Goal: Task Accomplishment & Management: Manage account settings

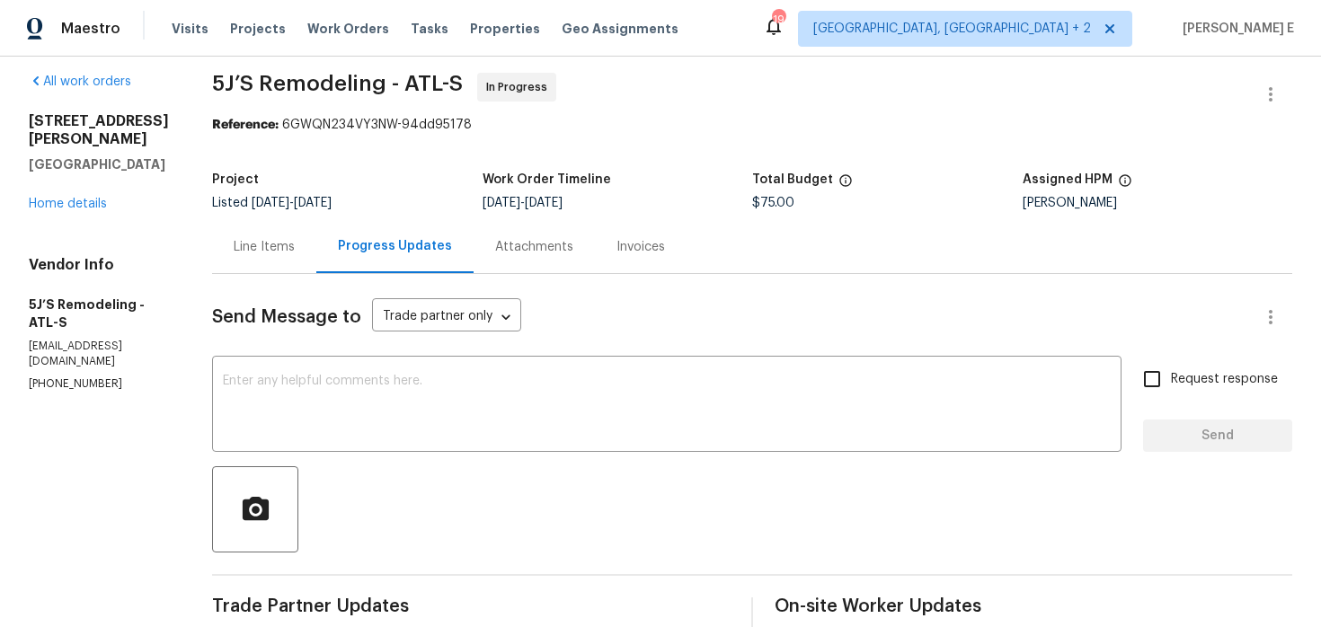
scroll to position [67, 0]
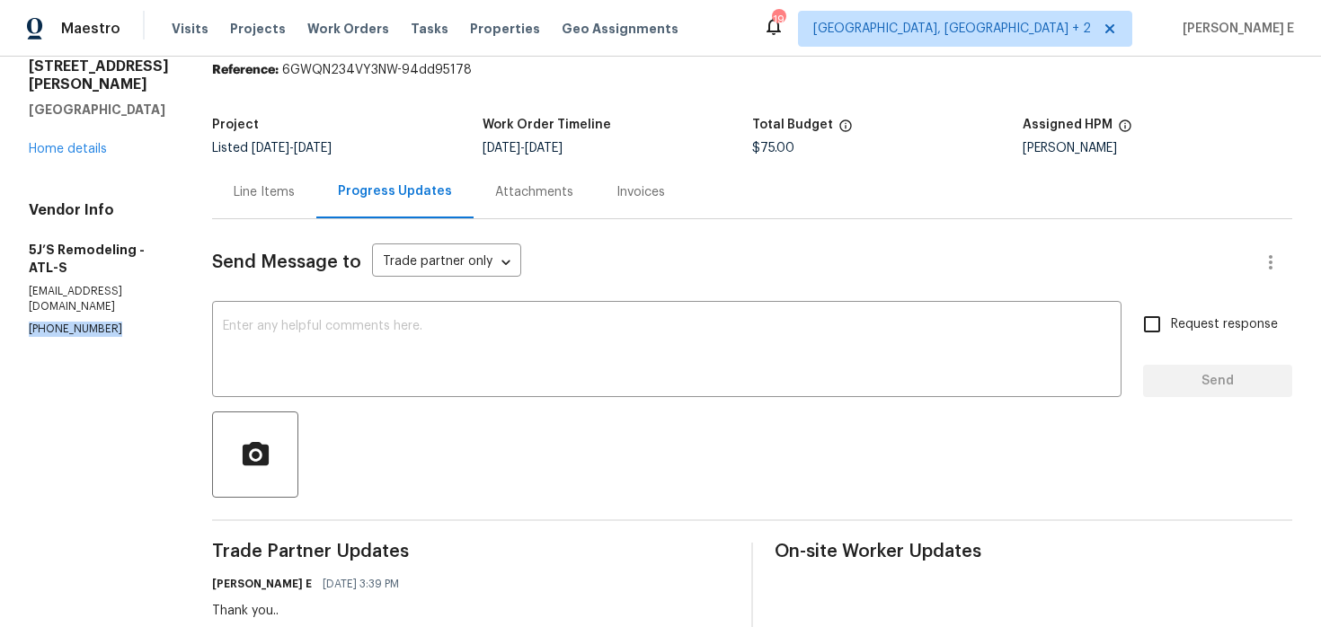
drag, startPoint x: 26, startPoint y: 316, endPoint x: 116, endPoint y: 315, distance: 89.9
click at [116, 315] on div "All work orders 501 Country Park Dr SE Smyrna, GA 30080 Home details Vendor Inf…" at bounding box center [660, 612] width 1321 height 1246
copy p "(770) 369-6627"
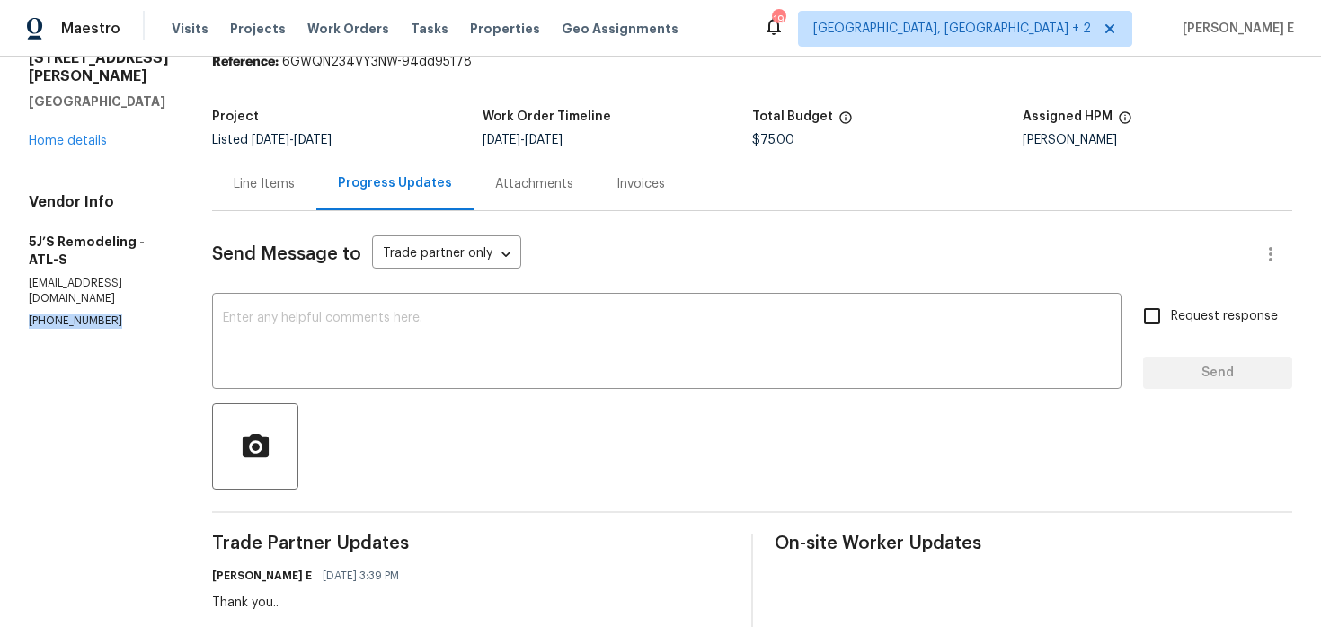
scroll to position [0, 0]
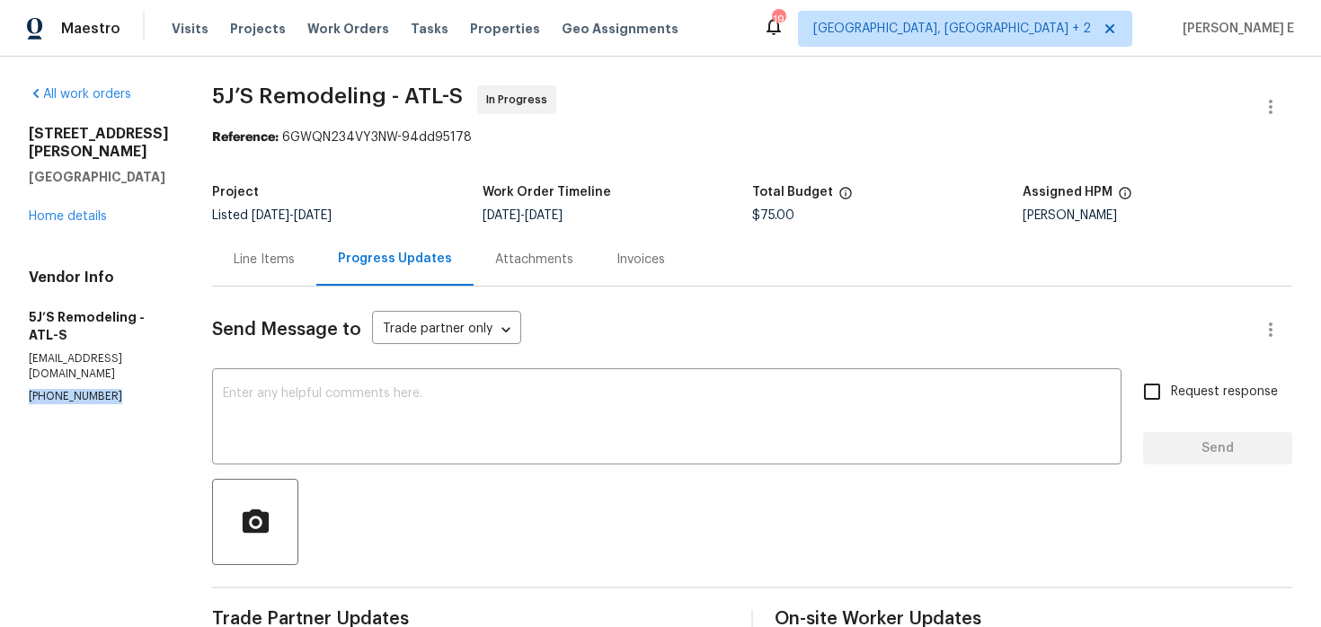
click at [267, 260] on div "Line Items" at bounding box center [264, 260] width 61 height 18
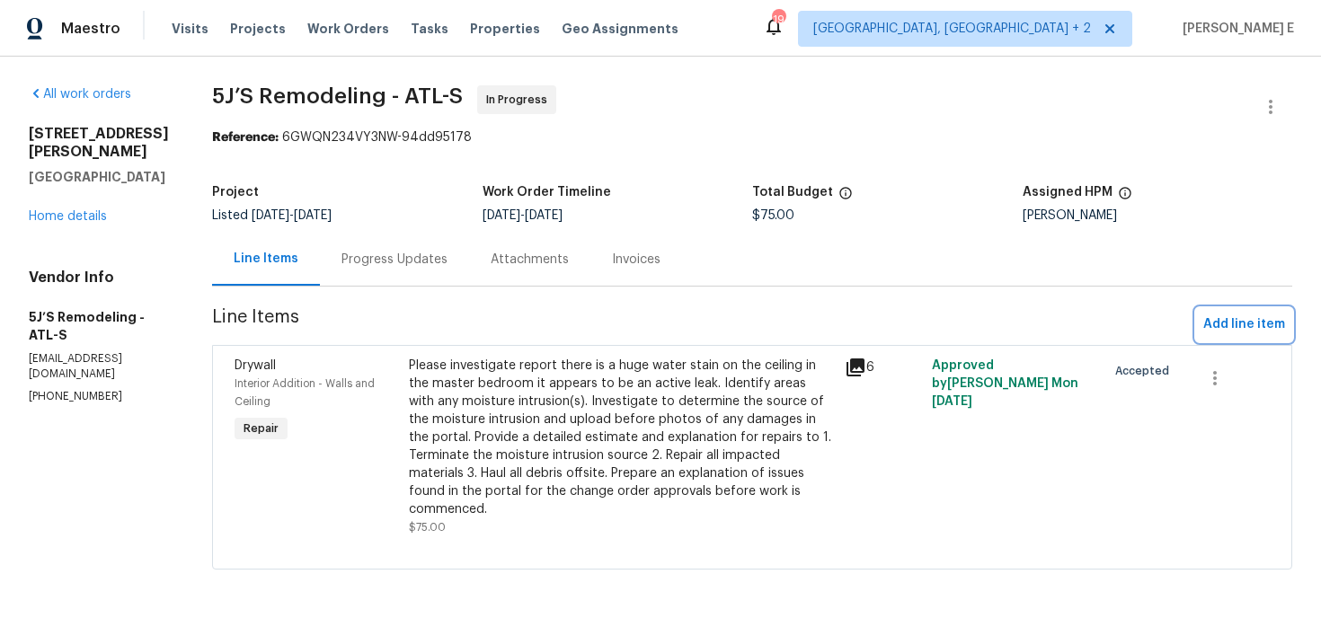
click at [1229, 325] on span "Add line item" at bounding box center [1245, 325] width 82 height 22
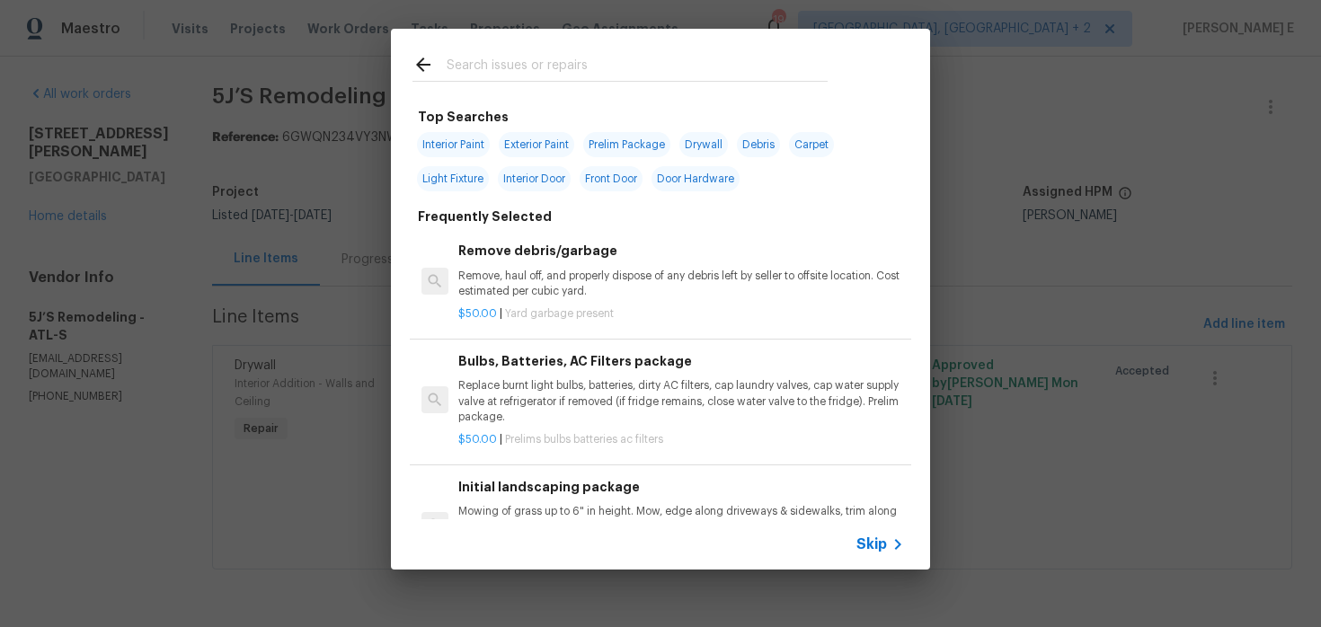
click at [884, 539] on span "Skip" at bounding box center [872, 545] width 31 height 18
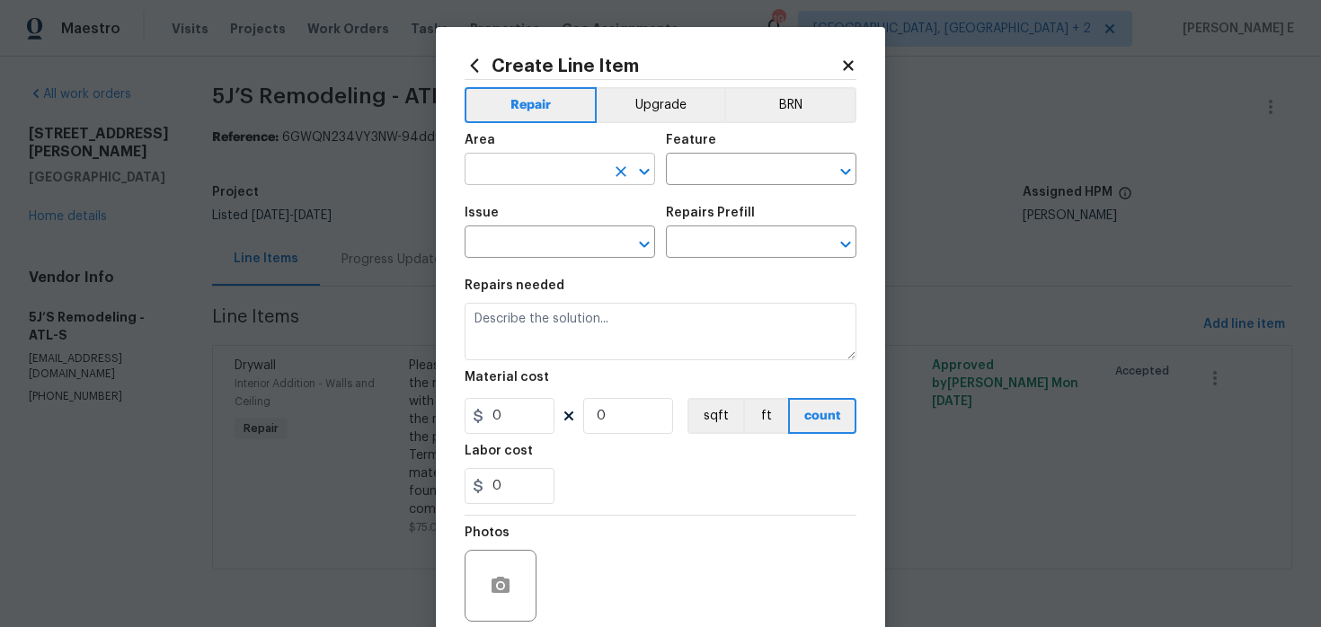
click at [523, 178] on input "text" at bounding box center [535, 171] width 140 height 28
type input "Interior Overall"
type input "Plumbing"
type input "General Plumbing"
click at [746, 248] on input "text" at bounding box center [736, 244] width 140 height 28
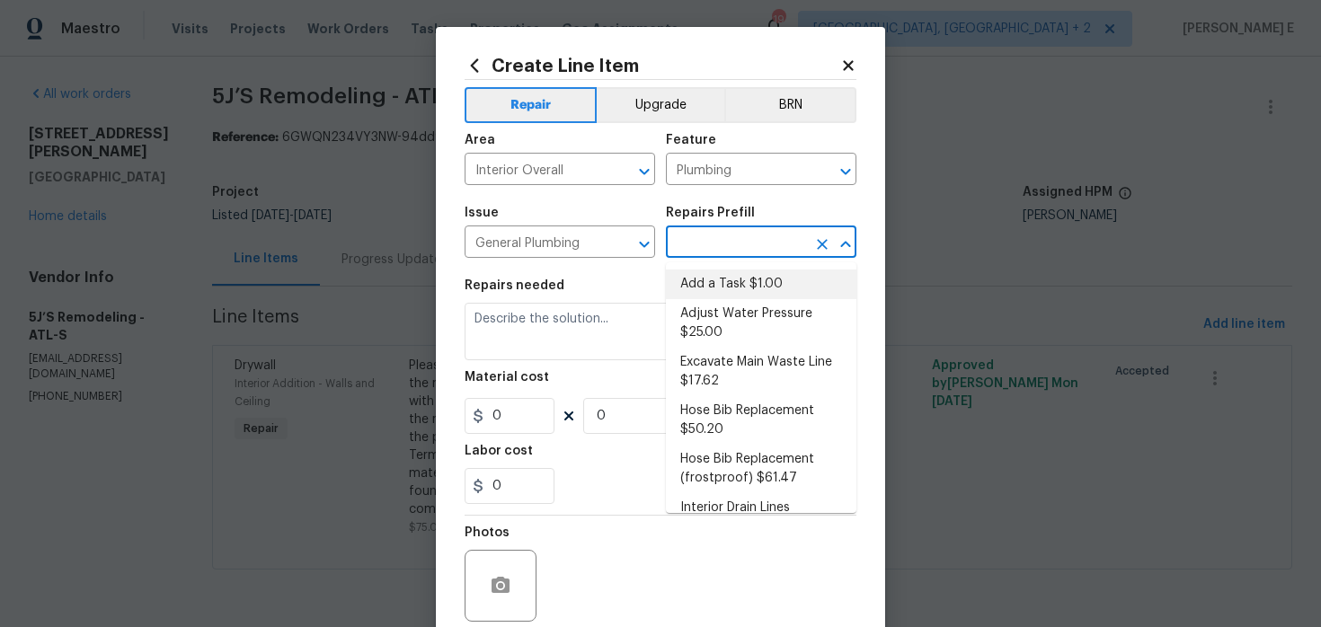
click at [726, 280] on li "Add a Task $1.00" at bounding box center [761, 285] width 191 height 30
type input "Add a Task $1.00"
type textarea "HPM to detail"
type input "1"
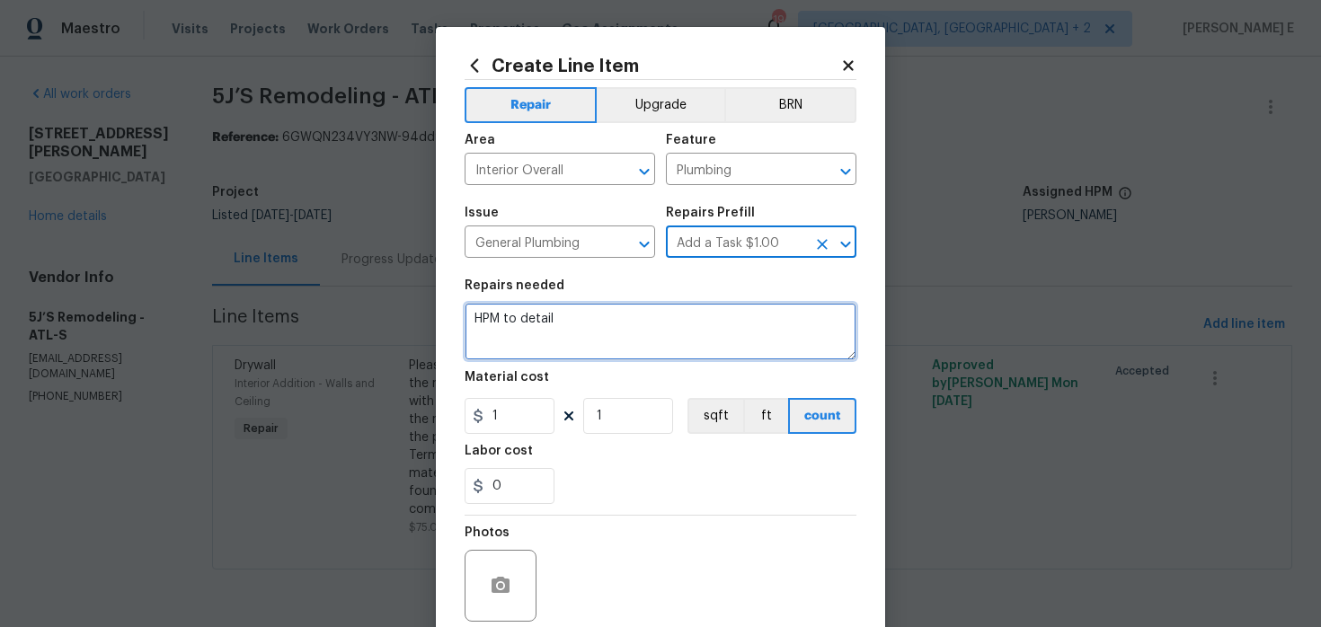
click at [535, 334] on textarea "HPM to detail" at bounding box center [661, 332] width 392 height 58
paste textarea "at the refrigerator water box"
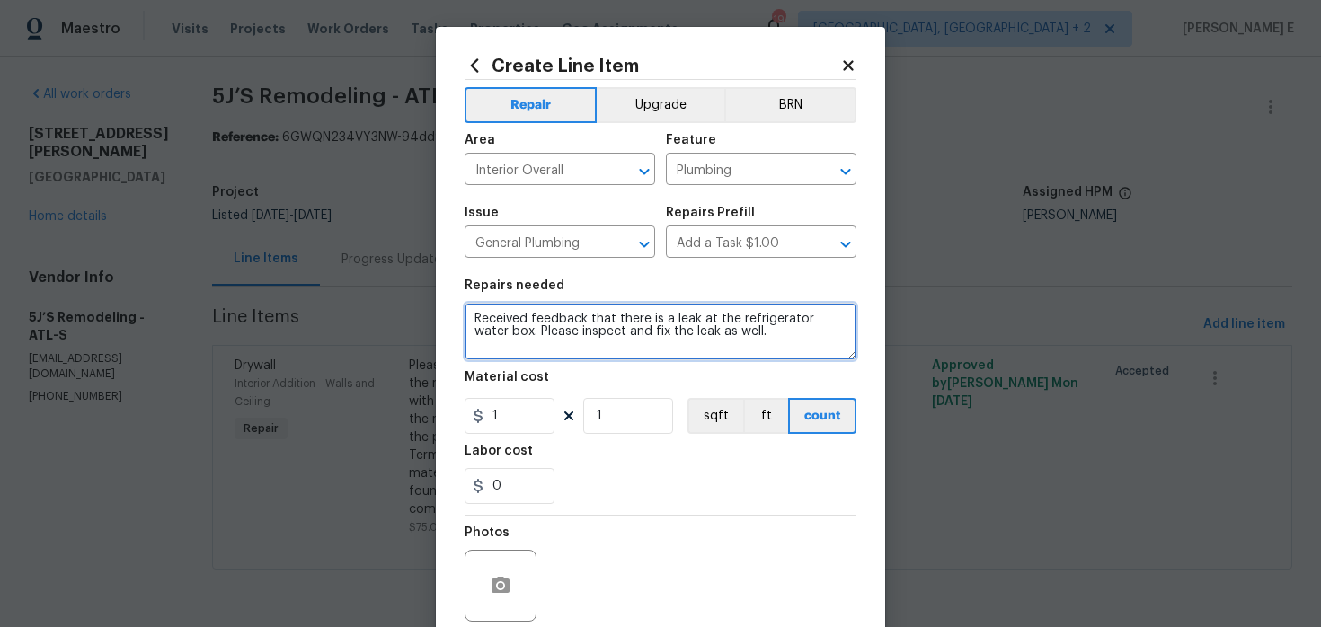
type textarea "Received feedback that there is a leak at the refrigerator water box. Please in…"
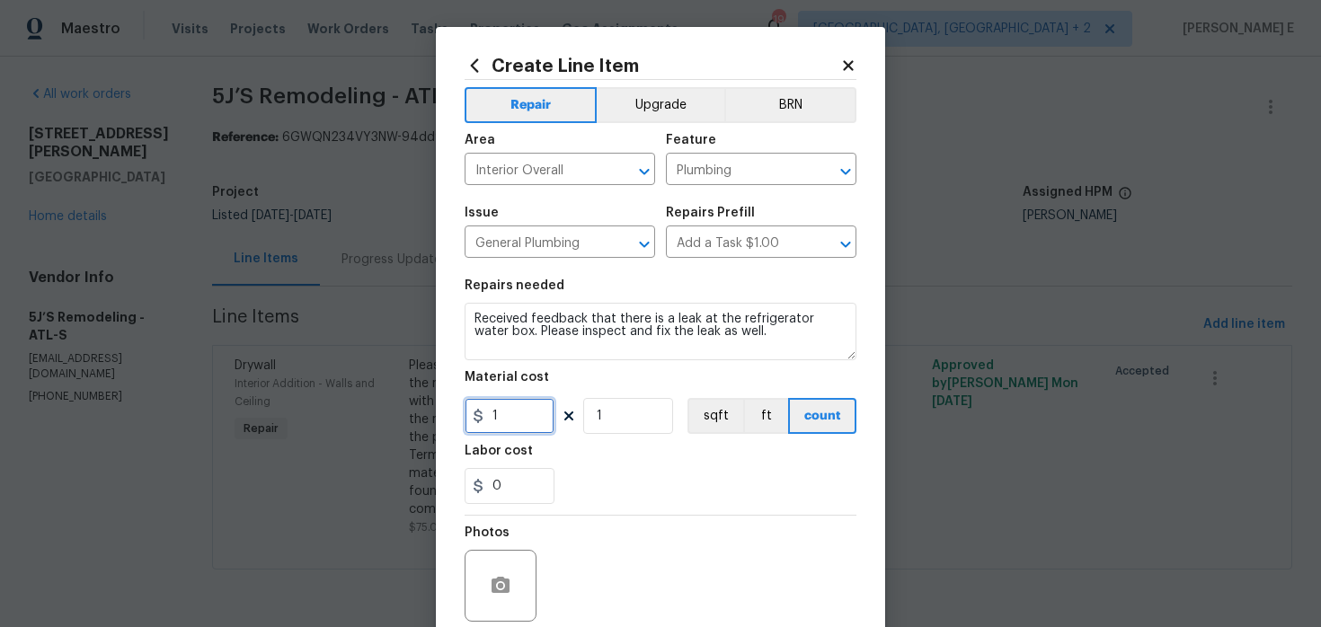
drag, startPoint x: 506, startPoint y: 415, endPoint x: 431, endPoint y: 426, distance: 75.4
click at [436, 424] on div "Create Line Item Repair Upgrade BRN Area Interior Overall ​ Feature Plumbing ​ …" at bounding box center [660, 387] width 449 height 720
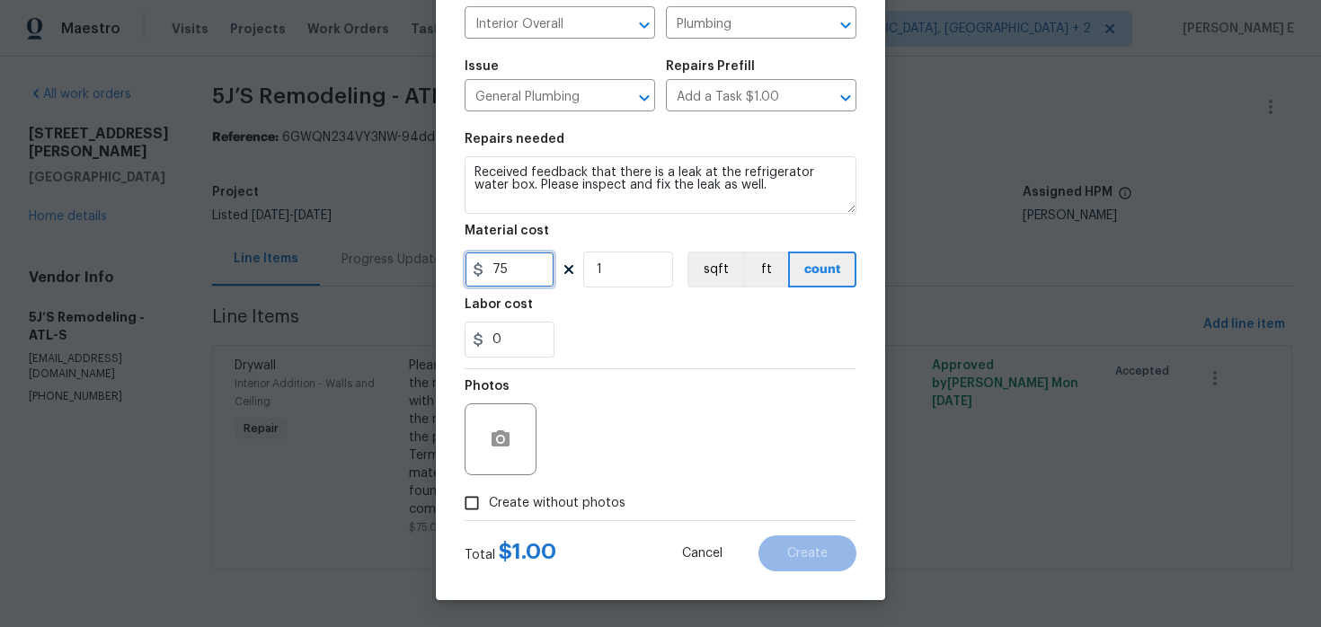
type input "75"
click at [496, 492] on label "Create without photos" at bounding box center [540, 503] width 171 height 34
click at [489, 492] on input "Create without photos" at bounding box center [472, 503] width 34 height 34
checkbox input "true"
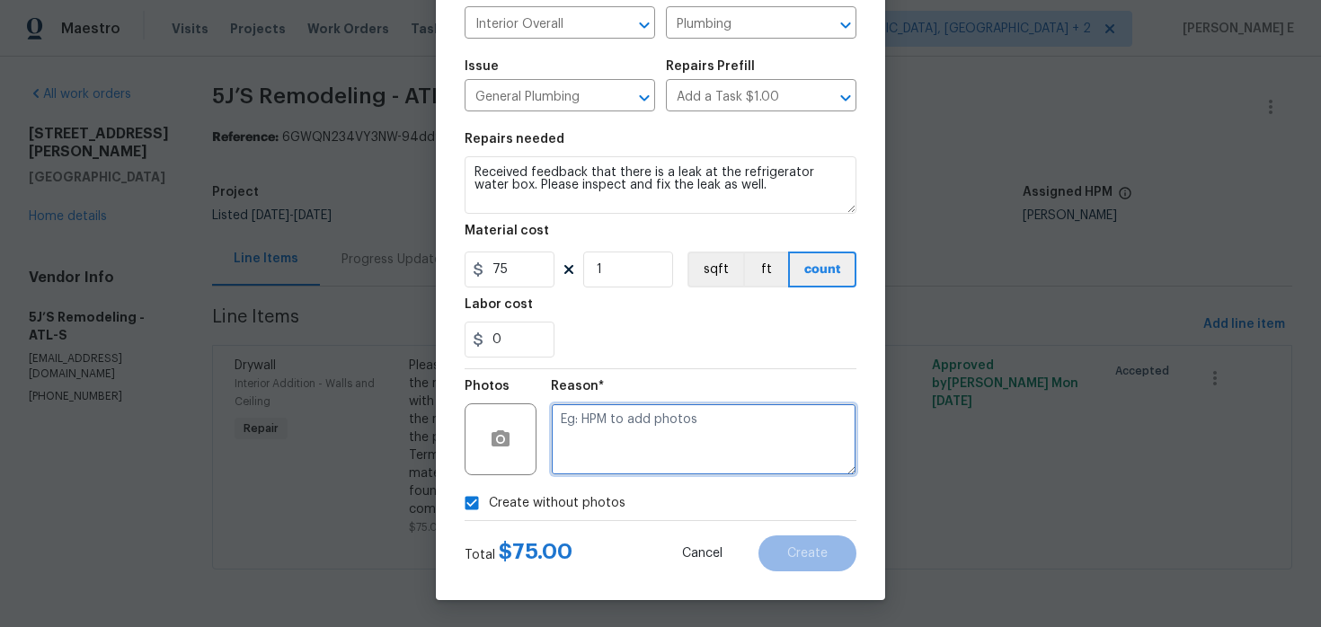
click at [600, 453] on textarea at bounding box center [704, 440] width 306 height 72
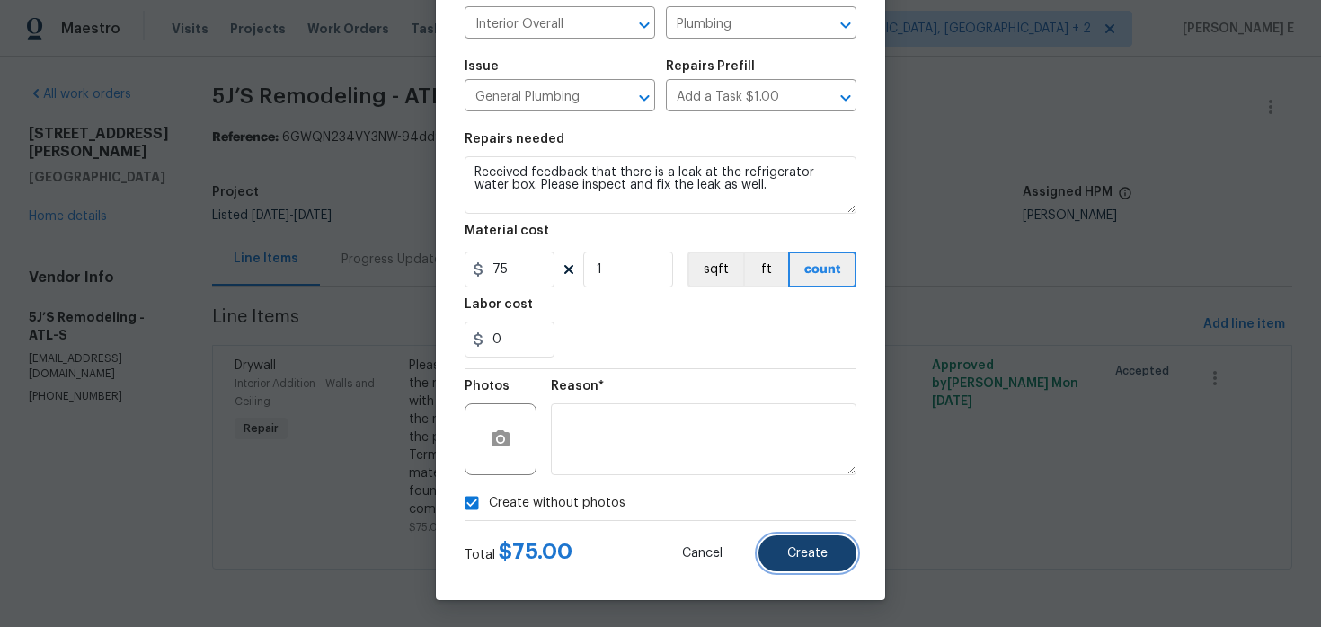
click at [825, 550] on span "Create" at bounding box center [807, 553] width 40 height 13
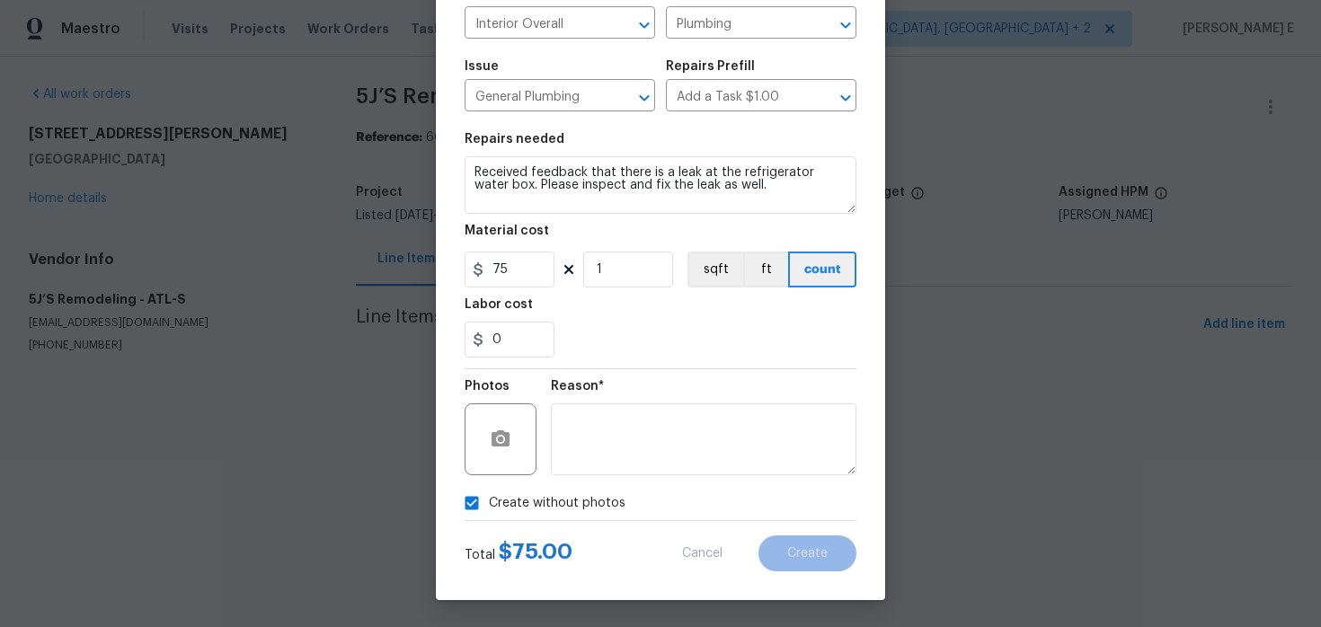
type input "0"
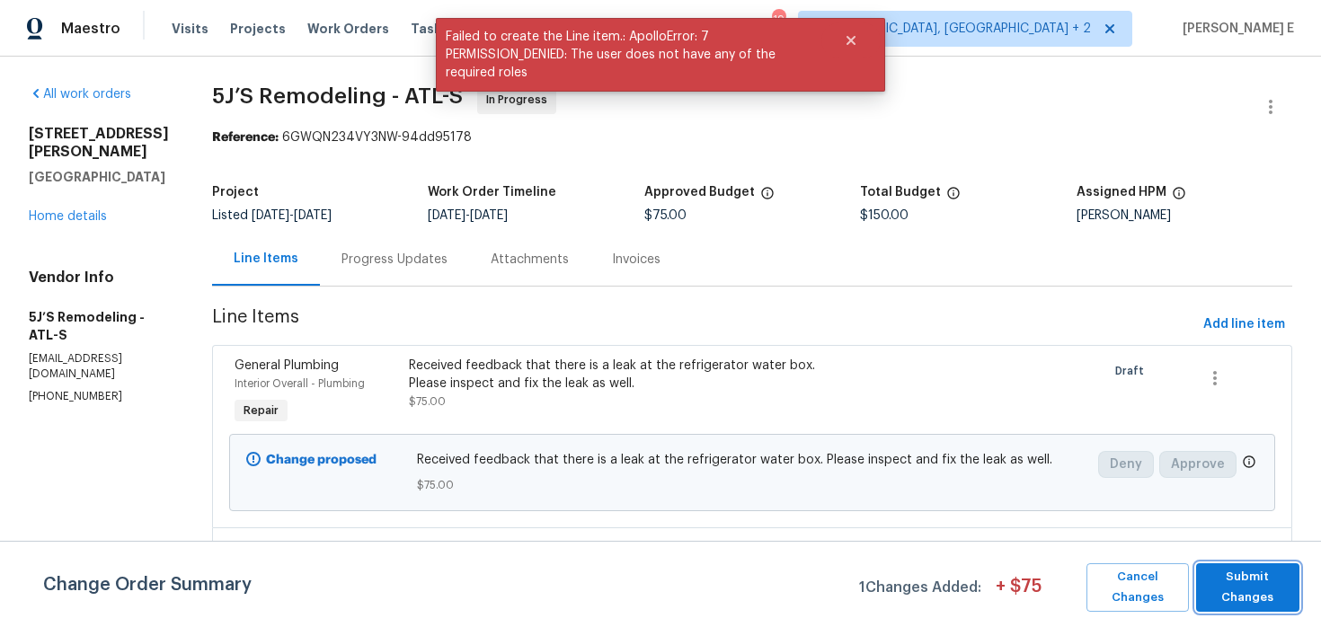
click at [1257, 600] on span "Submit Changes" at bounding box center [1247, 587] width 85 height 41
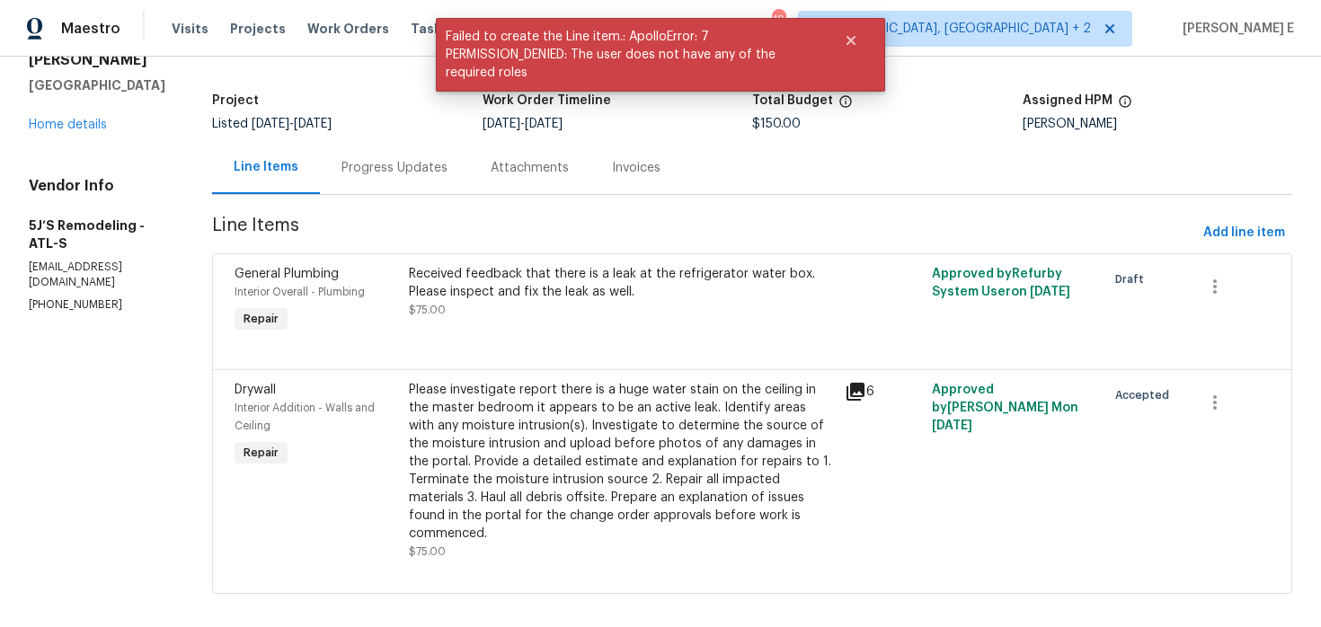
scroll to position [0, 0]
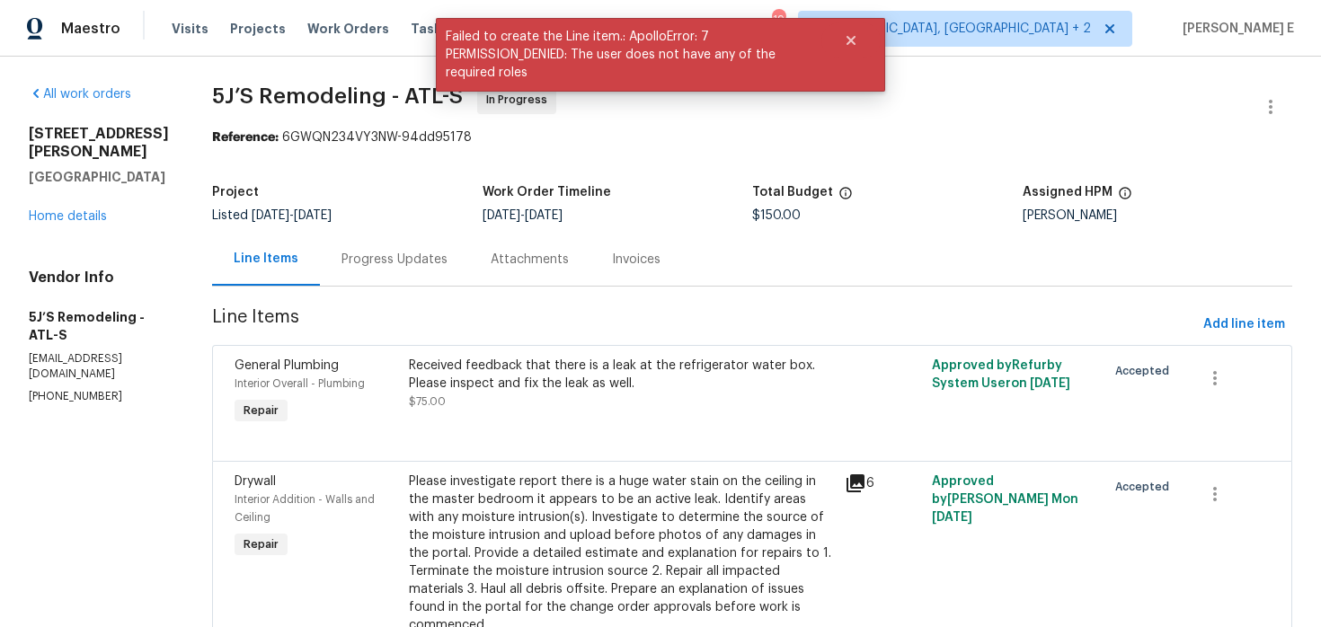
click at [391, 247] on div "Progress Updates" at bounding box center [394, 259] width 149 height 53
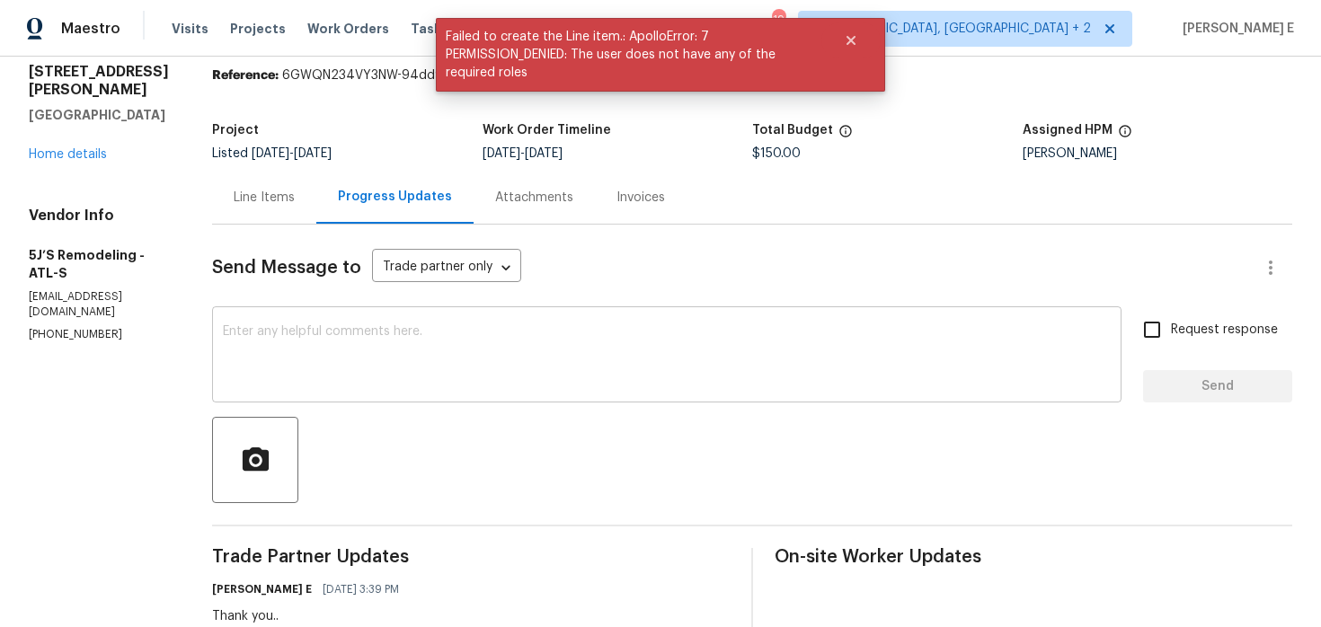
click at [493, 327] on textarea at bounding box center [667, 356] width 888 height 63
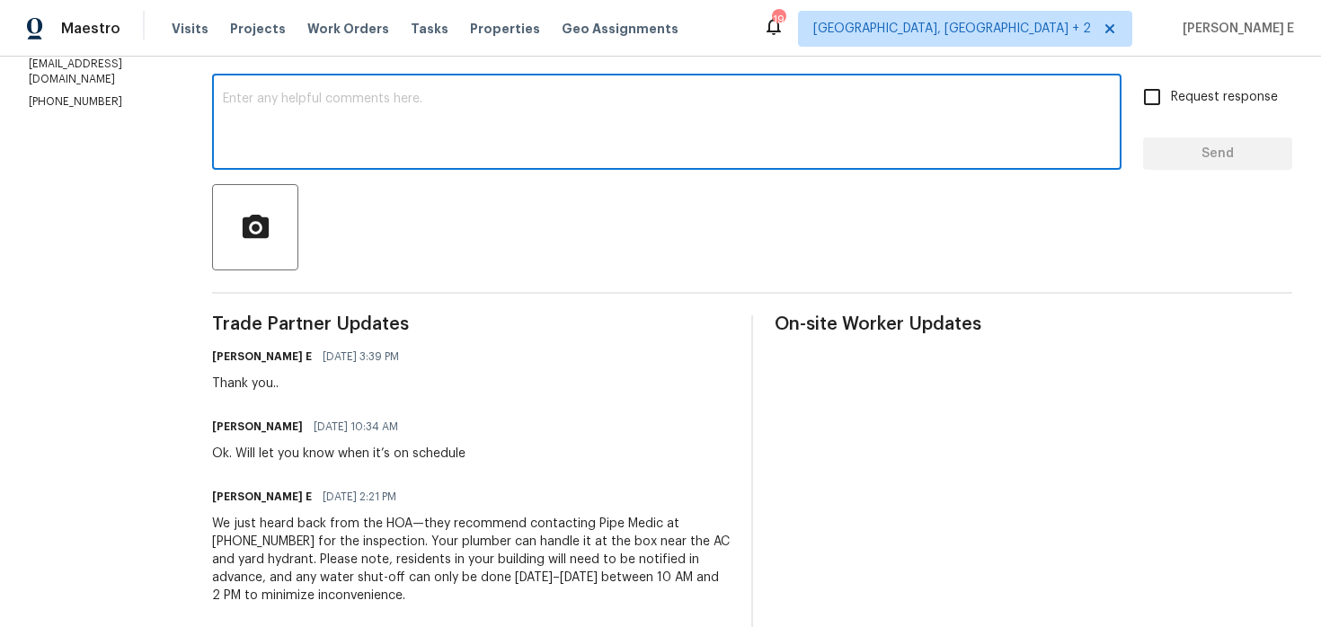
scroll to position [297, 0]
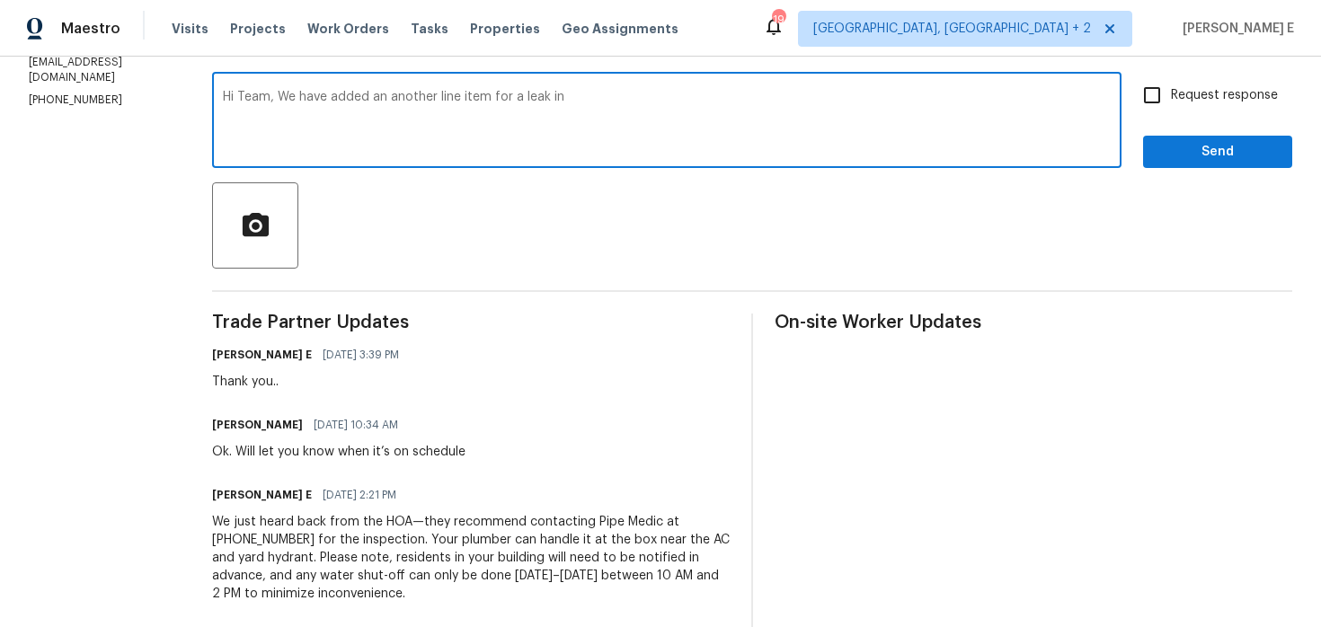
paste textarea "at the refrigerator water box"
click at [569, 99] on textarea "Hi Team, We have added an another line item for a leak in at the refrigerator w…" at bounding box center [667, 122] width 888 height 63
click at [727, 99] on textarea "Hi Team, We have added an another line item for a leak in the refrigerator wate…" at bounding box center [667, 122] width 888 height 63
drag, startPoint x: 280, startPoint y: 100, endPoint x: 289, endPoint y: 165, distance: 66.2
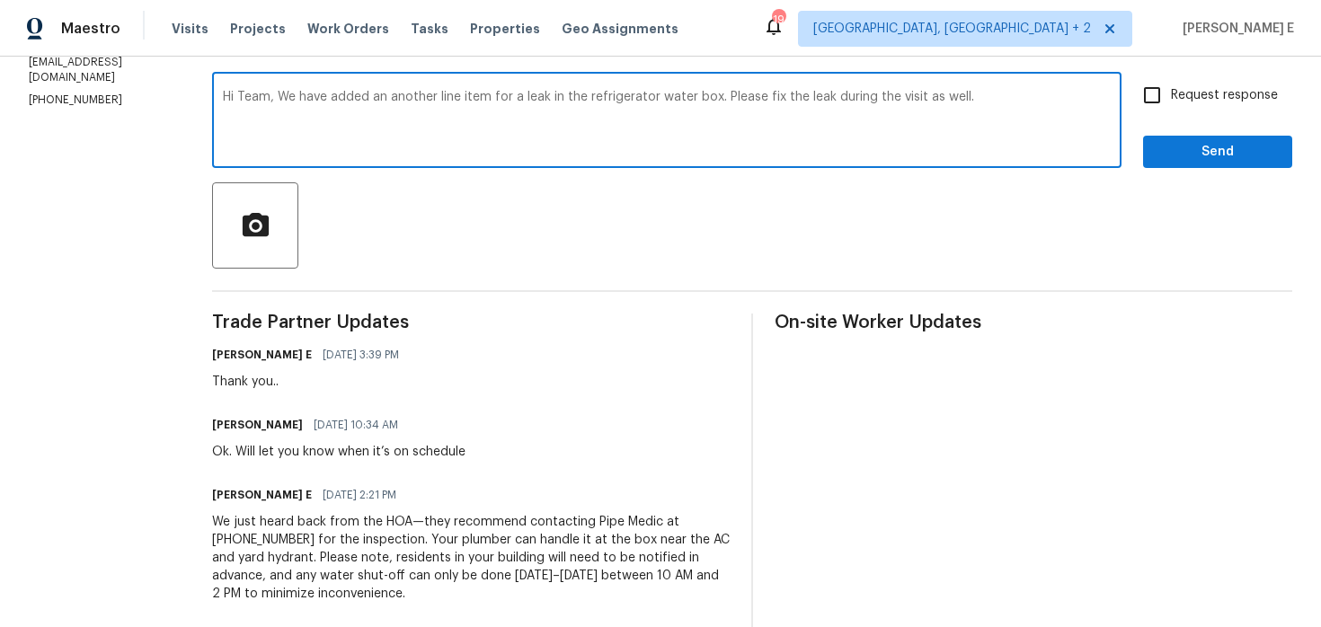
click at [280, 120] on textarea "Hi Team, We have added an another line item for a leak in the refrigerator wate…" at bounding box center [667, 122] width 888 height 63
paste textarea "’ve added another line item for a leak in the refrigerator water box—please tak…"
type textarea "Hi Team, We’ve added another line item for a leak in the refrigerator water box…"
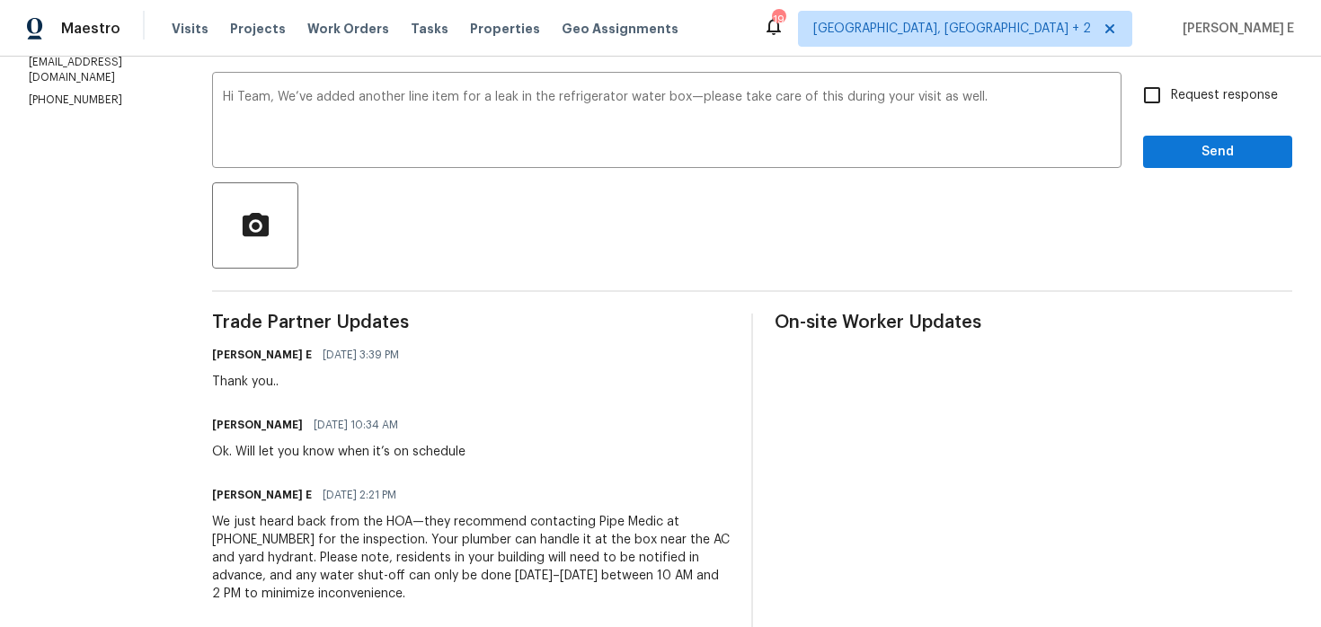
click at [1176, 106] on label "Request response" at bounding box center [1206, 95] width 145 height 38
click at [1171, 106] on input "Request response" at bounding box center [1153, 95] width 38 height 38
checkbox input "true"
click at [1233, 139] on button "Send" at bounding box center [1217, 152] width 149 height 33
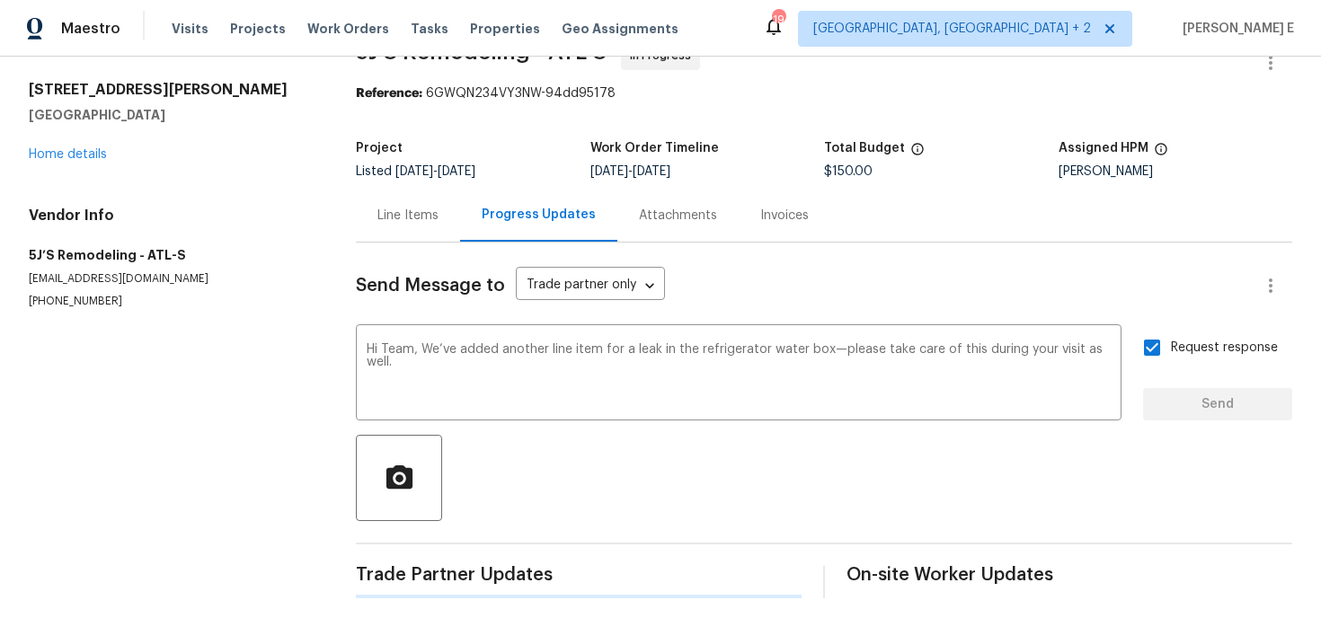
scroll to position [0, 0]
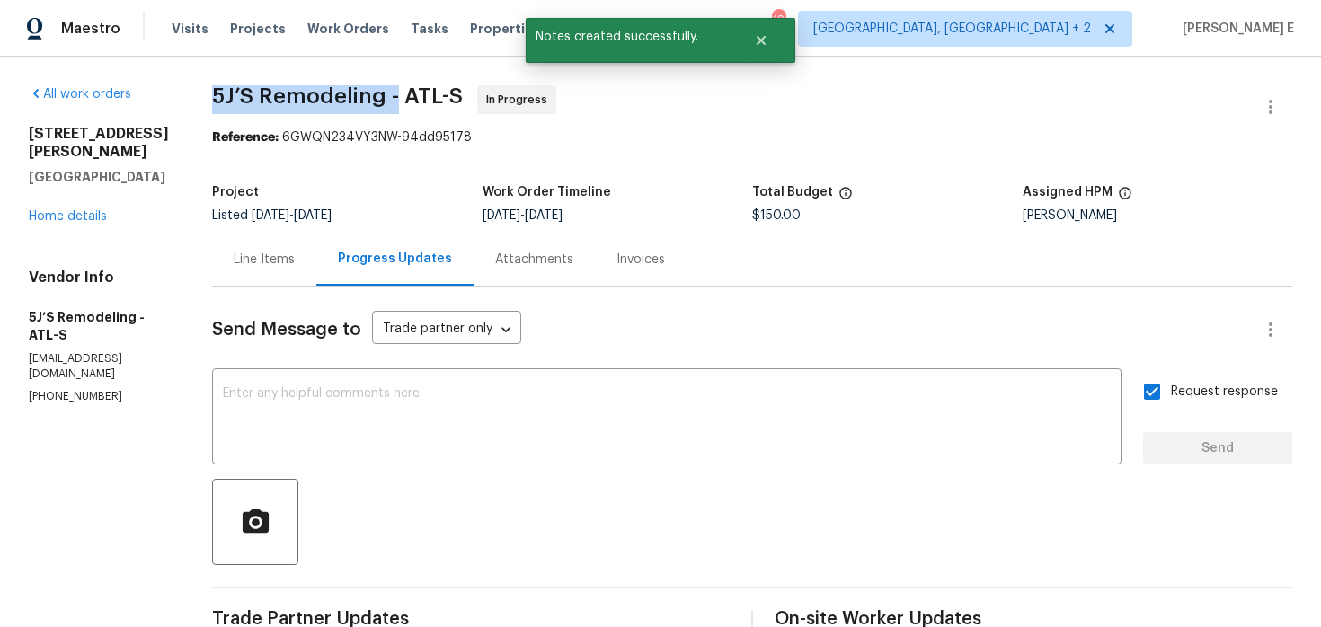
drag, startPoint x: 214, startPoint y: 96, endPoint x: 399, endPoint y: 99, distance: 185.2
click at [399, 99] on span "5J’S Remodeling - ATL-S" at bounding box center [337, 96] width 251 height 22
copy span "5J’S Remodeling -"
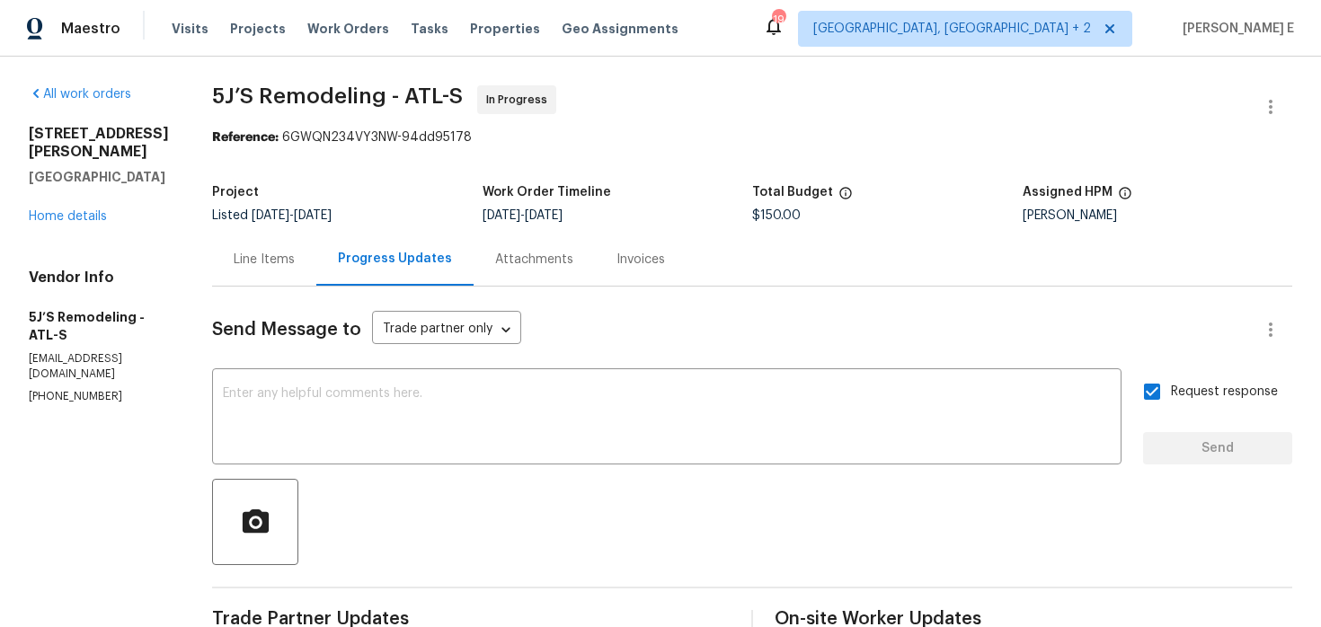
click at [287, 262] on div "Line Items" at bounding box center [264, 260] width 61 height 18
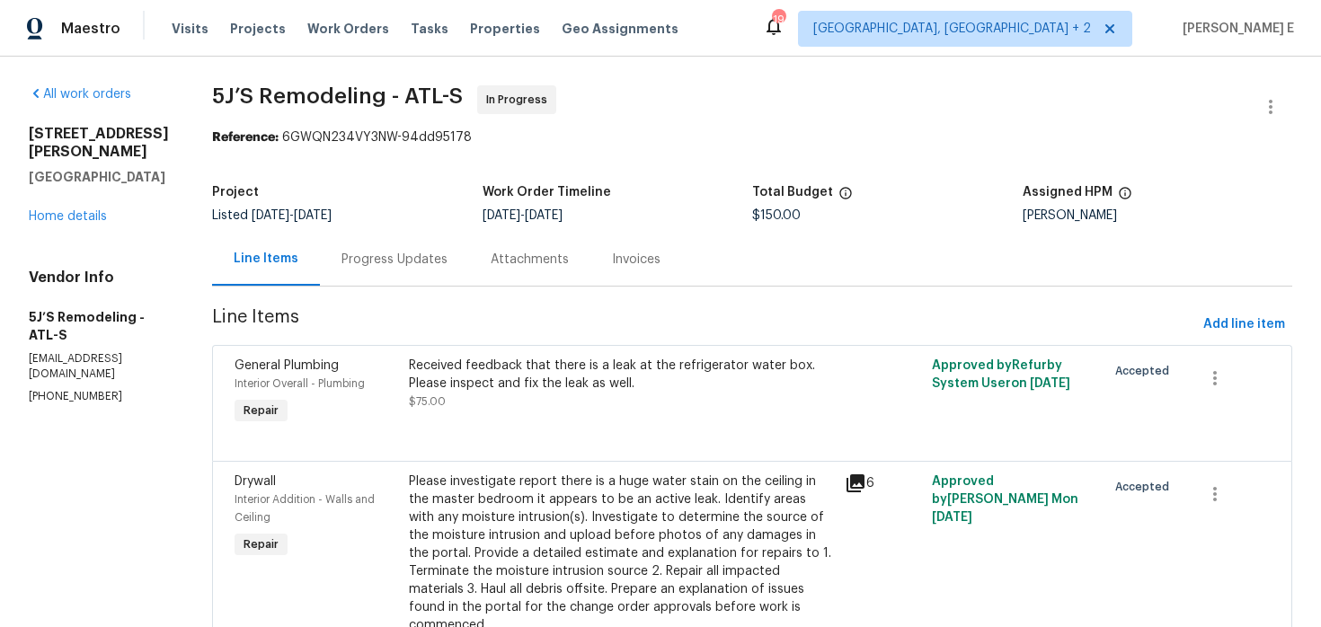
click at [673, 435] on div at bounding box center [753, 440] width 1036 height 22
click at [613, 388] on div "Received feedback that there is a leak at the refrigerator water box. Please in…" at bounding box center [621, 375] width 425 height 36
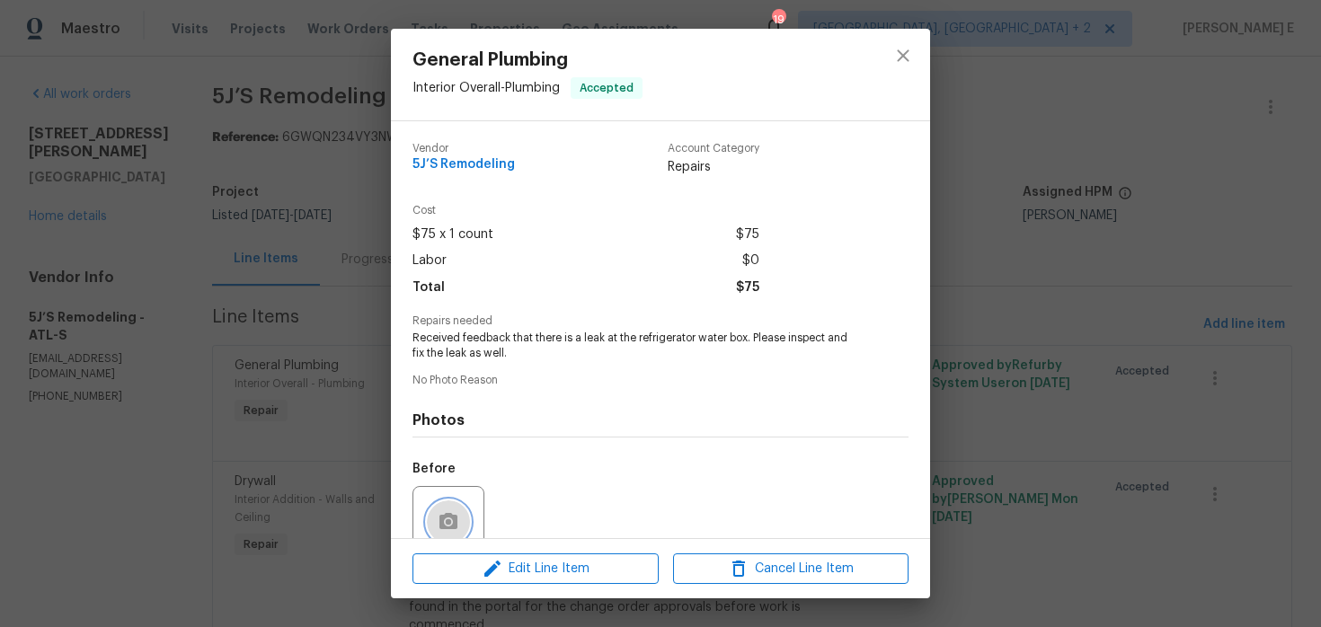
click at [469, 519] on button "button" at bounding box center [448, 522] width 43 height 43
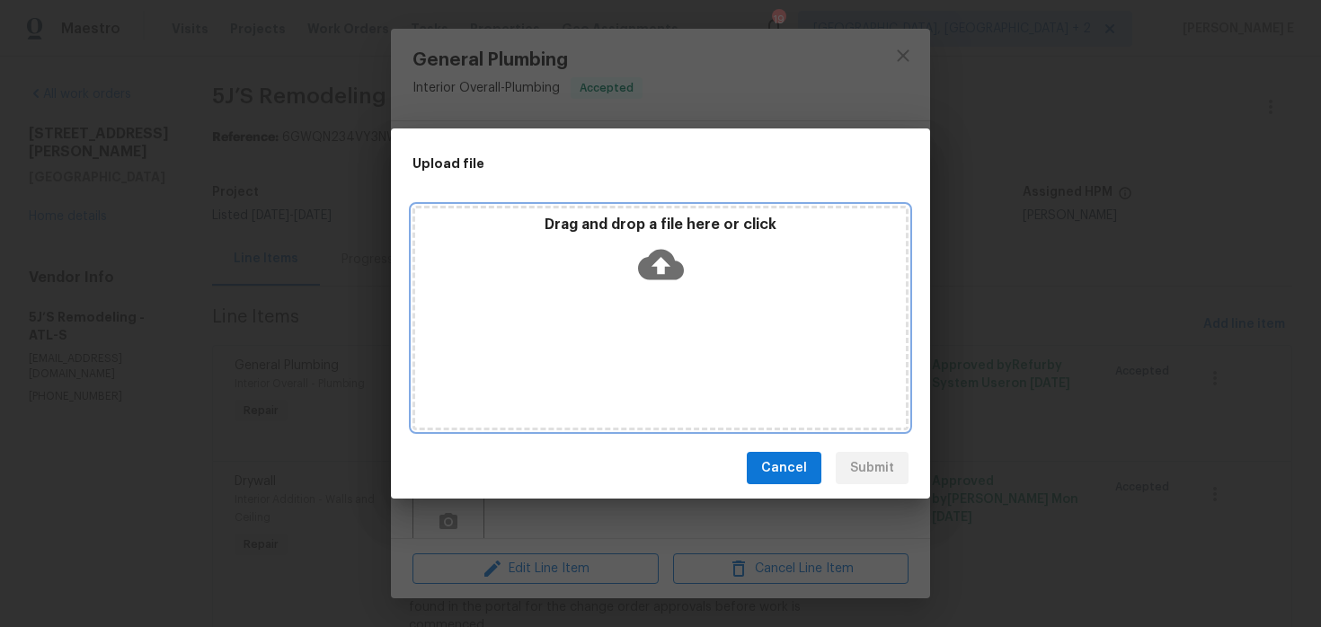
click at [657, 260] on icon at bounding box center [661, 265] width 46 height 46
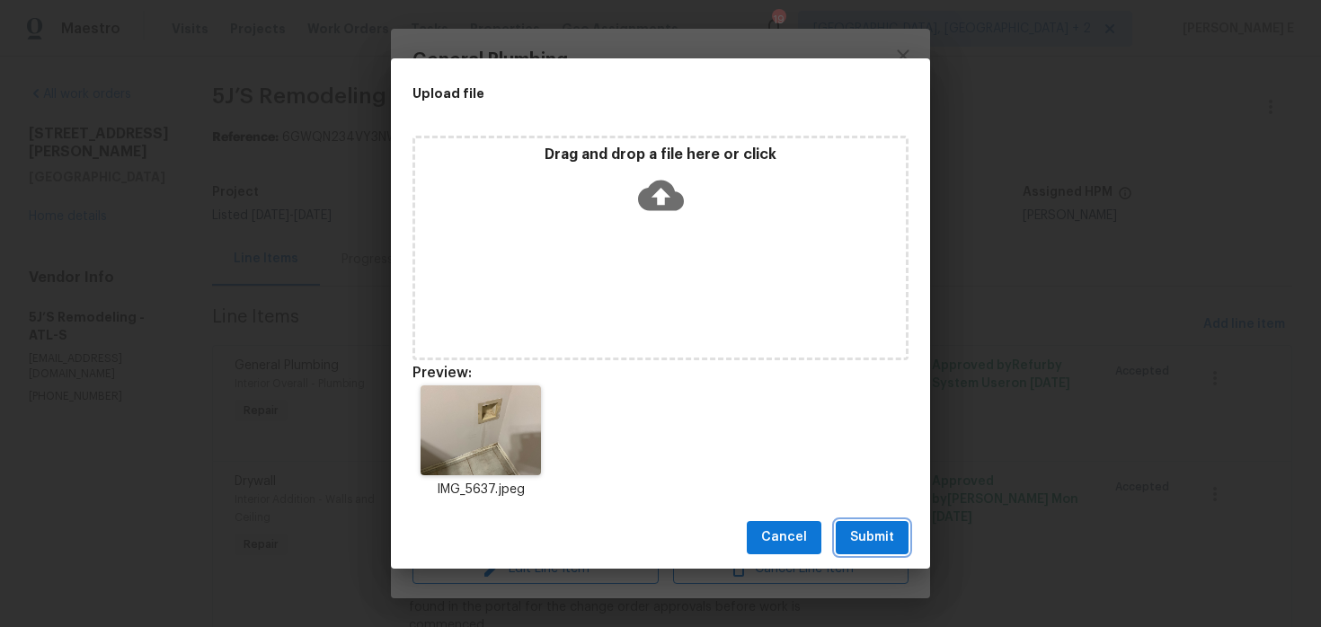
click at [868, 548] on span "Submit" at bounding box center [872, 538] width 44 height 22
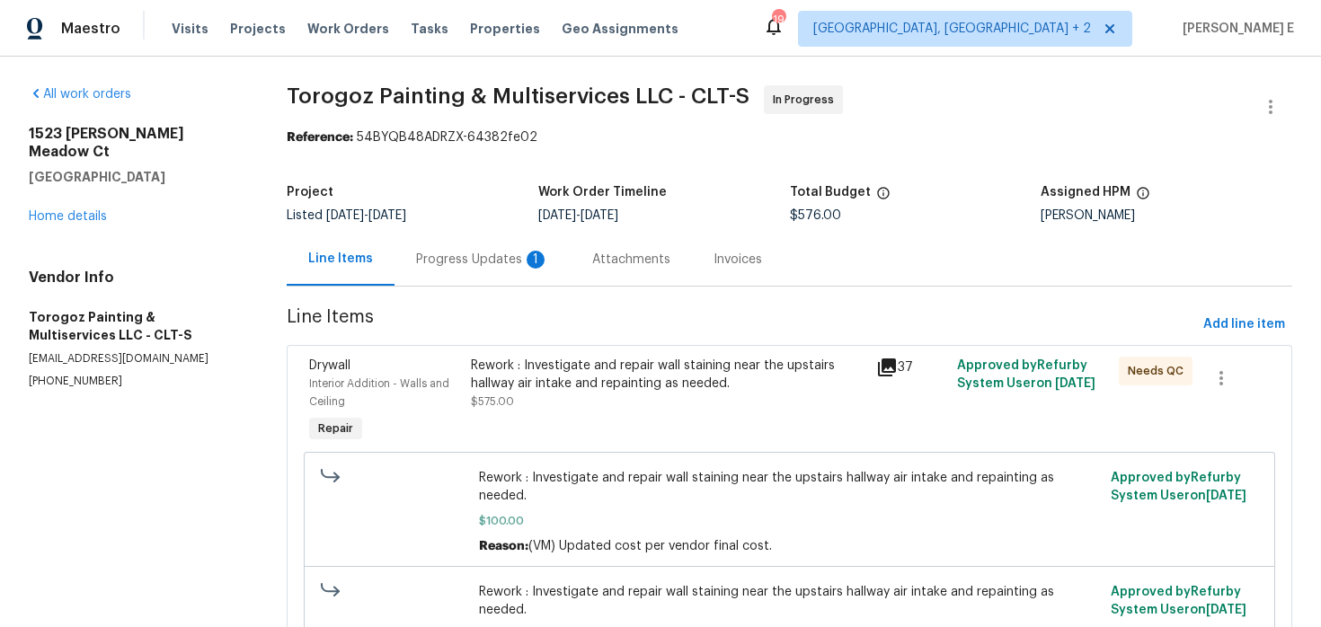
click at [500, 254] on div "Progress Updates 1" at bounding box center [482, 260] width 133 height 18
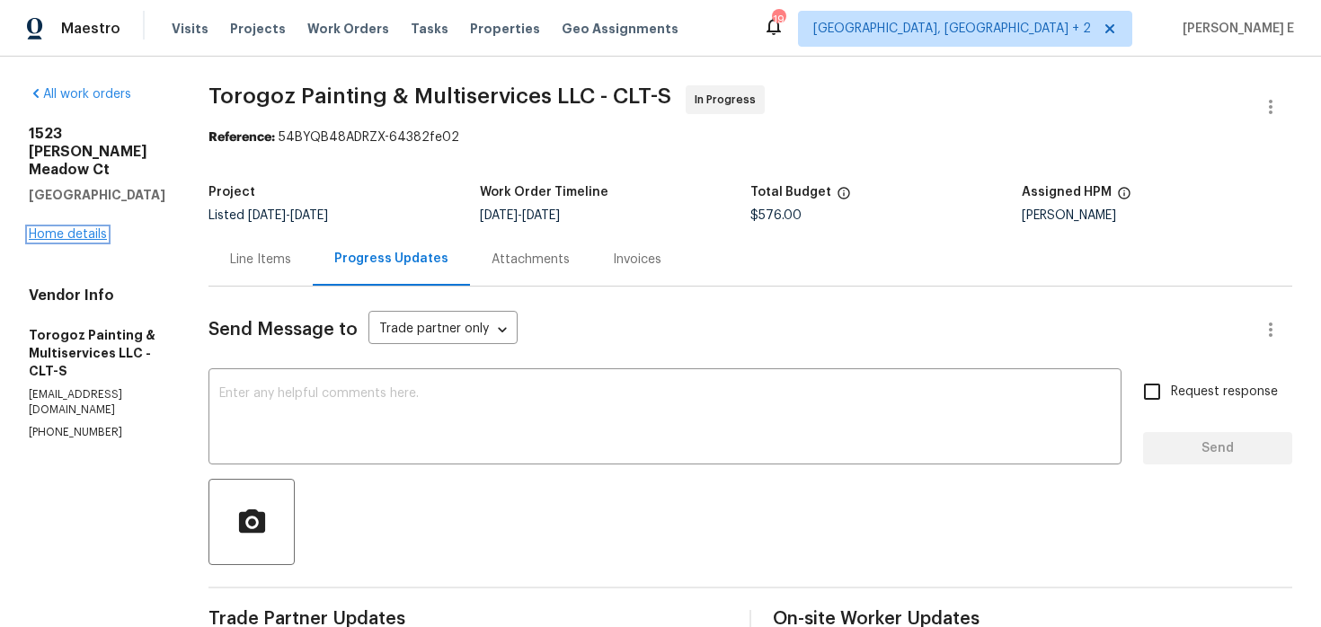
click at [98, 228] on link "Home details" at bounding box center [68, 234] width 78 height 13
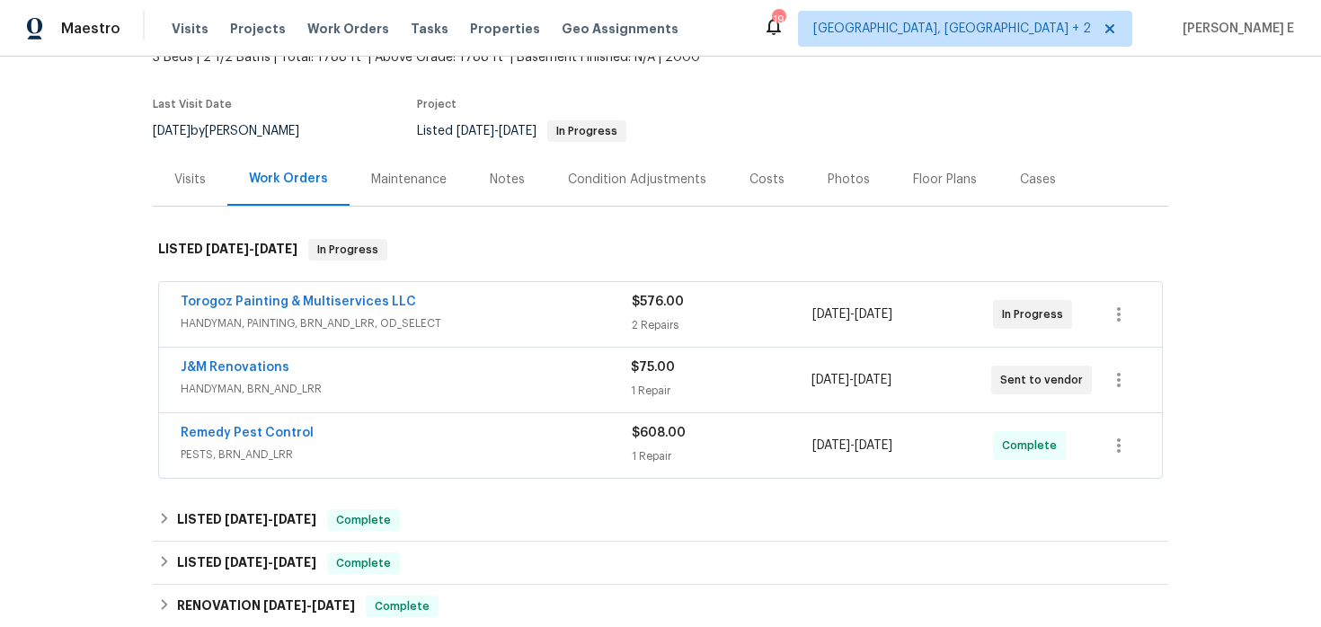
scroll to position [121, 0]
click at [410, 390] on span "HANDYMAN, BRN_AND_LRR" at bounding box center [406, 387] width 450 height 18
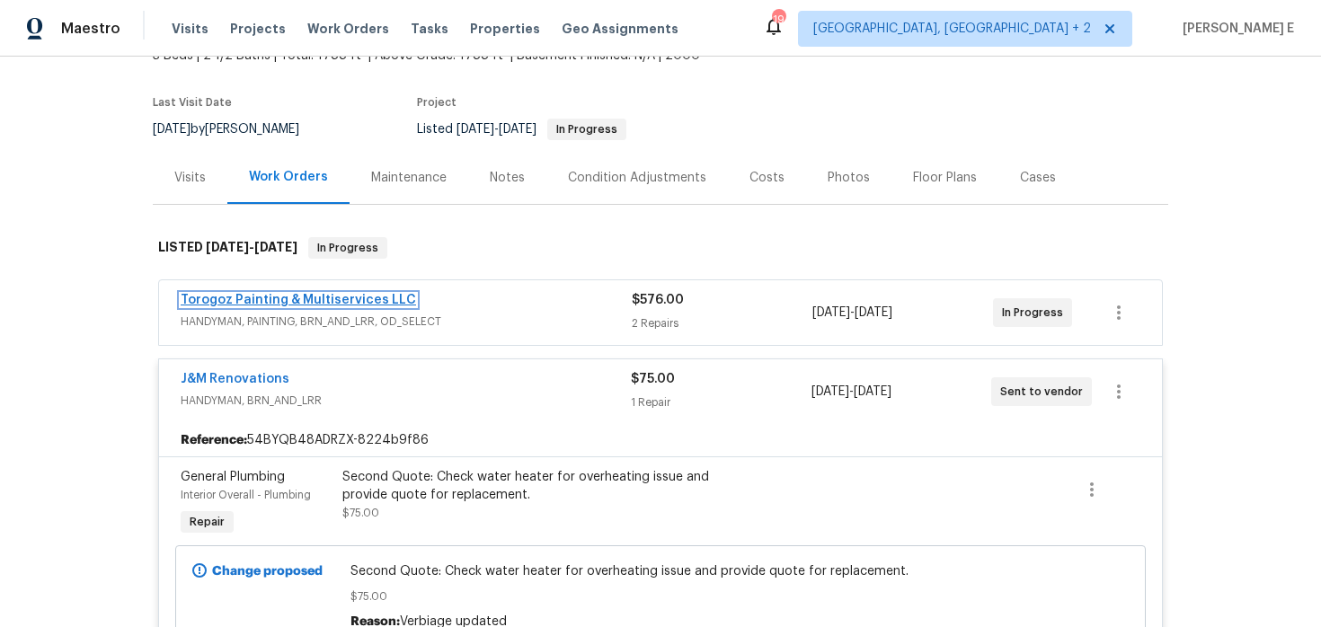
click at [381, 300] on link "Torogoz Painting & Multiservices LLC" at bounding box center [299, 300] width 236 height 13
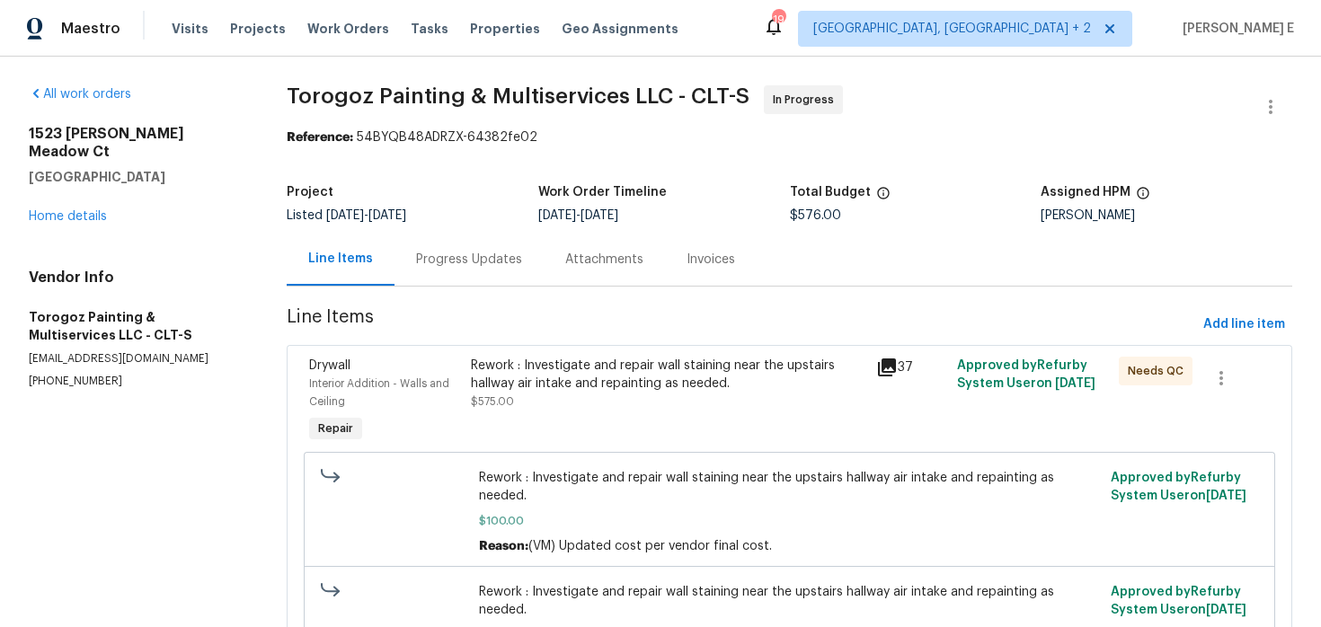
click at [506, 265] on div "Progress Updates" at bounding box center [469, 260] width 106 height 18
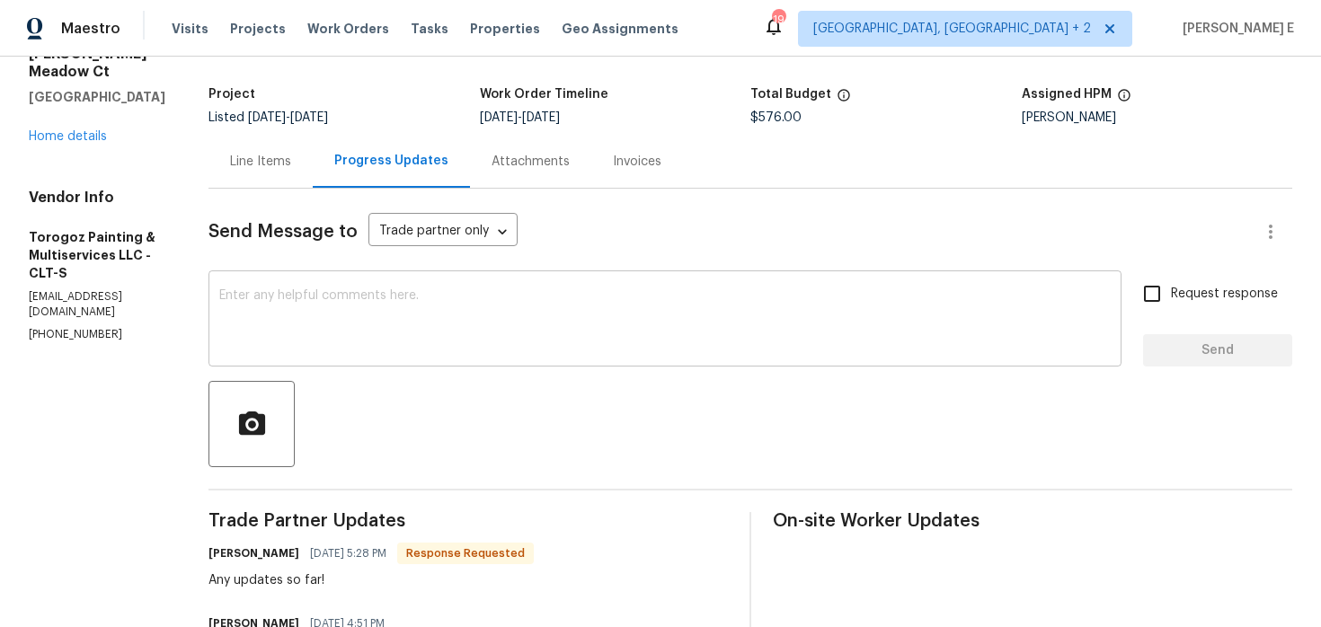
scroll to position [92, 0]
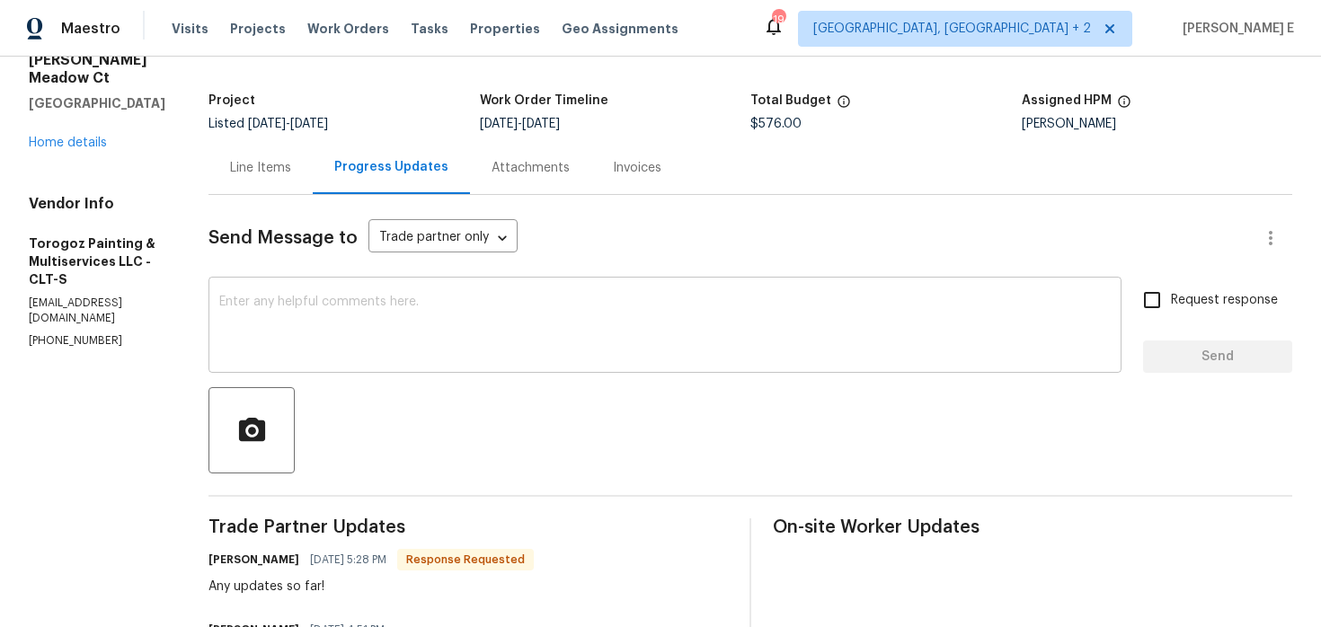
click at [500, 304] on textarea at bounding box center [665, 327] width 892 height 63
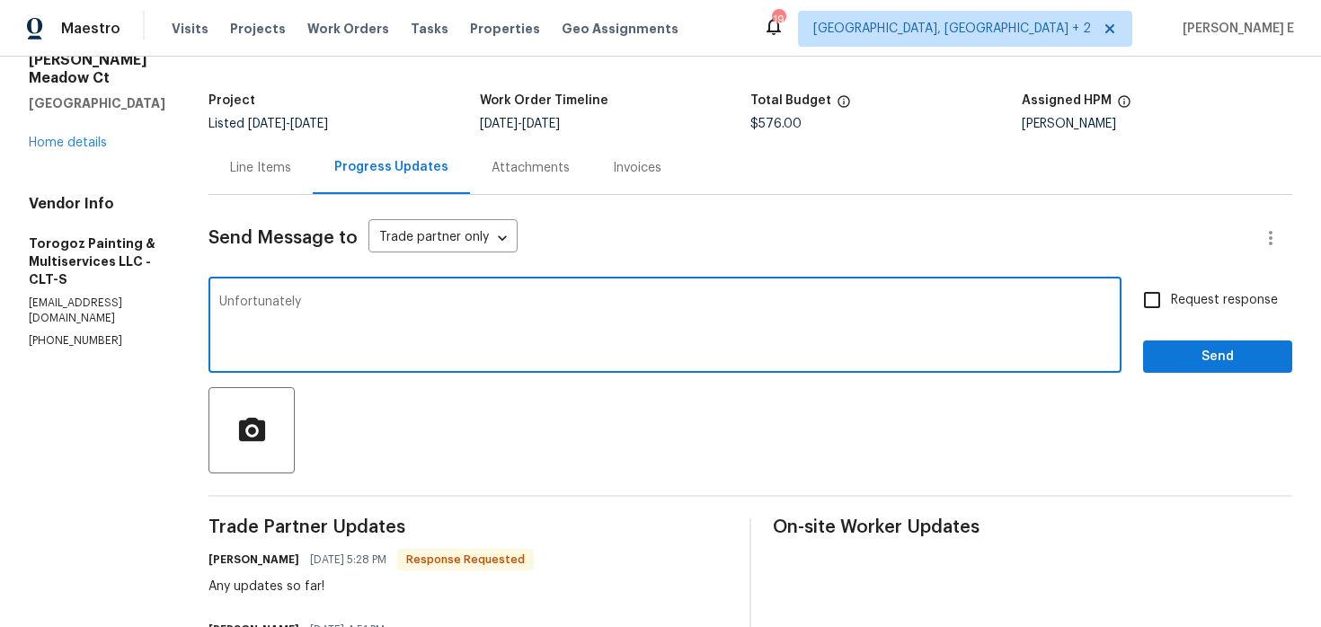
scroll to position [106, 0]
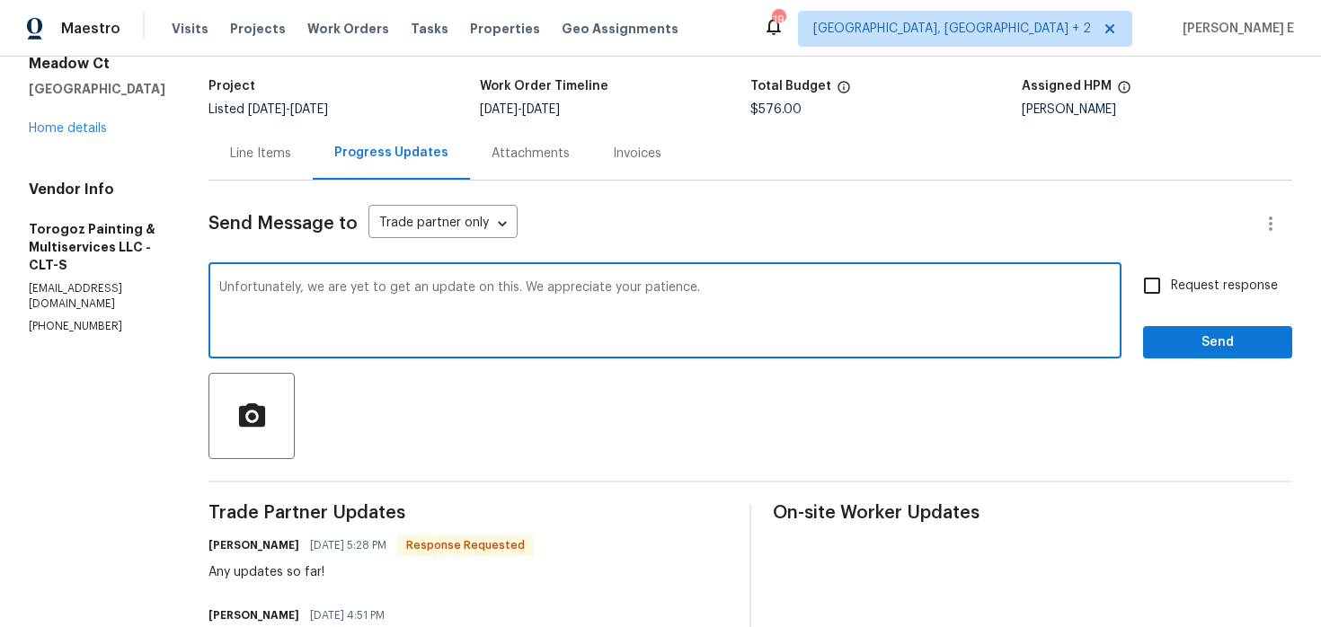
paste textarea "haven’t received an update yet—thanks for"
type textarea "Unfortunately, we haven’t received an update yet—thanks for your patience."
click at [1146, 269] on input "Request response" at bounding box center [1153, 286] width 38 height 38
checkbox input "true"
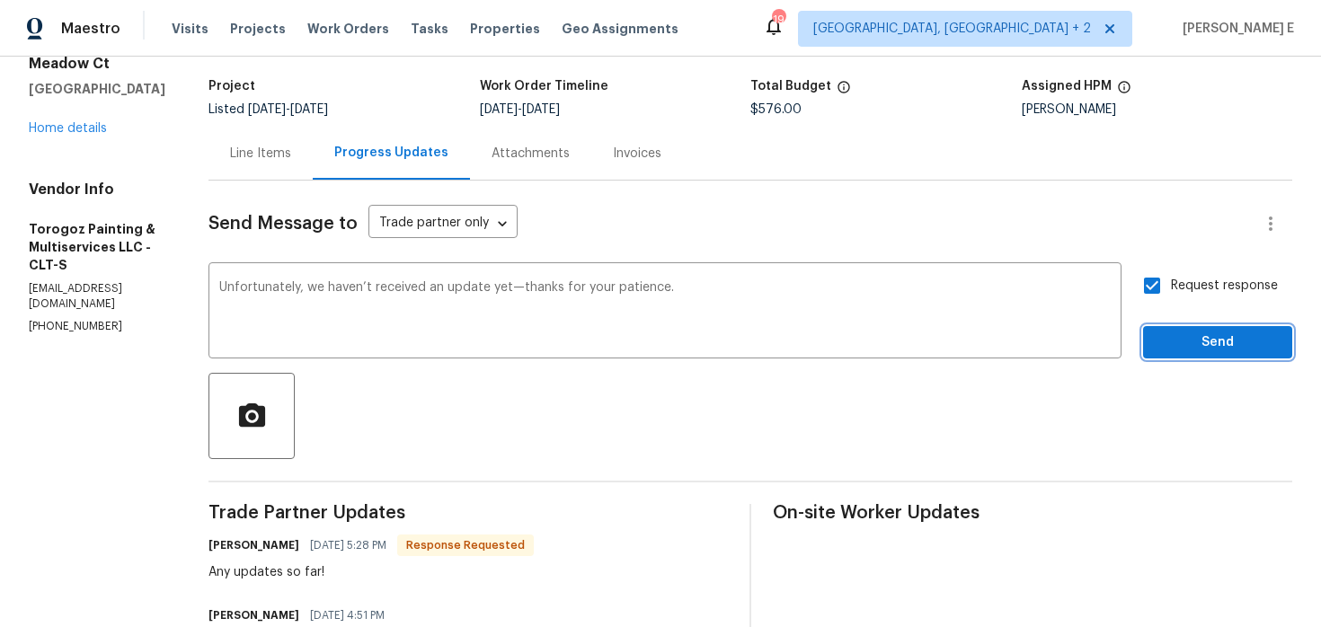
click at [1179, 338] on span "Send" at bounding box center [1218, 343] width 120 height 22
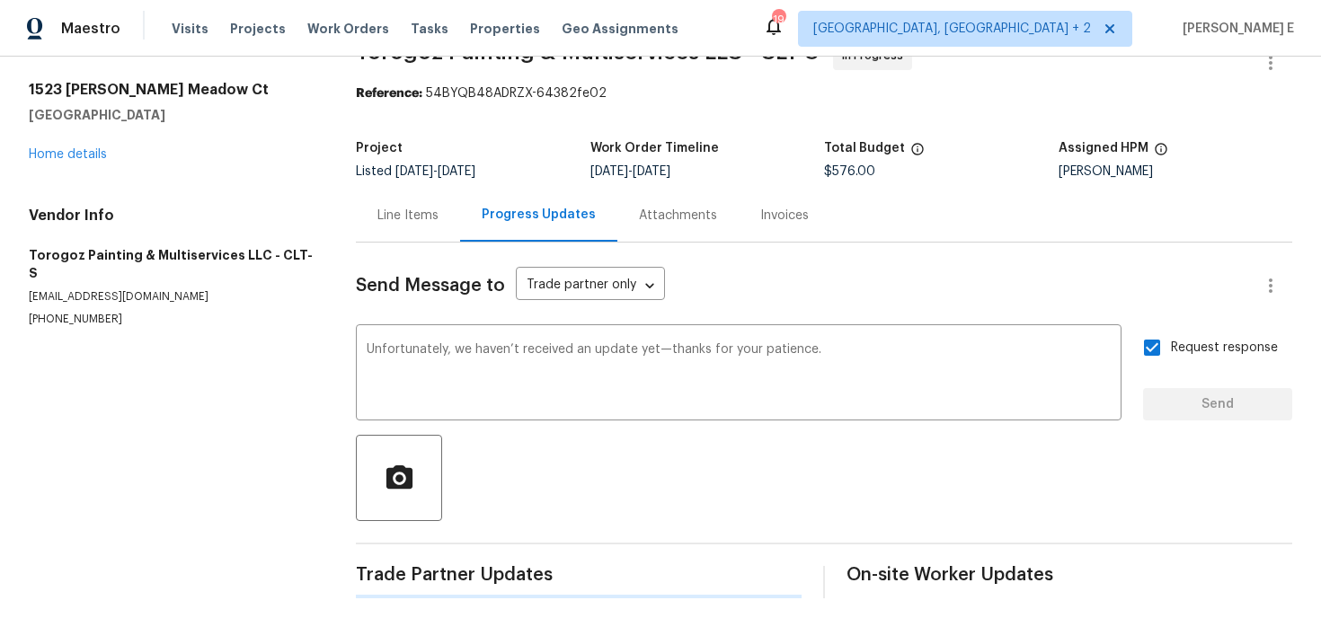
scroll to position [0, 0]
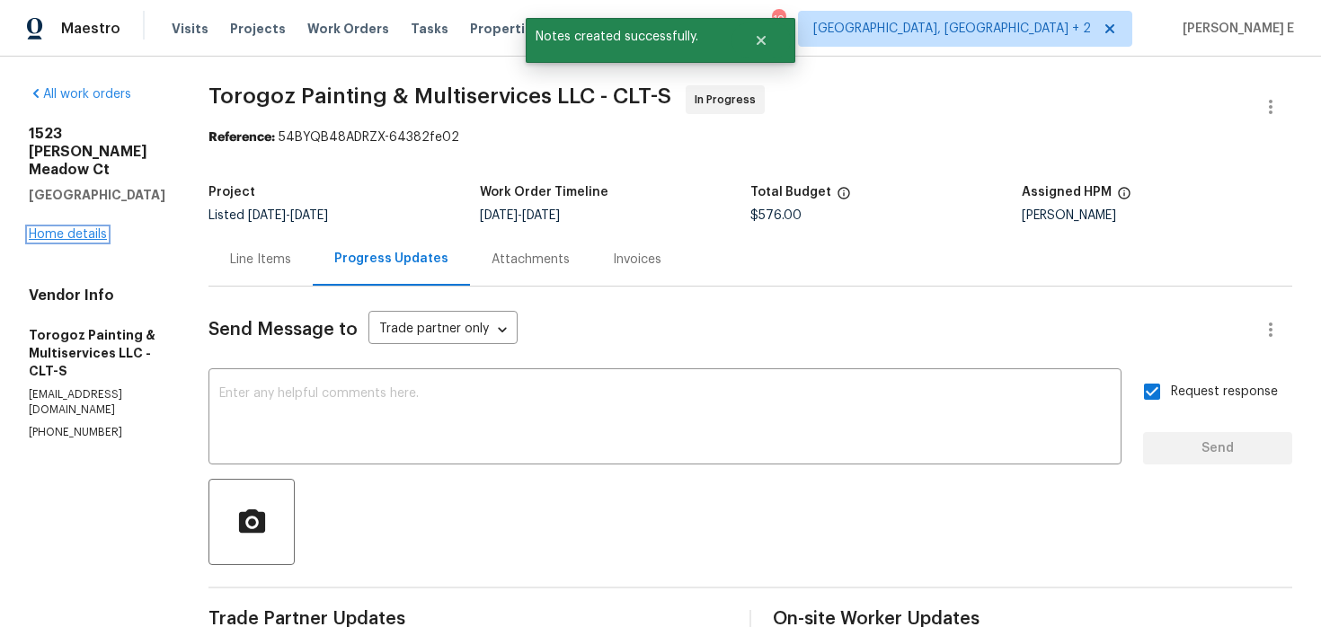
click at [67, 228] on link "Home details" at bounding box center [68, 234] width 78 height 13
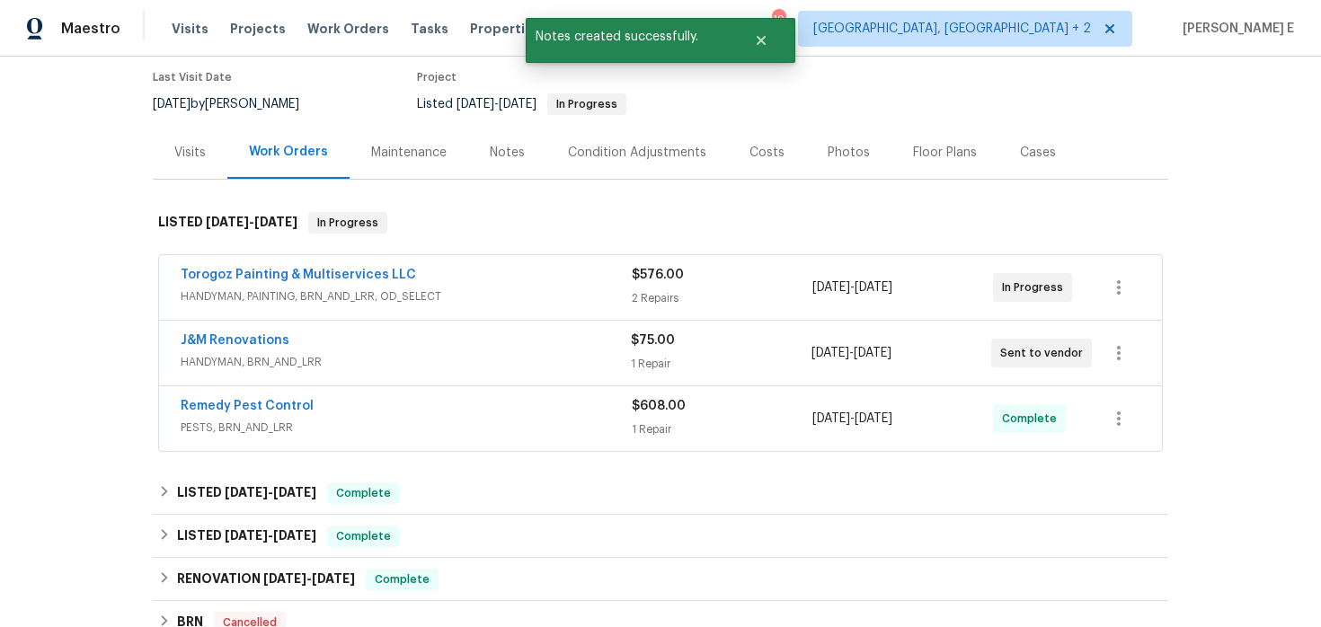
scroll to position [191, 0]
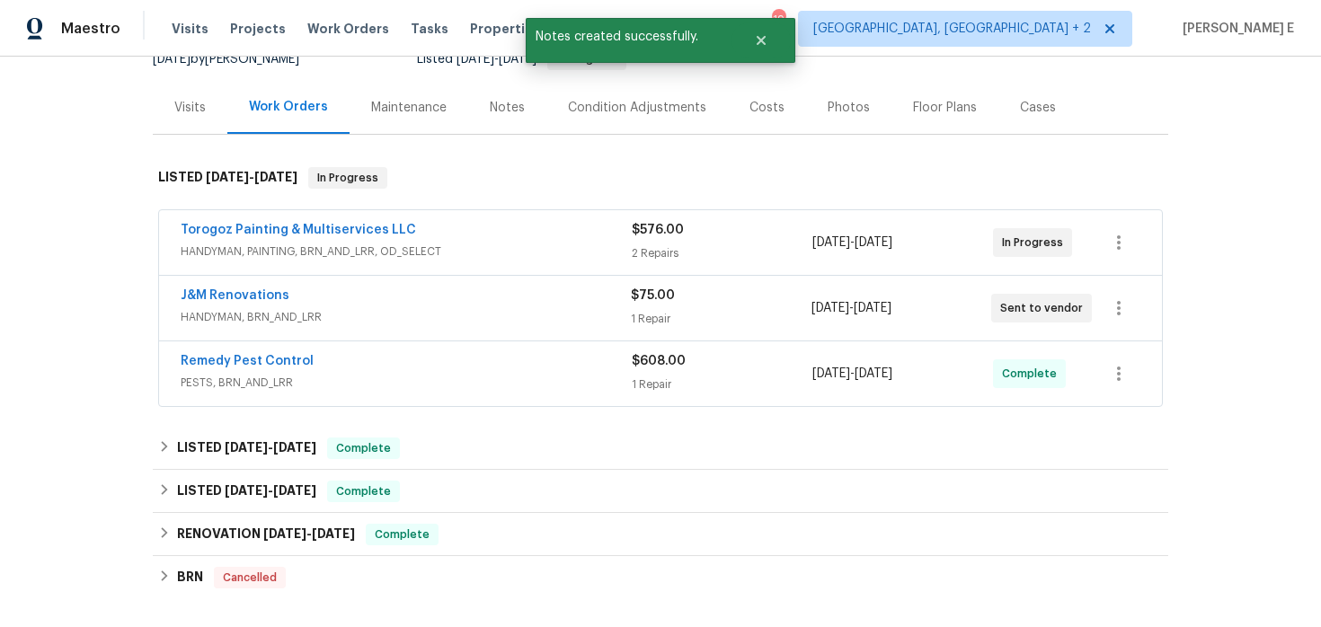
click at [227, 303] on span "J&M Renovations" at bounding box center [235, 296] width 109 height 18
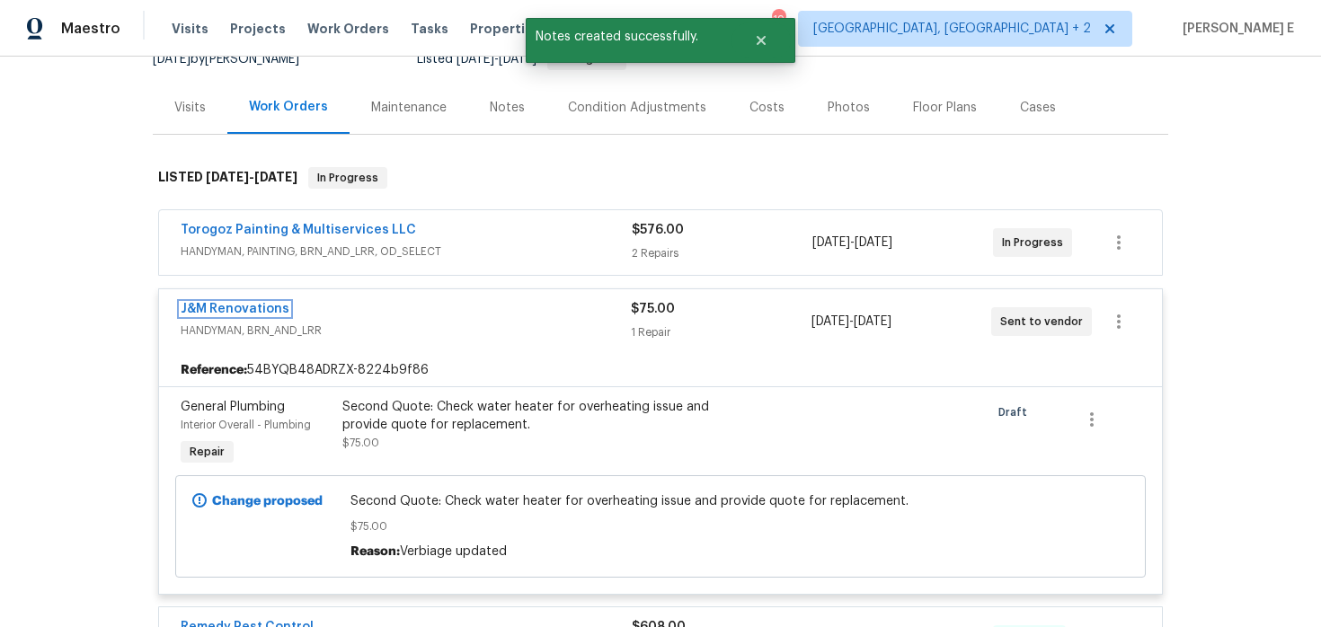
click at [233, 307] on link "J&M Renovations" at bounding box center [235, 309] width 109 height 13
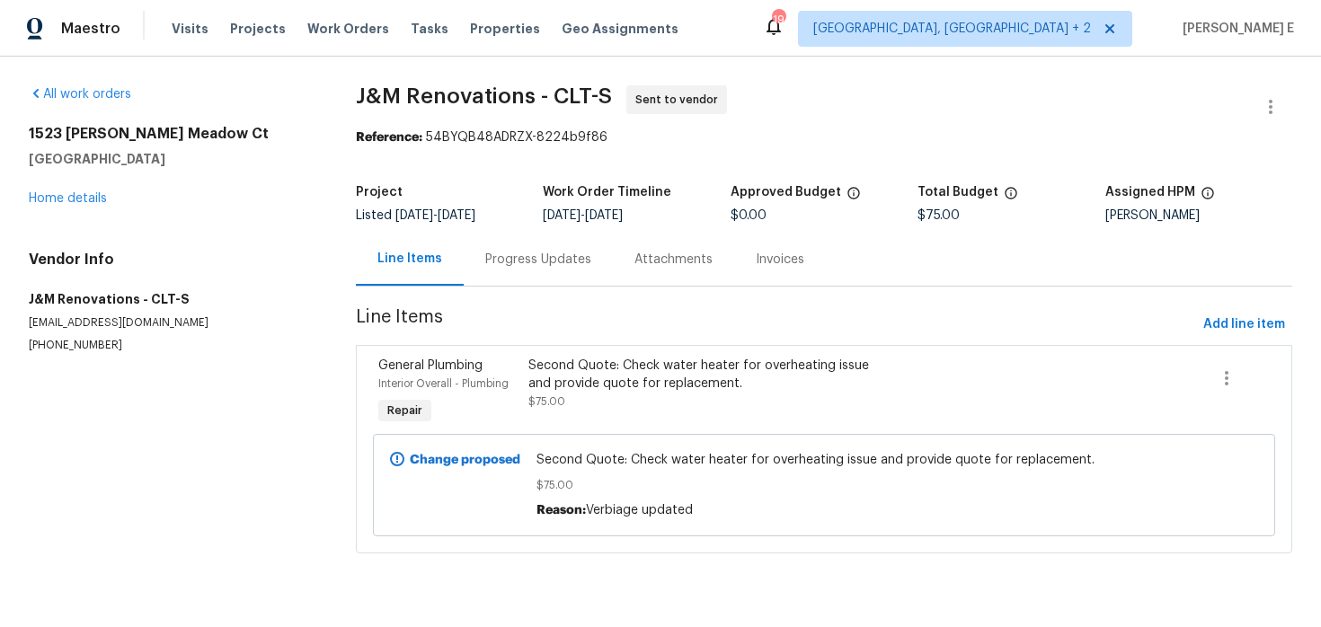
click at [534, 251] on div "Progress Updates" at bounding box center [538, 260] width 106 height 18
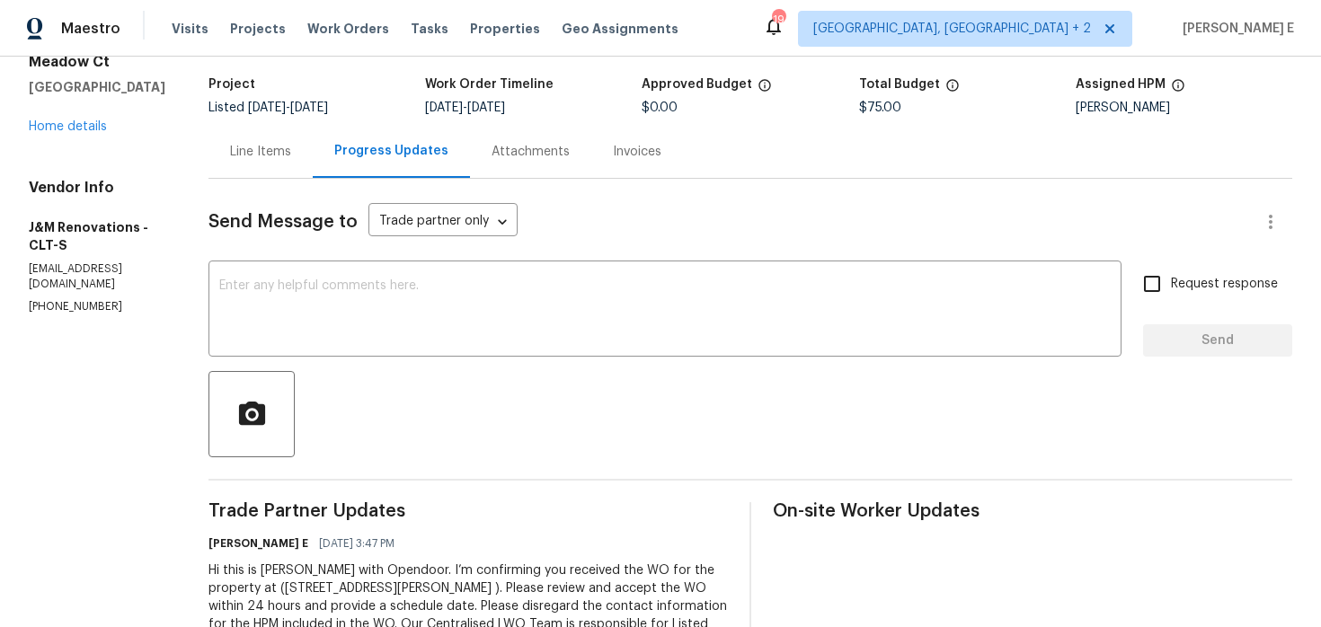
scroll to position [182, 0]
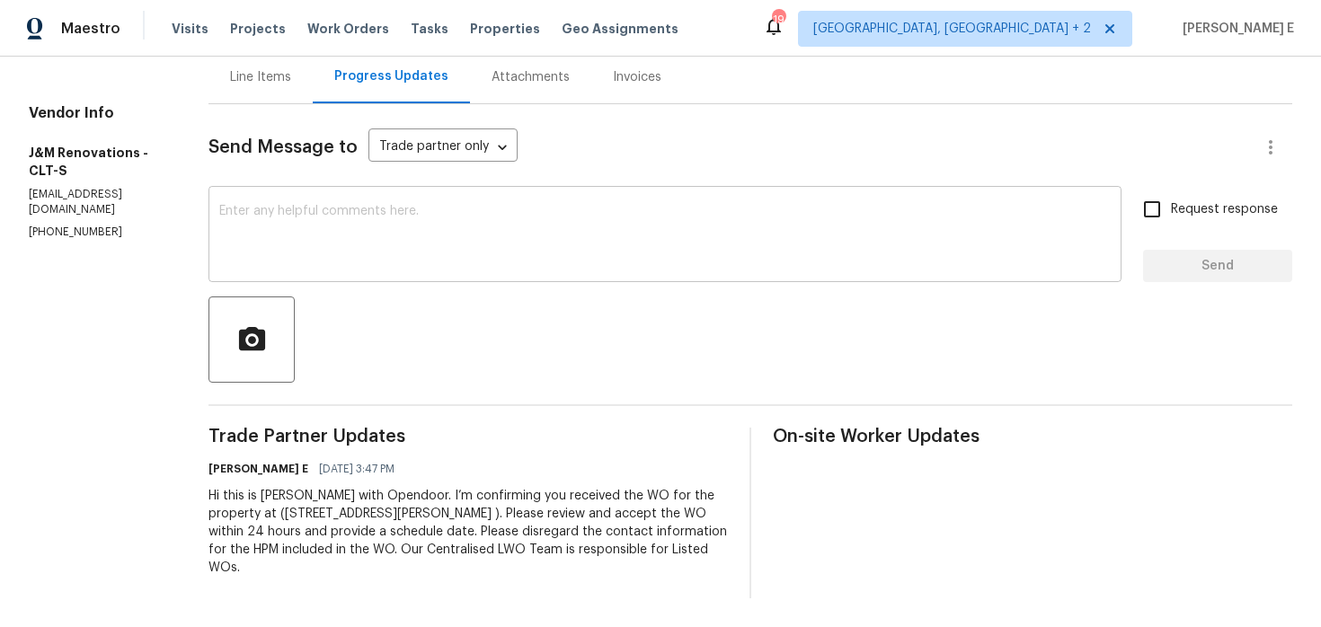
click at [640, 222] on textarea at bounding box center [665, 236] width 892 height 63
paste textarea "Please accept the work order and share the schedule to meet the deadline, or it…"
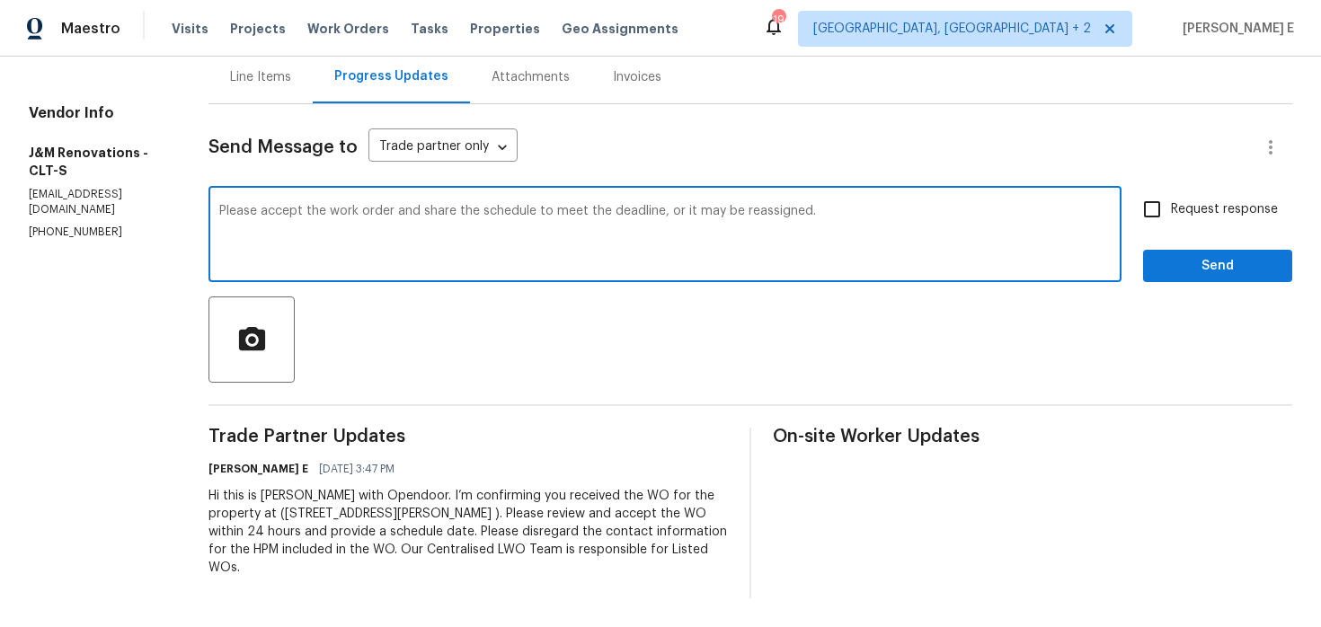
type textarea "Please accept the work order and share the schedule to meet the deadline, or it…"
click at [1165, 209] on input "Request response" at bounding box center [1153, 210] width 38 height 38
checkbox input "true"
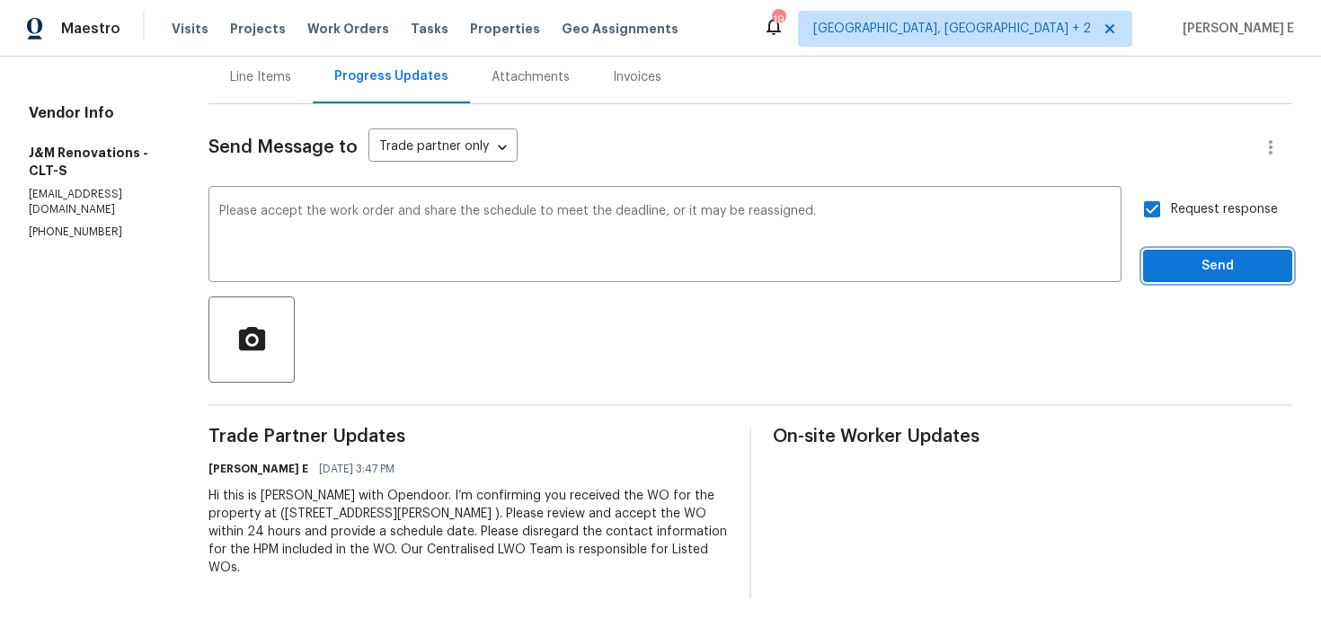
click at [1174, 260] on span "Send" at bounding box center [1218, 266] width 120 height 22
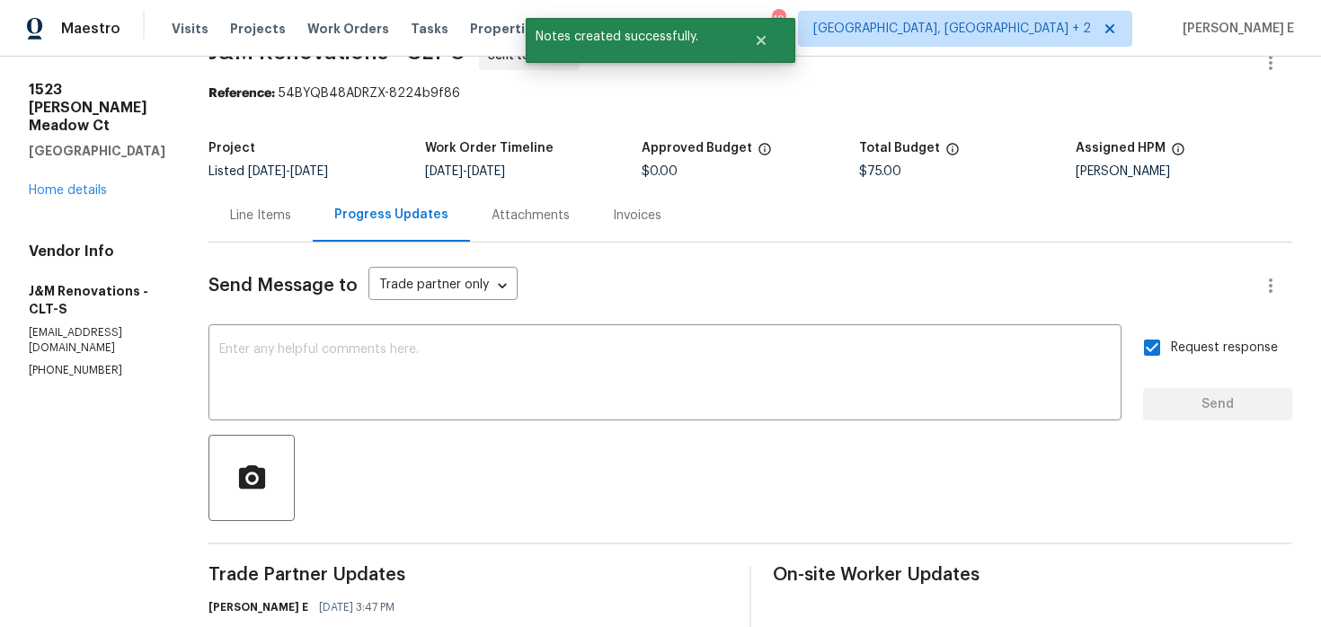
scroll to position [0, 0]
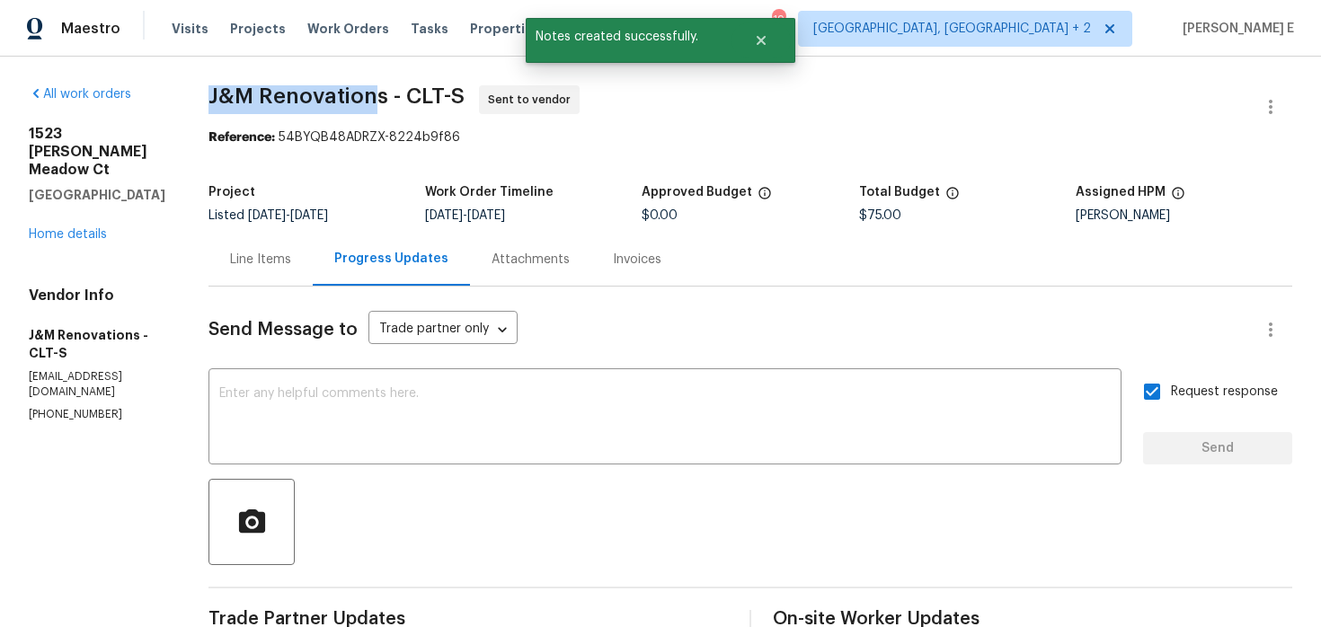
drag, startPoint x: 204, startPoint y: 99, endPoint x: 375, endPoint y: 102, distance: 170.8
click at [375, 102] on div "All work orders 1523 Merrie Meadow Ct Rock Hill, SC 29732 Home details Vendor I…" at bounding box center [660, 477] width 1321 height 841
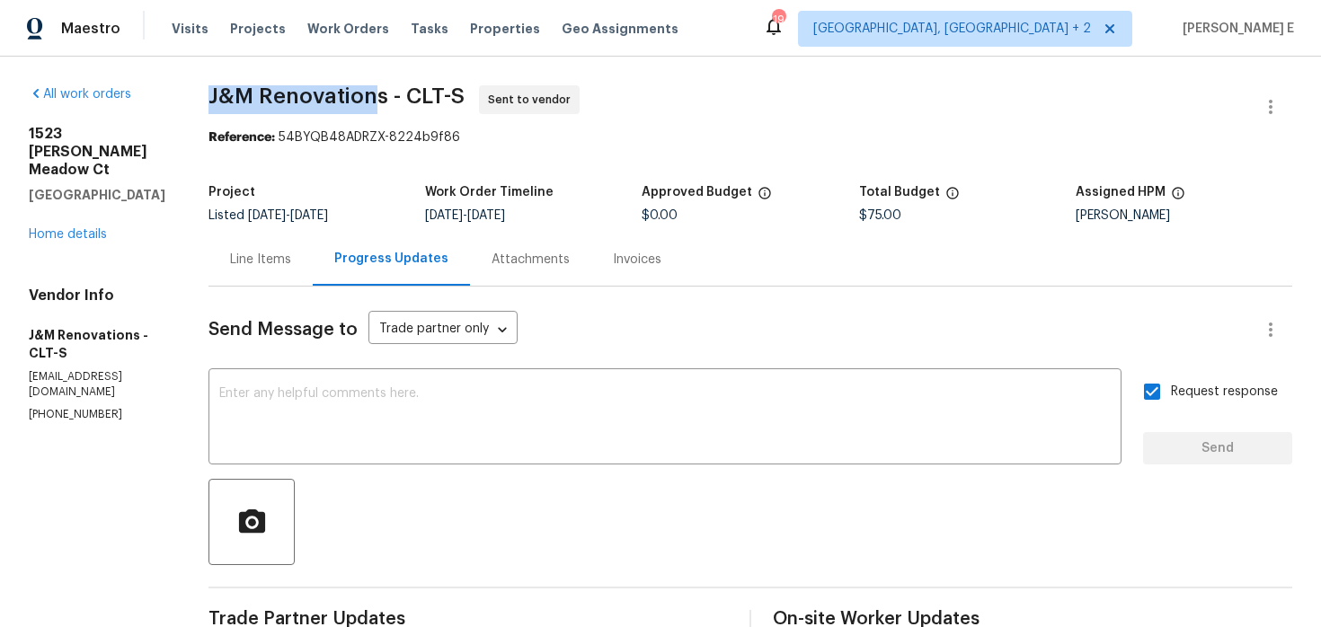
copy span "J&M Renovation"
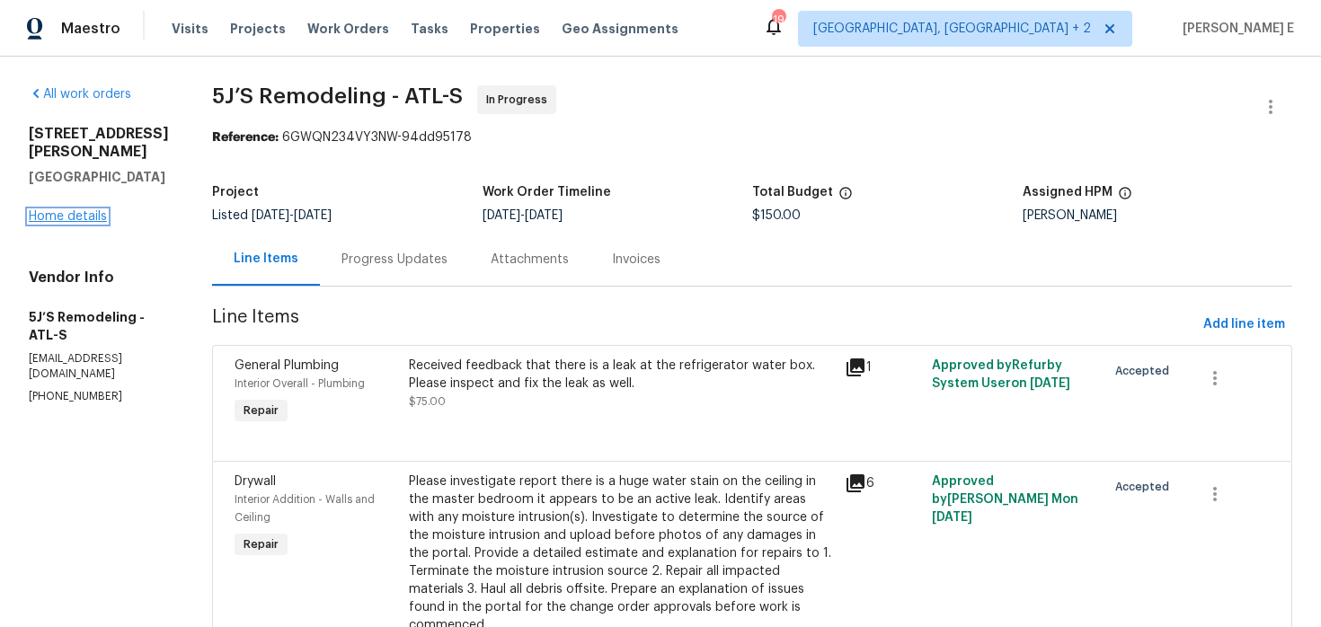
click at [74, 211] on link "Home details" at bounding box center [68, 216] width 78 height 13
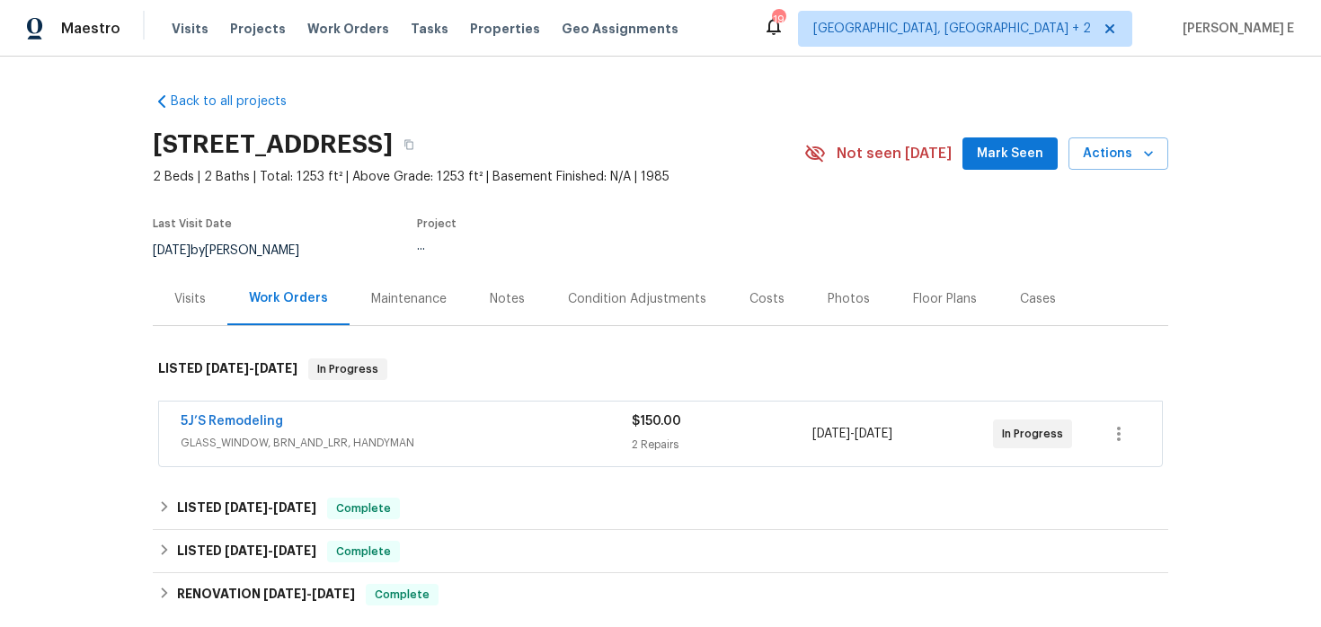
scroll to position [36, 0]
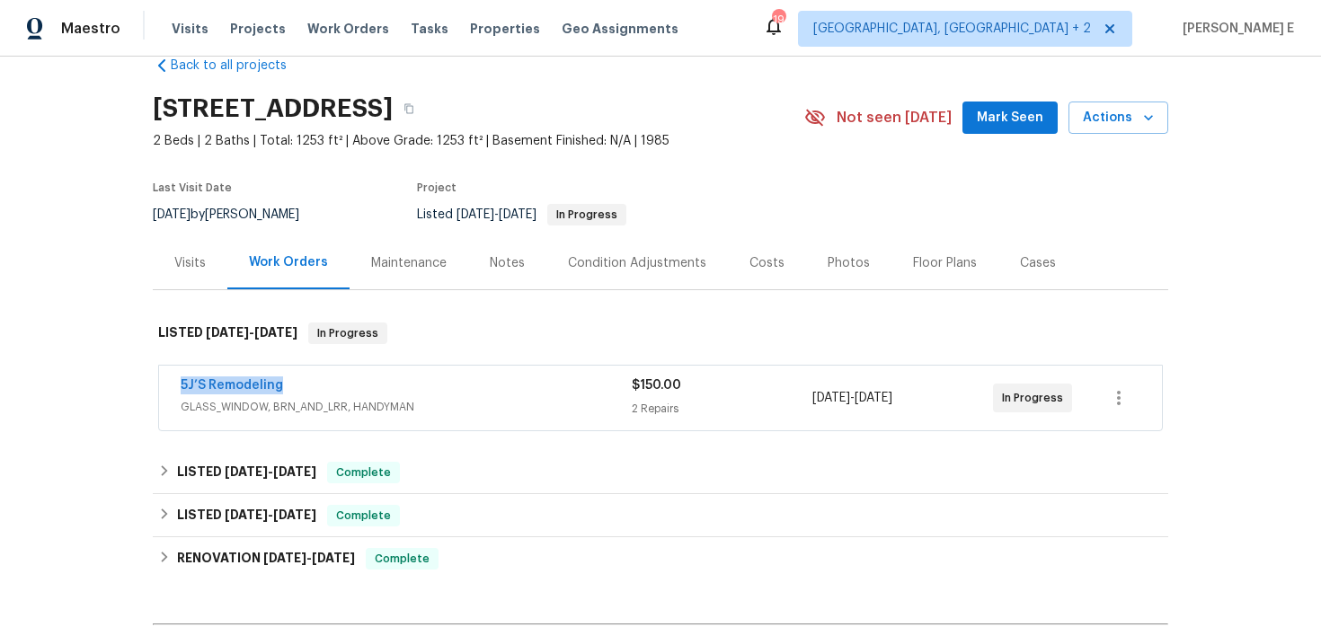
drag, startPoint x: 167, startPoint y: 387, endPoint x: 304, endPoint y: 387, distance: 136.6
click at [304, 387] on div "5J’S Remodeling GLASS_WINDOW, BRN_AND_LRR, HANDYMAN $150.00 2 Repairs 8/4/2025 …" at bounding box center [660, 398] width 1003 height 65
copy link "5J’S Remodeling"
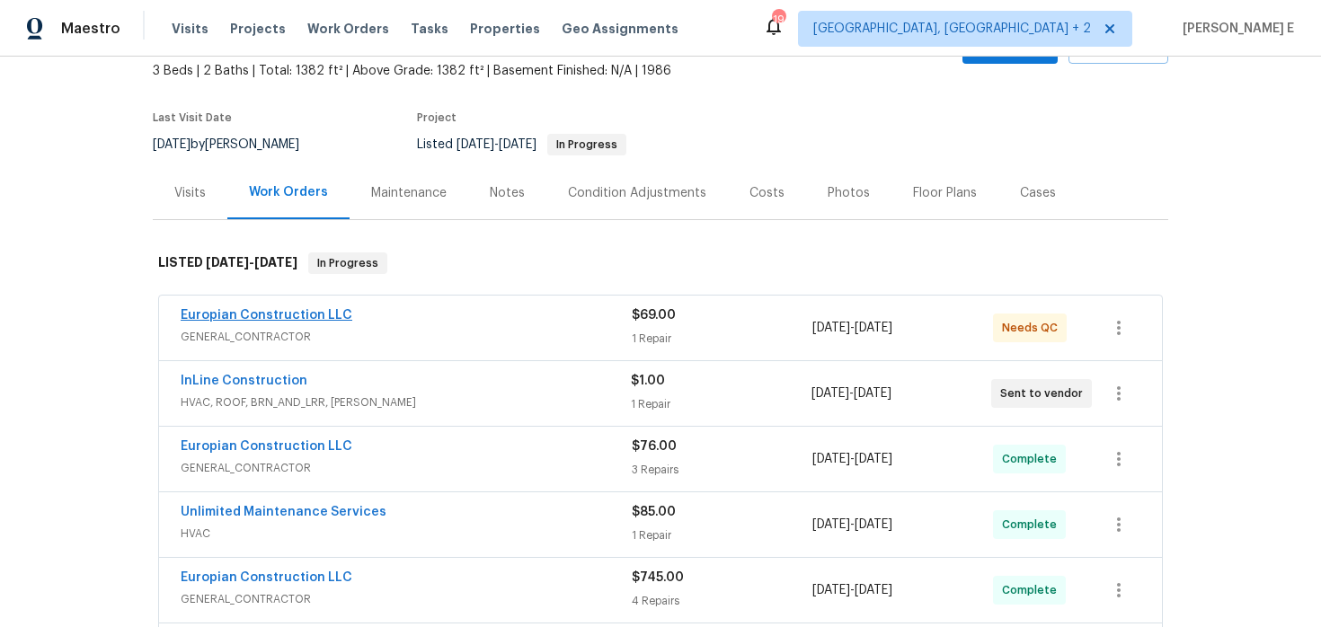
scroll to position [123, 0]
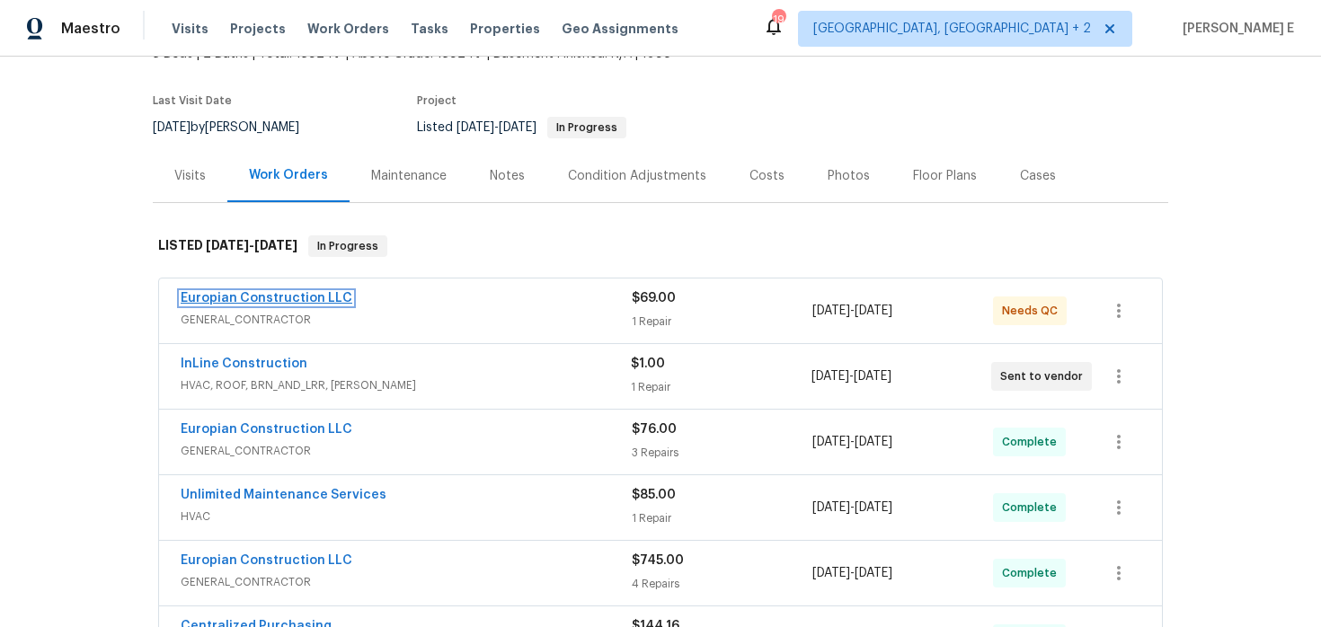
click at [320, 304] on link "Europian Construction LLC" at bounding box center [267, 298] width 172 height 13
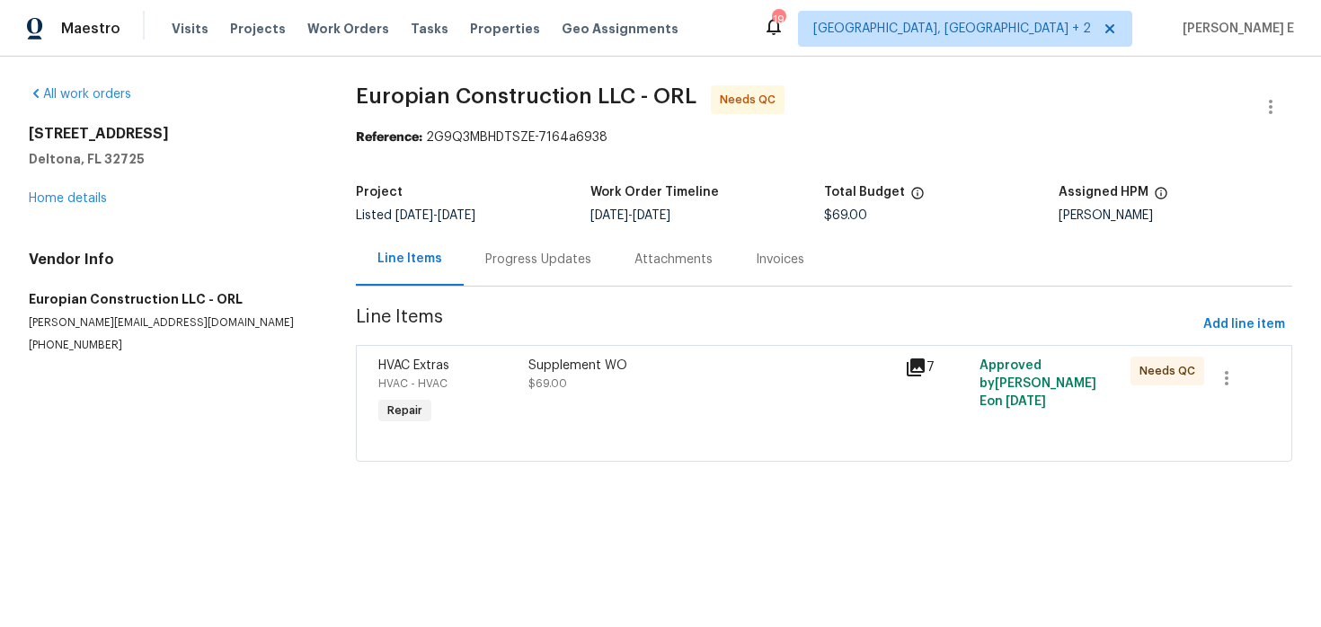
click at [515, 270] on div "Progress Updates" at bounding box center [538, 259] width 149 height 53
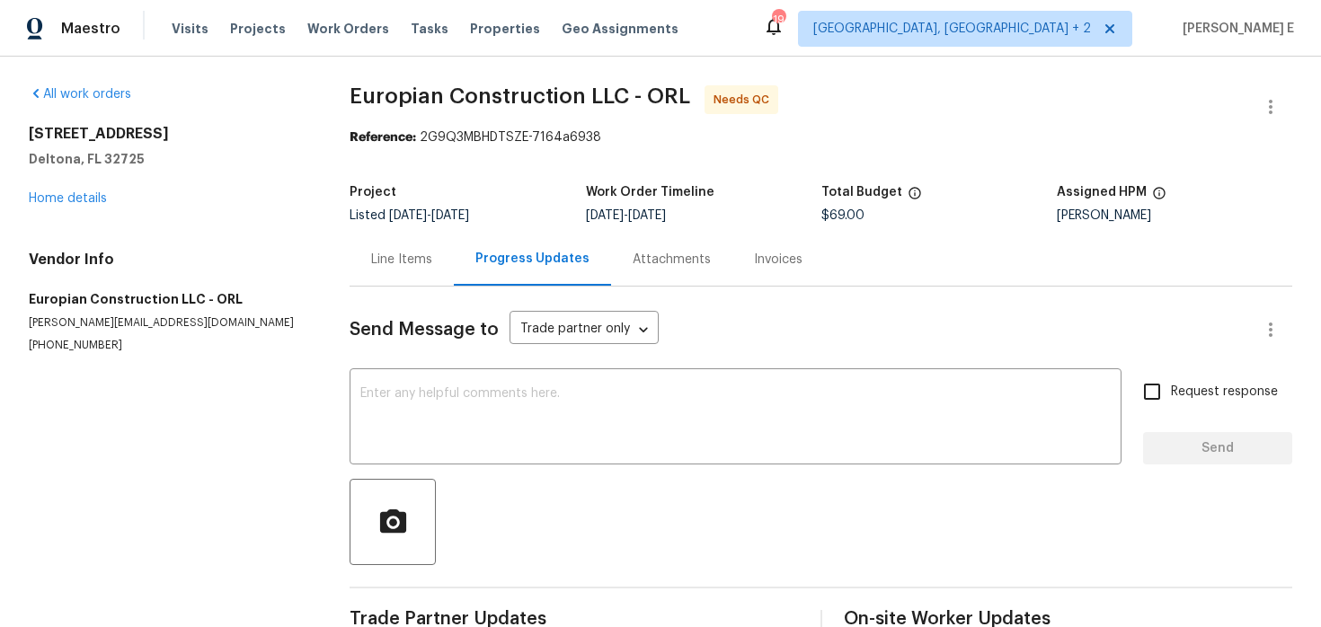
click at [410, 259] on div "Line Items" at bounding box center [401, 260] width 61 height 18
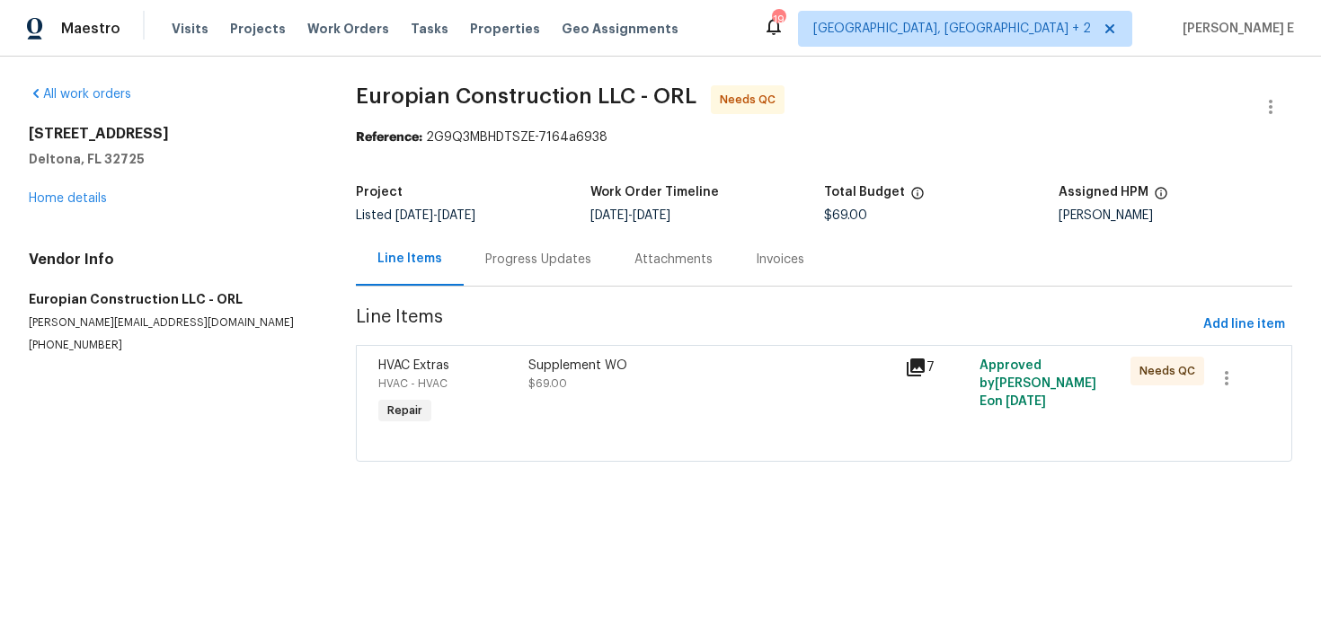
click at [568, 373] on div "Supplement WO" at bounding box center [711, 366] width 365 height 18
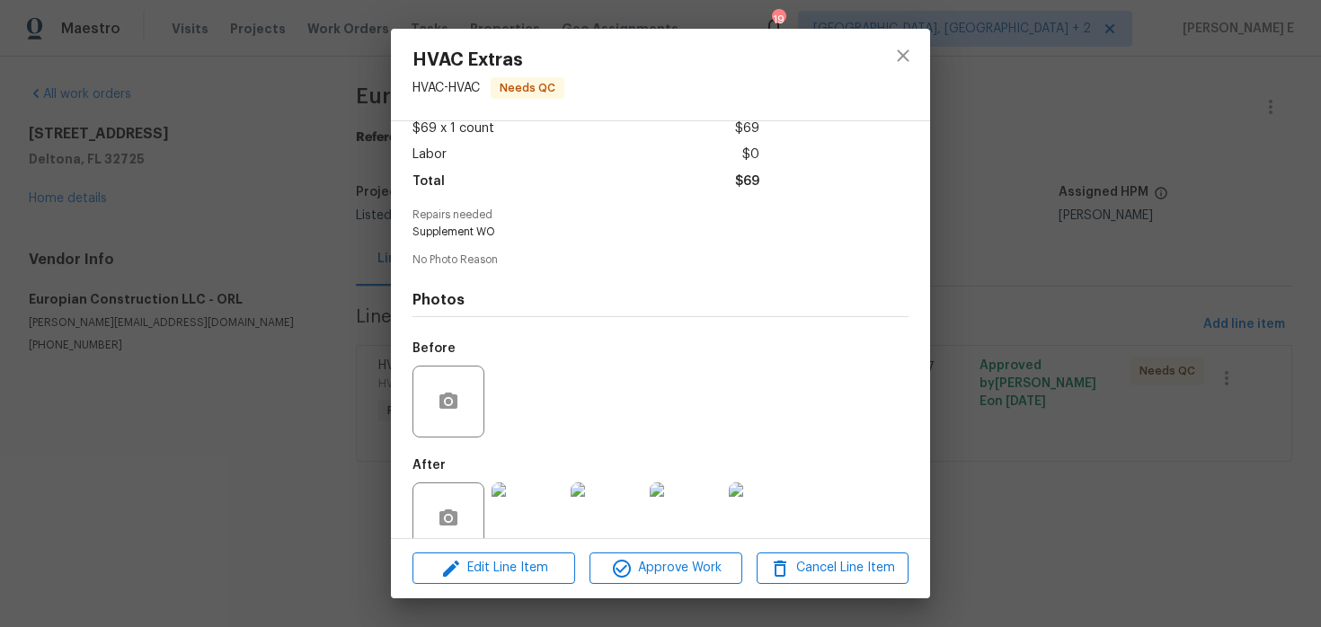
scroll to position [139, 0]
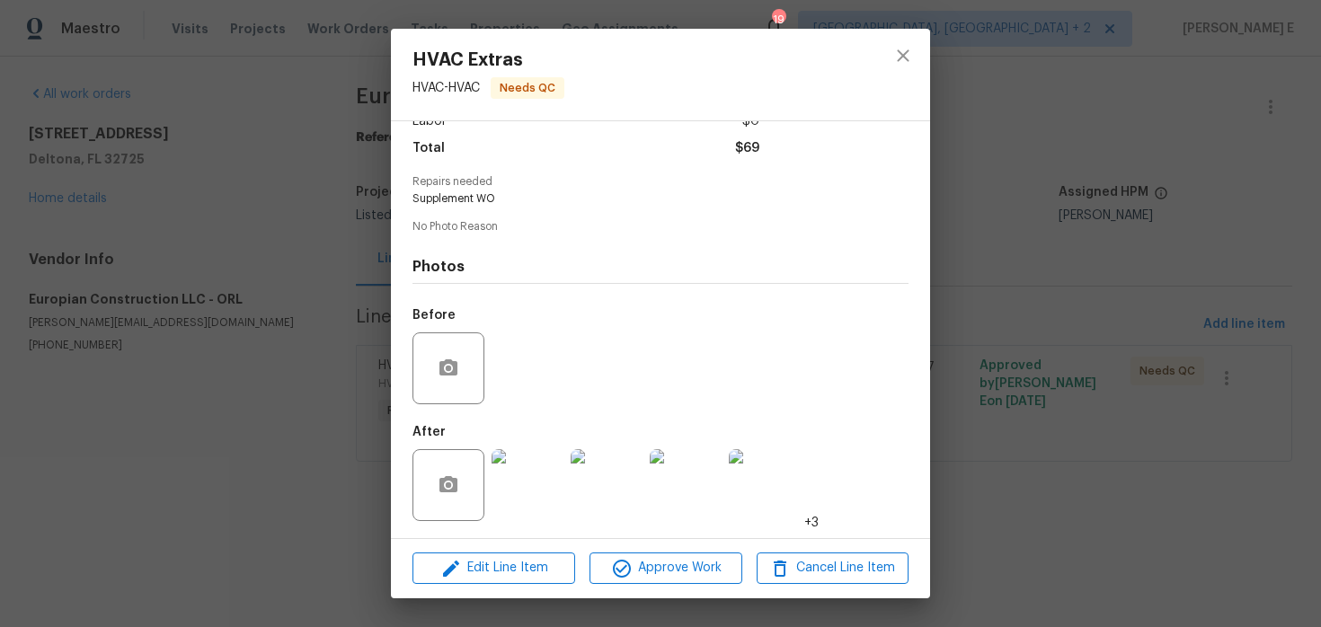
click at [518, 499] on img at bounding box center [528, 485] width 72 height 72
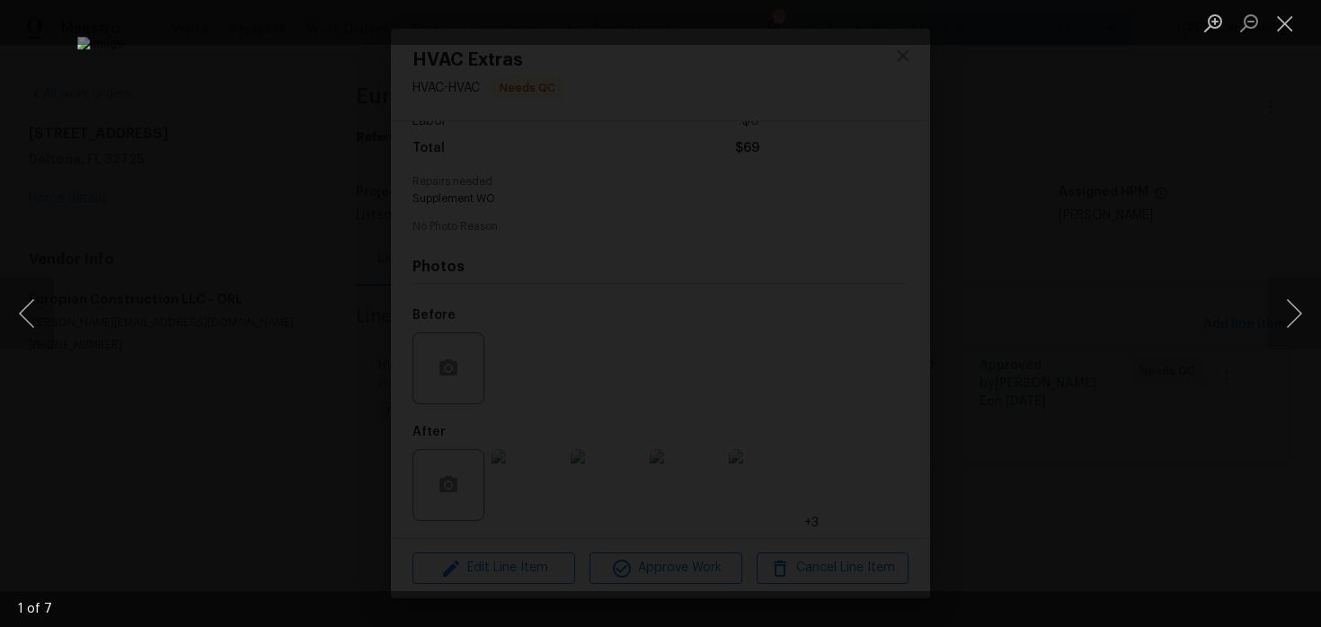
click at [1184, 251] on div "Lightbox" at bounding box center [660, 313] width 1321 height 627
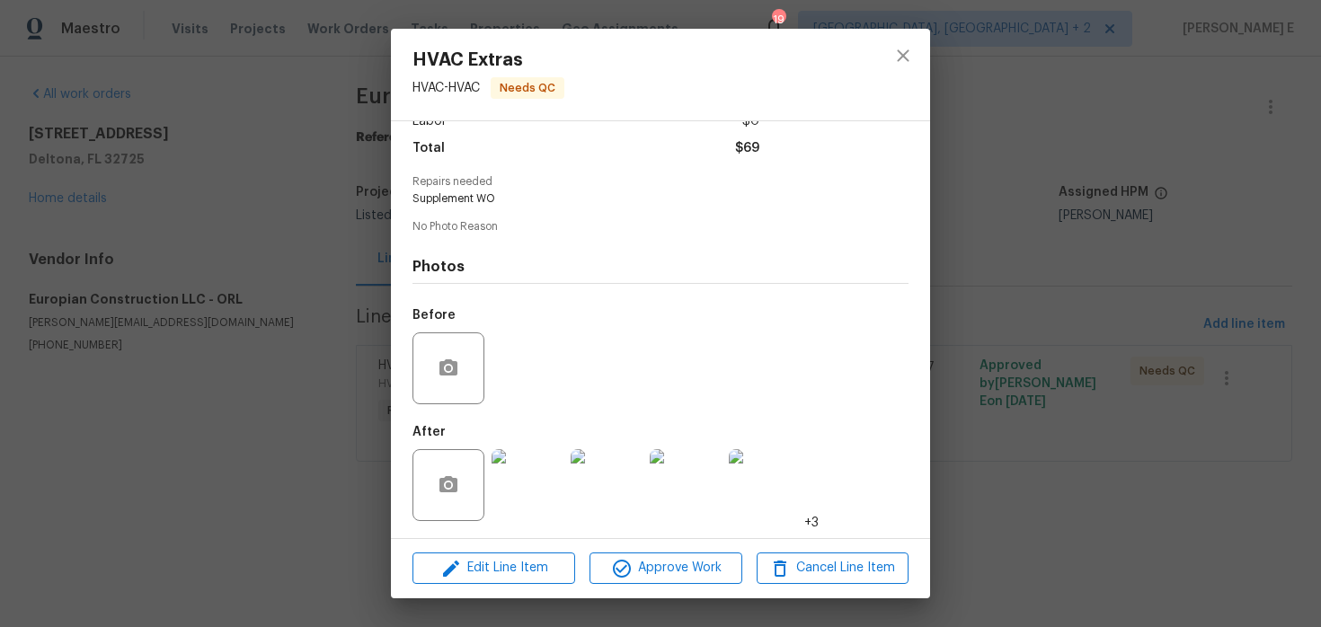
click at [1184, 251] on div "HVAC Extras HVAC - HVAC Needs QC Vendor Europian Construction LLC Account Categ…" at bounding box center [660, 313] width 1321 height 627
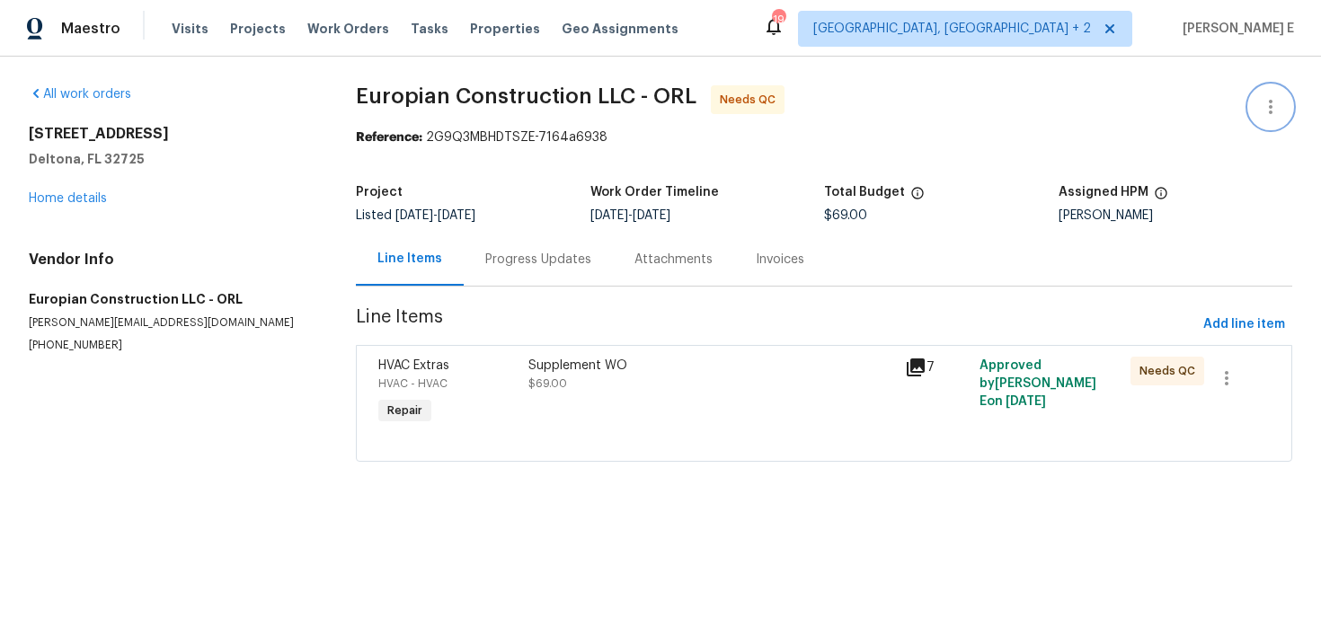
click at [1253, 111] on button "button" at bounding box center [1271, 106] width 43 height 43
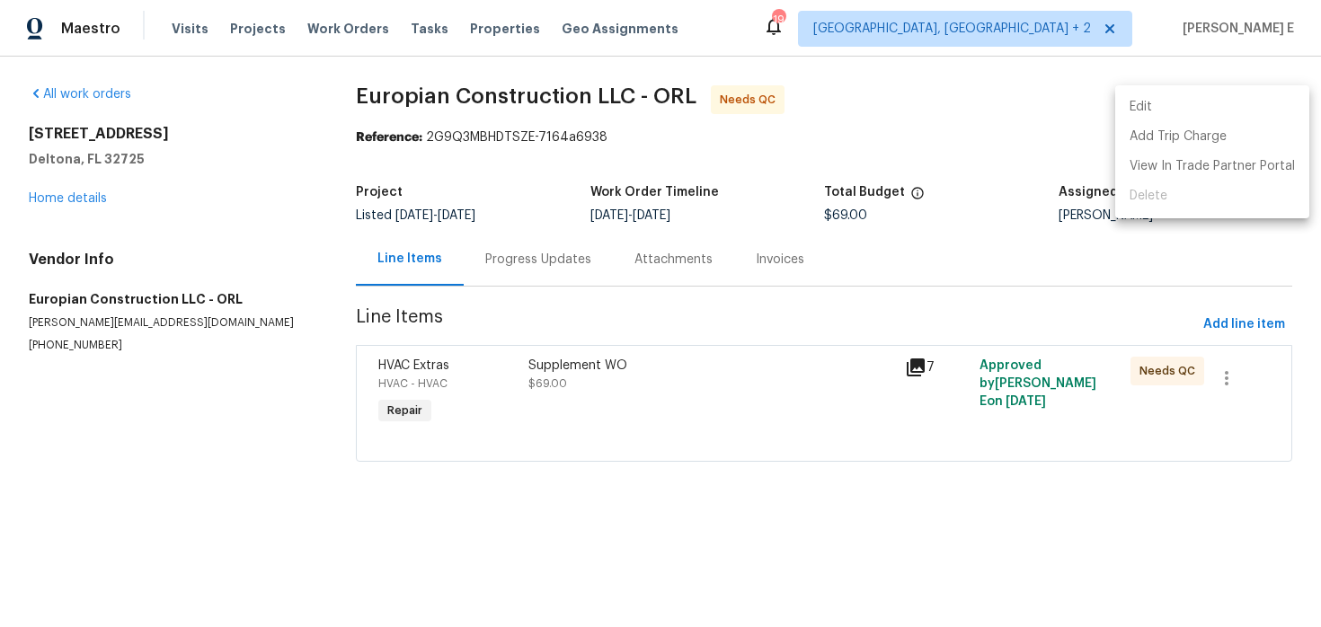
click at [1179, 109] on li "Edit" at bounding box center [1213, 108] width 194 height 30
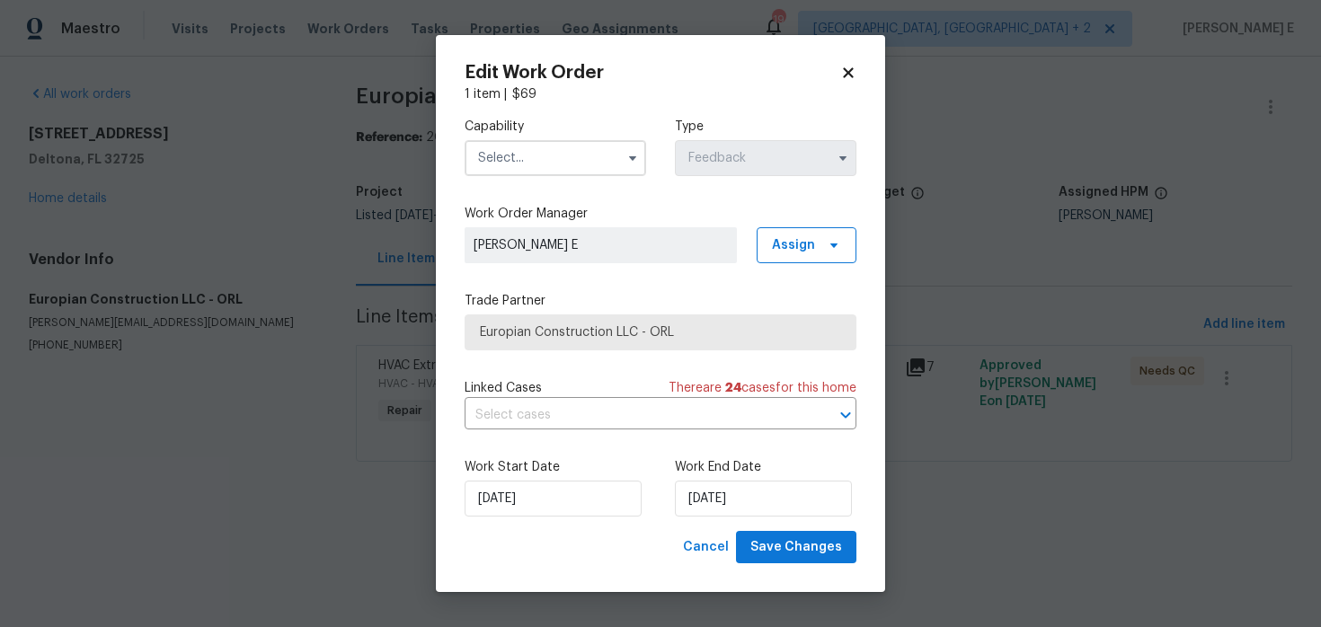
click at [615, 164] on input "text" at bounding box center [556, 158] width 182 height 36
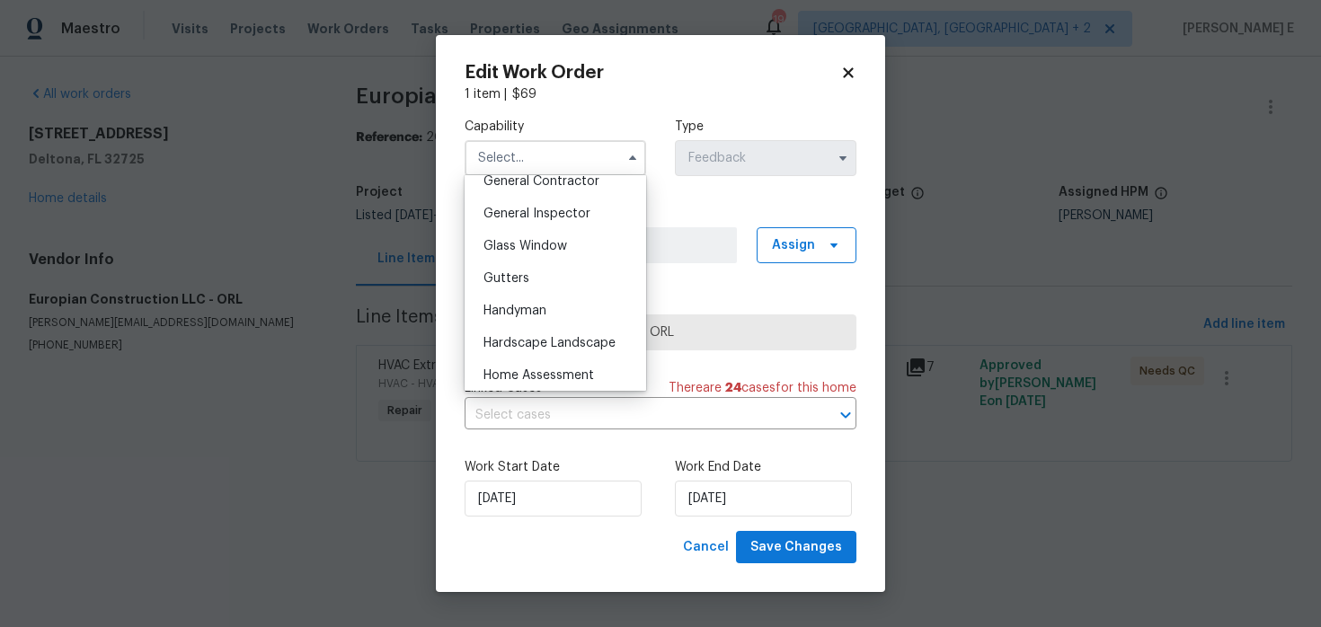
scroll to position [912, 0]
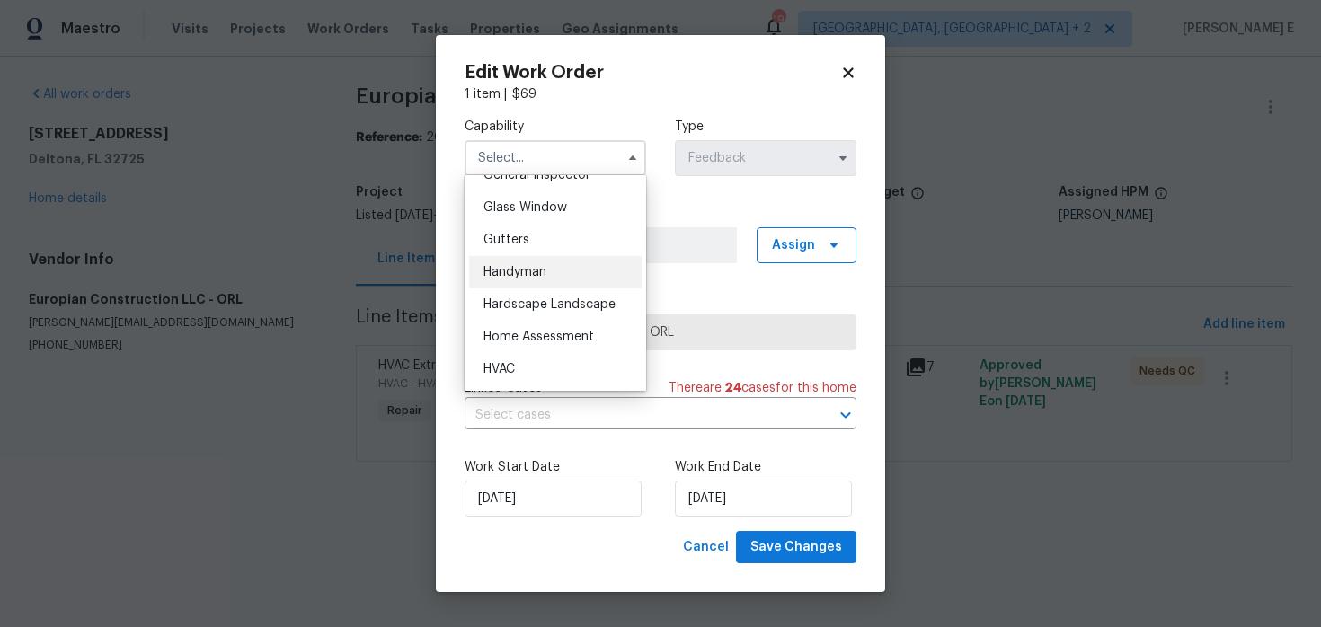
click at [607, 277] on div "Handyman" at bounding box center [555, 272] width 173 height 32
type input "Handyman"
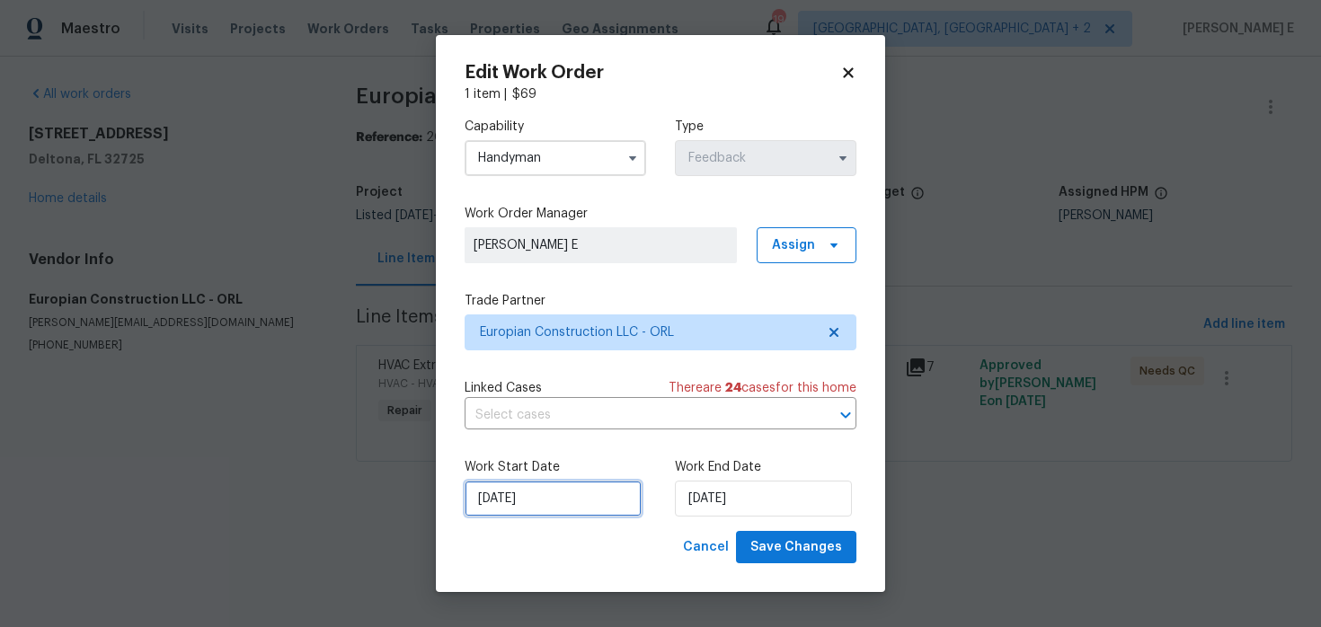
click at [543, 485] on input "[DATE]" at bounding box center [553, 499] width 177 height 36
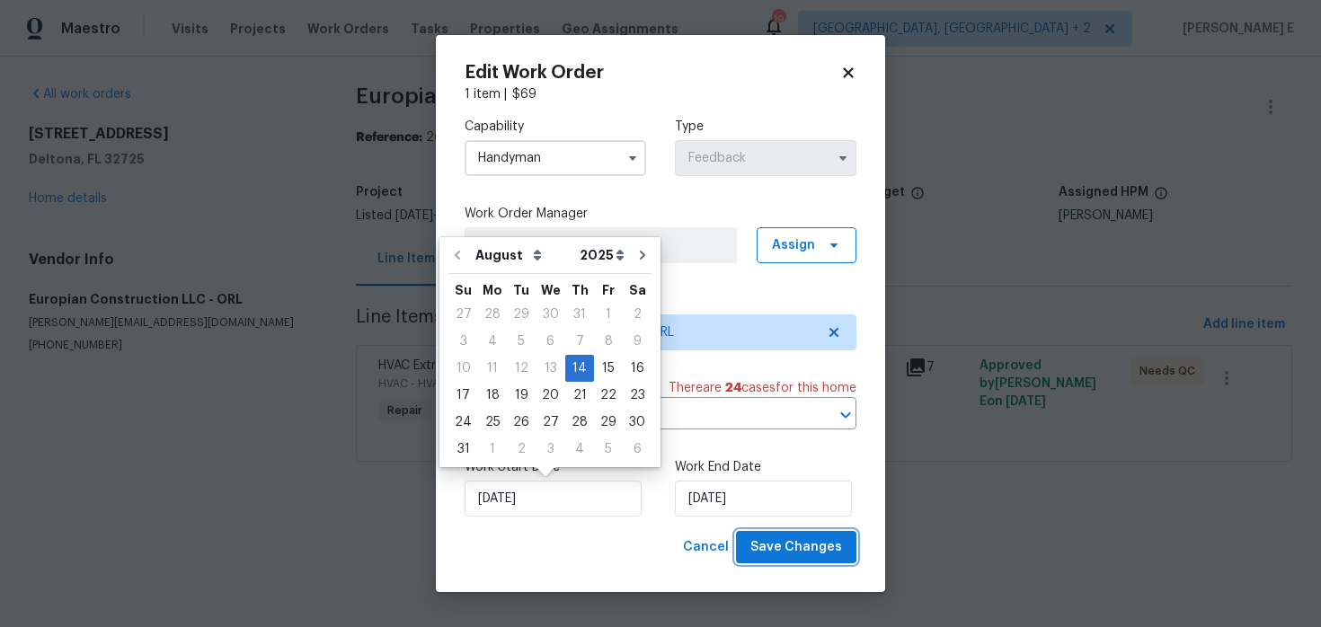
click at [801, 556] on span "Save Changes" at bounding box center [797, 548] width 92 height 22
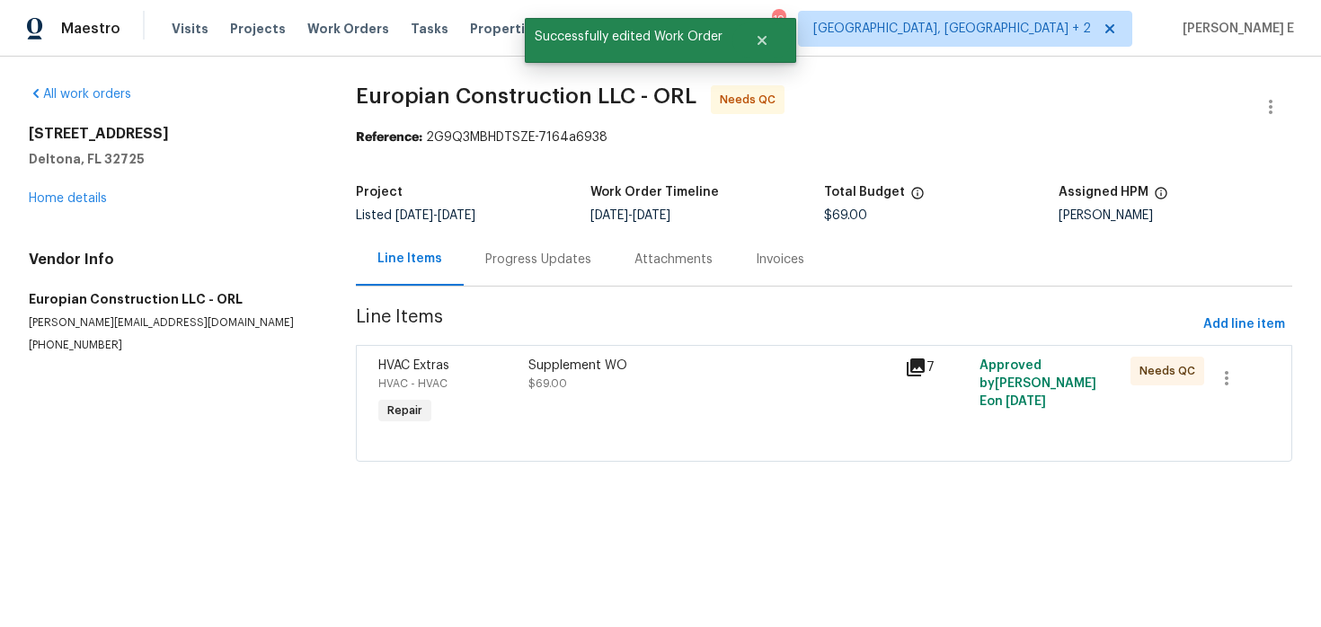
click at [541, 399] on div "Supplement WO $69.00" at bounding box center [711, 392] width 376 height 83
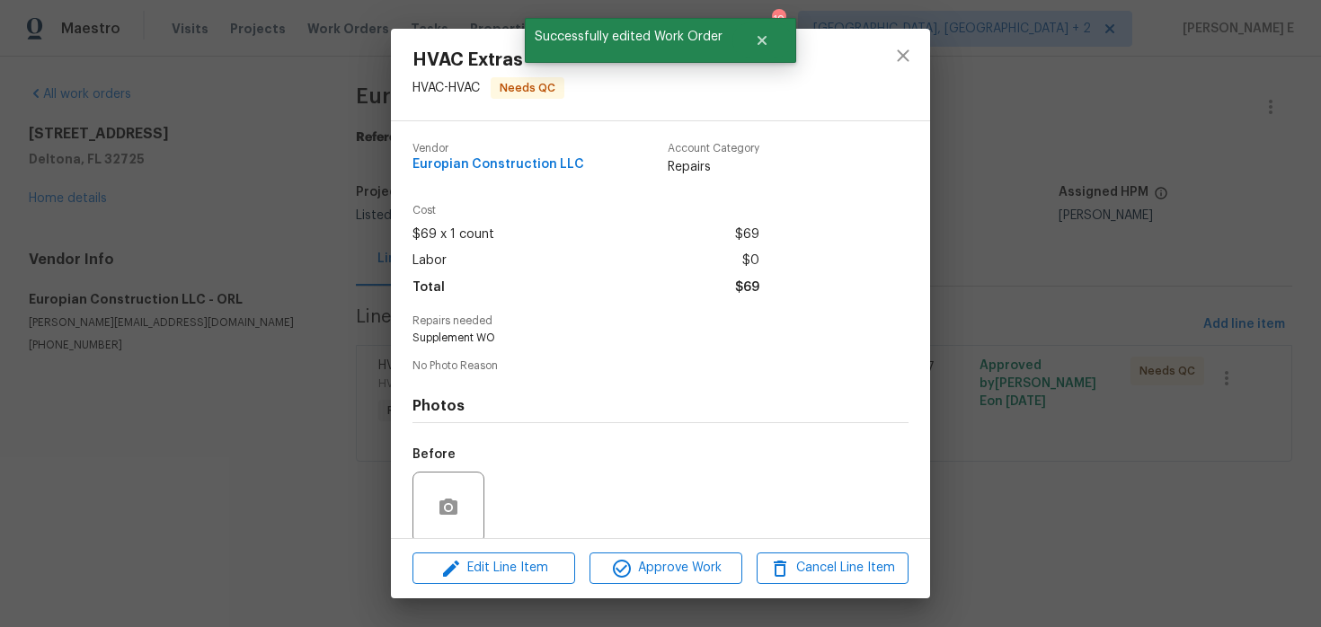
scroll to position [139, 0]
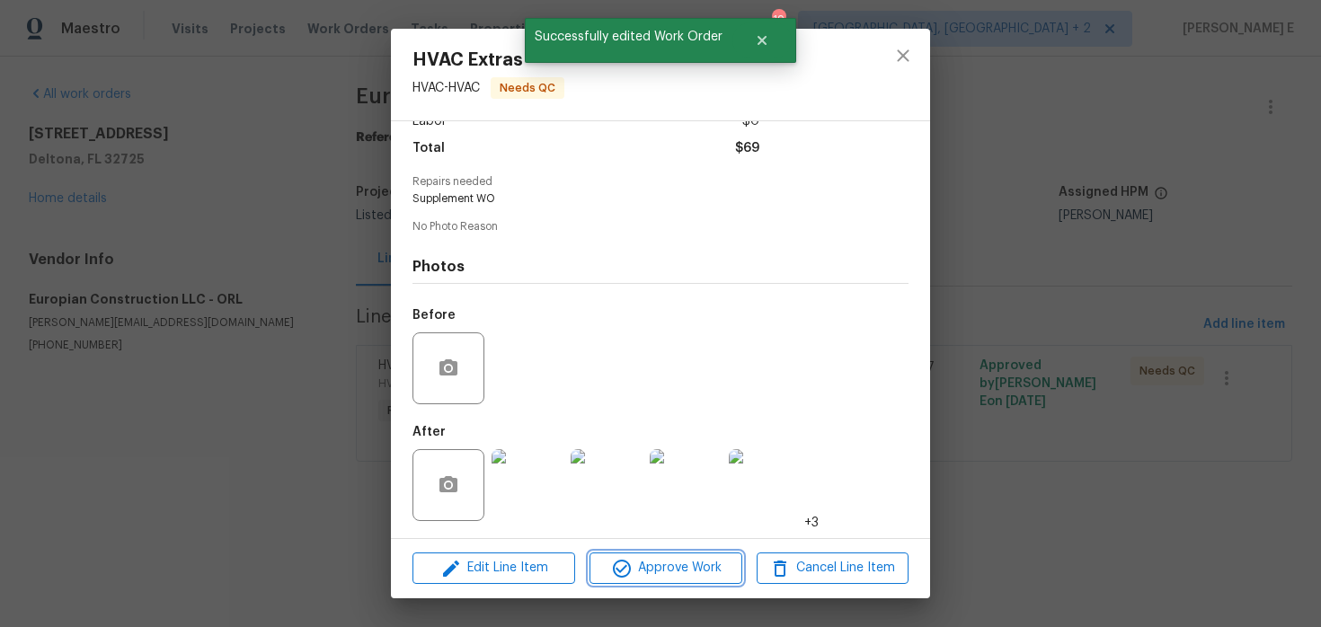
click at [636, 583] on button "Approve Work" at bounding box center [666, 568] width 152 height 31
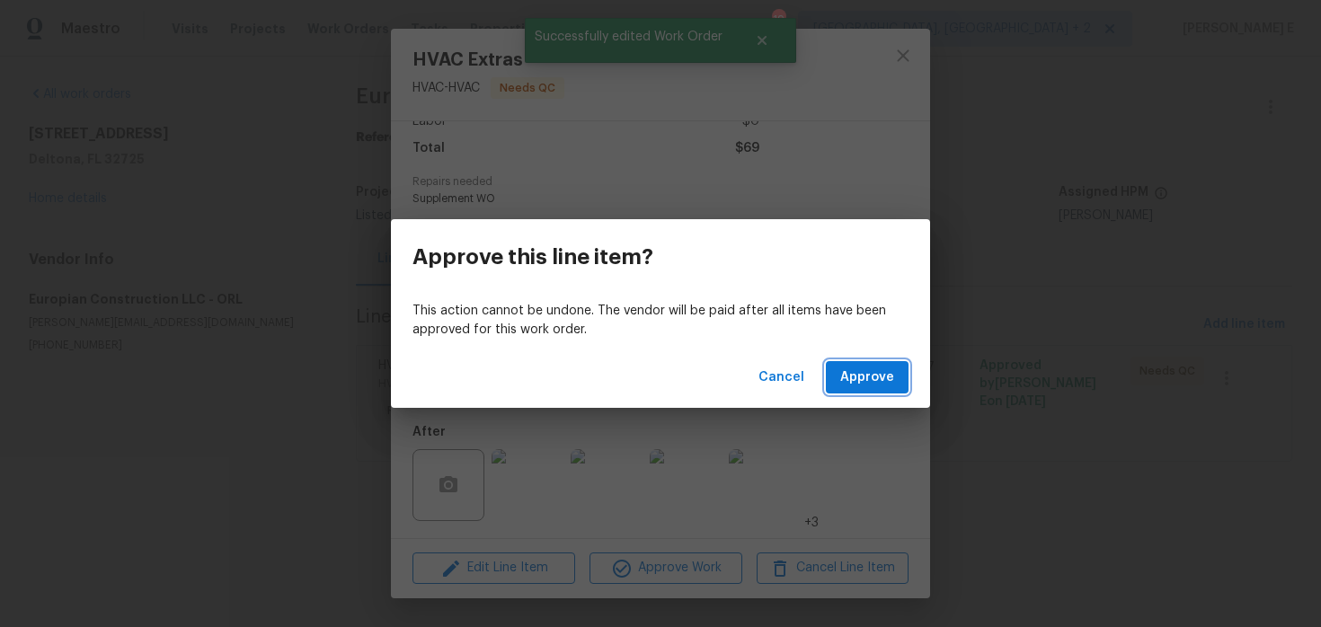
click at [888, 371] on span "Approve" at bounding box center [868, 378] width 54 height 22
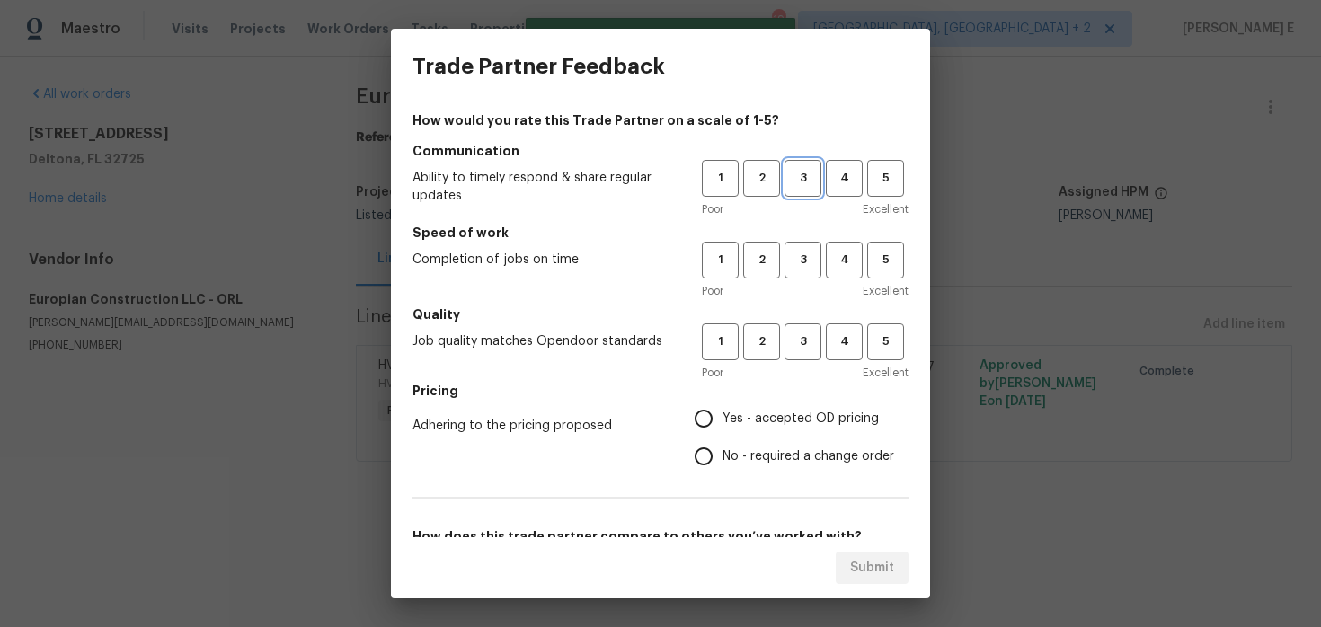
click at [809, 183] on span "3" at bounding box center [803, 178] width 33 height 21
click at [806, 268] on span "3" at bounding box center [803, 260] width 33 height 21
click at [806, 340] on span "3" at bounding box center [803, 342] width 33 height 21
click at [755, 404] on label "Yes - accepted OD pricing" at bounding box center [789, 419] width 209 height 38
click at [723, 404] on input "Yes - accepted OD pricing" at bounding box center [704, 419] width 38 height 38
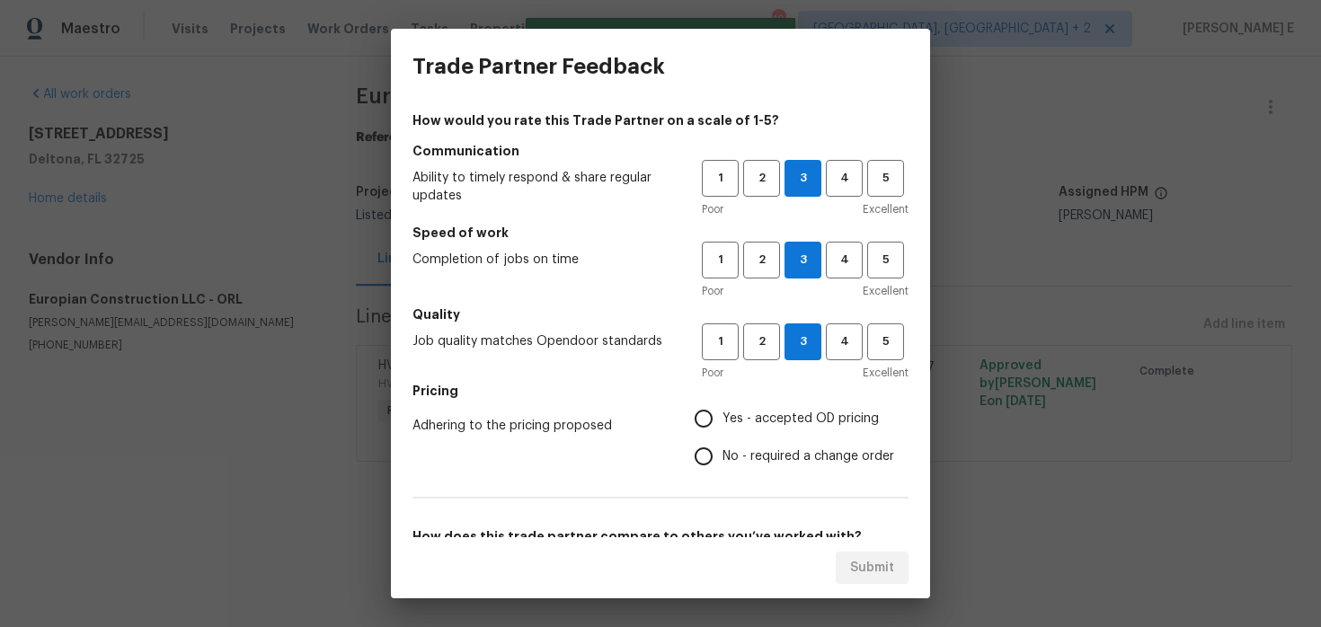
radio input "true"
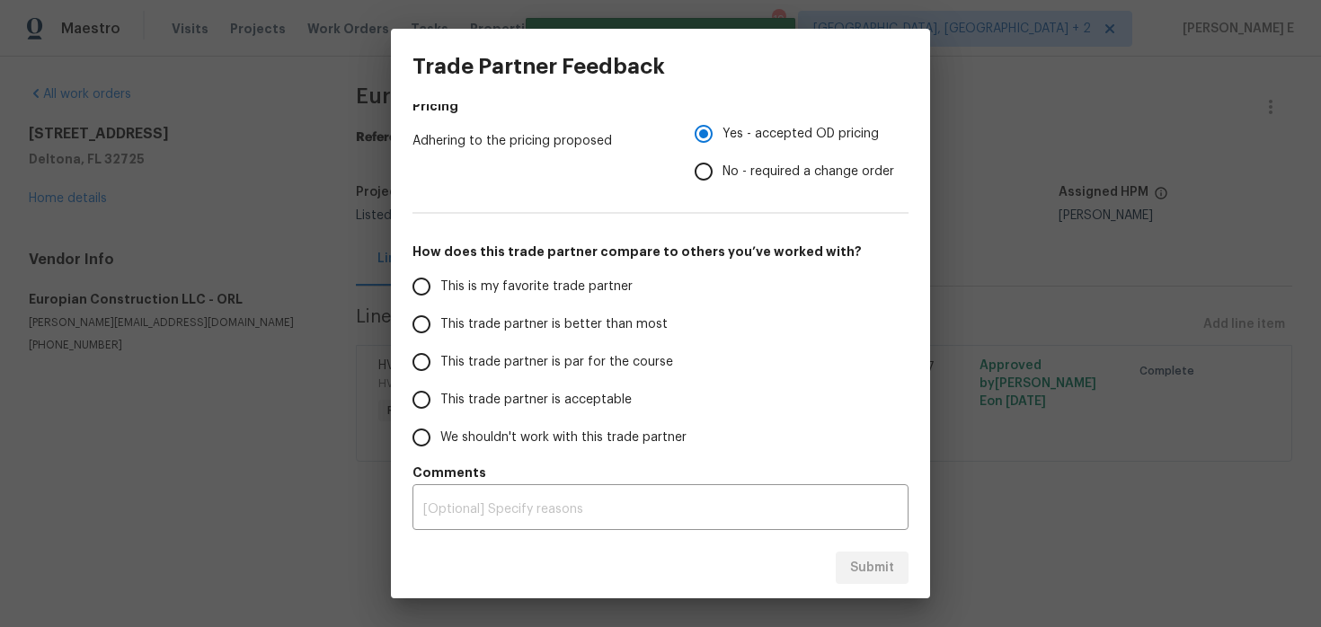
click at [592, 353] on span "This trade partner is par for the course" at bounding box center [556, 362] width 233 height 19
click at [440, 353] on input "This trade partner is par for the course" at bounding box center [422, 362] width 38 height 38
click at [861, 562] on span "Submit" at bounding box center [872, 568] width 44 height 22
radio input "true"
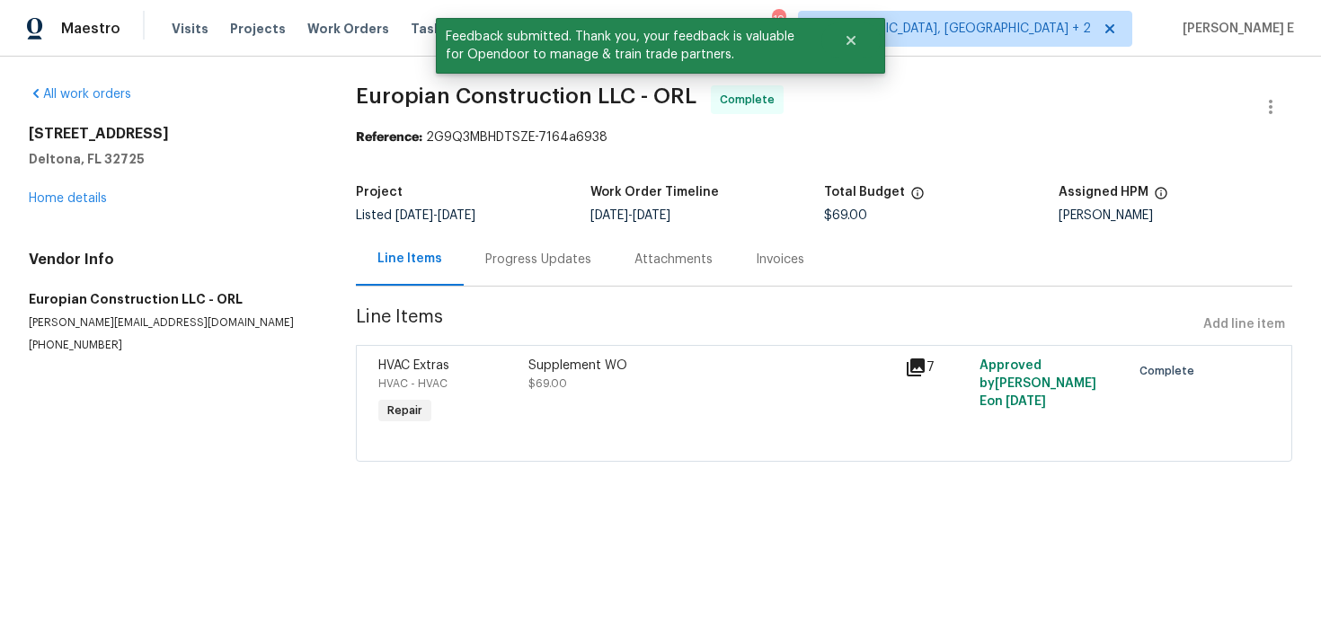
click at [538, 266] on div "Progress Updates" at bounding box center [538, 260] width 106 height 18
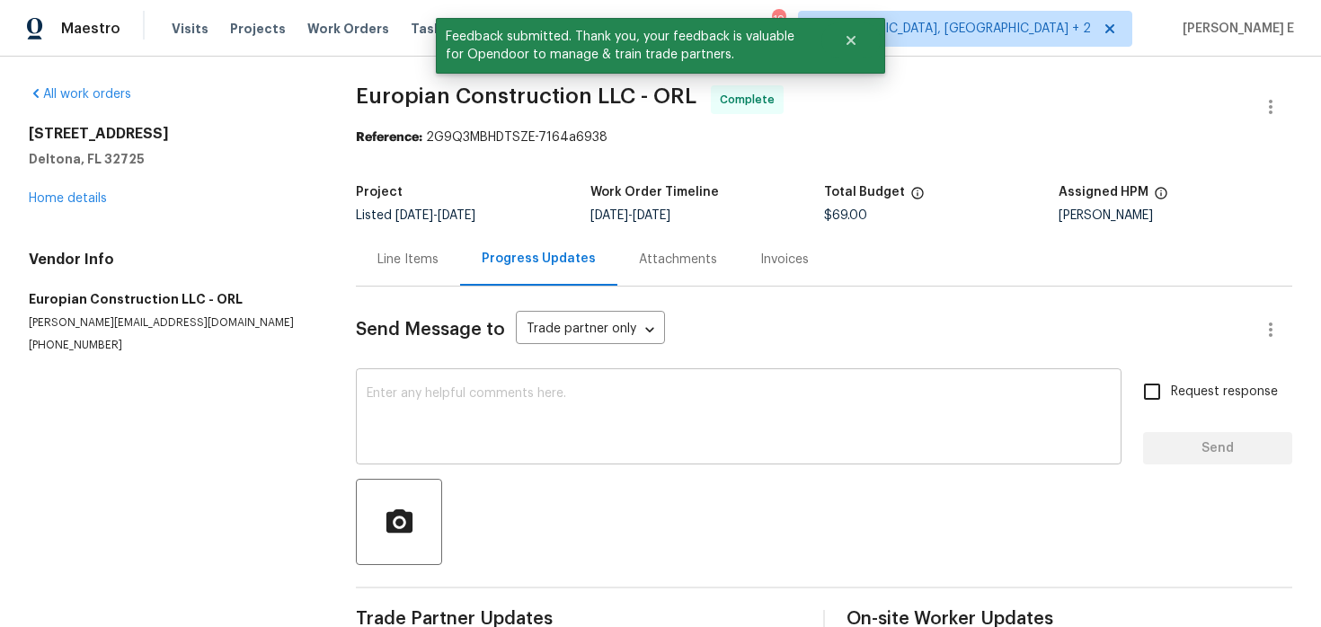
click at [498, 420] on textarea at bounding box center [739, 418] width 744 height 63
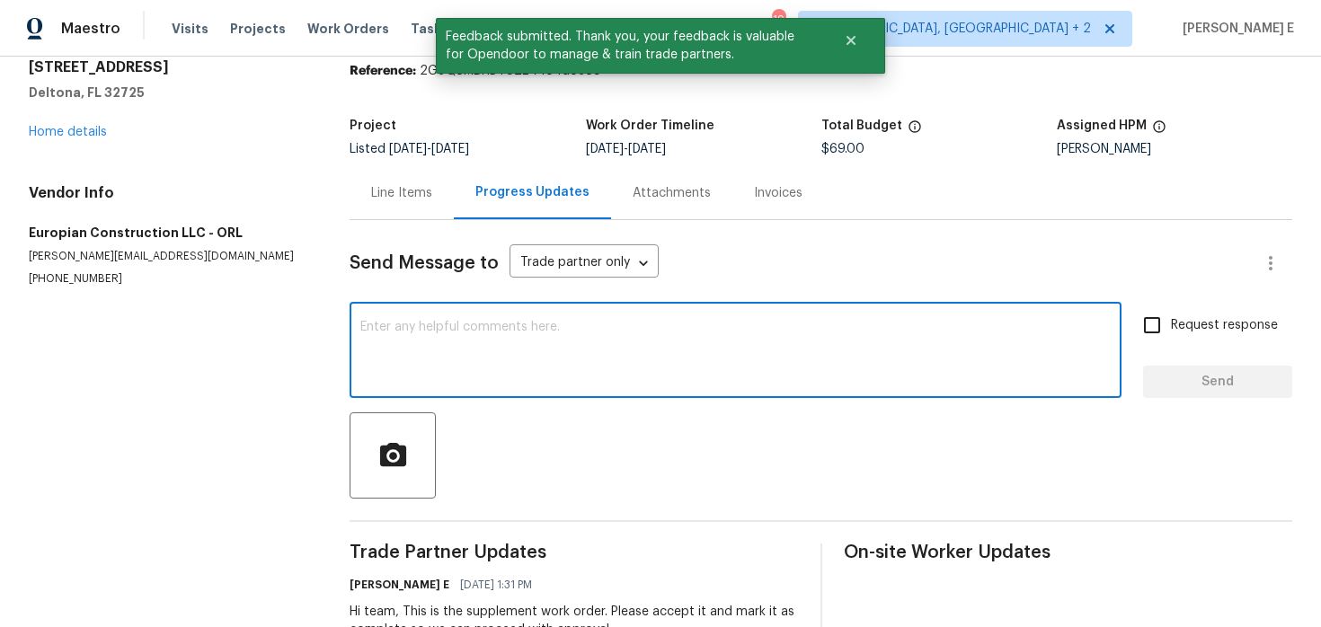
scroll to position [105, 0]
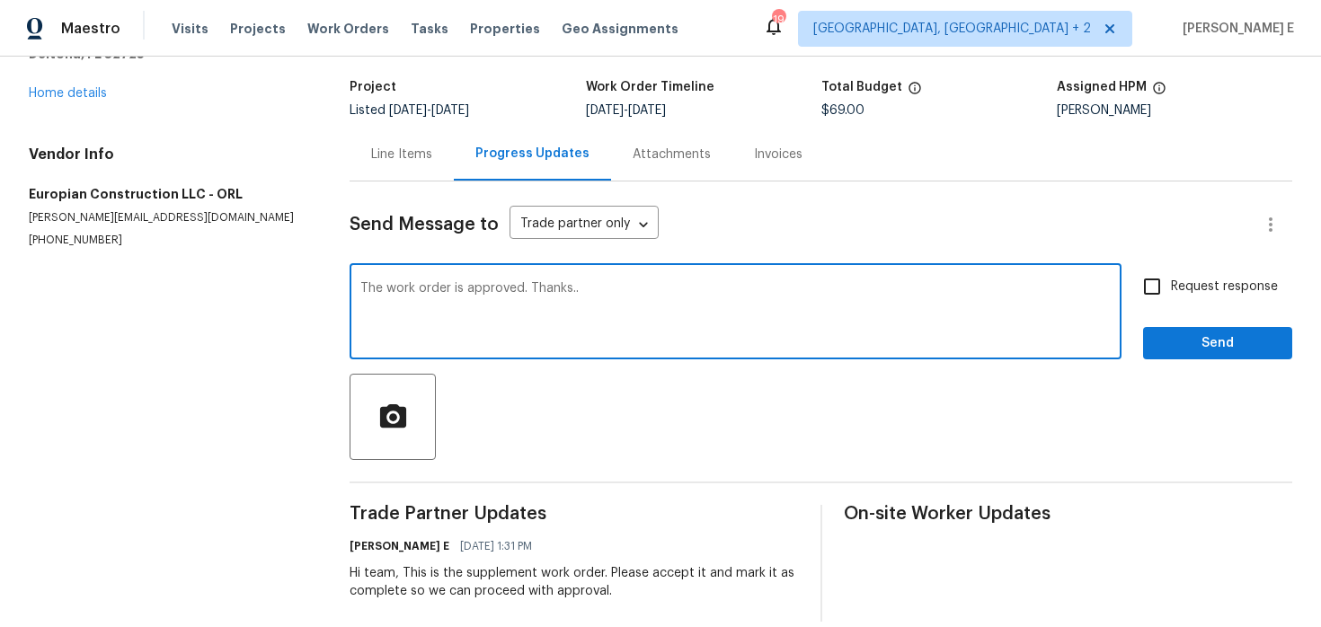
type textarea "The work order is approved. Thanks.."
click at [1182, 357] on button "Send" at bounding box center [1217, 343] width 149 height 33
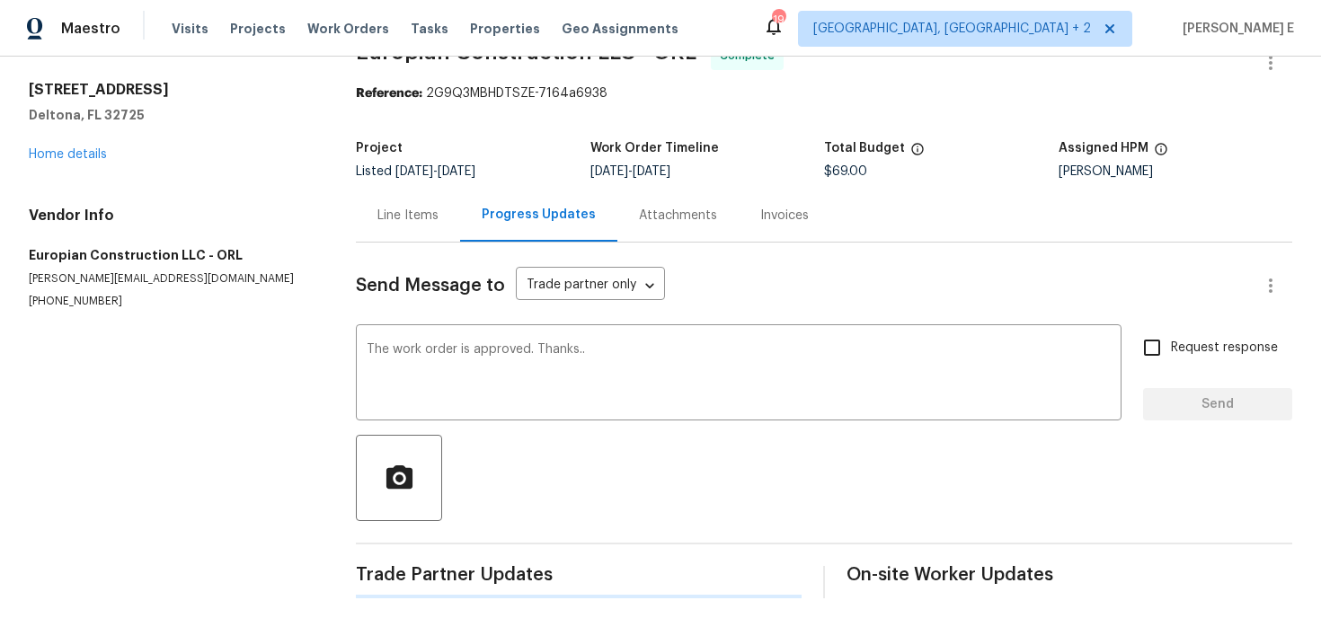
scroll to position [0, 0]
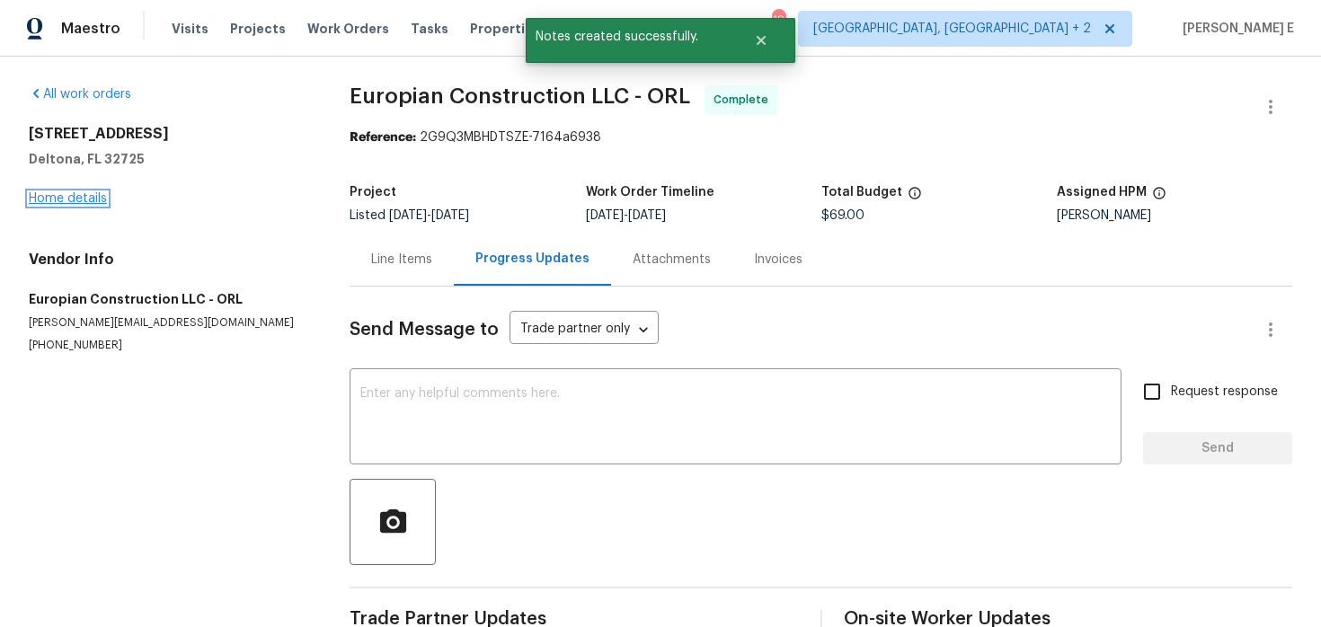
click at [83, 197] on link "Home details" at bounding box center [68, 198] width 78 height 13
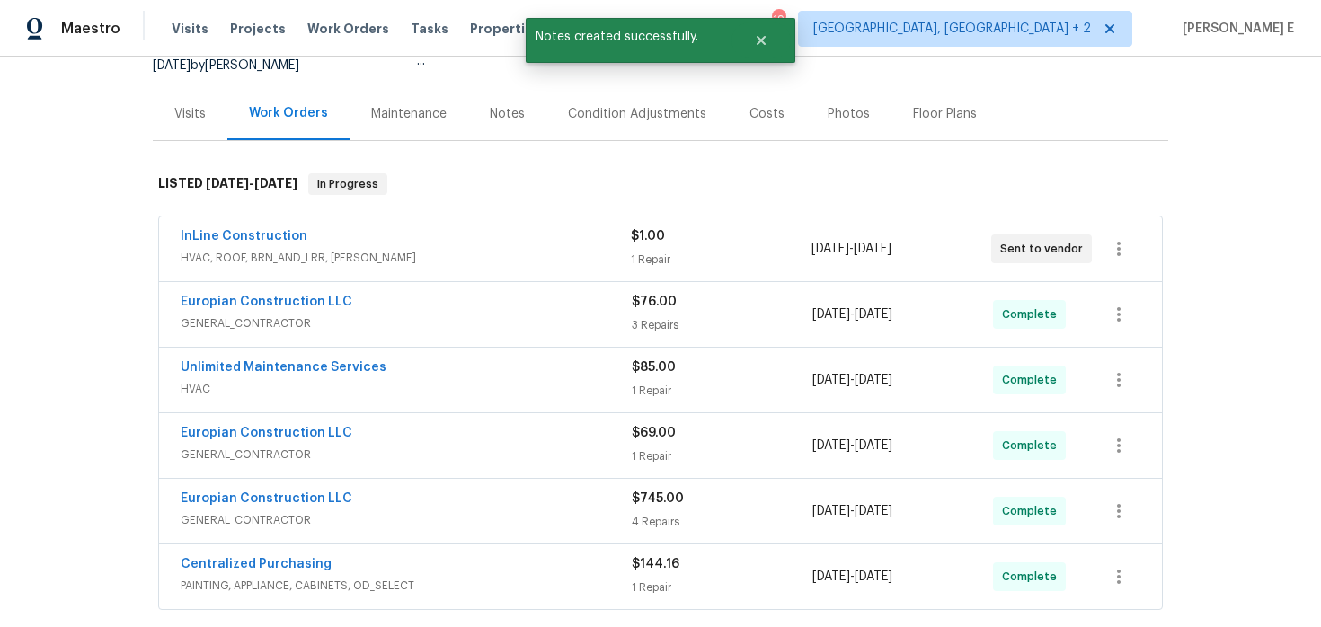
scroll to position [184, 0]
click at [324, 304] on link "Europian Construction LLC" at bounding box center [267, 303] width 172 height 13
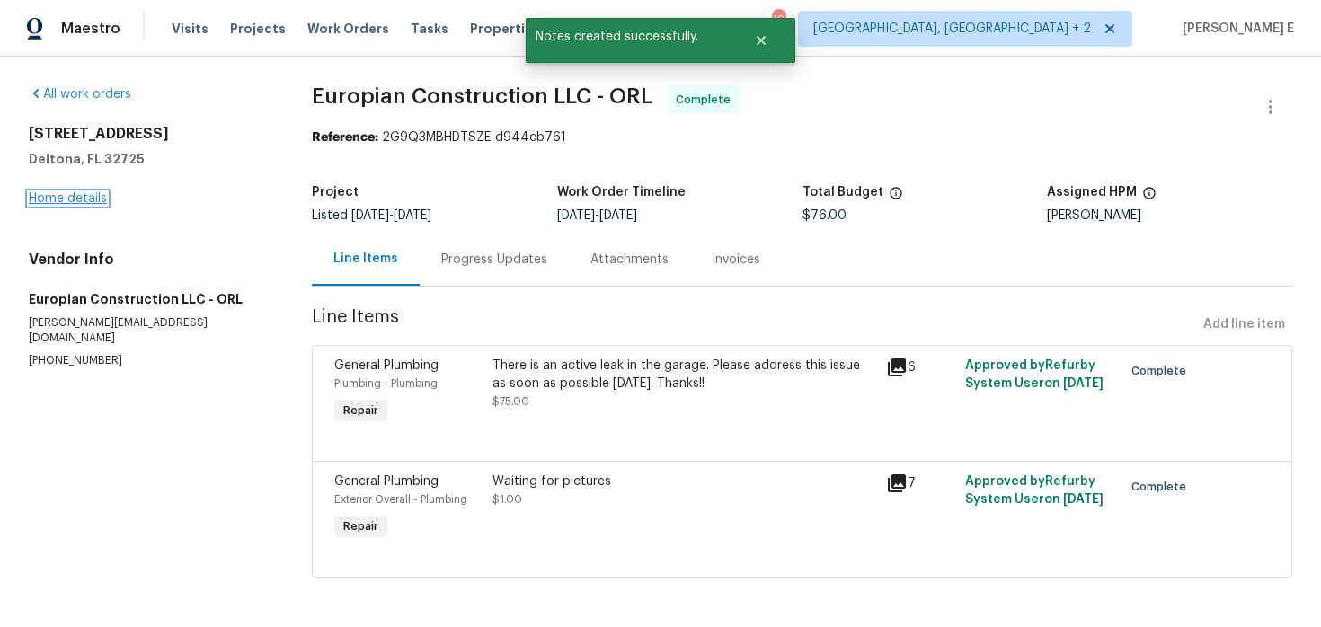
click at [78, 200] on link "Home details" at bounding box center [68, 198] width 78 height 13
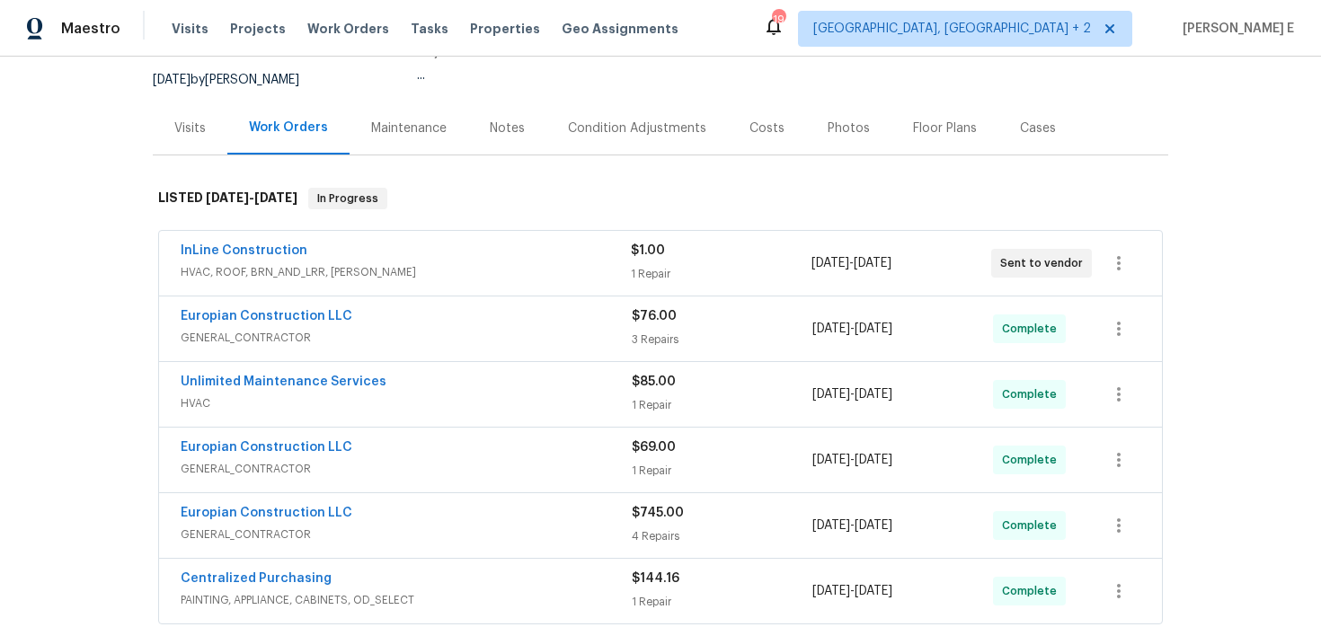
scroll to position [173, 0]
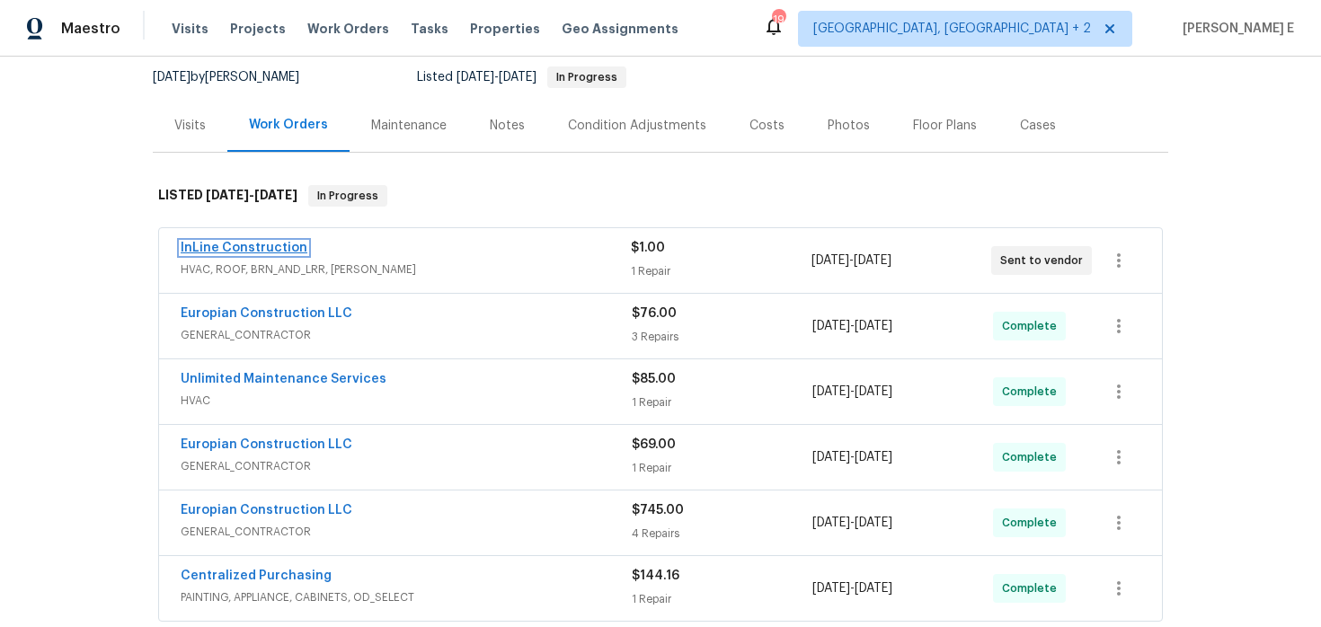
click at [283, 245] on link "InLine Construction" at bounding box center [244, 248] width 127 height 13
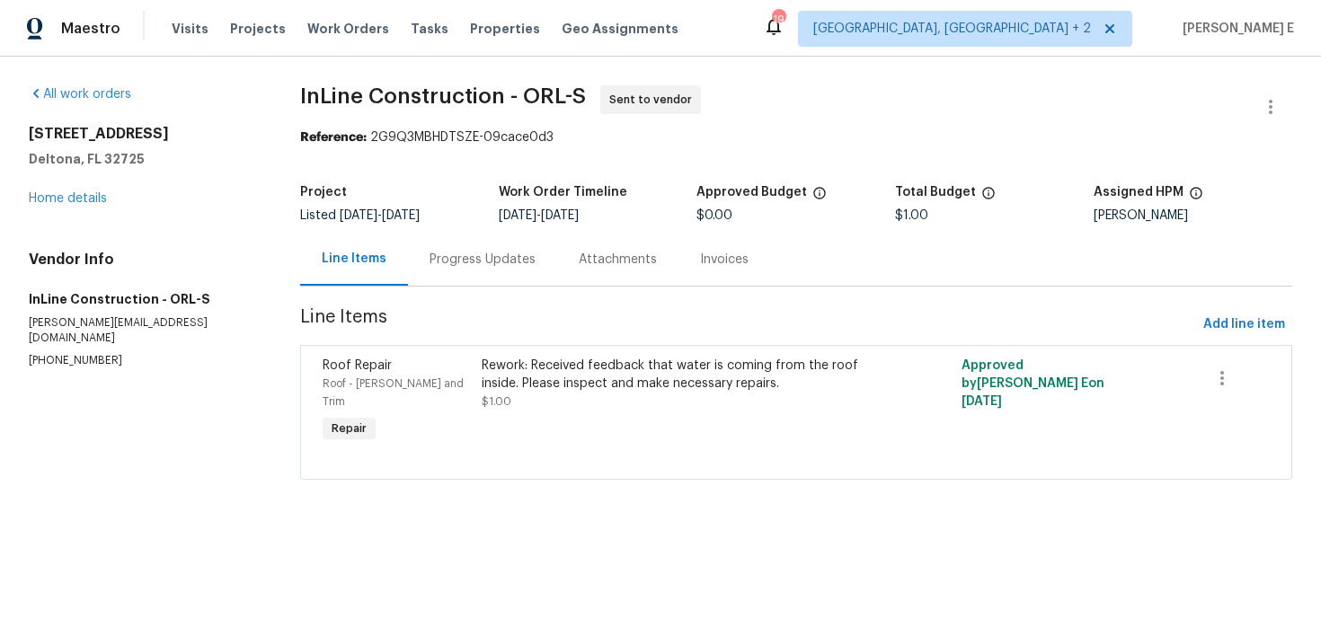
click at [514, 254] on div "Progress Updates" at bounding box center [483, 260] width 106 height 18
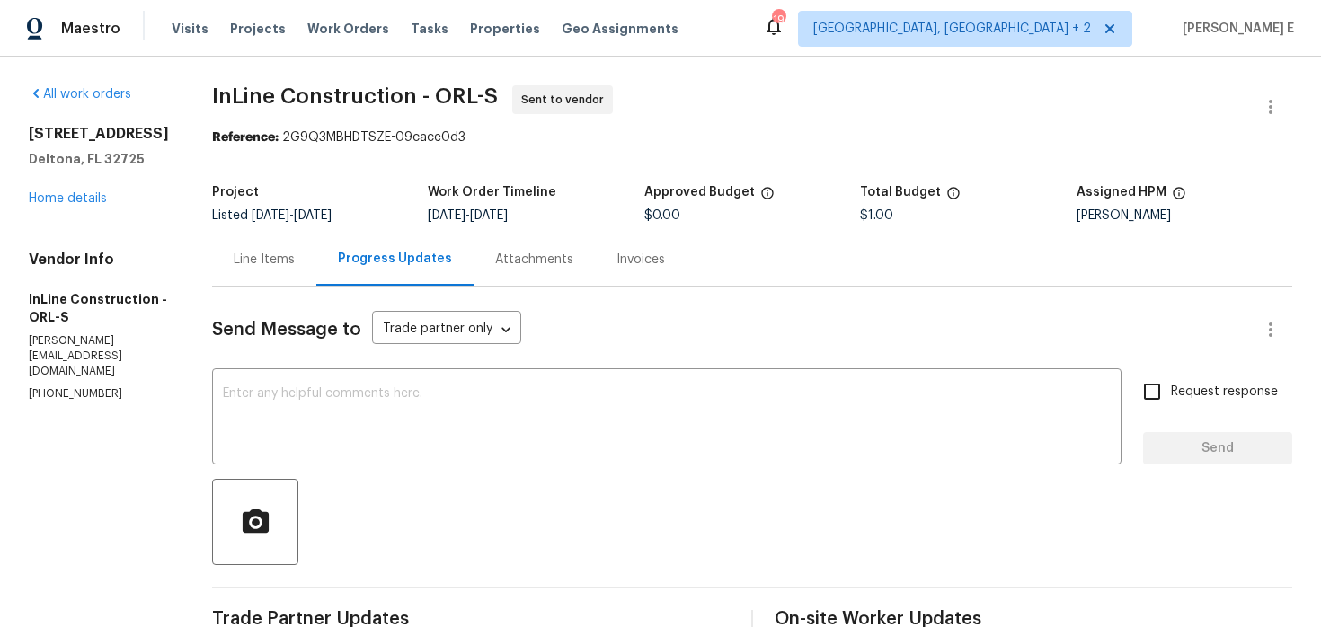
click at [286, 242] on div "Line Items" at bounding box center [264, 259] width 104 height 53
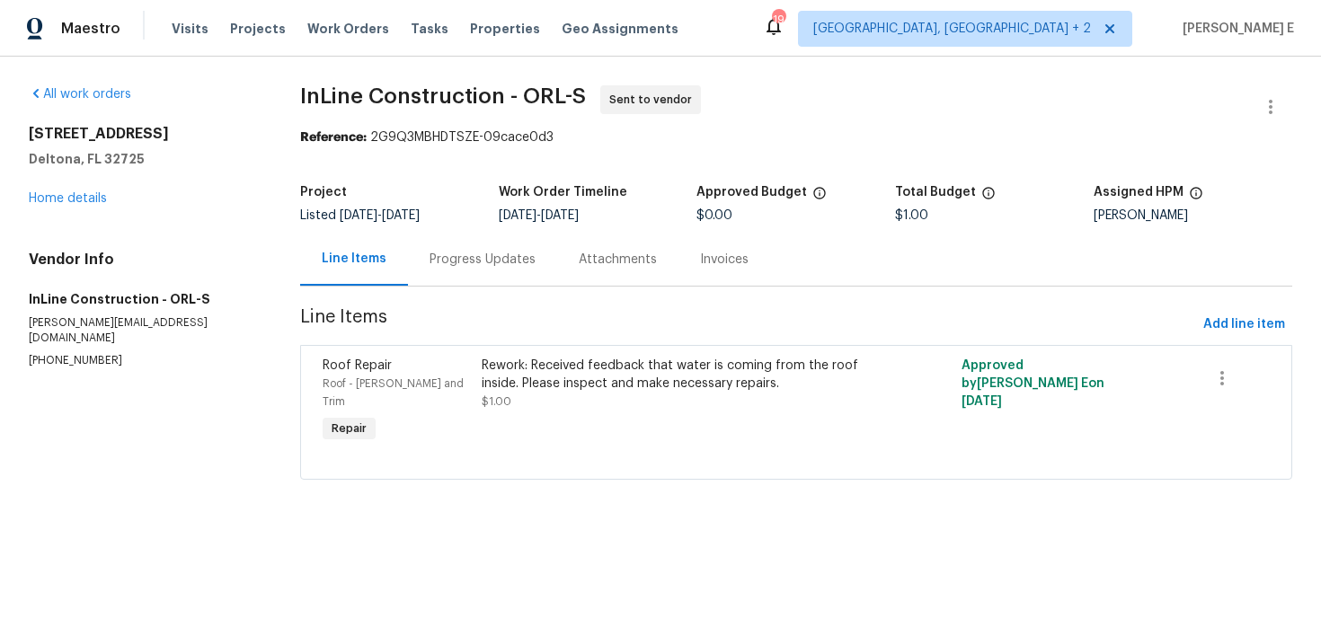
click at [516, 262] on div "Progress Updates" at bounding box center [483, 260] width 106 height 18
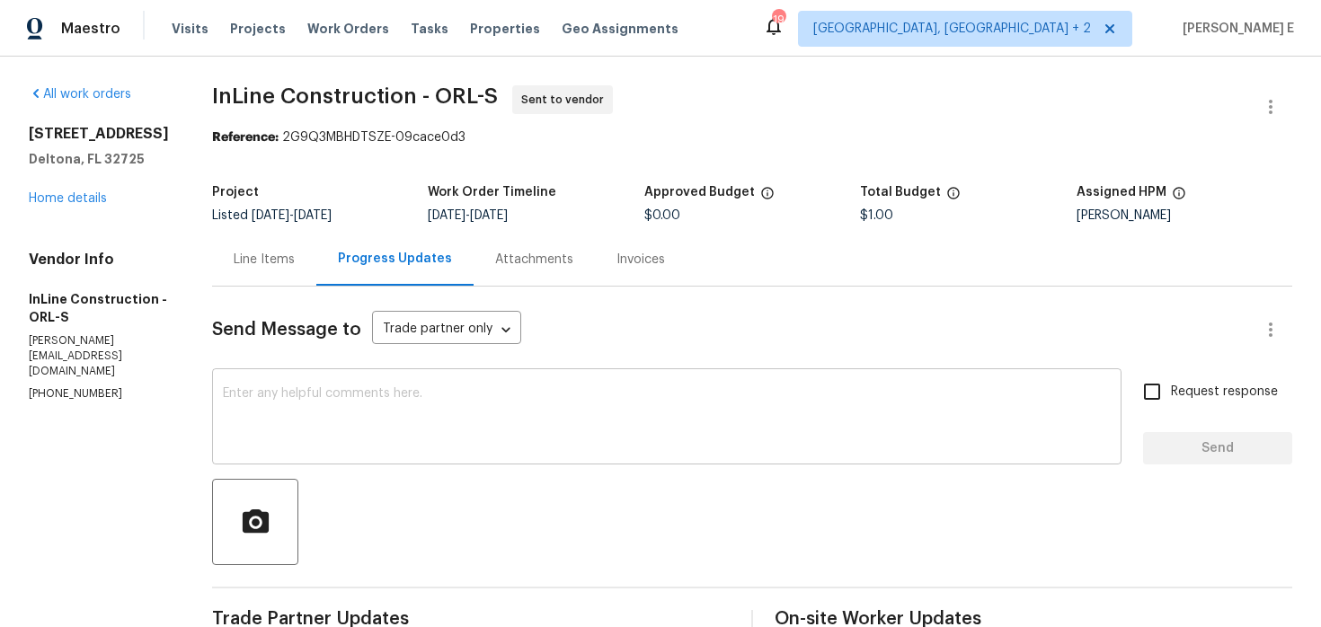
click at [484, 404] on textarea at bounding box center [667, 418] width 888 height 63
click at [691, 270] on div "Line Items Progress Updates Attachments Invoices" at bounding box center [752, 260] width 1081 height 54
click at [887, 448] on textarea at bounding box center [667, 418] width 888 height 63
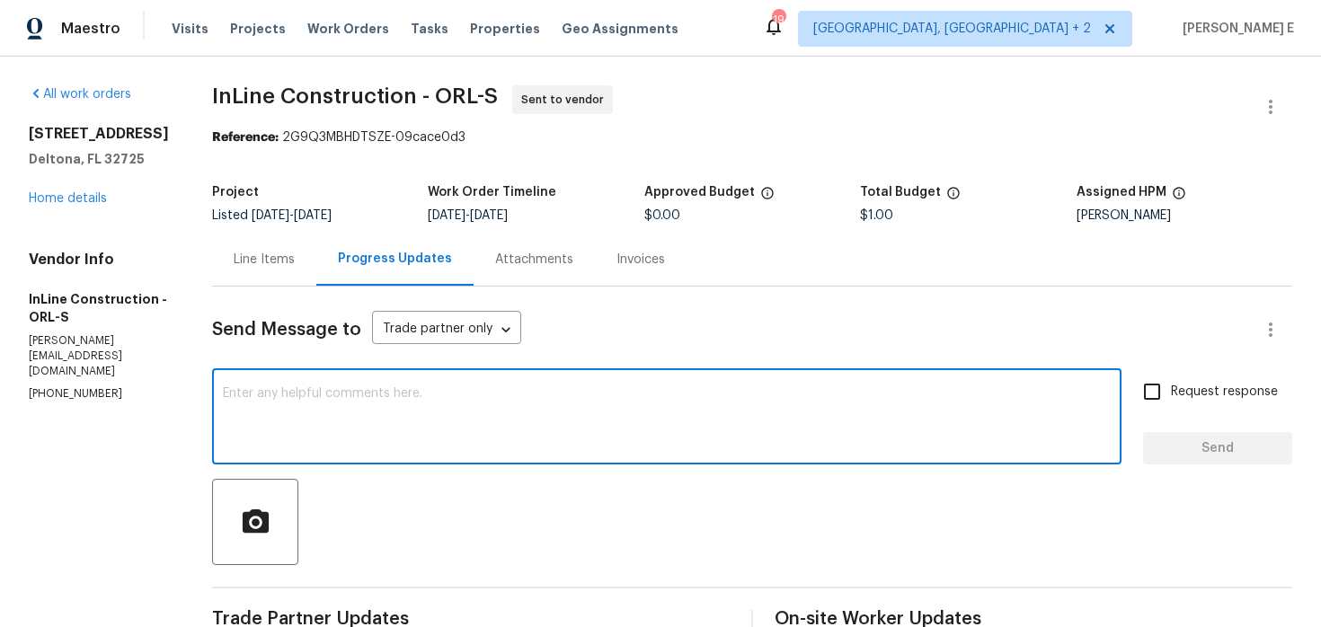
paste textarea "Please accept the work order and share the schedule to meet the deadline, or it…"
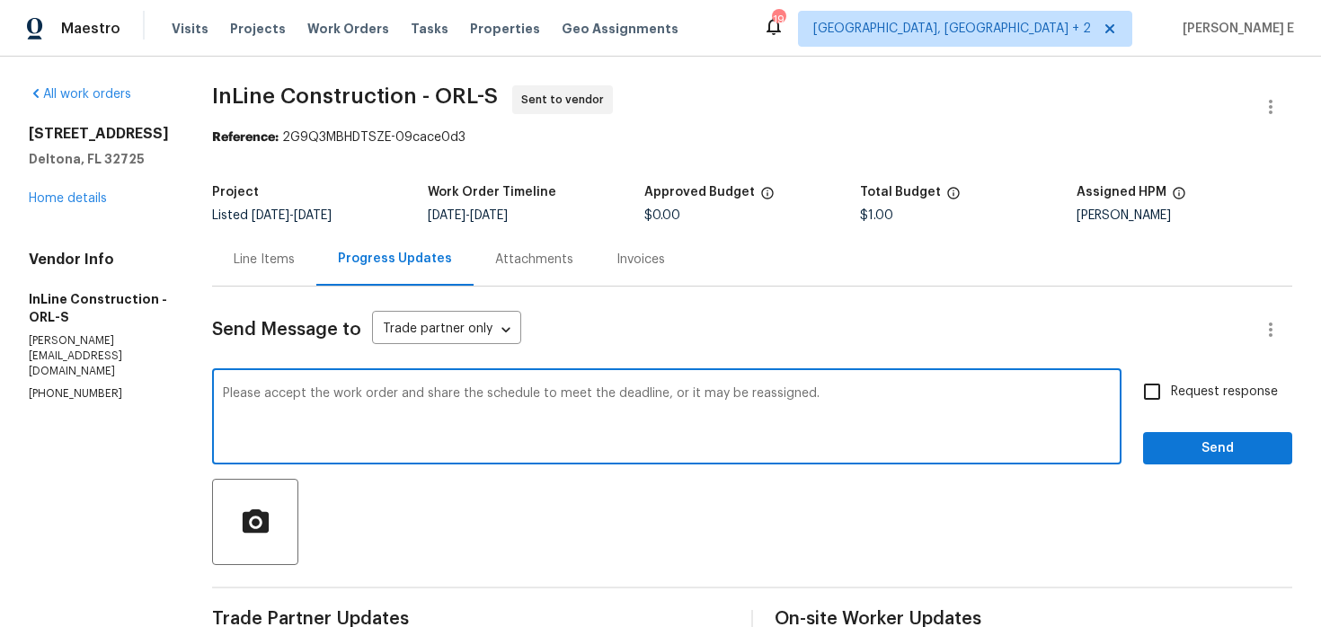
type textarea "Please accept the work order and share the schedule to meet the deadline, or it…"
click at [1205, 384] on span "Request response" at bounding box center [1224, 392] width 107 height 19
click at [1171, 384] on input "Request response" at bounding box center [1153, 392] width 38 height 38
checkbox input "true"
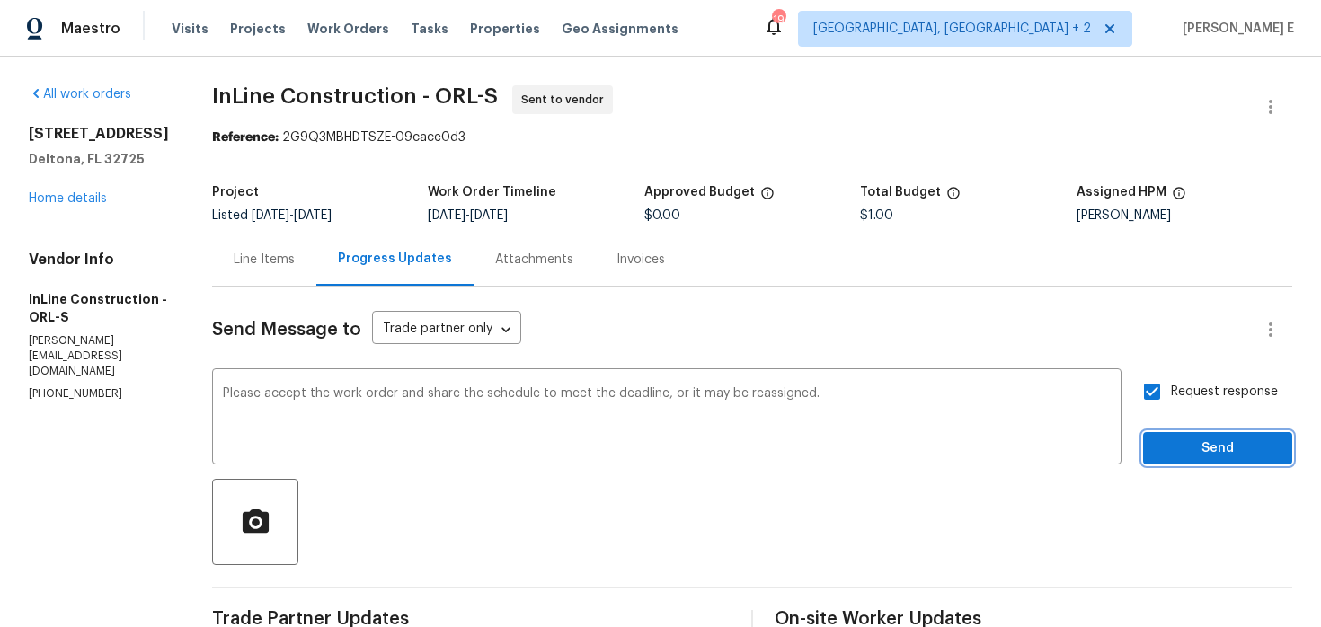
click at [1196, 435] on button "Send" at bounding box center [1217, 448] width 149 height 33
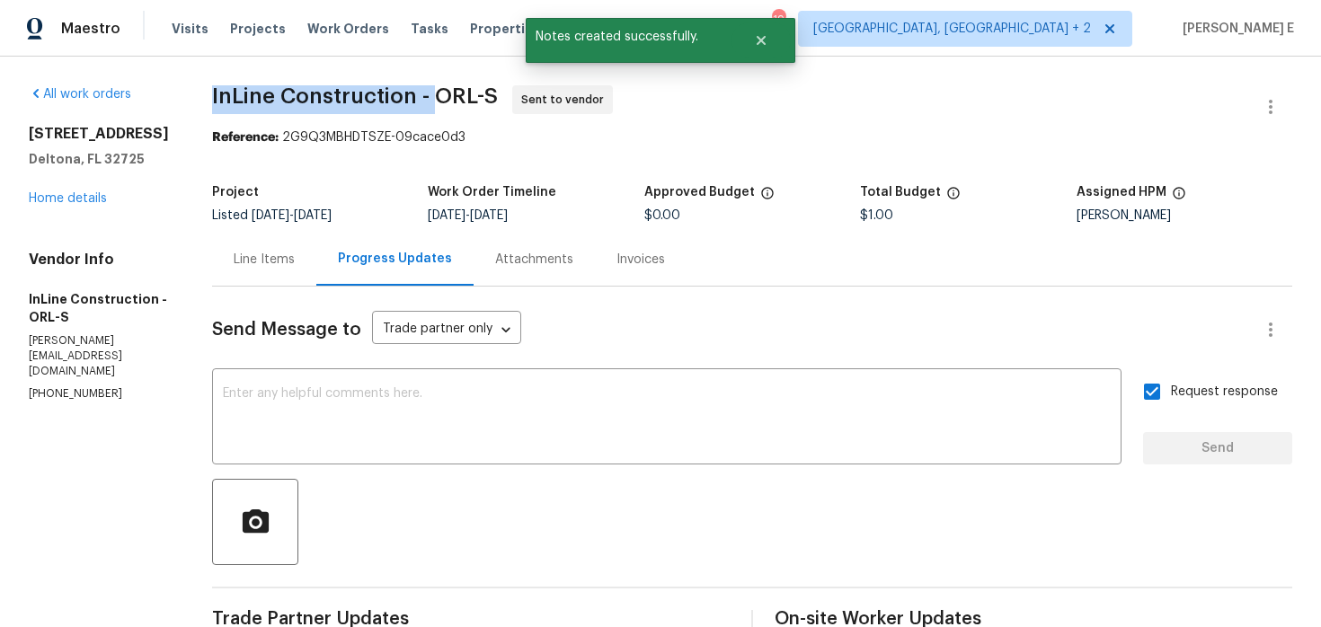
drag, startPoint x: 215, startPoint y: 99, endPoint x: 437, endPoint y: 95, distance: 222.1
click at [437, 95] on div "All work orders 832 Yellowbird Ave Deltona, FL 32725 Home details Vendor Info I…" at bounding box center [660, 468] width 1321 height 823
copy span "InLine Construction -"
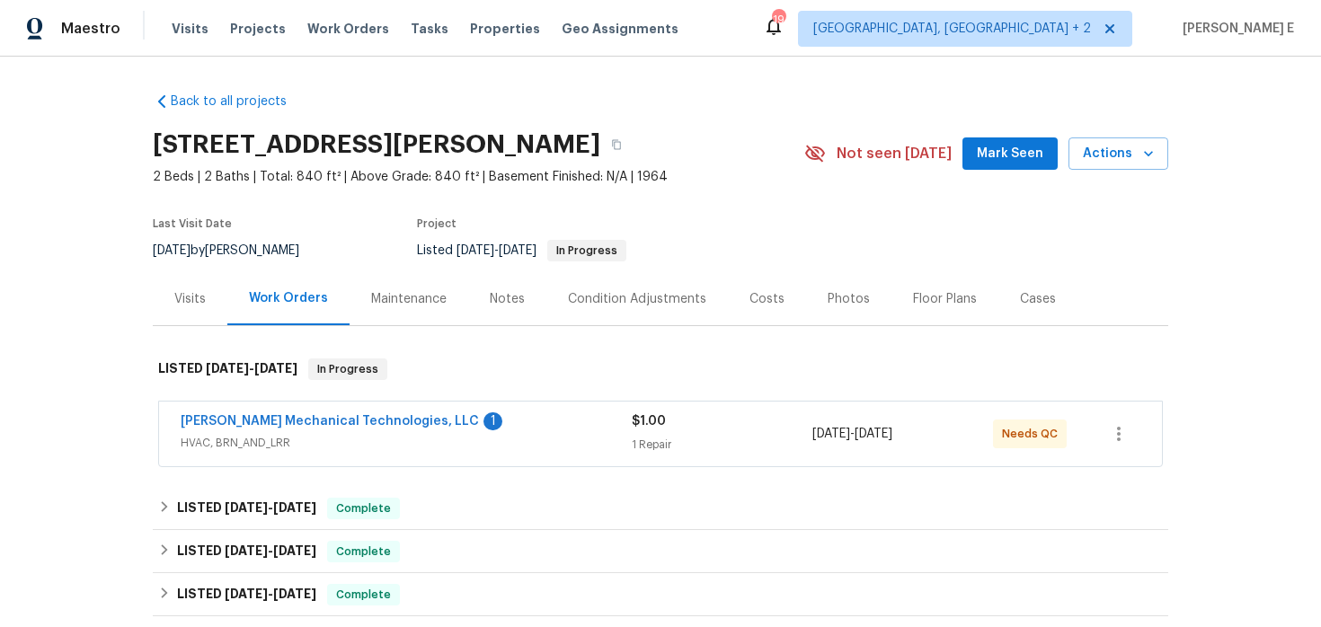
scroll to position [29, 0]
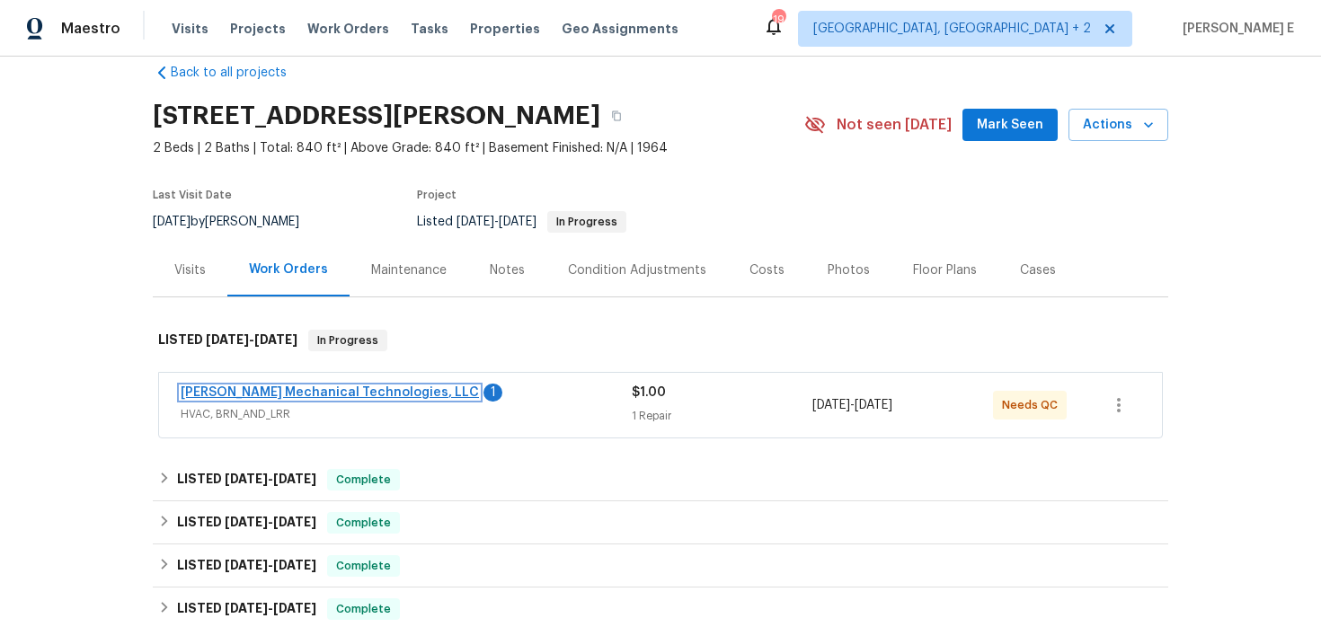
click at [369, 387] on link "[PERSON_NAME] Mechanical Technologies, LLC" at bounding box center [330, 393] width 298 height 13
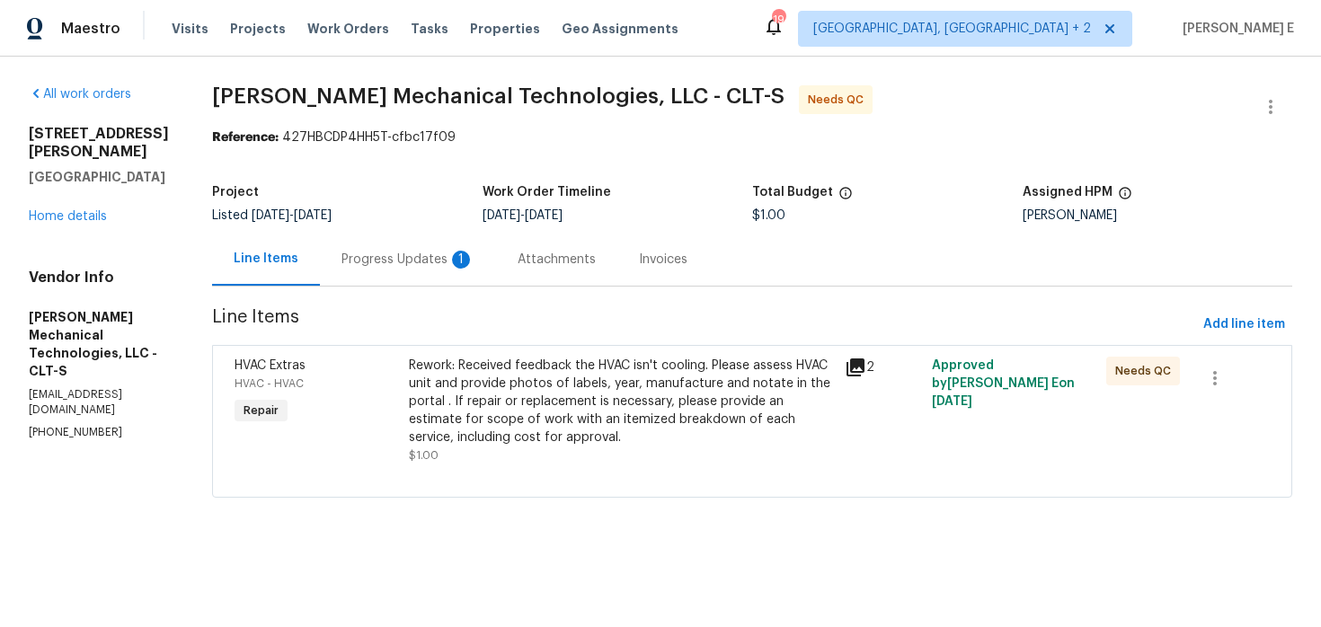
click at [472, 274] on div "Progress Updates 1" at bounding box center [408, 259] width 176 height 53
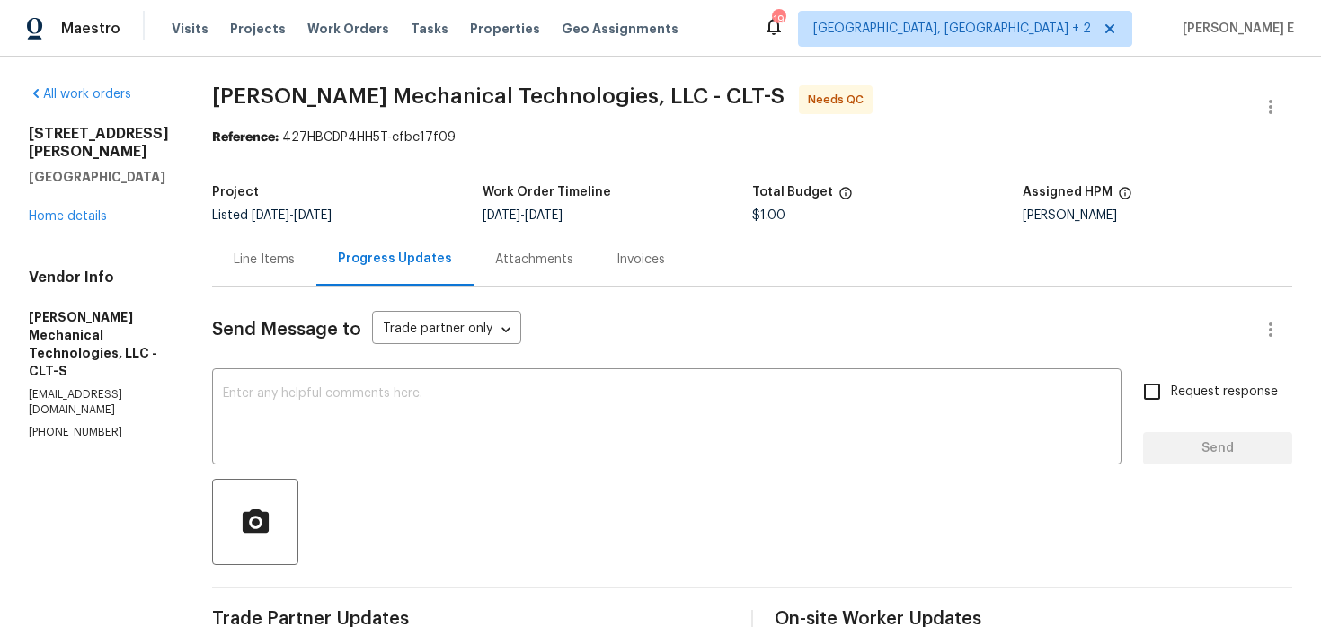
click at [295, 263] on div "Line Items" at bounding box center [264, 260] width 61 height 18
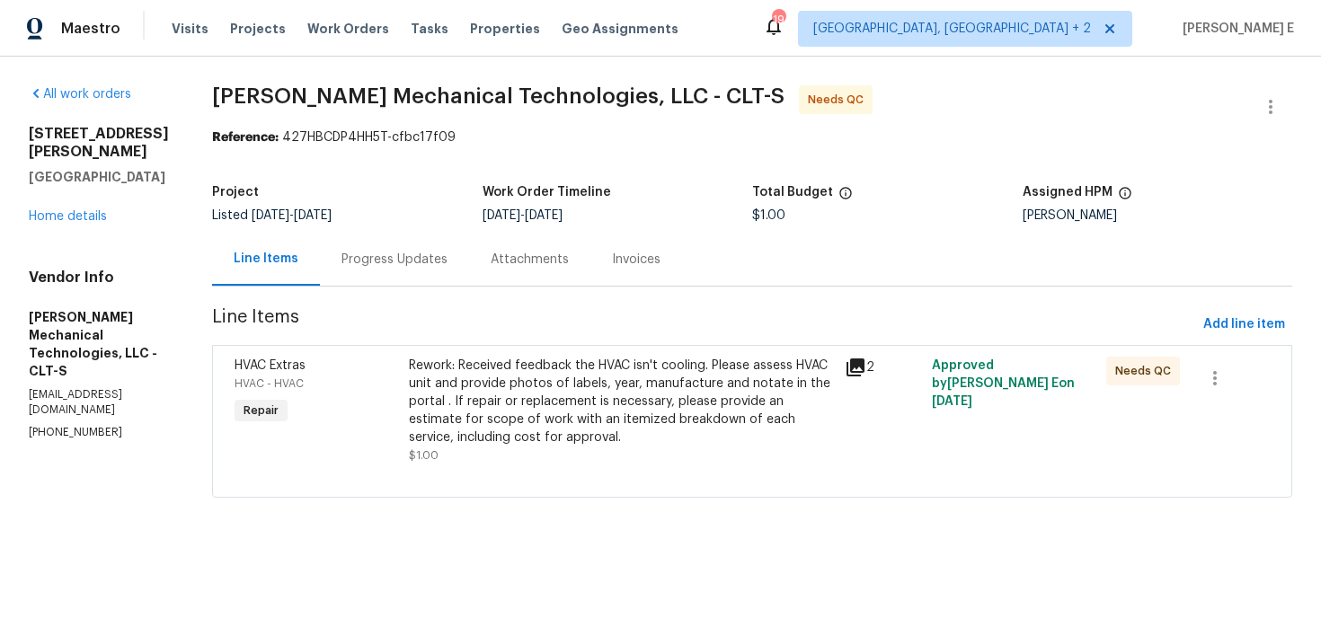
click at [538, 393] on div "Rework: Received feedback the HVAC isn't cooling. Please assess HVAC unit and p…" at bounding box center [621, 402] width 425 height 90
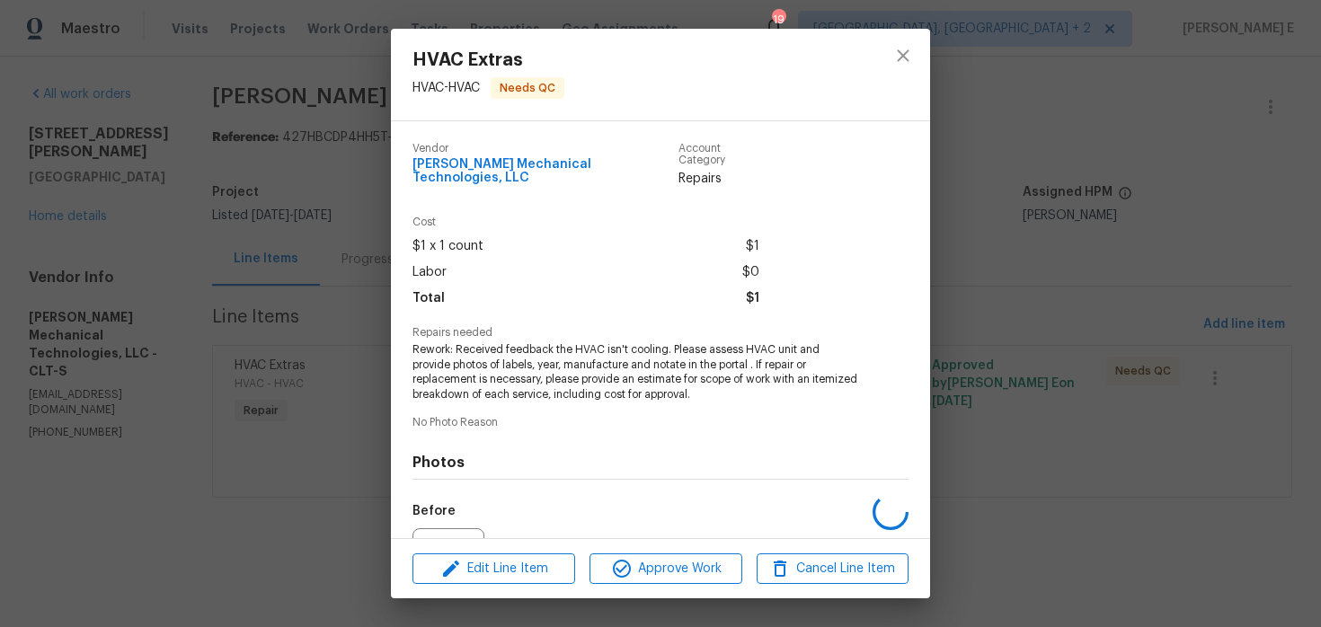
scroll to position [185, 0]
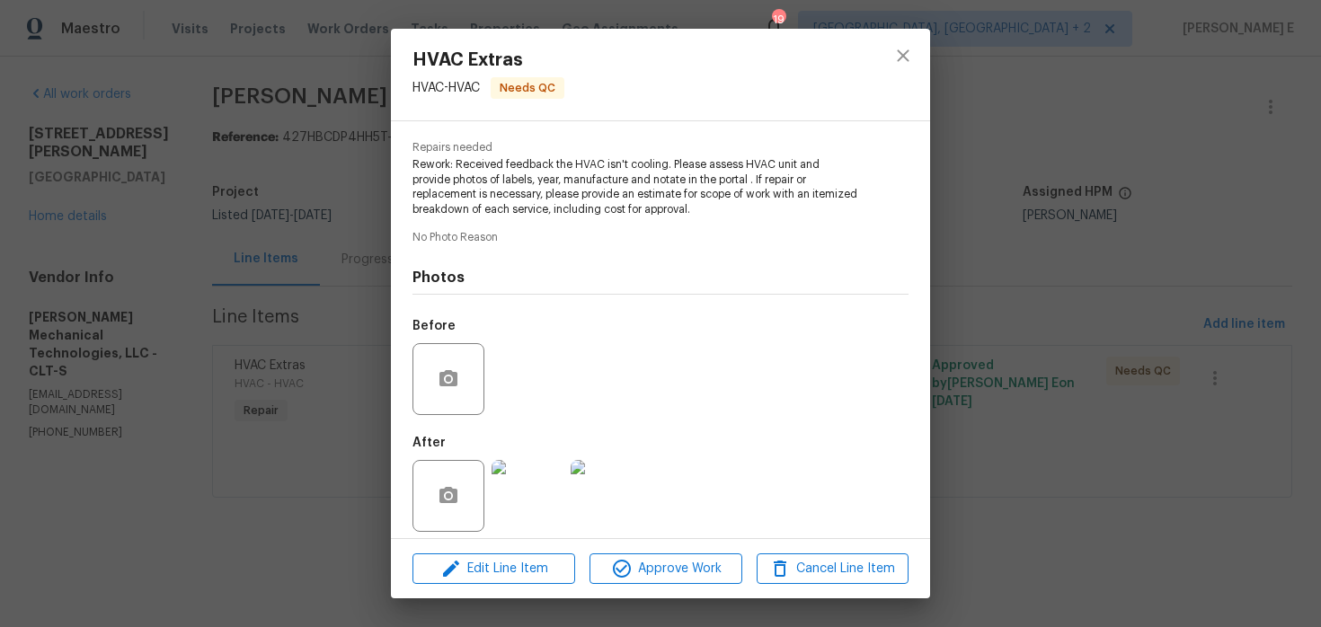
click at [512, 505] on img at bounding box center [528, 496] width 72 height 72
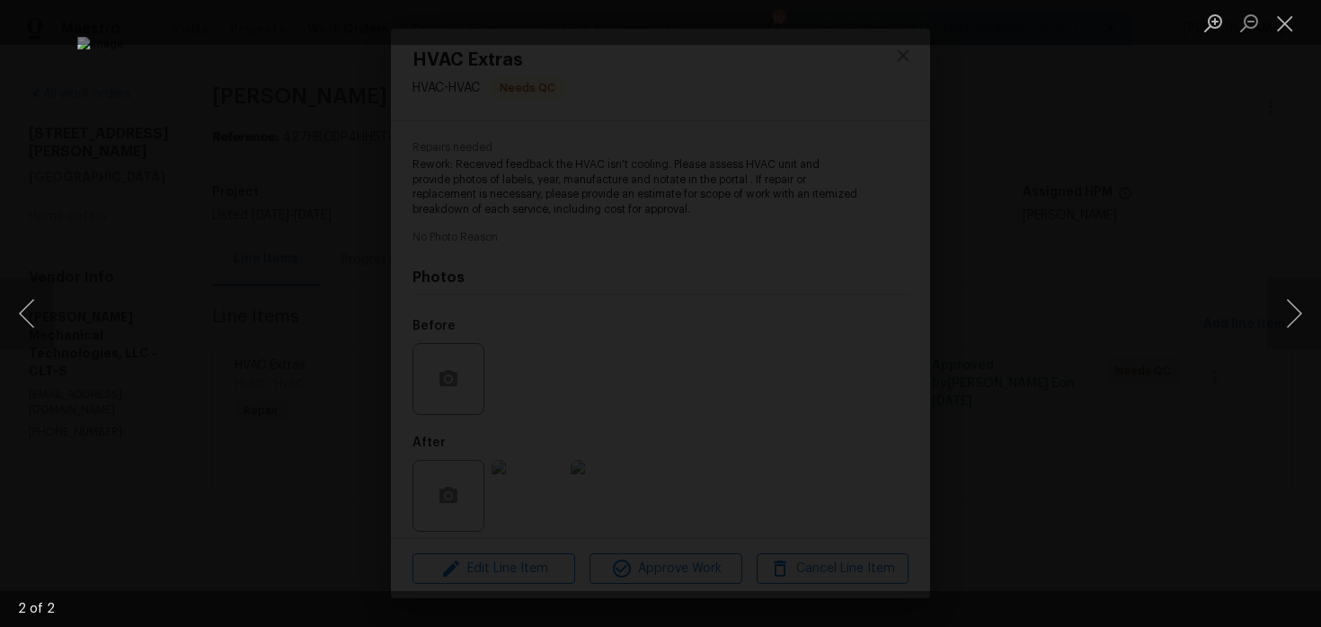
click at [1266, 238] on div "Lightbox" at bounding box center [660, 313] width 1321 height 627
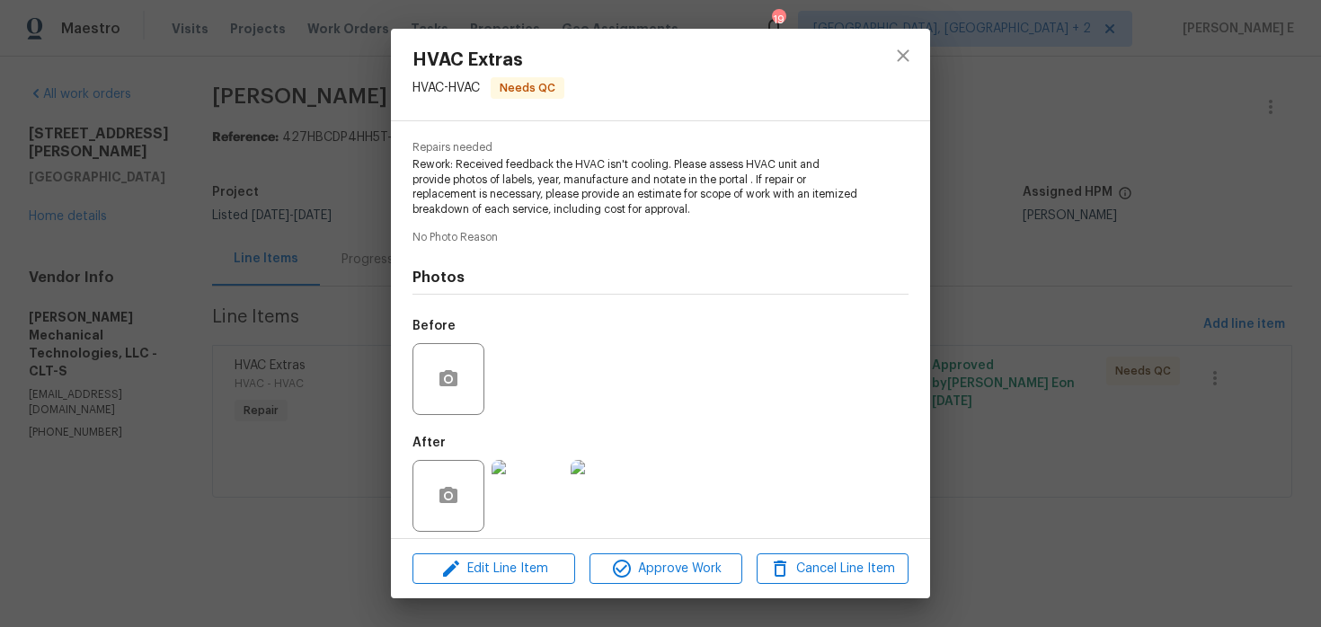
click at [1266, 238] on div "HVAC Extras HVAC - HVAC Needs QC Vendor Johnson's Mechanical Technologies, LLC …" at bounding box center [660, 313] width 1321 height 627
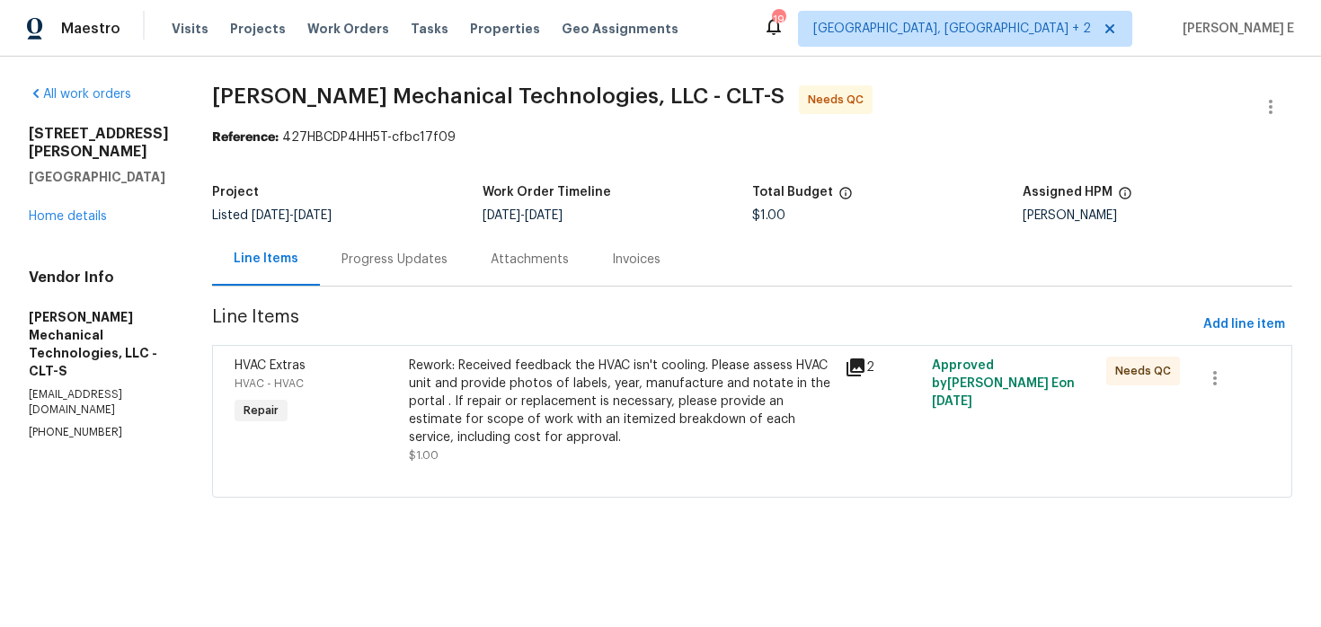
click at [448, 255] on div "Progress Updates" at bounding box center [395, 260] width 106 height 18
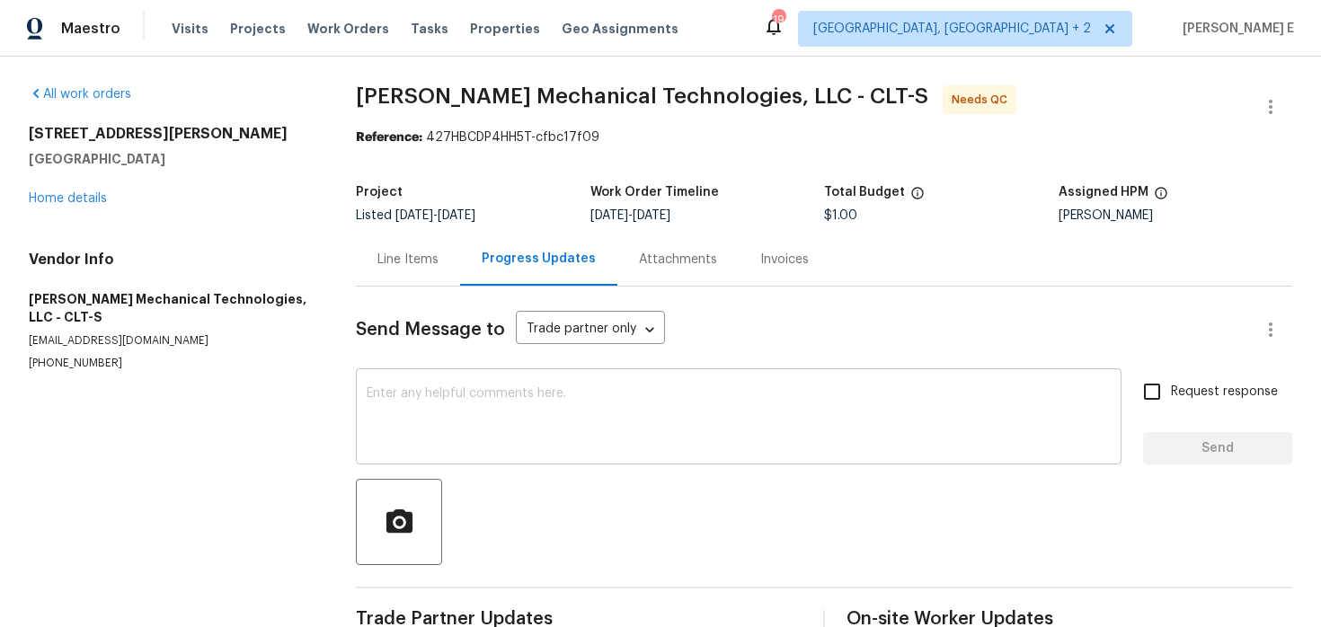
click at [453, 391] on textarea at bounding box center [739, 418] width 744 height 63
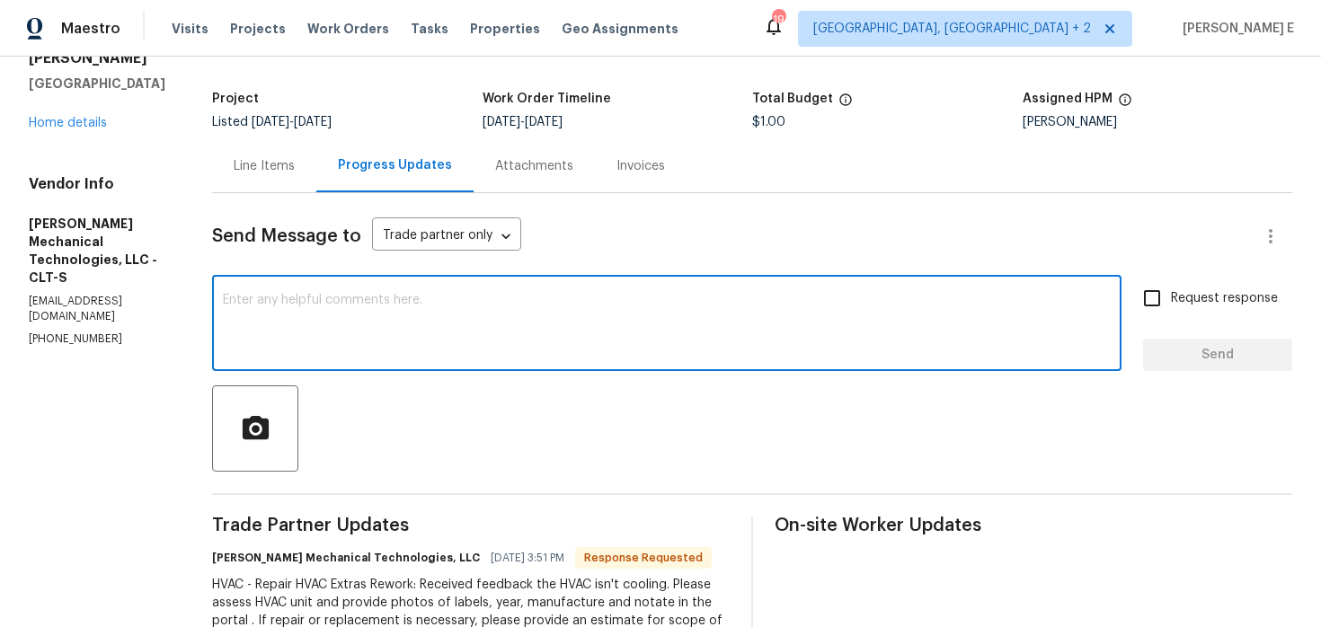
scroll to position [91, 0]
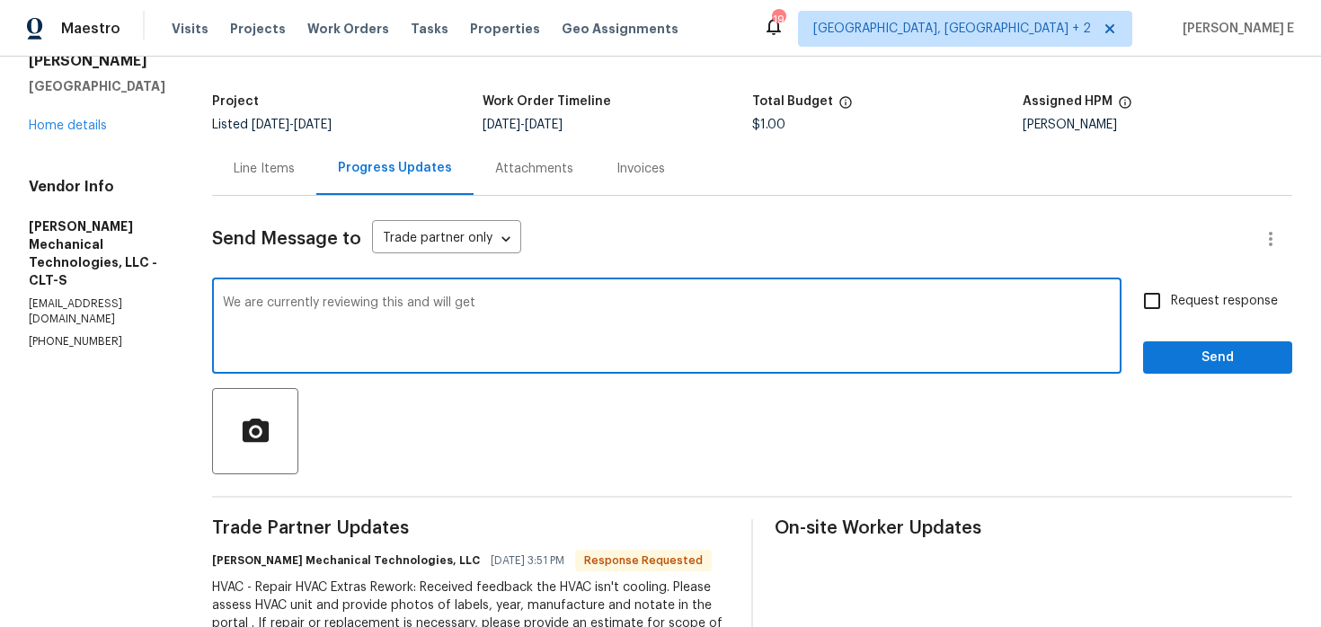
drag, startPoint x: 471, startPoint y: 308, endPoint x: 466, endPoint y: 375, distance: 66.7
click at [468, 367] on div "We are currently reviewing this and will get x ​" at bounding box center [667, 328] width 910 height 92
click at [0, 0] on span "shortly." at bounding box center [0, 0] width 0 height 0
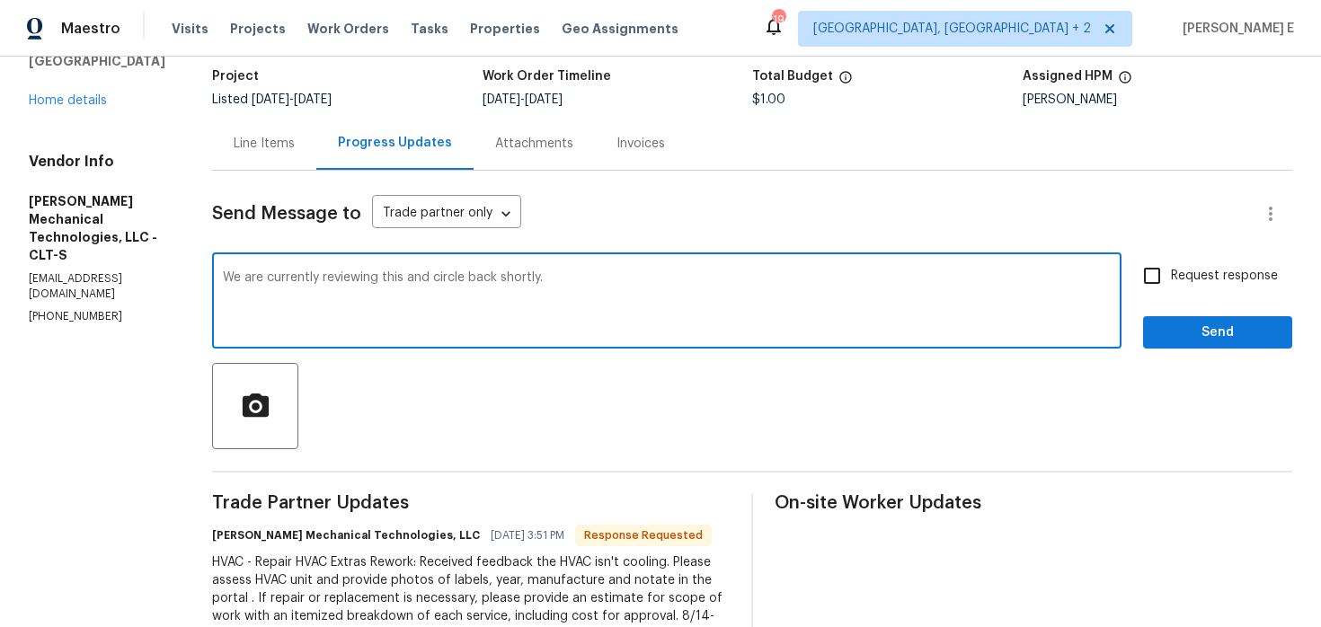
scroll to position [117, 0]
click at [0, 0] on span "will" at bounding box center [0, 0] width 0 height 0
type textarea "We are currently reviewing this and will circle back shortly."
click at [1165, 279] on input "Request response" at bounding box center [1153, 275] width 38 height 38
checkbox input "true"
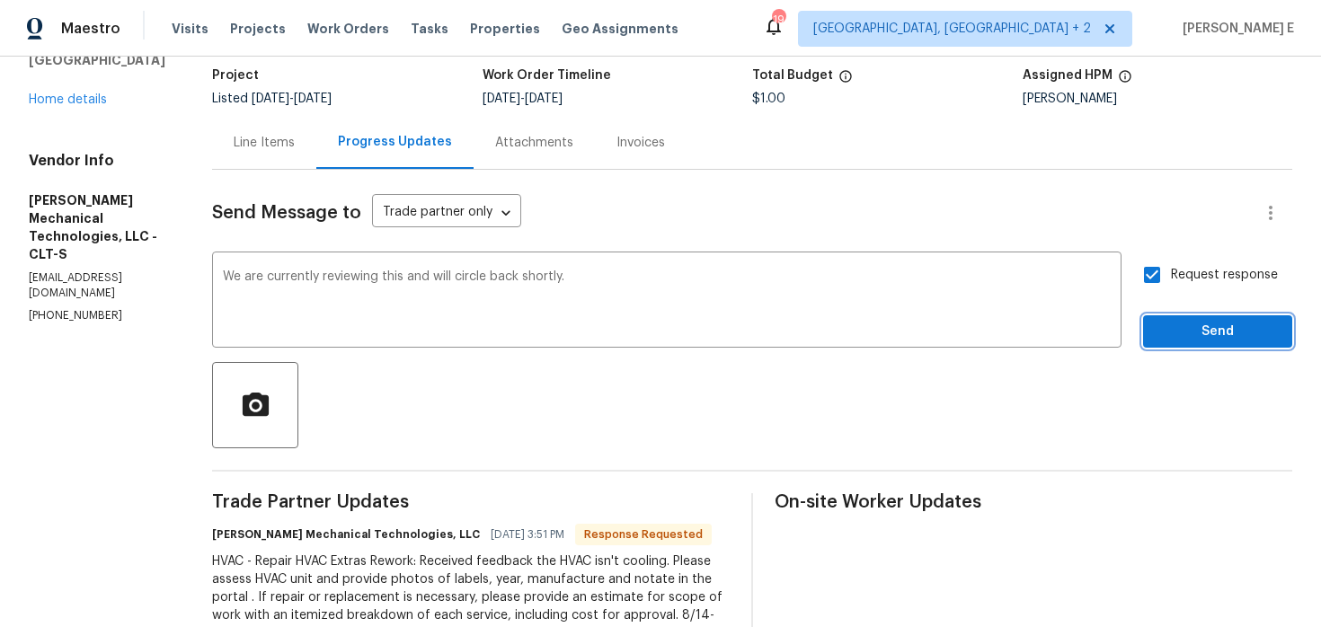
click at [1176, 316] on button "Send" at bounding box center [1217, 332] width 149 height 33
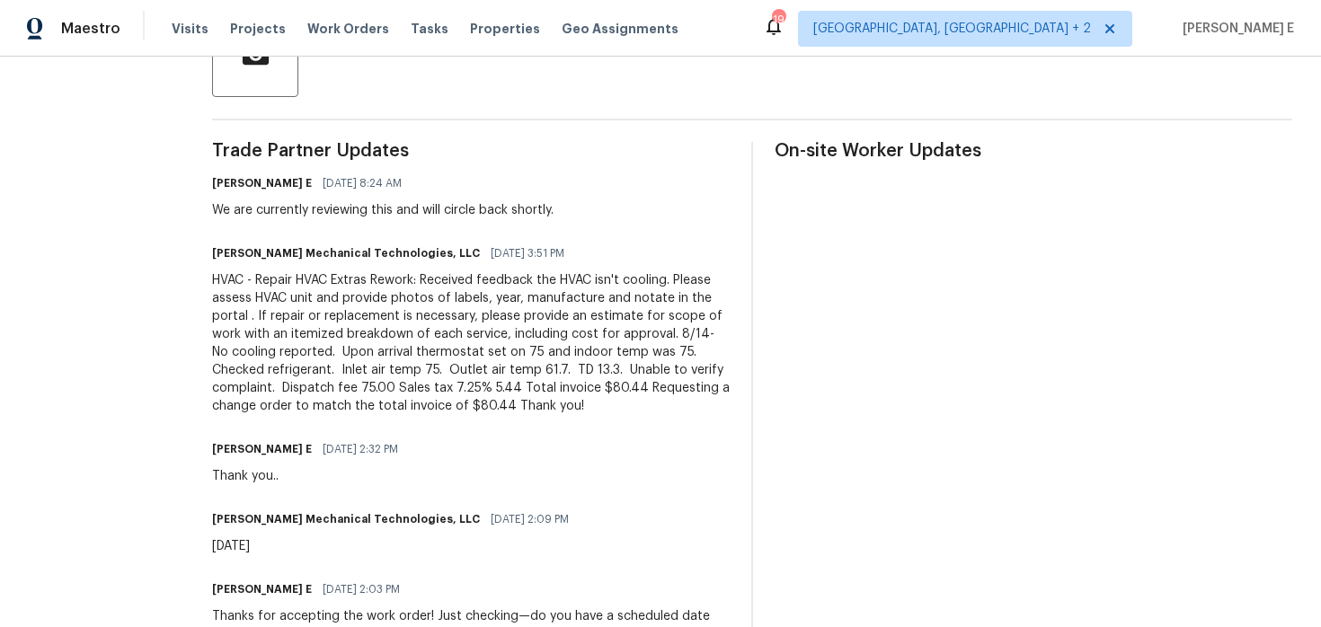
scroll to position [476, 0]
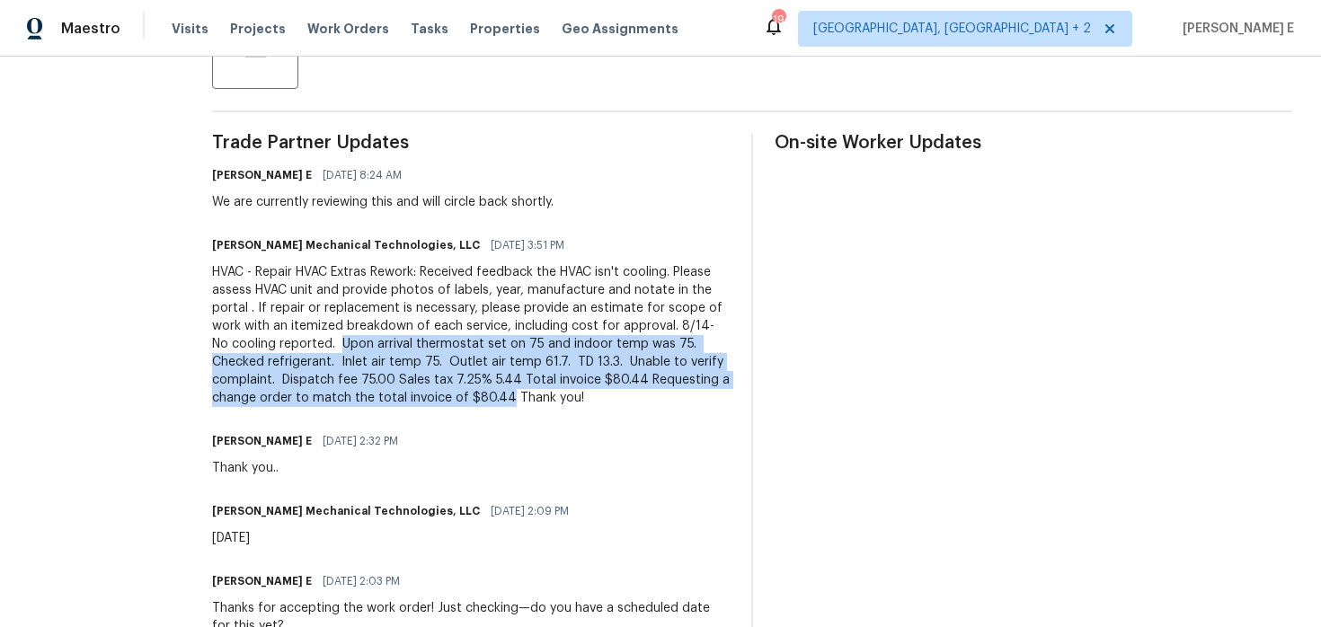
drag, startPoint x: 468, startPoint y: 344, endPoint x: 664, endPoint y: 403, distance: 204.5
click at [664, 403] on div "HVAC - Repair HVAC Extras Rework: Received feedback the HVAC isn't cooling. Ple…" at bounding box center [471, 335] width 518 height 144
copy div "Upon arrival thermostat set on 75 and indoor temp was 75. Checked refrigerant. …"
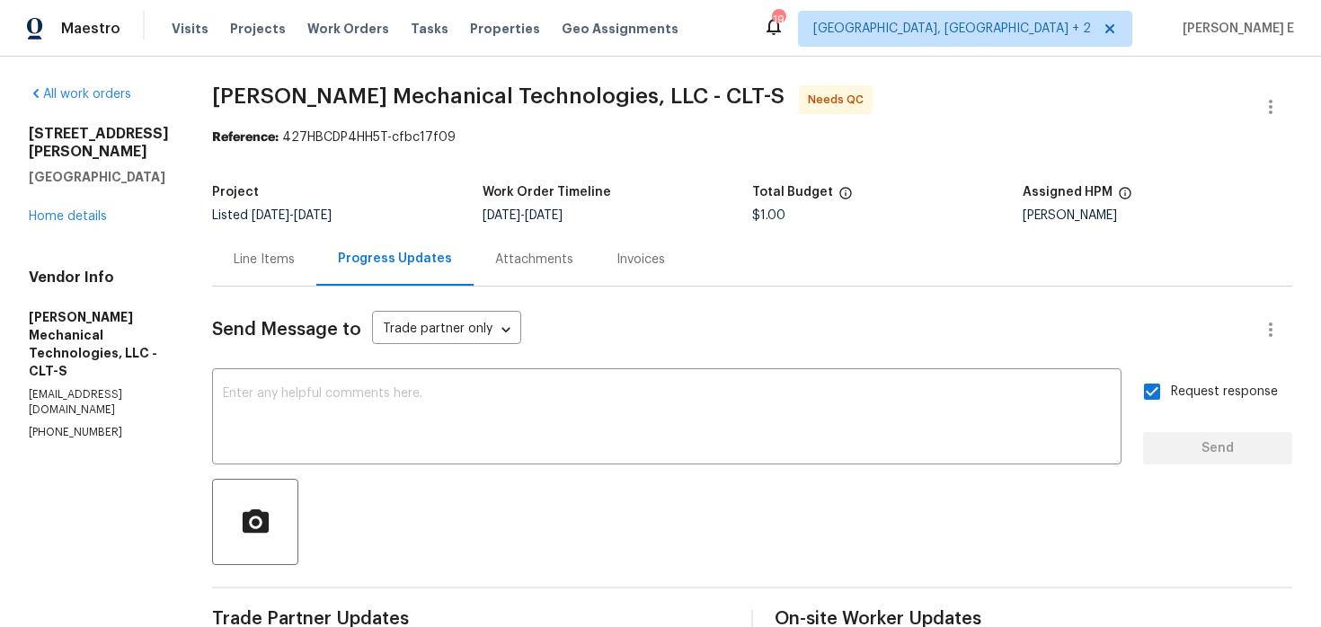
click at [285, 262] on div "Line Items" at bounding box center [264, 260] width 61 height 18
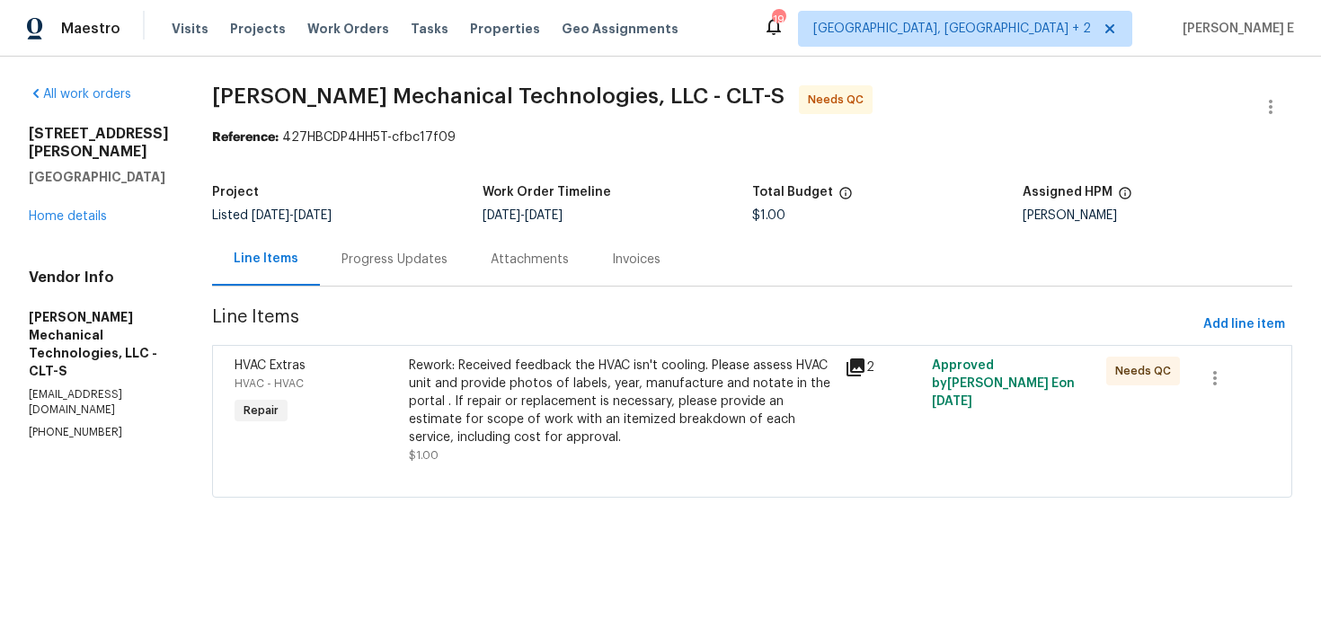
click at [480, 436] on div "Rework: Received feedback the HVAC isn't cooling. Please assess HVAC unit and p…" at bounding box center [621, 402] width 425 height 90
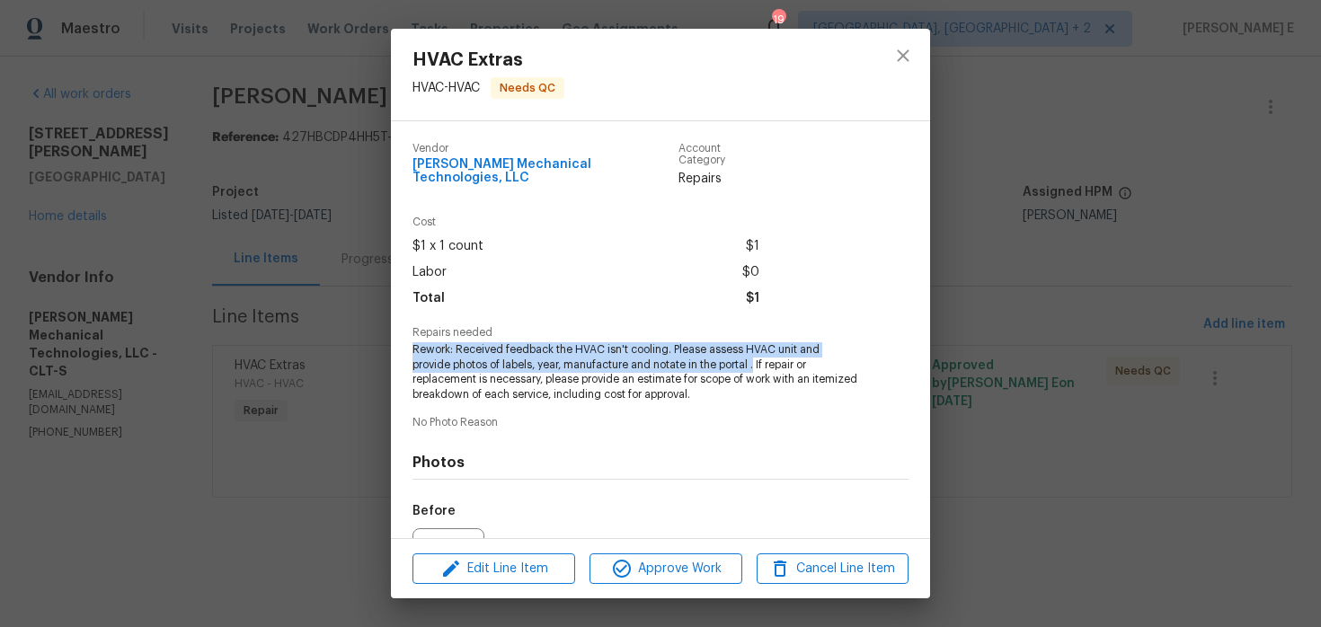
drag, startPoint x: 412, startPoint y: 342, endPoint x: 718, endPoint y: 355, distance: 306.8
click at [718, 355] on span "Rework: Received feedback the HVAC isn't cooling. Please assess HVAC unit and p…" at bounding box center [636, 372] width 447 height 60
copy span "Rework: Received feedback the HVAC isn't cooling. Please assess HVAC unit and p…"
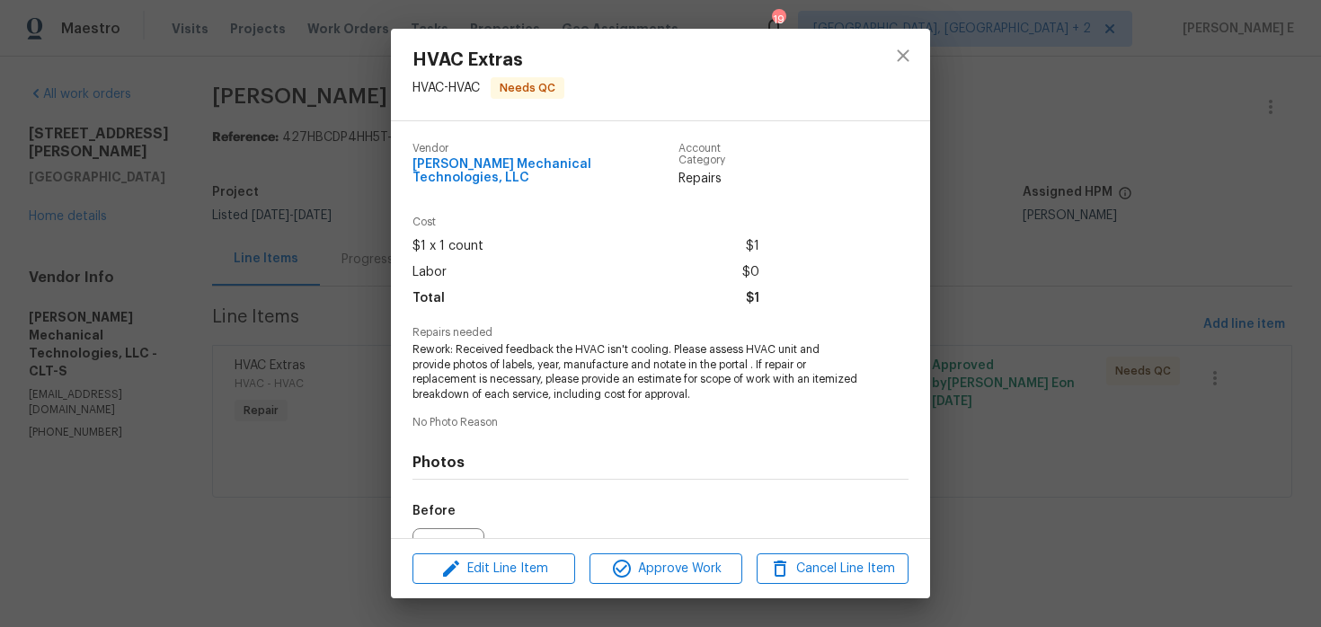
click at [1160, 173] on div "HVAC Extras HVAC - HVAC Needs QC Vendor Johnson's Mechanical Technologies, LLC …" at bounding box center [660, 313] width 1321 height 627
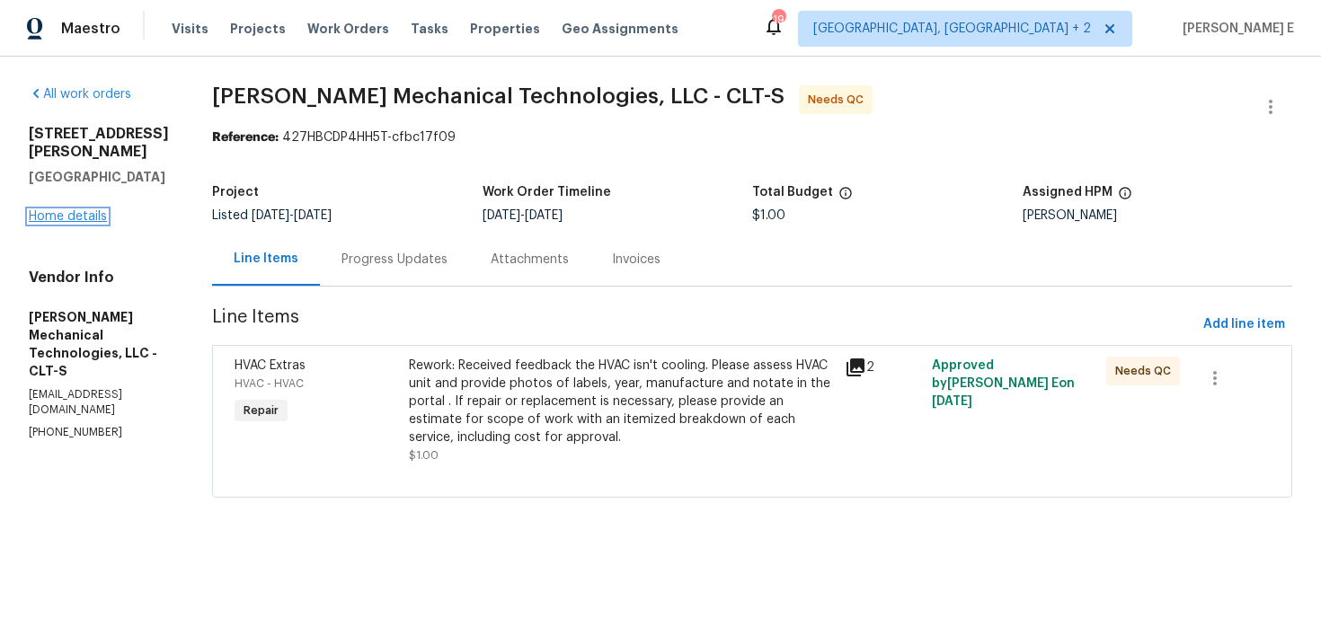
click at [77, 210] on link "Home details" at bounding box center [68, 216] width 78 height 13
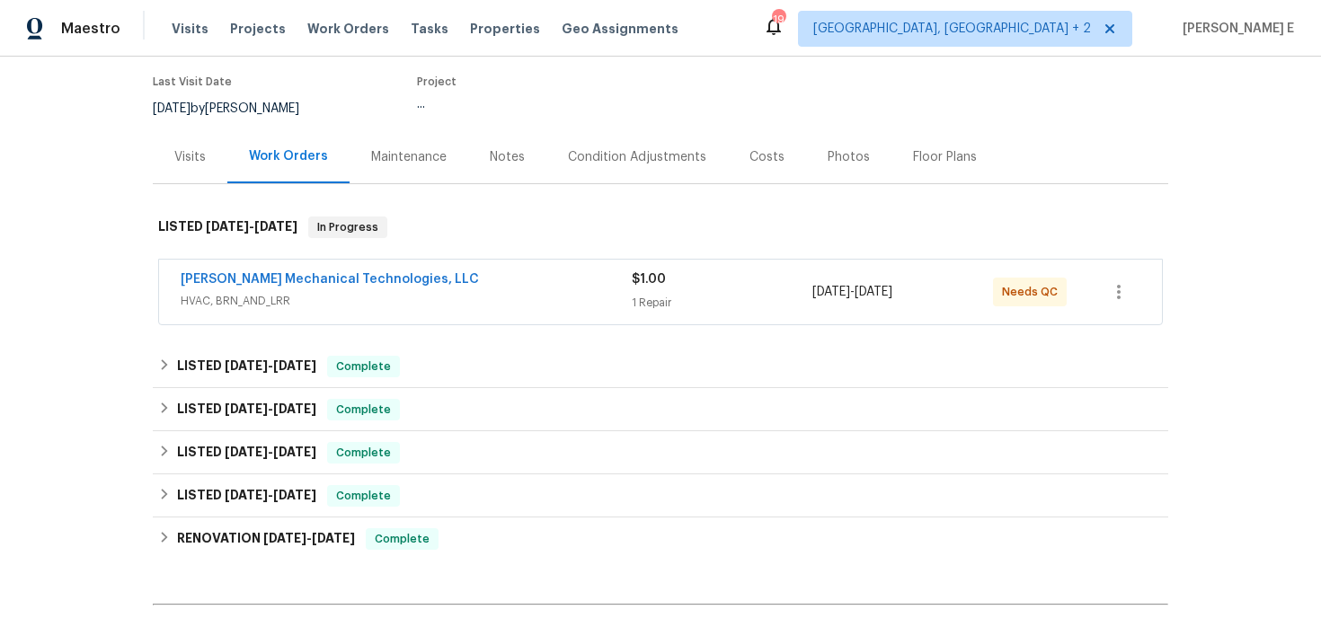
scroll to position [159, 0]
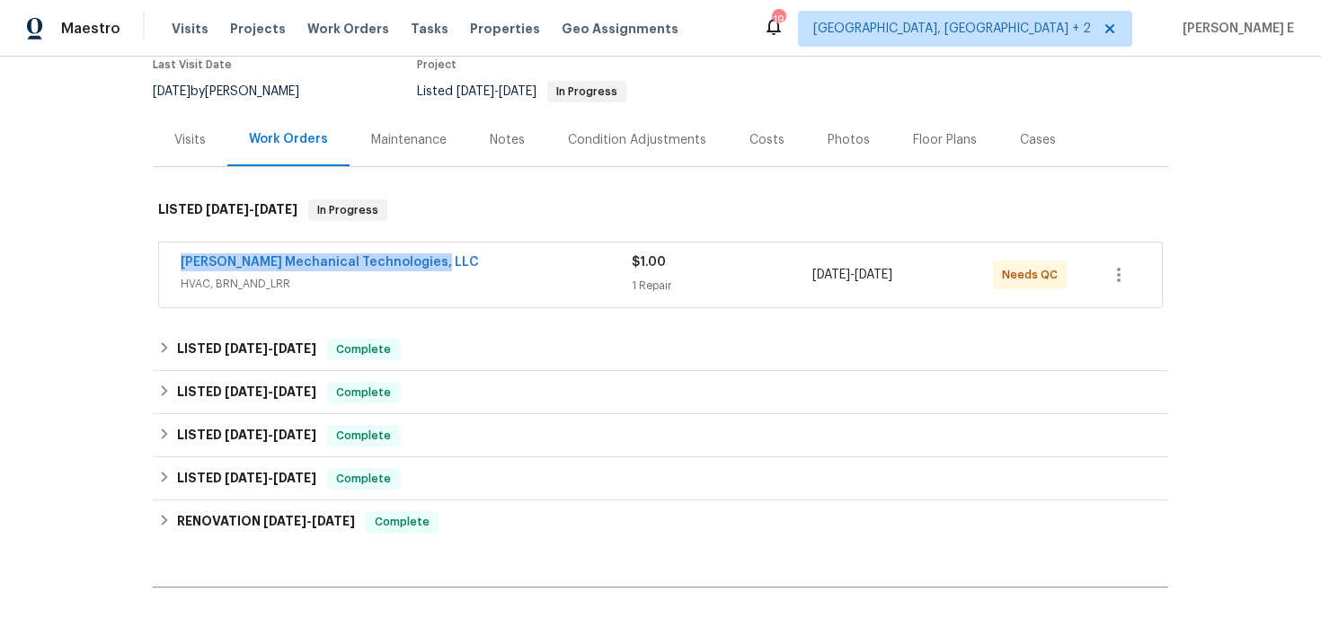
drag, startPoint x: 166, startPoint y: 263, endPoint x: 446, endPoint y: 263, distance: 279.6
click at [446, 263] on div "Johnson's Mechanical Technologies, LLC HVAC, BRN_AND_LRR $1.00 1 Repair 8/12/20…" at bounding box center [660, 275] width 1003 height 65
copy link "Johnson's Mechanical Technologies, LLC"
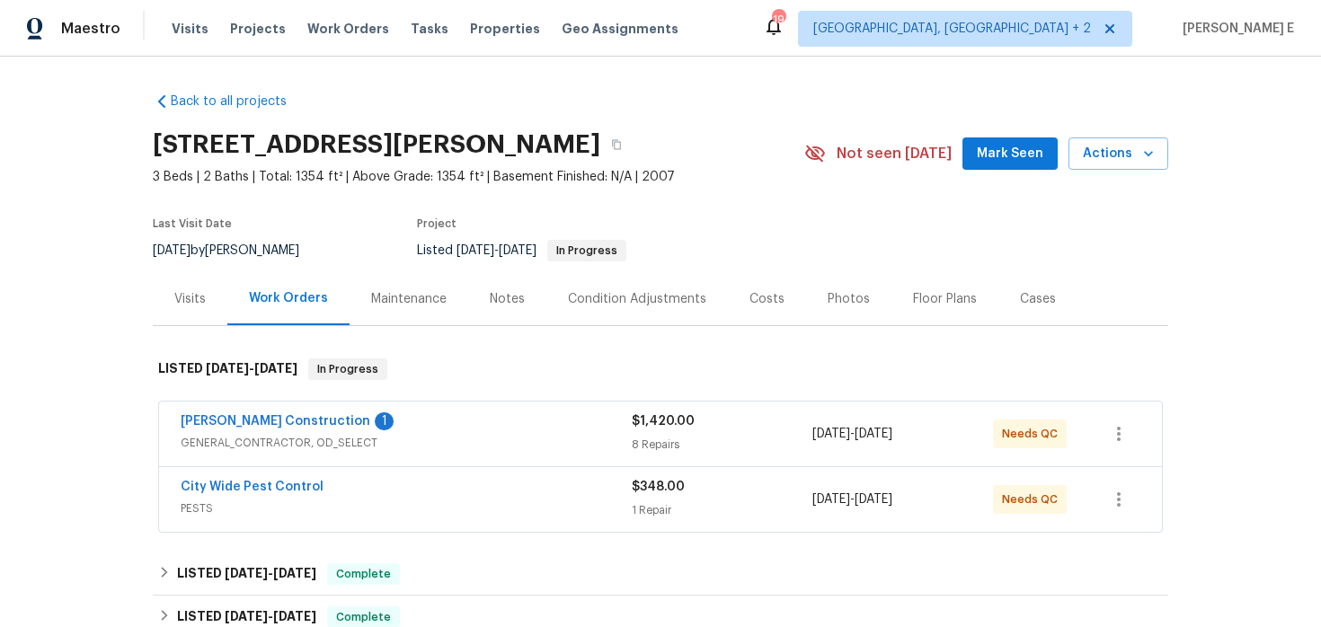
click at [215, 480] on span "City Wide Pest Control" at bounding box center [252, 487] width 143 height 18
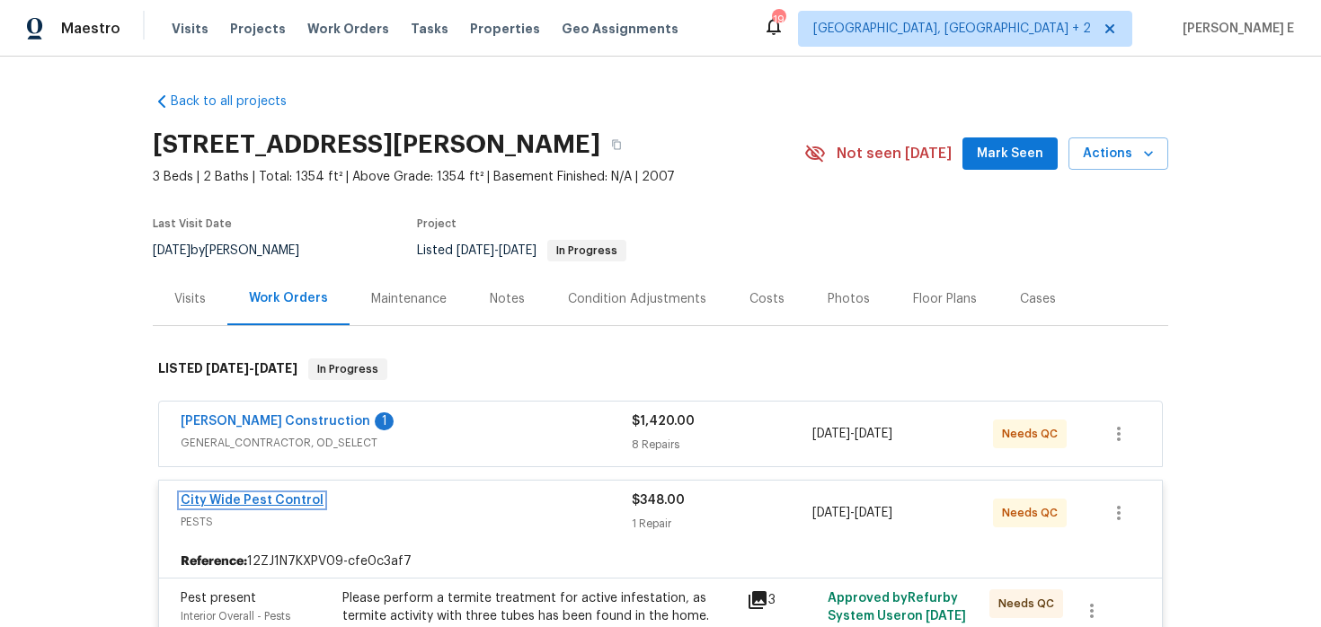
click at [255, 501] on link "City Wide Pest Control" at bounding box center [252, 500] width 143 height 13
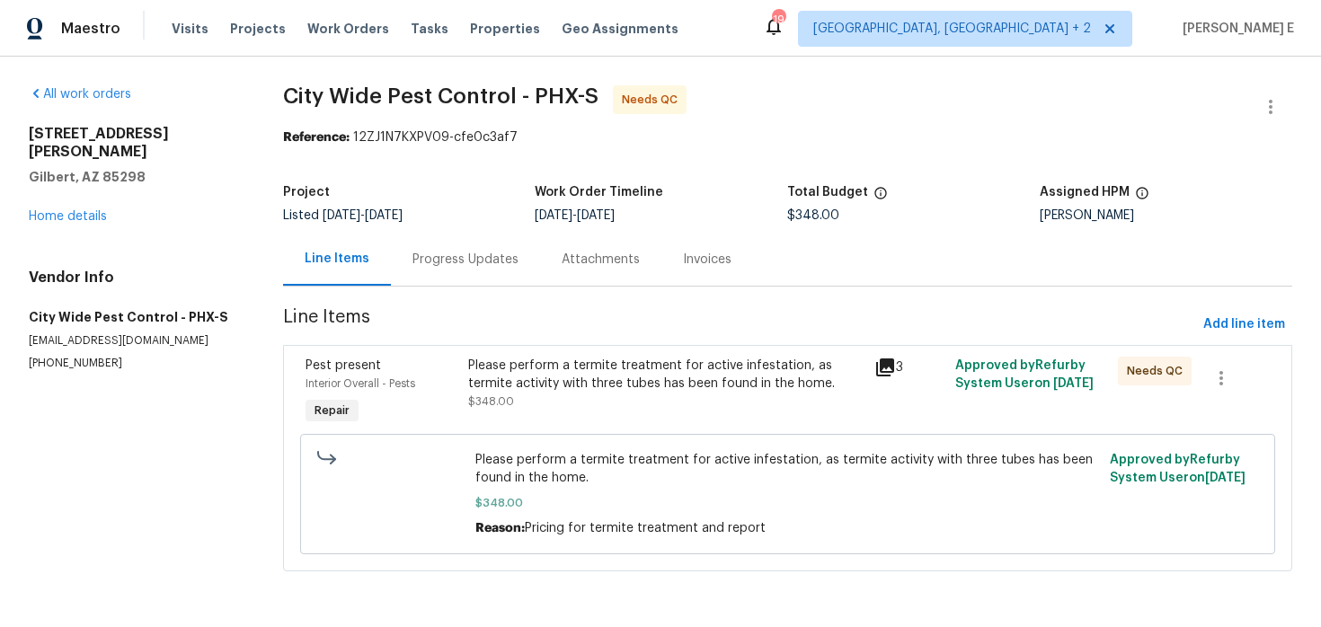
click at [458, 274] on div "Progress Updates" at bounding box center [465, 259] width 149 height 53
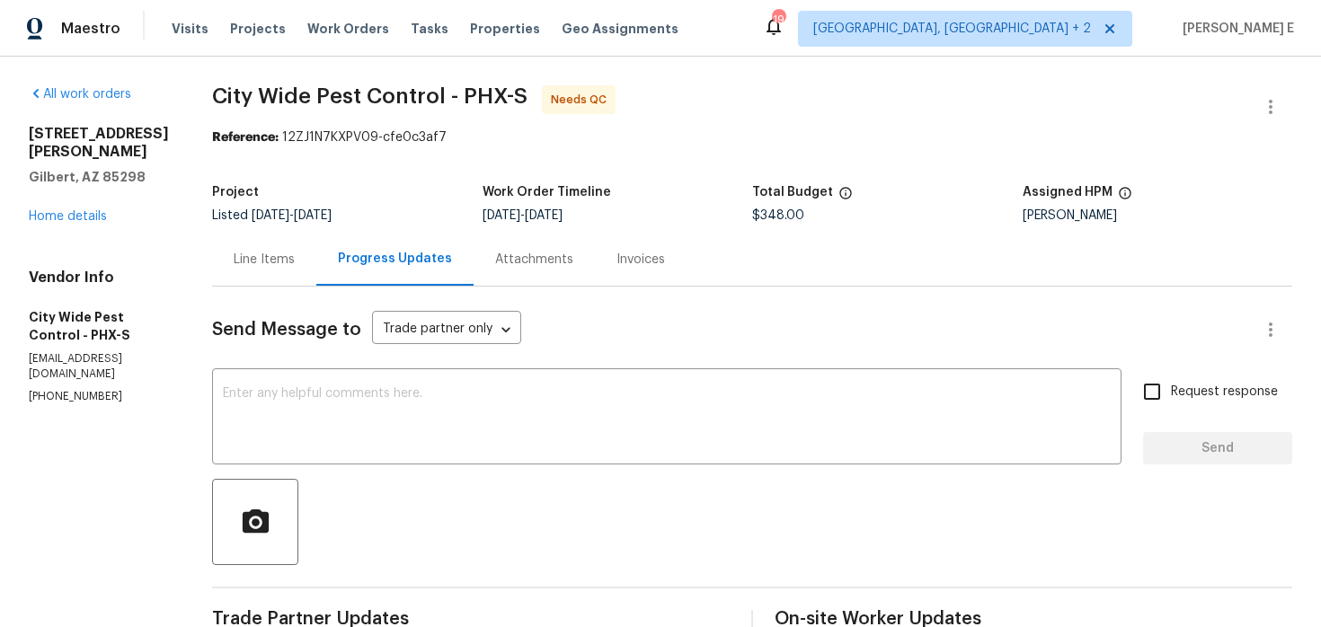
click at [237, 286] on div "Line Items" at bounding box center [264, 259] width 104 height 53
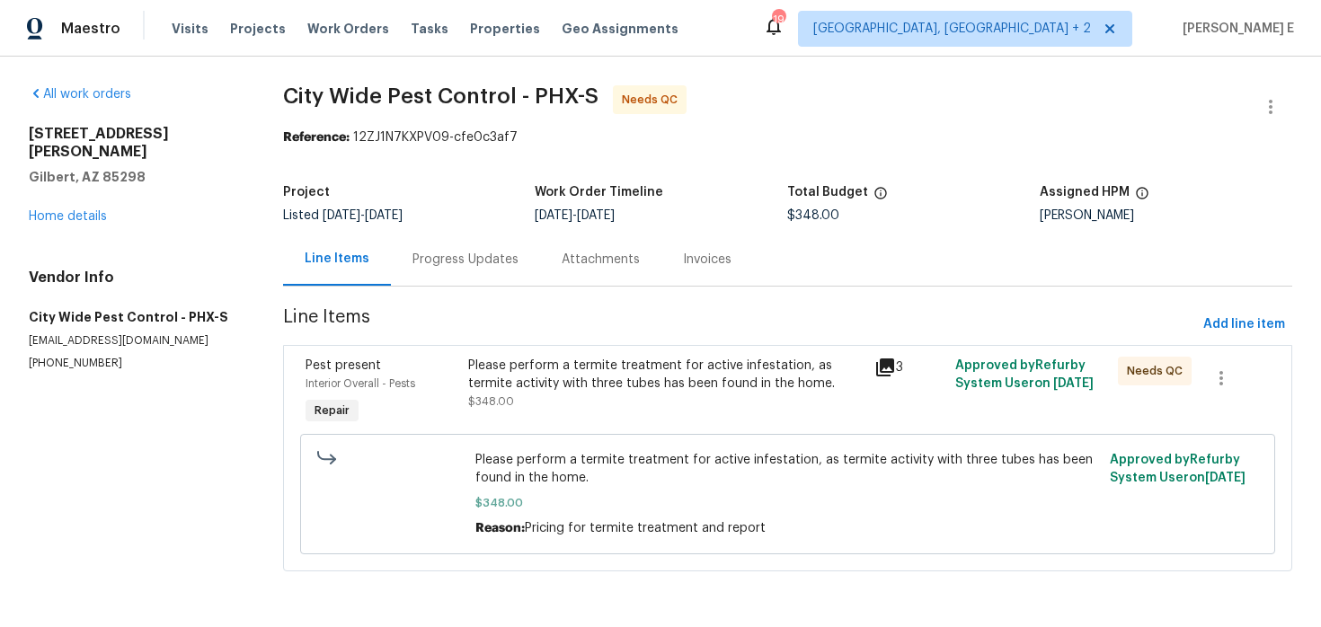
click at [502, 359] on div "Please perform a termite treatment for active infestation, as termite activity …" at bounding box center [666, 375] width 396 height 36
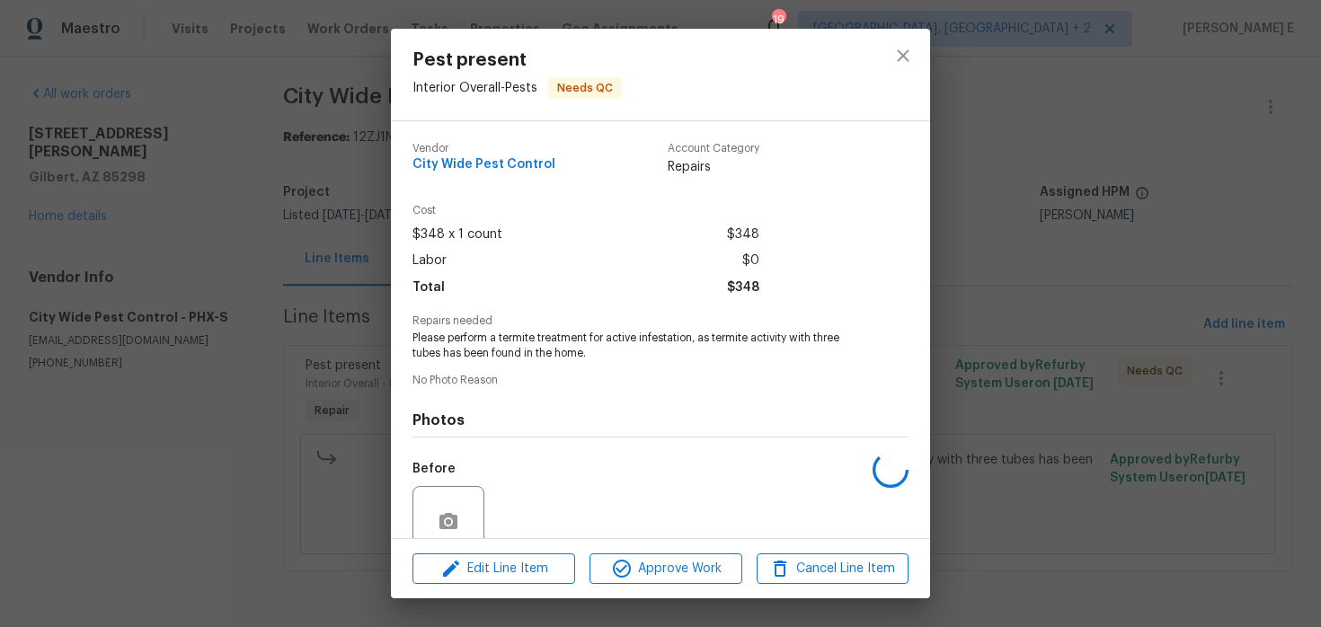
scroll to position [155, 0]
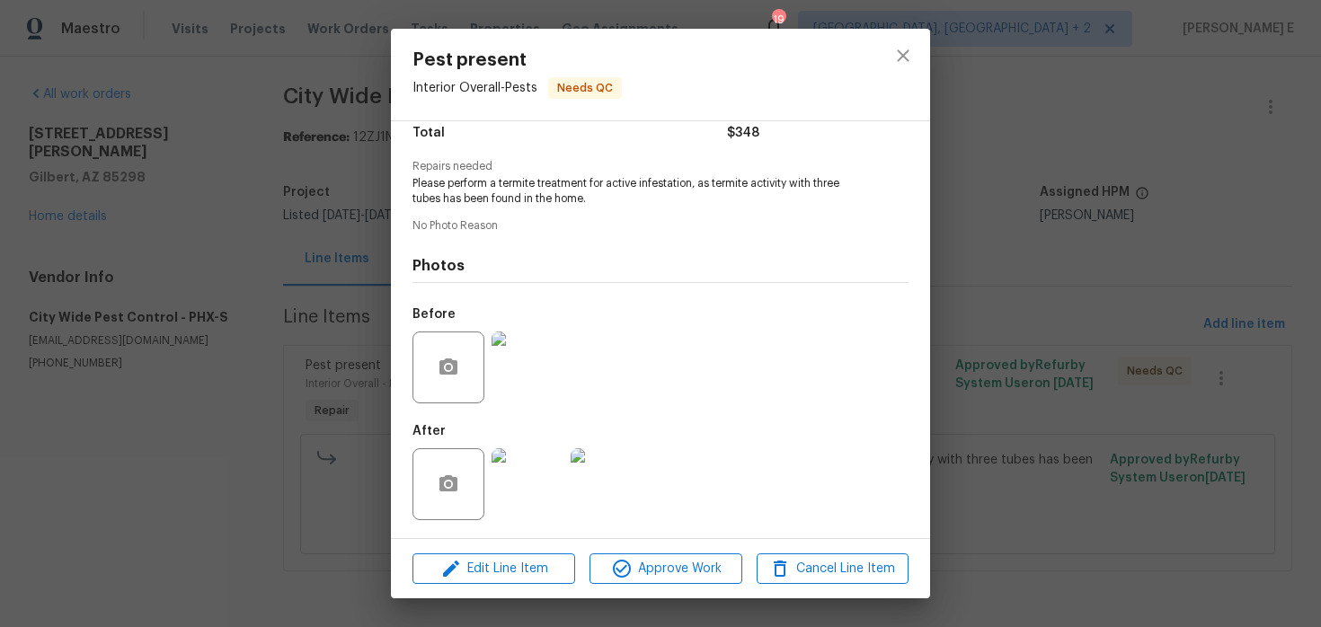
click at [534, 505] on img at bounding box center [528, 485] width 72 height 72
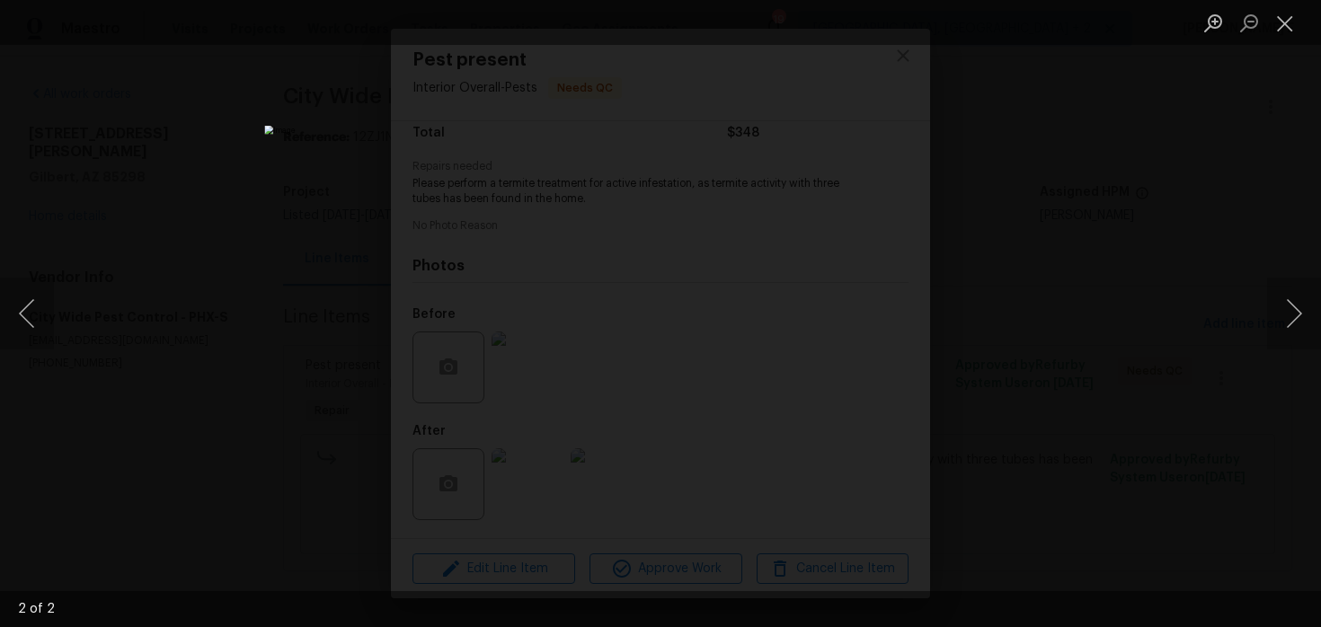
click at [1142, 217] on div "Lightbox" at bounding box center [660, 313] width 1321 height 627
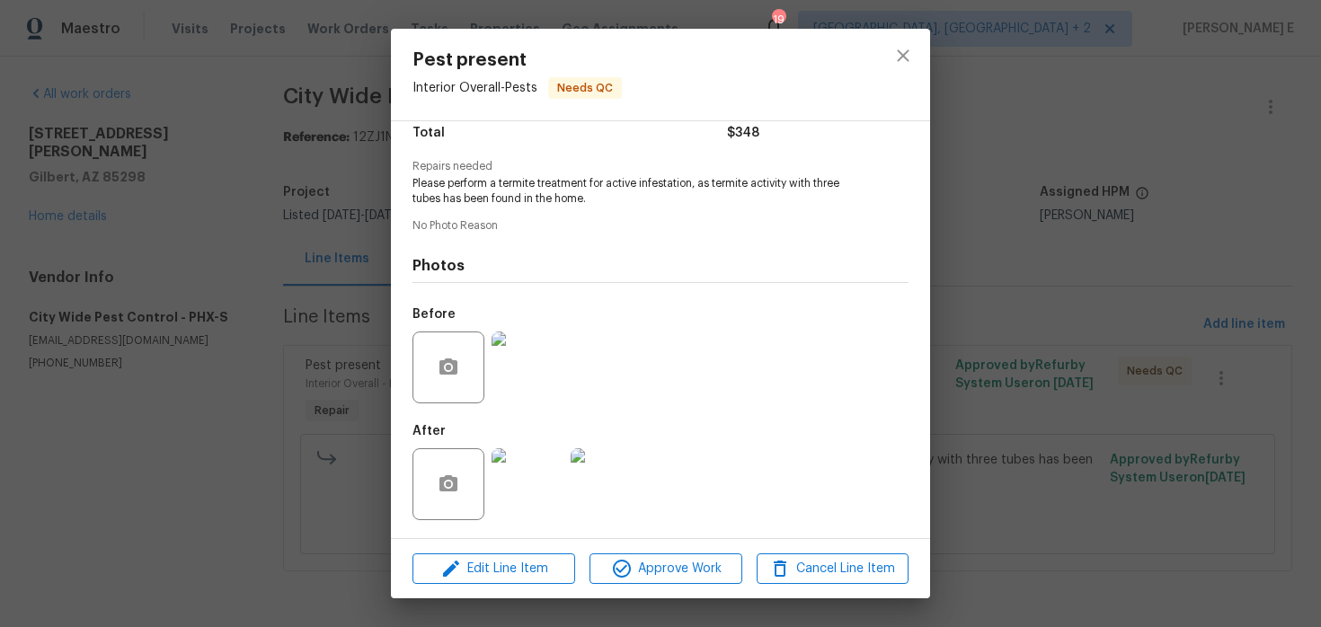
click at [1142, 217] on div "Pest present Interior Overall - Pests Needs QC Vendor City Wide Pest Control Ac…" at bounding box center [660, 313] width 1321 height 627
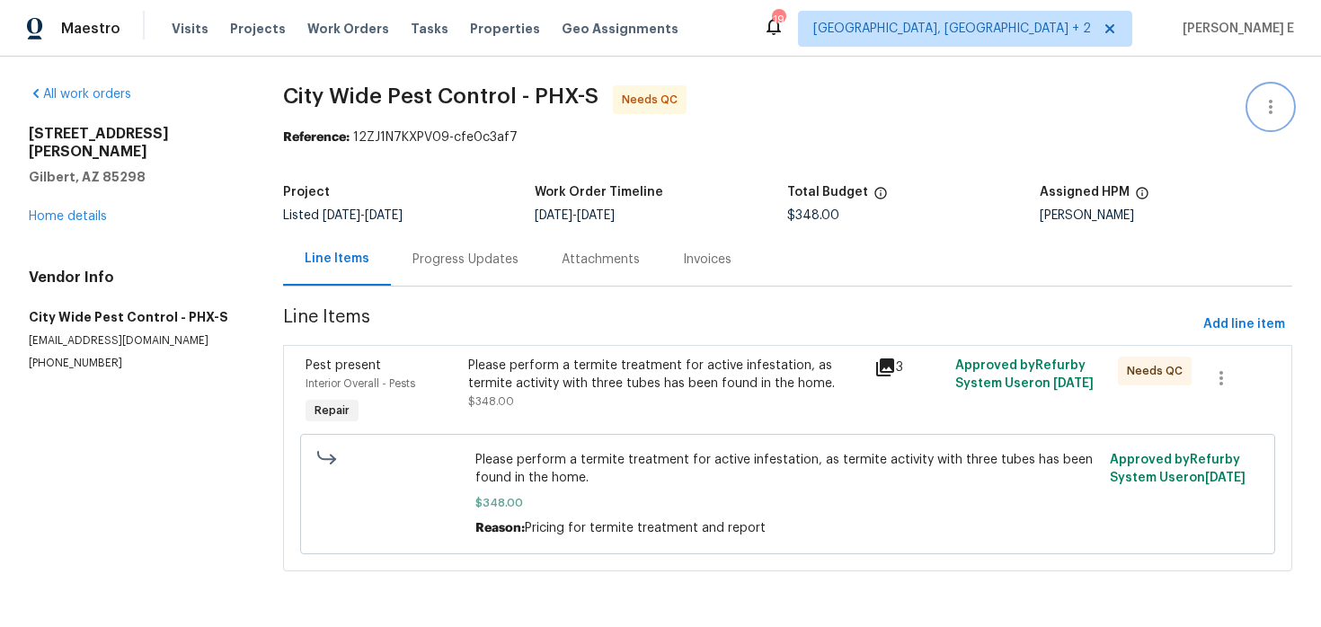
click at [1279, 95] on button "button" at bounding box center [1271, 106] width 43 height 43
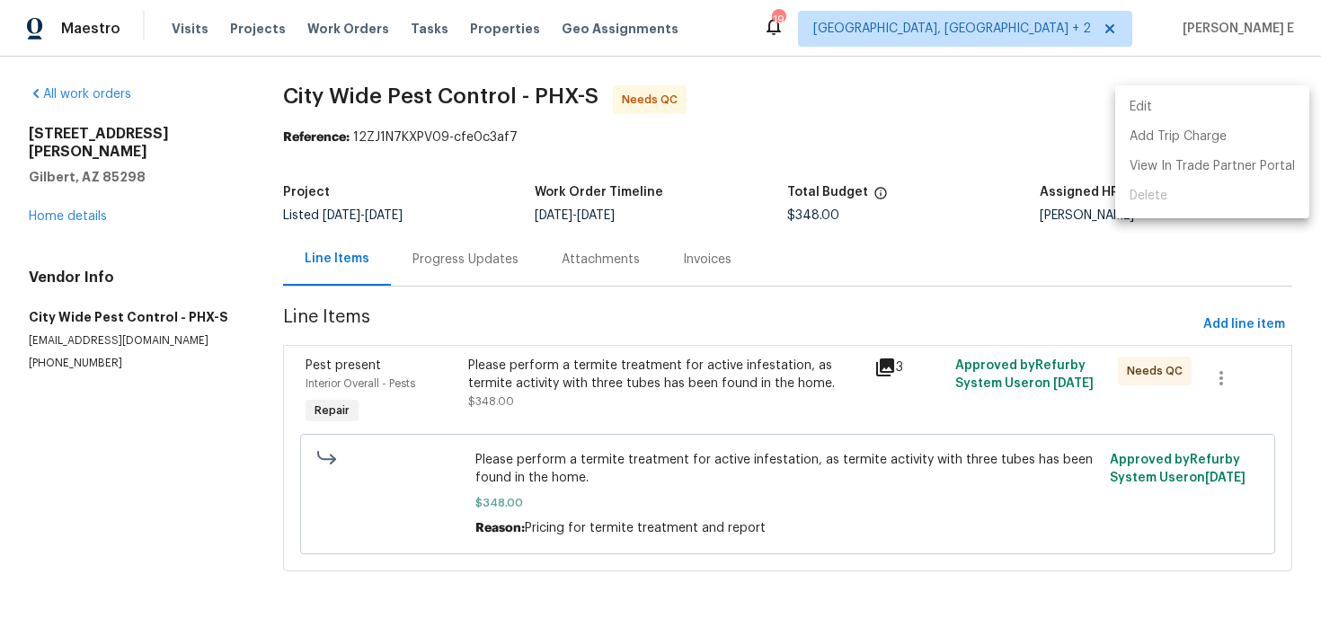
click at [1165, 110] on li "Edit" at bounding box center [1213, 108] width 194 height 30
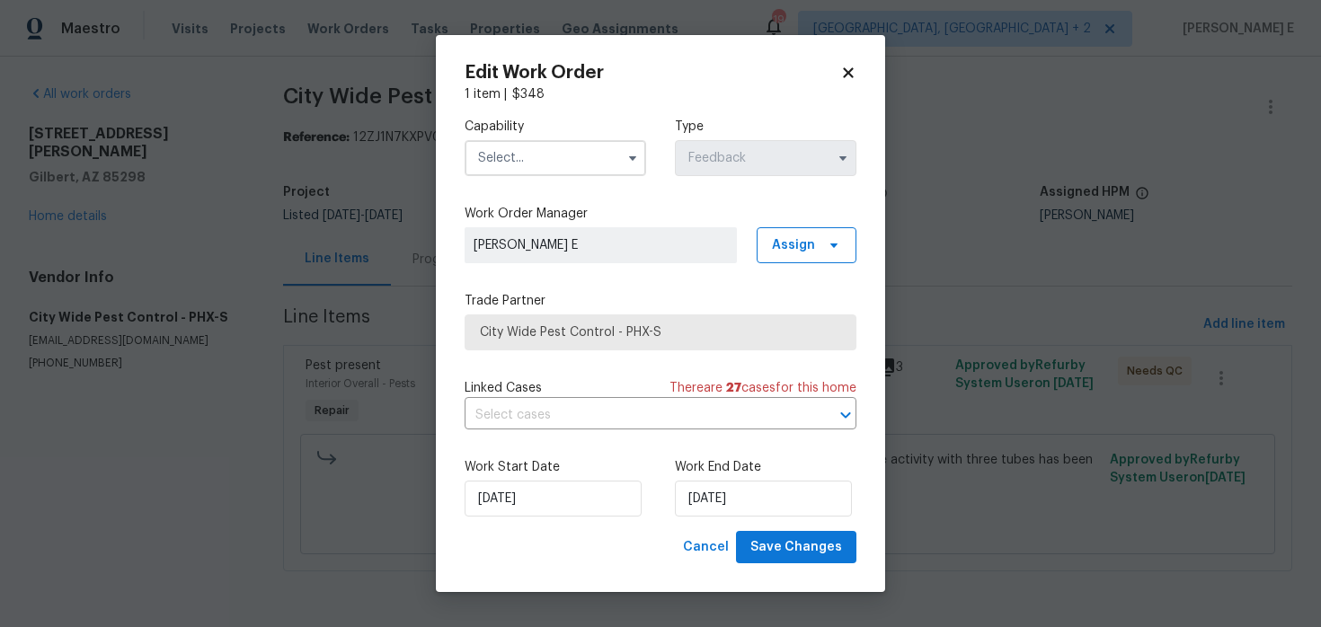
click at [650, 156] on div "Capability Type Feedback" at bounding box center [661, 146] width 392 height 87
click at [634, 157] on icon "button" at bounding box center [632, 158] width 7 height 4
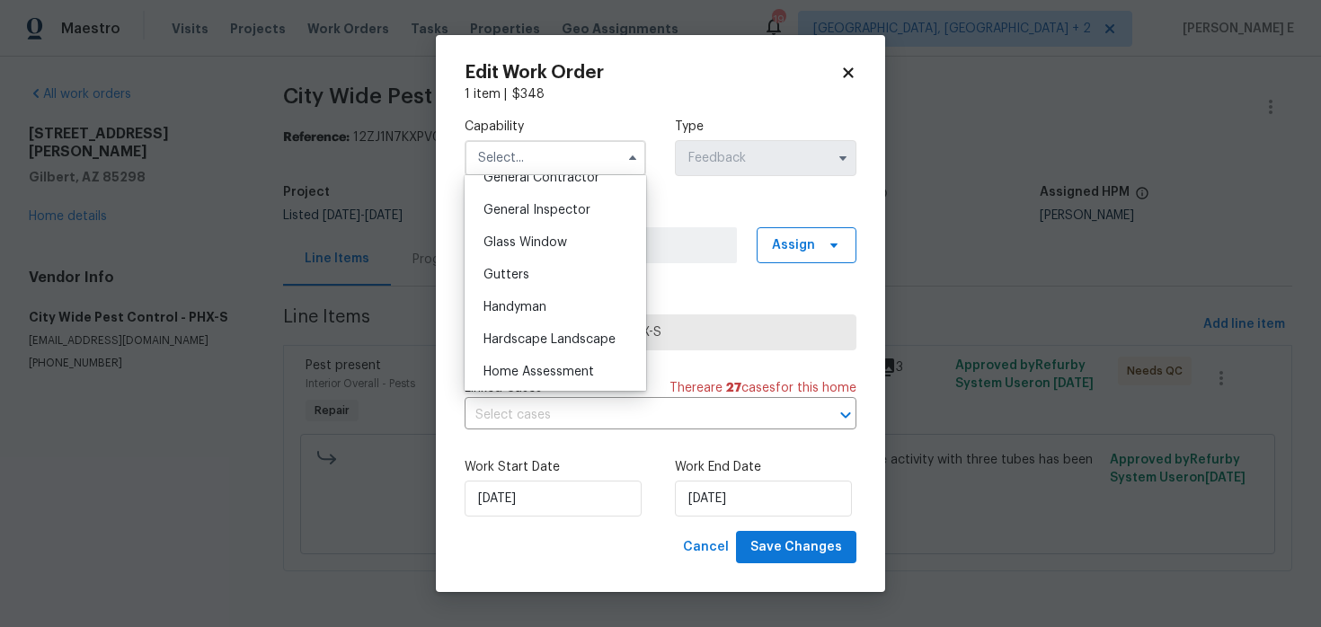
scroll to position [885, 0]
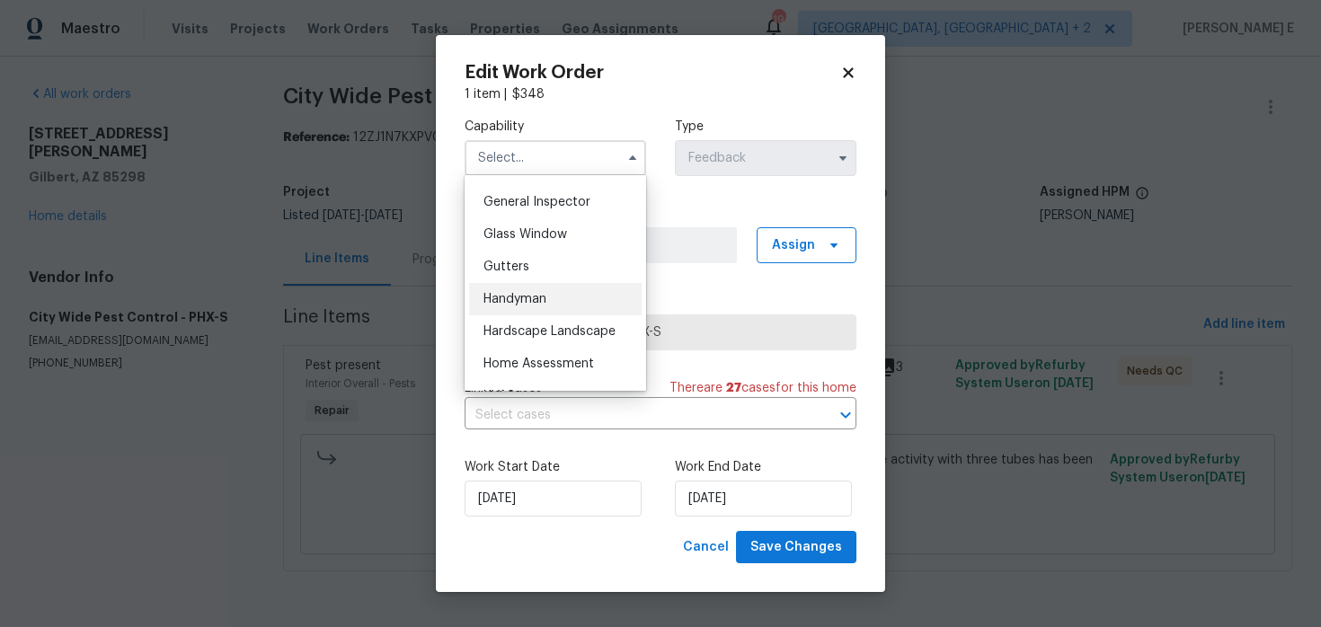
click at [564, 301] on div "Handyman" at bounding box center [555, 299] width 173 height 32
type input "Handyman"
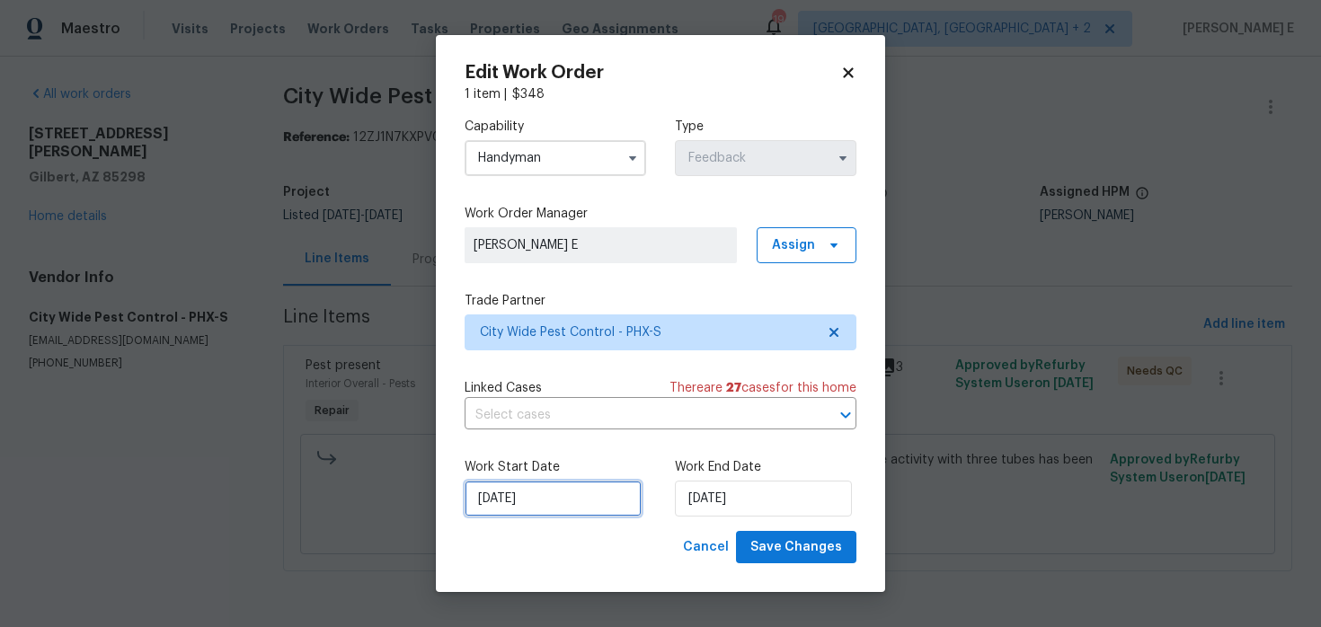
click at [555, 494] on input "[DATE]" at bounding box center [553, 499] width 177 height 36
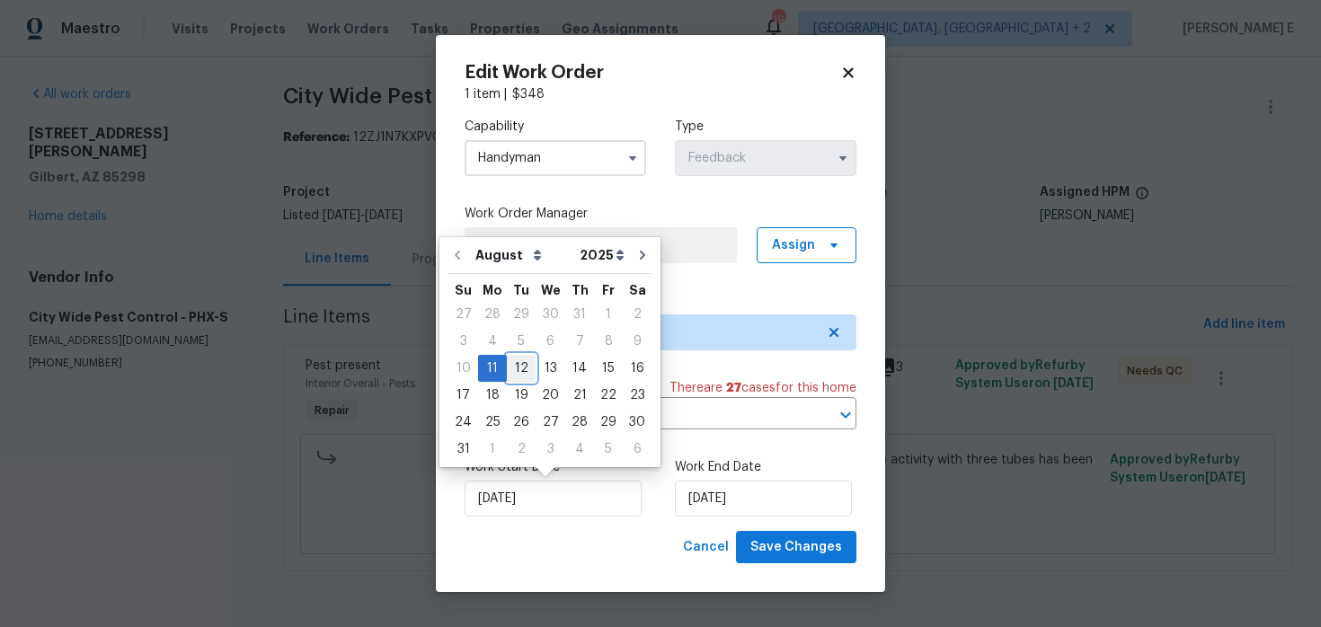
click at [517, 368] on div "12" at bounding box center [521, 368] width 29 height 25
type input "[DATE]"
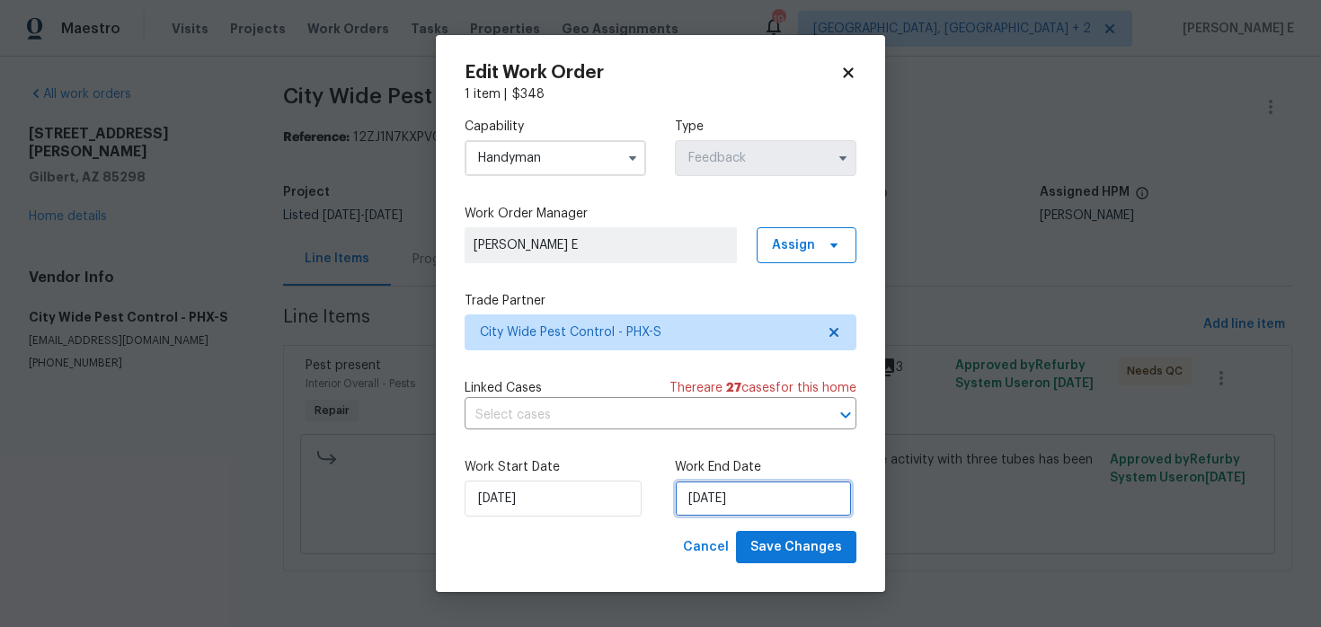
click at [767, 483] on input "[DATE]" at bounding box center [763, 499] width 177 height 36
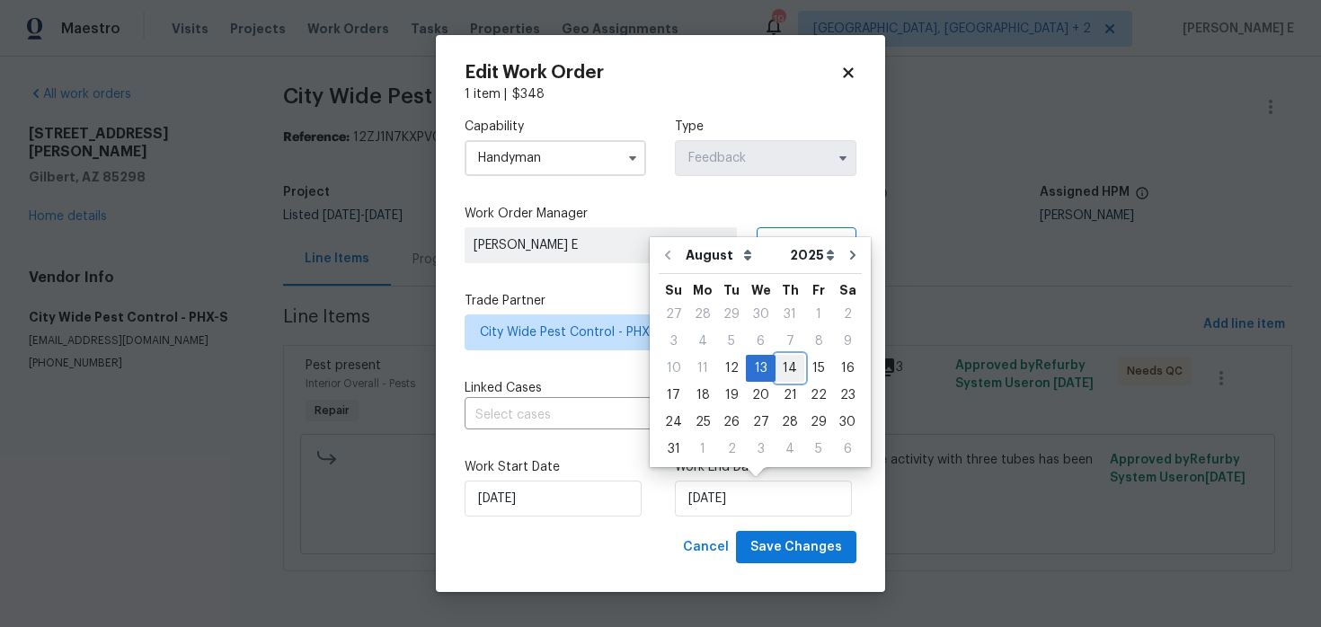
click at [787, 365] on div "14" at bounding box center [790, 368] width 29 height 25
type input "[DATE]"
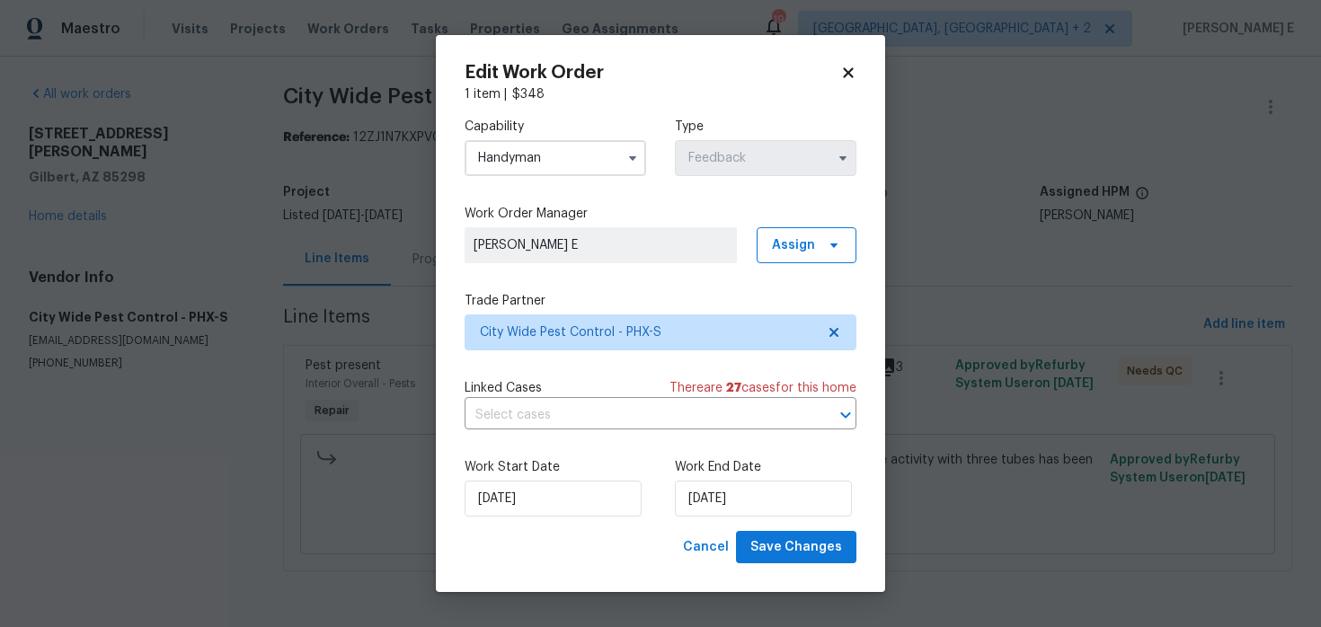
click at [775, 565] on div "Edit Work Order 1 item | $ 348 Capability Handyman Type Feedback Work Order Man…" at bounding box center [660, 314] width 449 height 558
click at [789, 548] on span "Save Changes" at bounding box center [797, 548] width 92 height 22
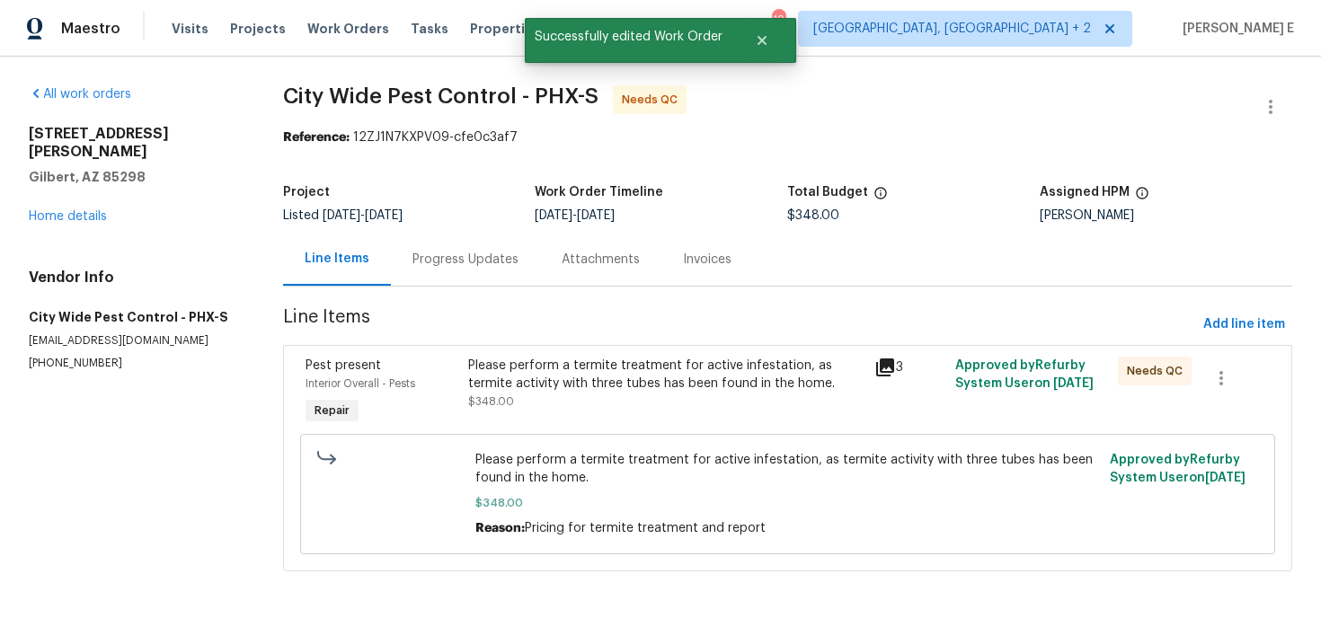
click at [541, 381] on div "Please perform a termite treatment for active infestation, as termite activity …" at bounding box center [666, 375] width 396 height 36
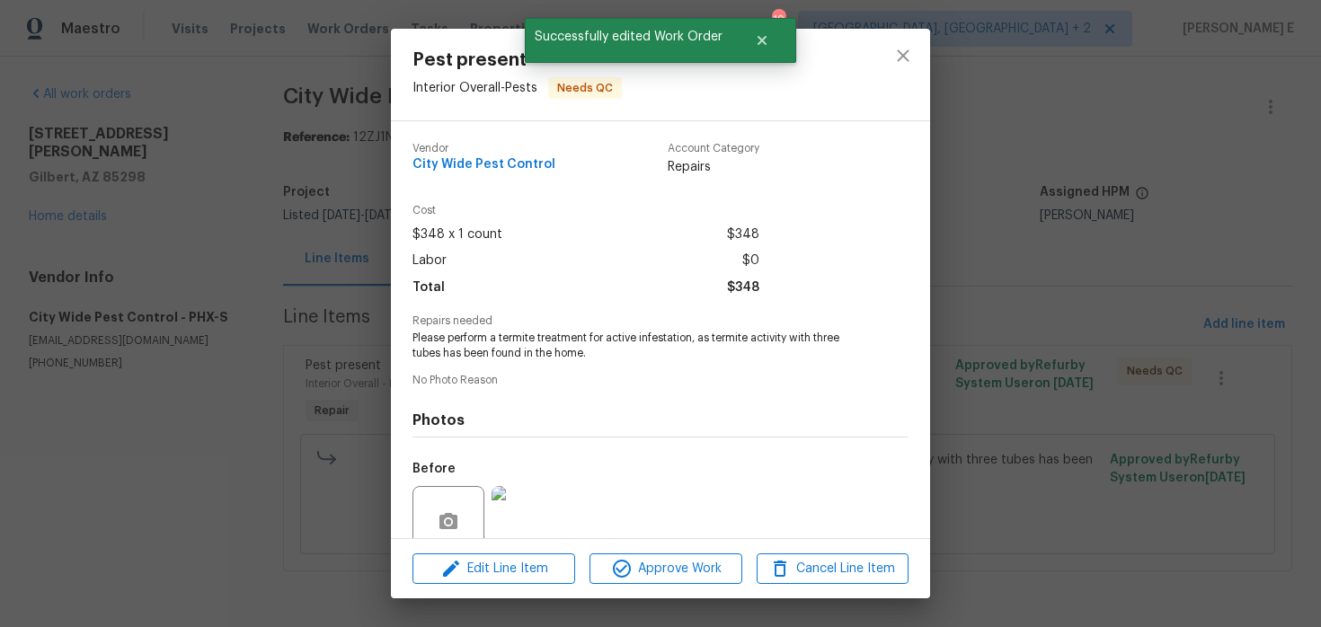
scroll to position [155, 0]
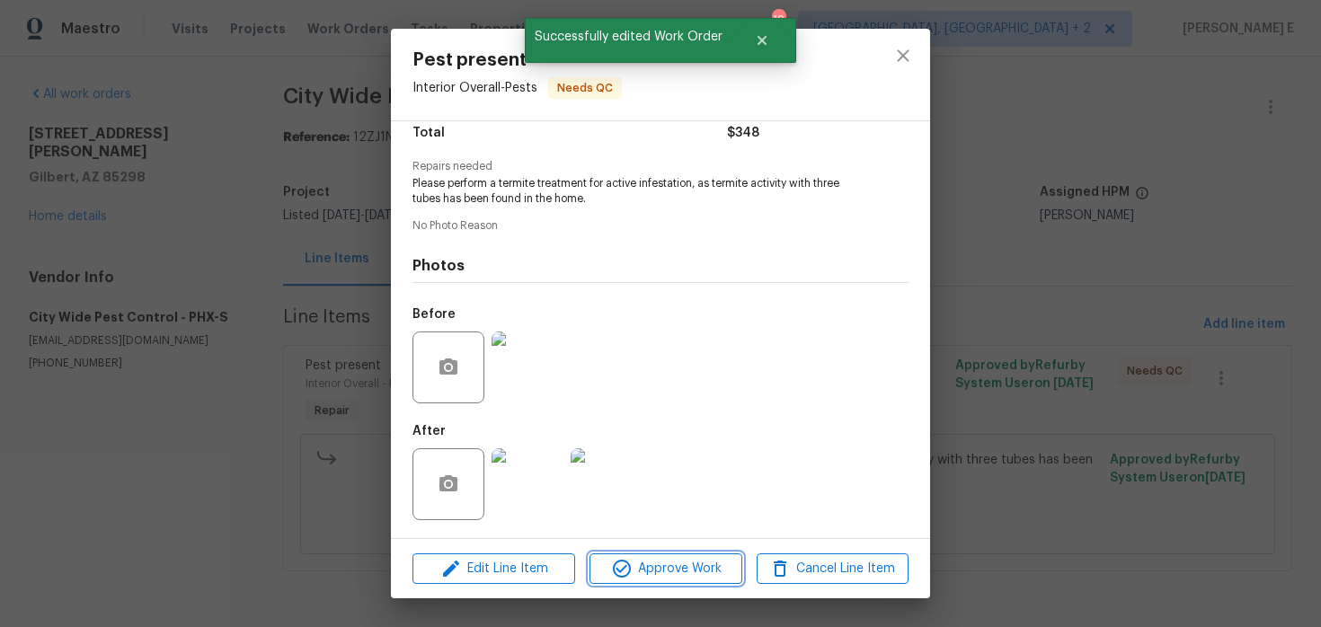
click at [643, 572] on span "Approve Work" at bounding box center [665, 569] width 141 height 22
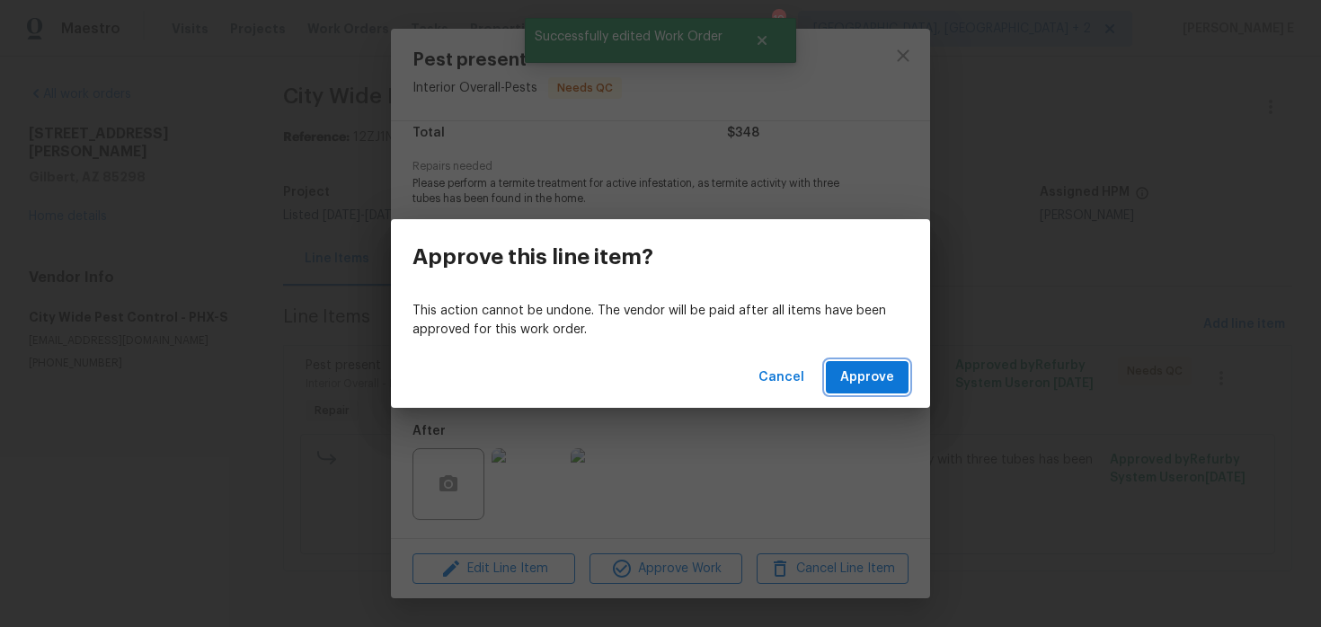
click at [857, 371] on span "Approve" at bounding box center [868, 378] width 54 height 22
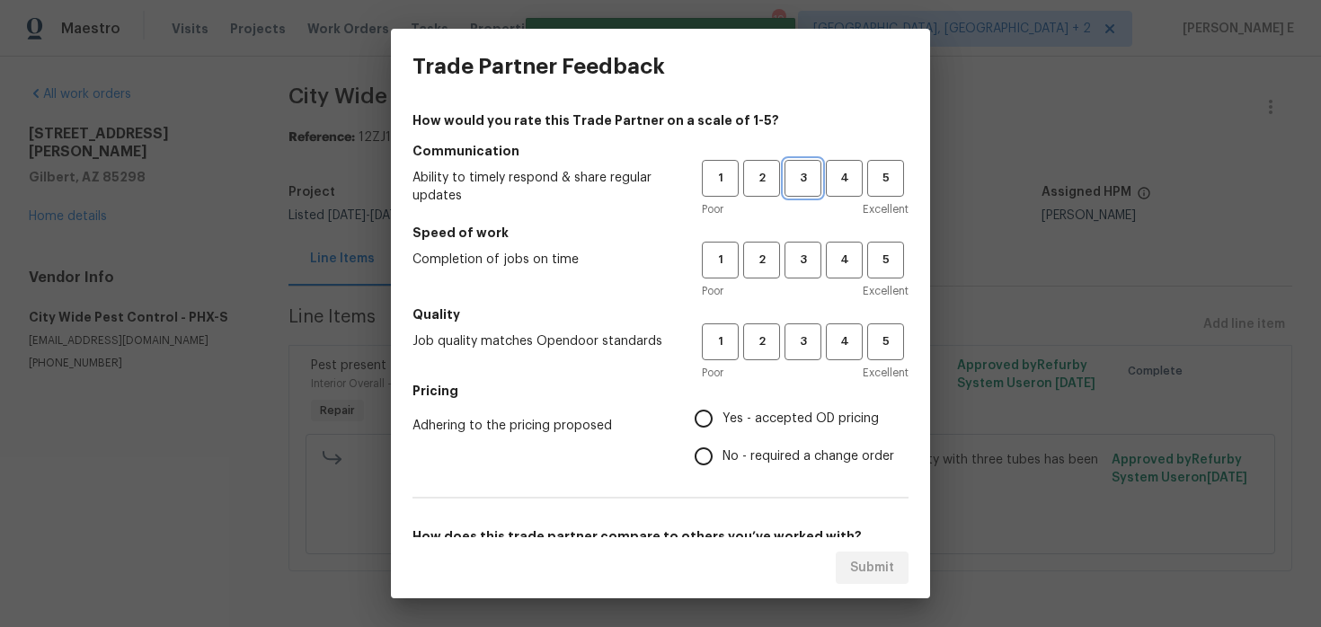
click at [802, 176] on span "3" at bounding box center [803, 178] width 33 height 21
click at [803, 266] on span "3" at bounding box center [803, 260] width 33 height 21
click at [794, 361] on div "1 2 3 4 5 Poor Excellent" at bounding box center [805, 353] width 207 height 58
click at [801, 340] on span "3" at bounding box center [803, 342] width 33 height 21
click at [725, 456] on span "No - required a change order" at bounding box center [809, 457] width 172 height 19
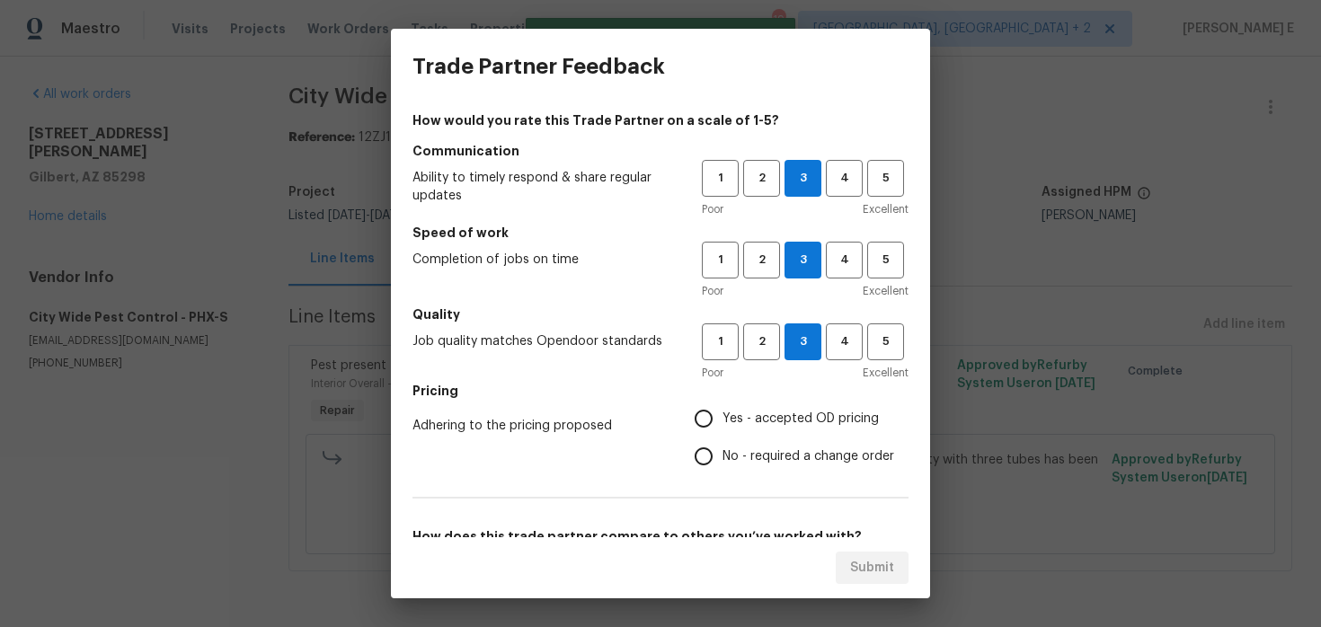
click at [723, 456] on input "No - required a change order" at bounding box center [704, 457] width 38 height 38
radio input "true"
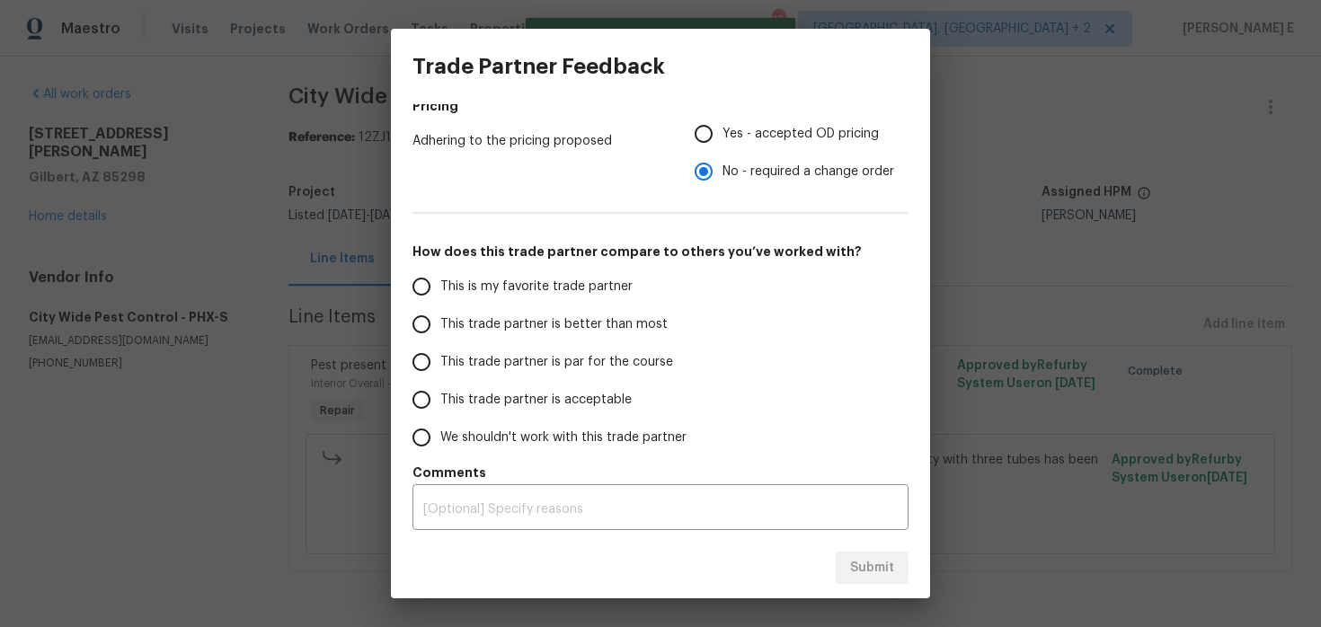
click at [653, 359] on span "This trade partner is par for the course" at bounding box center [556, 362] width 233 height 19
click at [440, 359] on input "This trade partner is par for the course" at bounding box center [422, 362] width 38 height 38
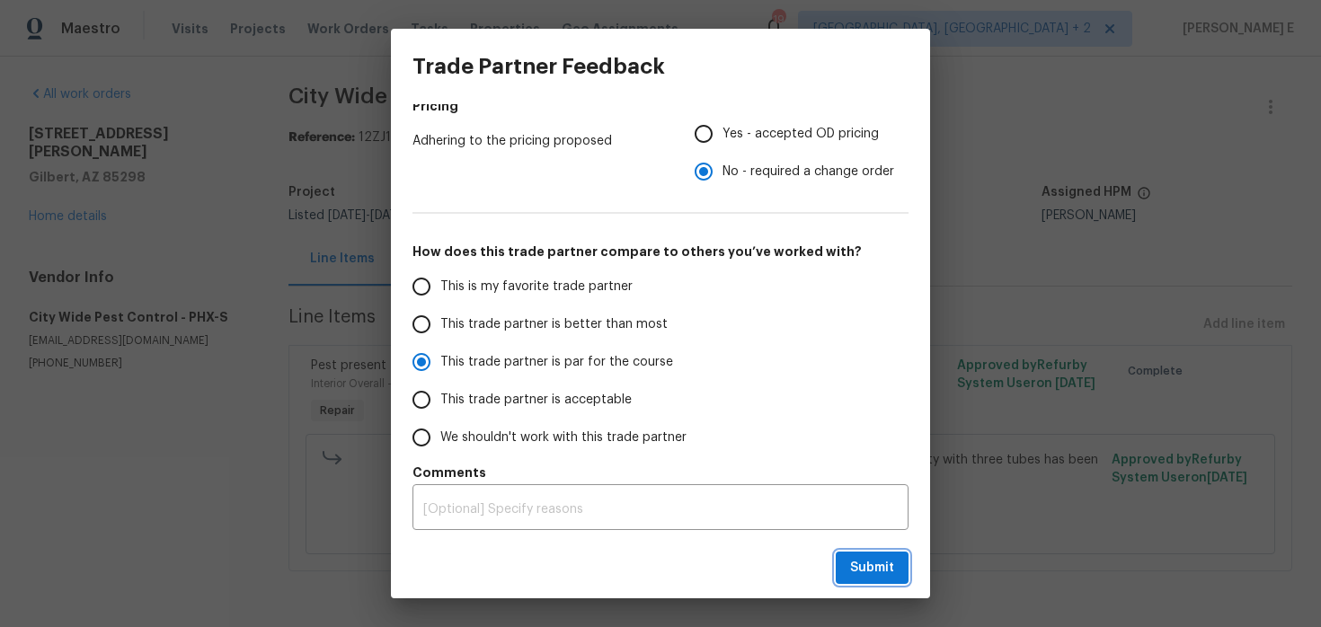
click at [866, 570] on span "Submit" at bounding box center [872, 568] width 44 height 22
radio input "true"
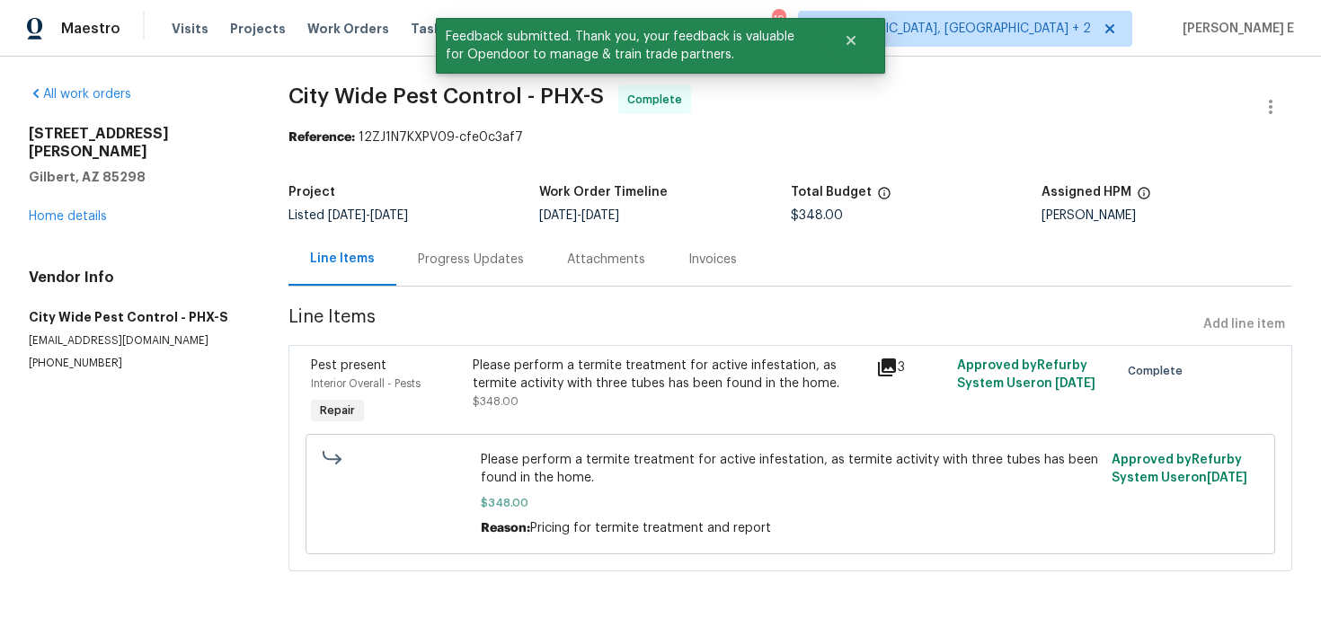
click at [503, 240] on div "Progress Updates" at bounding box center [470, 259] width 149 height 53
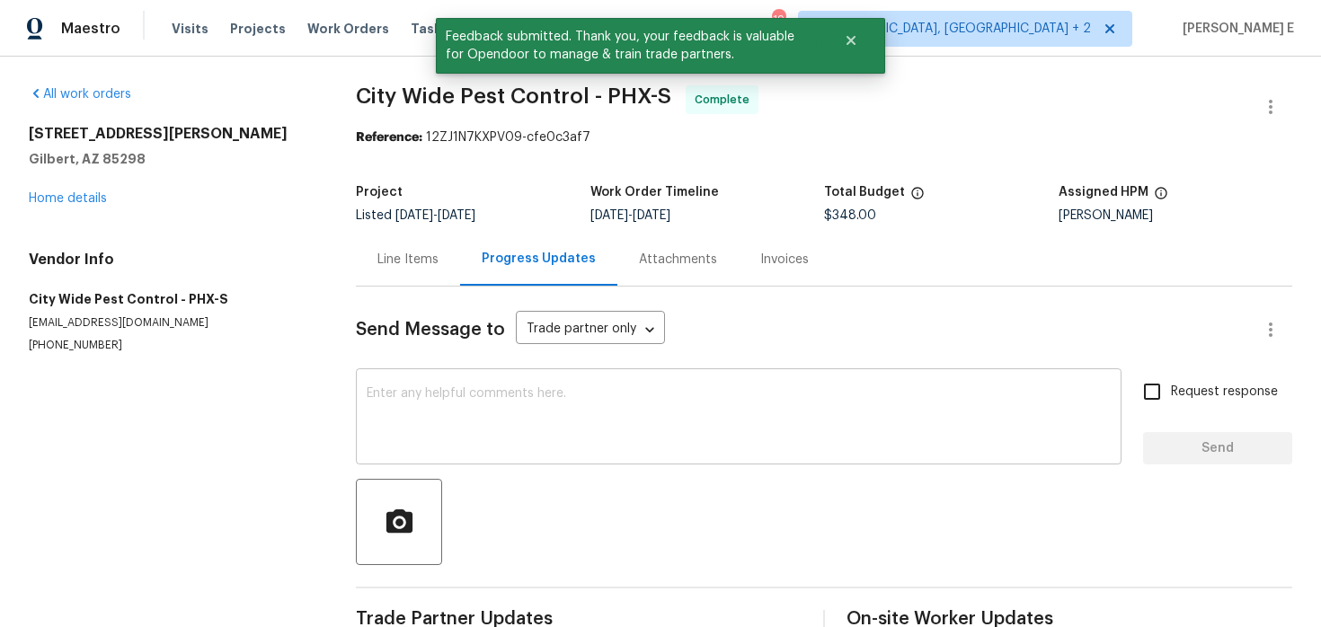
click at [501, 440] on textarea at bounding box center [739, 418] width 744 height 63
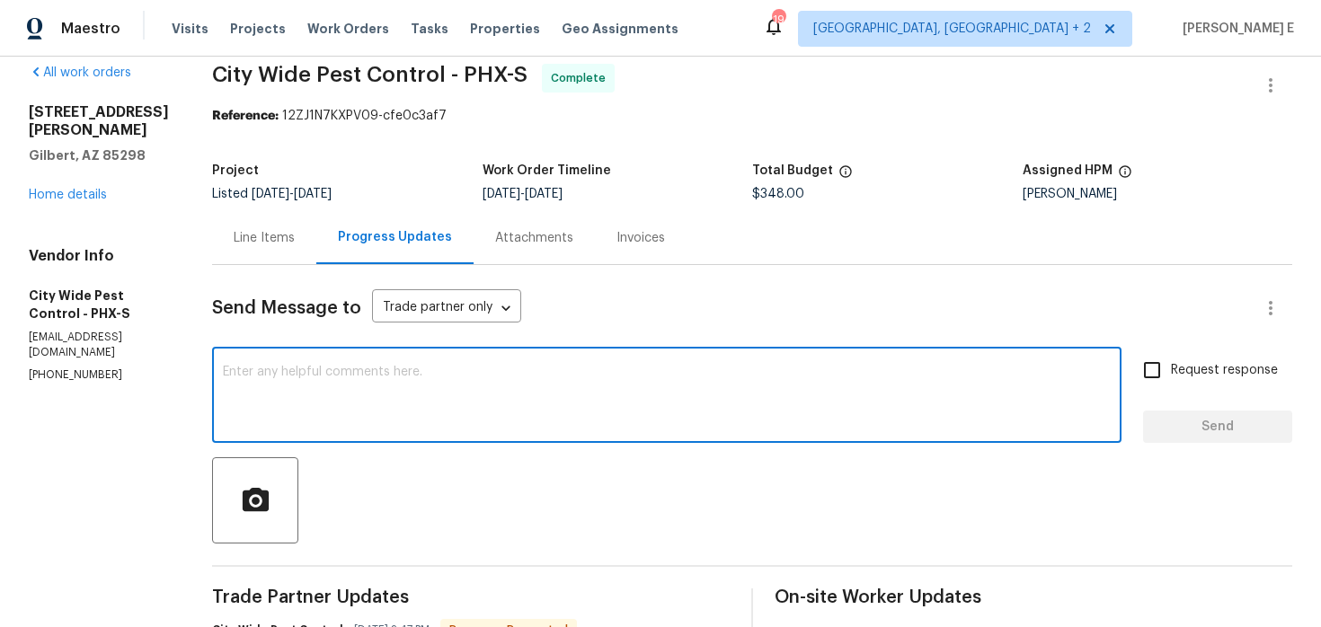
scroll to position [22, 0]
type textarea "The work order is approved. Thank you.."
click at [1201, 363] on span "Request response" at bounding box center [1224, 369] width 107 height 19
click at [1171, 363] on input "Request response" at bounding box center [1153, 370] width 38 height 38
checkbox input "true"
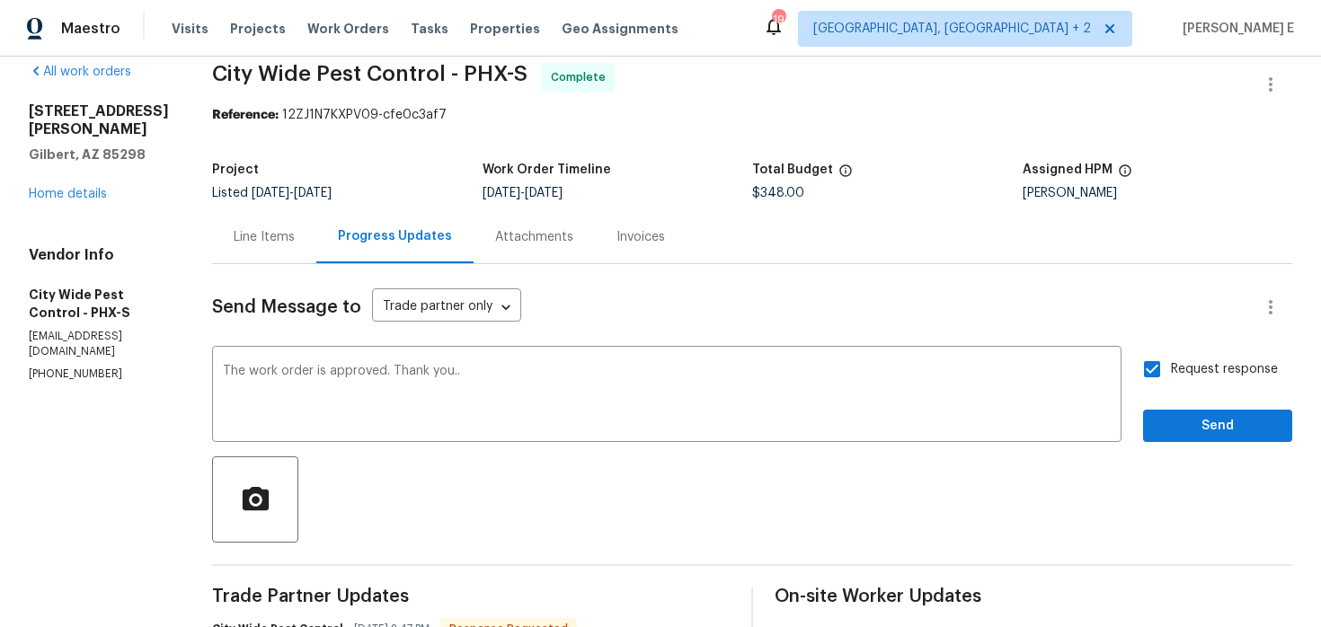
click at [1186, 409] on div "Request response Send" at bounding box center [1217, 397] width 149 height 92
click at [1177, 438] on button "Send" at bounding box center [1217, 426] width 149 height 33
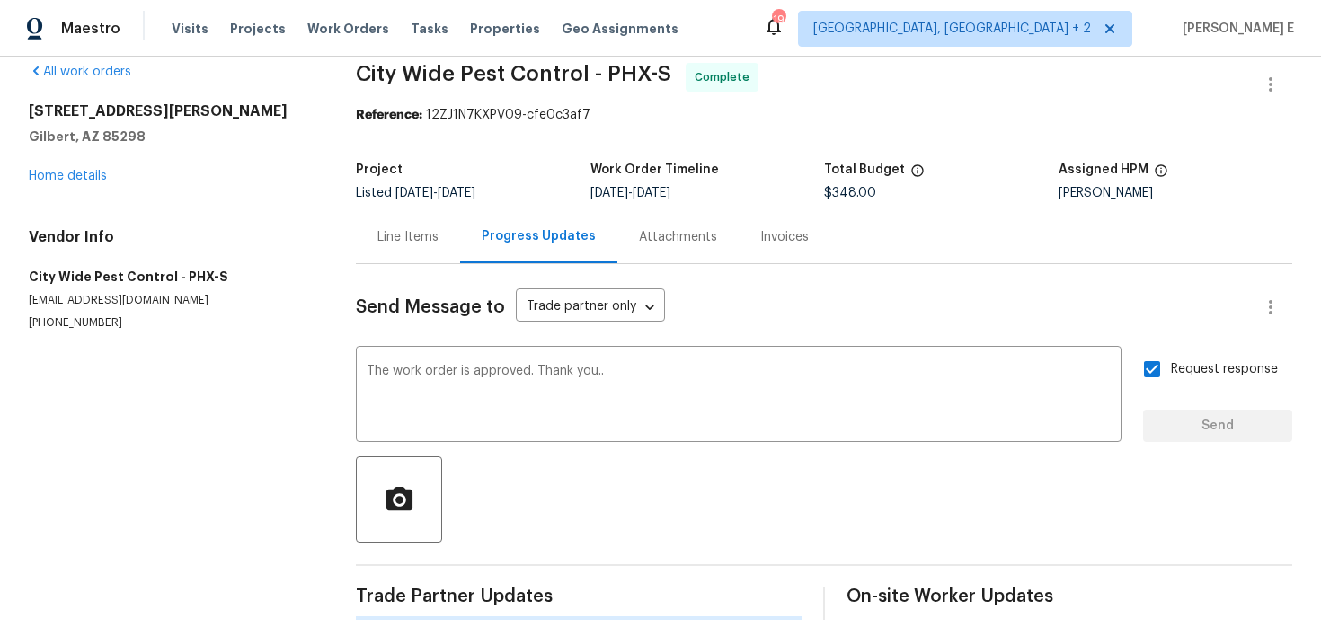
scroll to position [0, 0]
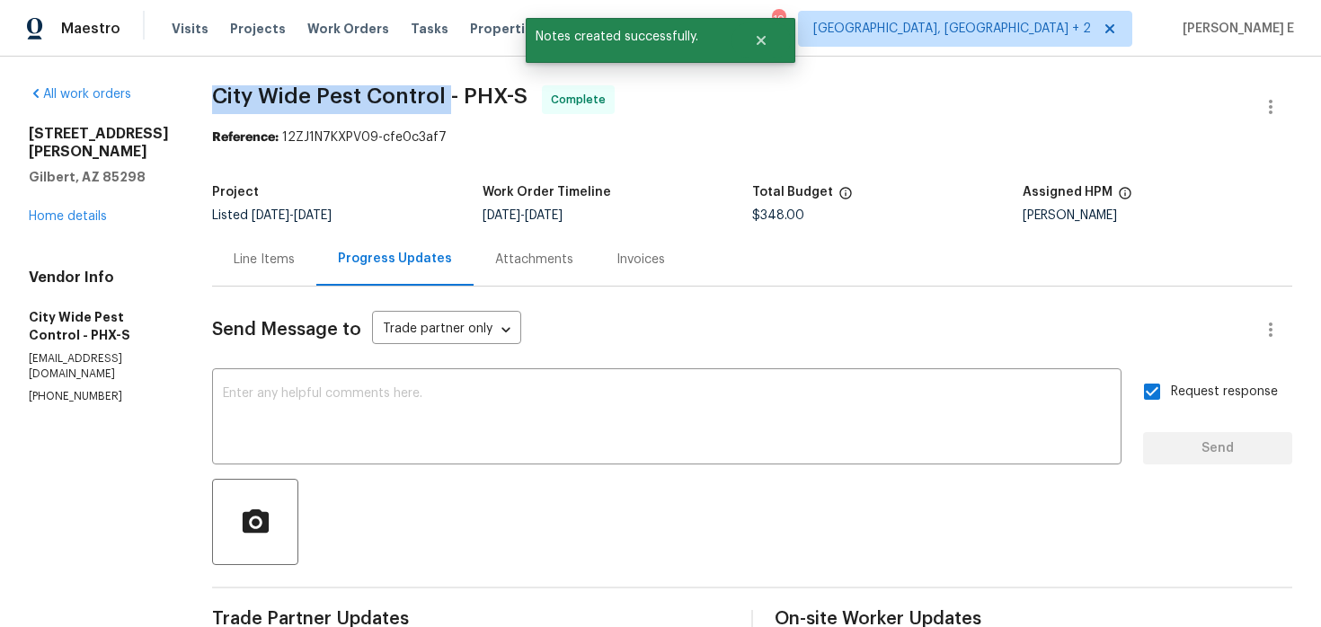
drag, startPoint x: 211, startPoint y: 97, endPoint x: 448, endPoint y: 89, distance: 236.6
click at [448, 89] on span "City Wide Pest Control - PHX-S" at bounding box center [370, 96] width 316 height 22
copy span "City Wide Pest Control"
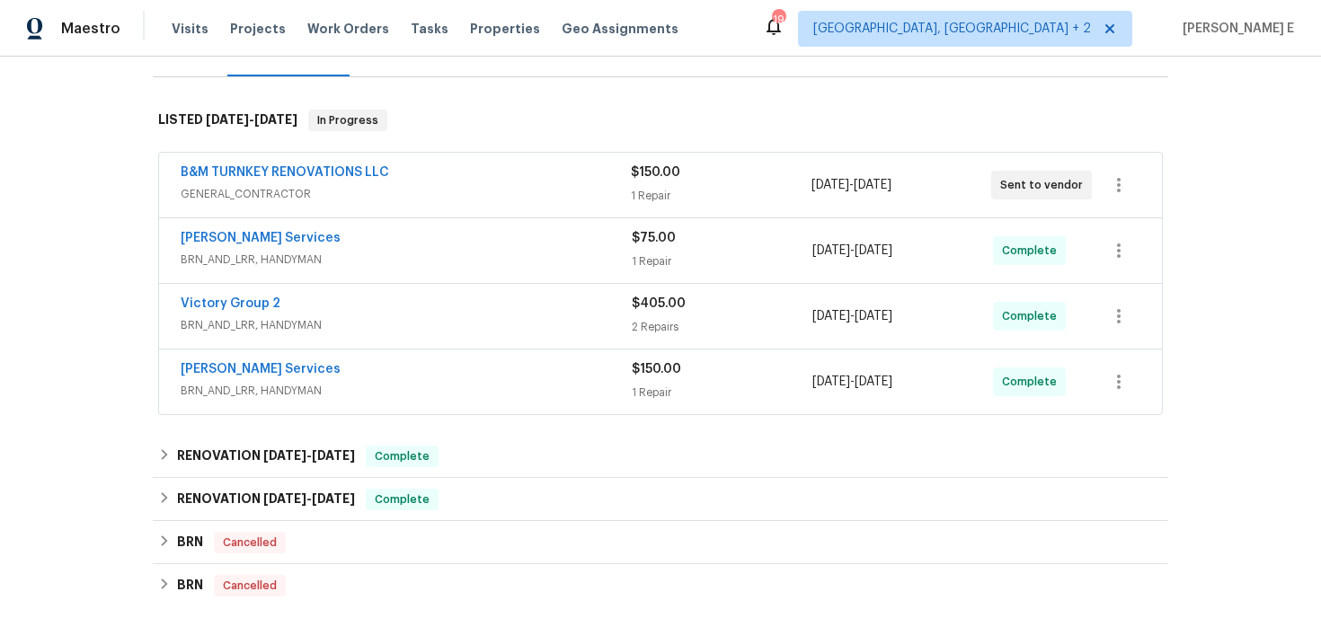
scroll to position [253, 0]
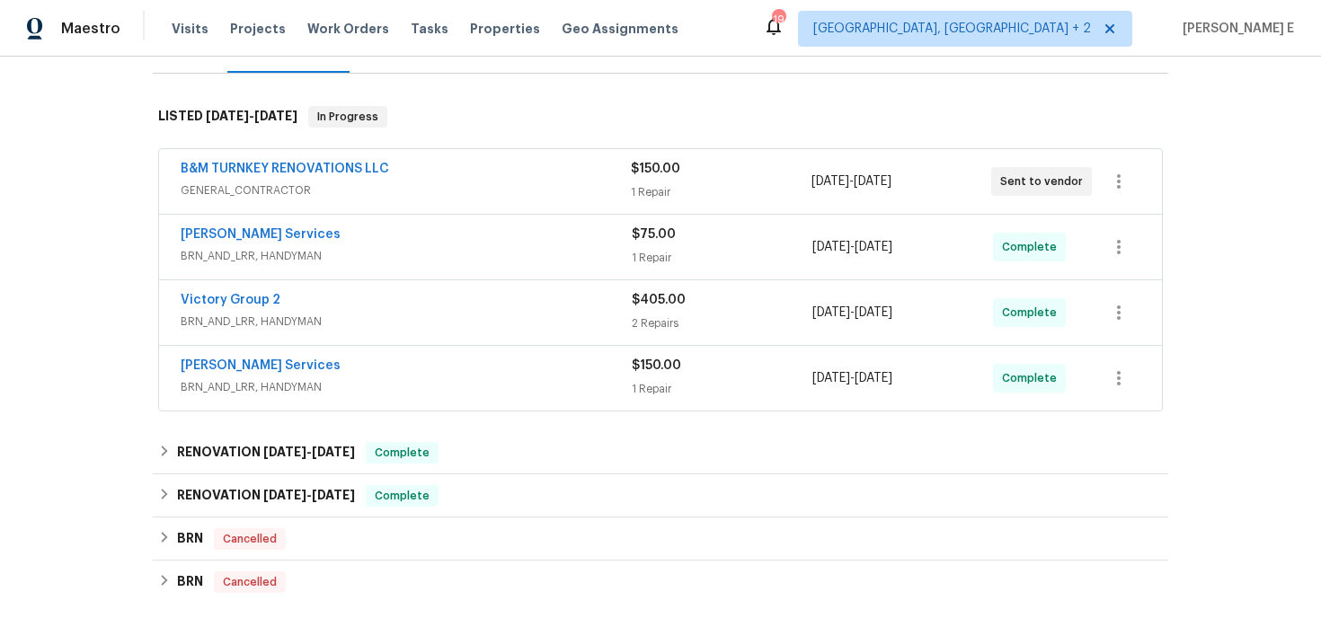
click at [435, 243] on div "[PERSON_NAME] Services" at bounding box center [406, 237] width 451 height 22
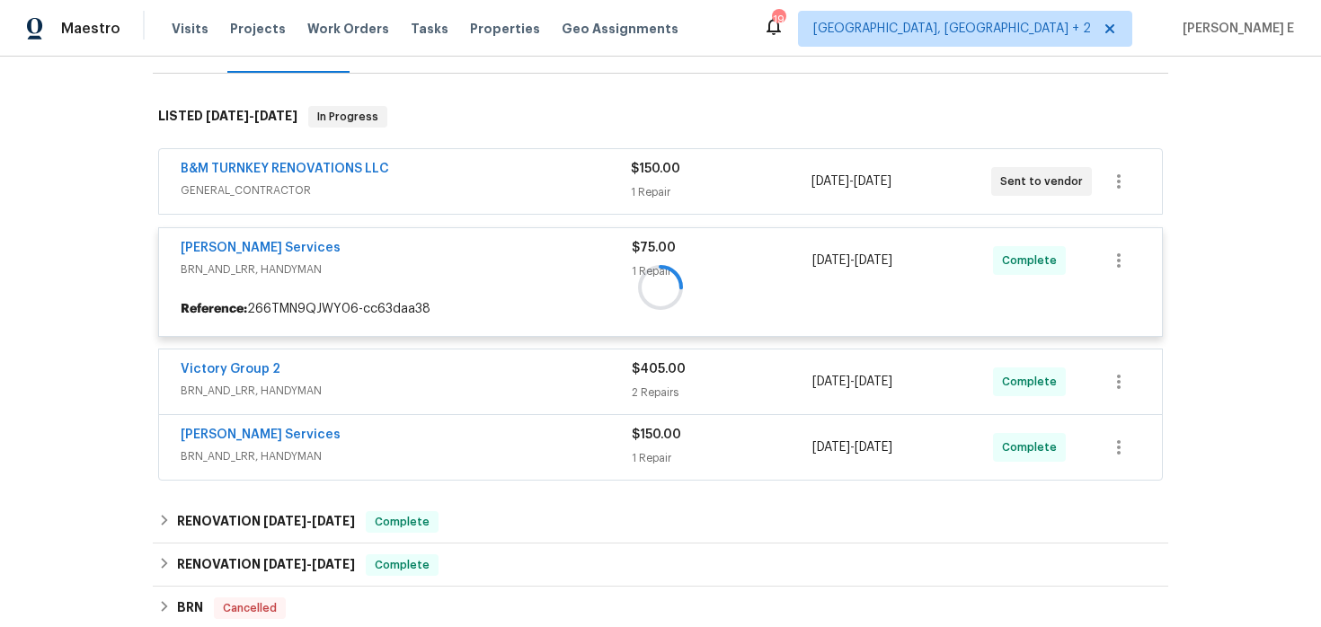
scroll to position [276, 0]
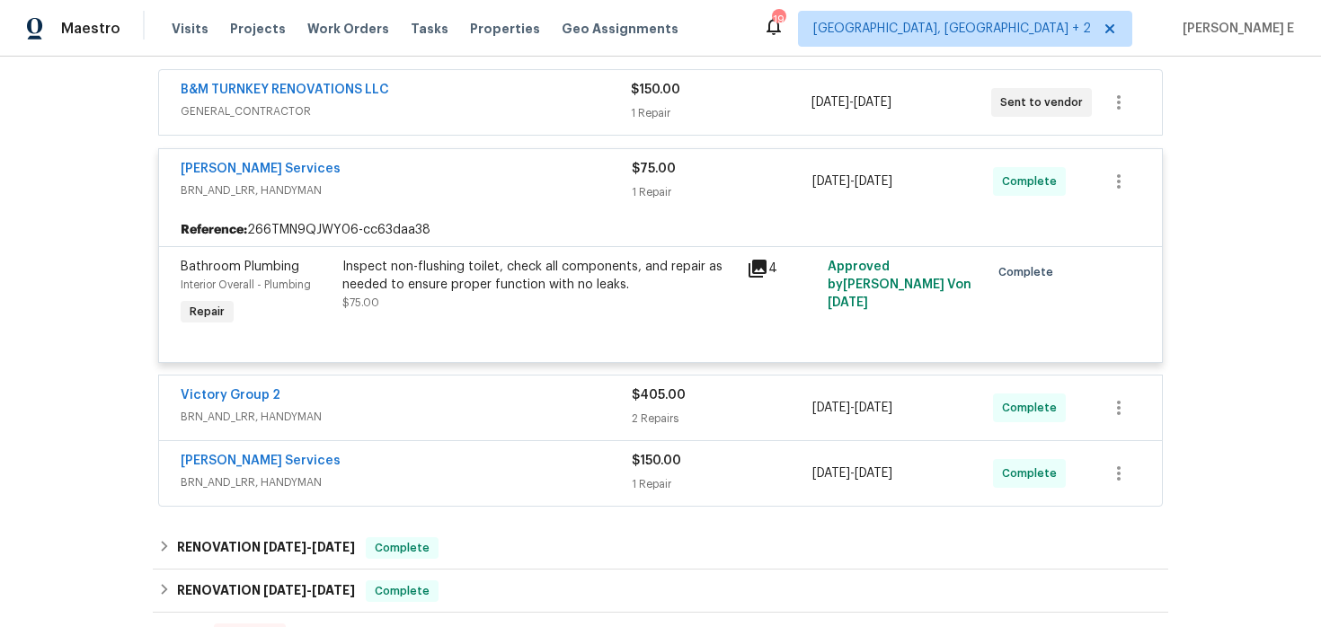
click at [400, 397] on div "Victory Group 2" at bounding box center [406, 398] width 451 height 22
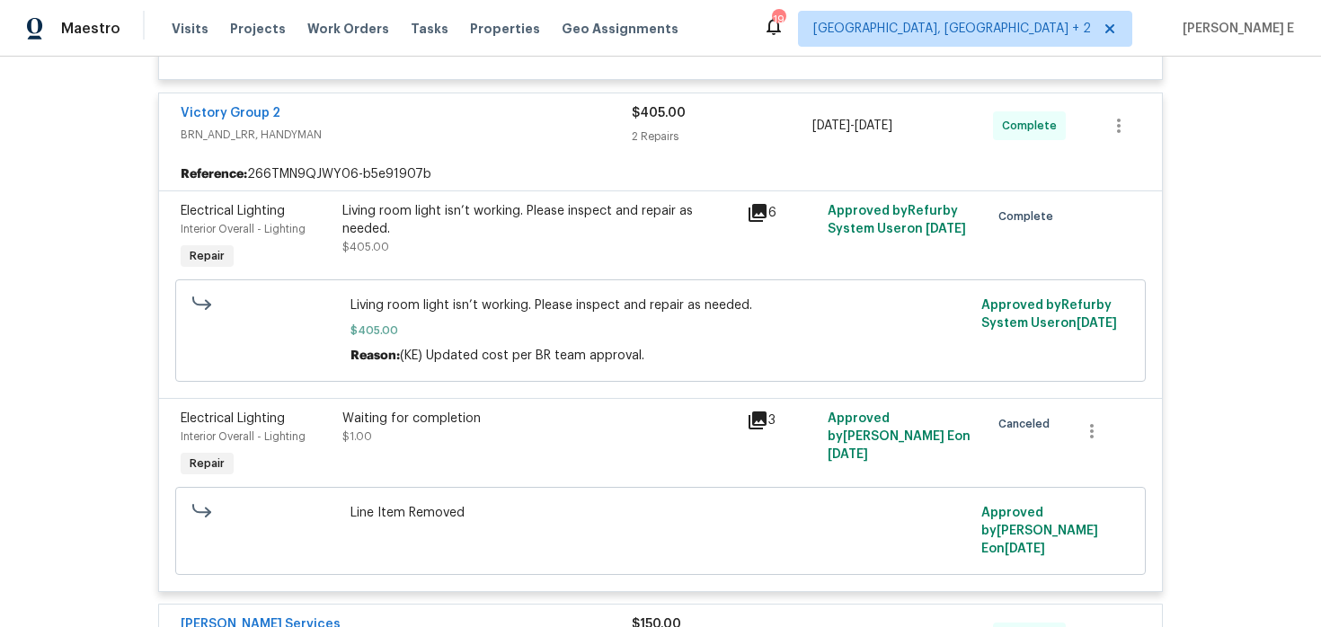
scroll to position [577, 0]
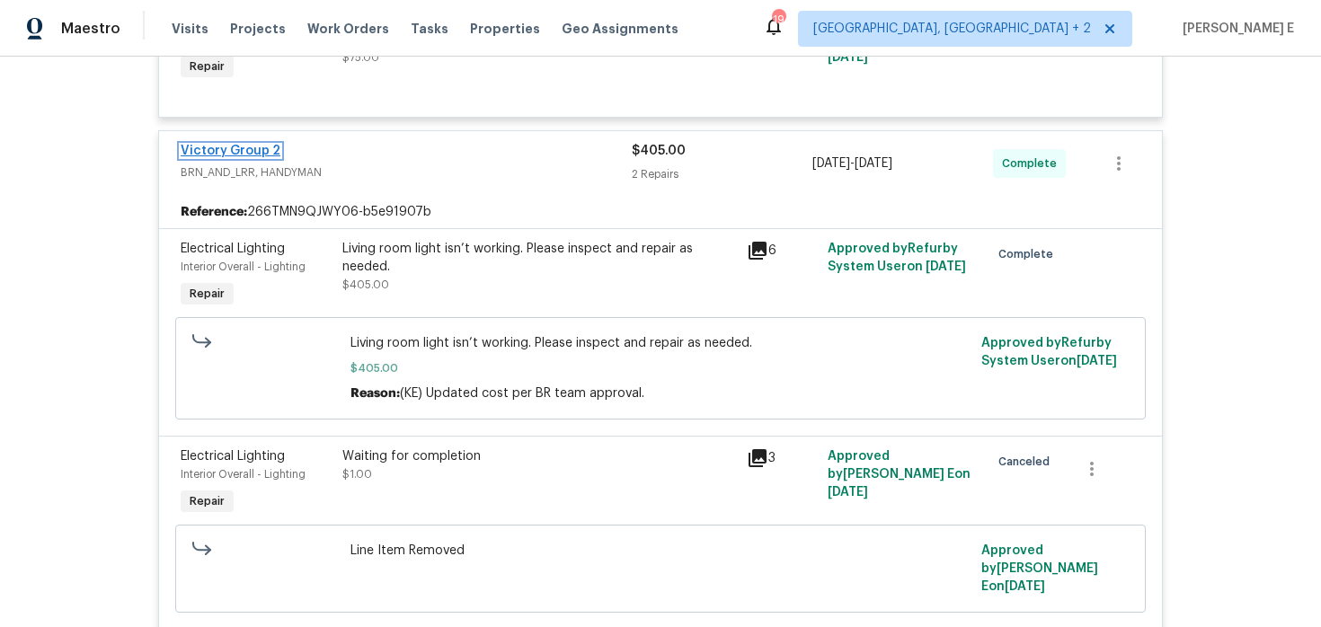
click at [241, 145] on link "Victory Group 2" at bounding box center [231, 151] width 100 height 13
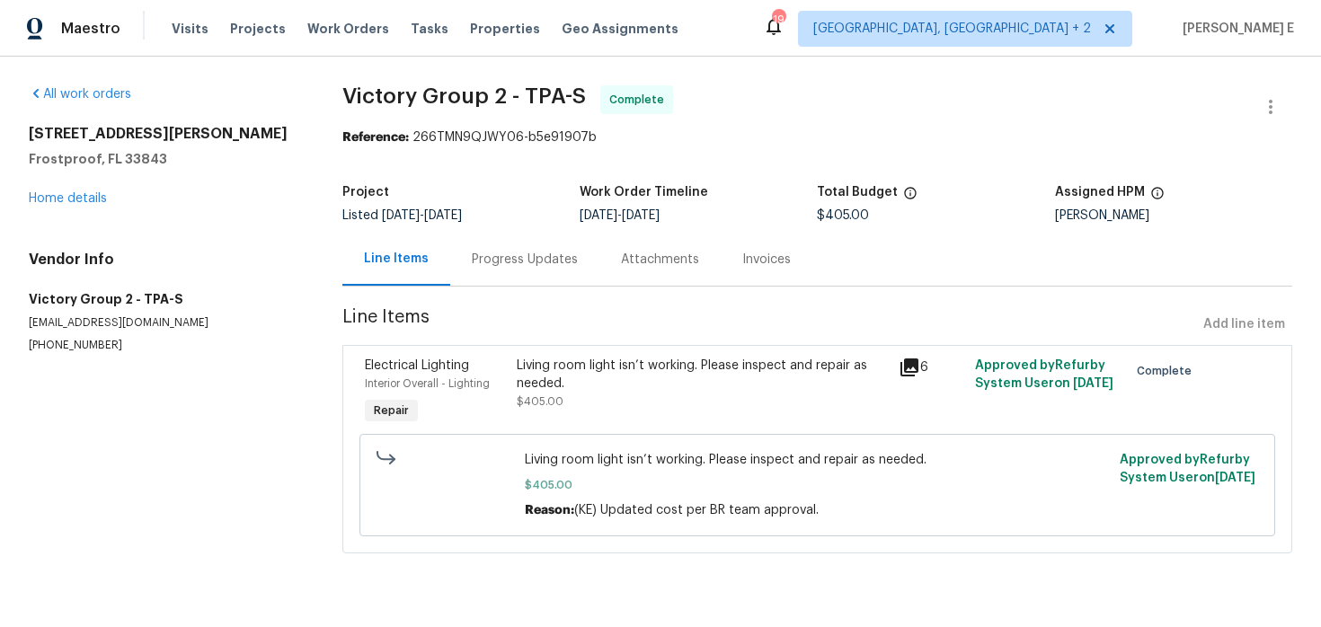
click at [713, 380] on div "Living room light isn’t working. Please inspect and repair as needed." at bounding box center [702, 375] width 371 height 36
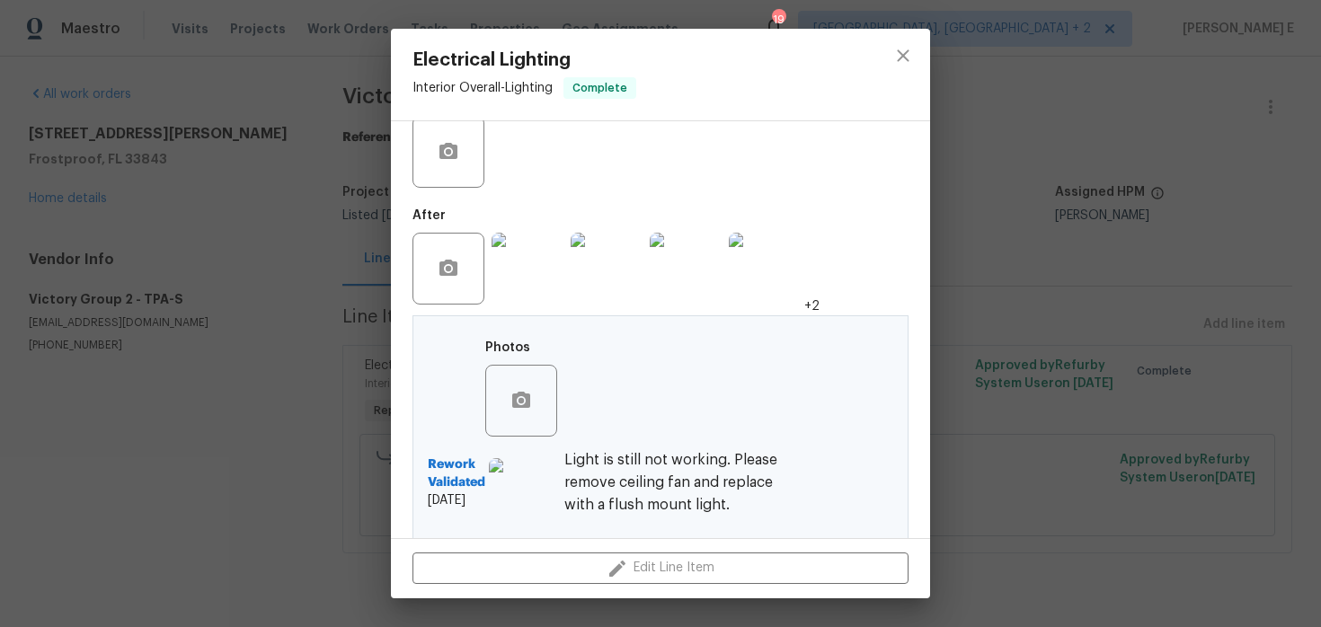
scroll to position [360, 0]
click at [229, 425] on div "Electrical Lighting Interior Overall - Lighting Complete Vendor Victory Group 2…" at bounding box center [660, 313] width 1321 height 627
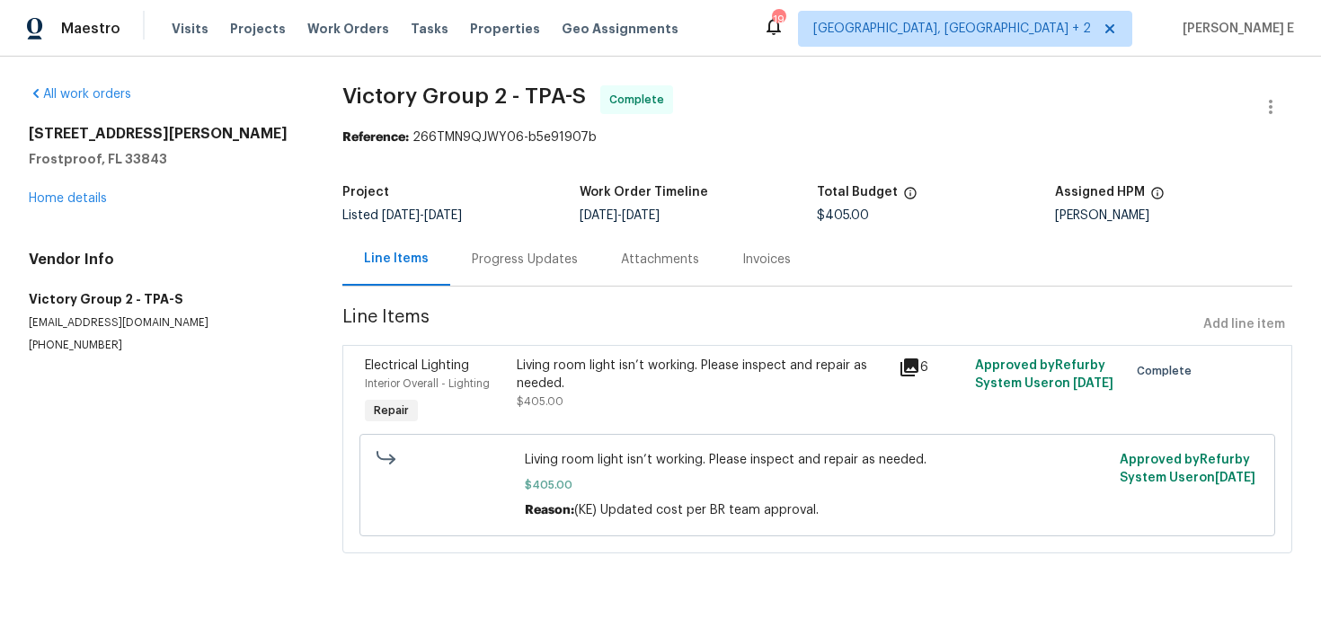
click at [509, 273] on div "Progress Updates" at bounding box center [524, 259] width 149 height 53
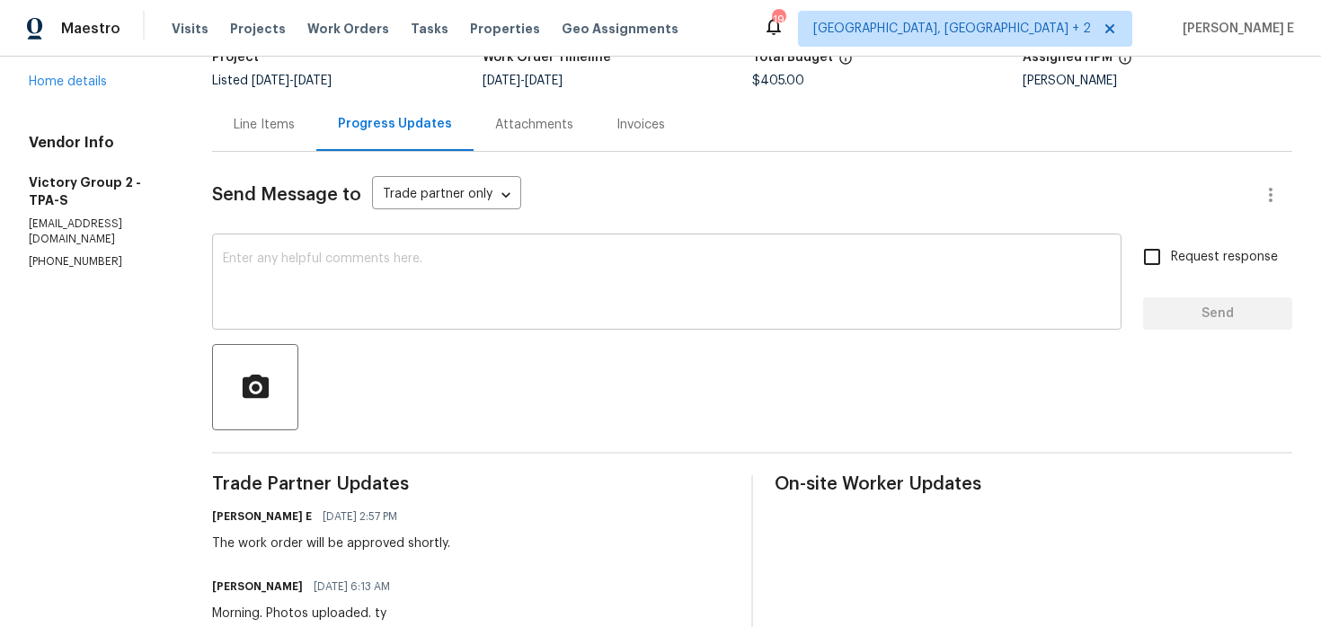
click at [480, 308] on textarea at bounding box center [667, 284] width 888 height 63
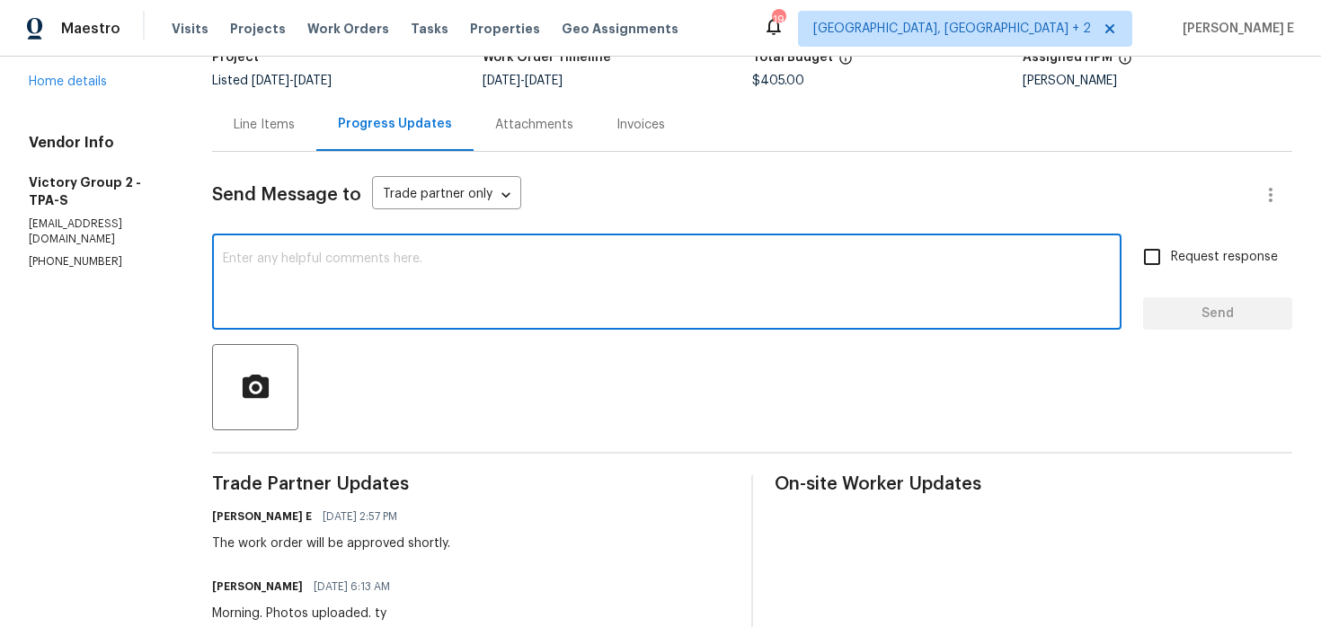
scroll to position [161, 0]
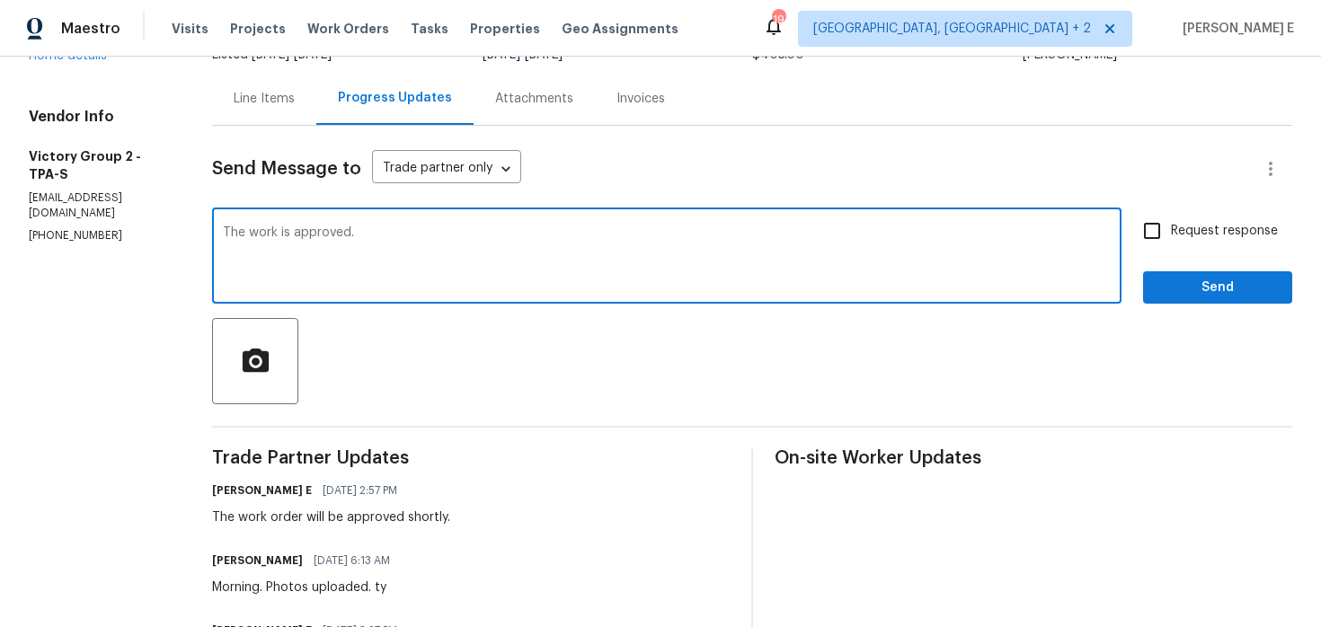
type textarea "The work is approved."
click at [1166, 254] on div "Request response Send" at bounding box center [1217, 258] width 149 height 92
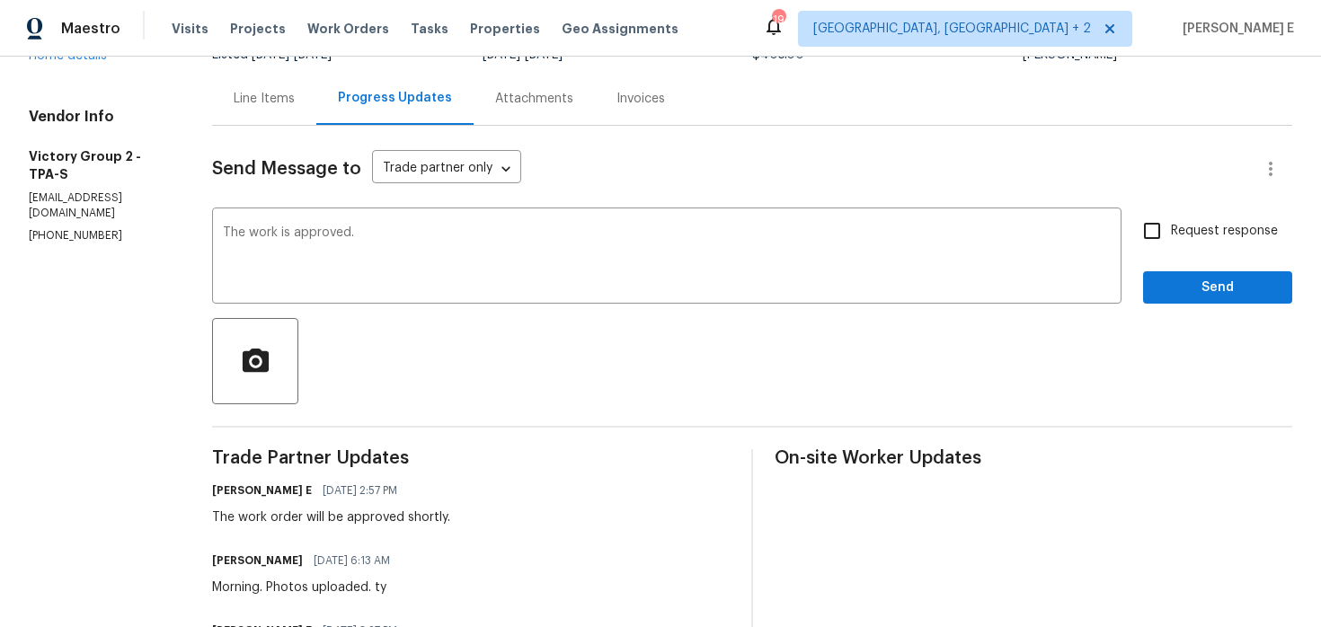
click at [1185, 219] on label "Request response" at bounding box center [1206, 231] width 145 height 38
click at [1171, 219] on input "Request response" at bounding box center [1153, 231] width 38 height 38
checkbox input "true"
click at [1182, 288] on span "Send" at bounding box center [1218, 288] width 120 height 22
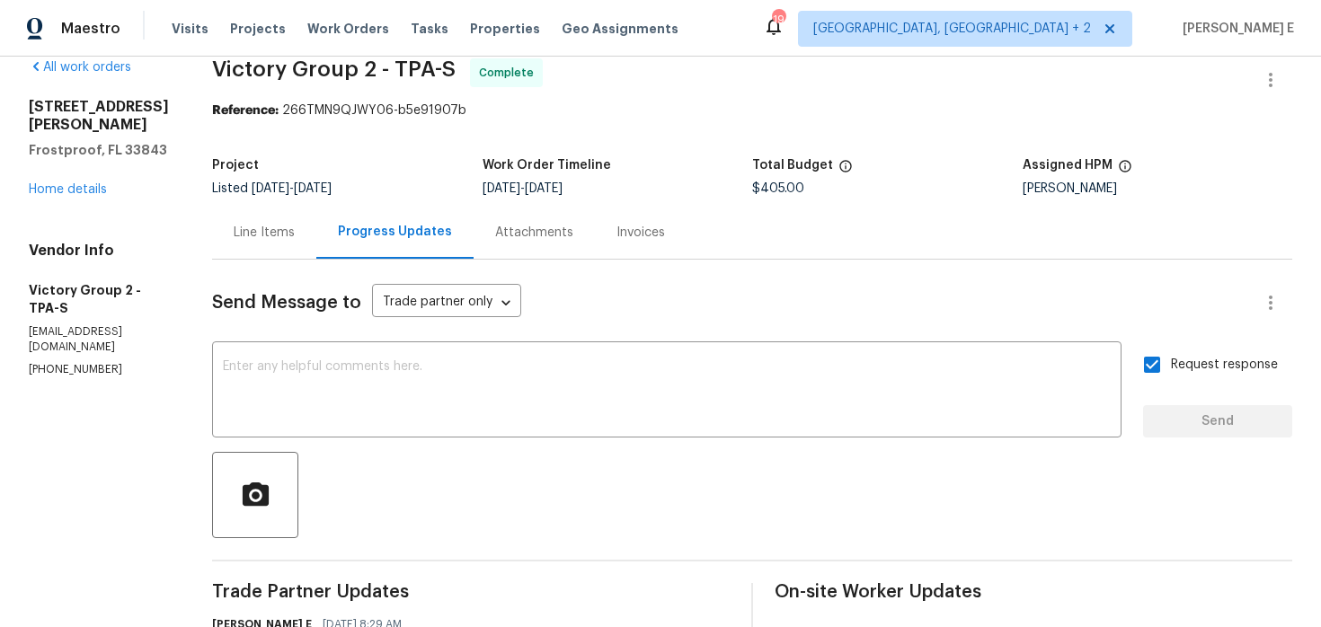
scroll to position [0, 0]
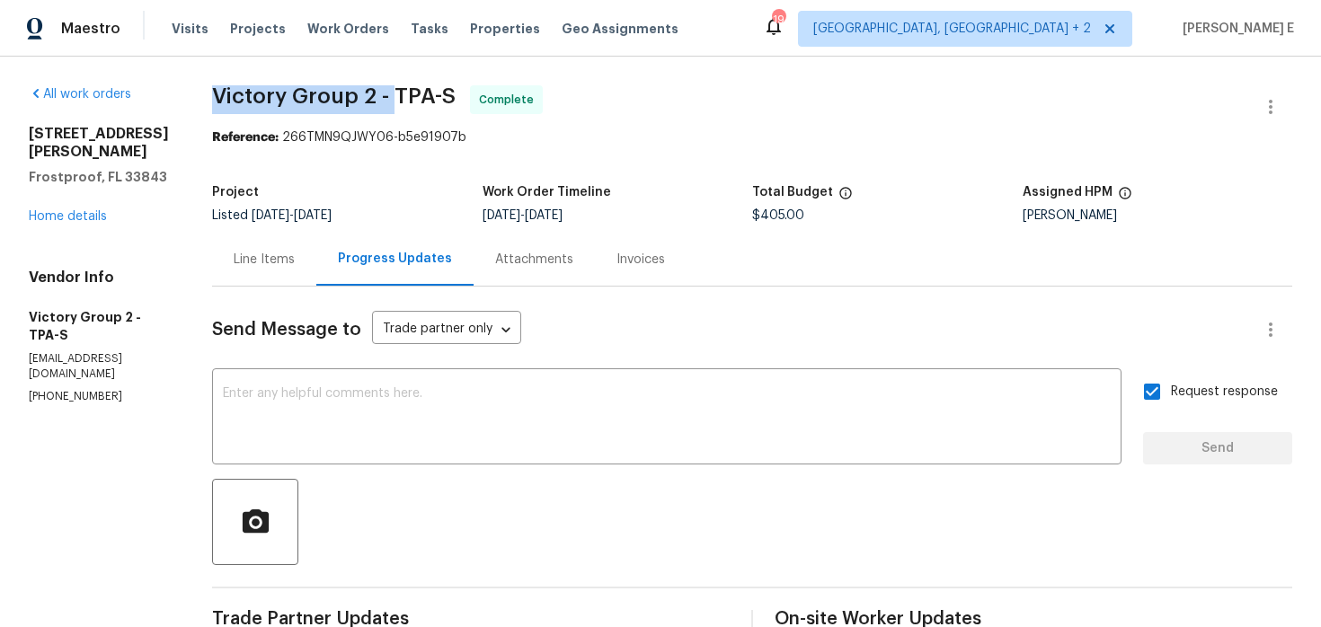
drag, startPoint x: 218, startPoint y: 93, endPoint x: 400, endPoint y: 97, distance: 181.6
click at [400, 97] on span "Victory Group 2 - TPA-S" at bounding box center [334, 96] width 244 height 22
copy span "Victory Group 2 -"
click at [87, 210] on link "Home details" at bounding box center [68, 216] width 78 height 13
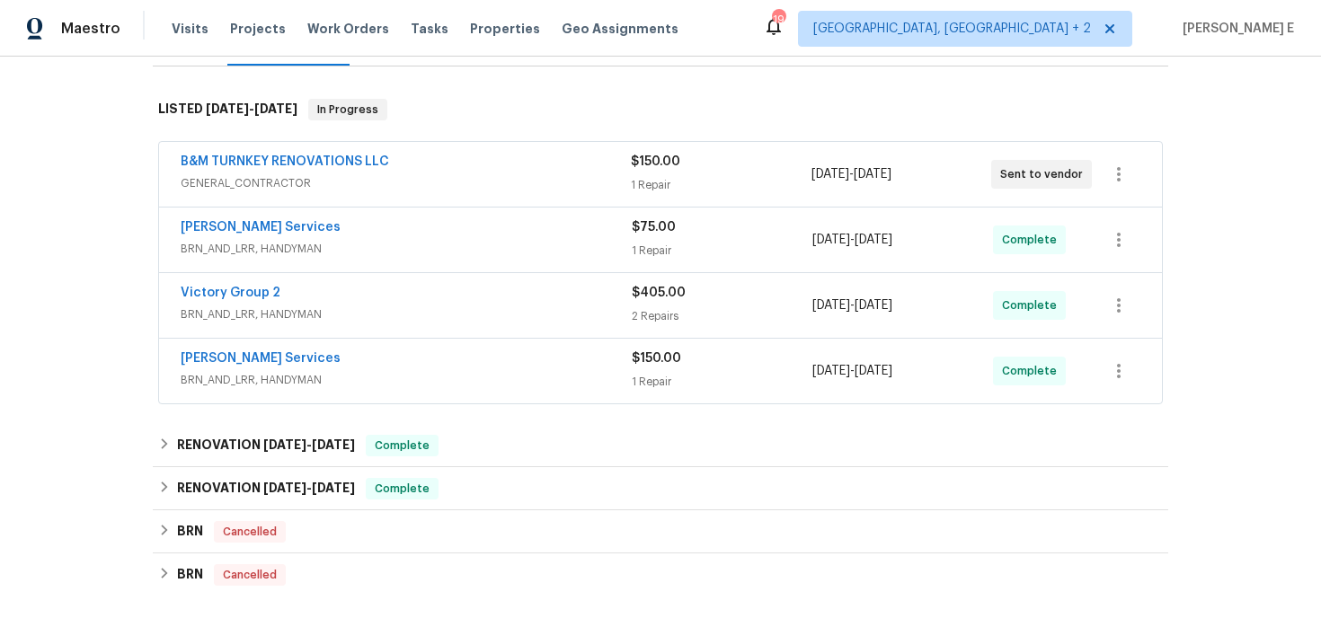
scroll to position [279, 0]
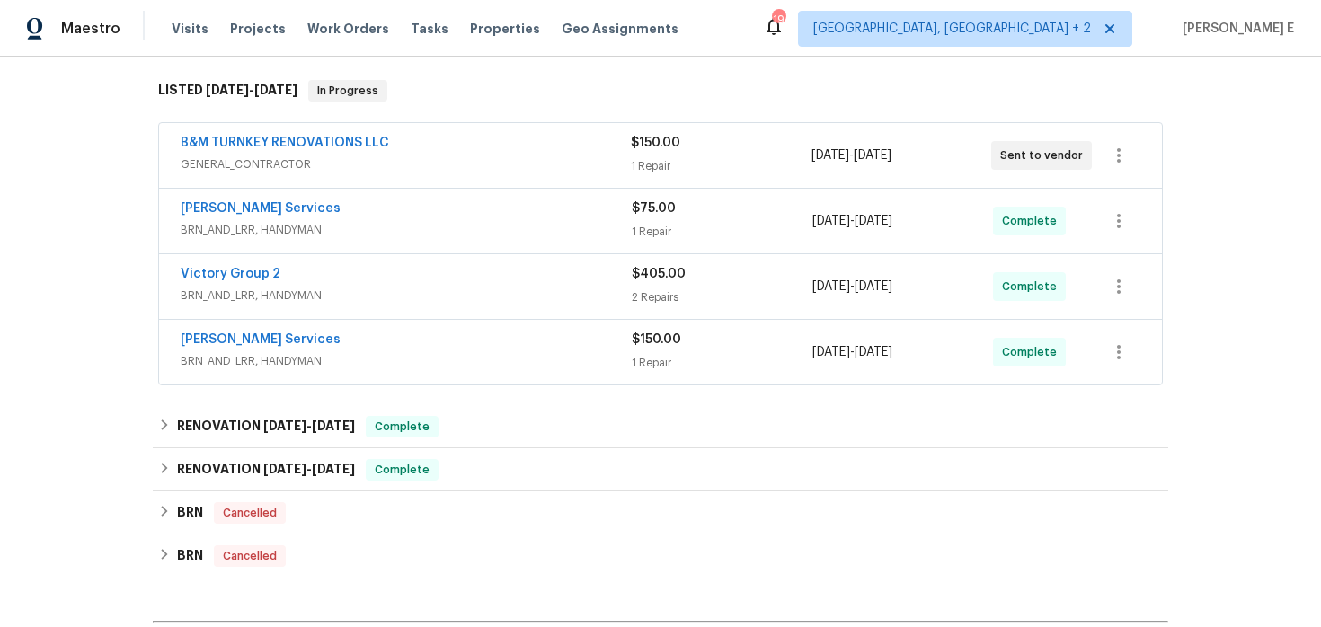
click at [473, 164] on span "GENERAL_CONTRACTOR" at bounding box center [406, 165] width 450 height 18
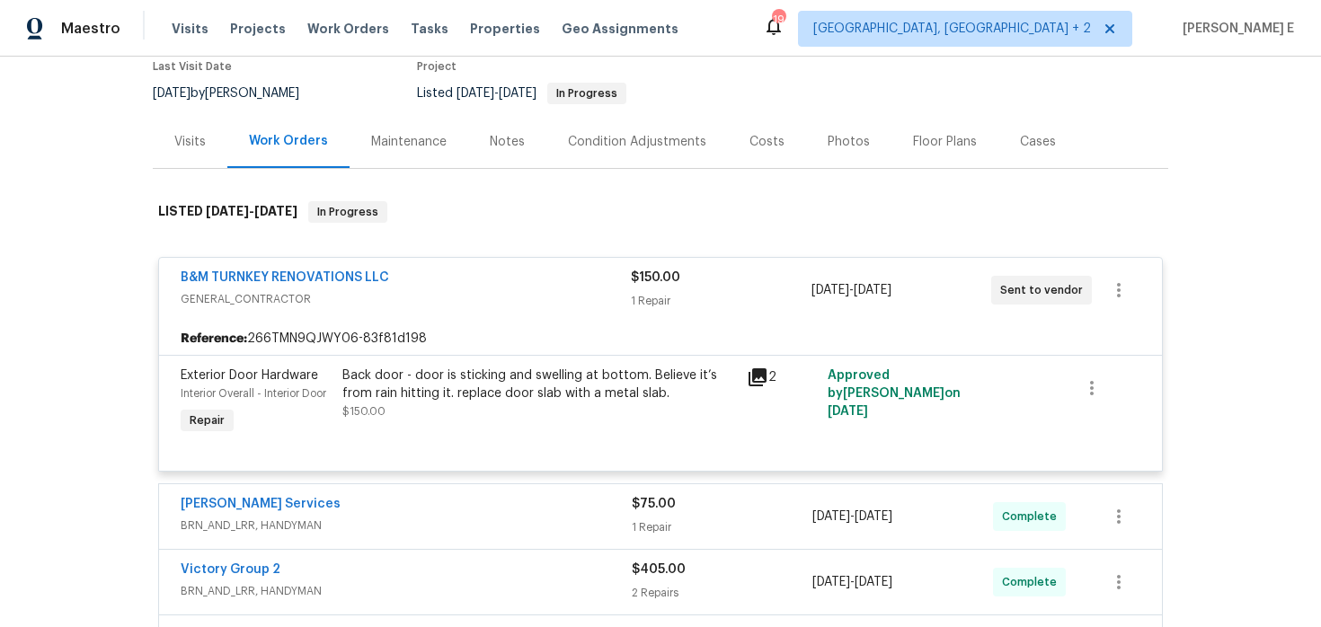
scroll to position [114, 0]
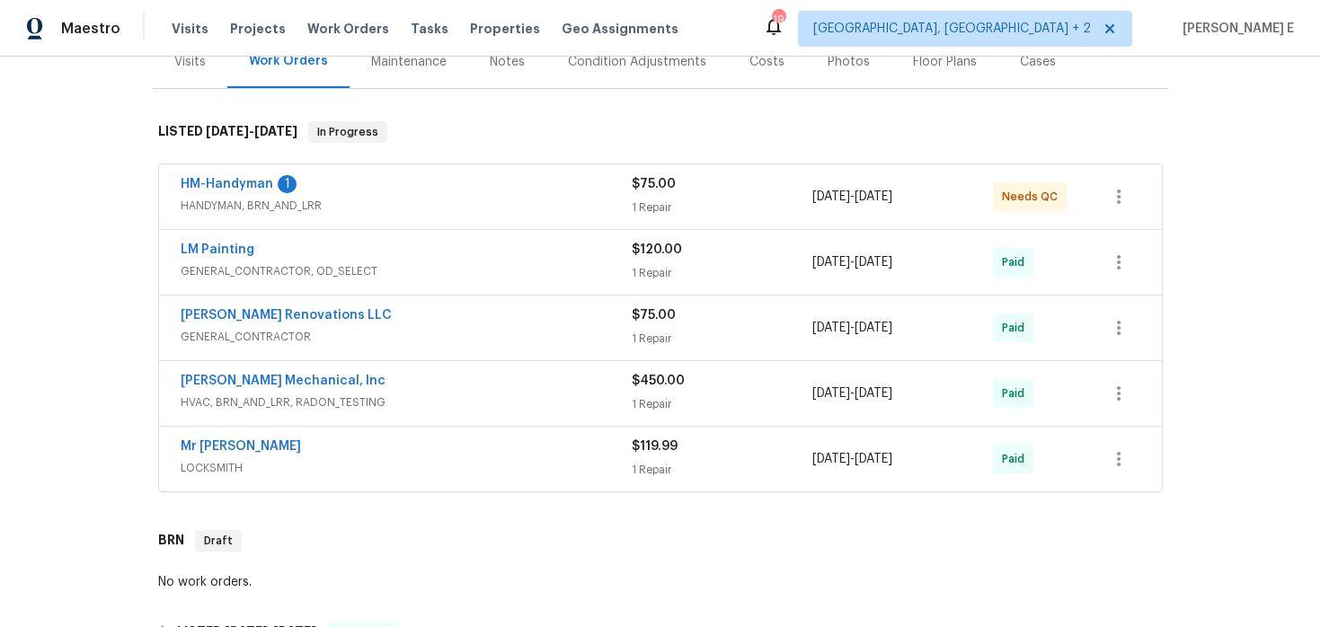
scroll to position [238, 0]
click at [259, 182] on link "HM-Handyman" at bounding box center [227, 183] width 93 height 13
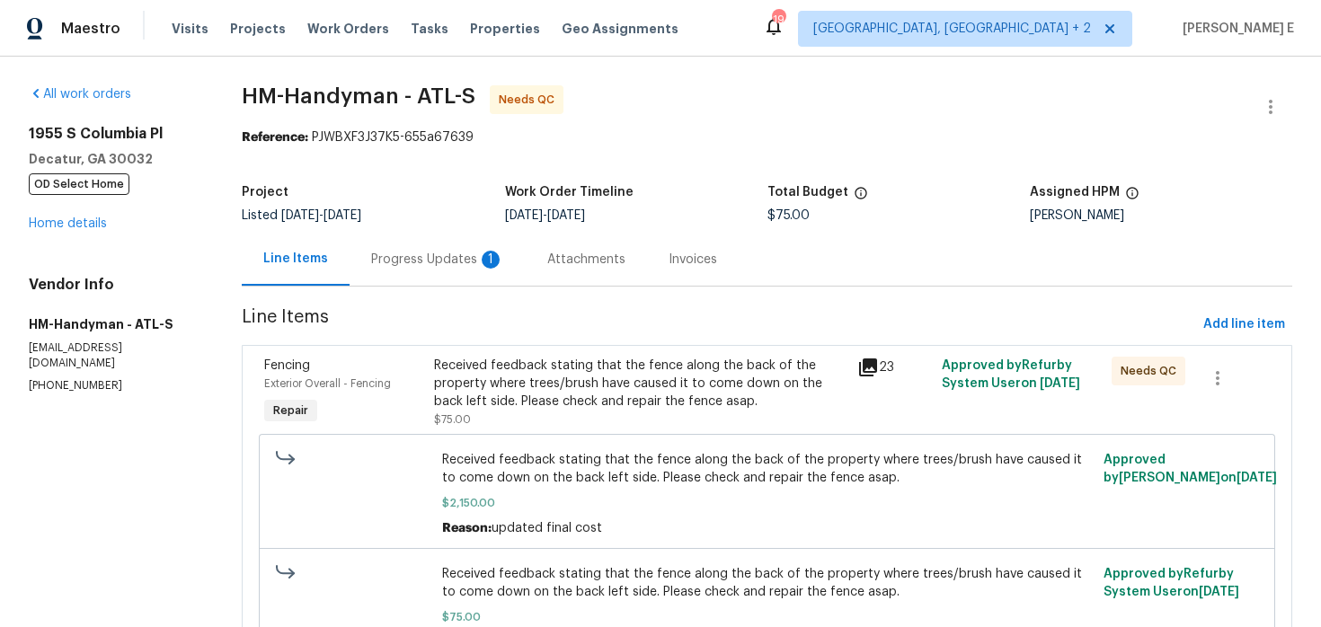
click at [418, 257] on div "Progress Updates 1" at bounding box center [437, 260] width 133 height 18
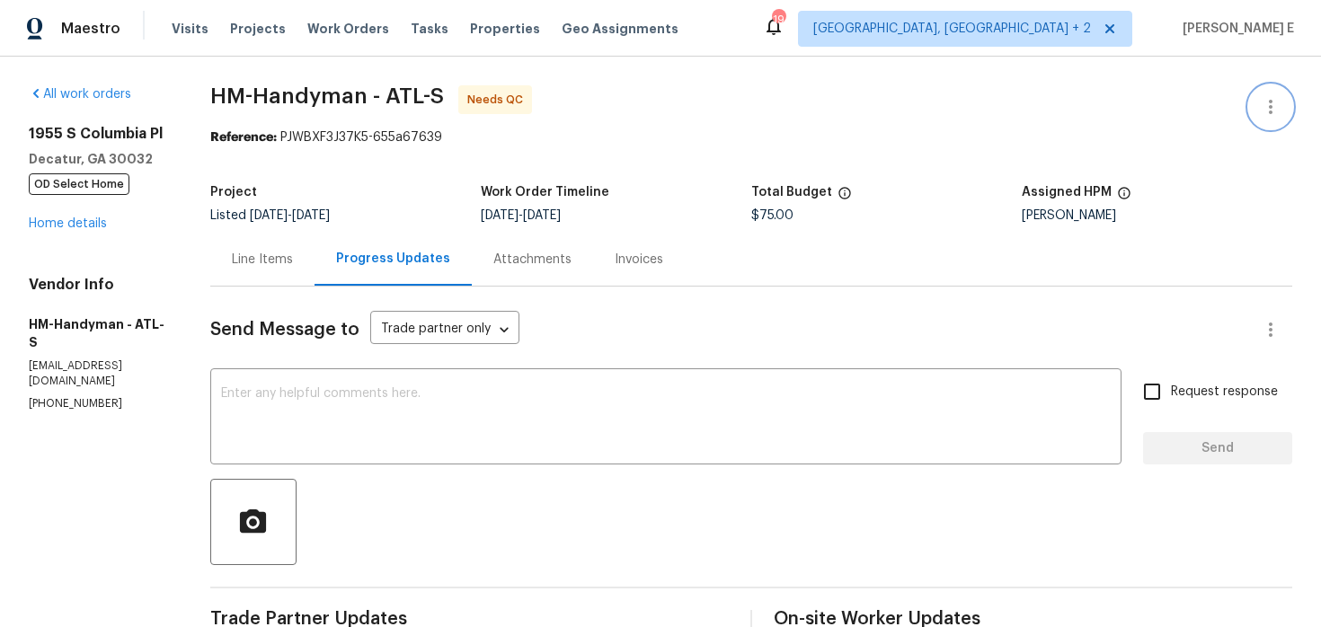
click at [1266, 111] on icon "button" at bounding box center [1271, 107] width 22 height 22
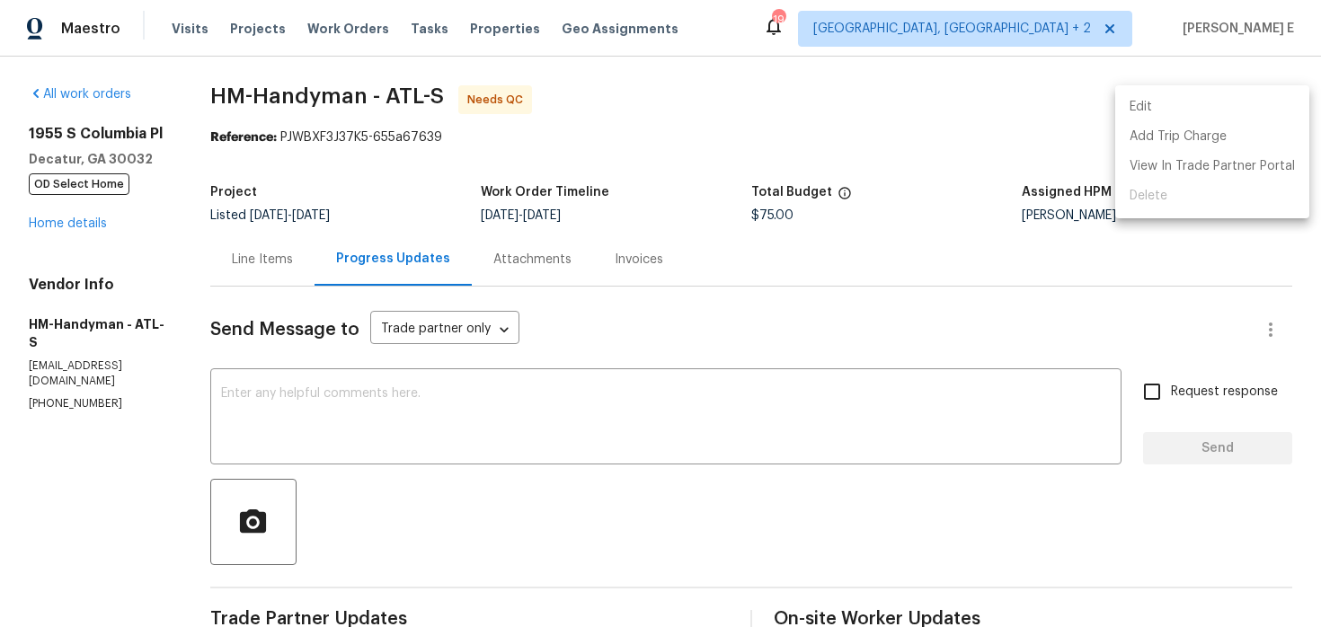
click at [1154, 115] on li "Edit" at bounding box center [1213, 108] width 194 height 30
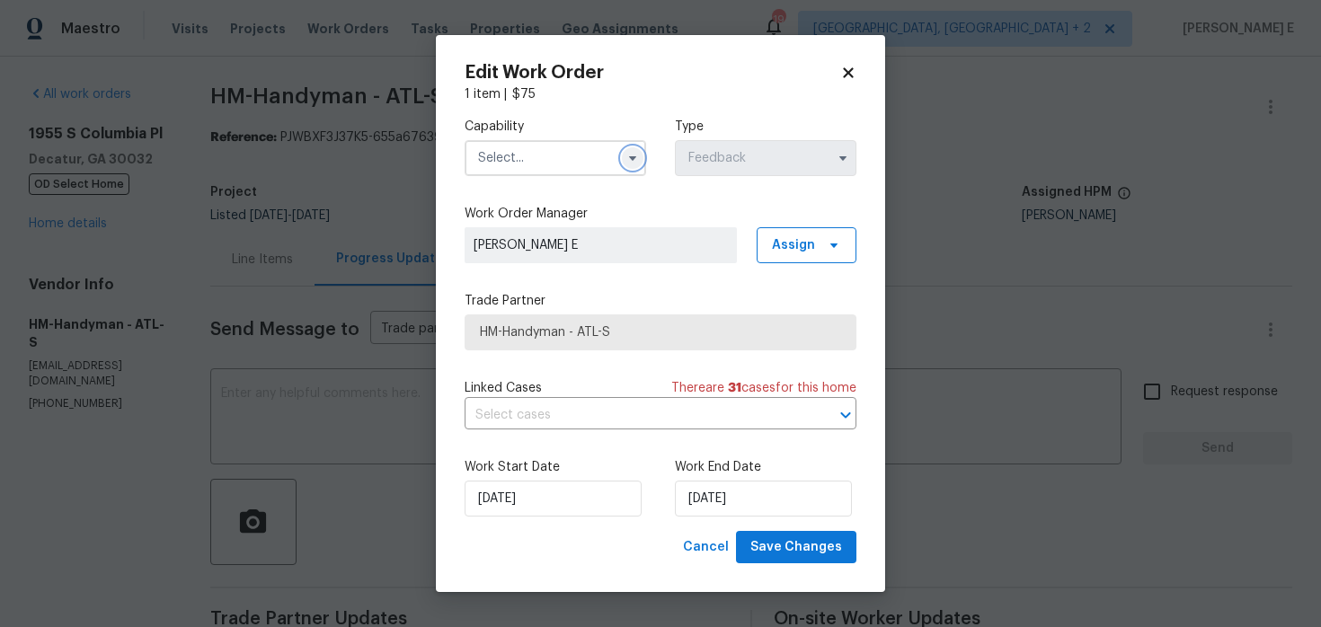
click at [636, 156] on icon "button" at bounding box center [632, 158] width 7 height 4
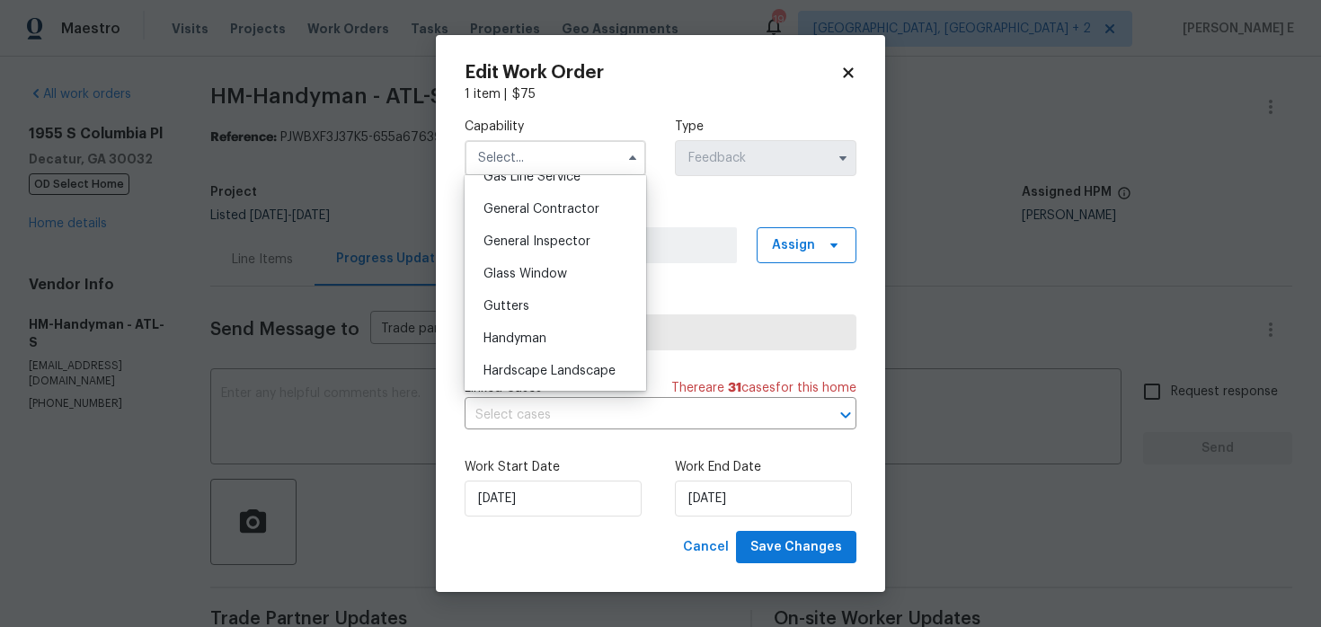
scroll to position [854, 0]
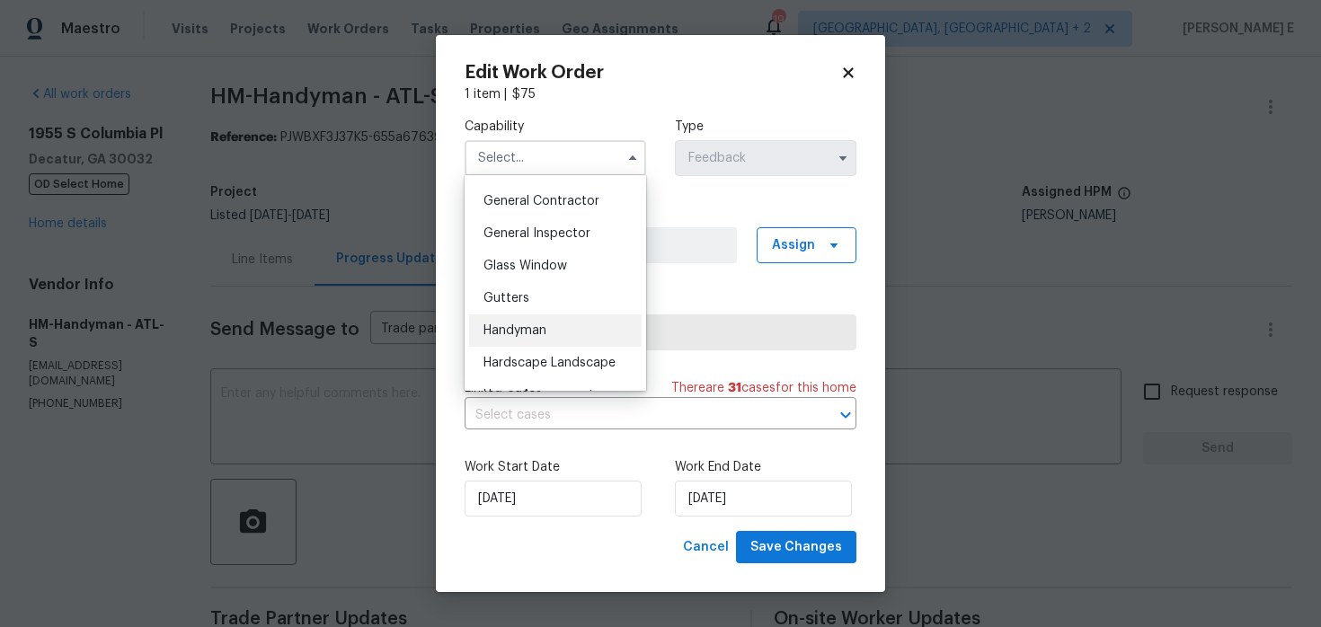
click at [574, 320] on div "Handyman" at bounding box center [555, 331] width 173 height 32
type input "Handyman"
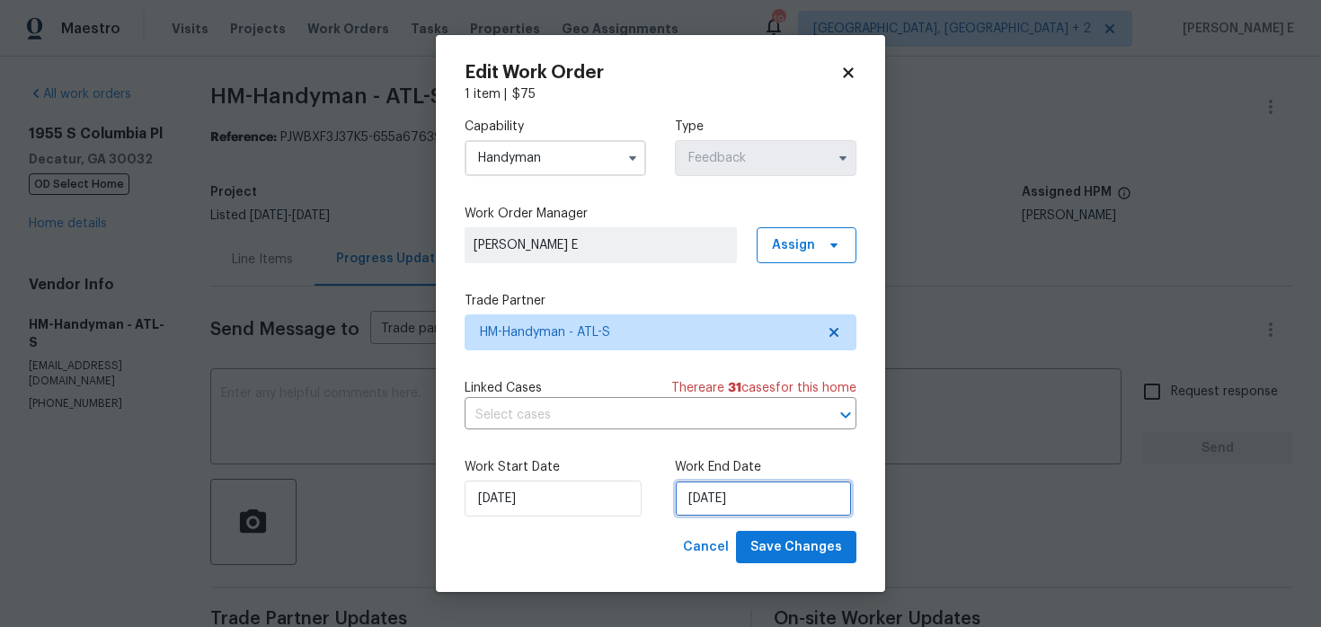
click at [699, 502] on input "06/08/2025" at bounding box center [763, 499] width 177 height 36
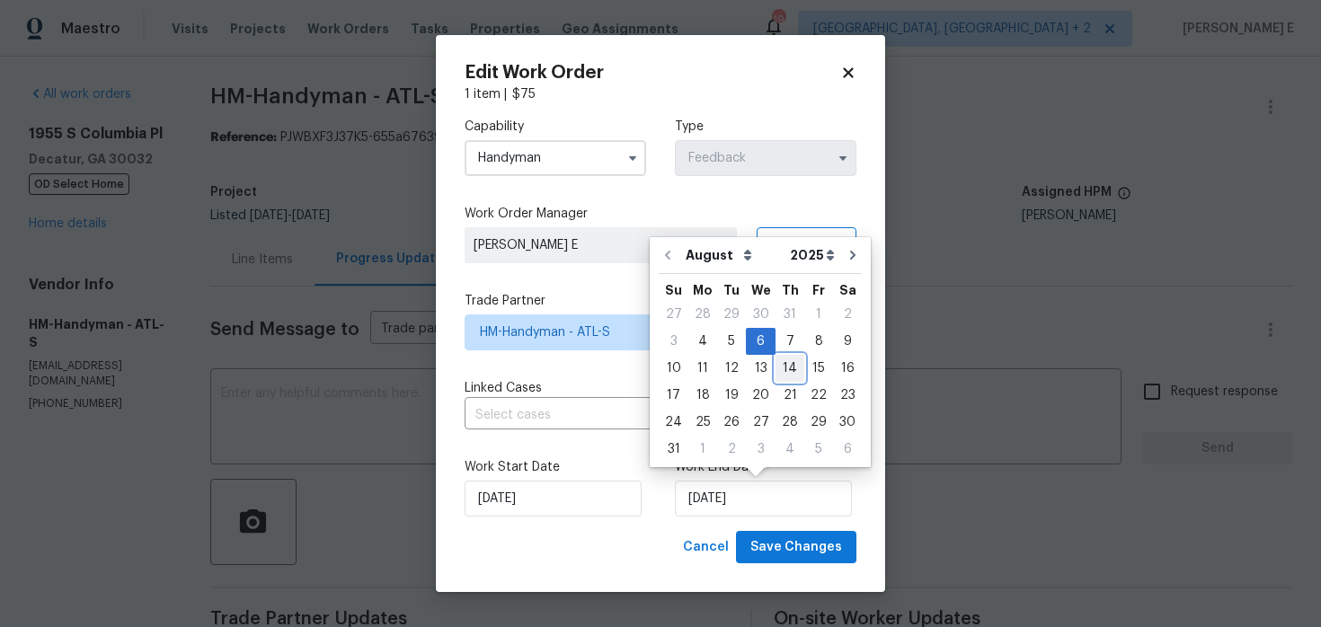
click at [778, 370] on div "14" at bounding box center [790, 368] width 29 height 25
type input "14/08/2025"
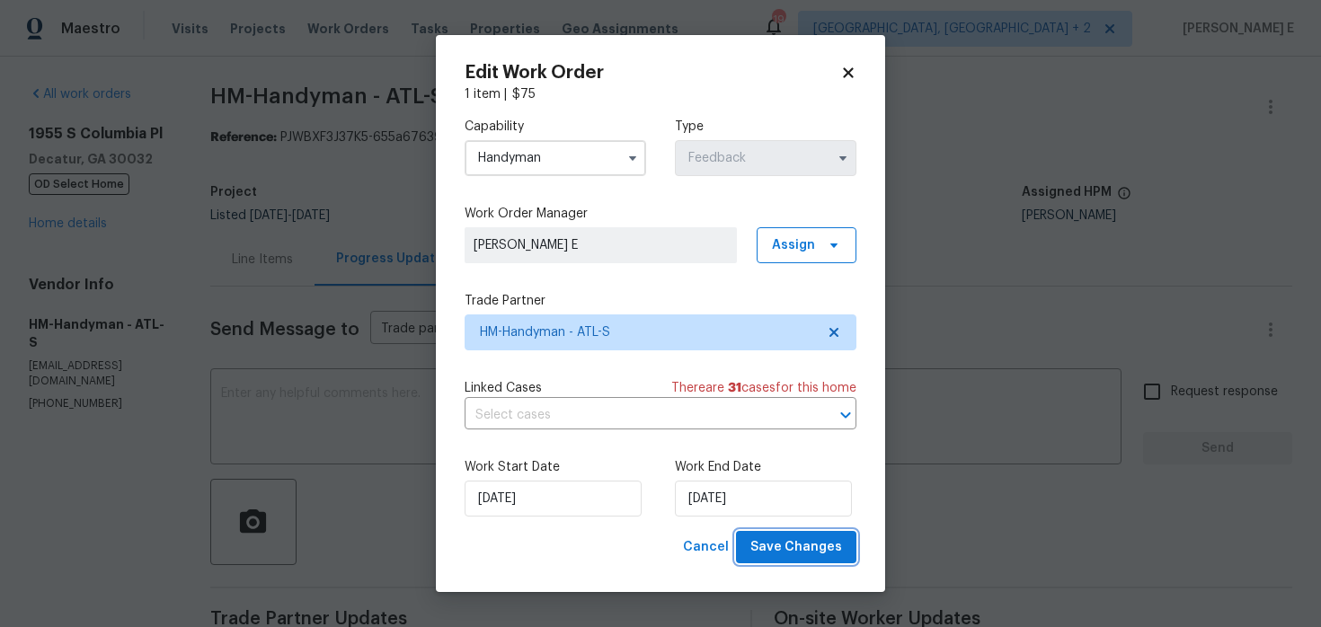
click at [808, 560] on button "Save Changes" at bounding box center [796, 547] width 120 height 33
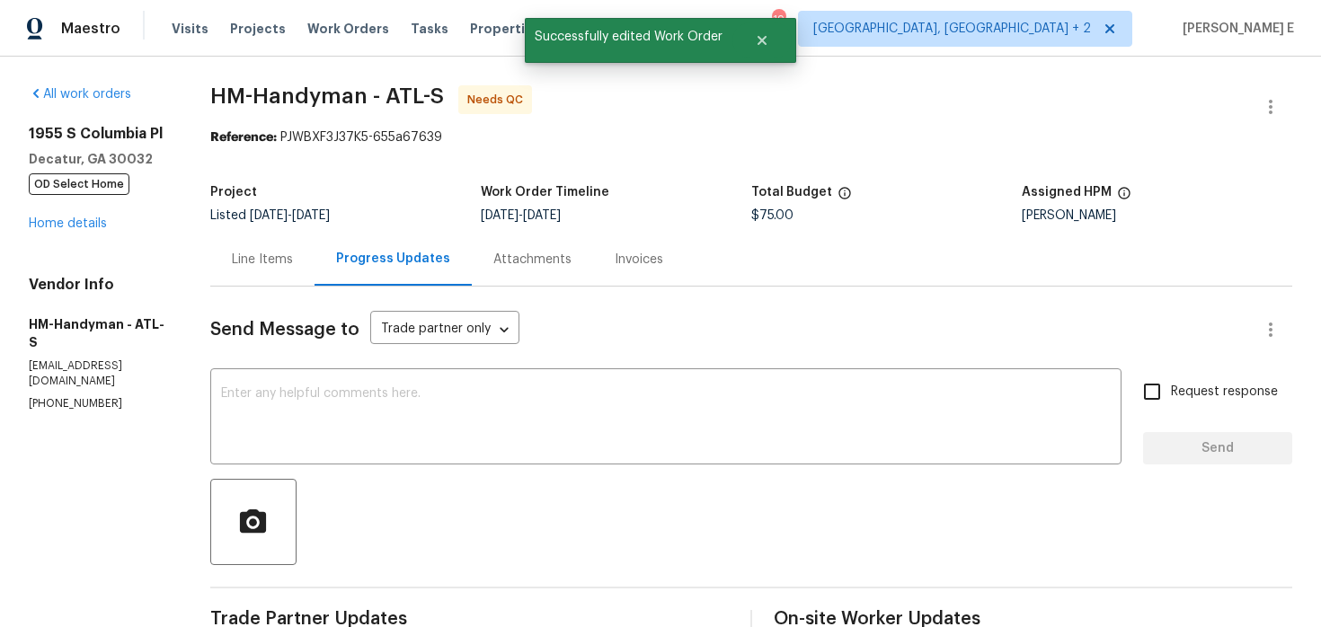
click at [266, 273] on div "Line Items" at bounding box center [262, 259] width 104 height 53
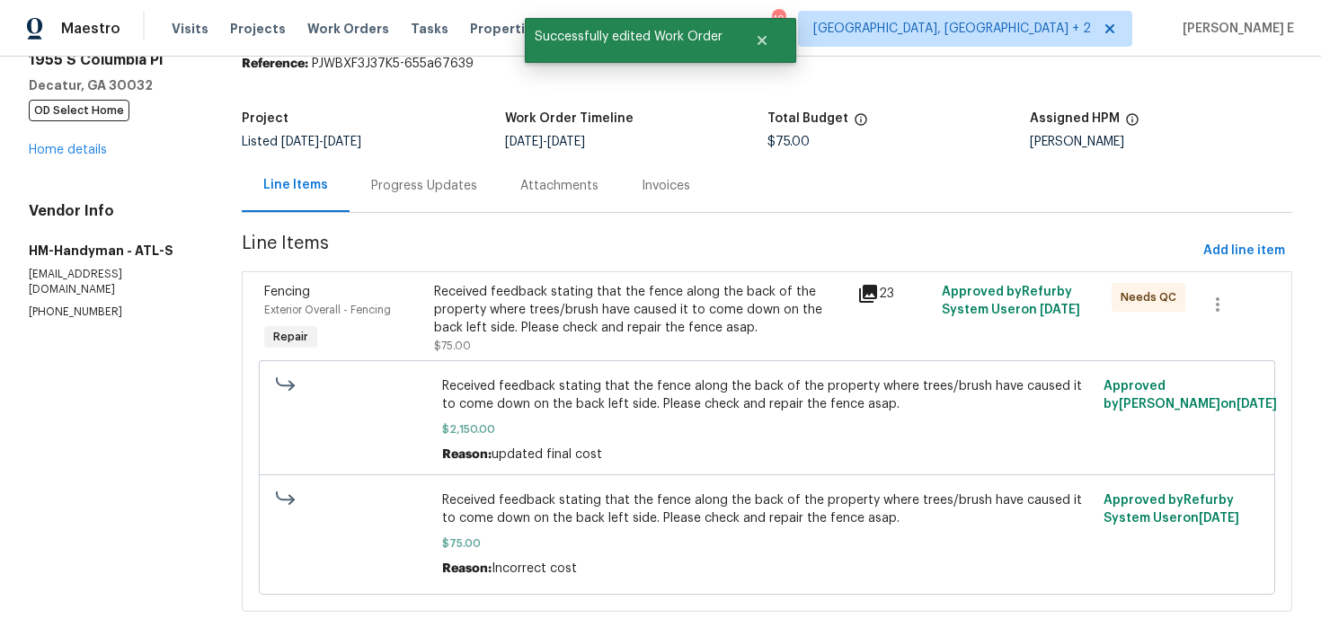
scroll to position [110, 0]
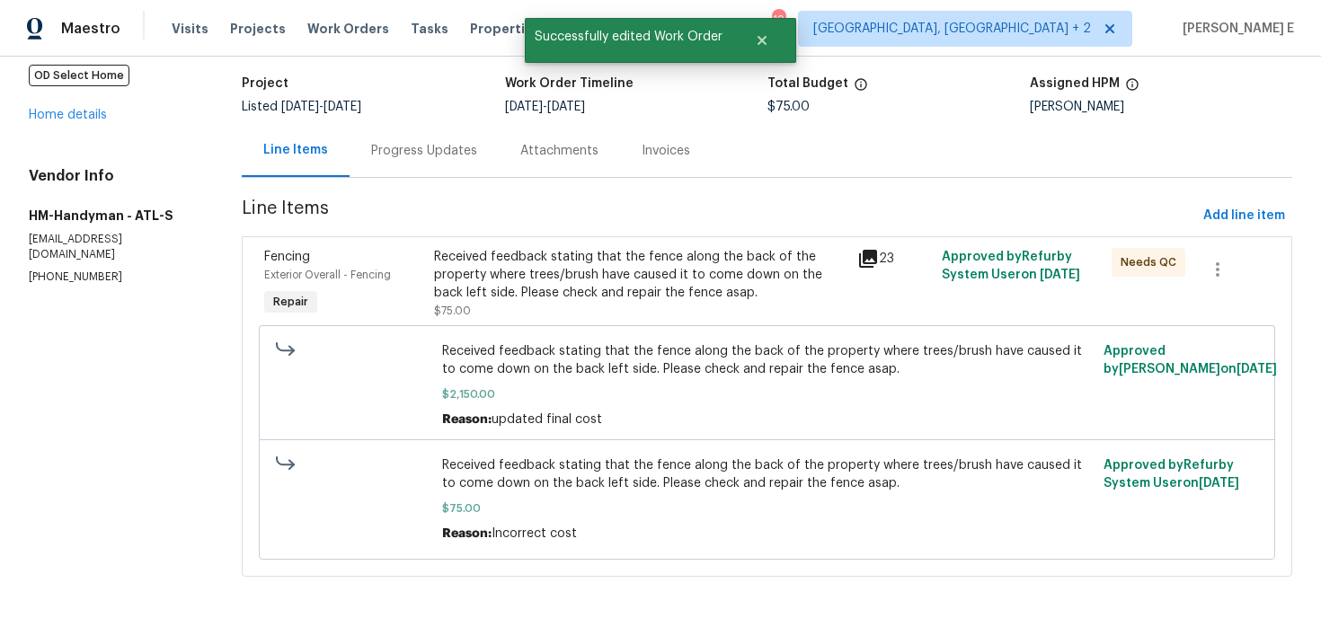
click at [547, 316] on div "Received feedback stating that the fence along the back of the property where t…" at bounding box center [640, 284] width 413 height 72
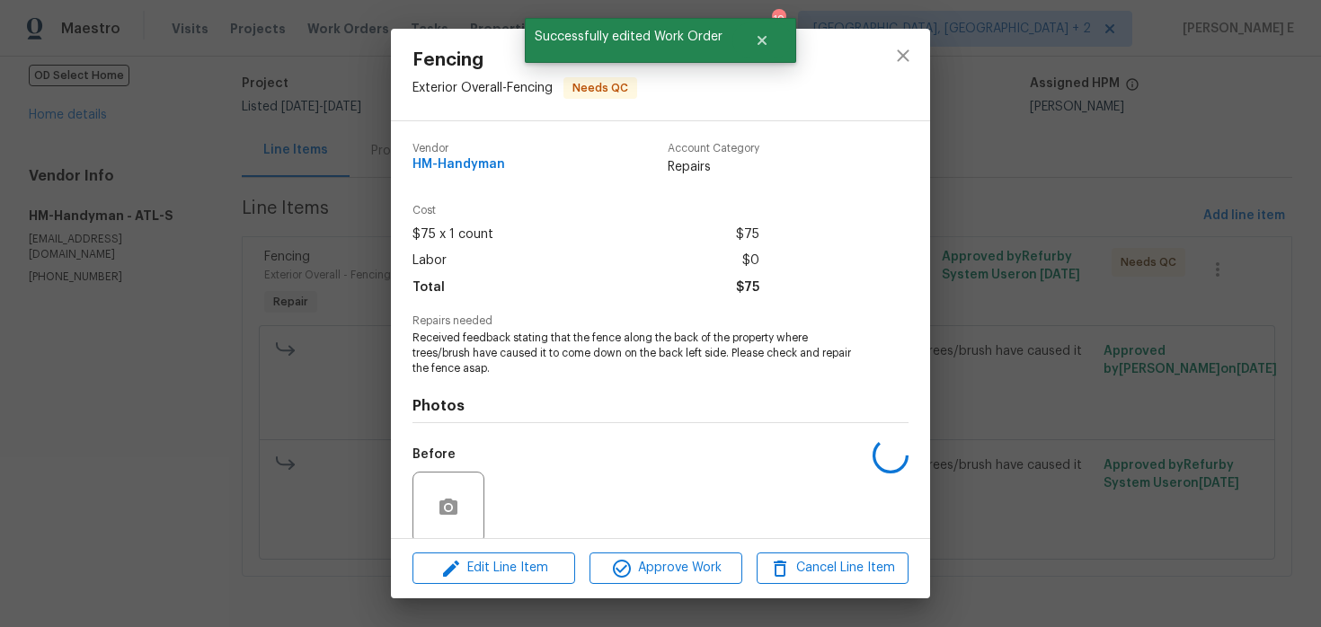
scroll to position [140, 0]
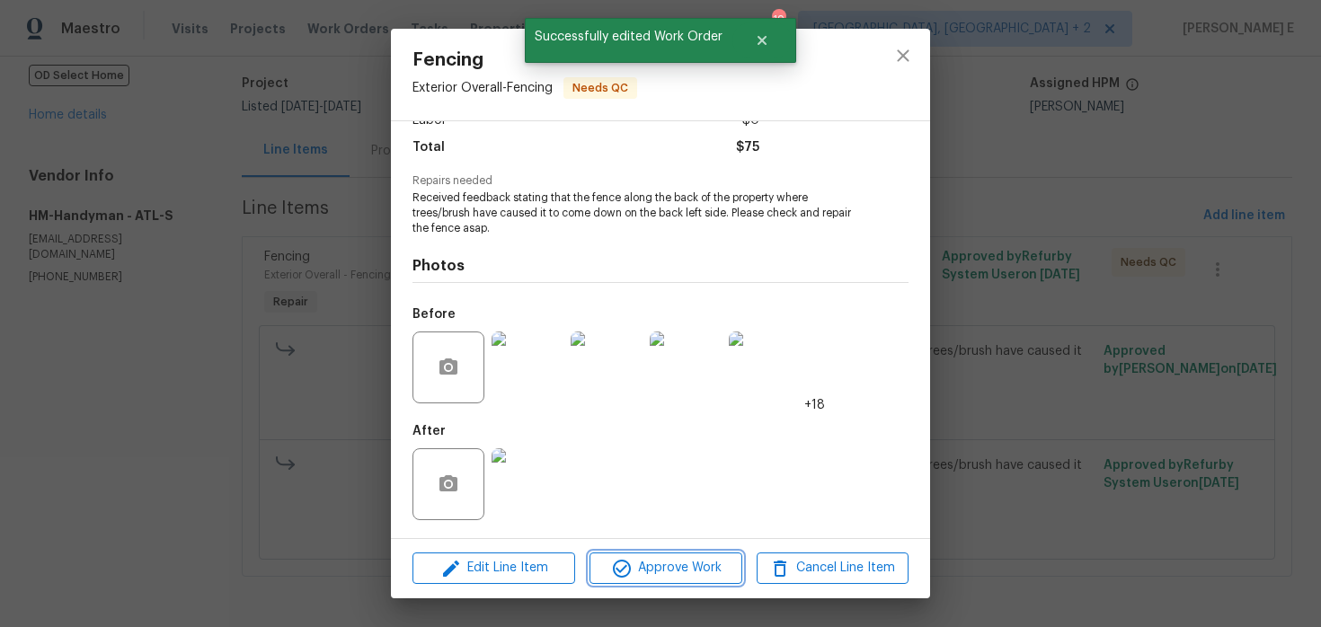
click at [645, 574] on span "Approve Work" at bounding box center [665, 568] width 141 height 22
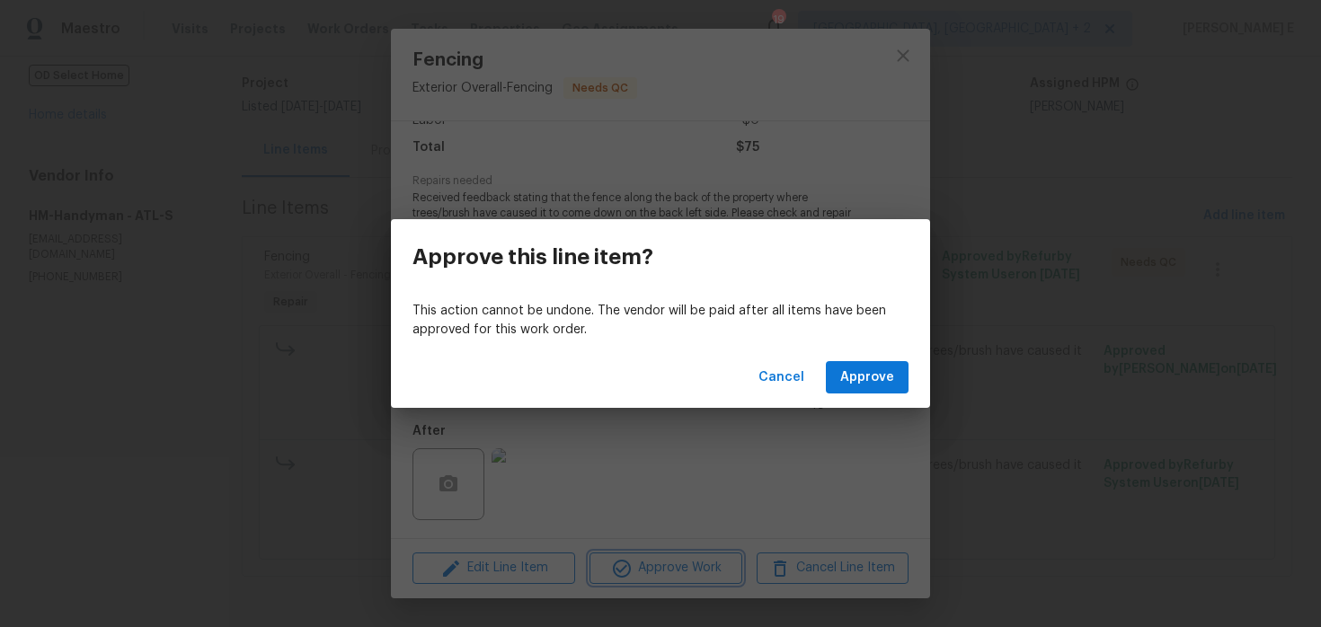
click at [614, 472] on div "Approve this line item? This action cannot be undone. The vendor will be paid a…" at bounding box center [660, 313] width 1321 height 627
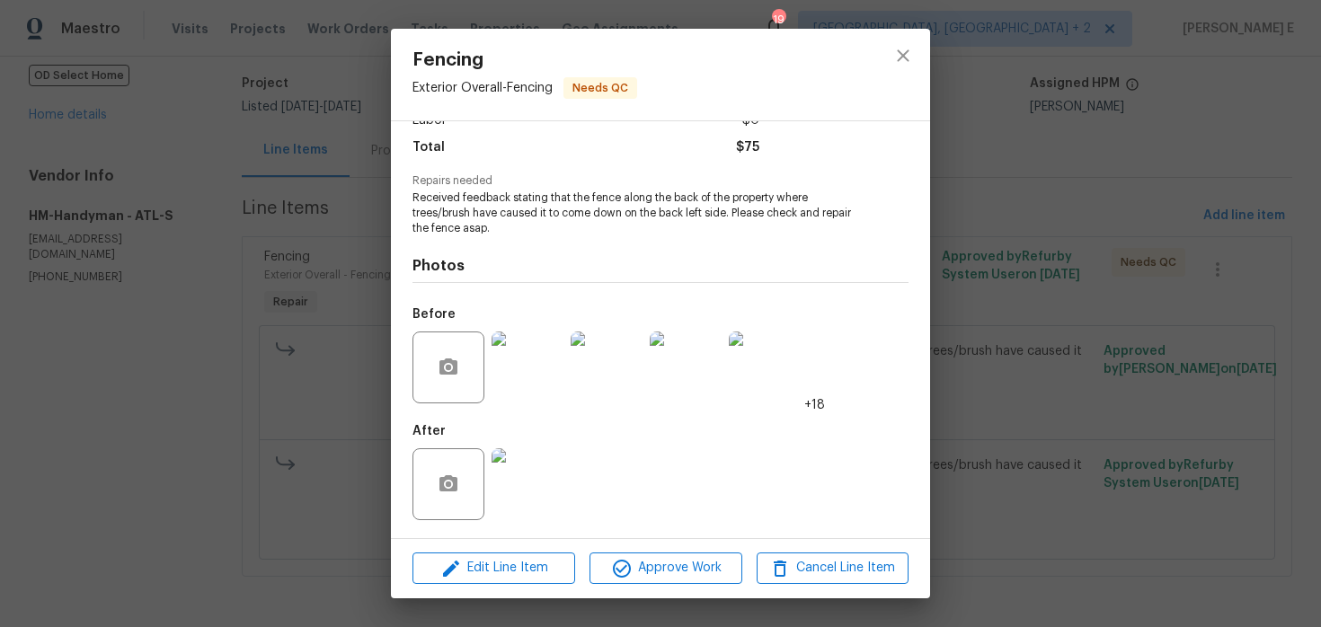
click at [542, 477] on img at bounding box center [528, 485] width 72 height 72
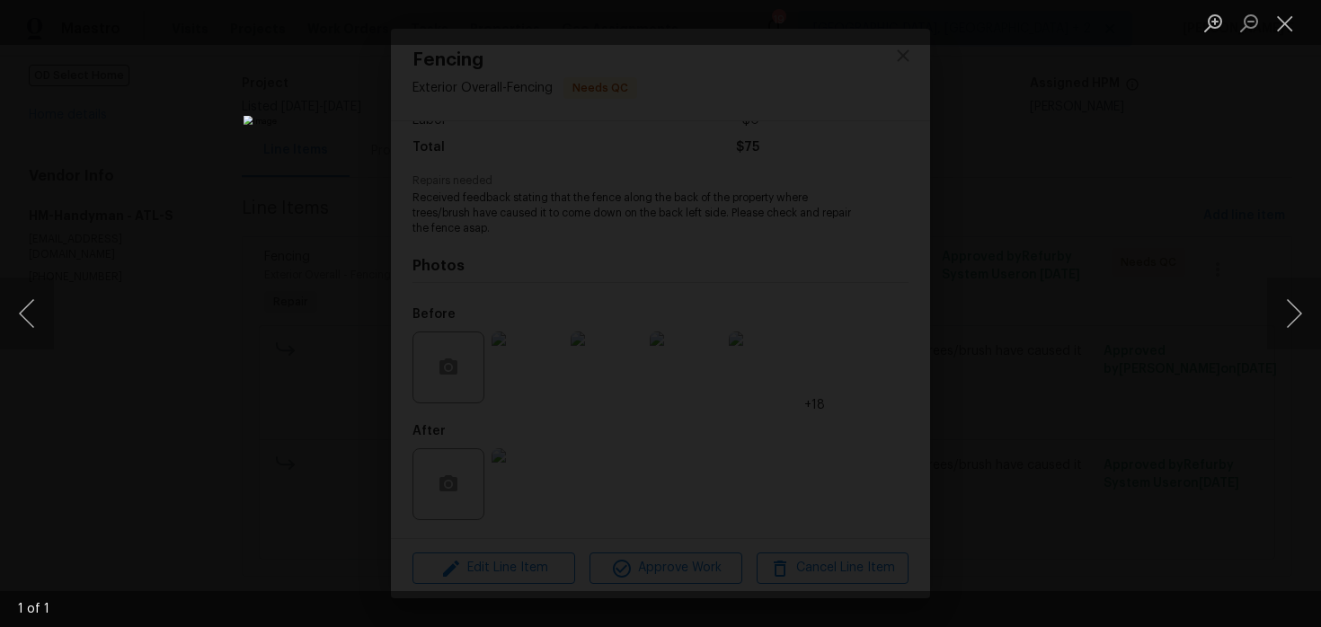
click at [1094, 250] on div "Lightbox" at bounding box center [660, 313] width 1321 height 627
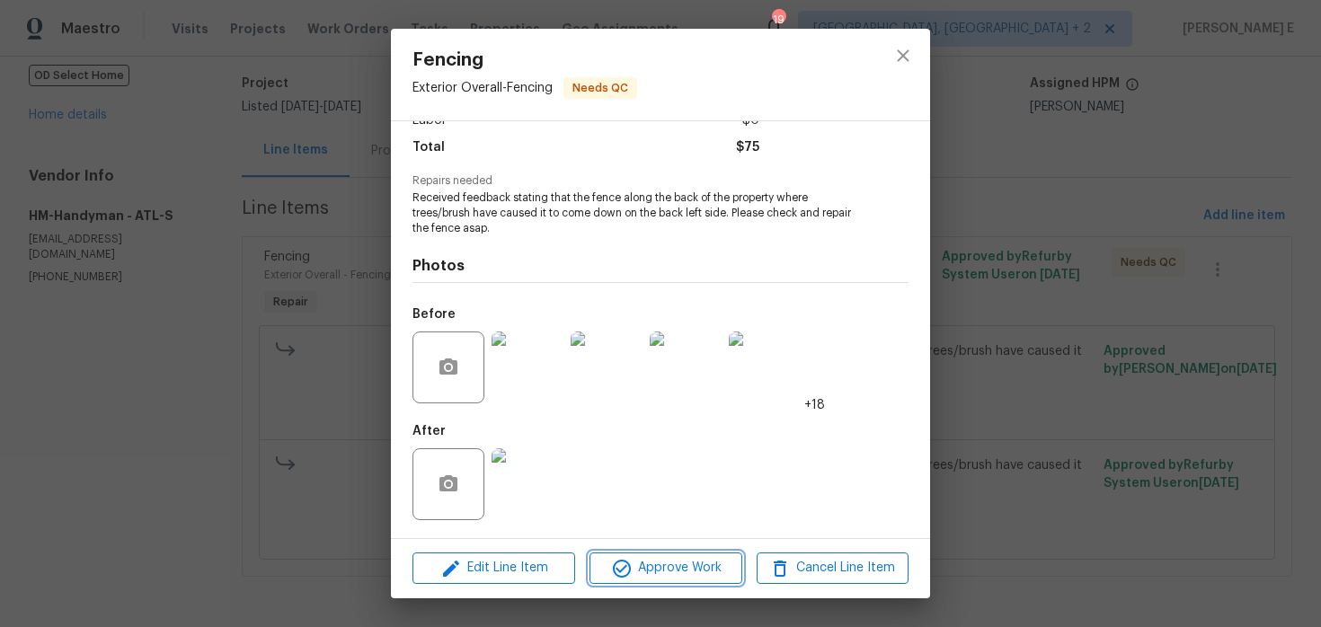
click at [686, 572] on span "Approve Work" at bounding box center [665, 568] width 141 height 22
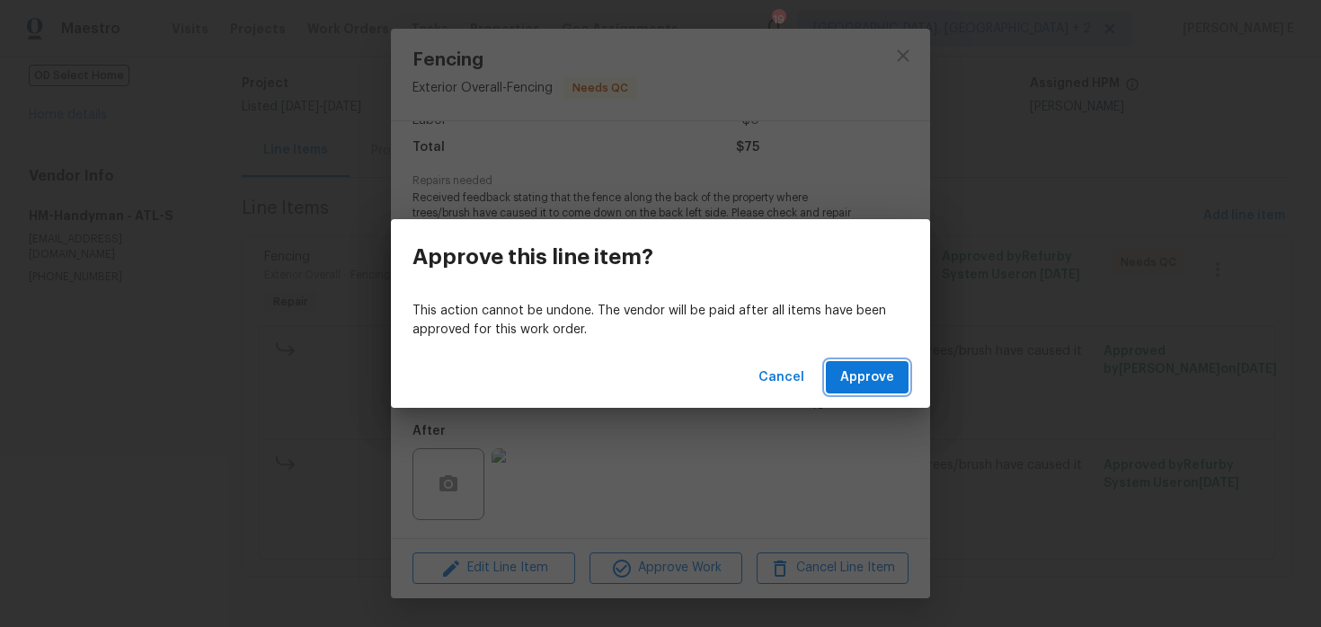
click at [869, 379] on span "Approve" at bounding box center [868, 378] width 54 height 22
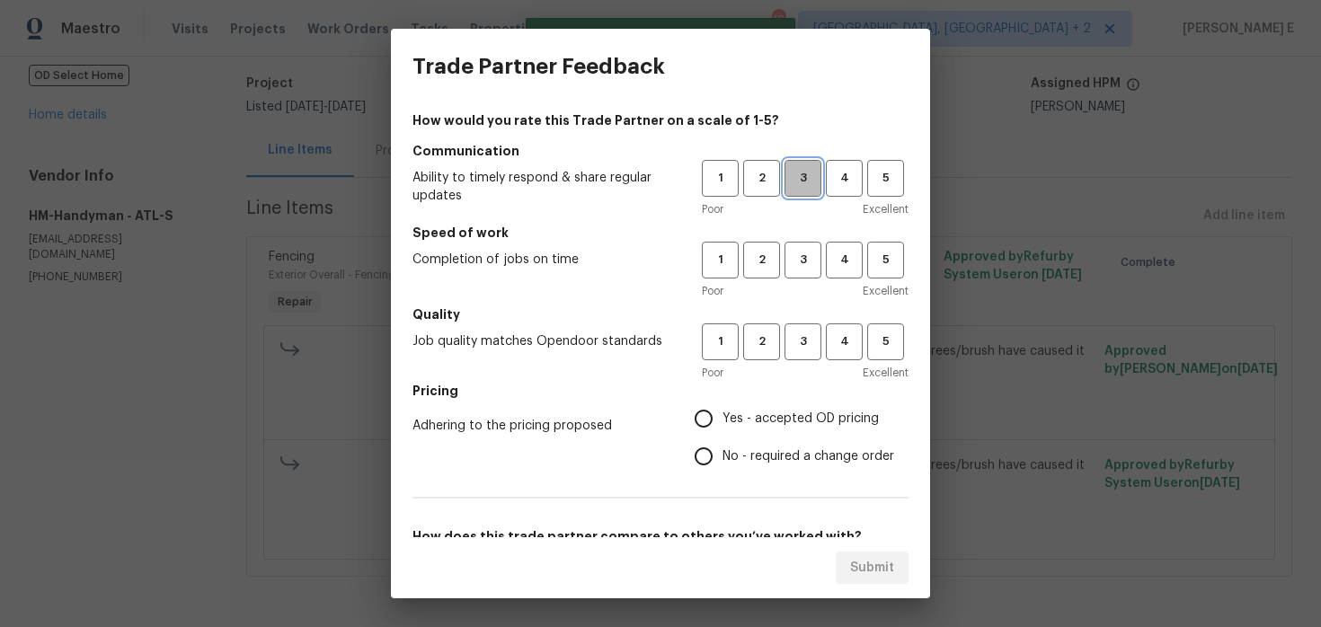
click at [803, 180] on span "3" at bounding box center [803, 178] width 33 height 21
click at [802, 254] on span "3" at bounding box center [803, 260] width 33 height 21
click at [804, 362] on div "1 2 3 4 5 Poor Excellent" at bounding box center [805, 353] width 207 height 58
click at [804, 351] on span "3" at bounding box center [803, 342] width 33 height 21
click at [711, 419] on input "Yes - accepted OD pricing" at bounding box center [704, 419] width 38 height 38
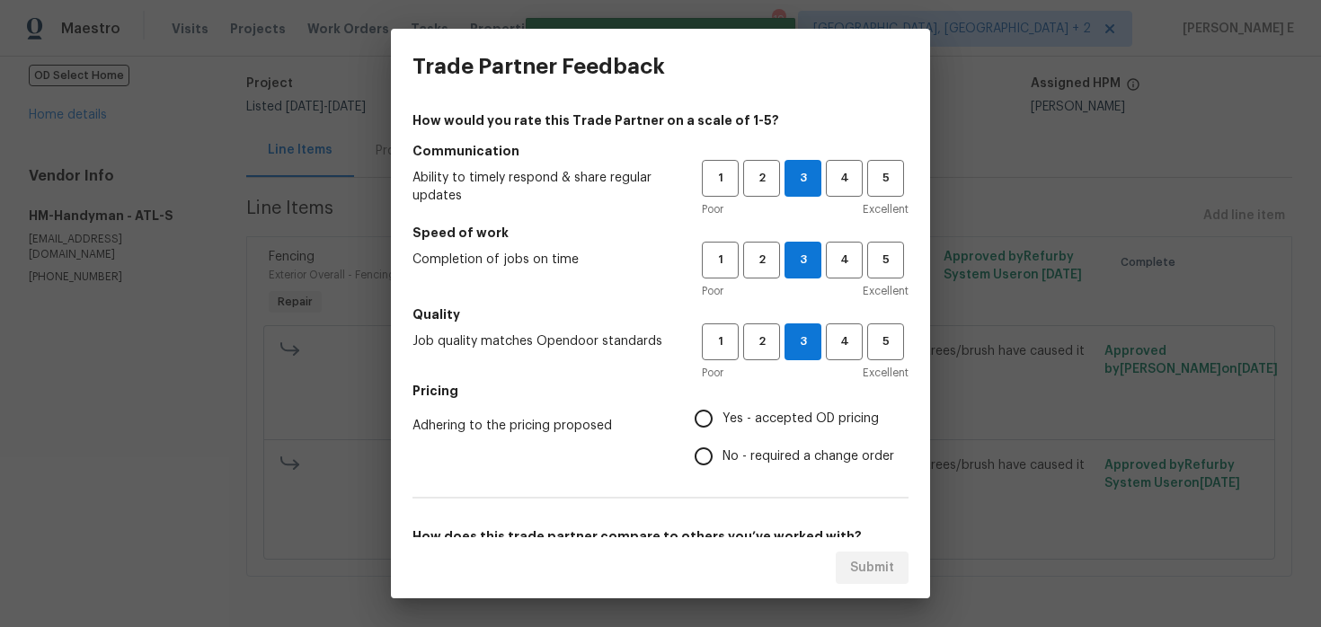
radio input "true"
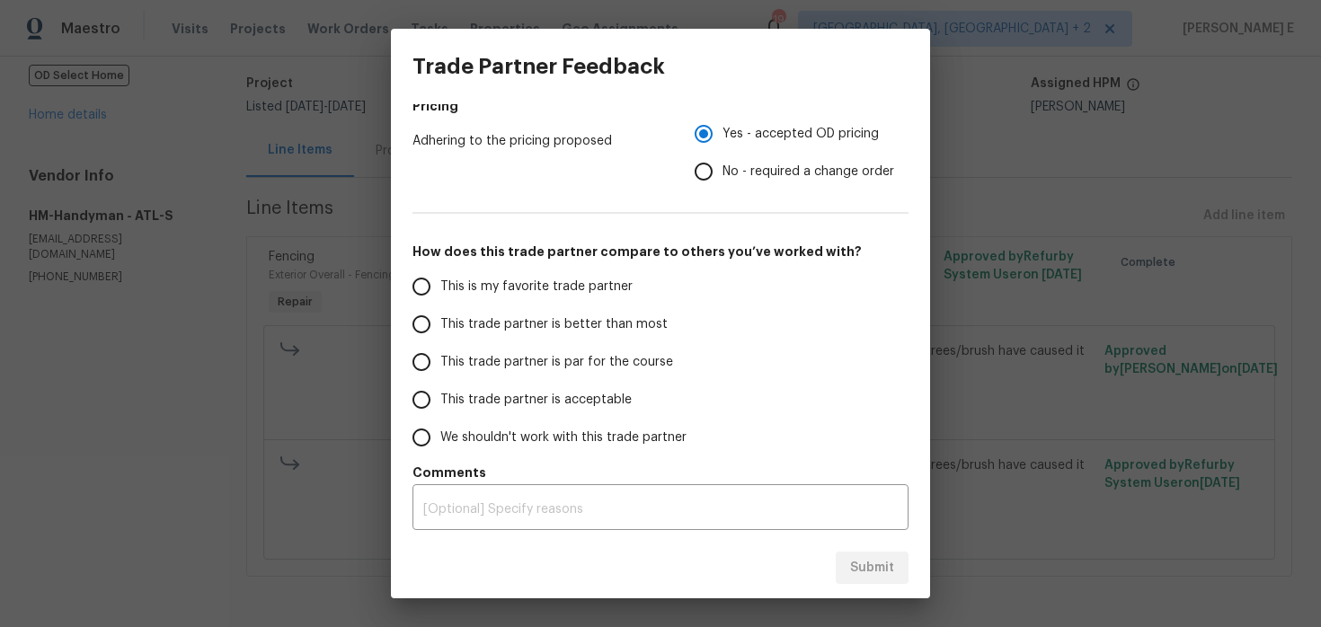
scroll to position [285, 0]
click at [669, 362] on label "This trade partner is par for the course" at bounding box center [545, 362] width 284 height 38
click at [440, 362] on input "This trade partner is par for the course" at bounding box center [422, 362] width 38 height 38
click at [864, 565] on span "Submit" at bounding box center [872, 568] width 44 height 22
radio input "true"
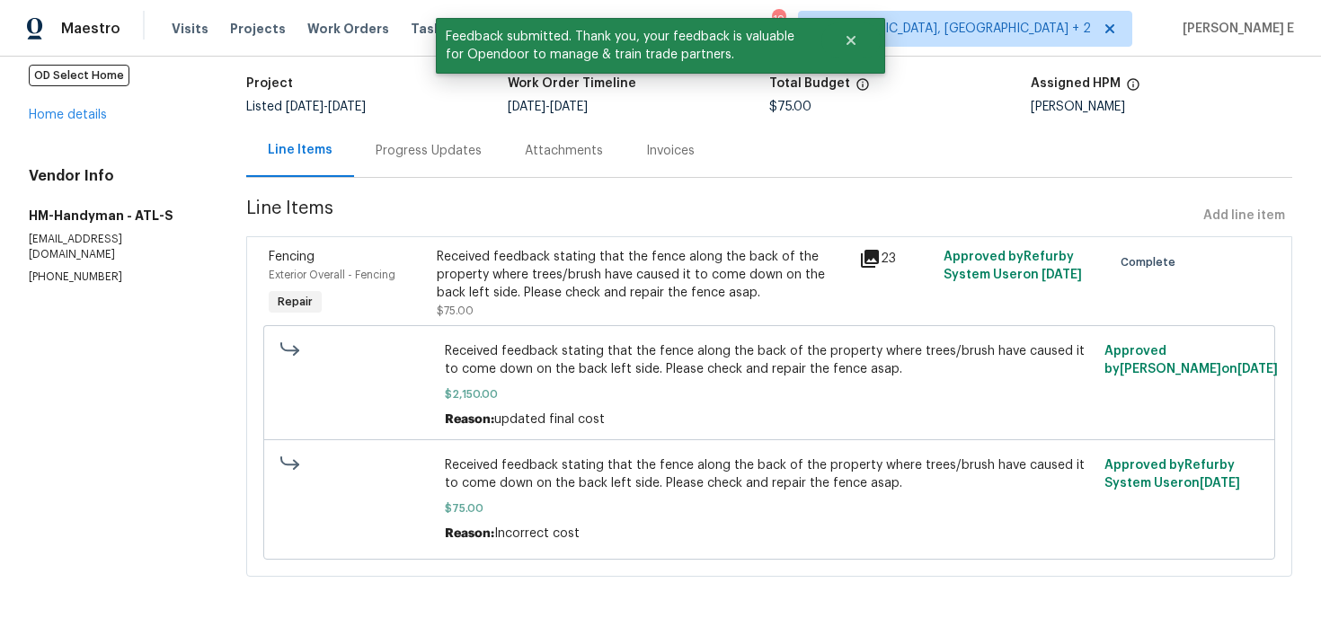
scroll to position [0, 0]
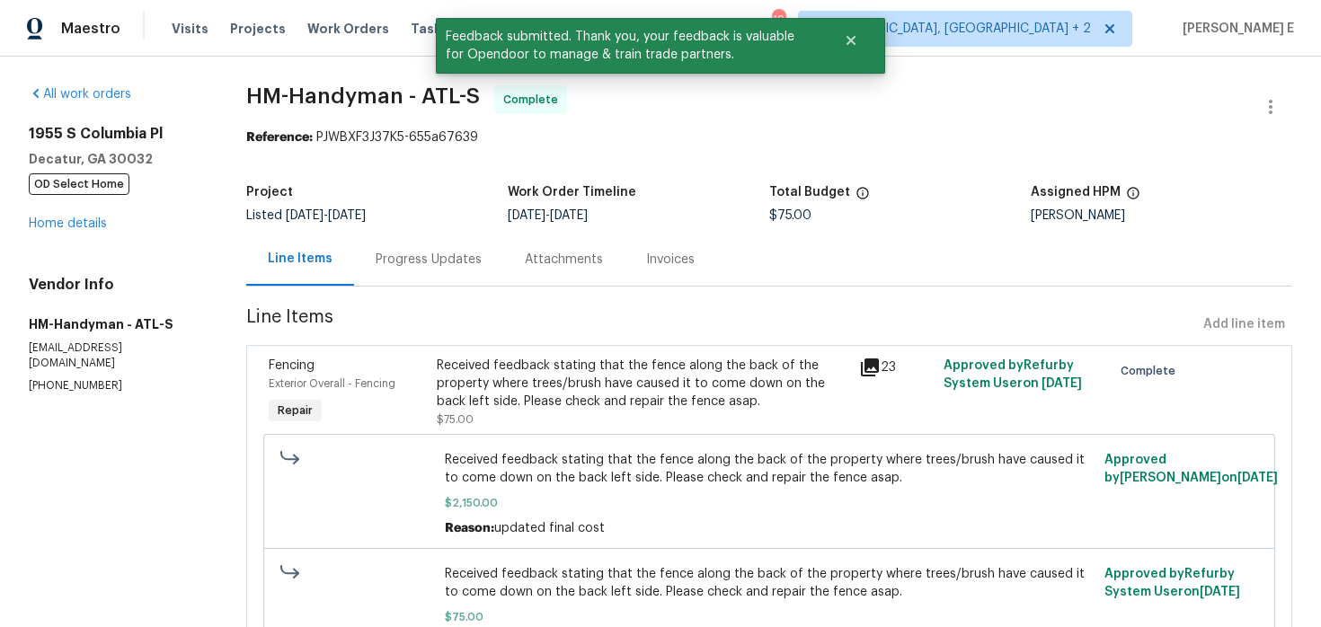
click at [431, 283] on div "Progress Updates" at bounding box center [428, 259] width 149 height 53
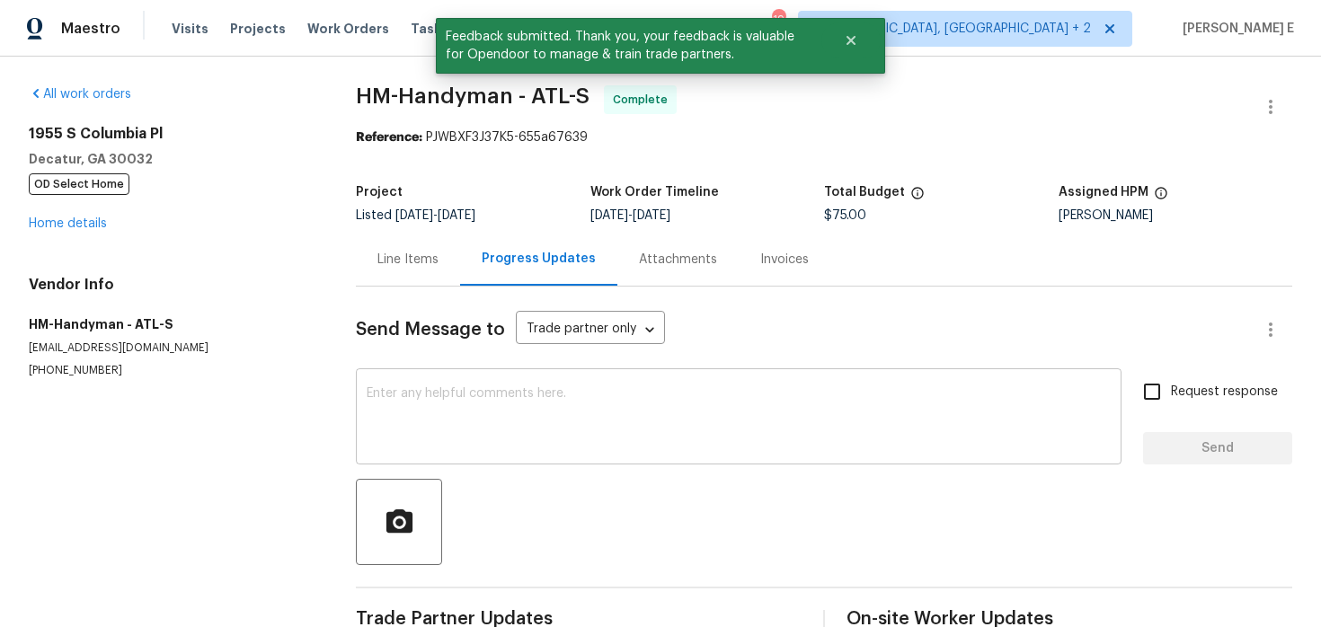
scroll to position [44, 0]
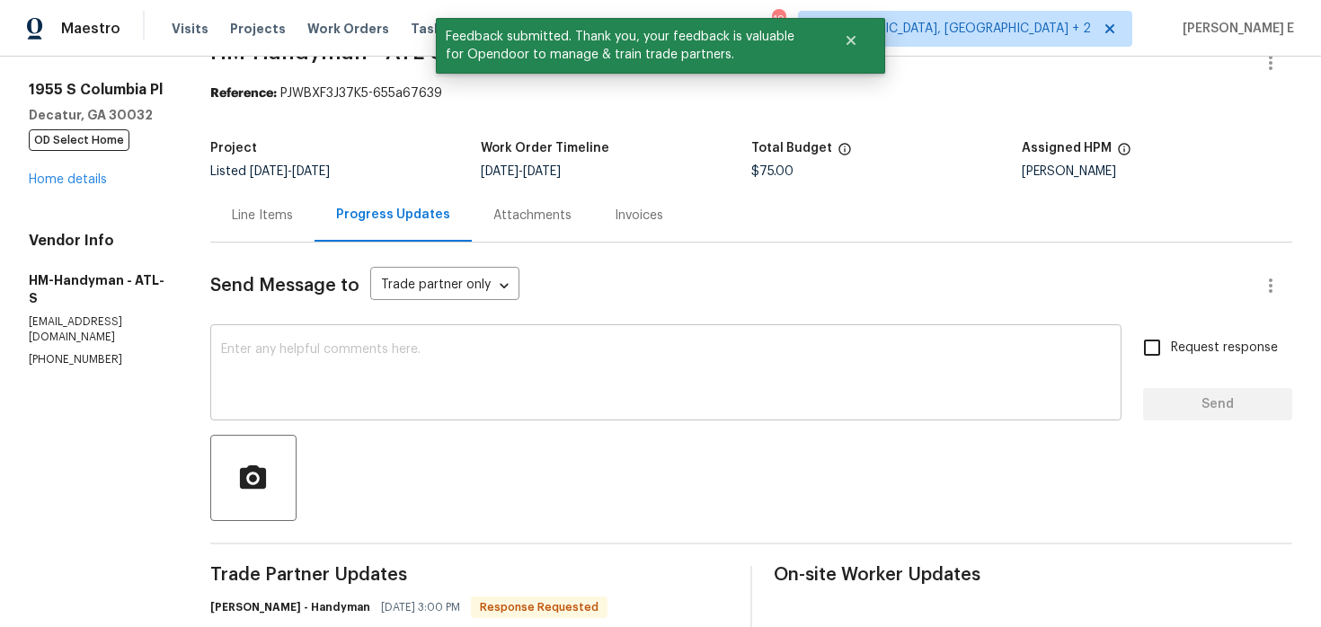
click at [448, 363] on textarea at bounding box center [666, 374] width 890 height 63
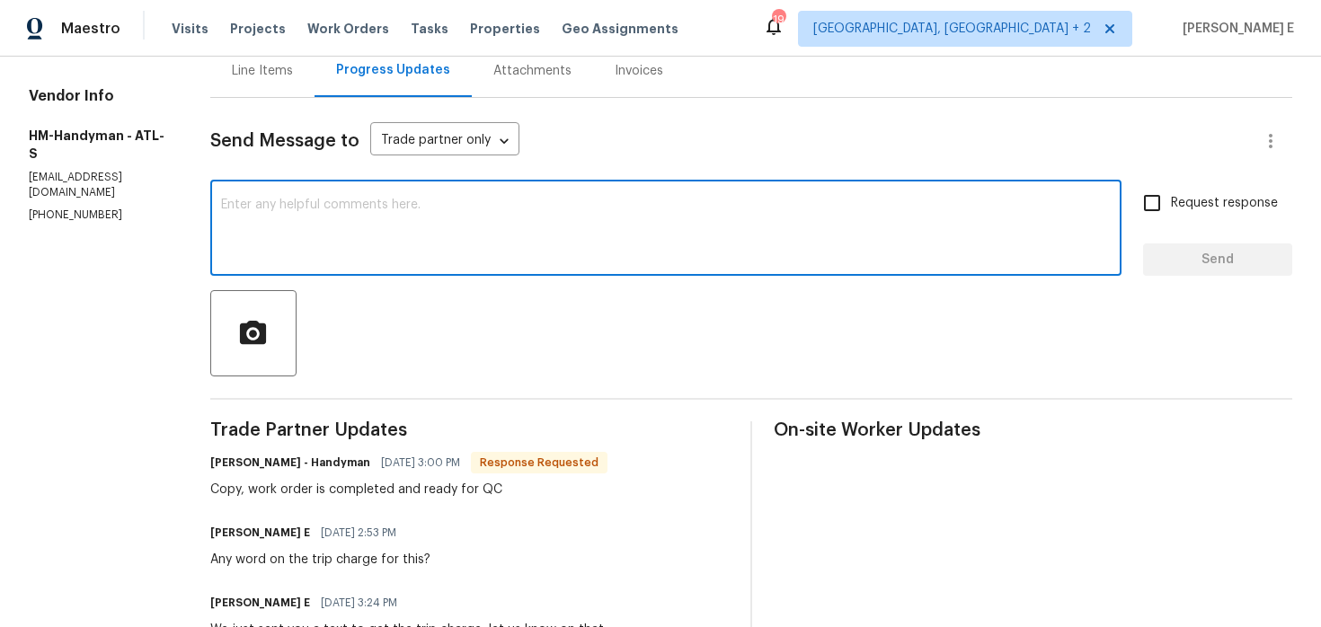
scroll to position [188, 0]
type textarea "The work order is approved. Thanks!.."
click at [1188, 252] on span "Send" at bounding box center [1218, 261] width 120 height 22
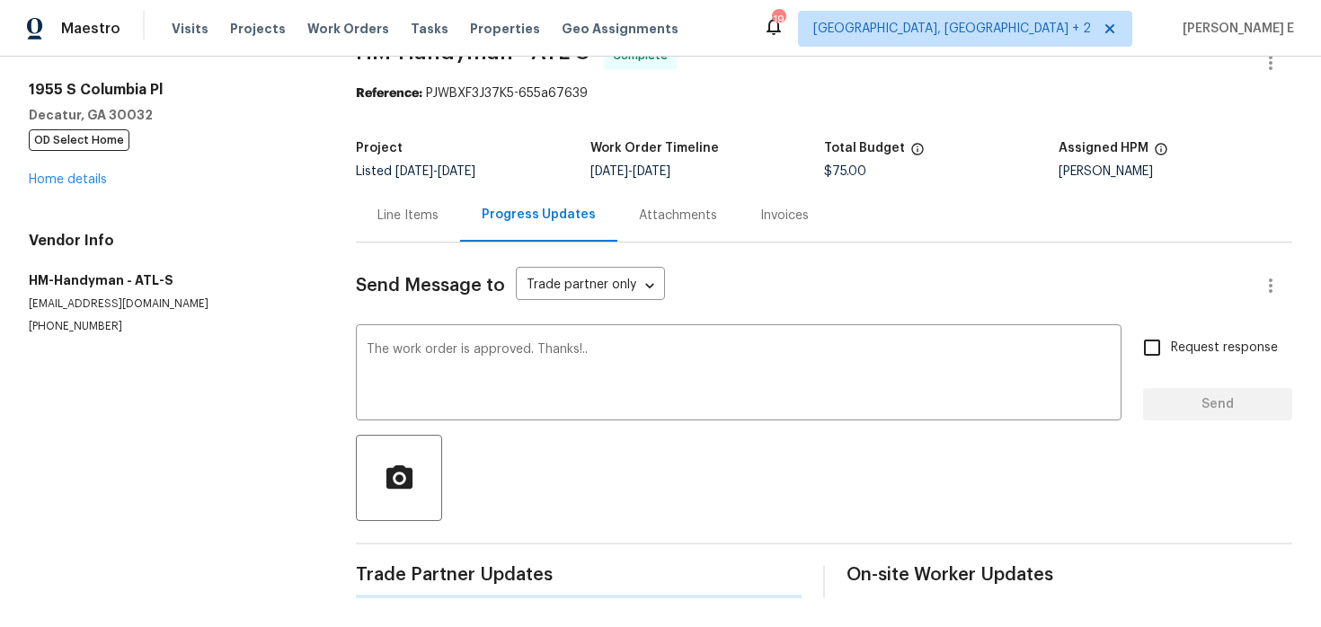
scroll to position [0, 0]
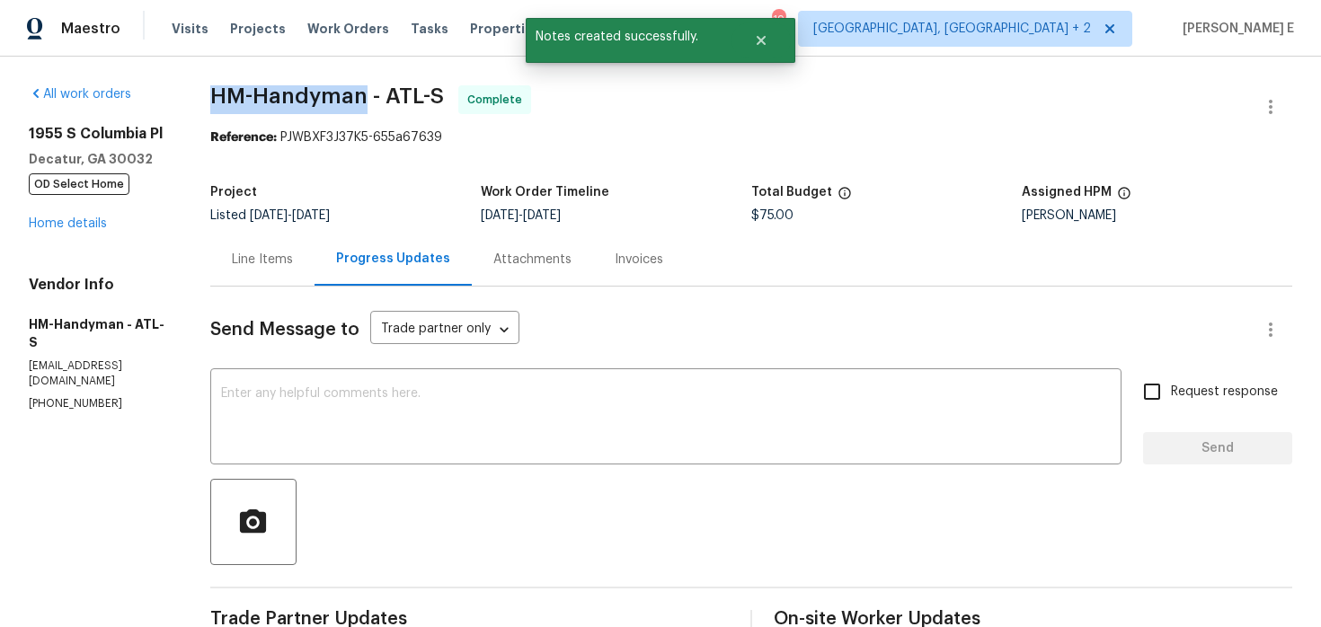
drag, startPoint x: 237, startPoint y: 100, endPoint x: 379, endPoint y: 101, distance: 142.0
click at [379, 101] on span "HM-Handyman - ATL-S" at bounding box center [327, 96] width 234 height 22
copy span "HM-Handyman"
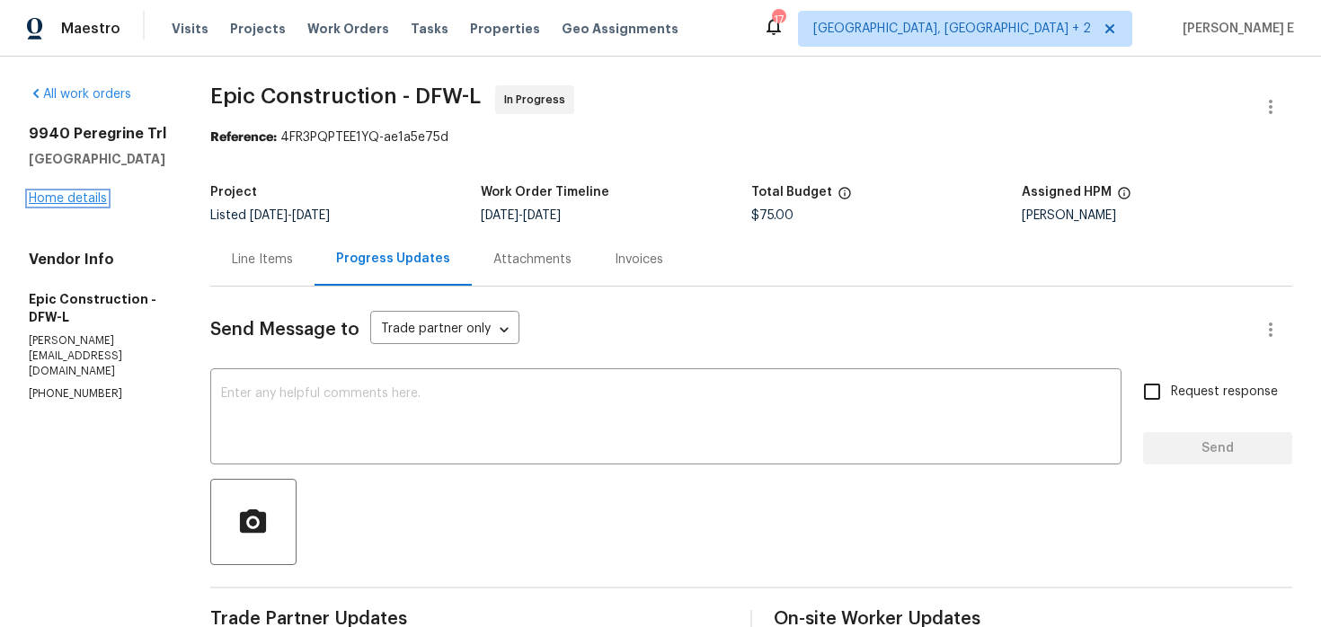
click at [97, 204] on link "Home details" at bounding box center [68, 198] width 78 height 13
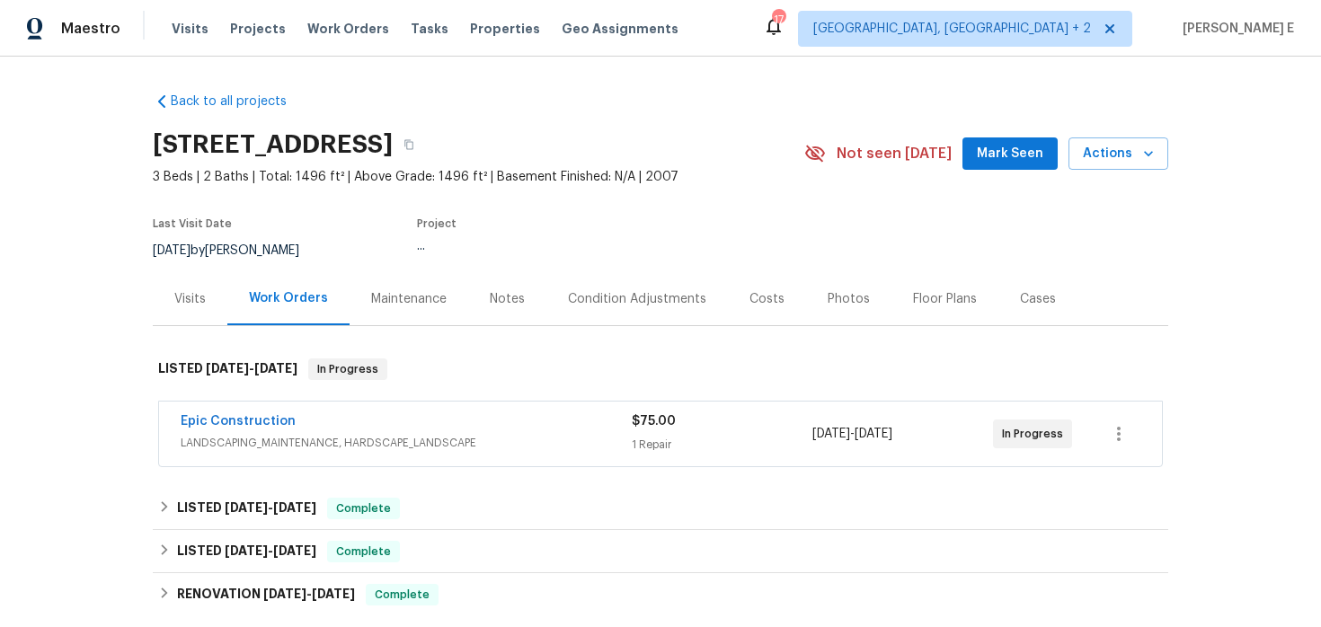
click at [284, 464] on div "Epic Construction LANDSCAPING_MAINTENANCE, HARDSCAPE_LANDSCAPE $75.00 1 Repair …" at bounding box center [660, 434] width 1003 height 65
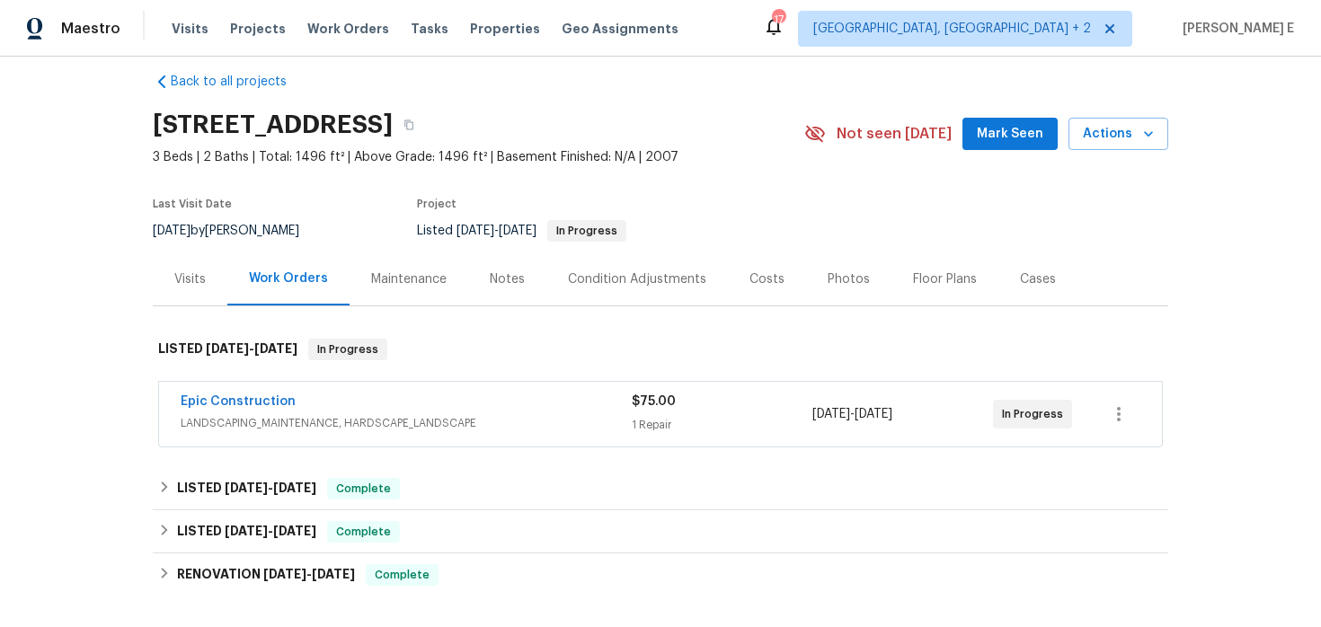
scroll to position [19, 0]
click at [262, 405] on link "Epic Construction" at bounding box center [238, 402] width 115 height 13
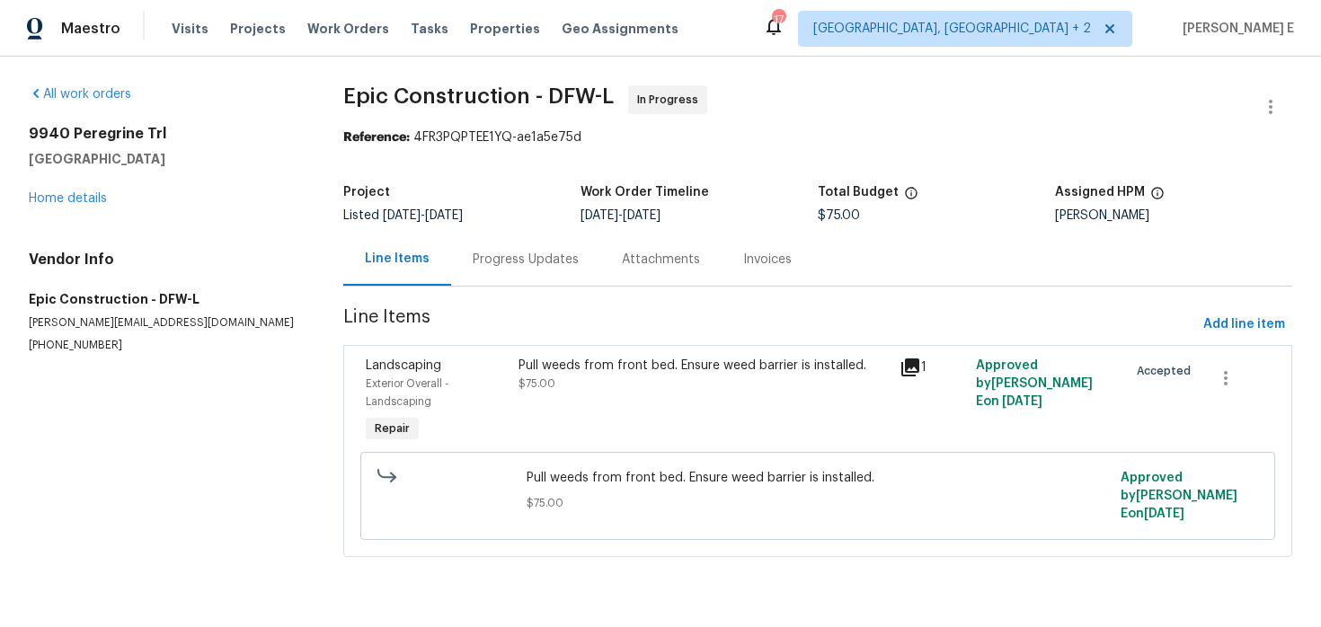
click at [516, 279] on div "Progress Updates" at bounding box center [525, 259] width 149 height 53
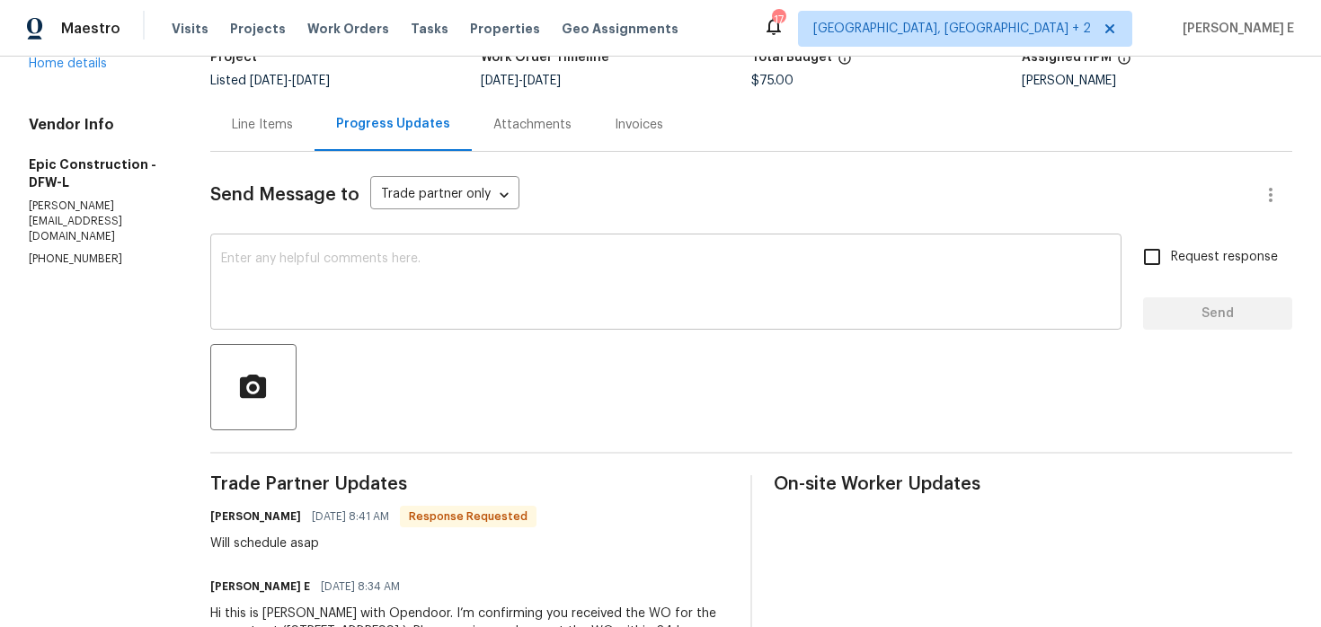
scroll to position [235, 0]
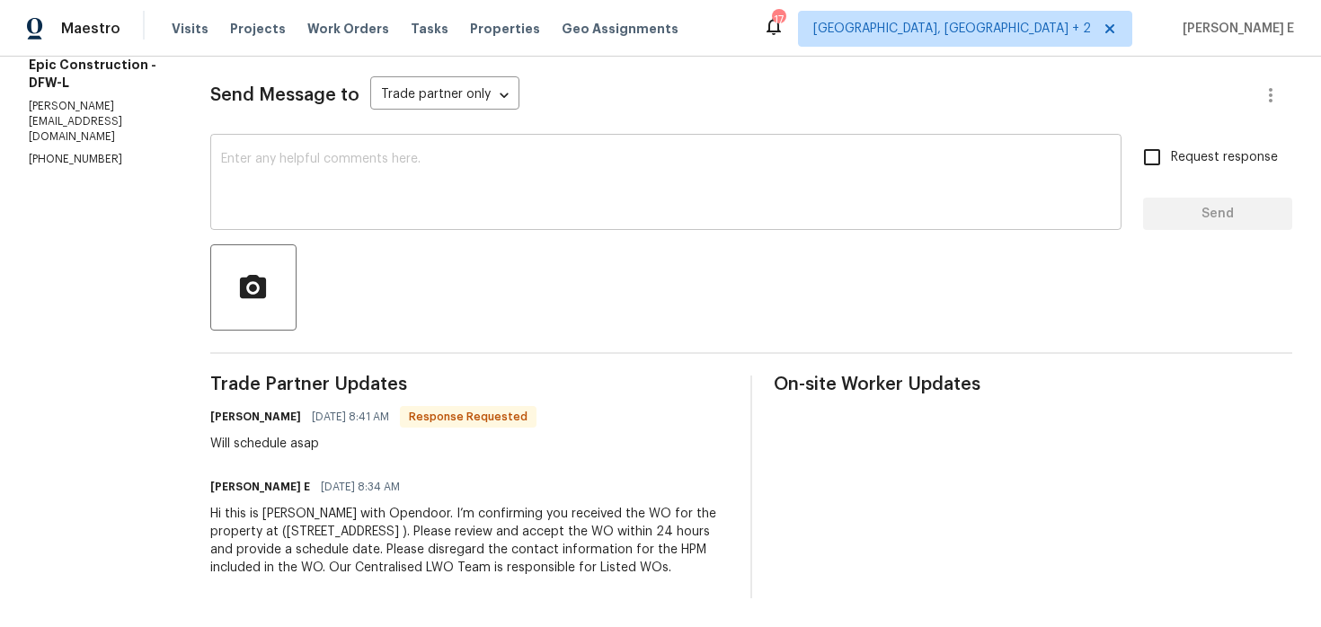
click at [755, 162] on textarea at bounding box center [666, 184] width 890 height 63
paste textarea "Hey, any word on when this is scheduled?"
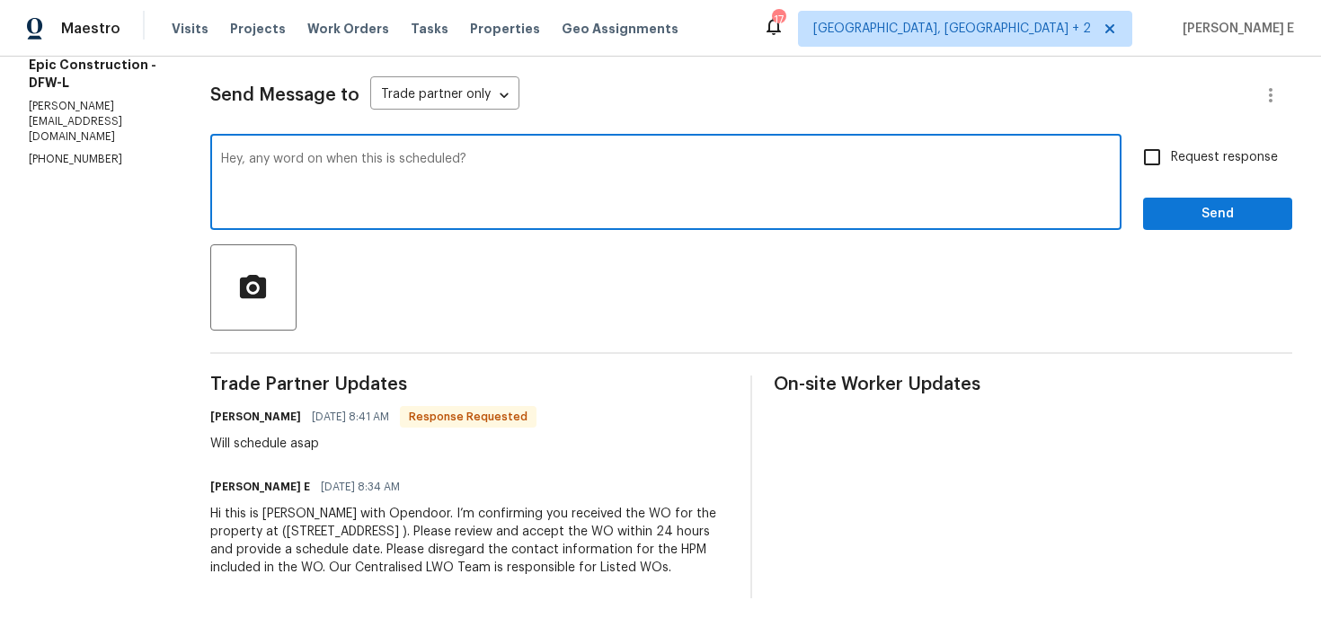
type textarea "Hey, any word on when this is scheduled?"
click at [1159, 163] on input "Request response" at bounding box center [1153, 157] width 38 height 38
checkbox input "true"
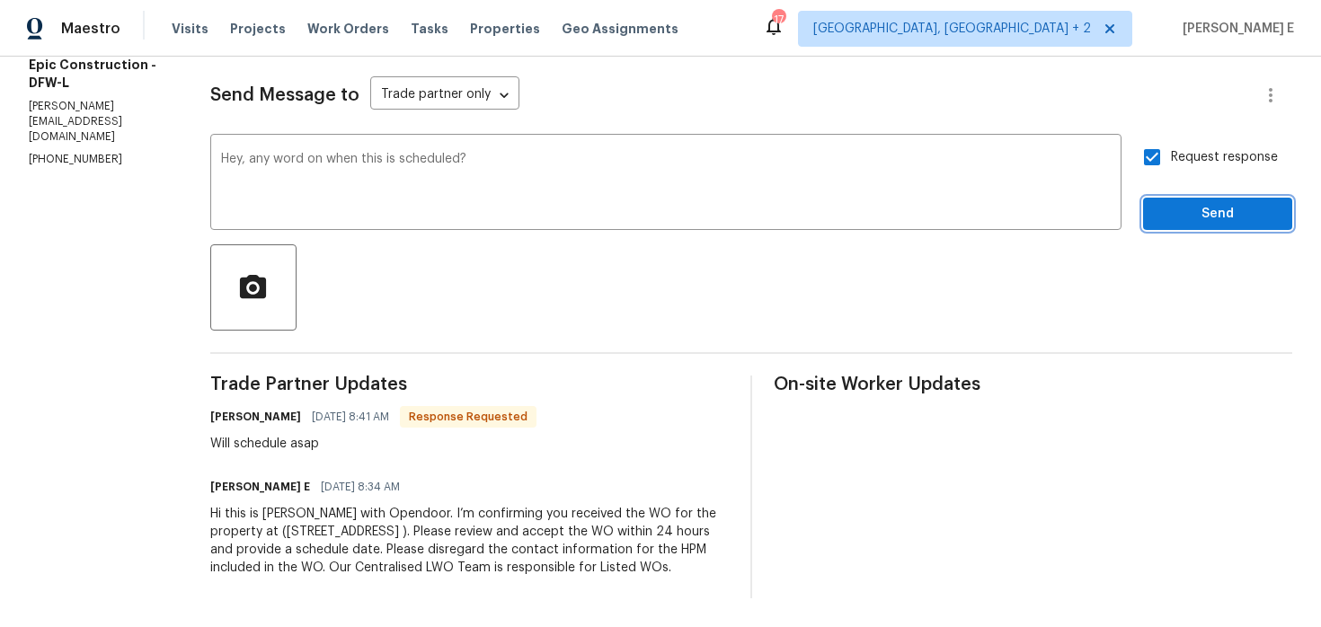
click at [1205, 214] on span "Send" at bounding box center [1218, 214] width 120 height 22
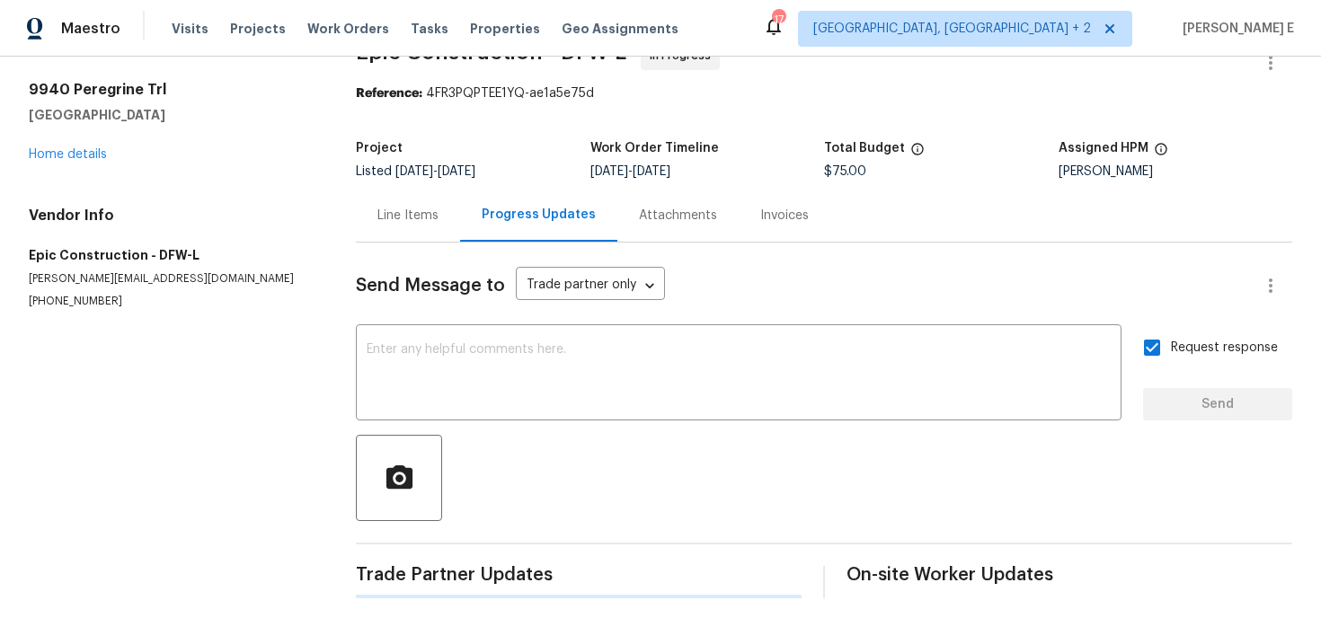
scroll to position [0, 0]
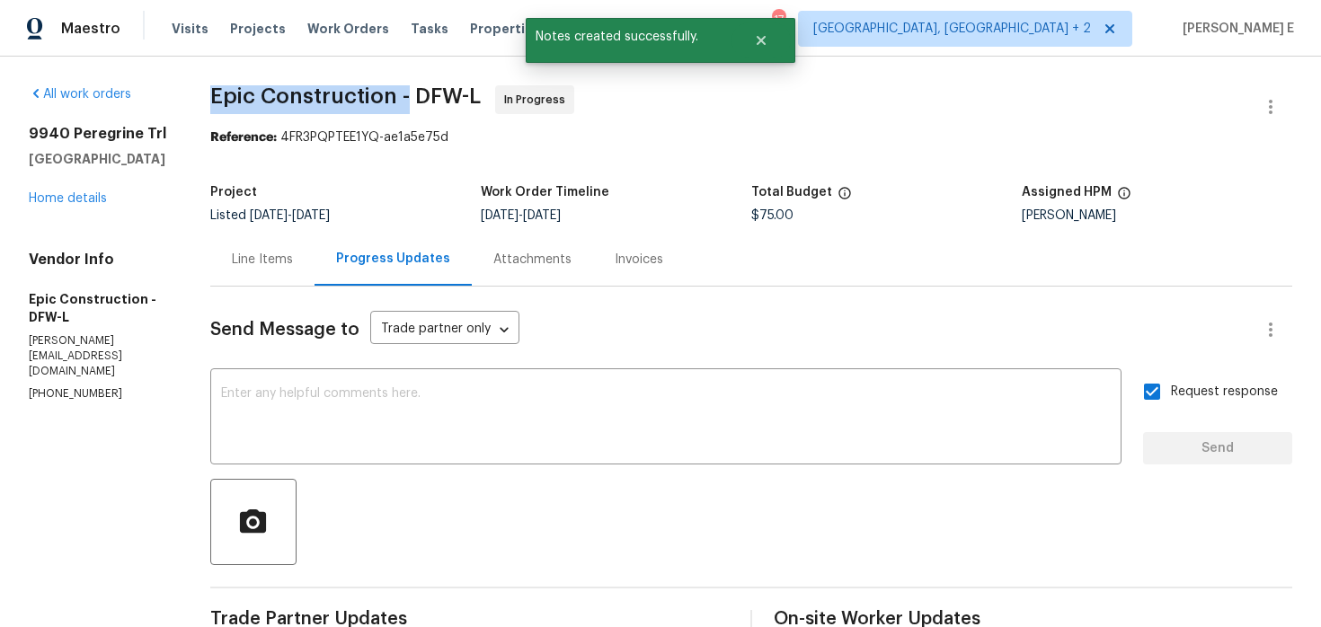
drag, startPoint x: 207, startPoint y: 94, endPoint x: 408, endPoint y: 96, distance: 201.4
click at [408, 96] on span "Epic Construction - DFW-L" at bounding box center [345, 96] width 271 height 22
copy span "Epic Construction -"
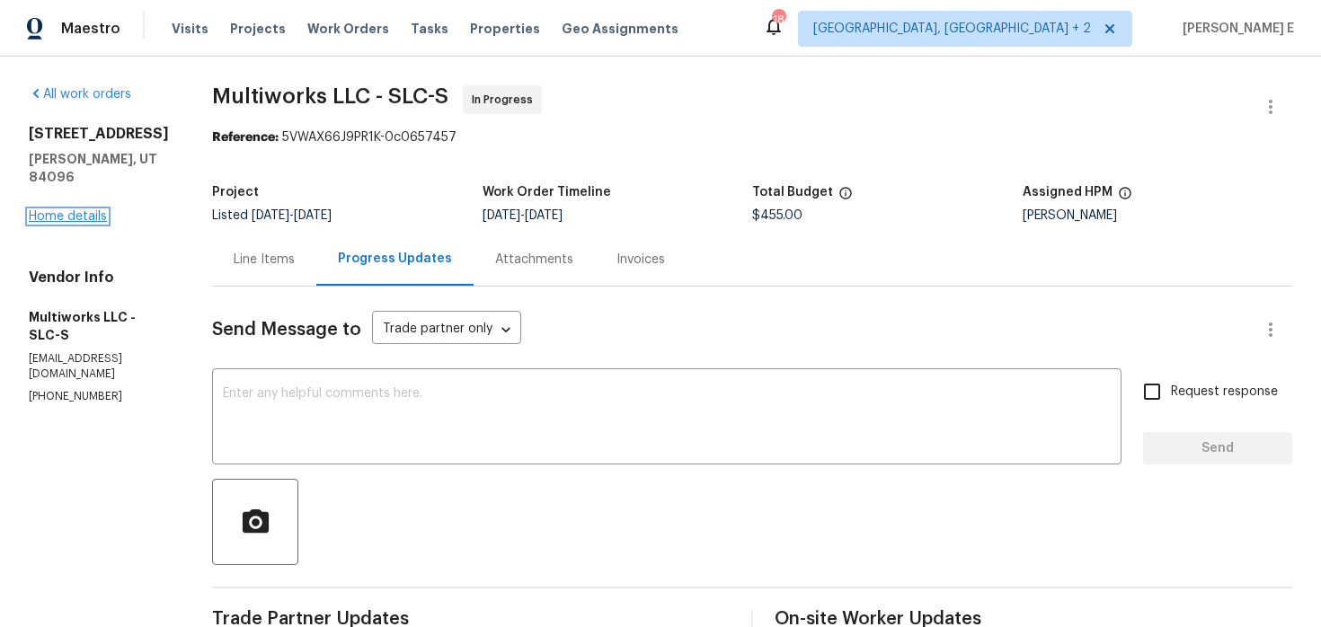
click at [56, 217] on link "Home details" at bounding box center [68, 216] width 78 height 13
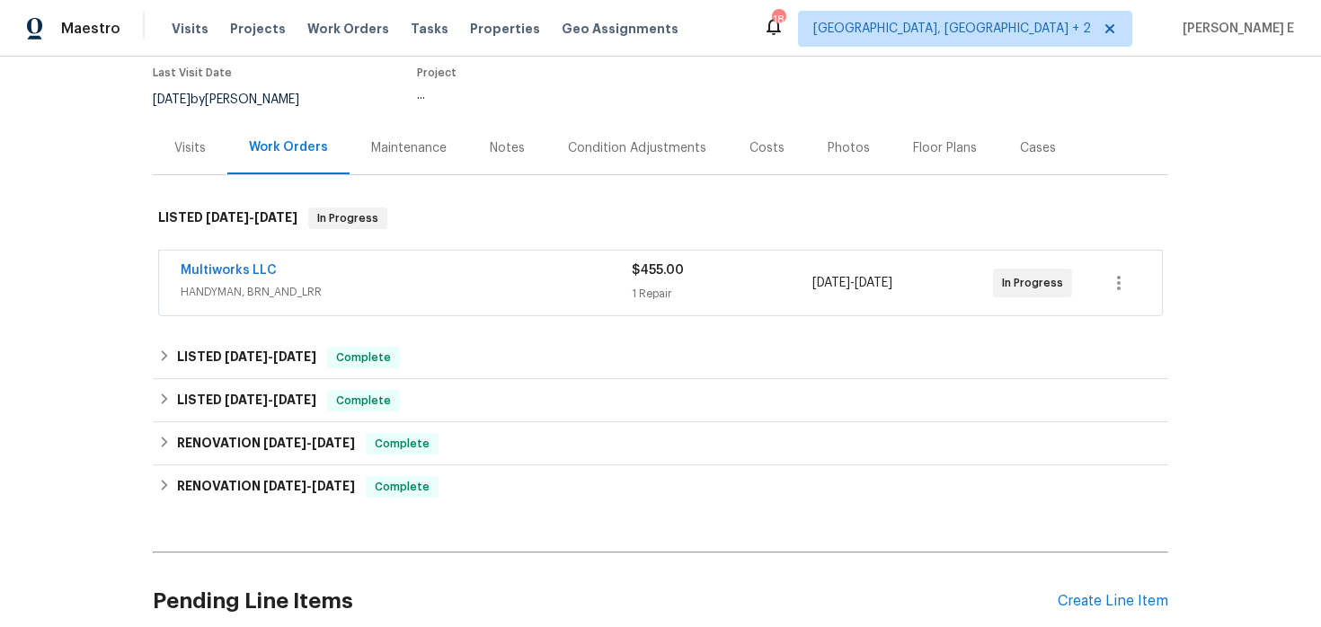
scroll to position [174, 0]
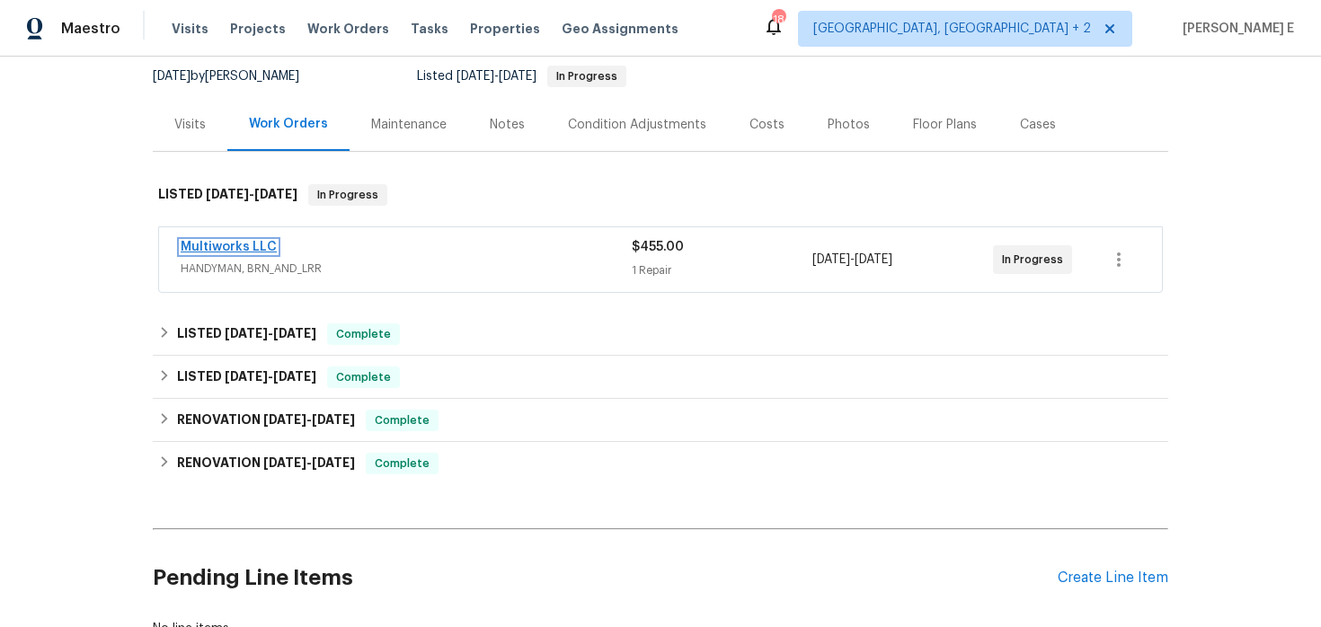
click at [243, 246] on link "Multiworks LLC" at bounding box center [229, 247] width 96 height 13
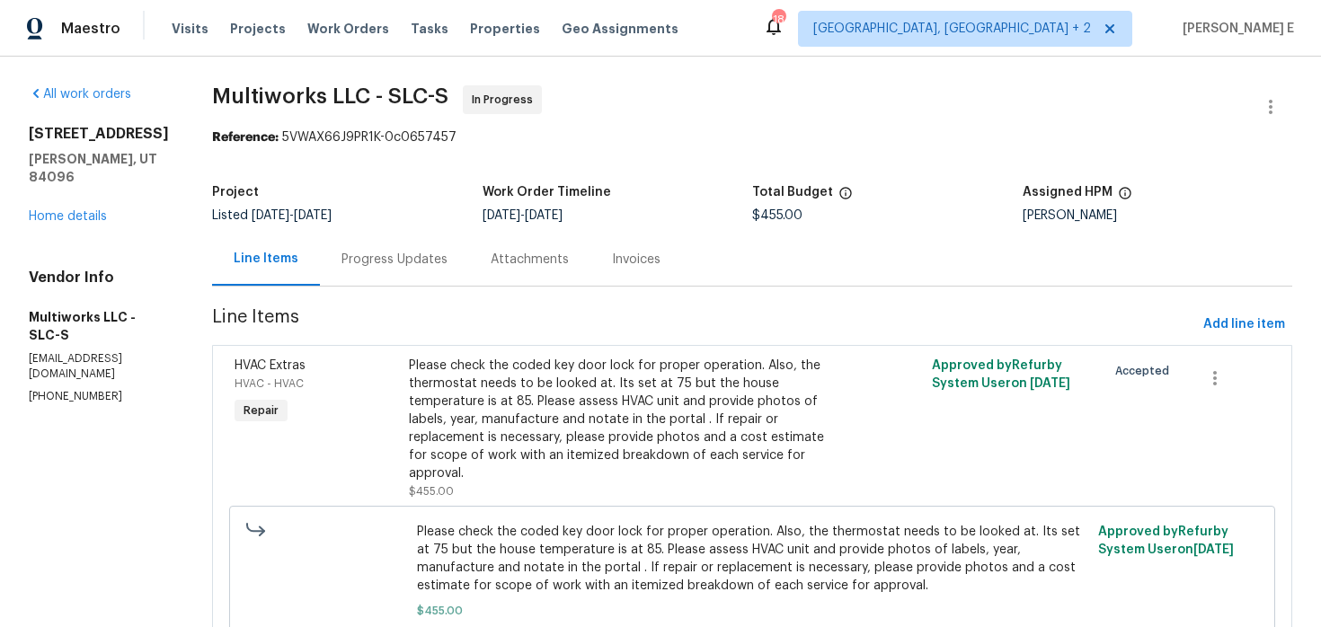
click at [397, 271] on div "Progress Updates" at bounding box center [394, 259] width 149 height 53
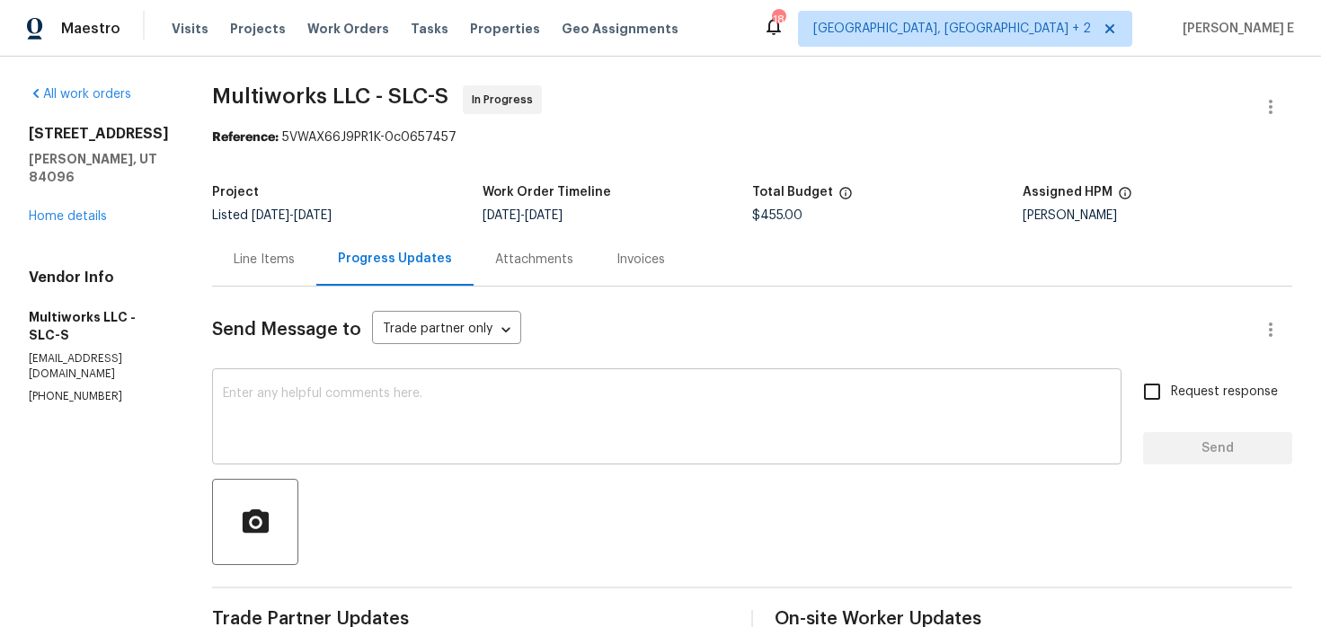
click at [413, 410] on textarea at bounding box center [667, 418] width 888 height 63
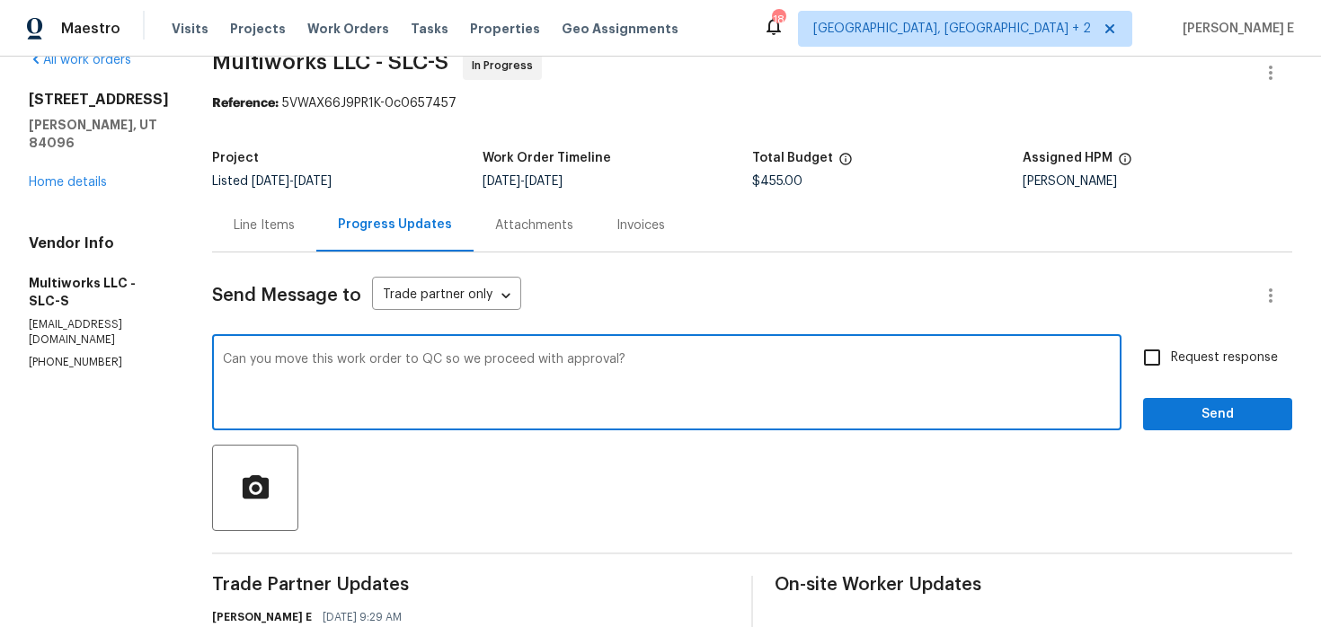
scroll to position [37, 0]
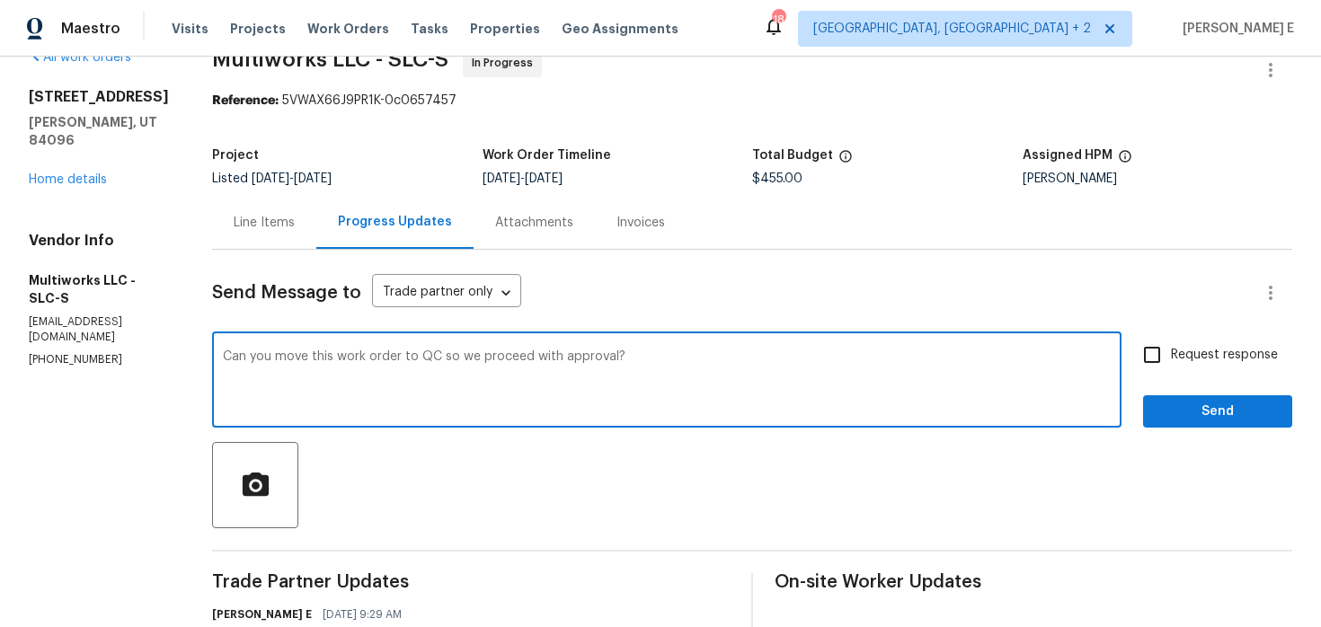
type textarea "Can you move this work order to QC so we proceed with approval?"
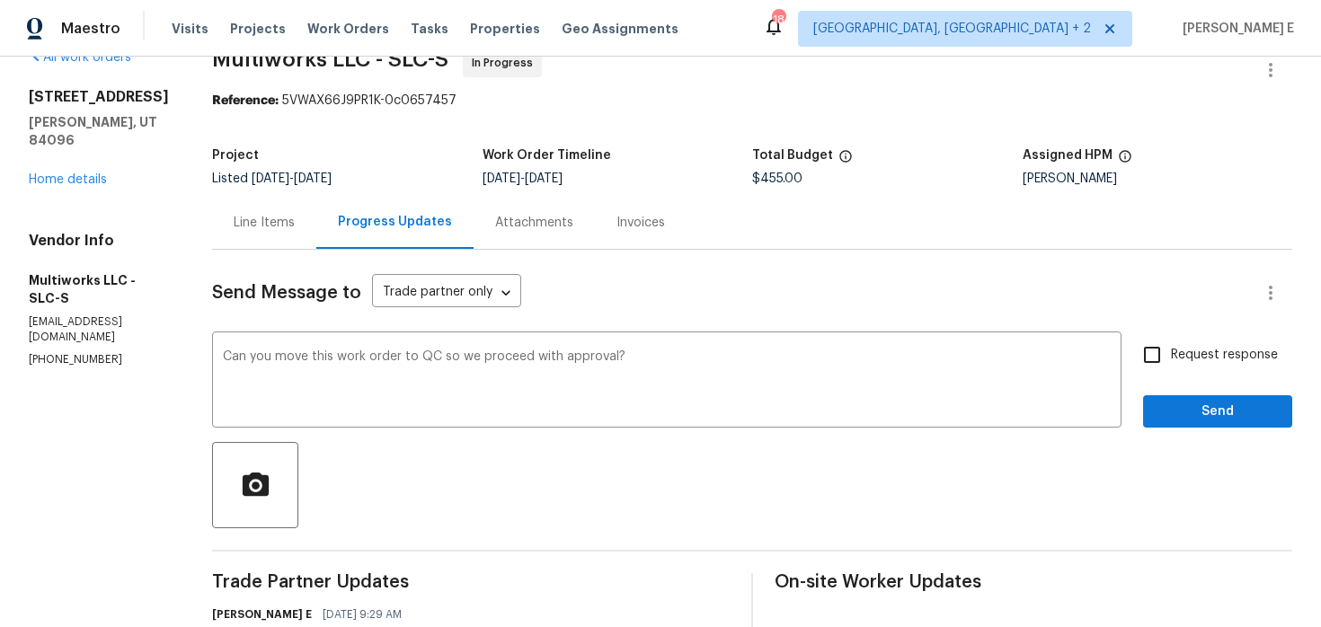
click at [1199, 366] on label "Request response" at bounding box center [1206, 355] width 145 height 38
click at [1171, 366] on input "Request response" at bounding box center [1153, 355] width 38 height 38
checkbox input "true"
click at [1189, 411] on span "Send" at bounding box center [1218, 412] width 120 height 22
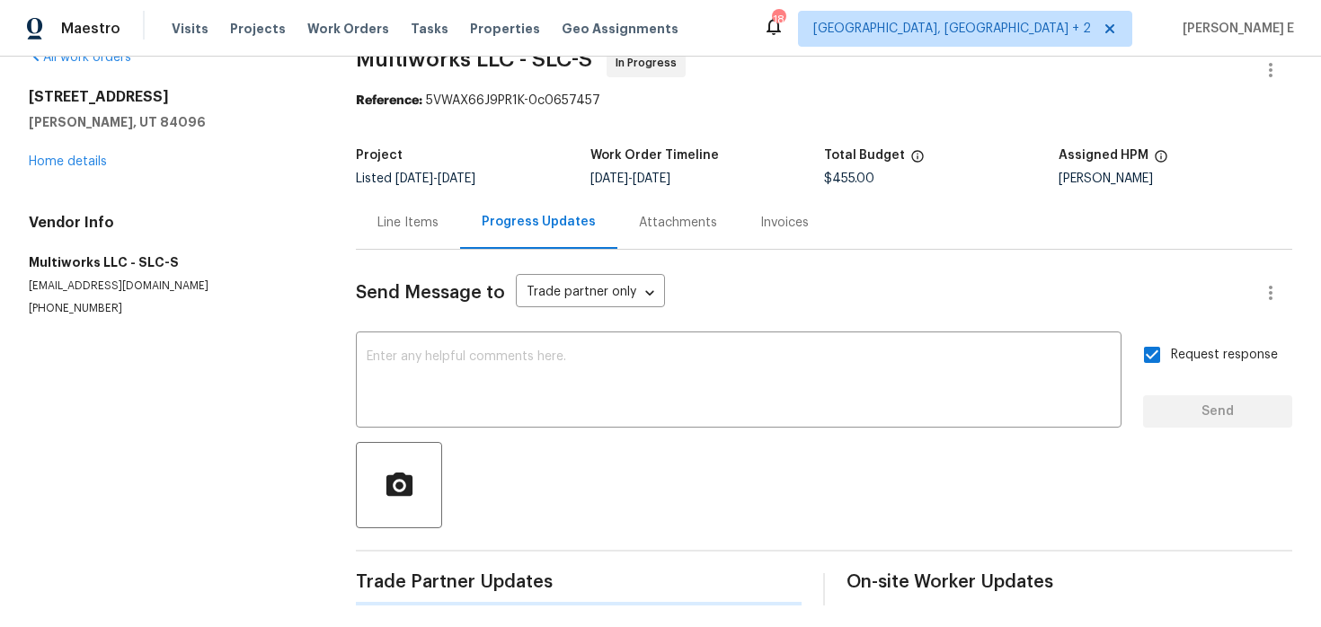
scroll to position [0, 0]
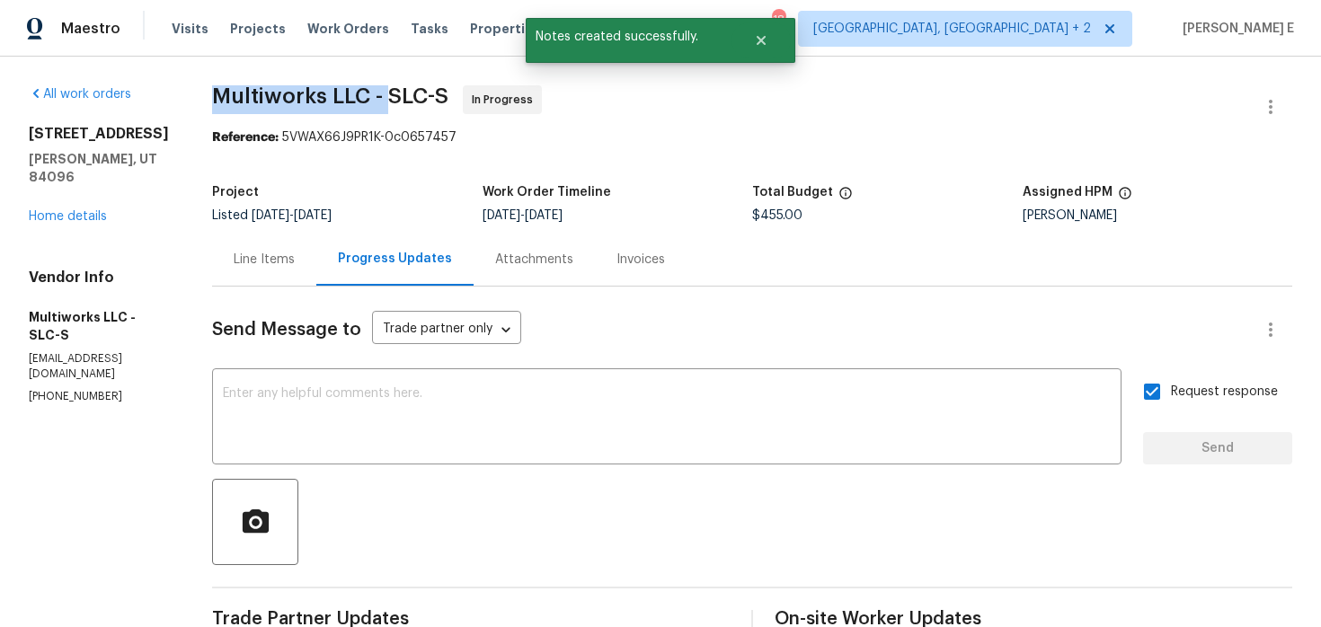
drag, startPoint x: 200, startPoint y: 105, endPoint x: 381, endPoint y: 102, distance: 181.6
copy span "Multiworks LLC -"
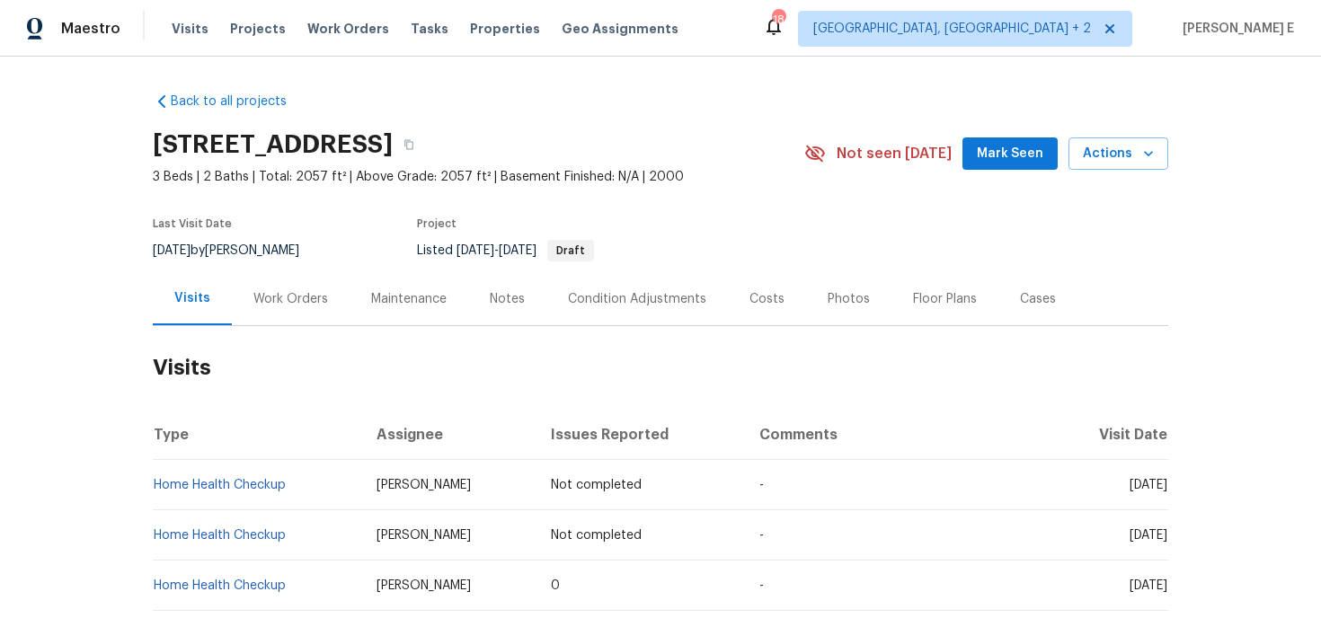
click at [282, 279] on div "Work Orders" at bounding box center [291, 298] width 118 height 53
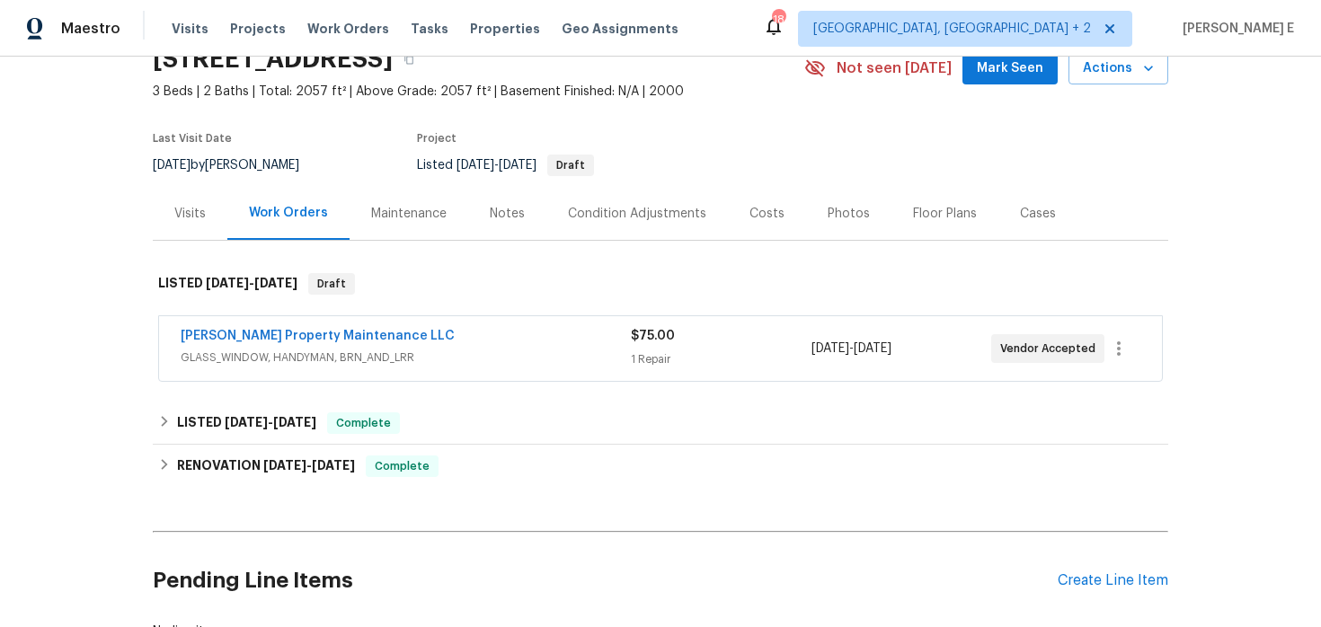
scroll to position [106, 0]
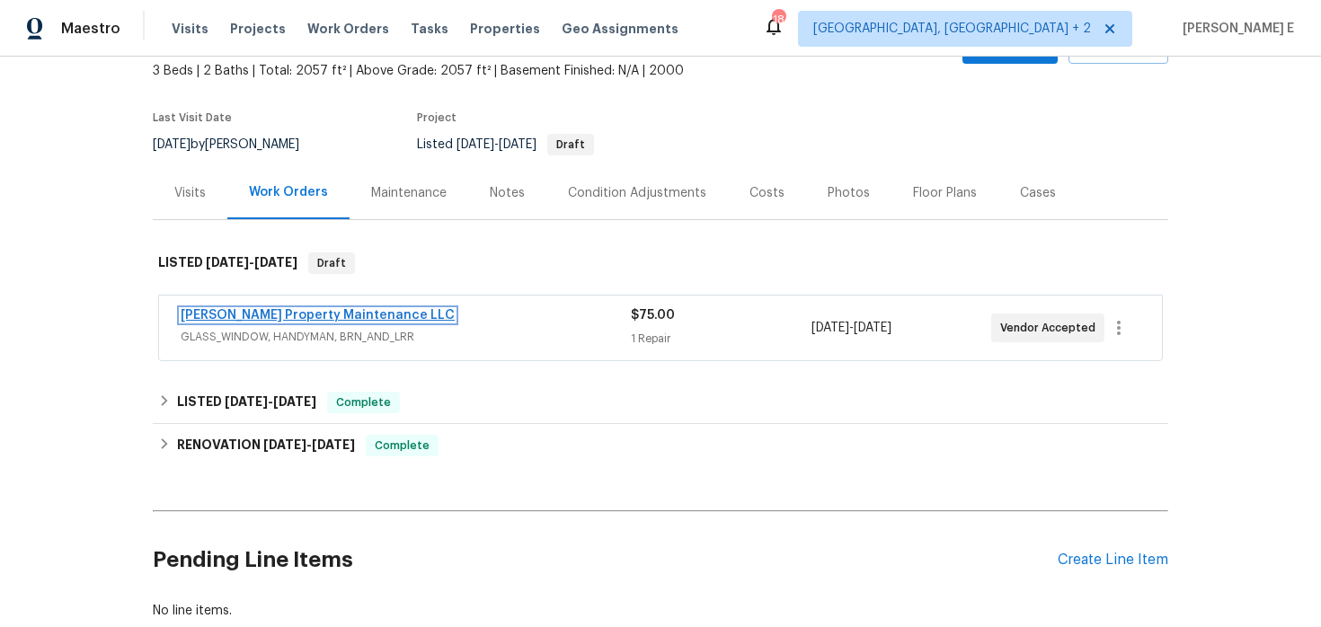
click at [293, 317] on link "[PERSON_NAME] Property Maintenance LLC" at bounding box center [318, 315] width 274 height 13
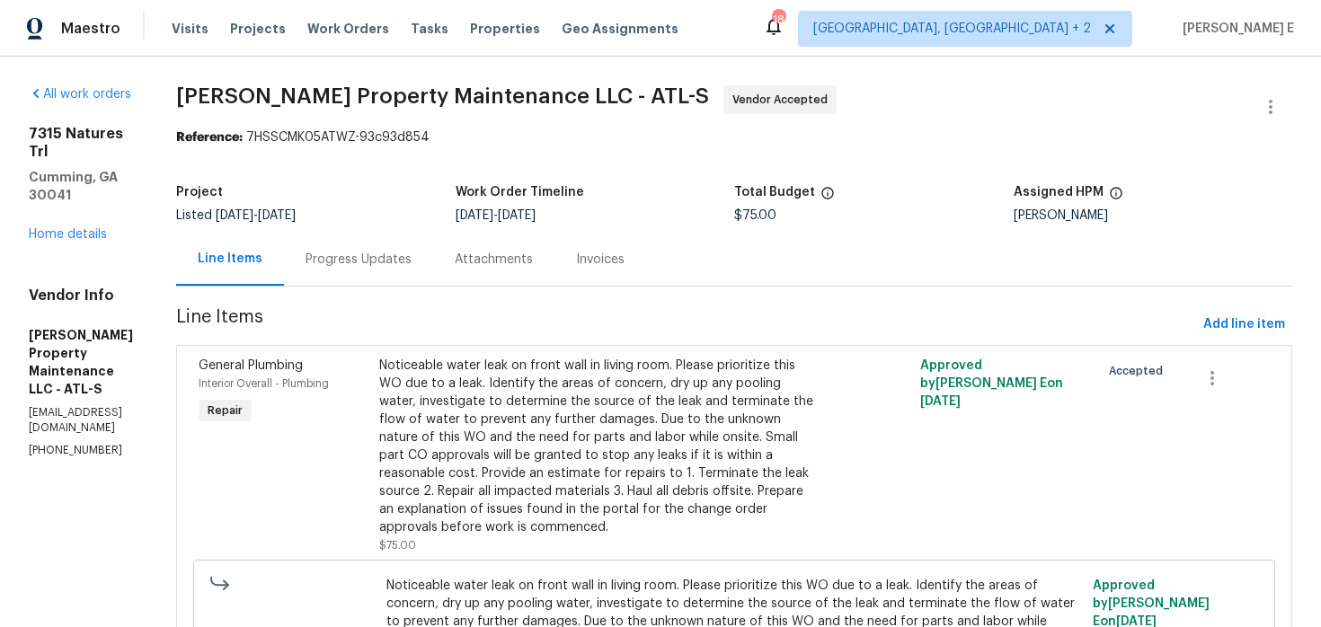
click at [433, 273] on div "Progress Updates" at bounding box center [358, 259] width 149 height 53
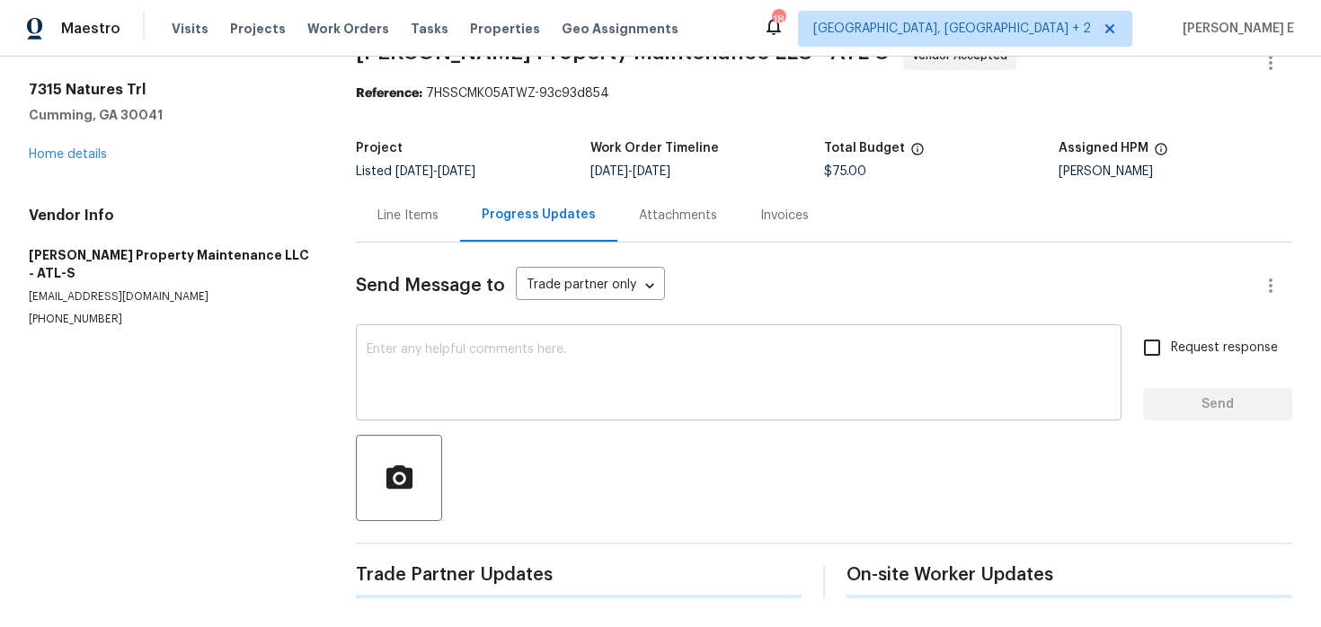
scroll to position [182, 0]
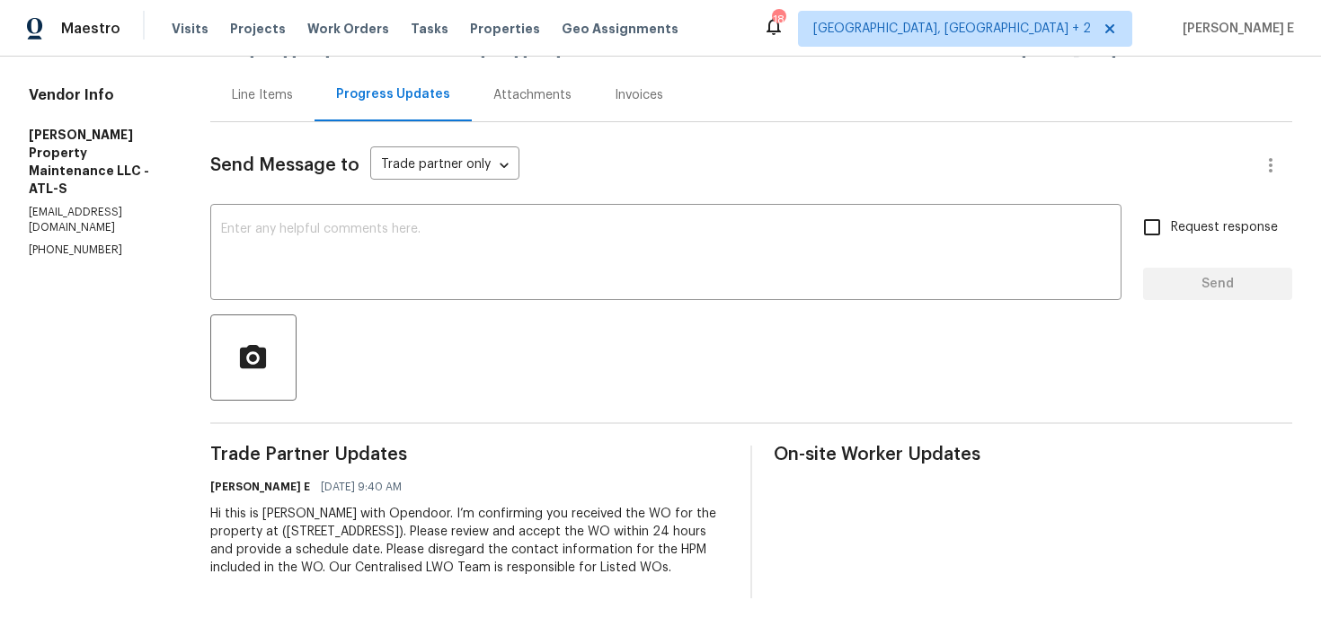
click at [897, 174] on div "Send Message to Trade partner only Trade partner only ​ x ​ Request response Se…" at bounding box center [751, 360] width 1082 height 476
click at [1089, 266] on textarea at bounding box center [666, 254] width 890 height 63
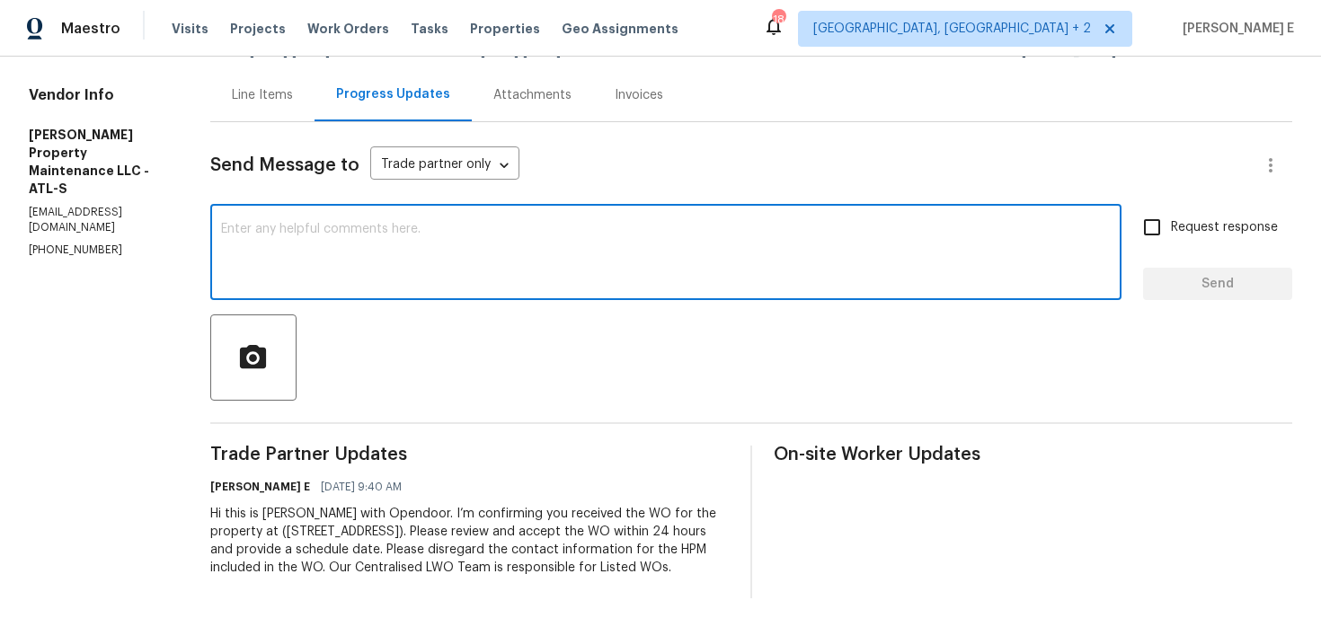
paste textarea "Thanks for accepting the work order! Just checking—do you have a scheduled date…"
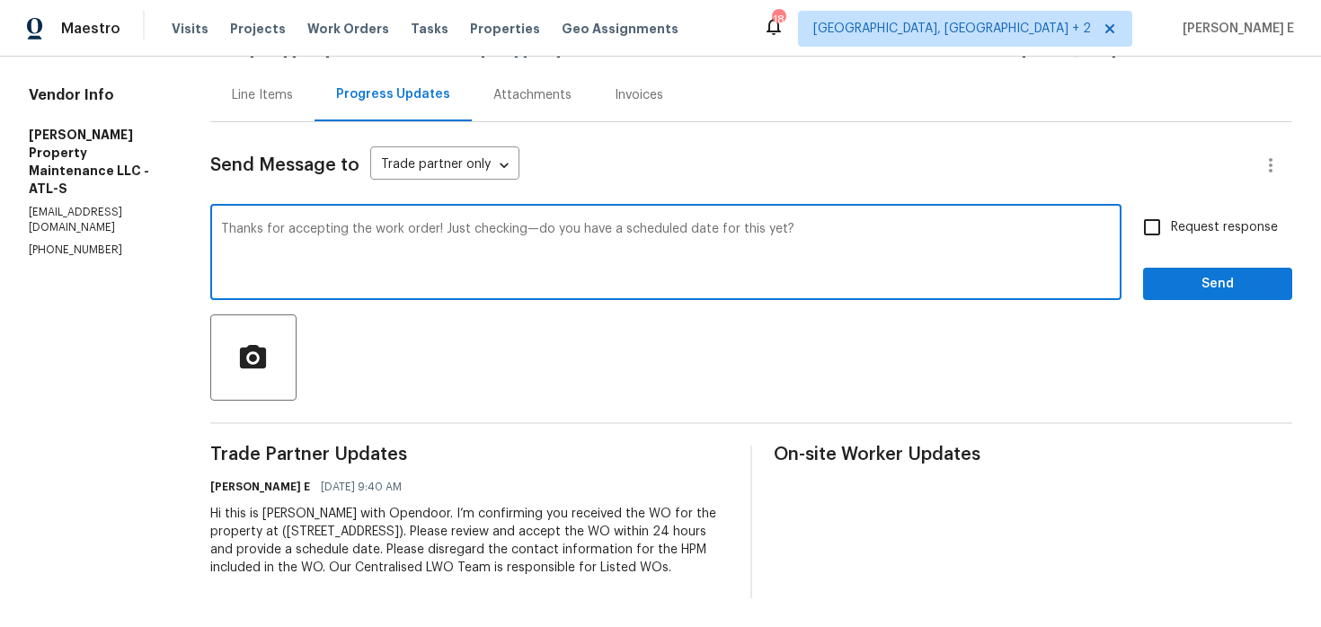
type textarea "Thanks for accepting the work order! Just checking—do you have a scheduled date…"
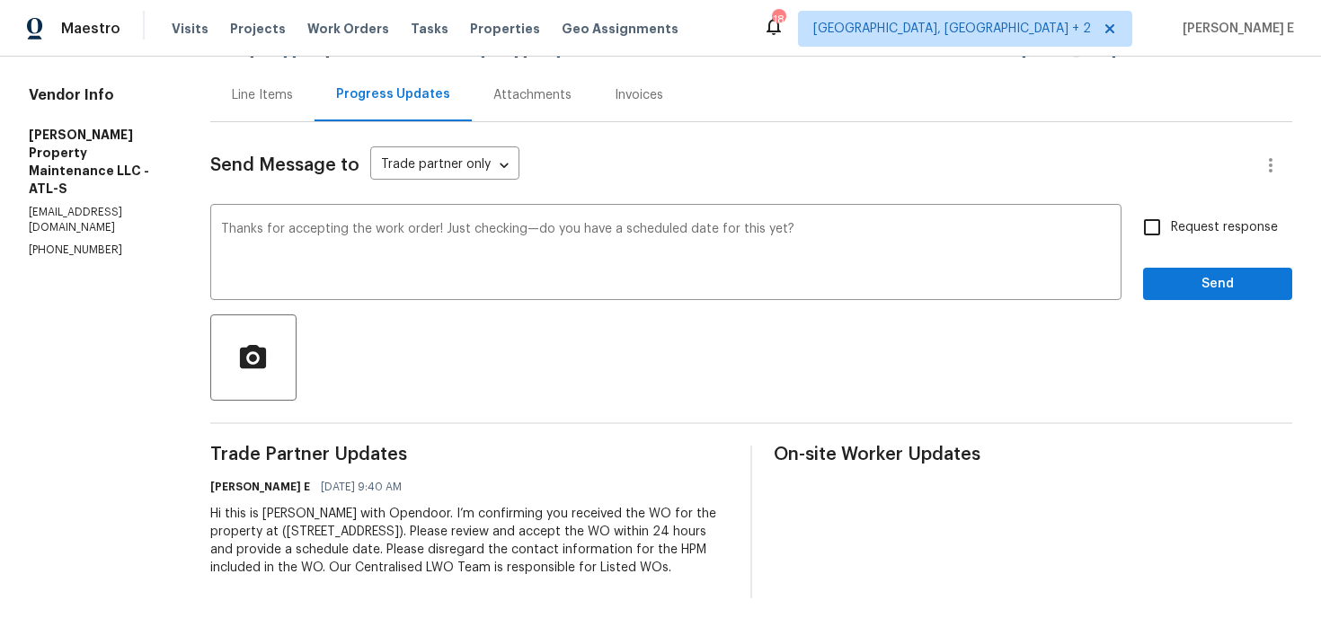
click at [1188, 231] on div "Request response Send" at bounding box center [1217, 255] width 149 height 92
click at [1179, 218] on span "Request response" at bounding box center [1224, 227] width 107 height 19
click at [1171, 209] on input "Request response" at bounding box center [1153, 228] width 38 height 38
checkbox input "true"
click at [1196, 276] on span "Send" at bounding box center [1218, 284] width 120 height 22
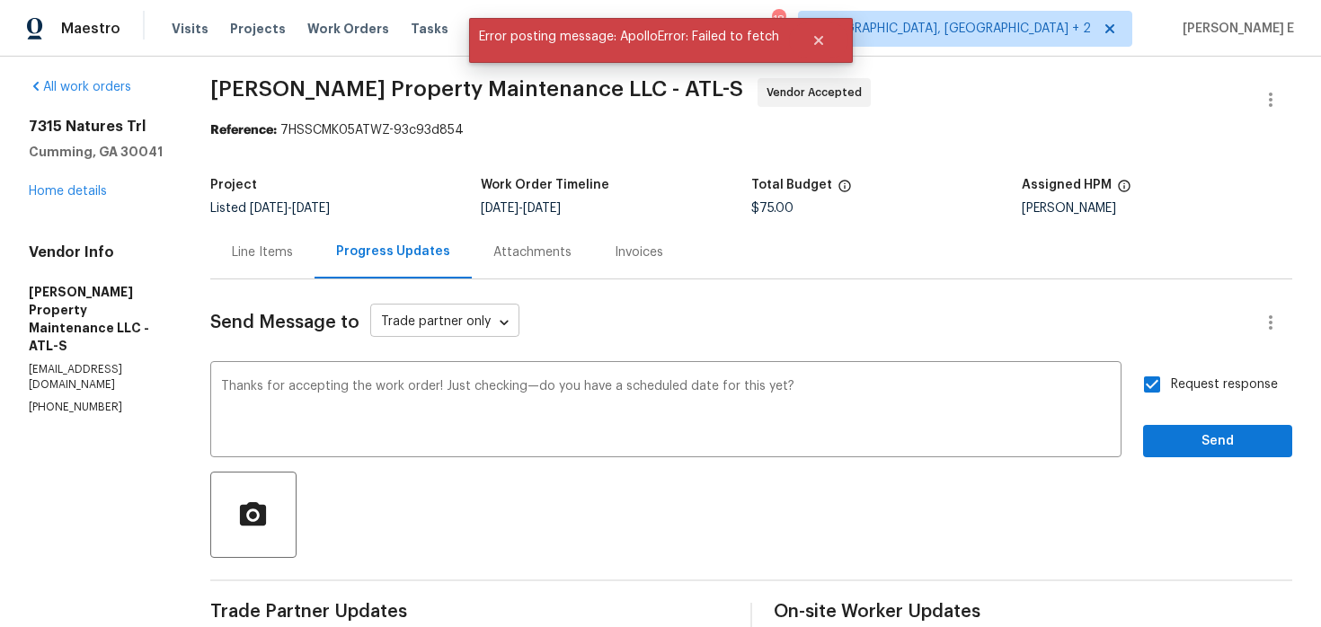
scroll to position [8, 0]
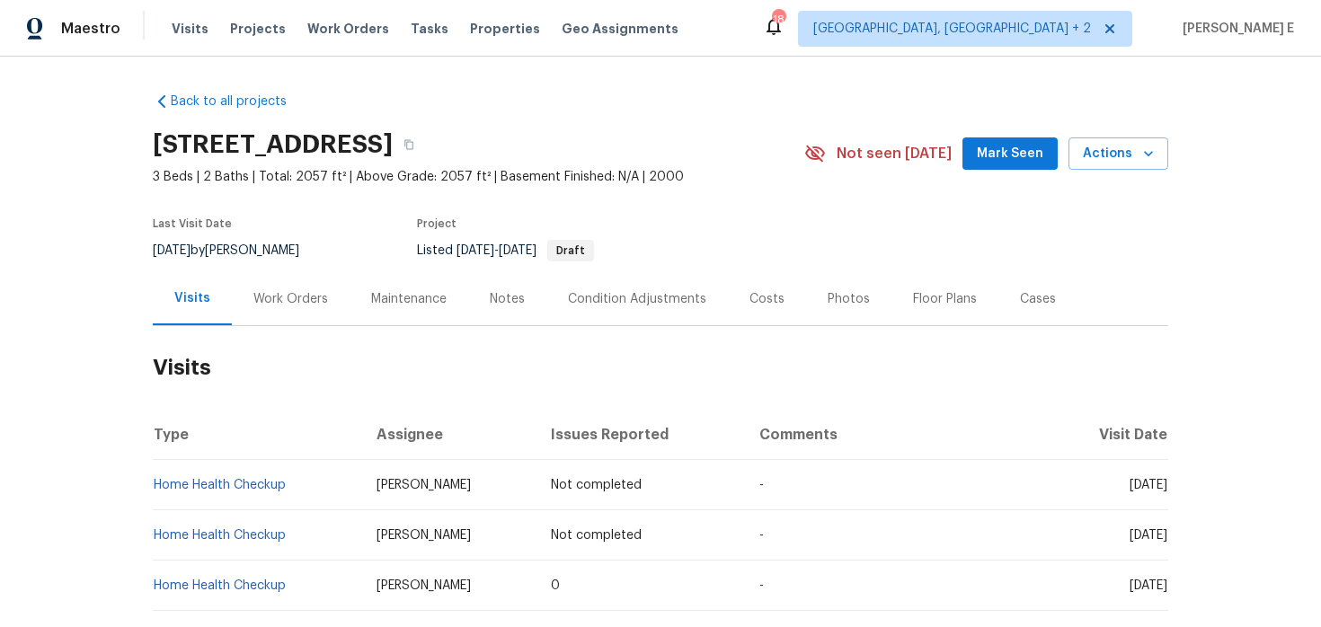
click at [316, 269] on div "Last Visit Date [DATE] by [PERSON_NAME] Project Listed [DATE] - [DATE] Draft" at bounding box center [457, 240] width 609 height 65
click at [297, 311] on div "Work Orders" at bounding box center [291, 298] width 118 height 53
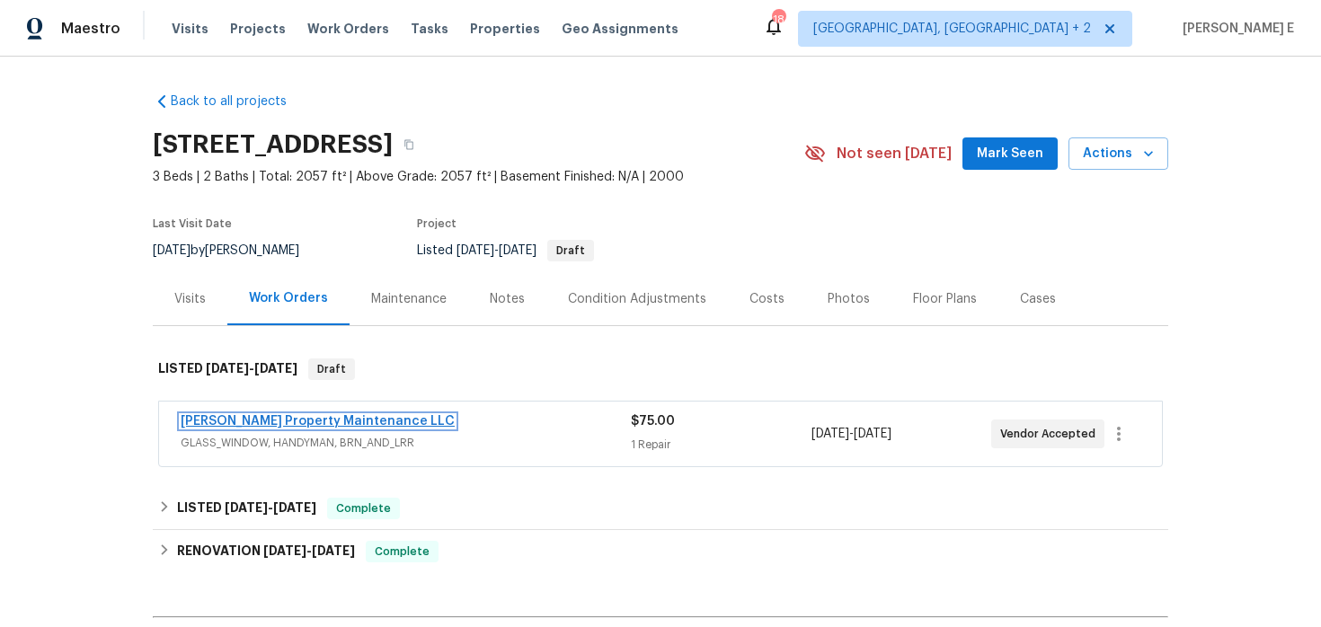
click at [292, 424] on link "[PERSON_NAME] Property Maintenance LLC" at bounding box center [318, 421] width 274 height 13
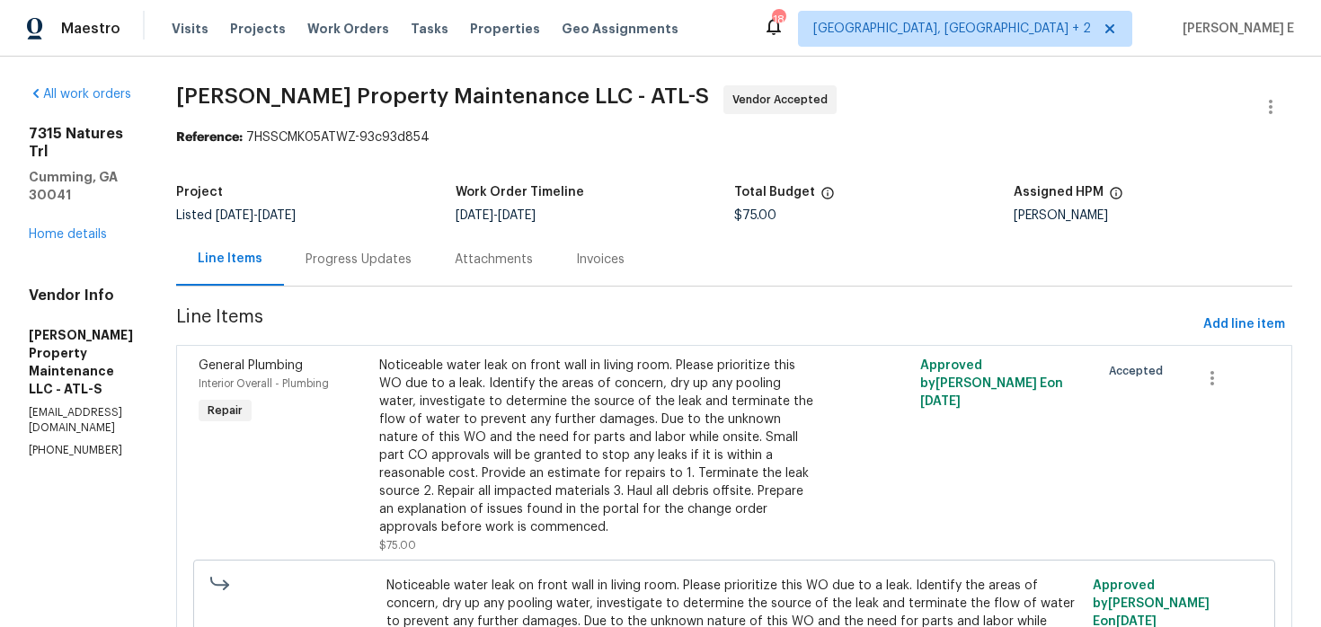
click at [433, 275] on div "Progress Updates" at bounding box center [358, 259] width 149 height 53
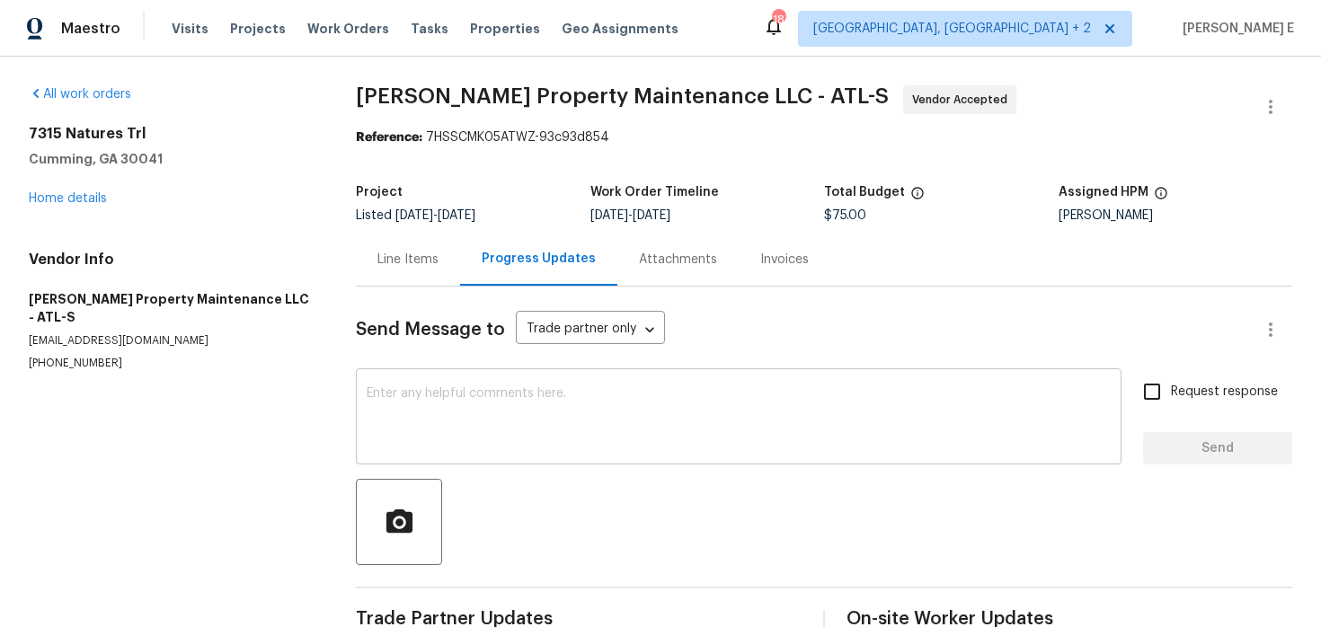
click at [494, 384] on div "x ​" at bounding box center [739, 419] width 766 height 92
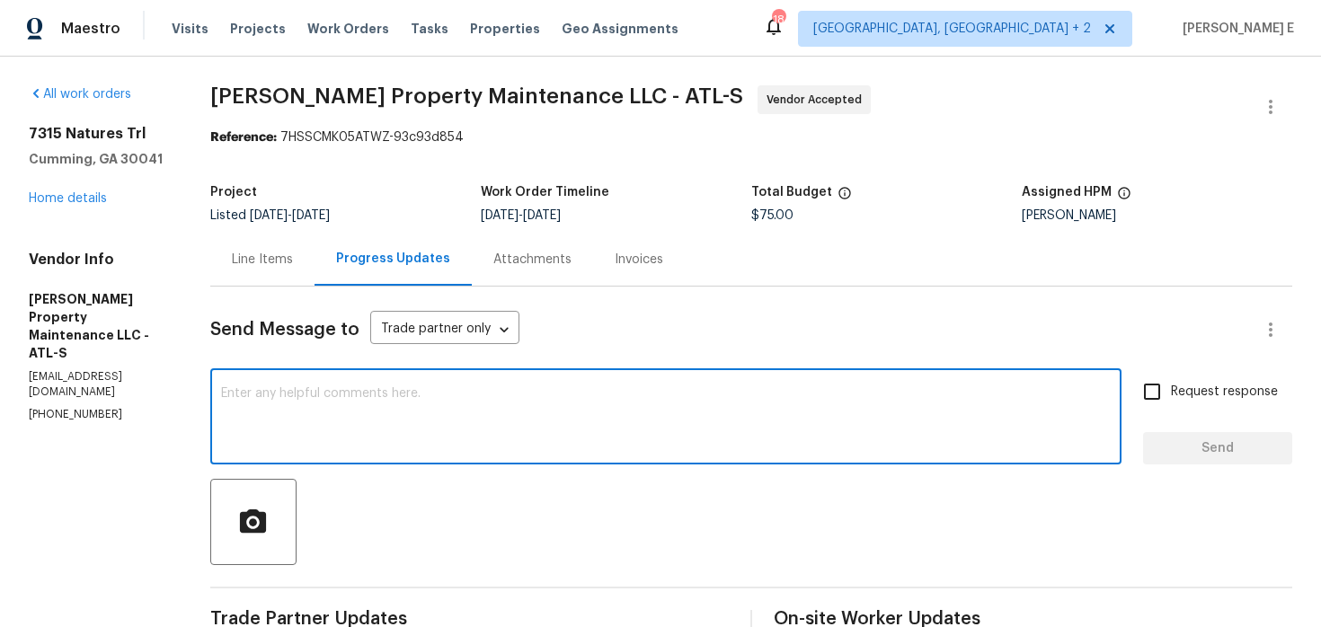
paste textarea "Thanks for accepting the work order! Just checking—do you have a scheduled date…"
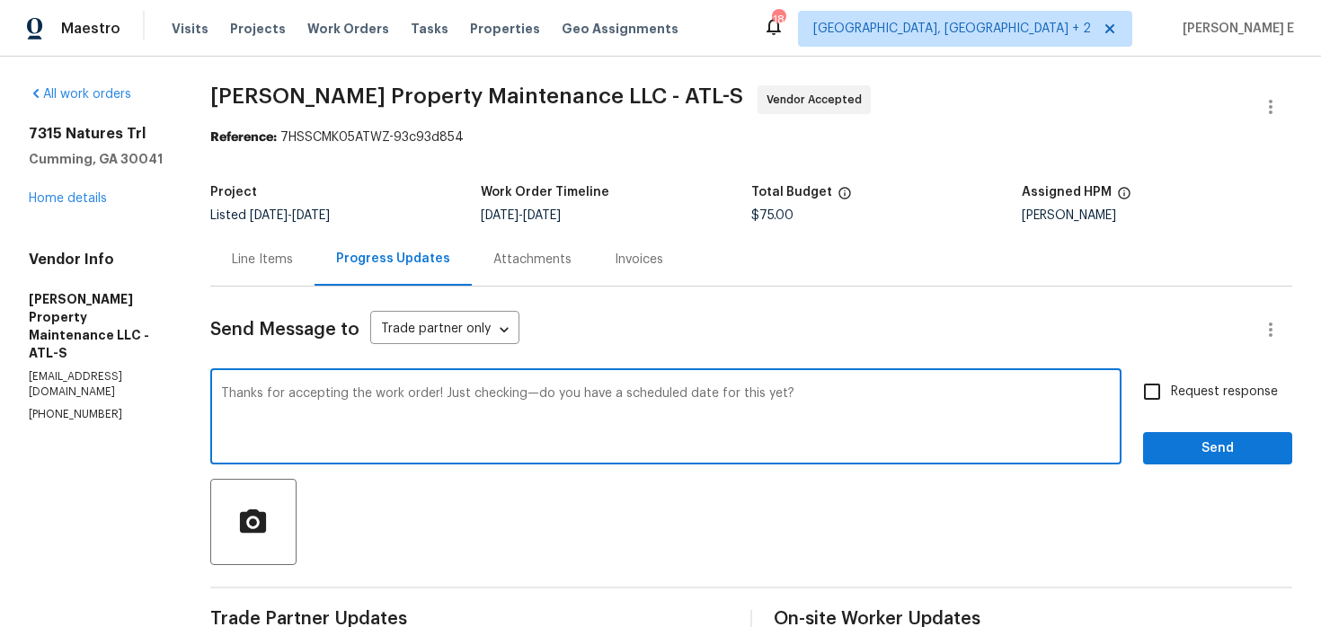
type textarea "Thanks for accepting the work order! Just checking—do you have a scheduled date…"
click at [1229, 411] on div "Request response Send" at bounding box center [1217, 419] width 149 height 92
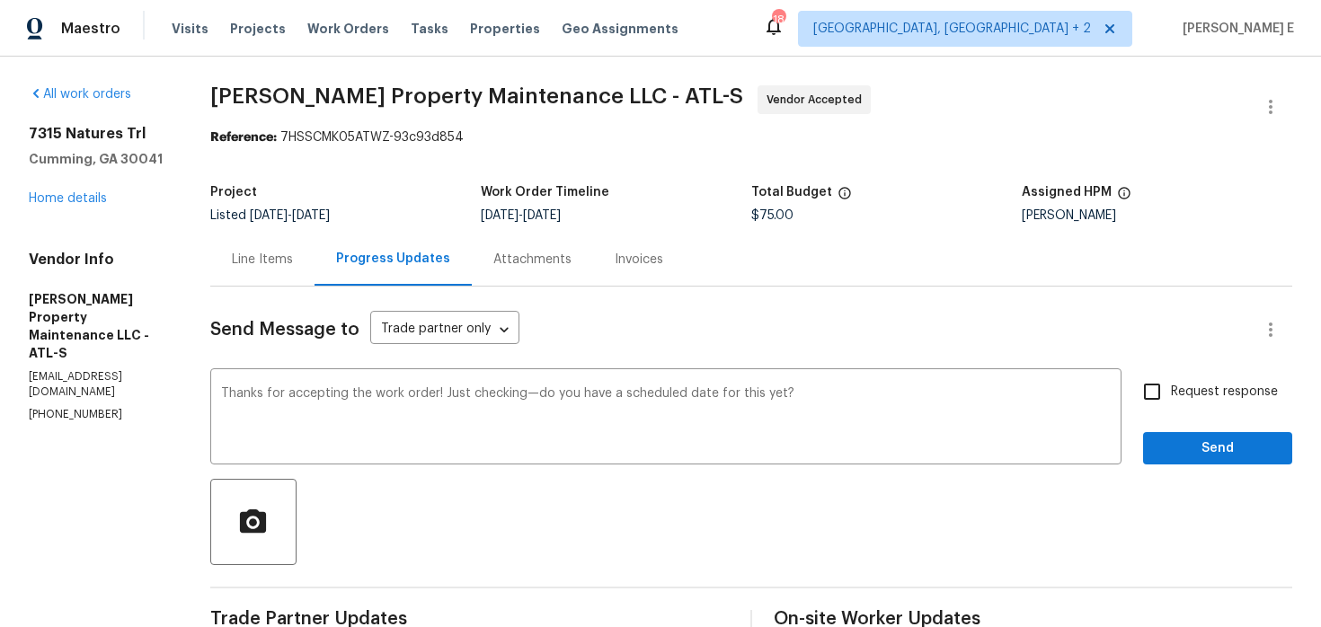
click at [1214, 392] on span "Request response" at bounding box center [1224, 392] width 107 height 19
click at [1171, 392] on input "Request response" at bounding box center [1153, 392] width 38 height 38
checkbox input "true"
click at [1207, 447] on span "Send" at bounding box center [1218, 449] width 120 height 22
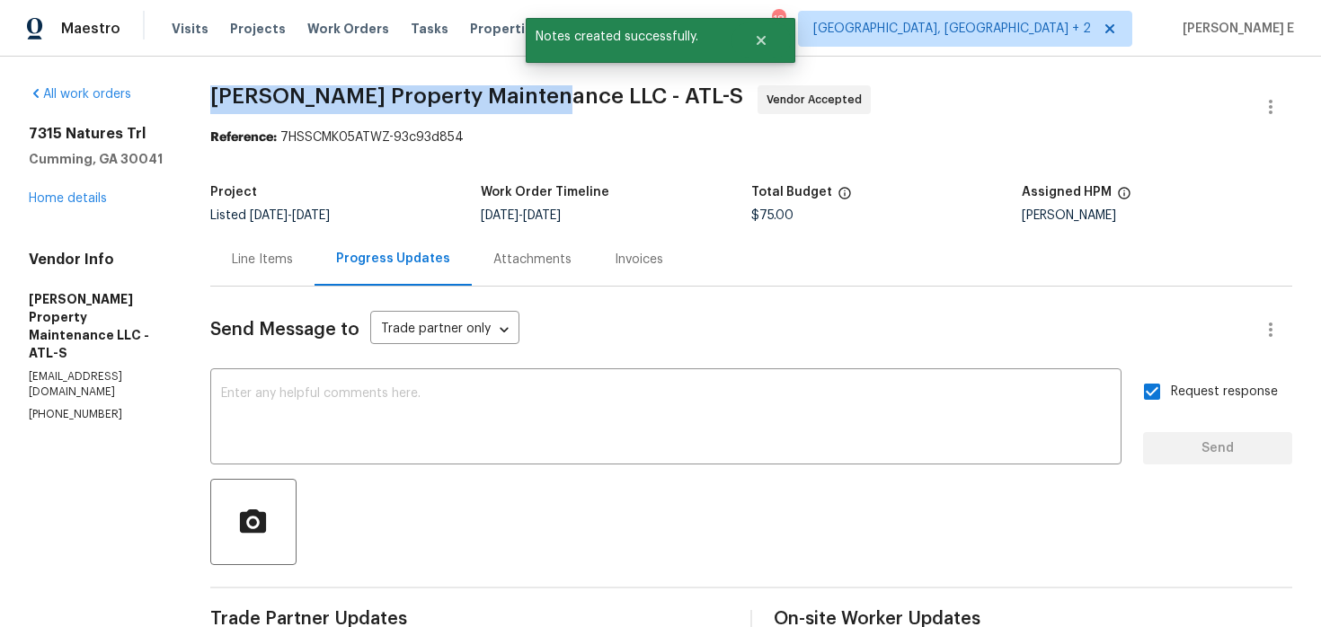
drag, startPoint x: 215, startPoint y: 98, endPoint x: 549, endPoint y: 101, distance: 334.4
click at [549, 101] on span "Glen Property Maintenance LLC - ATL-S Vendor Accepted" at bounding box center [729, 106] width 1039 height 43
copy span "Glen Property Maintenance LLC"
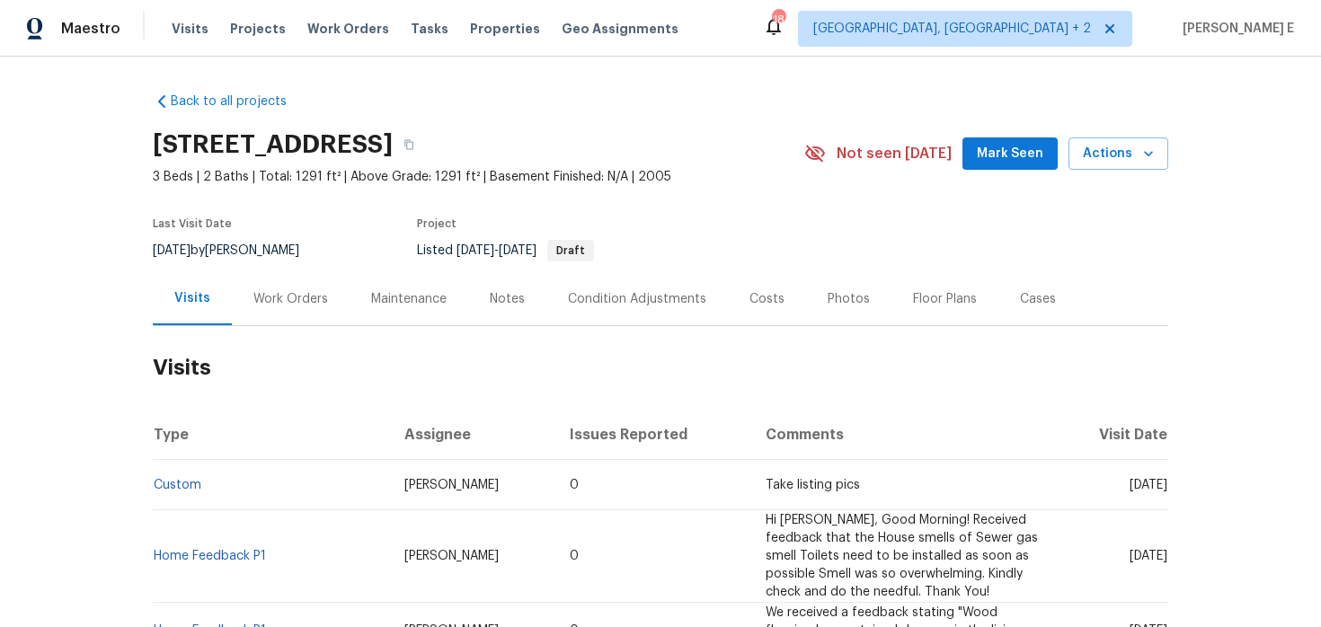
click at [287, 315] on div "Work Orders" at bounding box center [291, 298] width 118 height 53
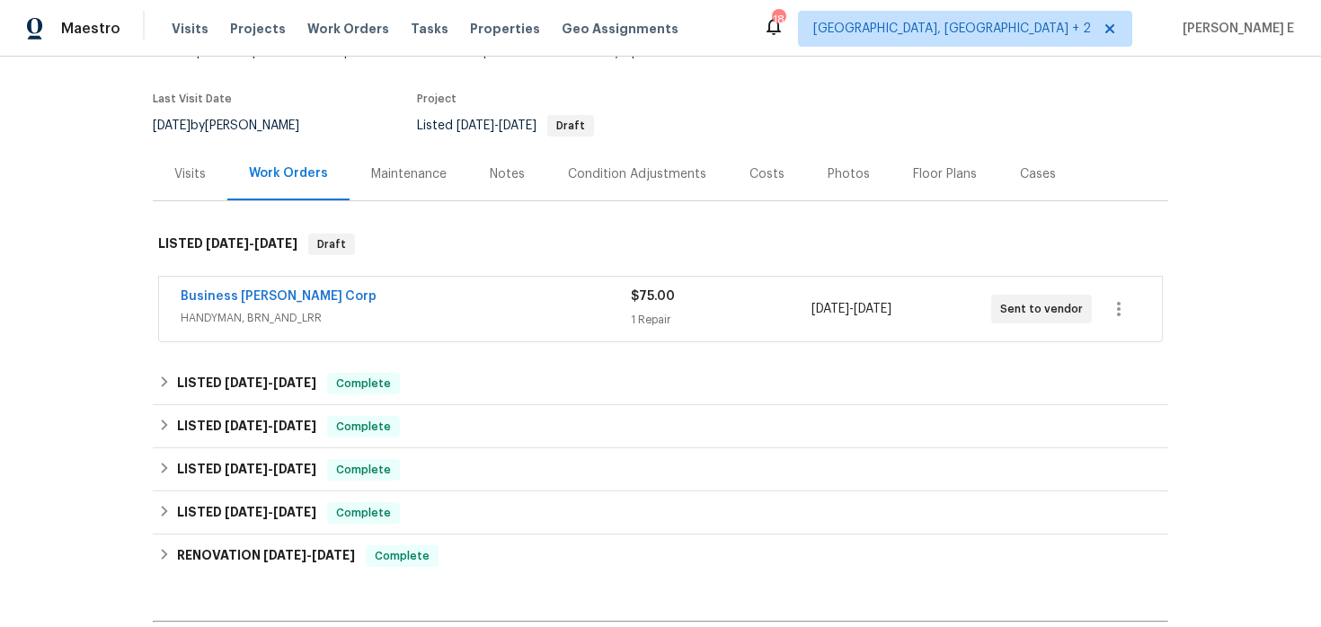
scroll to position [131, 0]
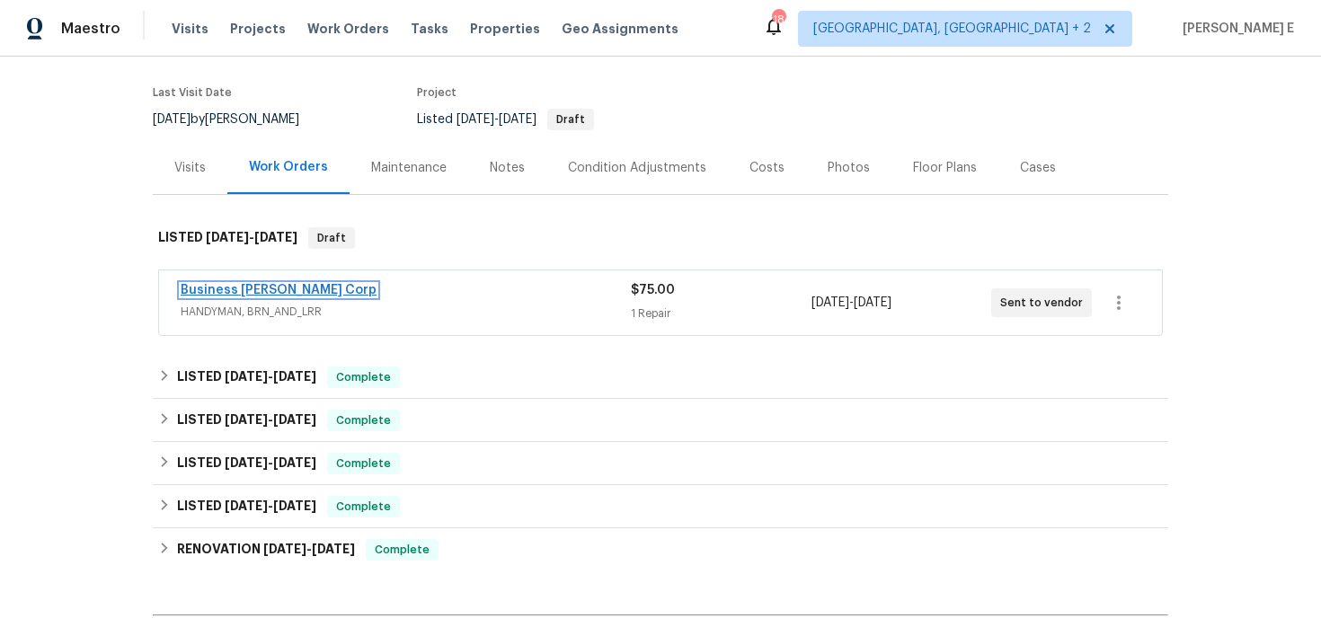
click at [262, 290] on link "Business Morel Corp" at bounding box center [279, 290] width 196 height 13
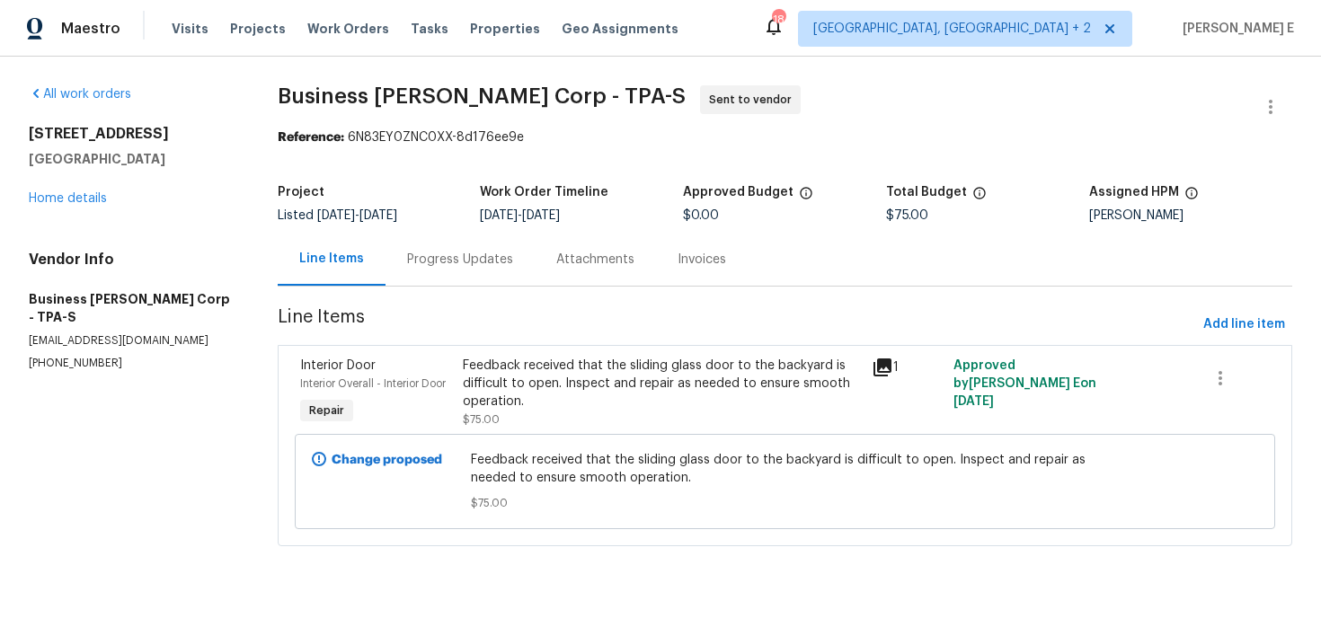
click at [434, 271] on div "Progress Updates" at bounding box center [460, 259] width 149 height 53
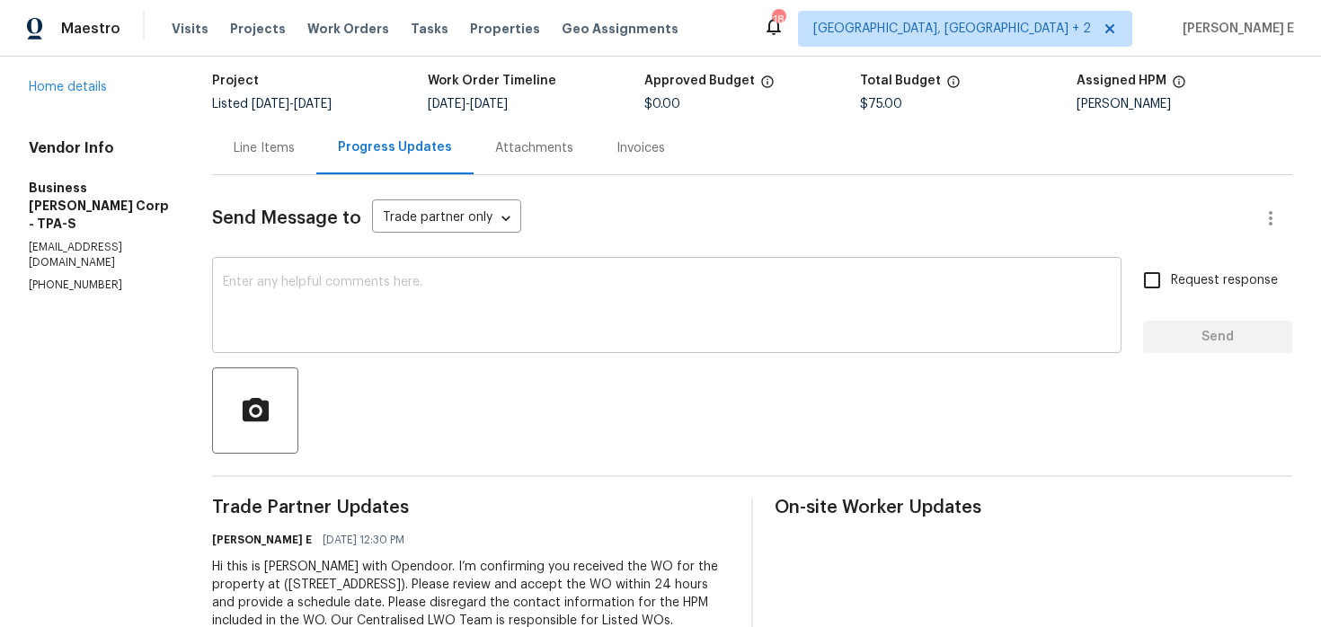
scroll to position [182, 0]
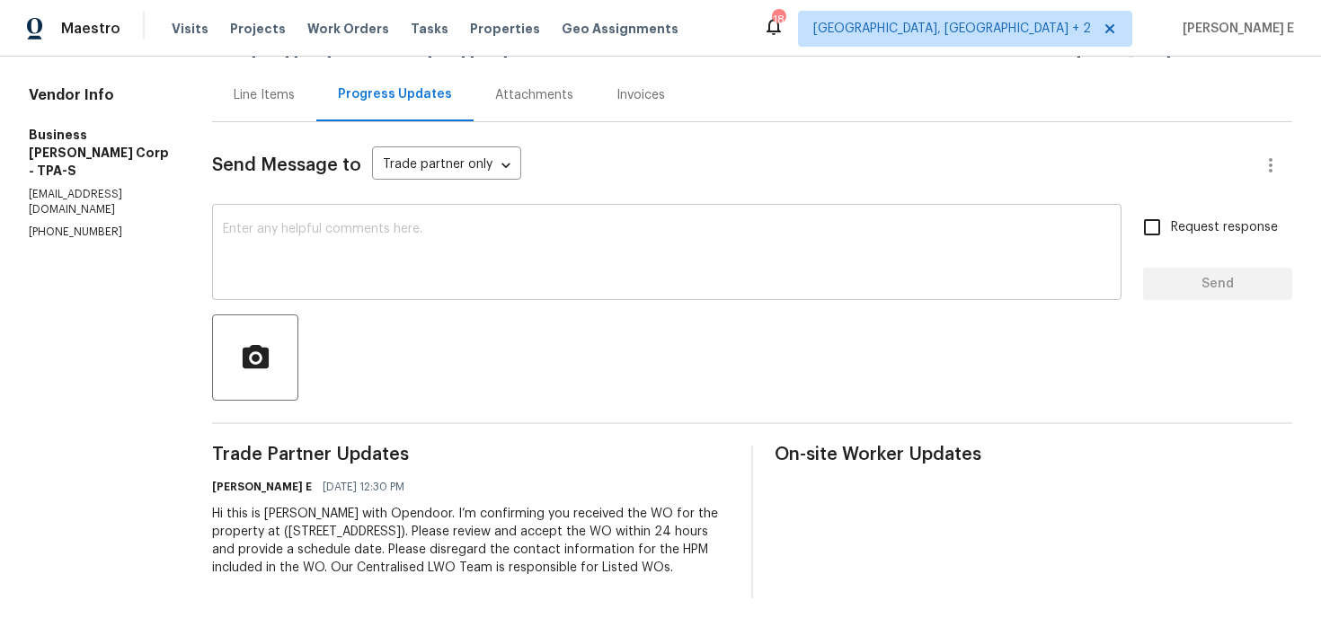
click at [657, 262] on textarea at bounding box center [667, 254] width 888 height 63
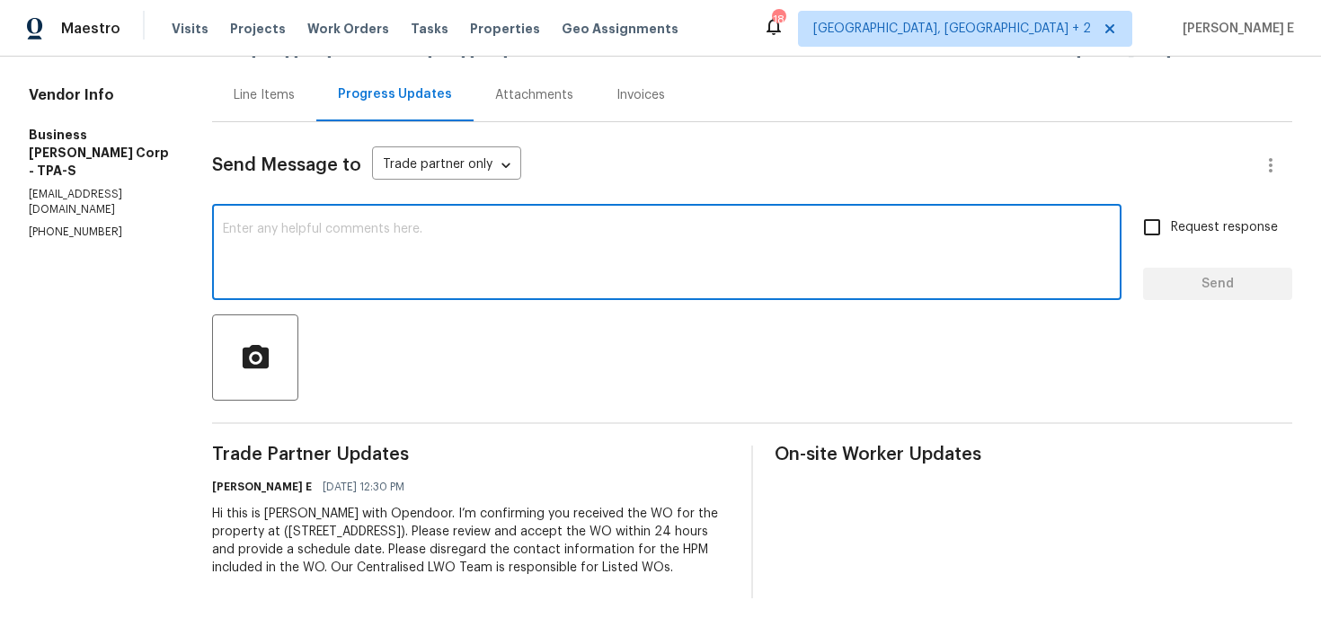
paste textarea "Please accept the work order and share the schedule to meet the deadline, or it…"
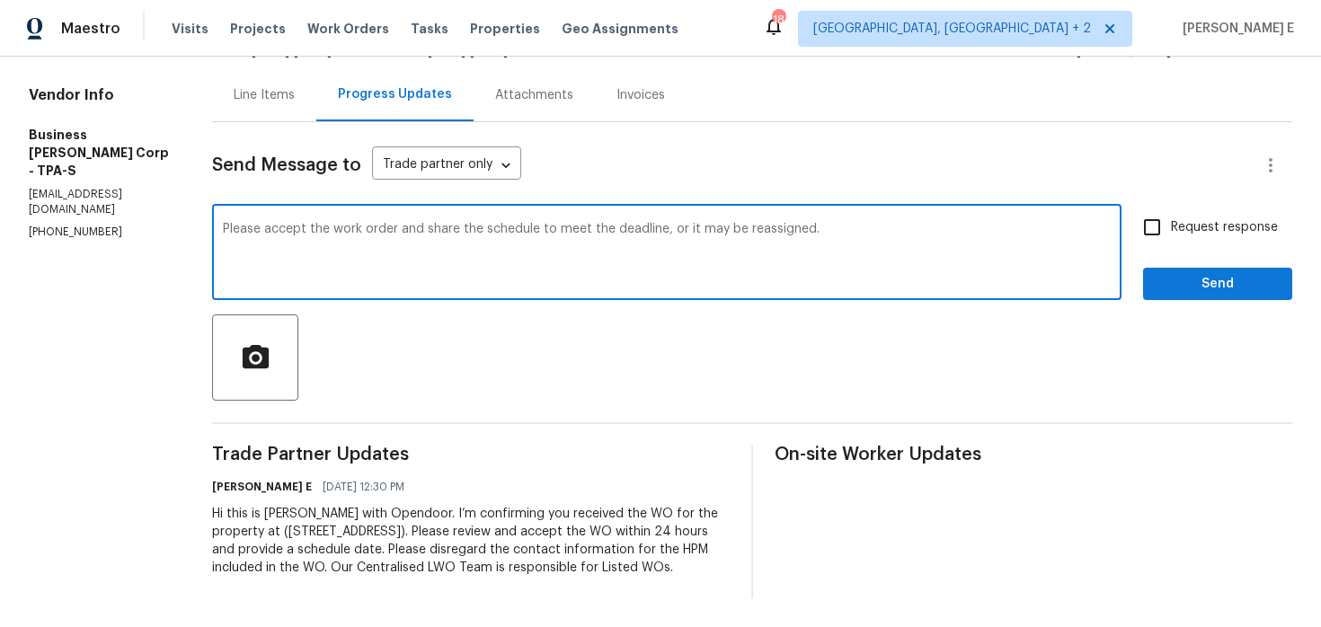
type textarea "Please accept the work order and share the schedule to meet the deadline, or it…"
click at [1169, 209] on input "Request response" at bounding box center [1153, 228] width 38 height 38
checkbox input "true"
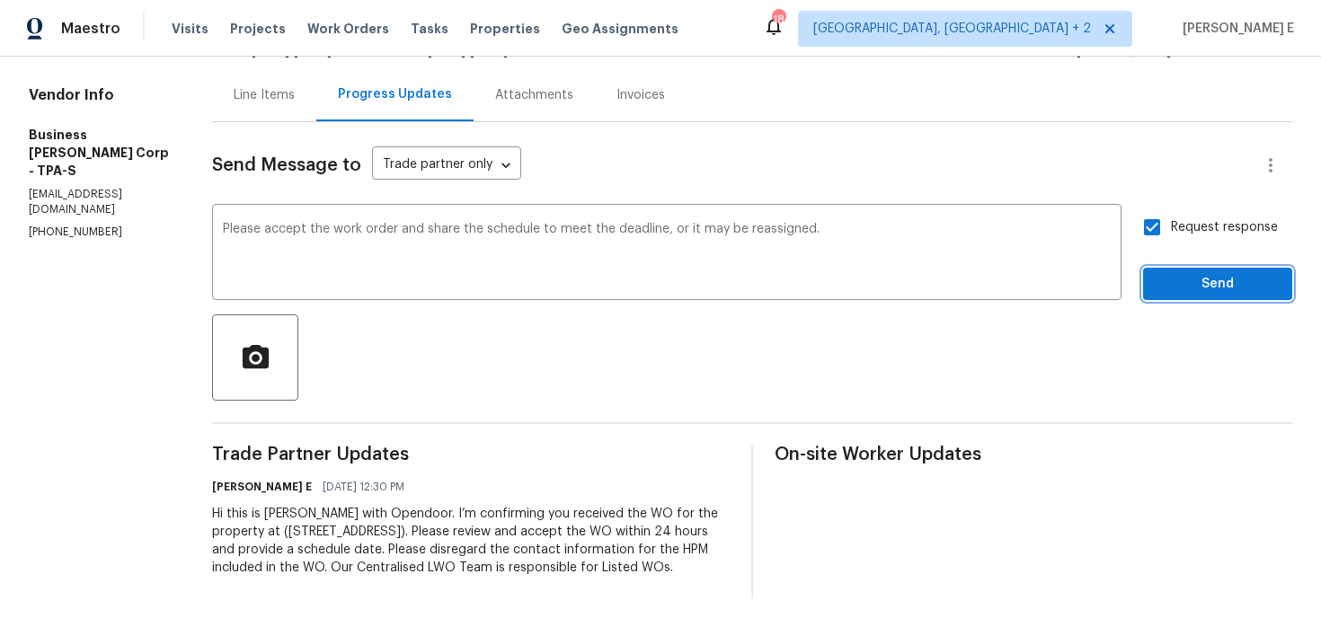
click at [1185, 273] on span "Send" at bounding box center [1218, 284] width 120 height 22
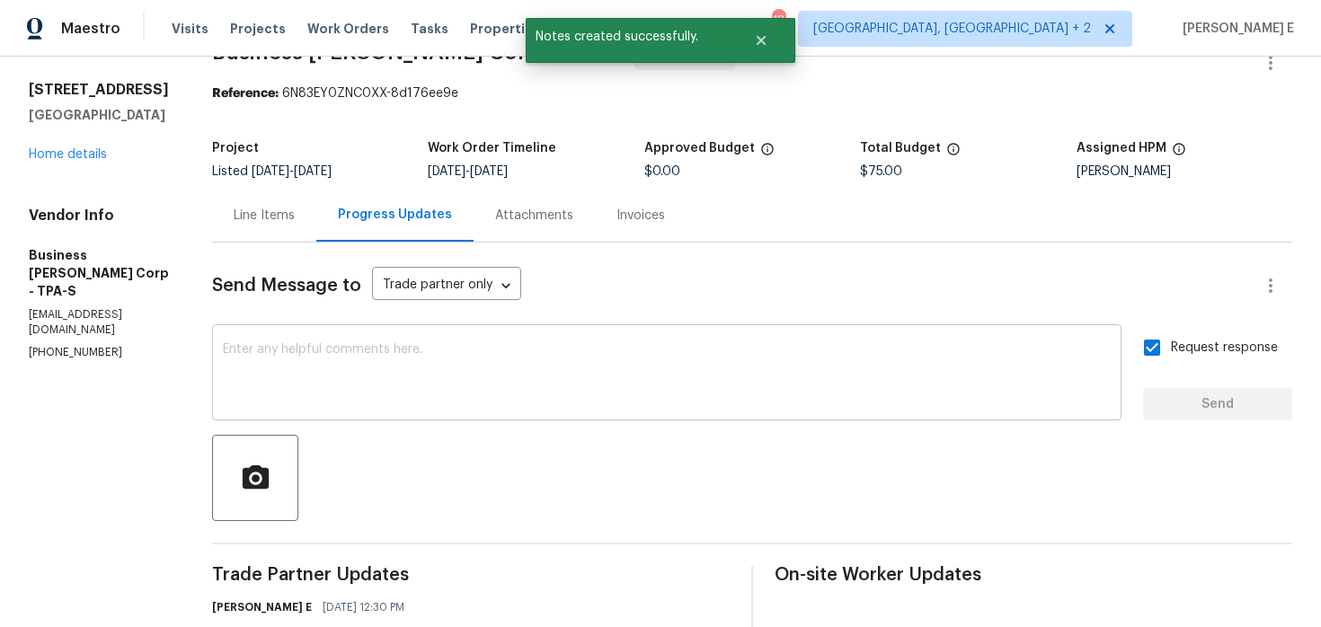
scroll to position [0, 0]
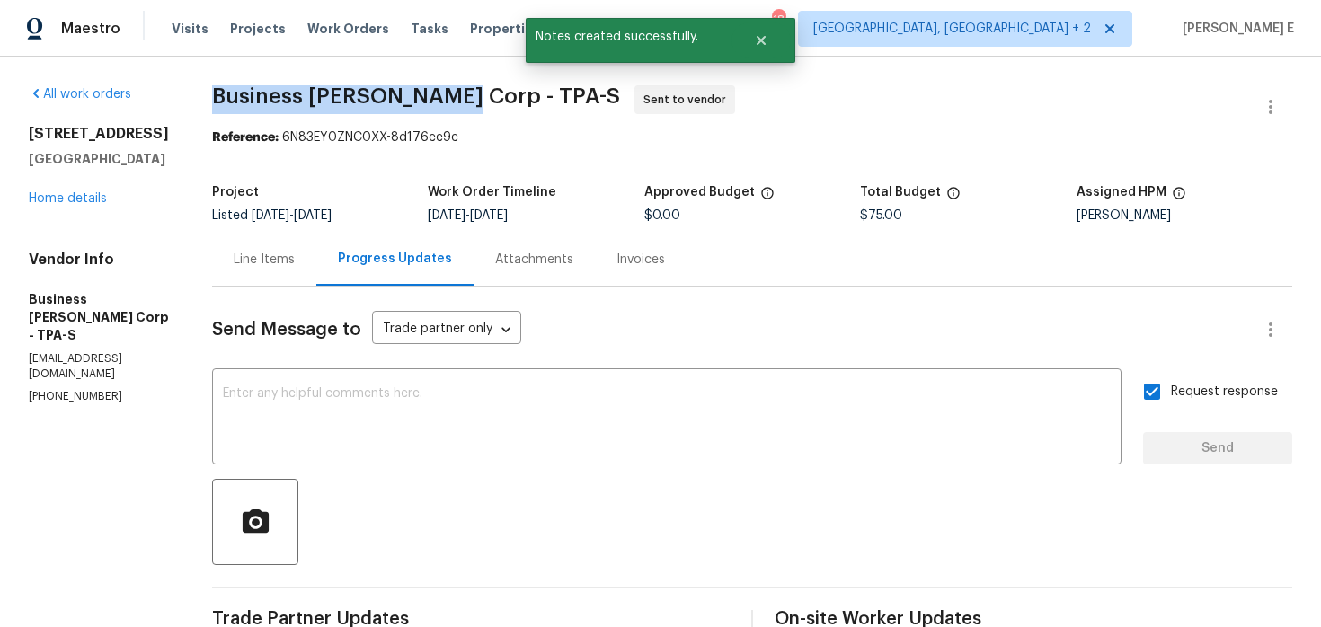
drag, startPoint x: 228, startPoint y: 95, endPoint x: 452, endPoint y: 97, distance: 223.8
click at [452, 97] on span "Business Morel Corp - TPA-S" at bounding box center [416, 96] width 408 height 22
copy span "Business Morel Corp -"
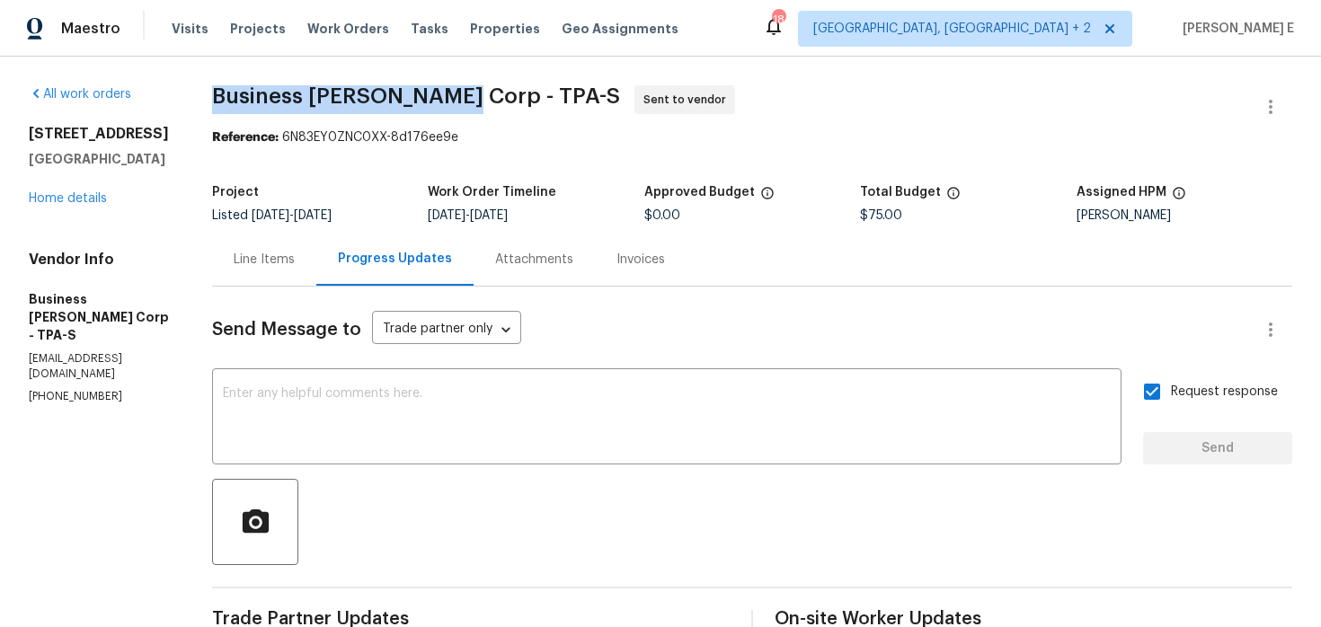
copy span "Business Morel Corp -"
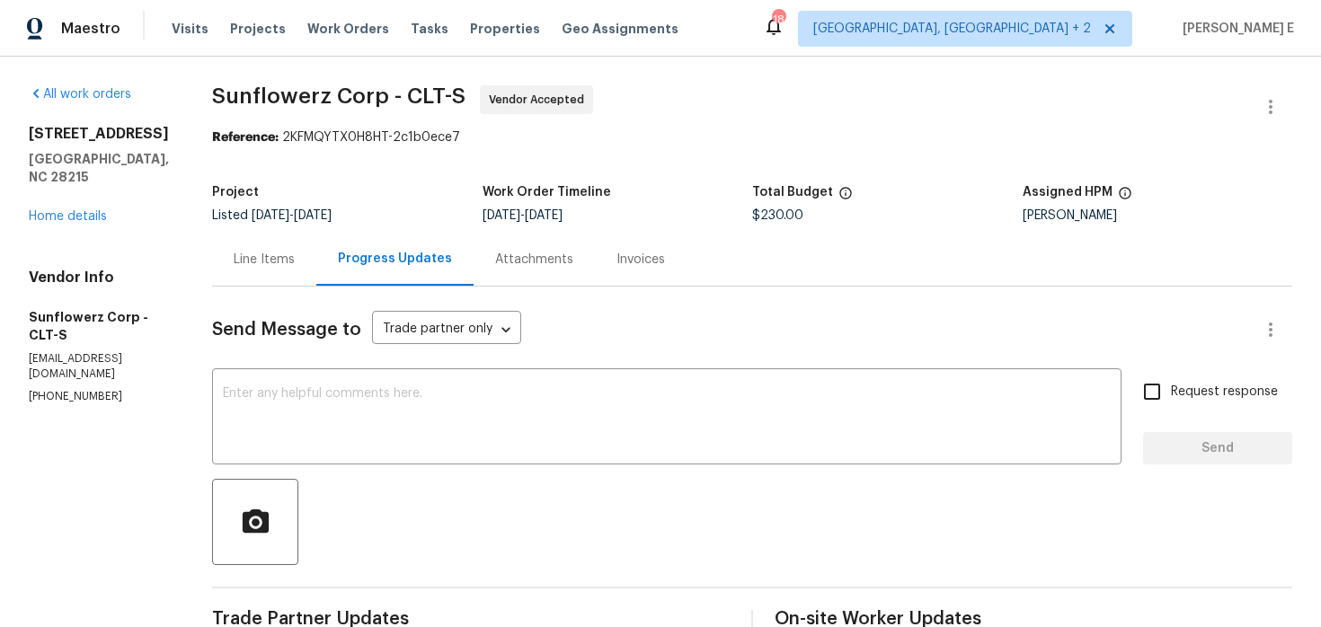
click at [51, 206] on div "[STREET_ADDRESS] Home details" at bounding box center [99, 175] width 140 height 101
click at [59, 210] on link "Home details" at bounding box center [68, 216] width 78 height 13
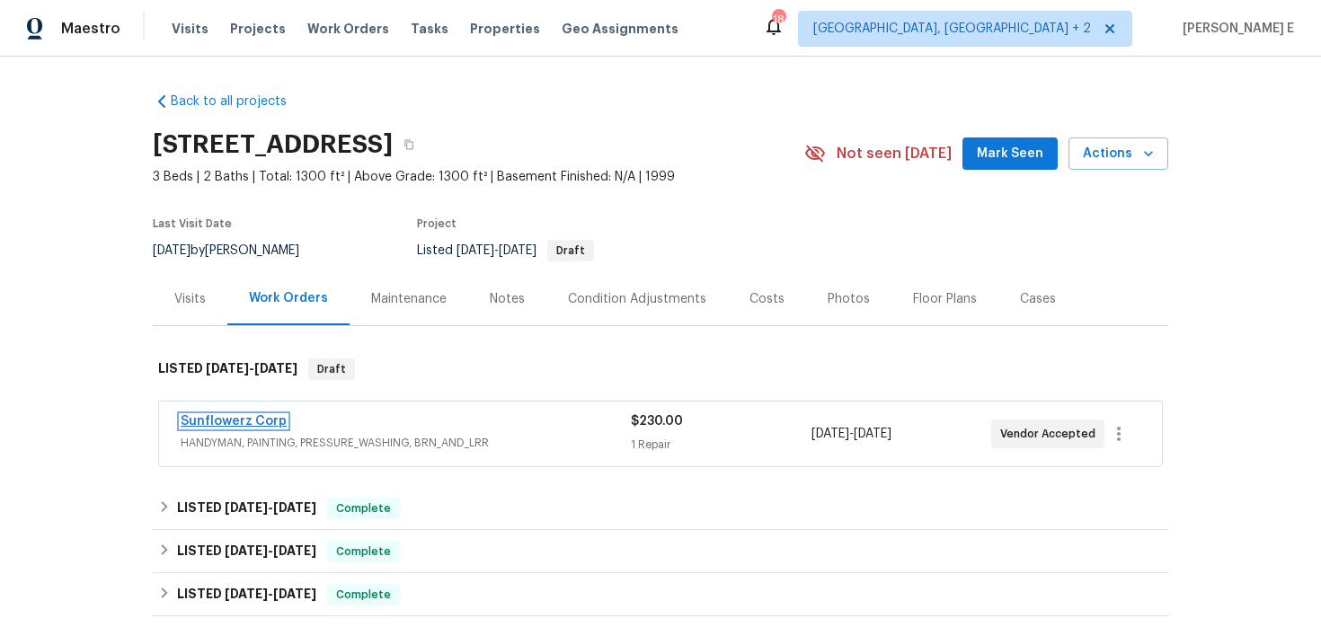
click at [234, 416] on link "Sunflowerz Corp" at bounding box center [234, 421] width 106 height 13
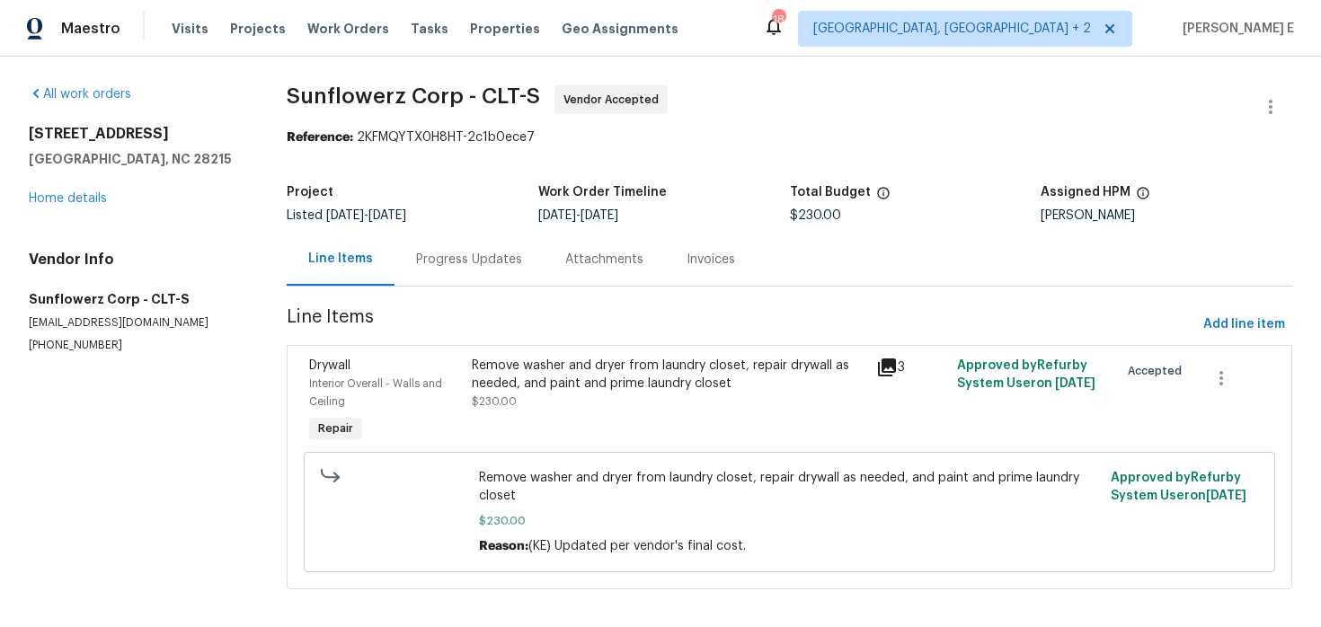
click at [443, 270] on div "Progress Updates" at bounding box center [469, 259] width 149 height 53
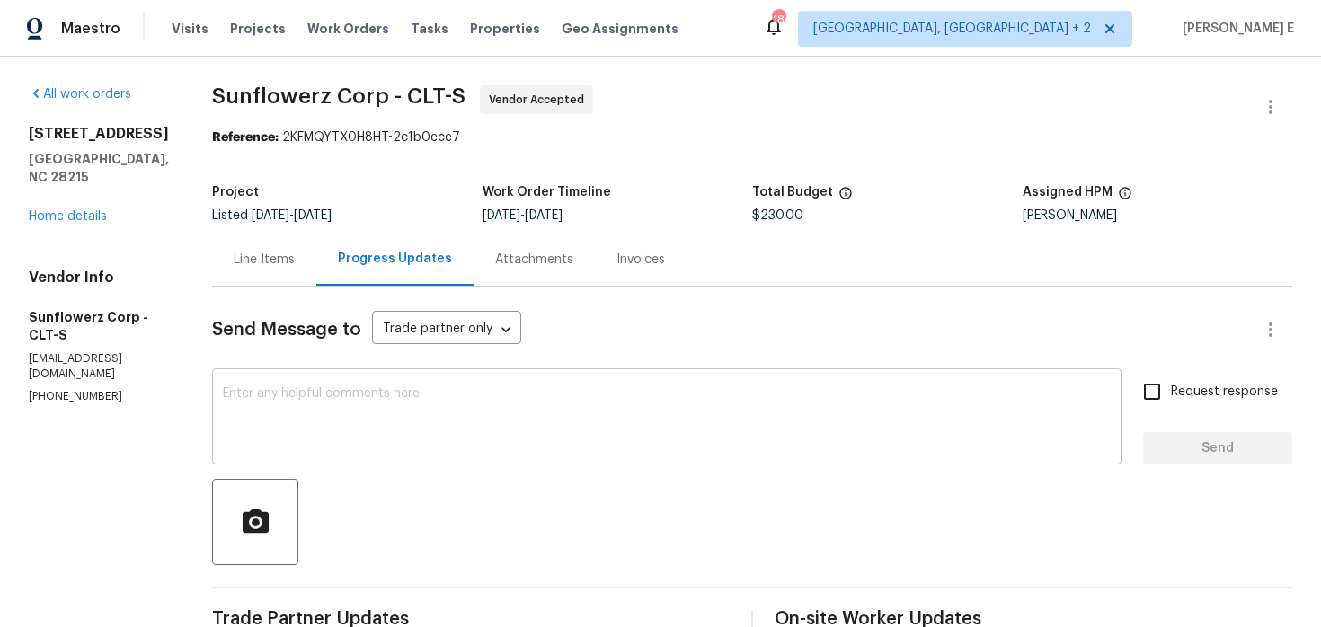
click at [805, 391] on textarea at bounding box center [667, 418] width 888 height 63
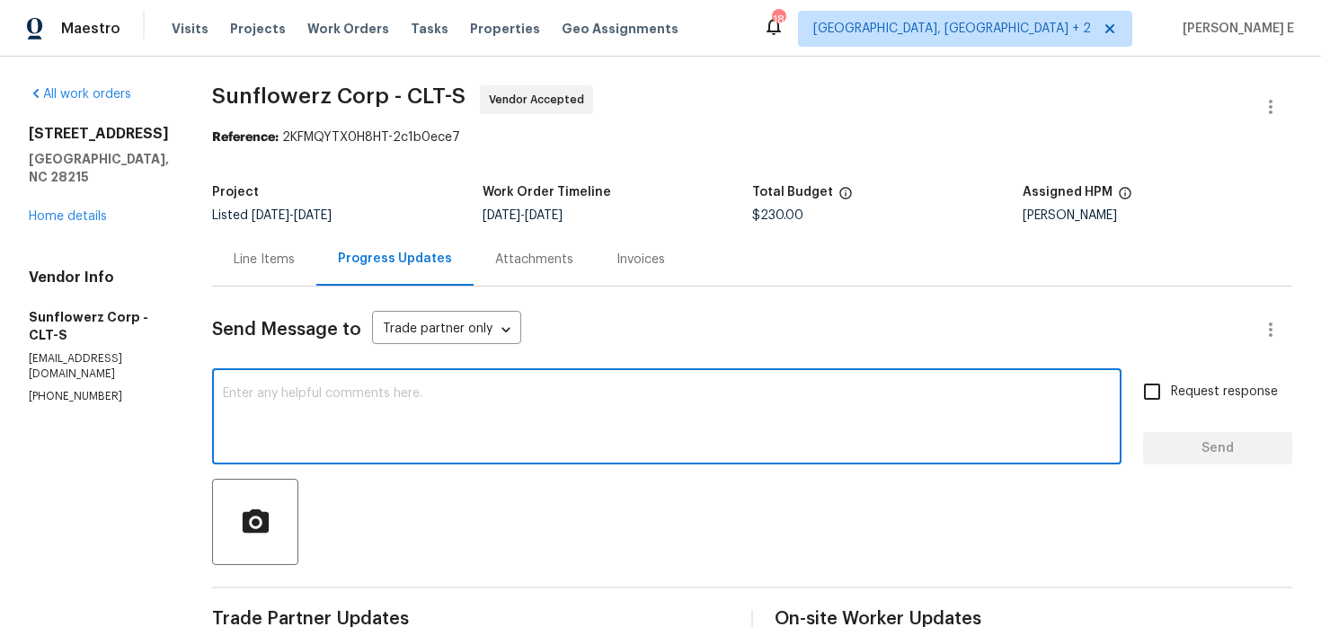
paste textarea "[STREET_ADDRESS]"
click at [696, 404] on textarea "[STREET_ADDRESS]" at bounding box center [667, 418] width 888 height 63
paste textarea "Just checking—do you have a scheduled date for this yet?"
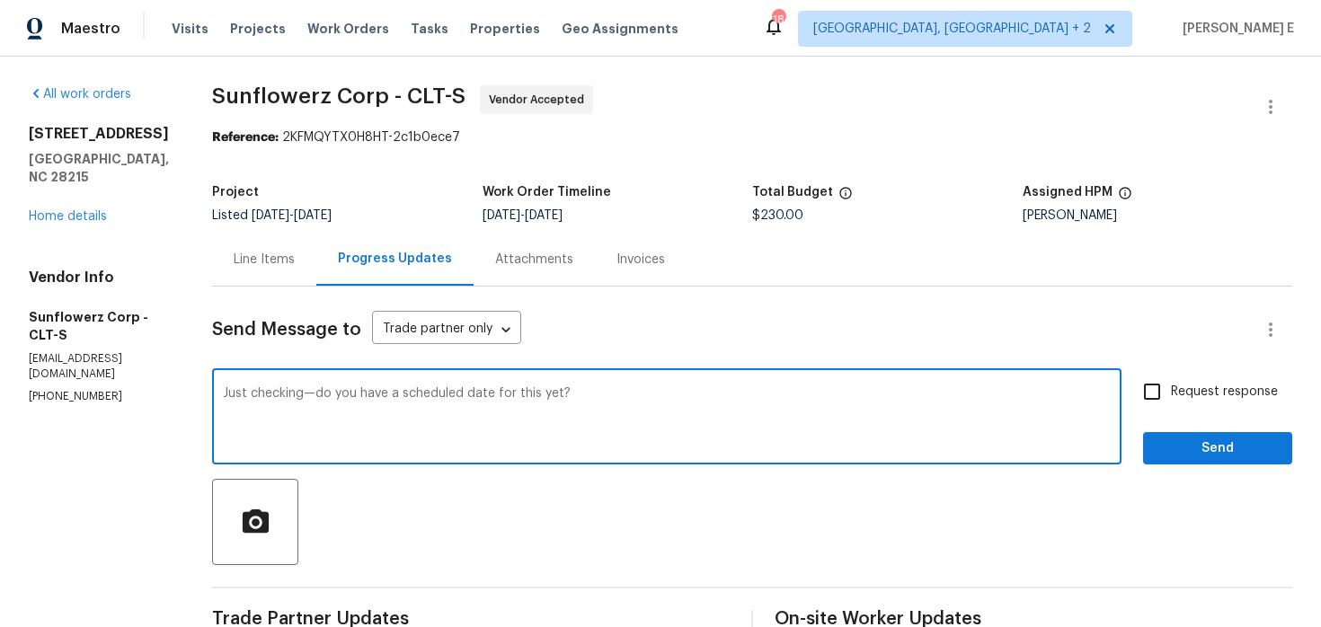
type textarea "Just checking—do you have a scheduled date for this yet?"
click at [1208, 378] on label "Request response" at bounding box center [1206, 392] width 145 height 38
click at [1171, 378] on input "Request response" at bounding box center [1153, 392] width 38 height 38
checkbox input "true"
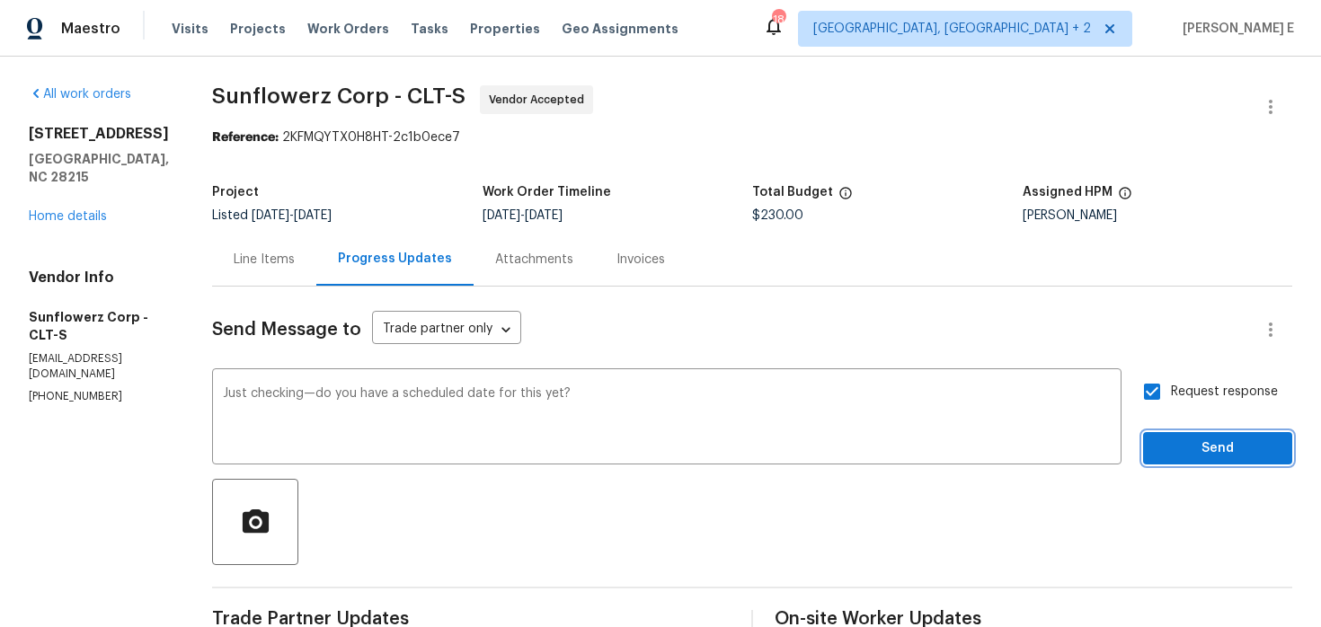
click at [1187, 447] on span "Send" at bounding box center [1218, 449] width 120 height 22
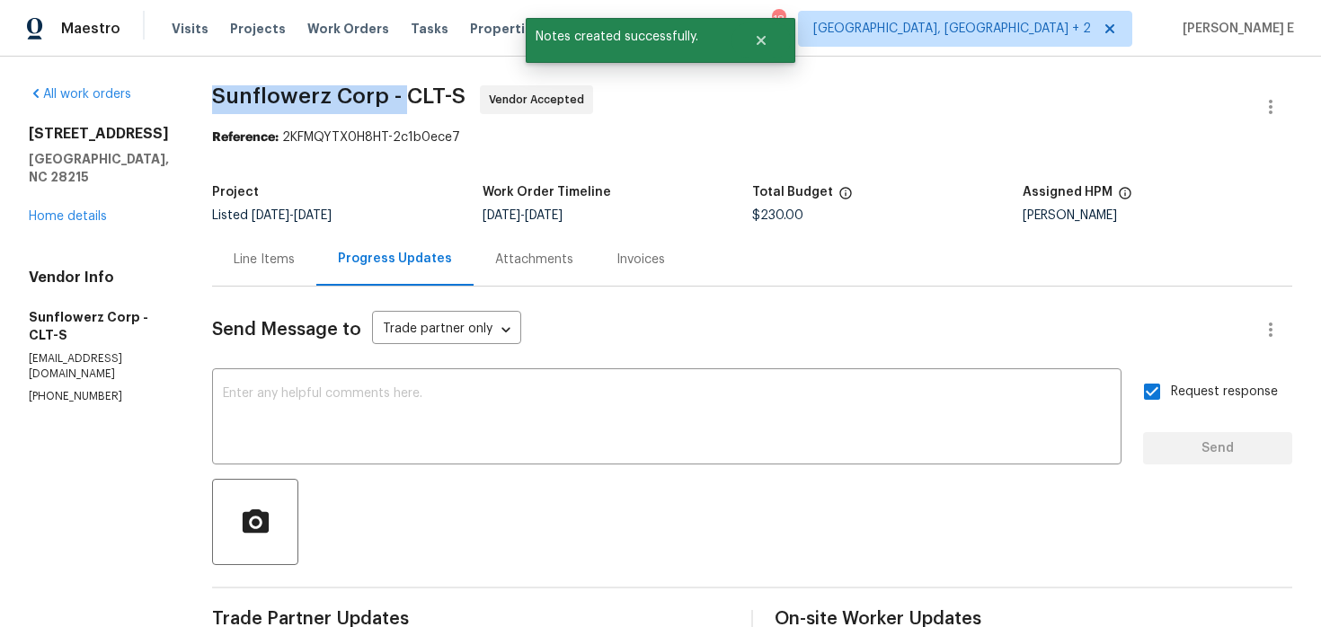
drag, startPoint x: 214, startPoint y: 101, endPoint x: 409, endPoint y: 95, distance: 195.1
click at [409, 95] on span "Sunflowerz Corp - CLT-S" at bounding box center [339, 96] width 254 height 22
copy span "Sunflowerz Corp -"
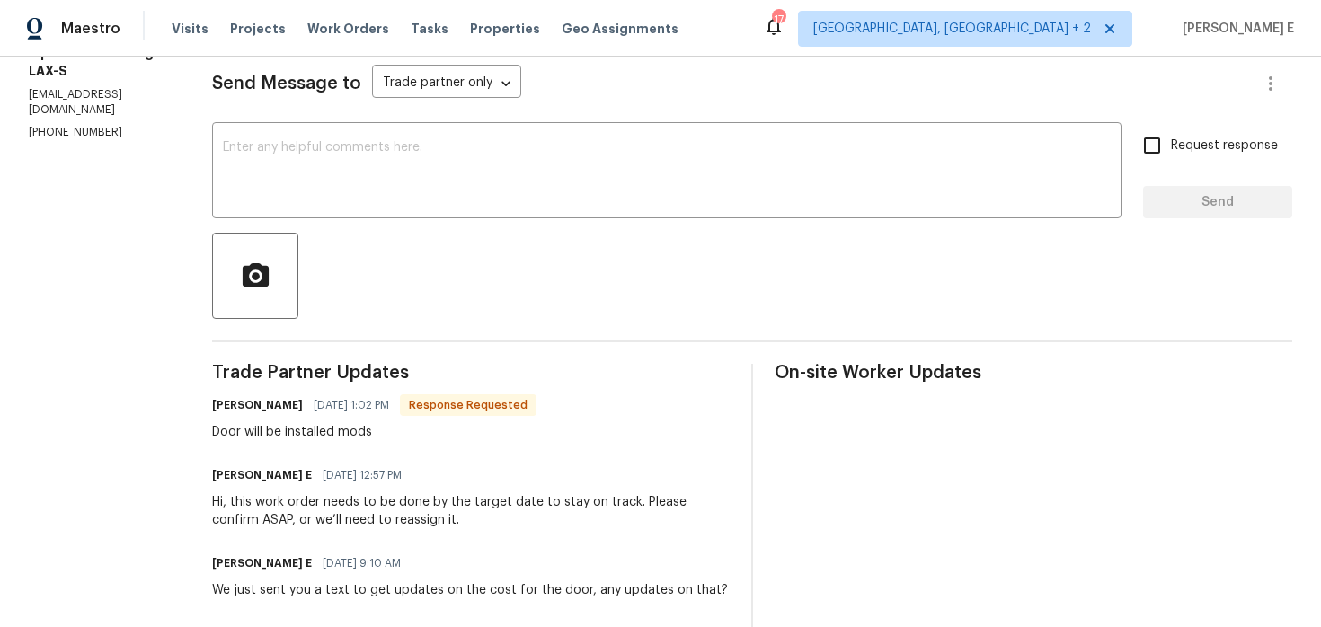
scroll to position [245, 0]
click at [292, 435] on div "Door will be installed mods" at bounding box center [374, 433] width 325 height 18
copy div "Door will be installed mods"
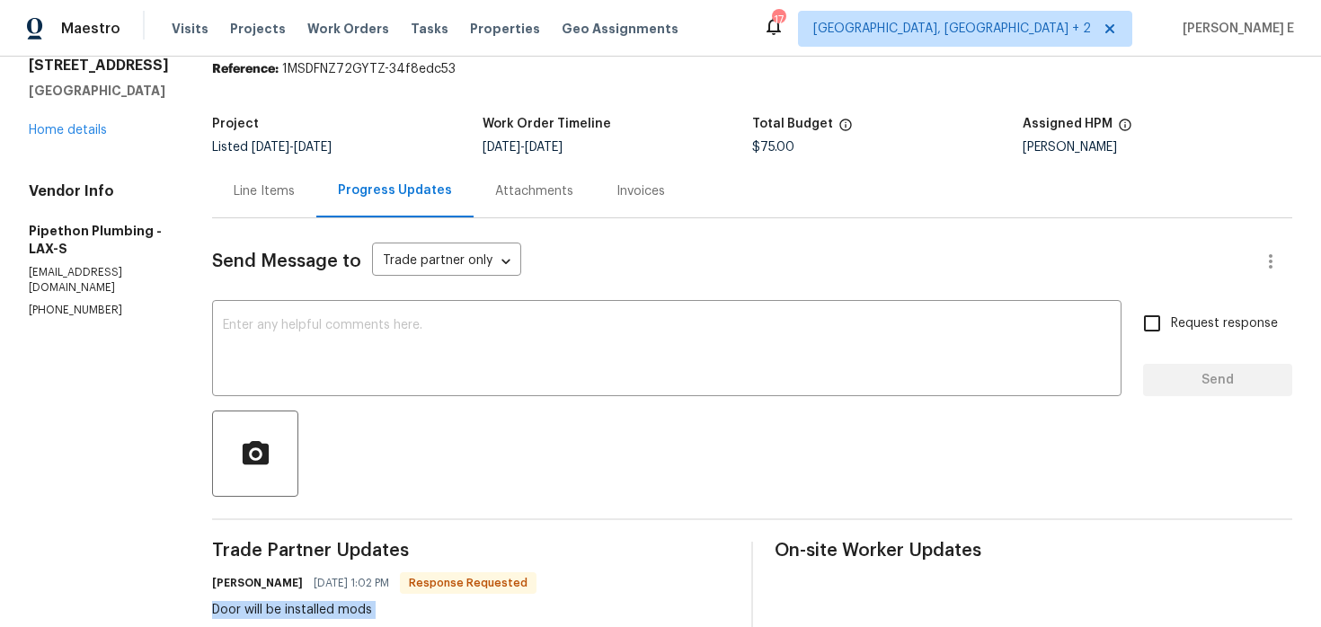
scroll to position [0, 0]
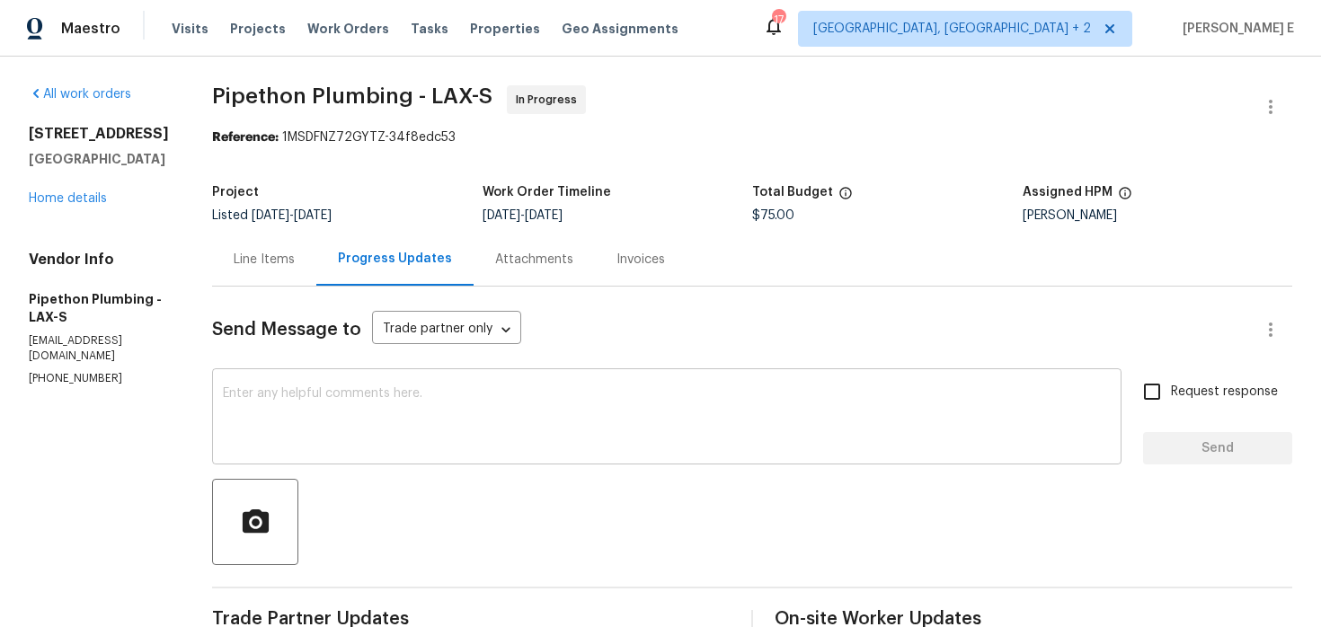
click at [549, 396] on textarea at bounding box center [667, 418] width 888 height 63
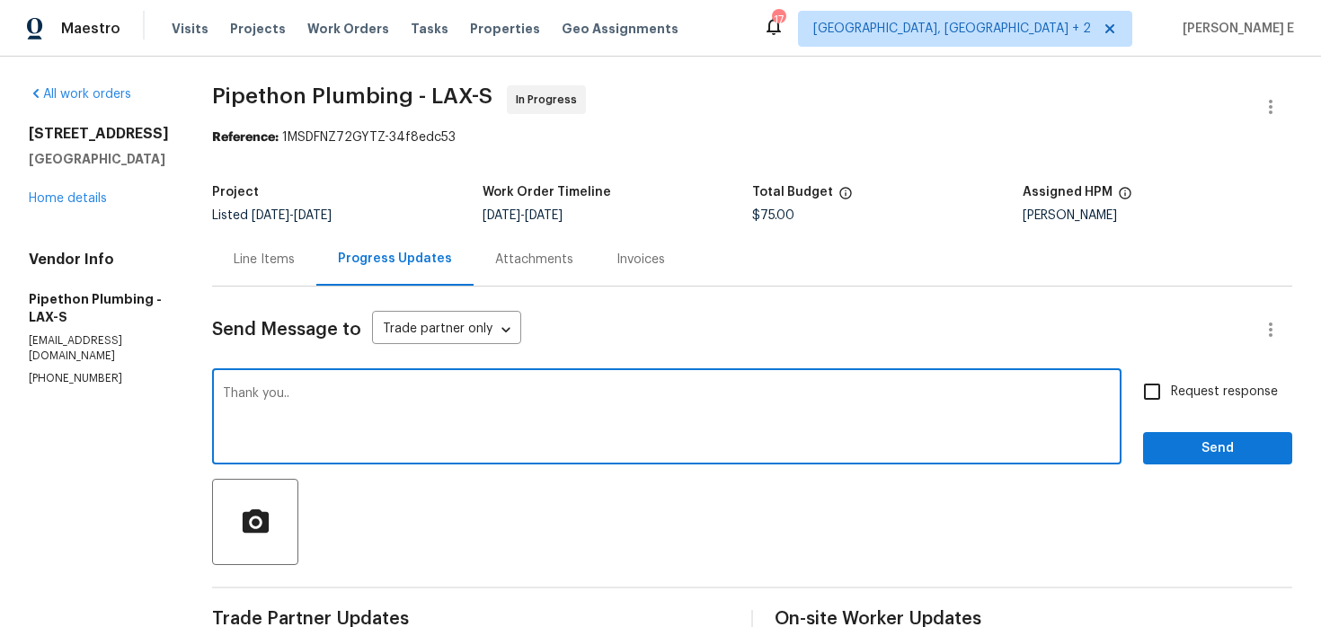
type textarea "Thank you.."
click at [1170, 431] on div "Request response Send" at bounding box center [1217, 419] width 149 height 92
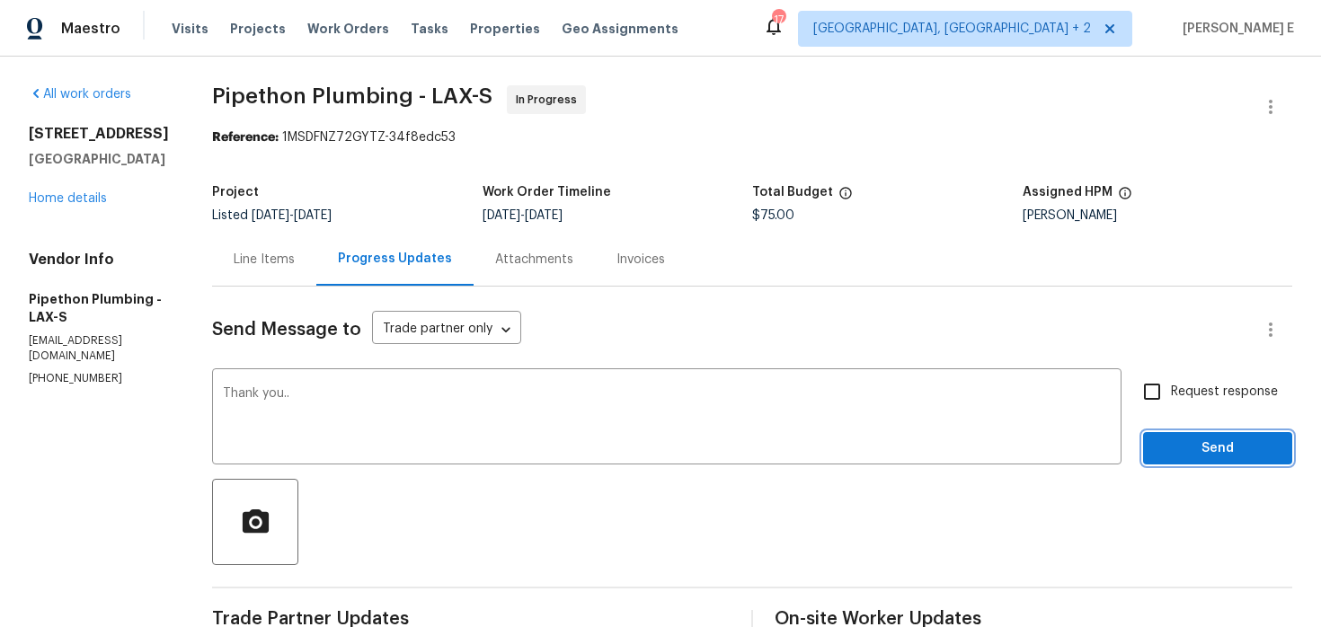
click at [1173, 452] on span "Send" at bounding box center [1218, 449] width 120 height 22
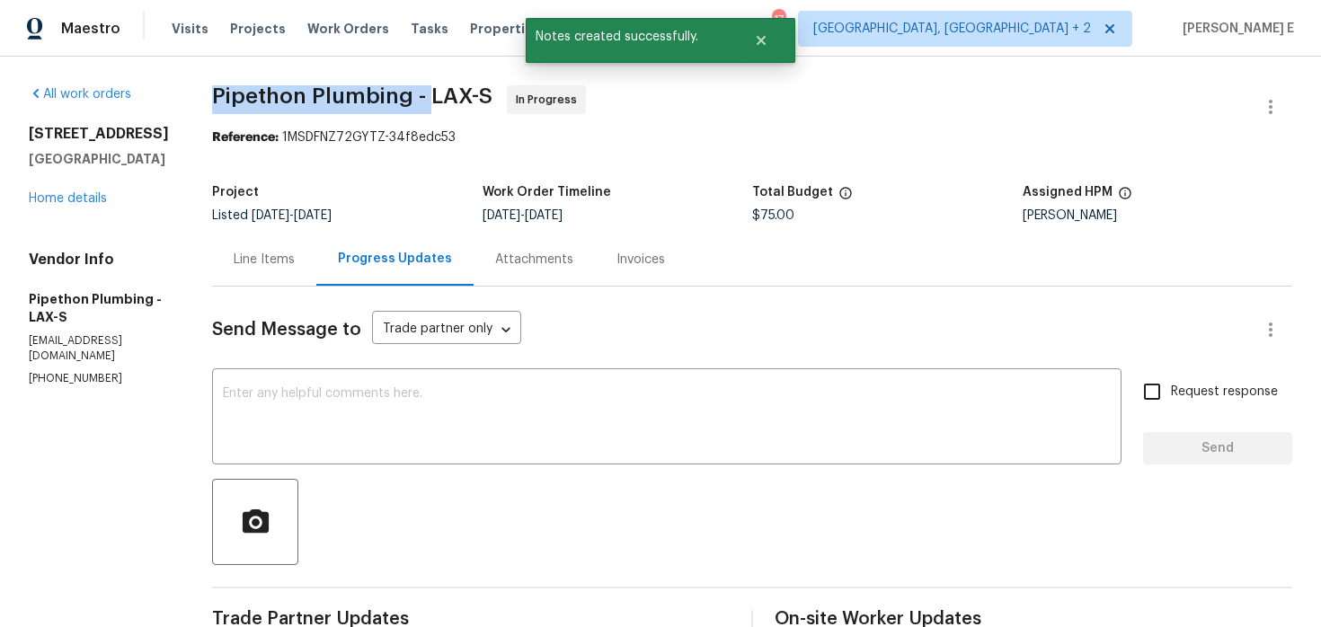
drag, startPoint x: 233, startPoint y: 93, endPoint x: 451, endPoint y: 93, distance: 218.4
copy span "Pipethon Plumbing -"
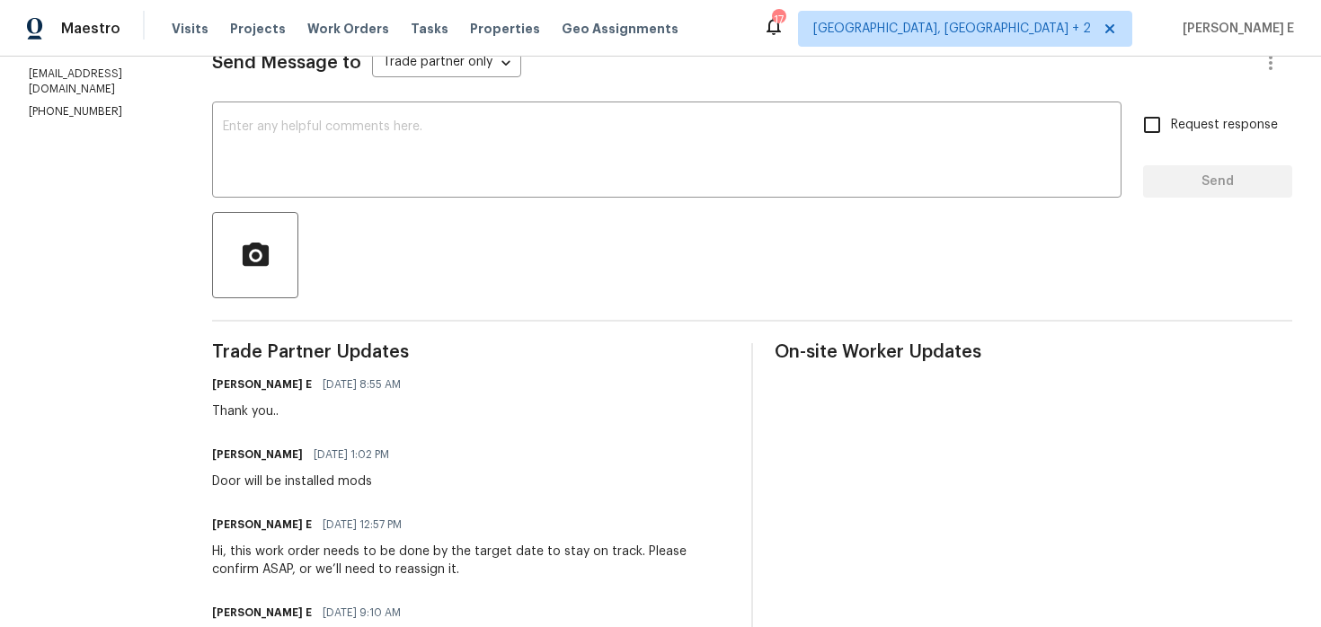
scroll to position [450, 0]
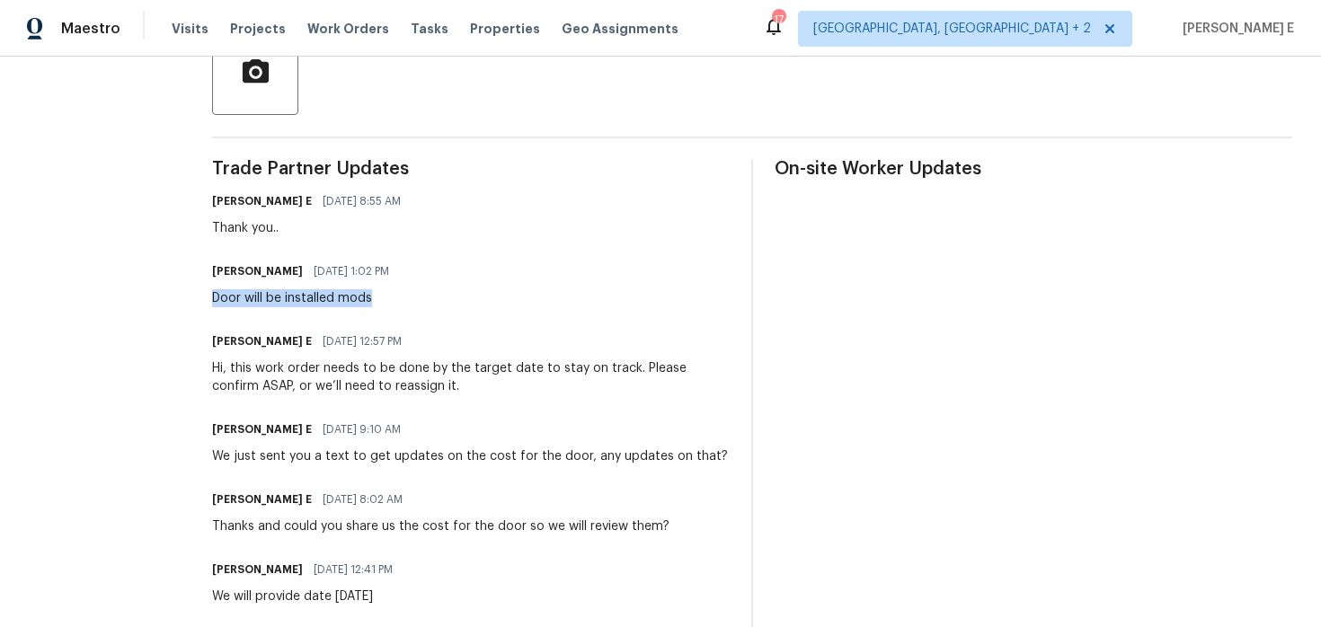
drag, startPoint x: 236, startPoint y: 299, endPoint x: 431, endPoint y: 303, distance: 195.1
click at [431, 303] on div "All work orders 5669 Lake Lindero Dr Agoura Hills, CA 91301 Home details Vendor…" at bounding box center [660, 307] width 1321 height 1402
copy div "Door will be installed mods"
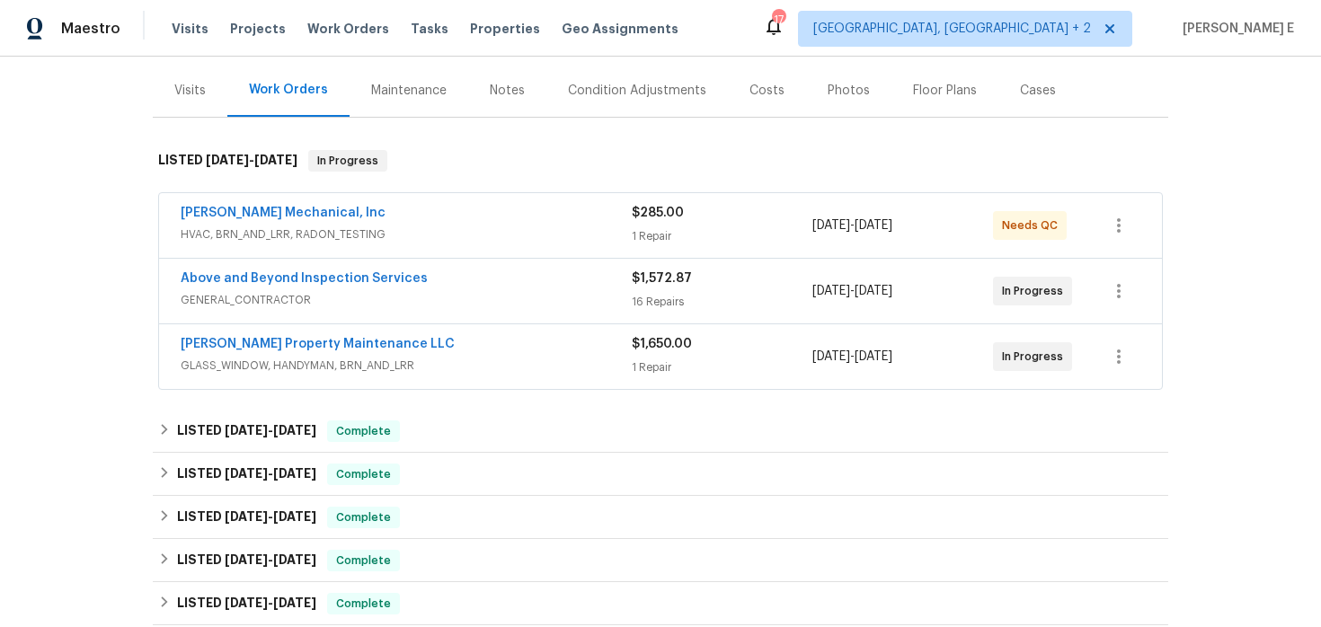
scroll to position [224, 0]
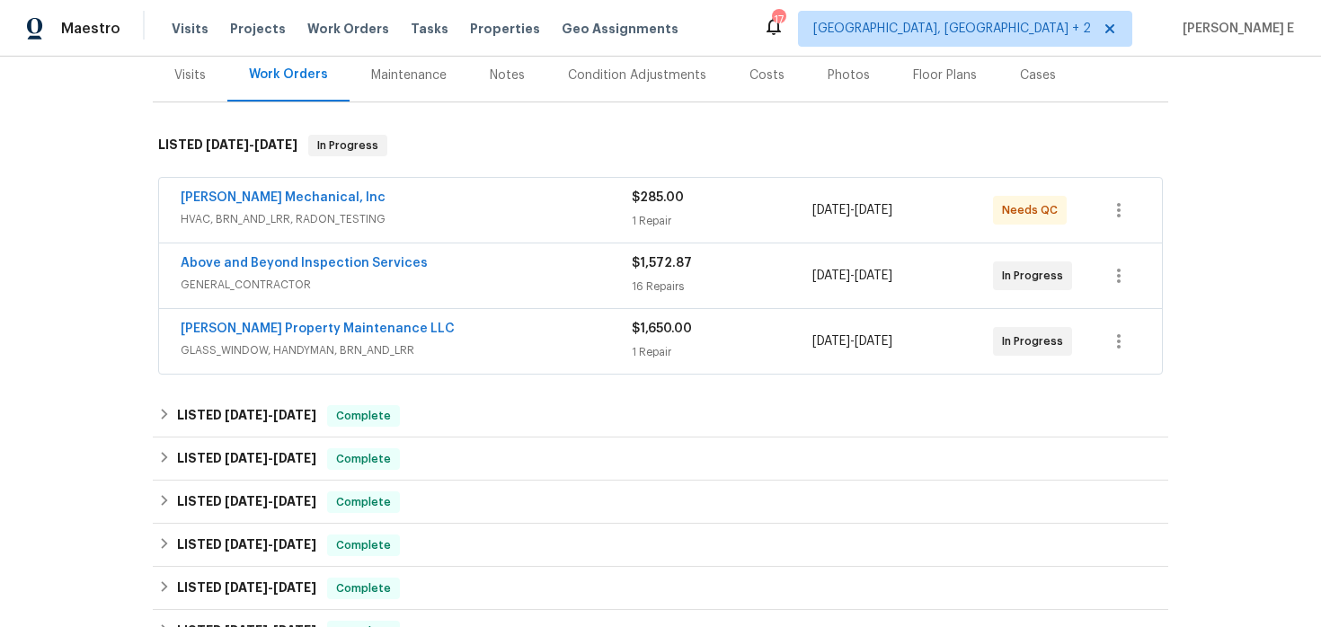
click at [426, 205] on div "[PERSON_NAME] Mechanical, Inc" at bounding box center [406, 200] width 451 height 22
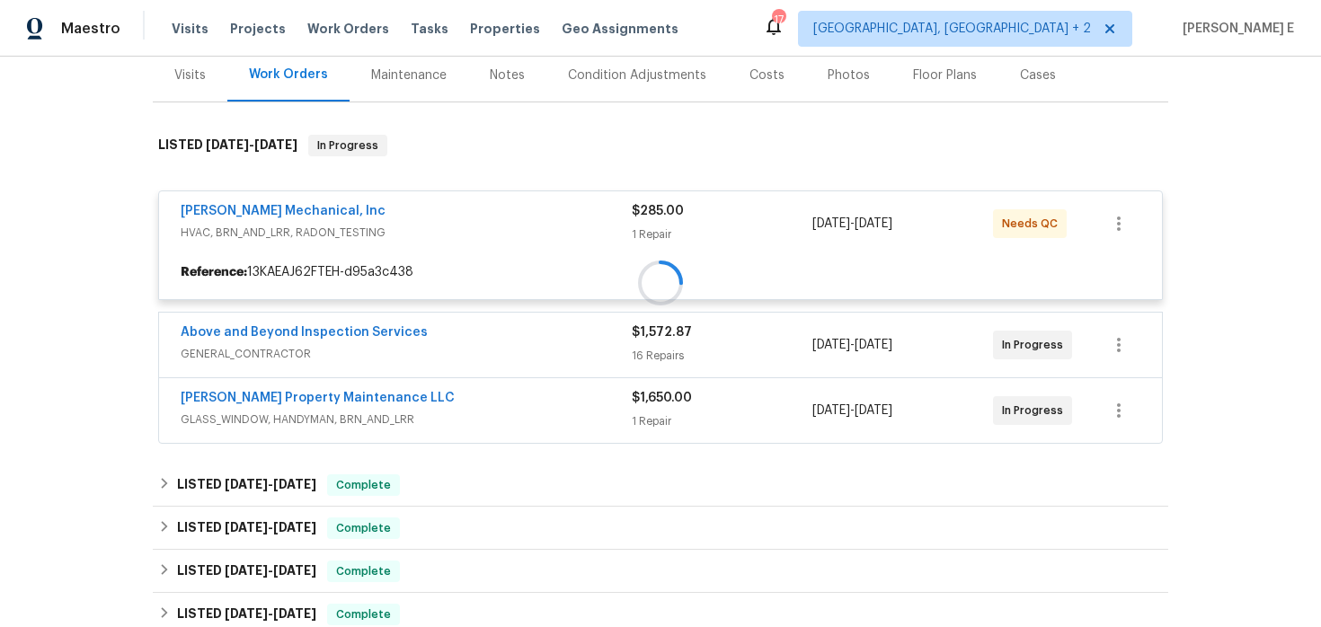
scroll to position [239, 0]
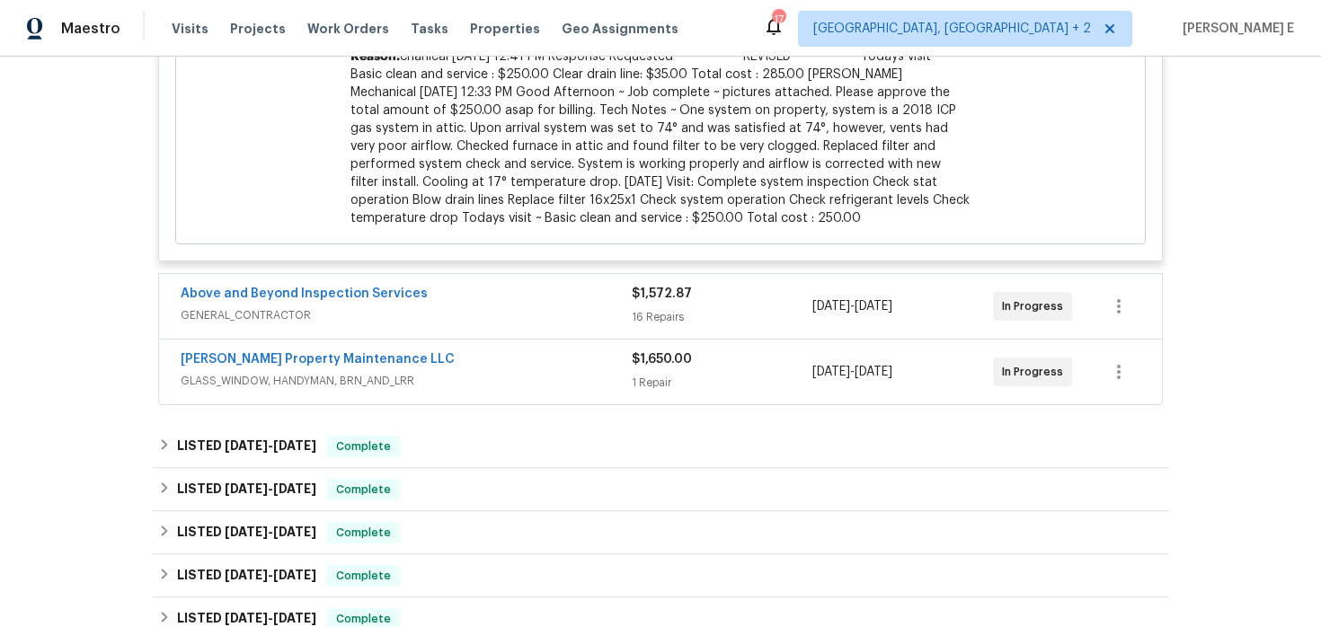
click at [453, 303] on div "Above and Beyond Inspection Services" at bounding box center [406, 296] width 451 height 22
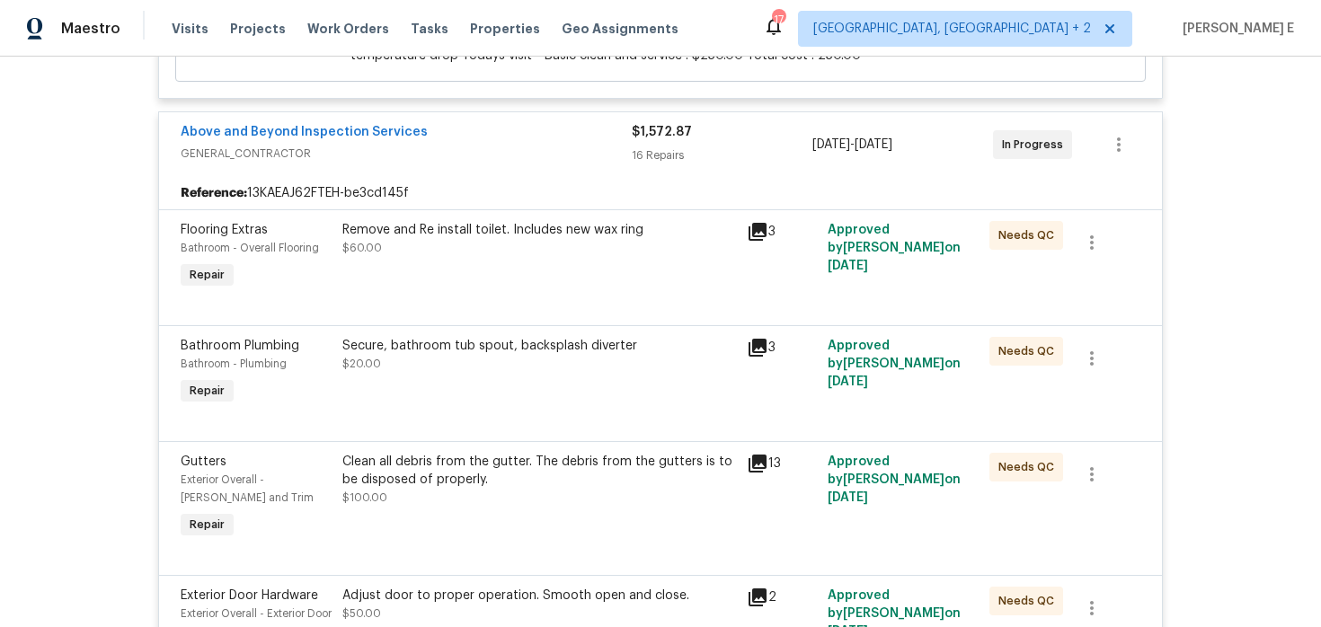
scroll to position [792, 0]
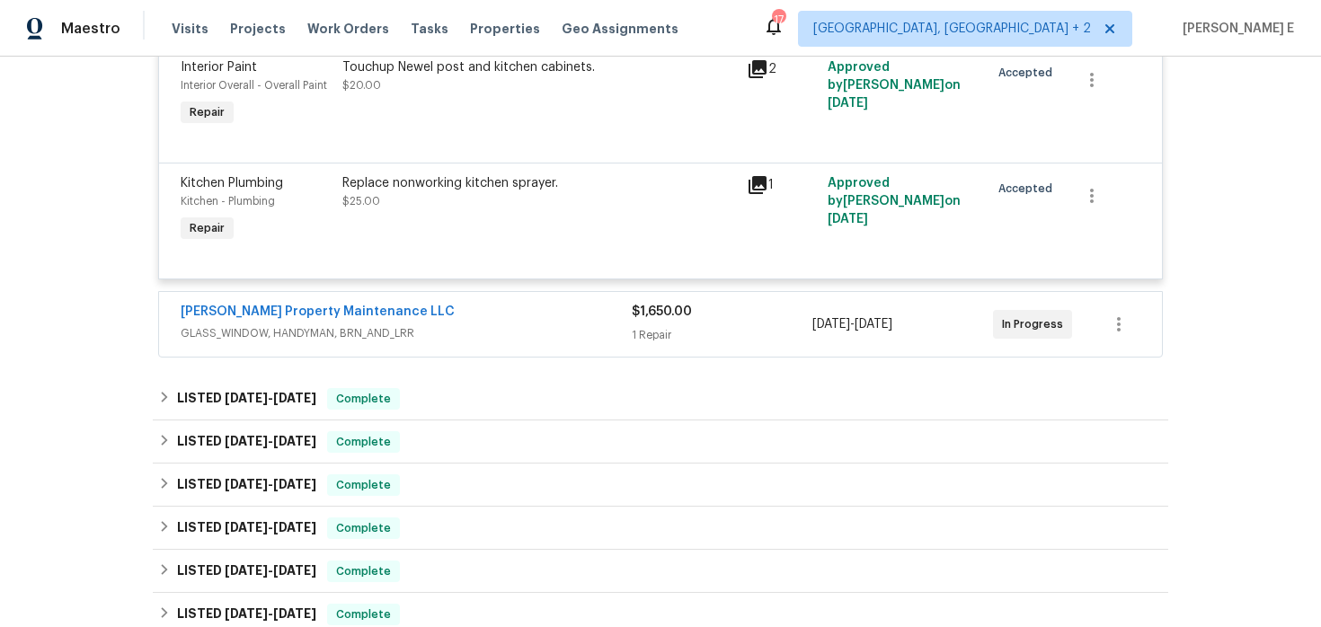
click at [468, 325] on div "[PERSON_NAME] Property Maintenance LLC" at bounding box center [406, 314] width 451 height 22
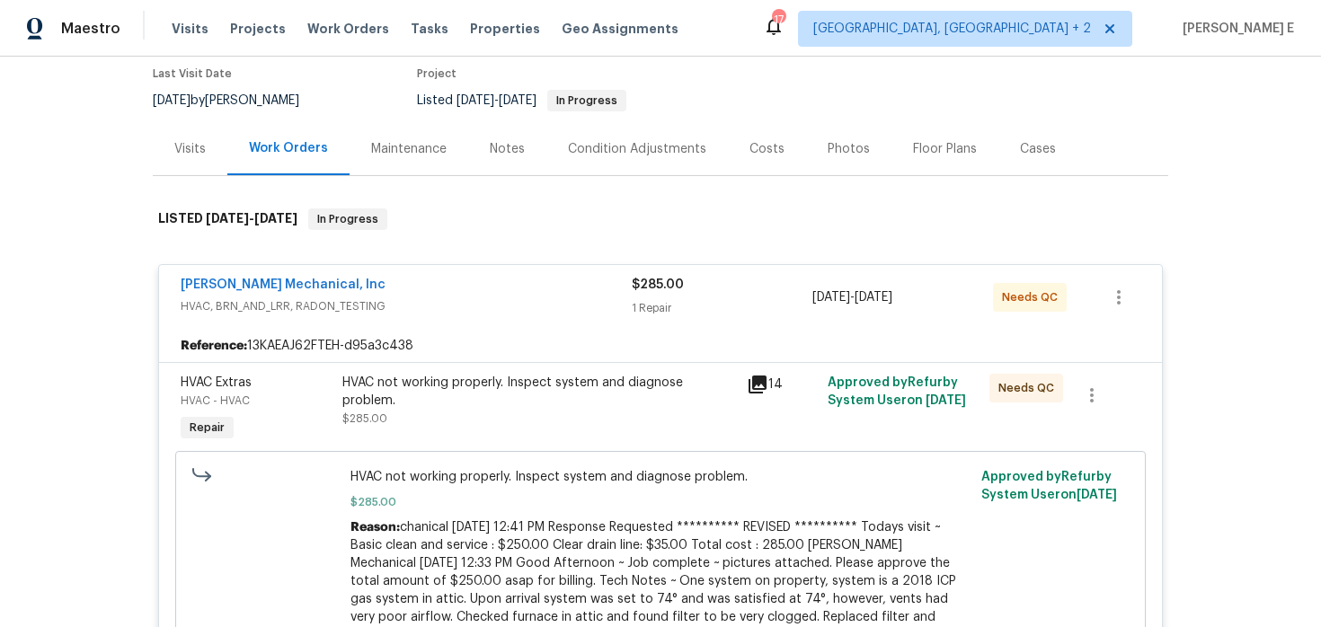
scroll to position [202, 0]
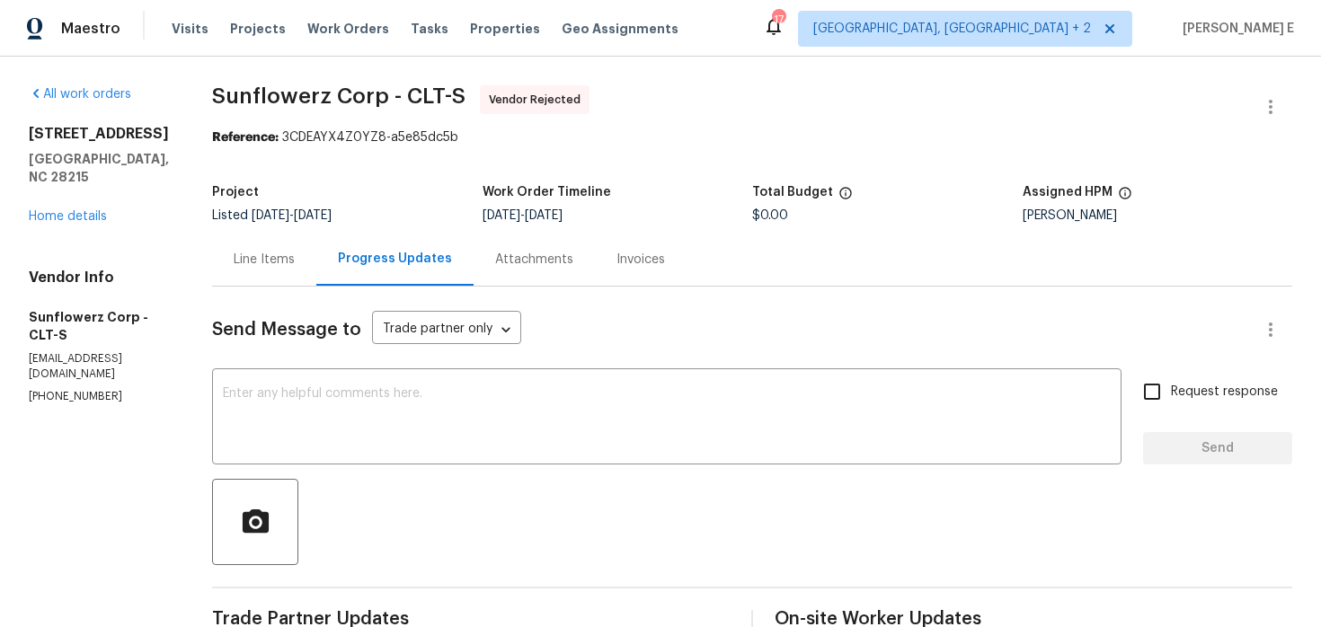
click at [93, 191] on div "5163 Ficus Tree Ln Charlotte, NC 28215 Home details" at bounding box center [99, 175] width 140 height 101
click at [77, 210] on link "Home details" at bounding box center [68, 216] width 78 height 13
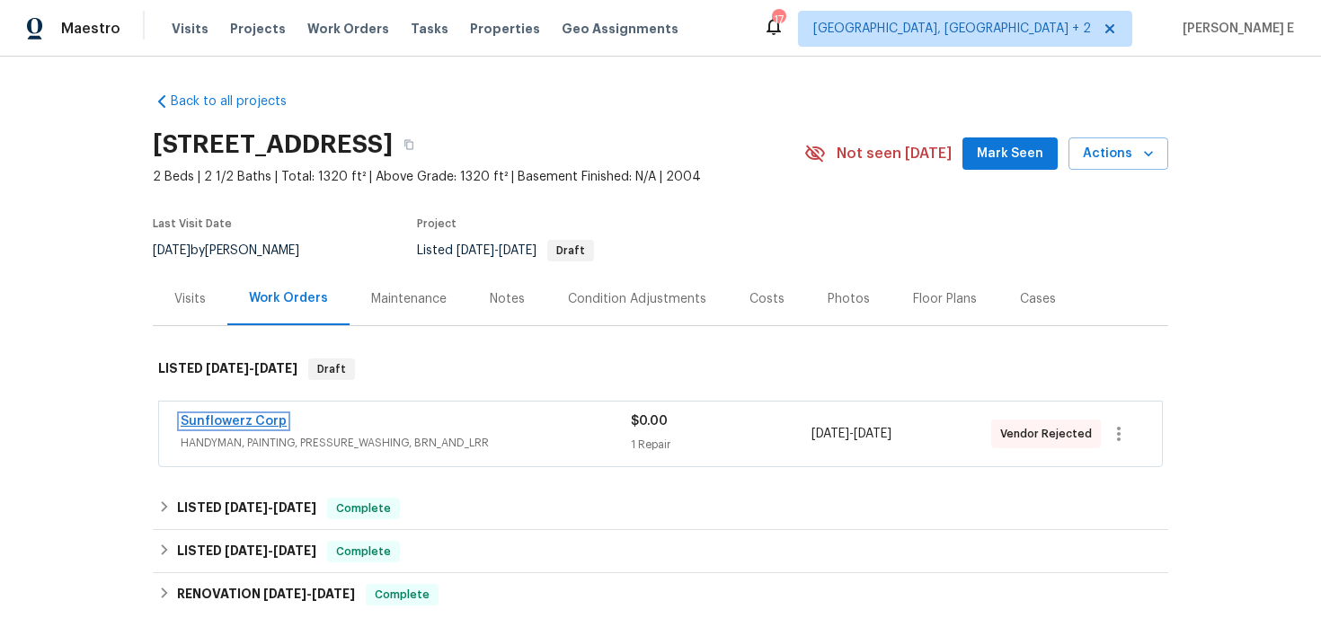
click at [227, 420] on link "Sunflowerz Corp" at bounding box center [234, 421] width 106 height 13
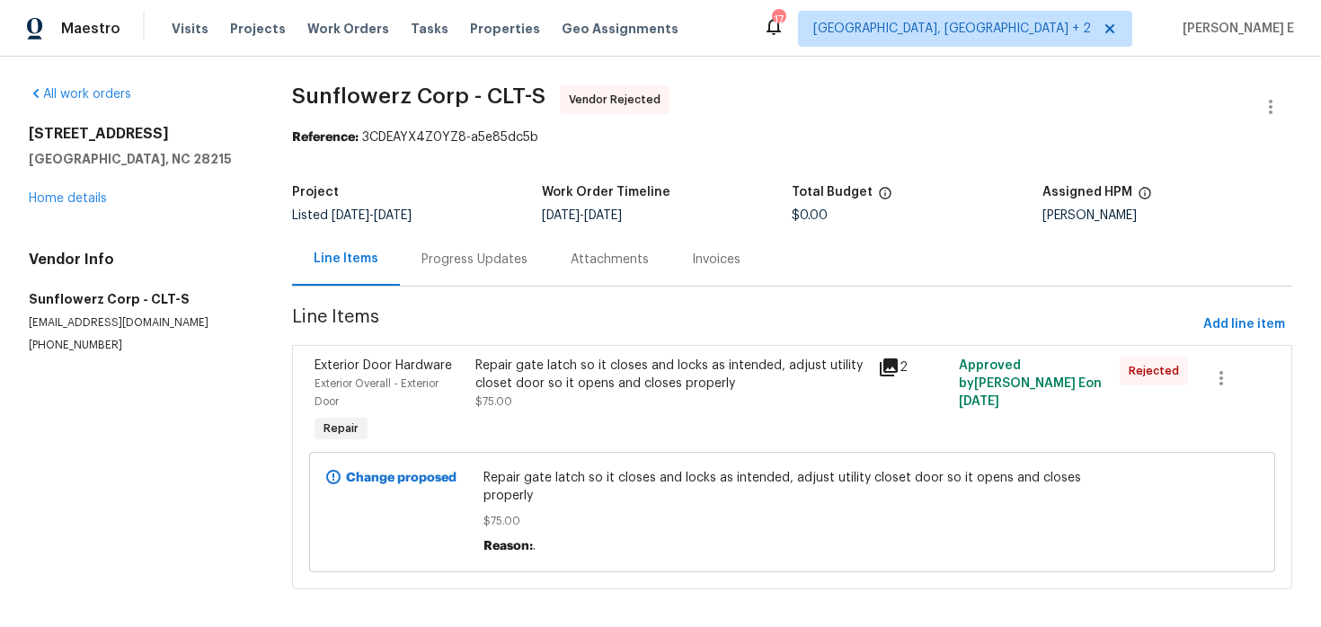
click at [465, 247] on div "Progress Updates" at bounding box center [474, 259] width 149 height 53
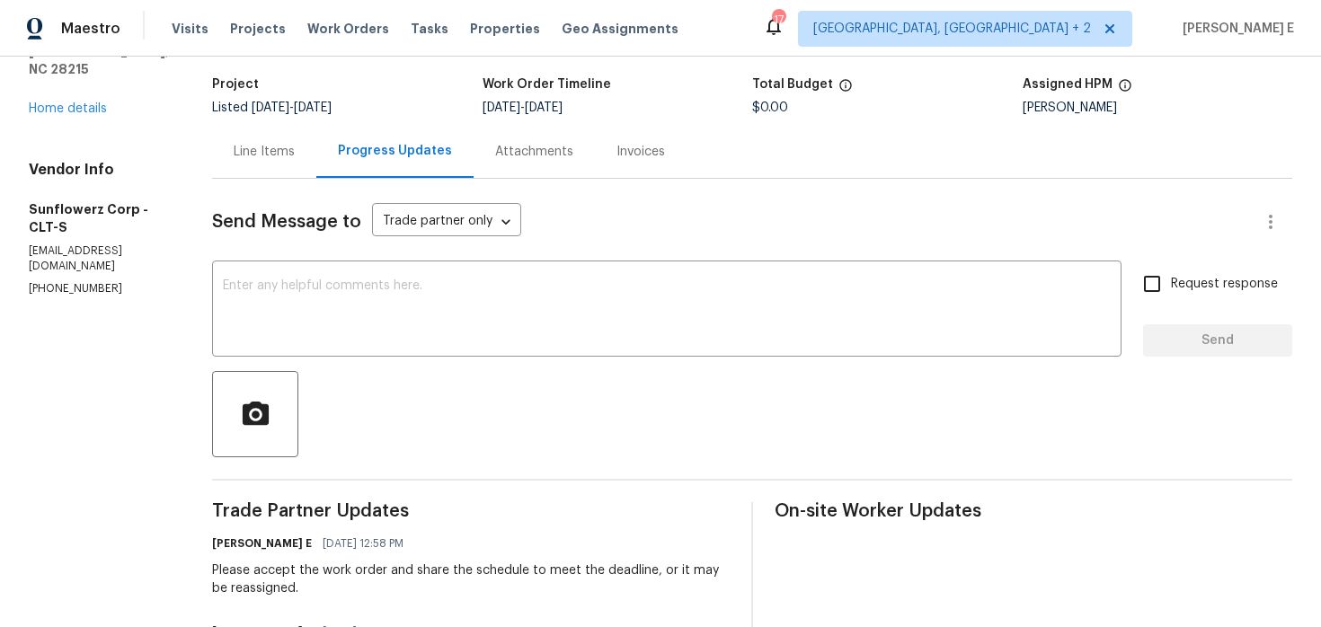
scroll to position [271, 0]
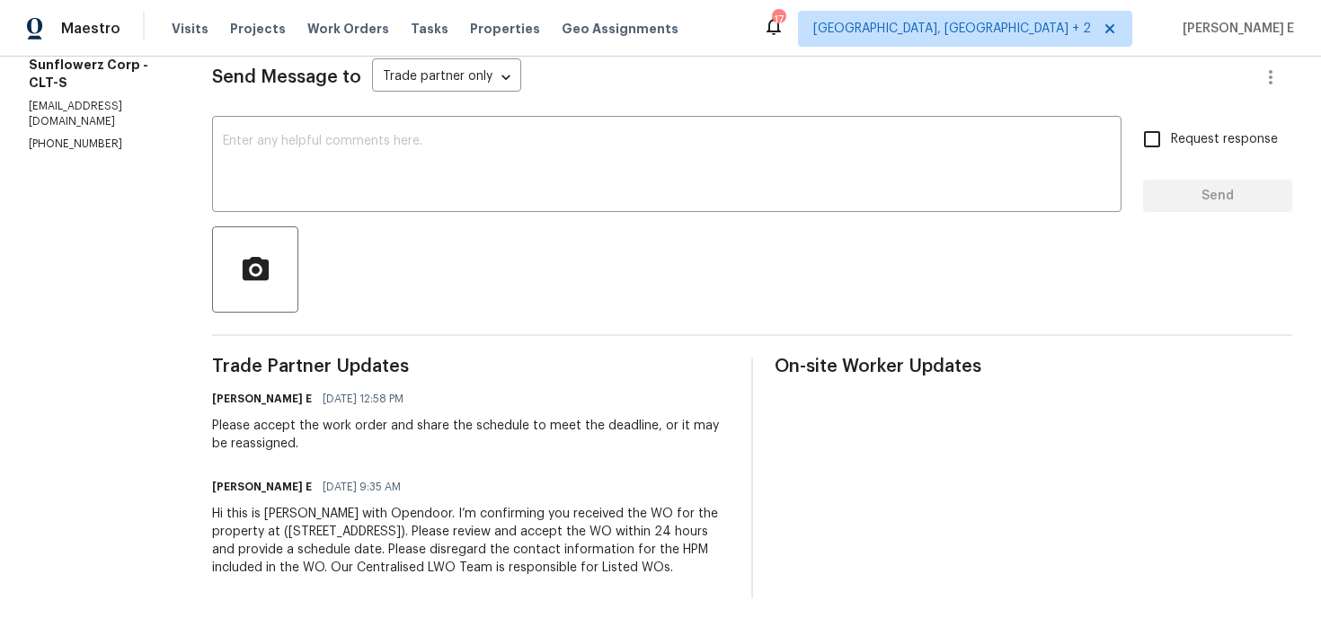
click at [458, 515] on div "Hi this is Keerthana with Opendoor. I’m confirming you received the WO for the …" at bounding box center [471, 541] width 518 height 72
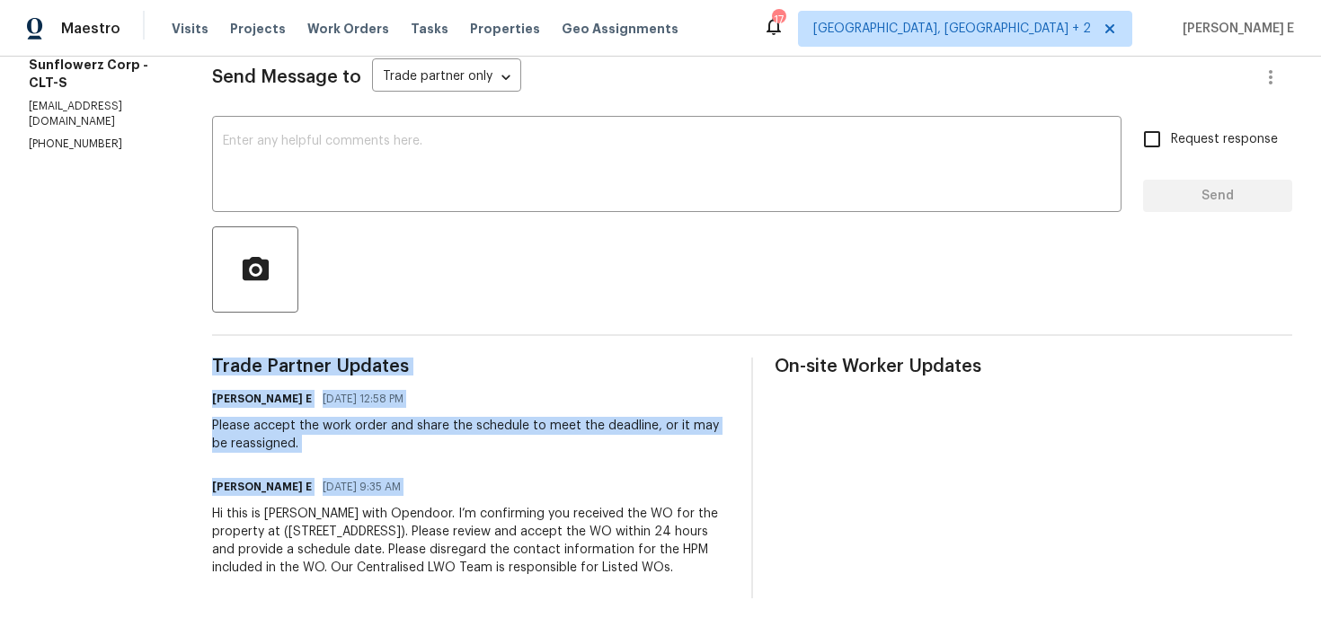
copy div "Trade Partner Updates Keerthana E 08/14/2025 12:58 PM Please accept the work or…"
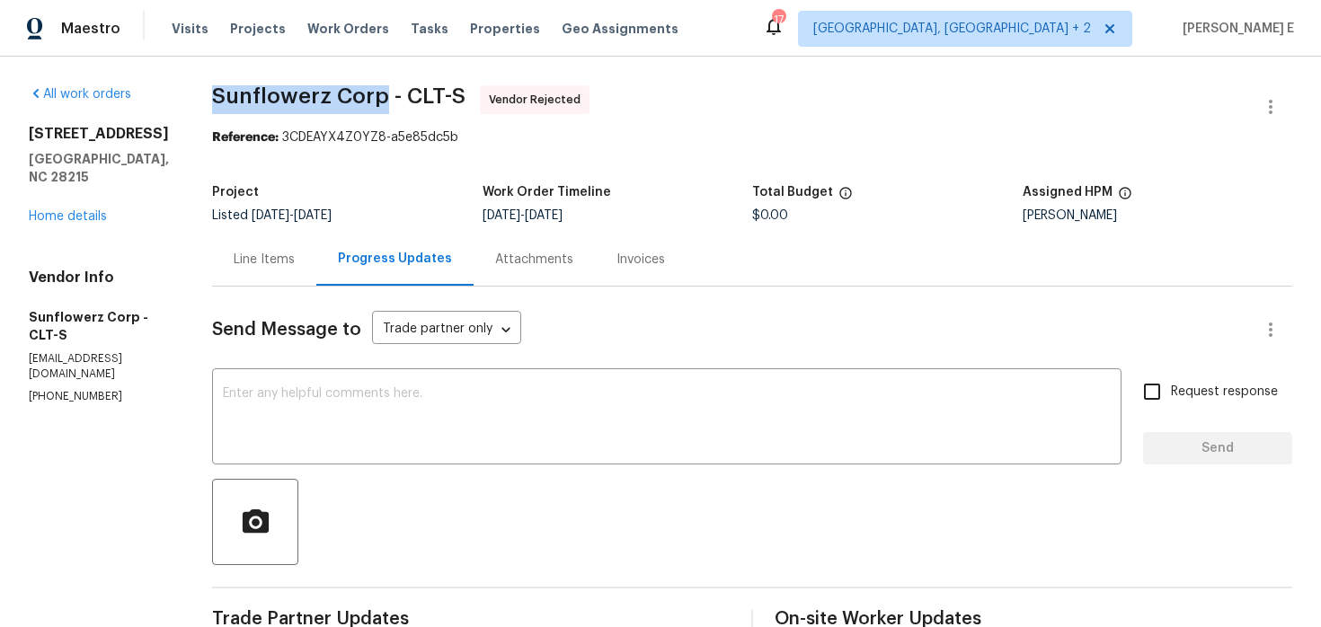
drag, startPoint x: 214, startPoint y: 96, endPoint x: 380, endPoint y: 95, distance: 166.3
click at [380, 95] on span "Sunflowerz Corp - CLT-S" at bounding box center [339, 96] width 254 height 22
copy span "Sunflowerz Corp"
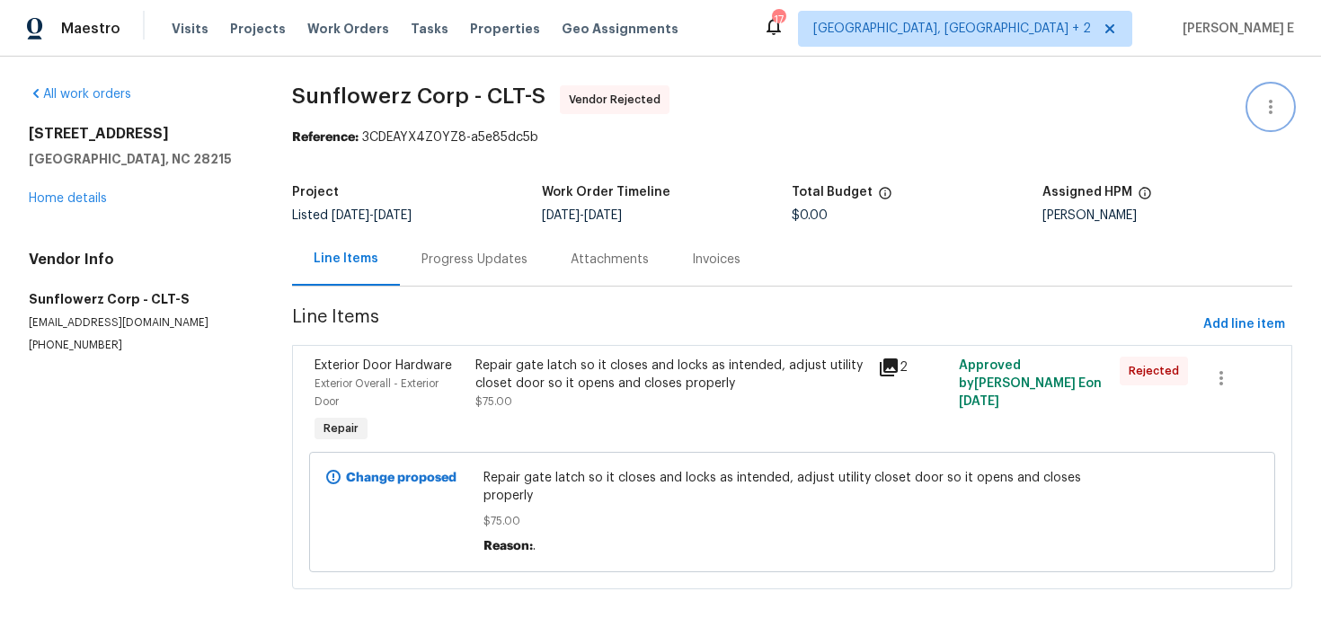
click at [1278, 93] on button "button" at bounding box center [1271, 106] width 43 height 43
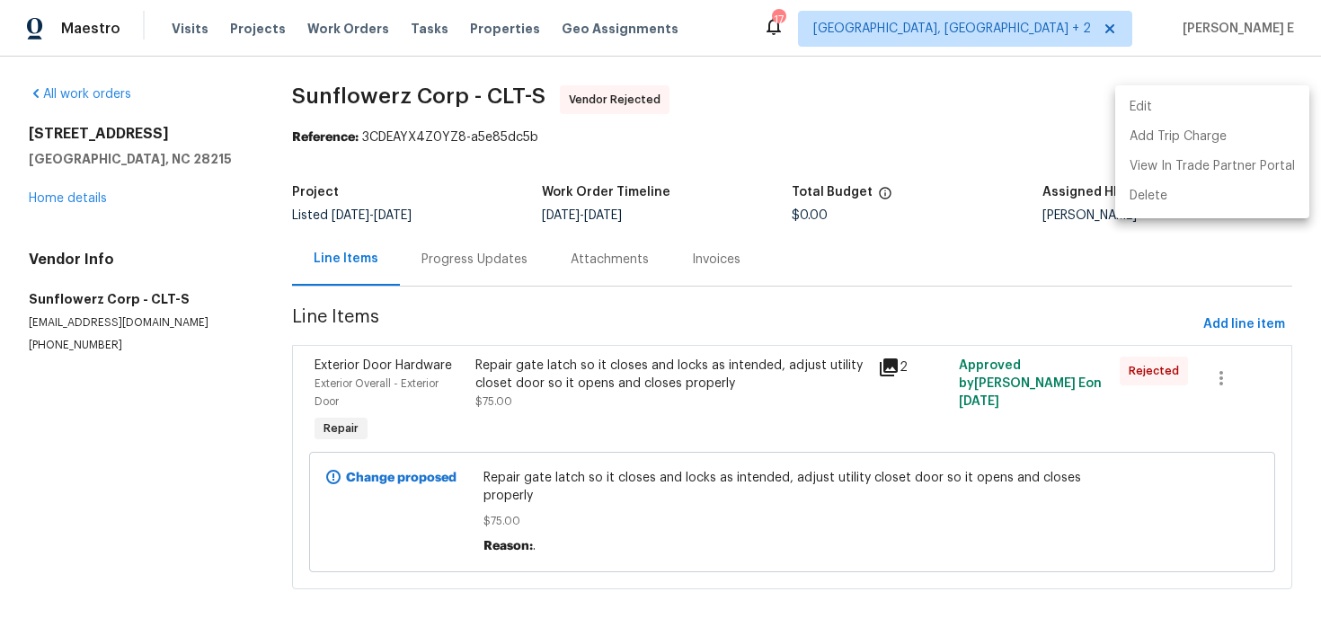
click at [1135, 100] on li "Edit" at bounding box center [1213, 108] width 194 height 30
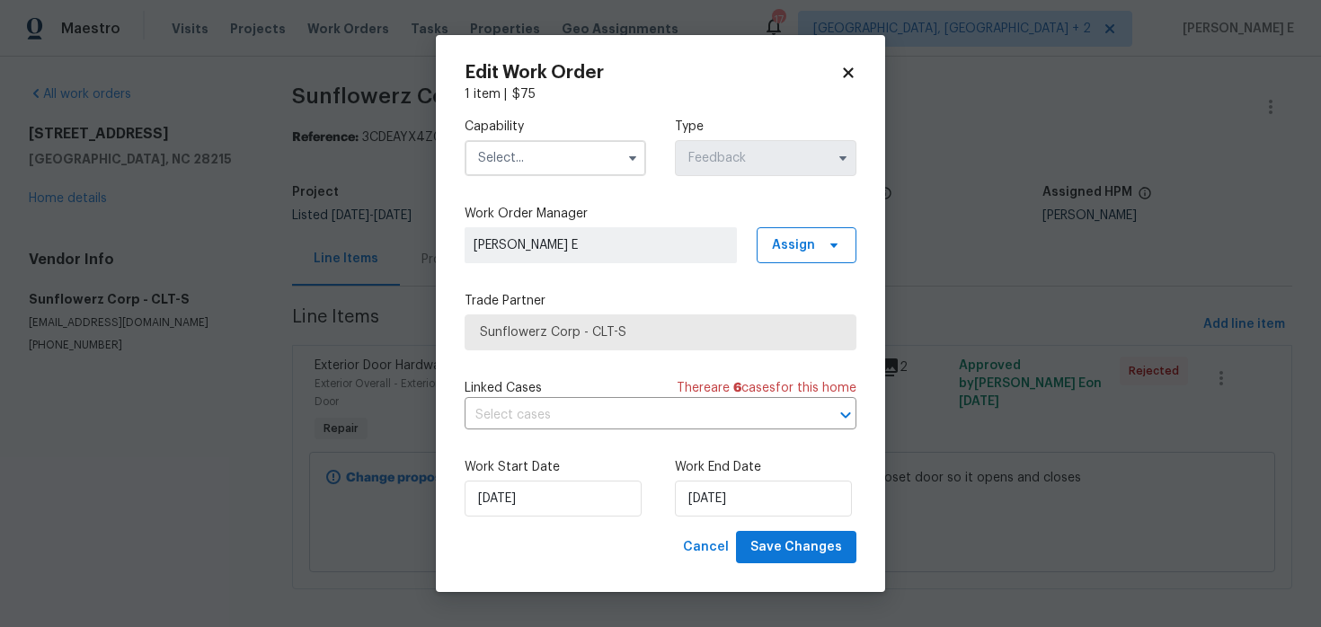
click at [571, 161] on input "text" at bounding box center [556, 158] width 182 height 36
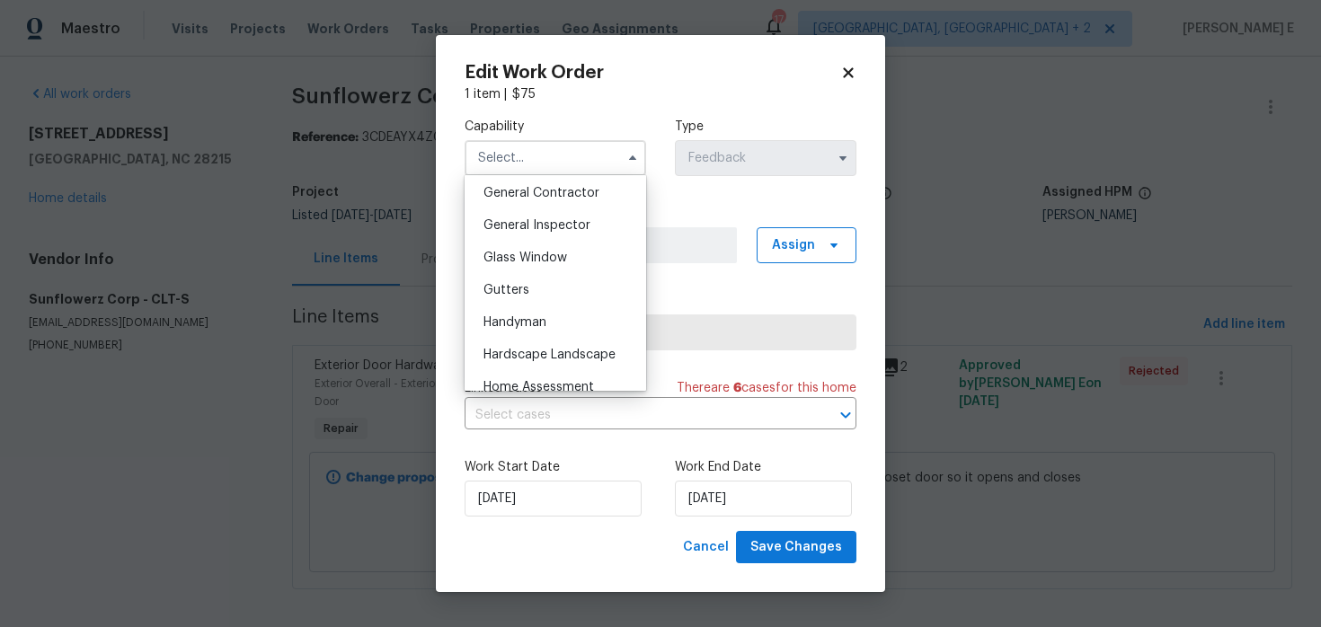
scroll to position [930, 0]
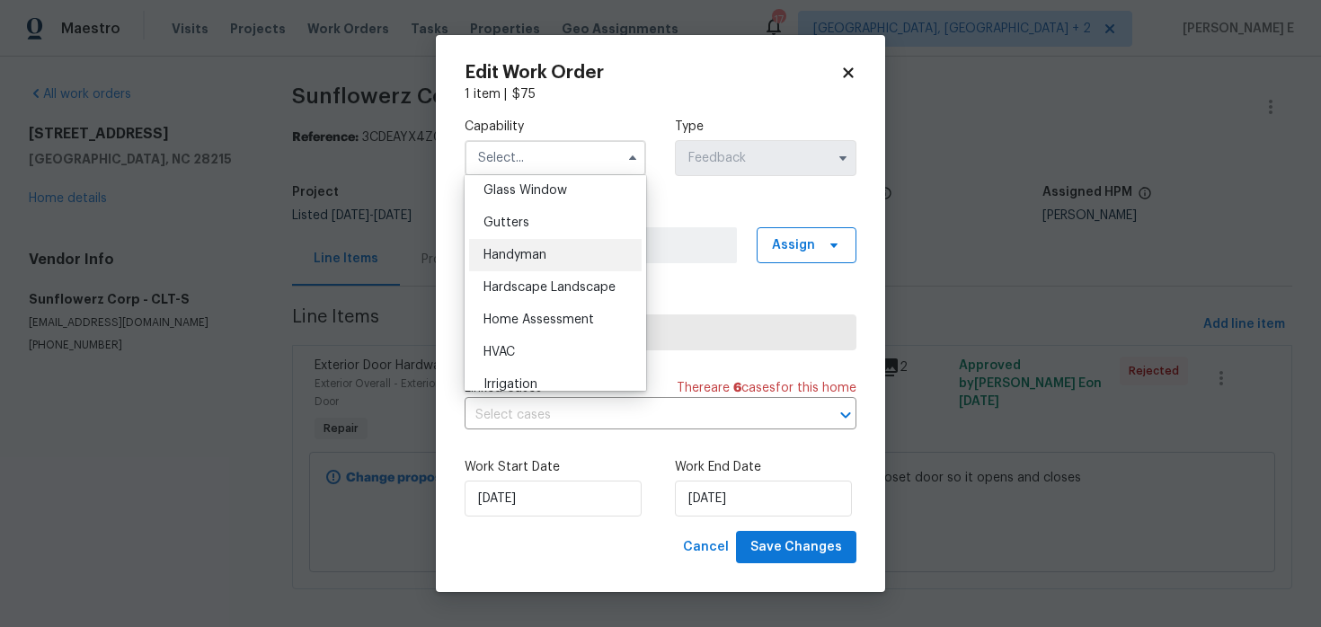
click at [573, 250] on div "Handyman" at bounding box center [555, 255] width 173 height 32
type input "Handyman"
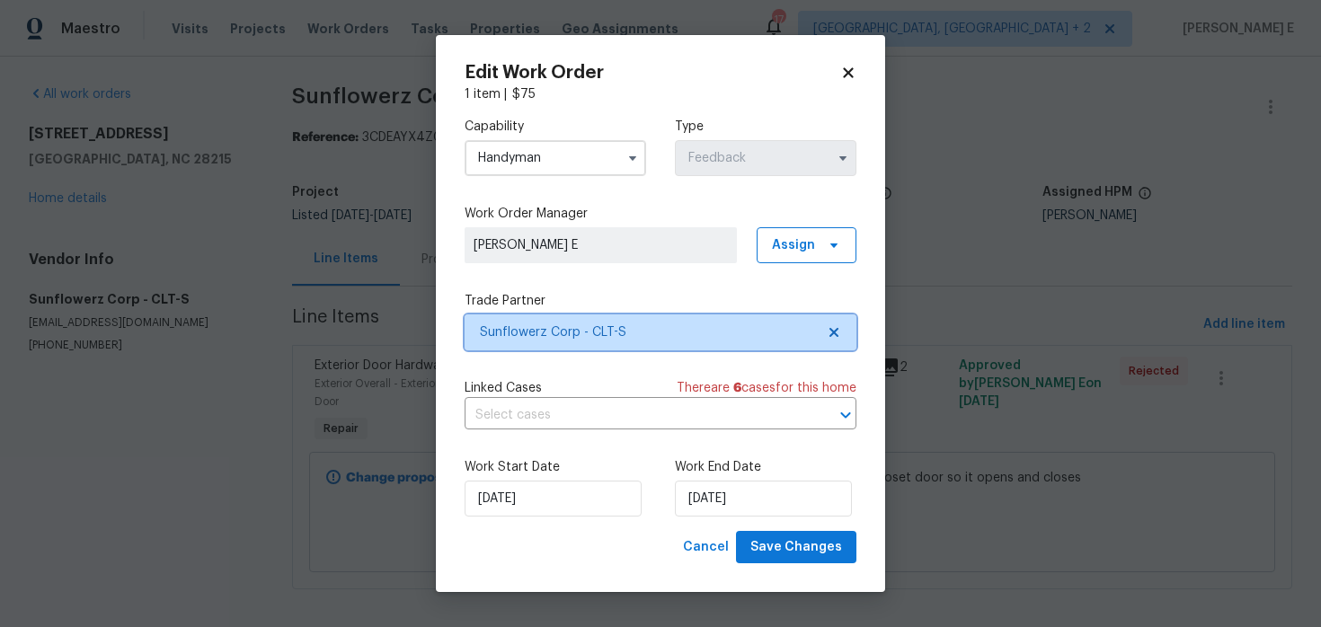
click at [557, 321] on span "Sunflowerz Corp - CLT-S" at bounding box center [661, 333] width 392 height 36
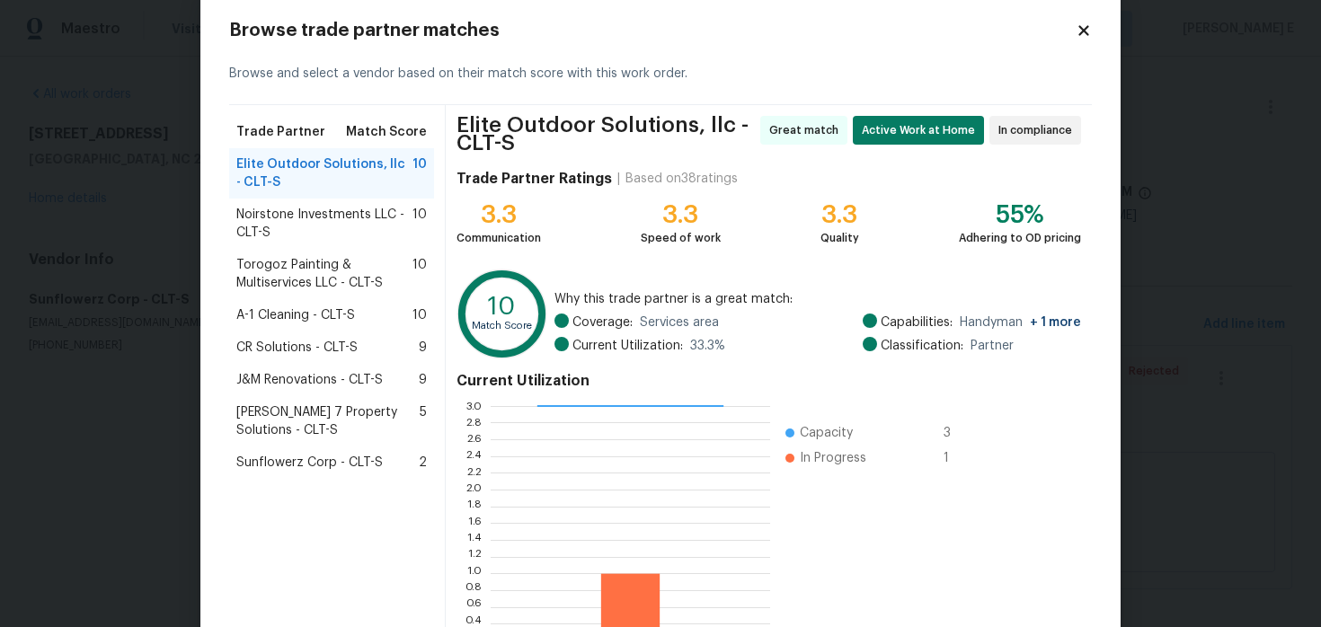
scroll to position [39, 0]
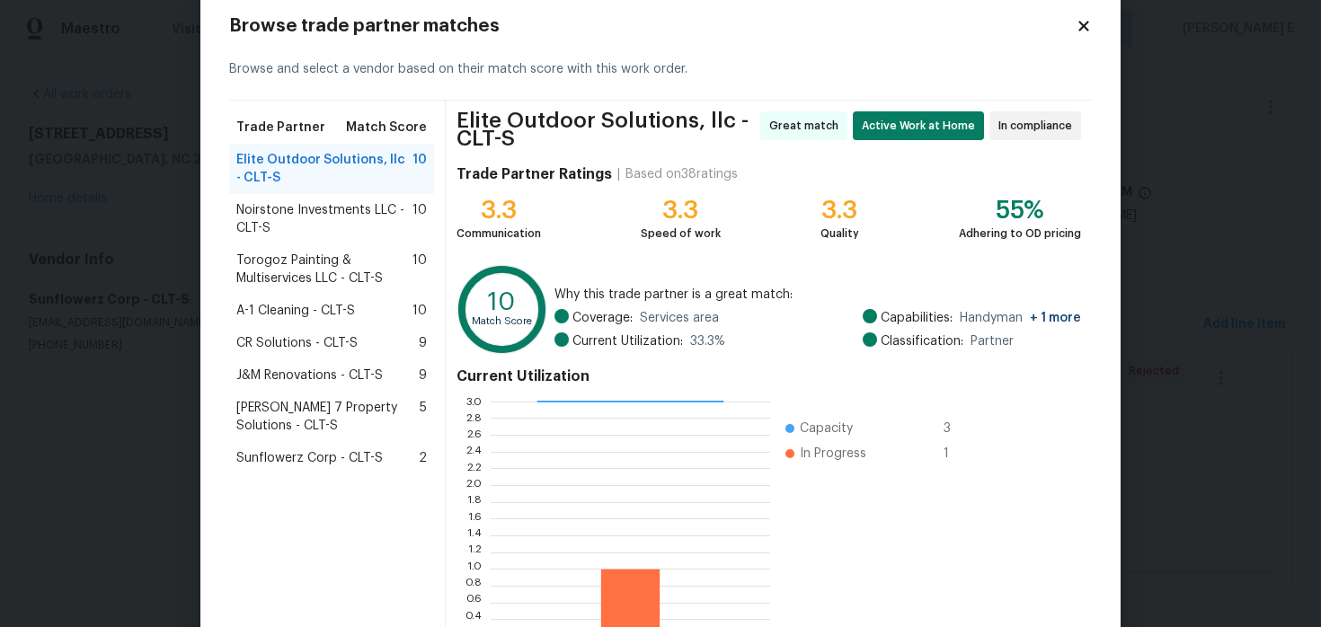
click at [331, 308] on span "A-1 Cleaning - CLT-S" at bounding box center [295, 311] width 119 height 18
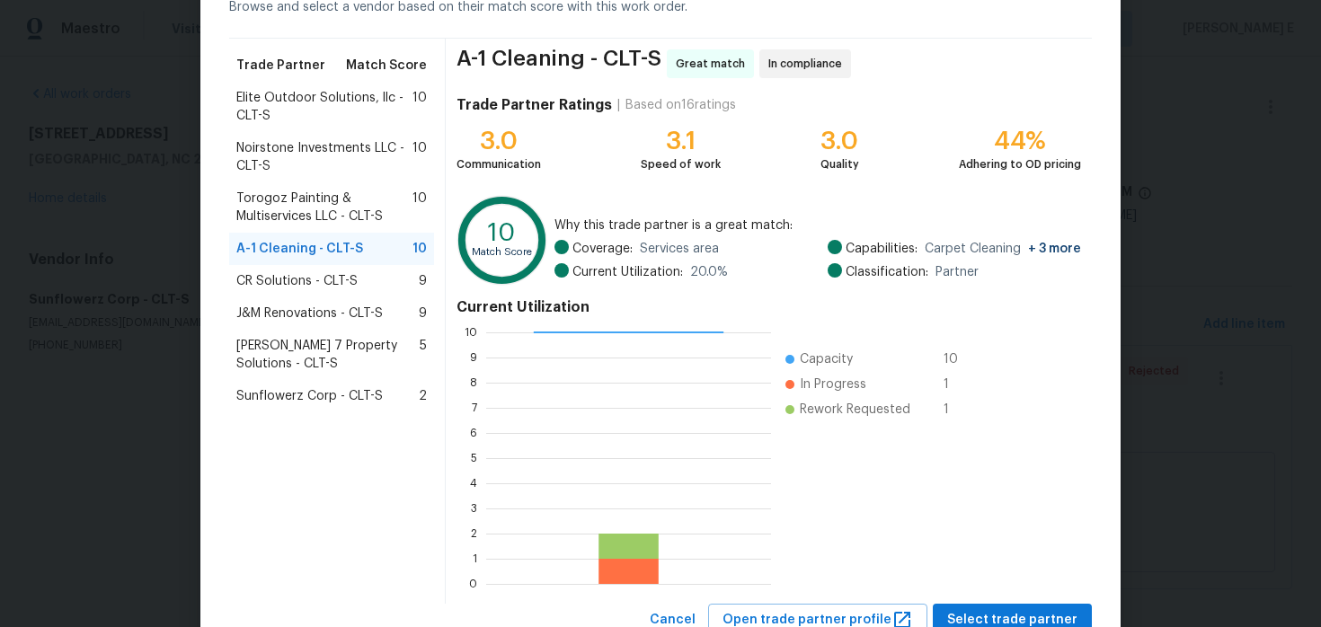
scroll to position [104, 0]
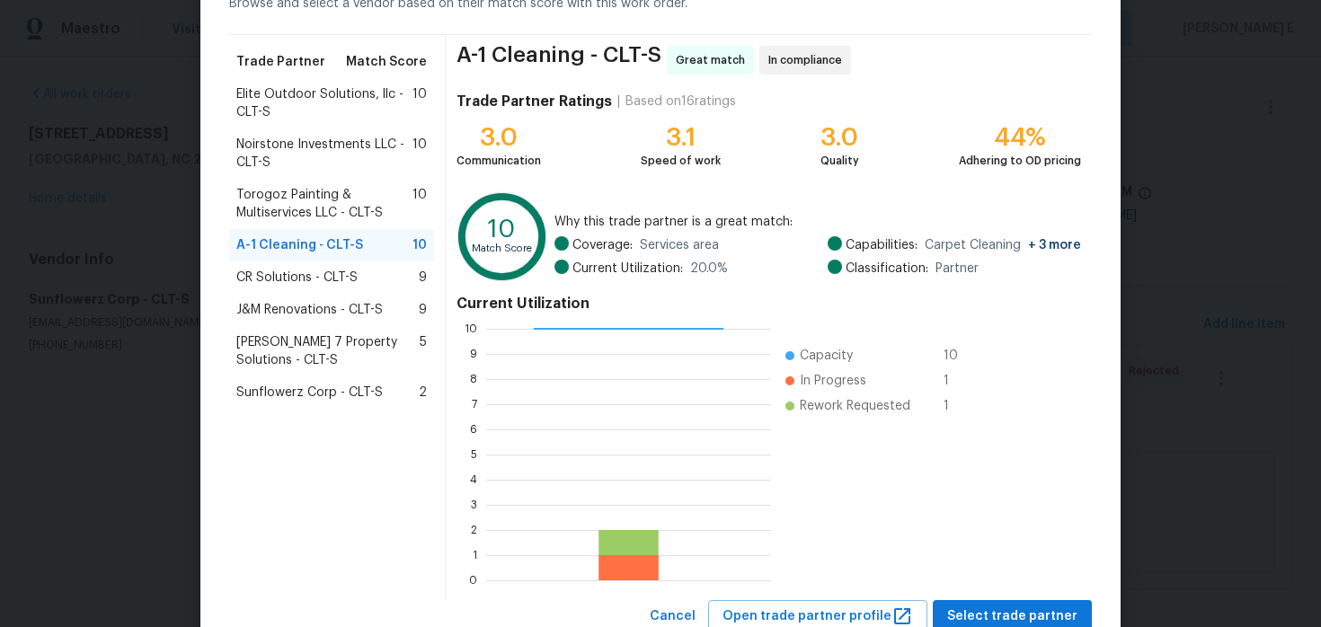
click at [358, 307] on span "J&M Renovations - CLT-S" at bounding box center [309, 310] width 147 height 18
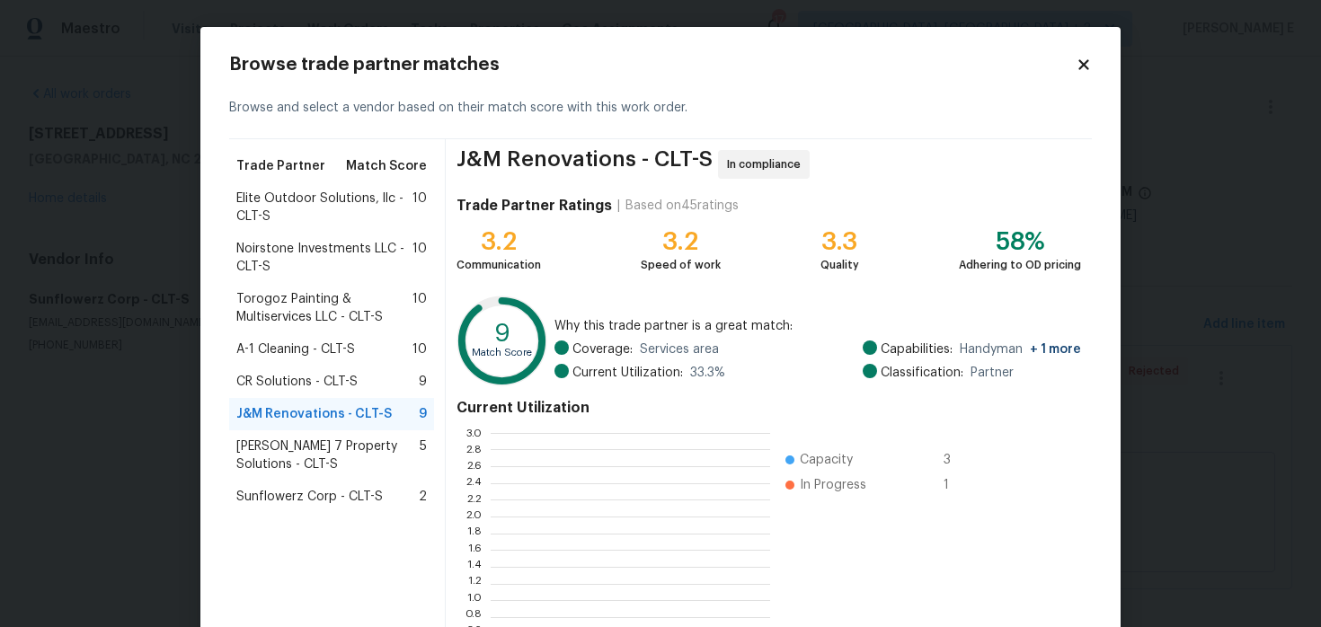
scroll to position [252, 280]
click at [316, 309] on span "Torogoz Painting & Multiservices LLC - CLT-S" at bounding box center [324, 308] width 176 height 36
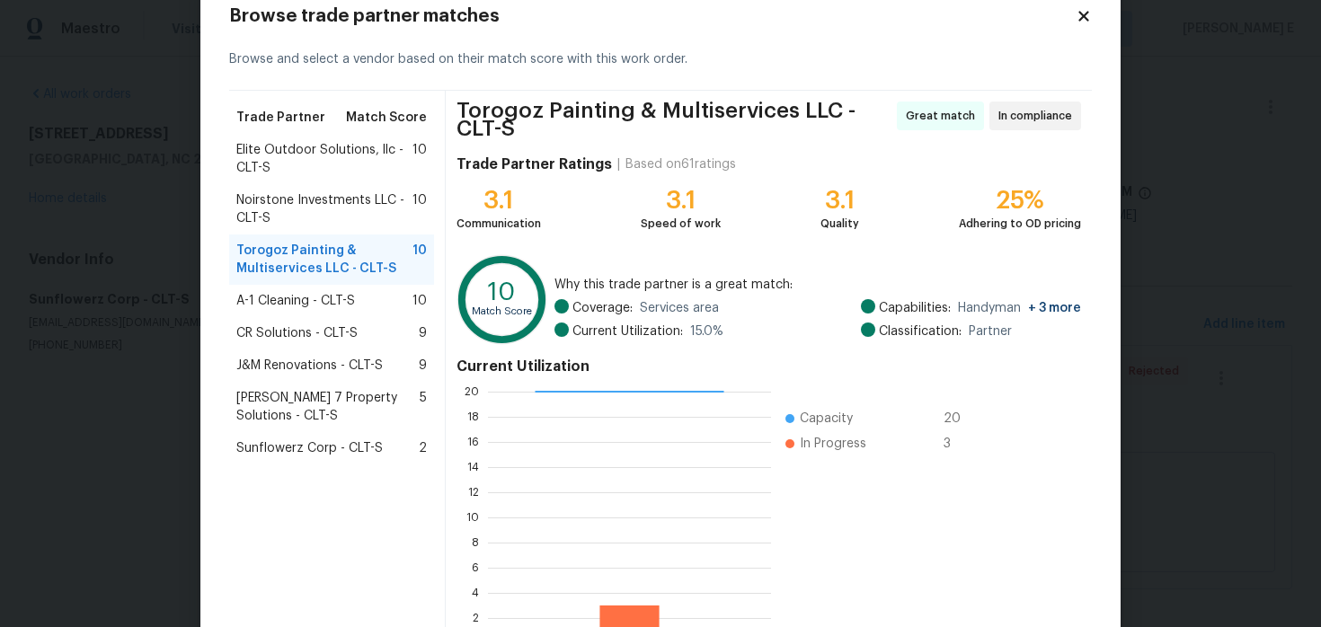
scroll to position [49, 0]
click at [365, 309] on div "A-1 Cleaning - CLT-S 10" at bounding box center [331, 300] width 205 height 32
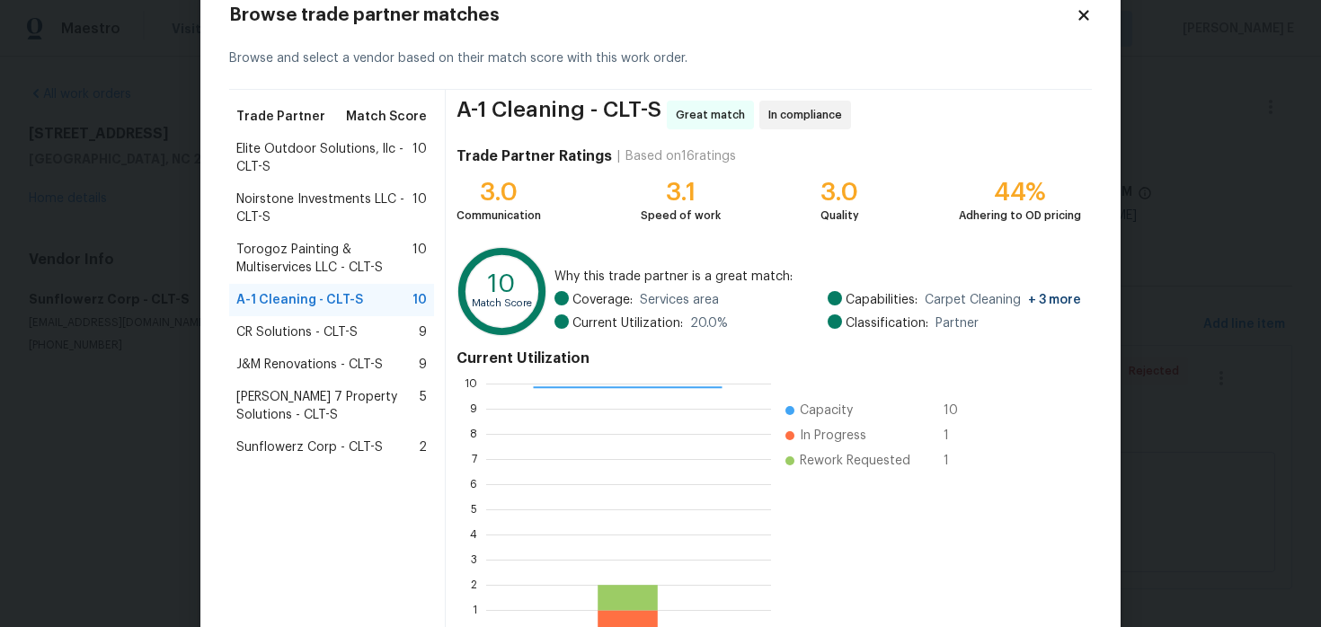
scroll to position [165, 0]
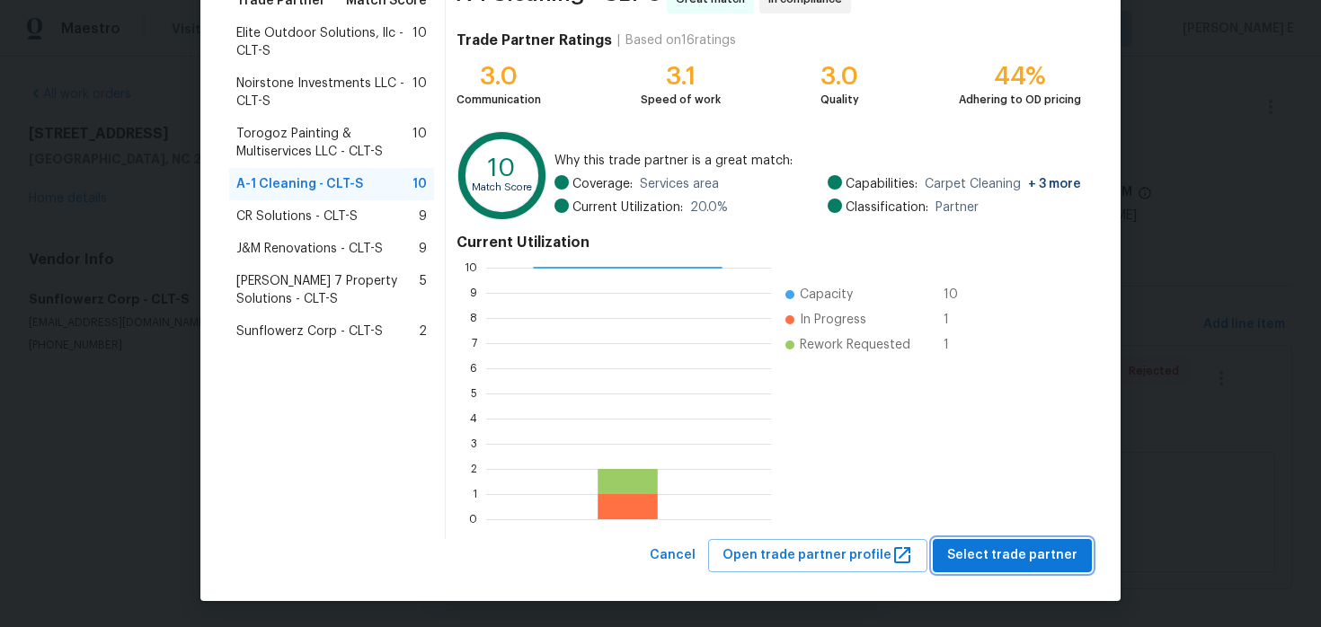
click at [976, 564] on span "Select trade partner" at bounding box center [1012, 556] width 130 height 22
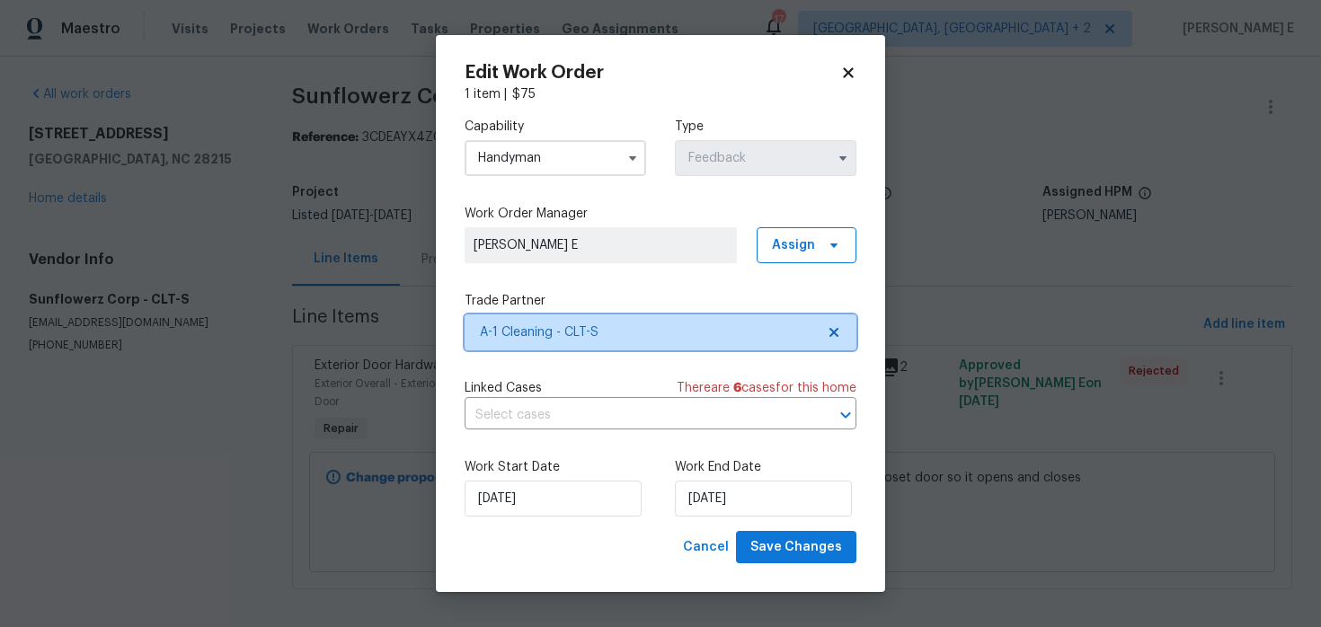
scroll to position [0, 0]
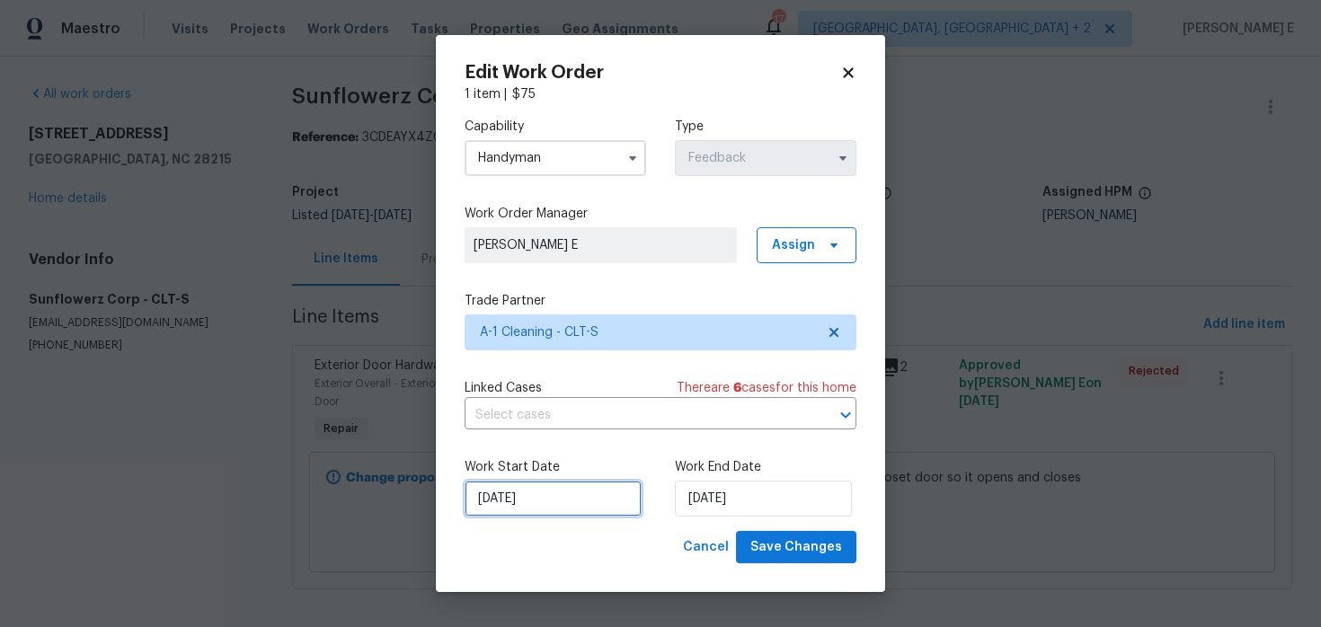
click at [583, 512] on input "13/08/2025" at bounding box center [553, 499] width 177 height 36
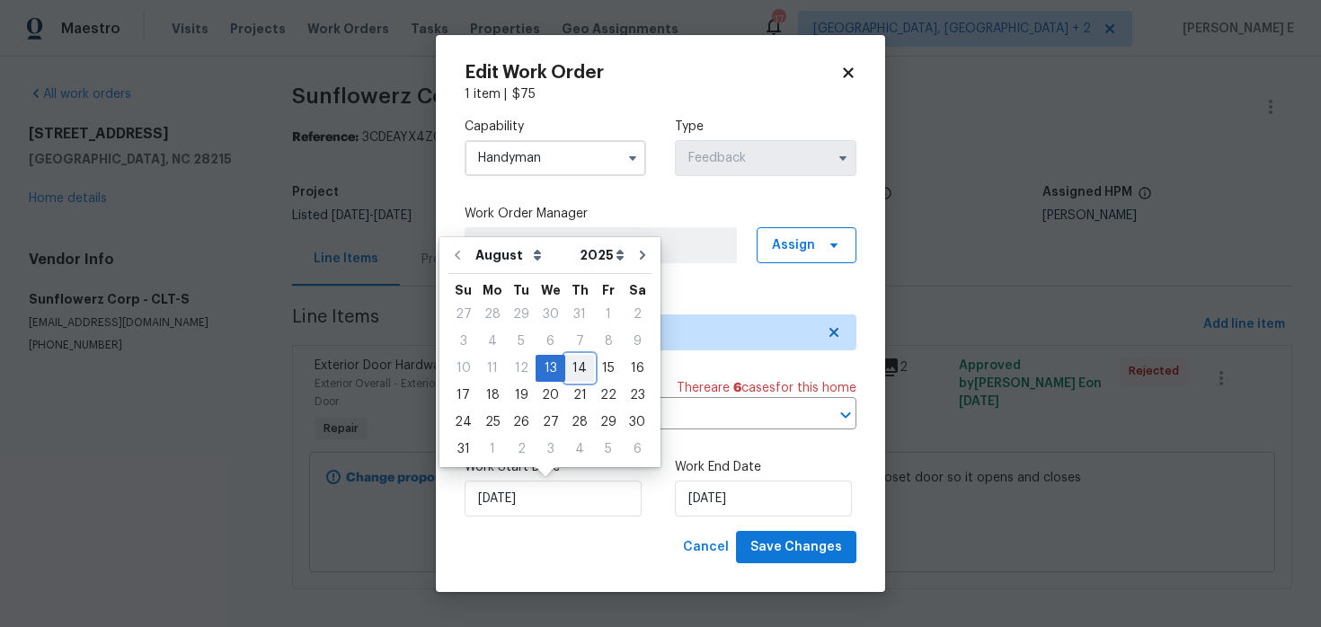
click at [580, 356] on div "14" at bounding box center [579, 368] width 29 height 25
type input "14/08/2025"
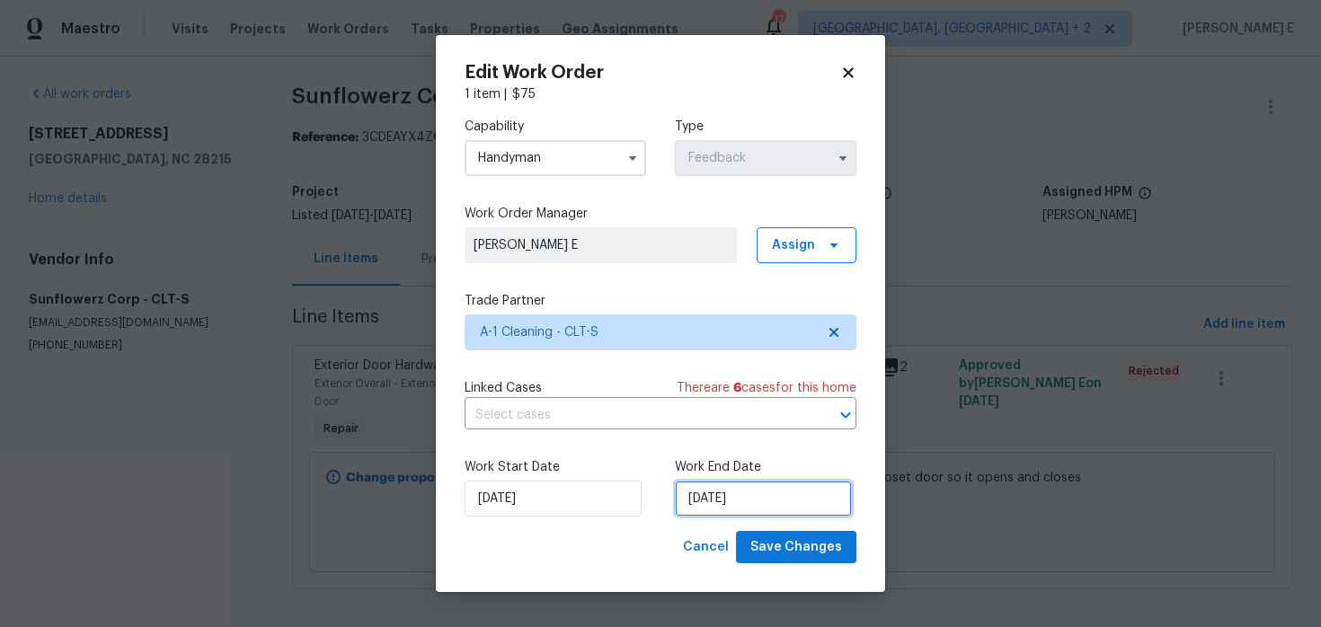
click at [703, 494] on input "15/08/2025" at bounding box center [763, 499] width 177 height 36
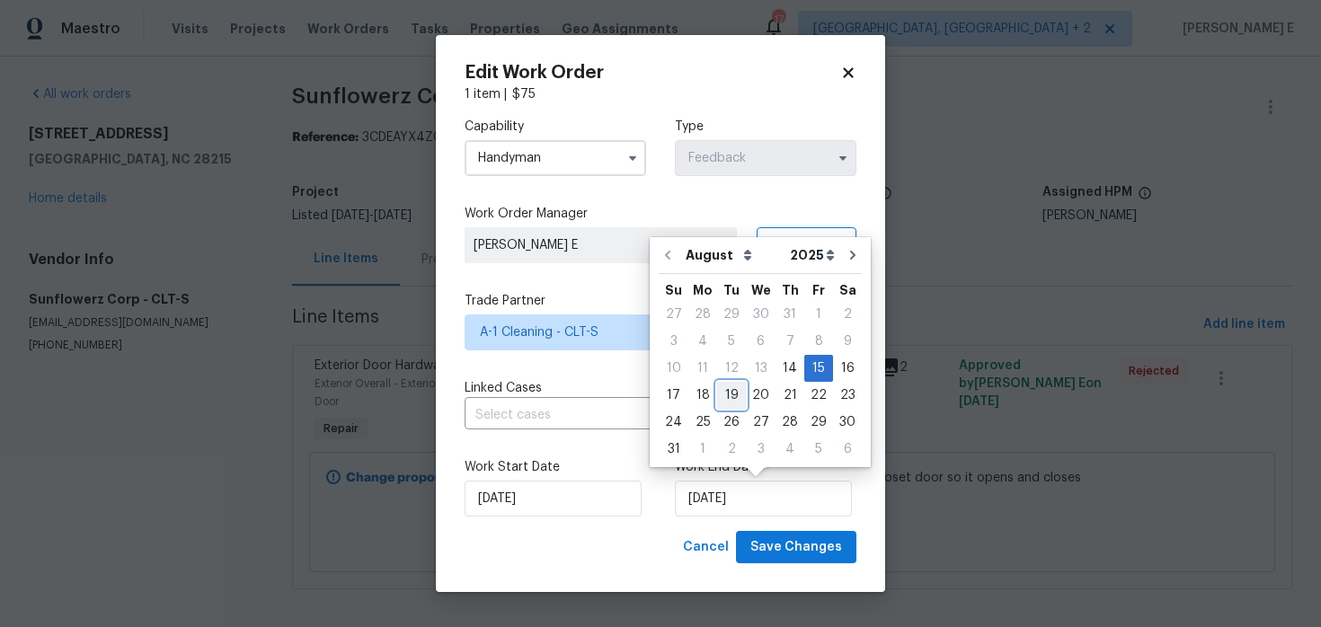
click at [722, 395] on div "19" at bounding box center [731, 395] width 29 height 25
type input "19/08/2025"
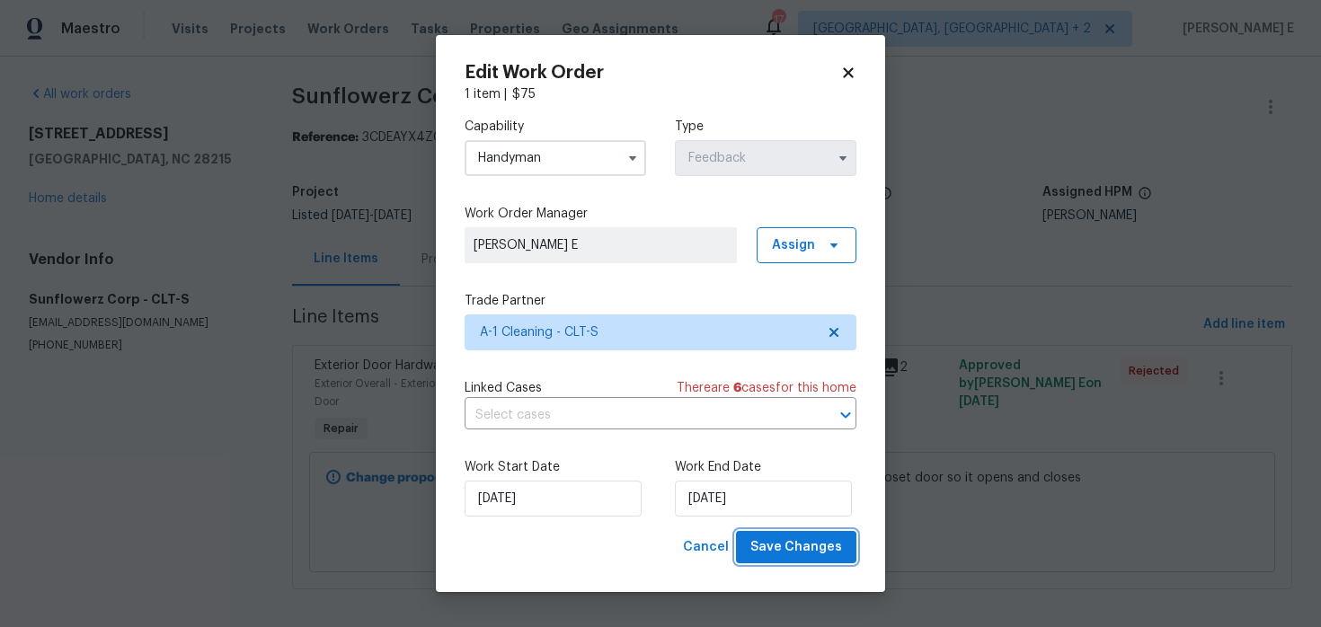
click at [782, 547] on span "Save Changes" at bounding box center [797, 548] width 92 height 22
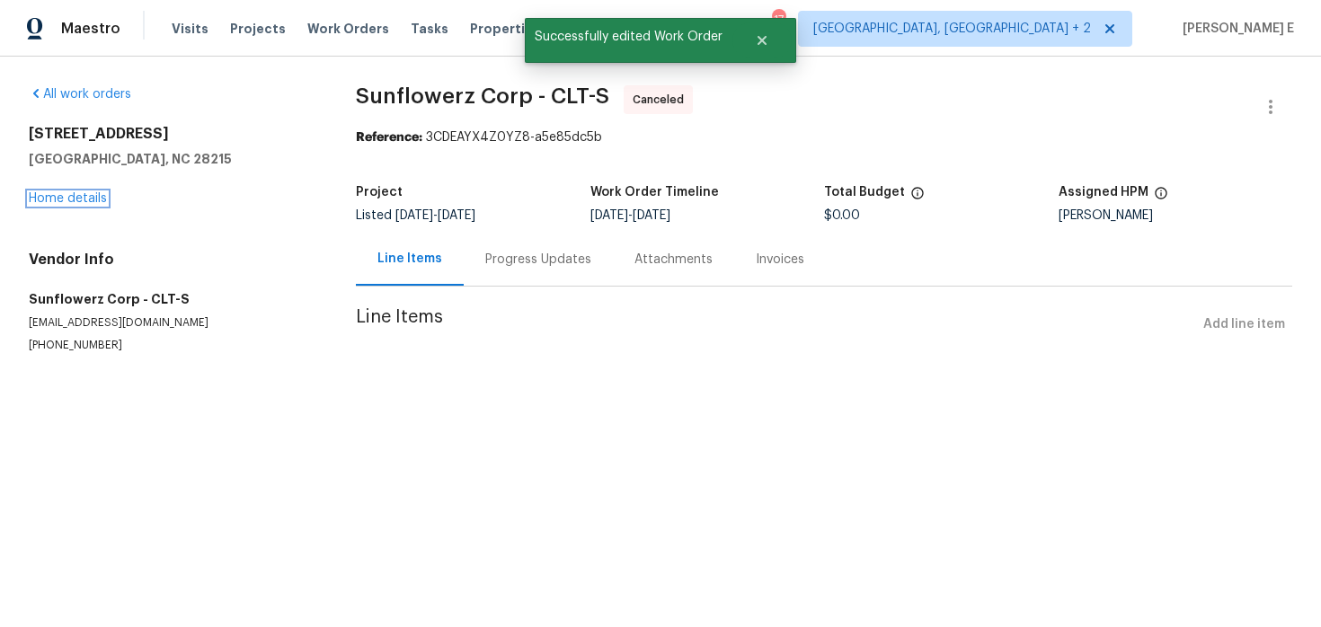
click at [73, 198] on link "Home details" at bounding box center [68, 198] width 78 height 13
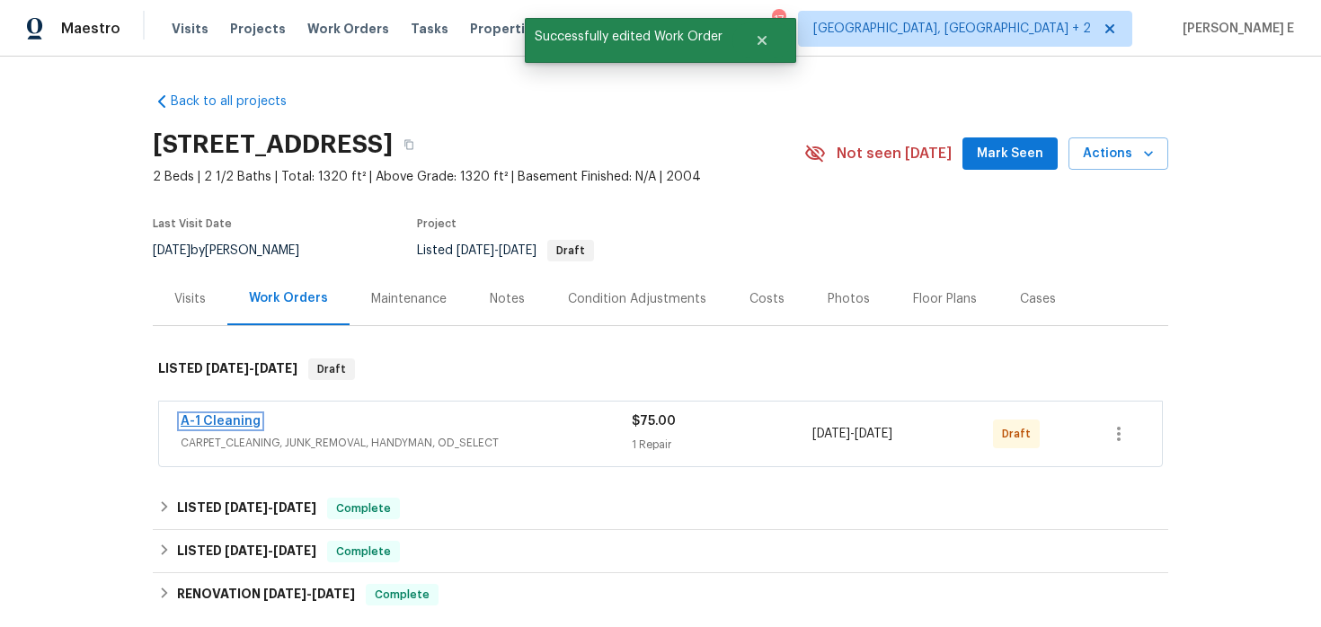
click at [243, 420] on link "A-1 Cleaning" at bounding box center [221, 421] width 80 height 13
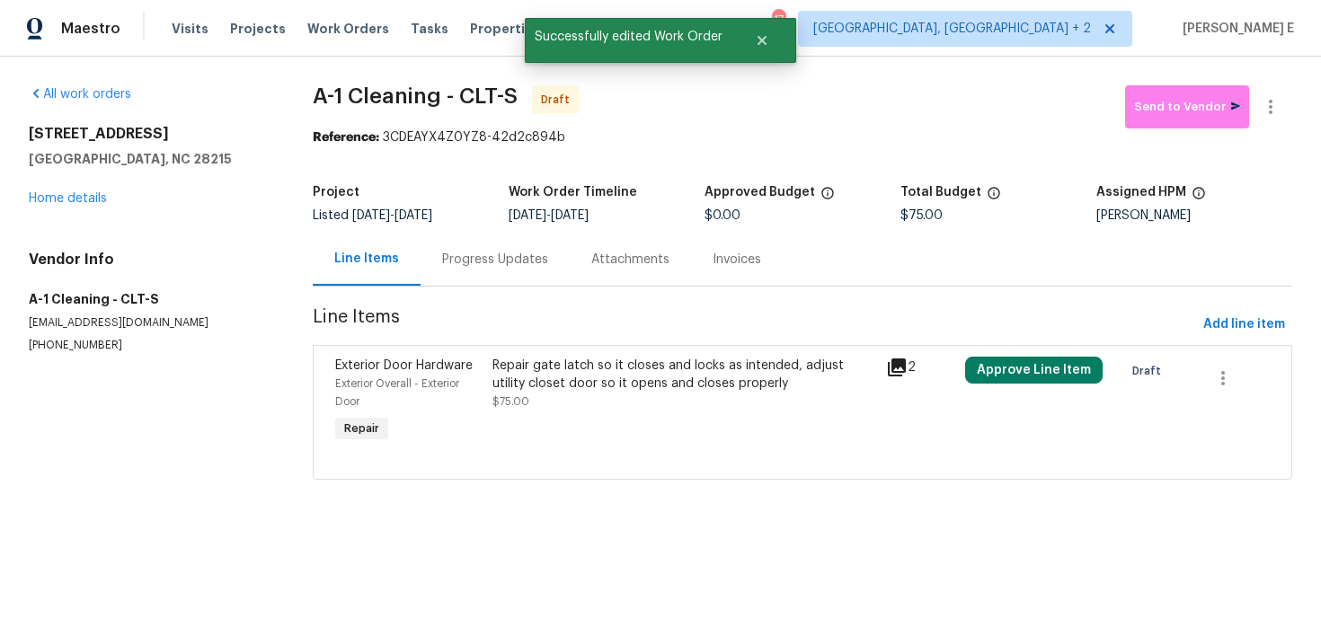
click at [562, 363] on div "Repair gate latch so it closes and locks as intended, adjust utility closet doo…" at bounding box center [685, 375] width 384 height 36
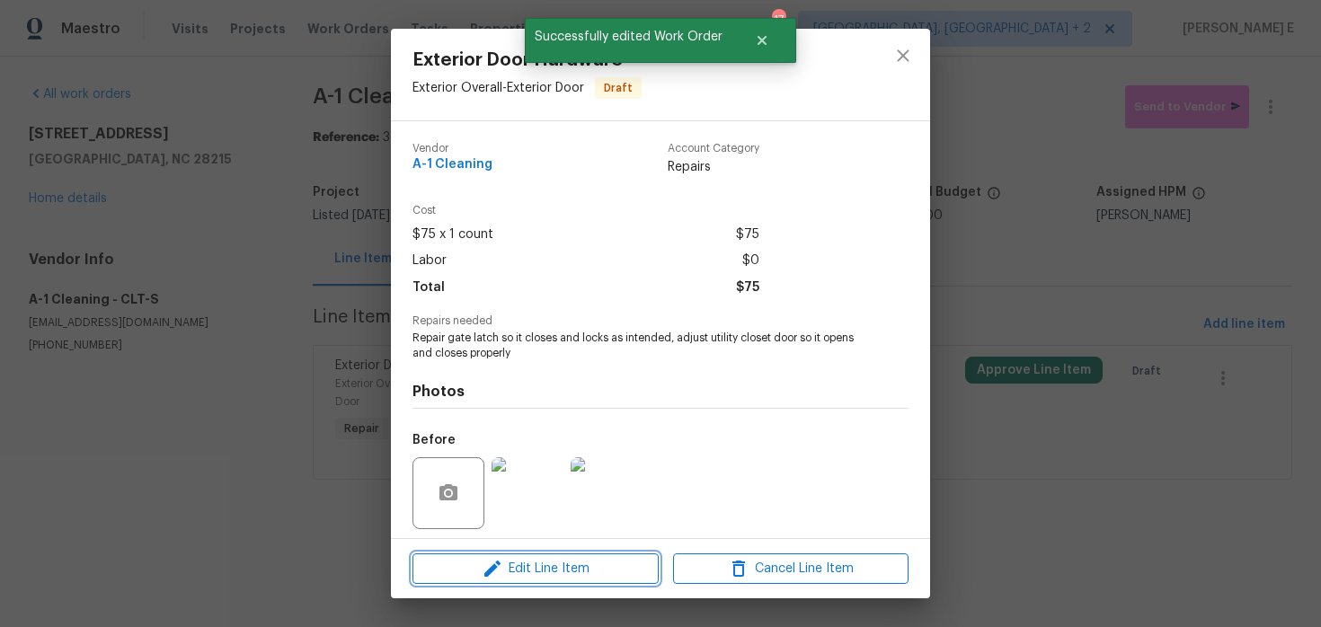
click at [510, 568] on span "Edit Line Item" at bounding box center [536, 569] width 236 height 22
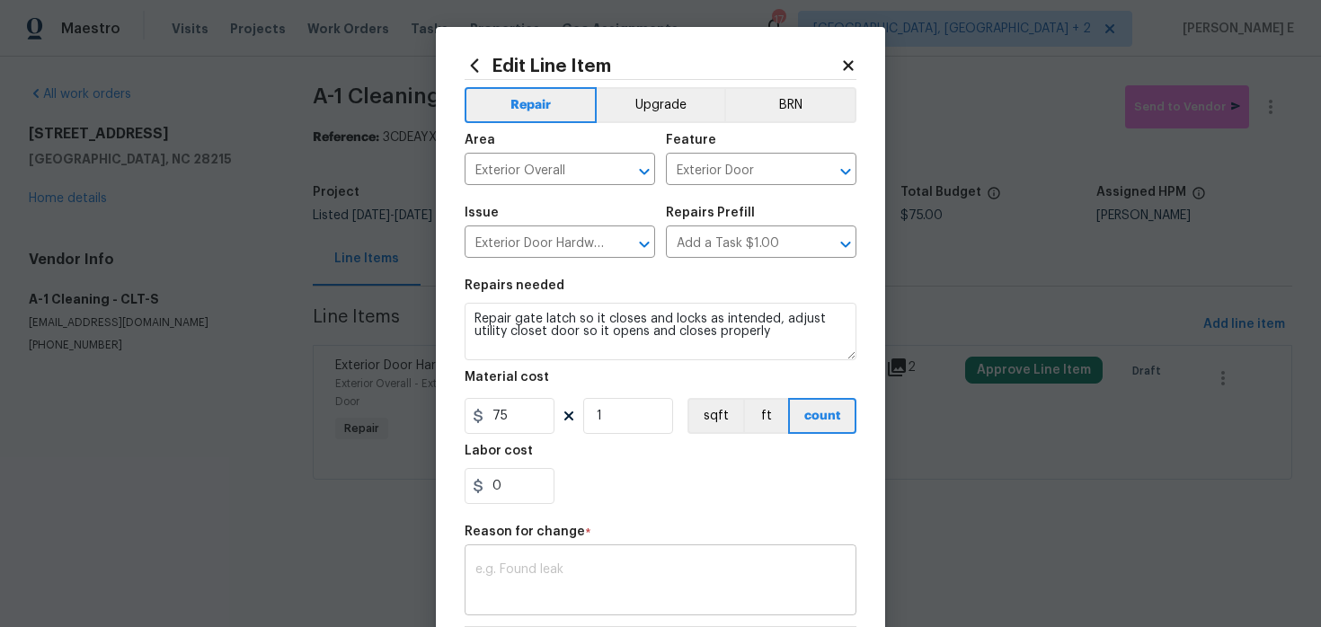
click at [503, 573] on textarea at bounding box center [661, 583] width 370 height 38
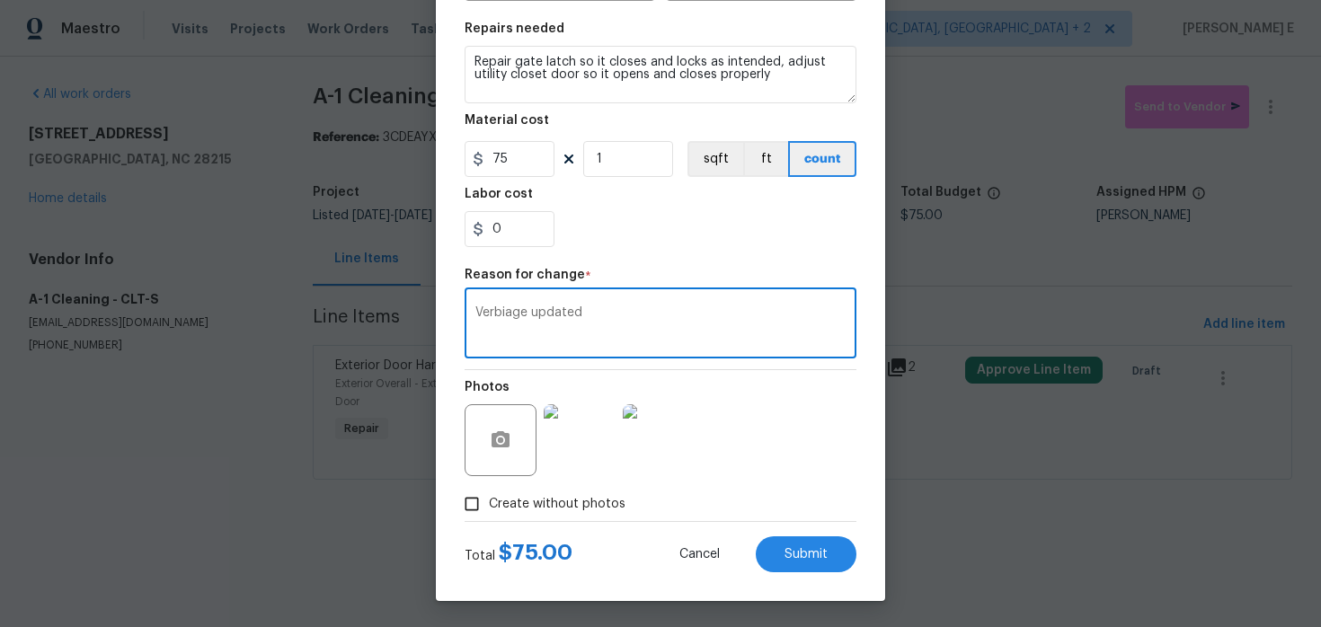
scroll to position [259, 0]
type textarea "Verbiage updated"
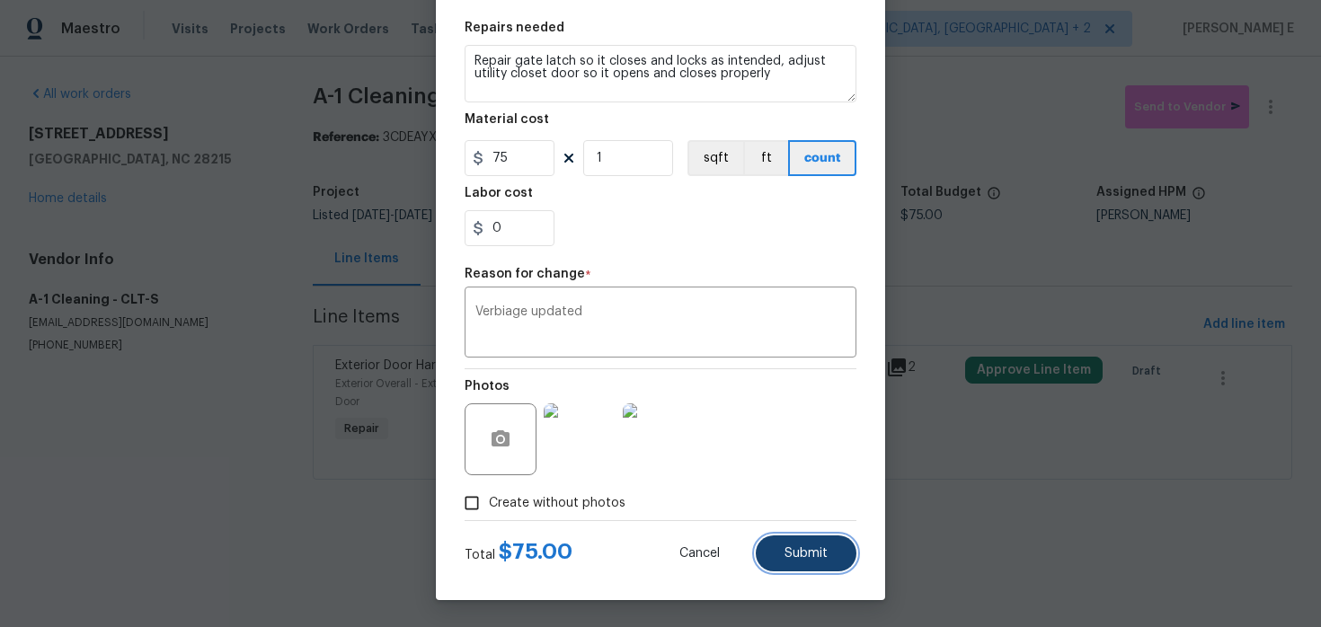
click at [808, 548] on span "Submit" at bounding box center [806, 553] width 43 height 13
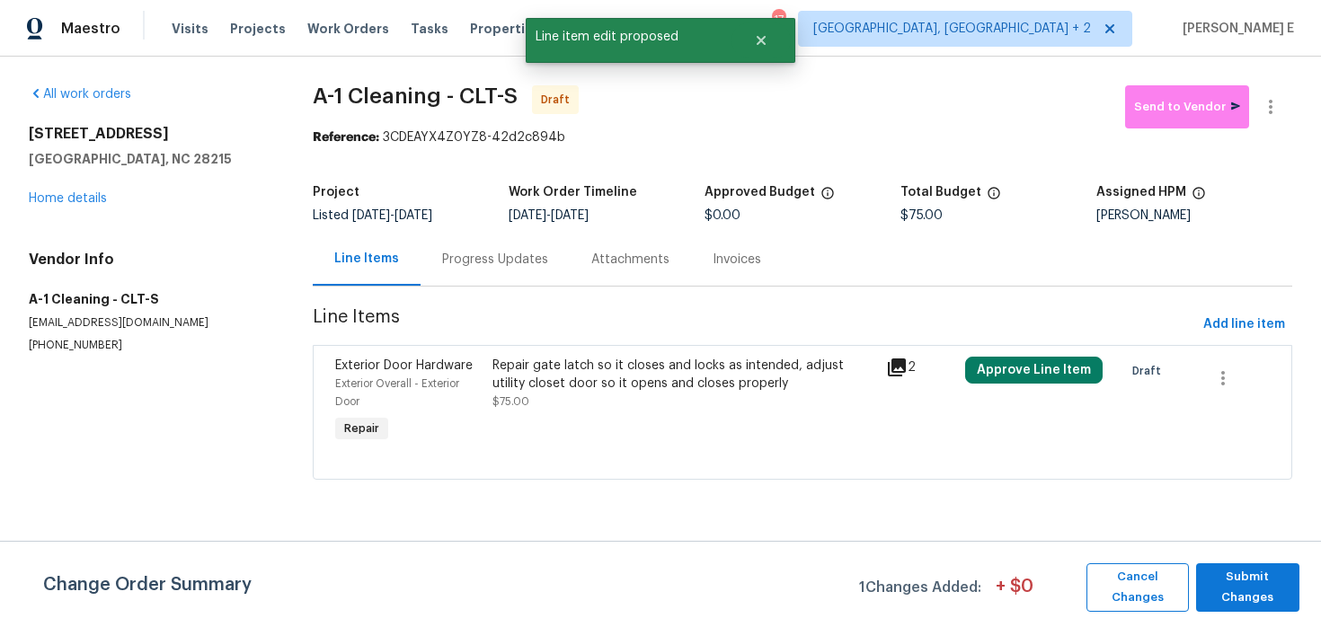
scroll to position [0, 0]
click at [1216, 586] on span "Submit Changes" at bounding box center [1247, 587] width 85 height 41
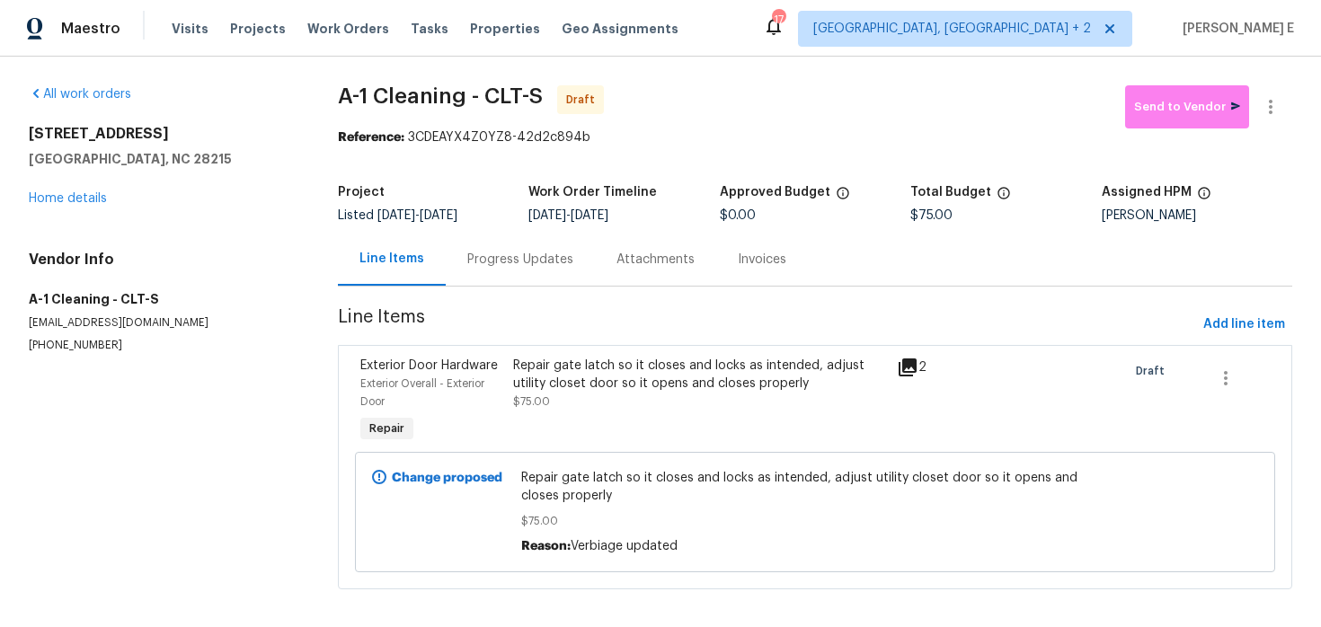
click at [546, 278] on div "Progress Updates" at bounding box center [520, 259] width 149 height 53
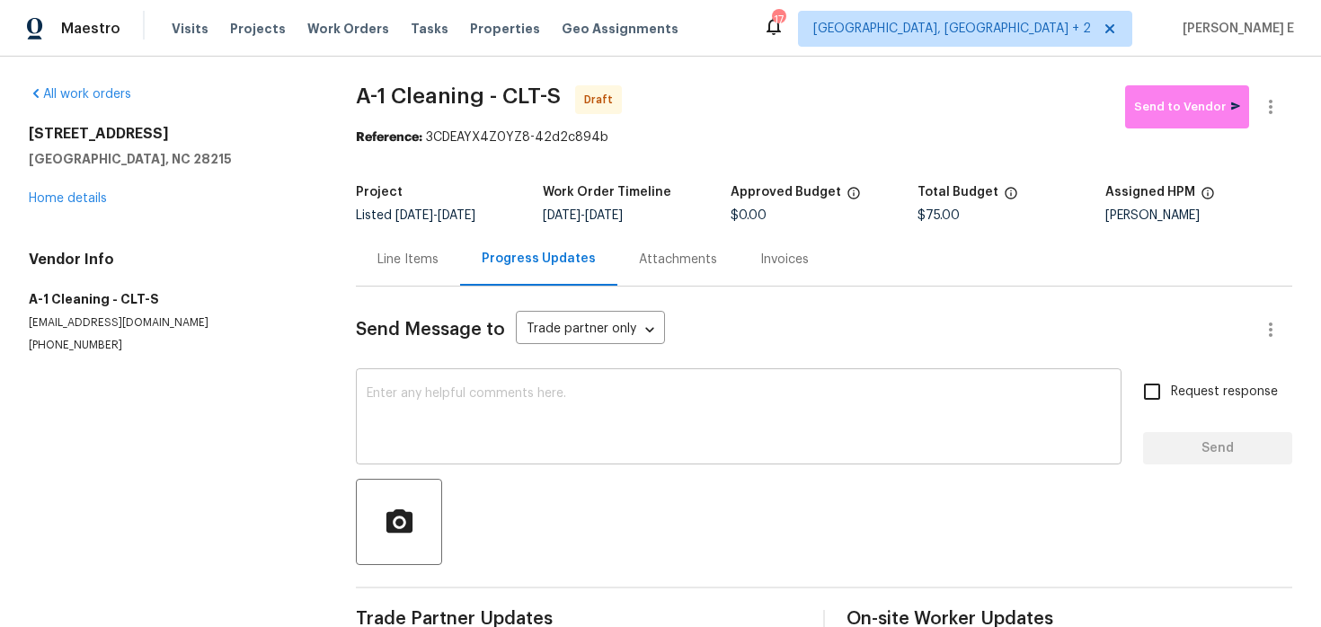
click at [583, 442] on textarea at bounding box center [739, 418] width 744 height 63
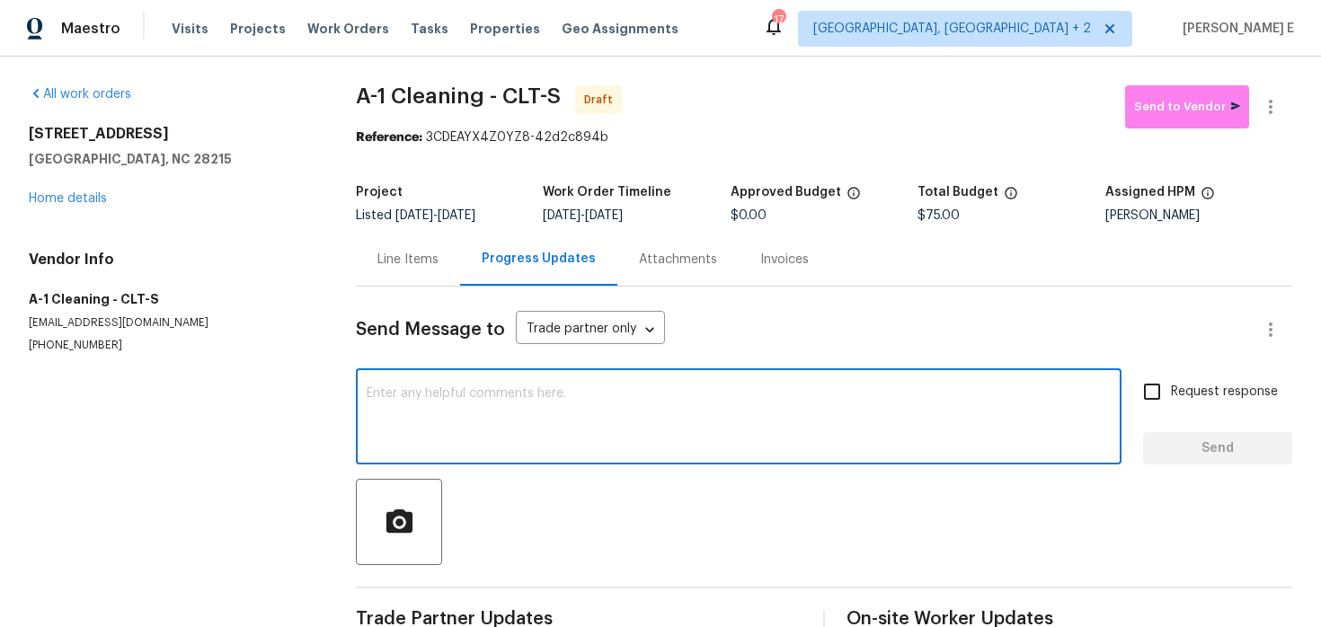
paste textarea "Hi this is Keerthana with Opendoor. I’m confirming you received the WO for the …"
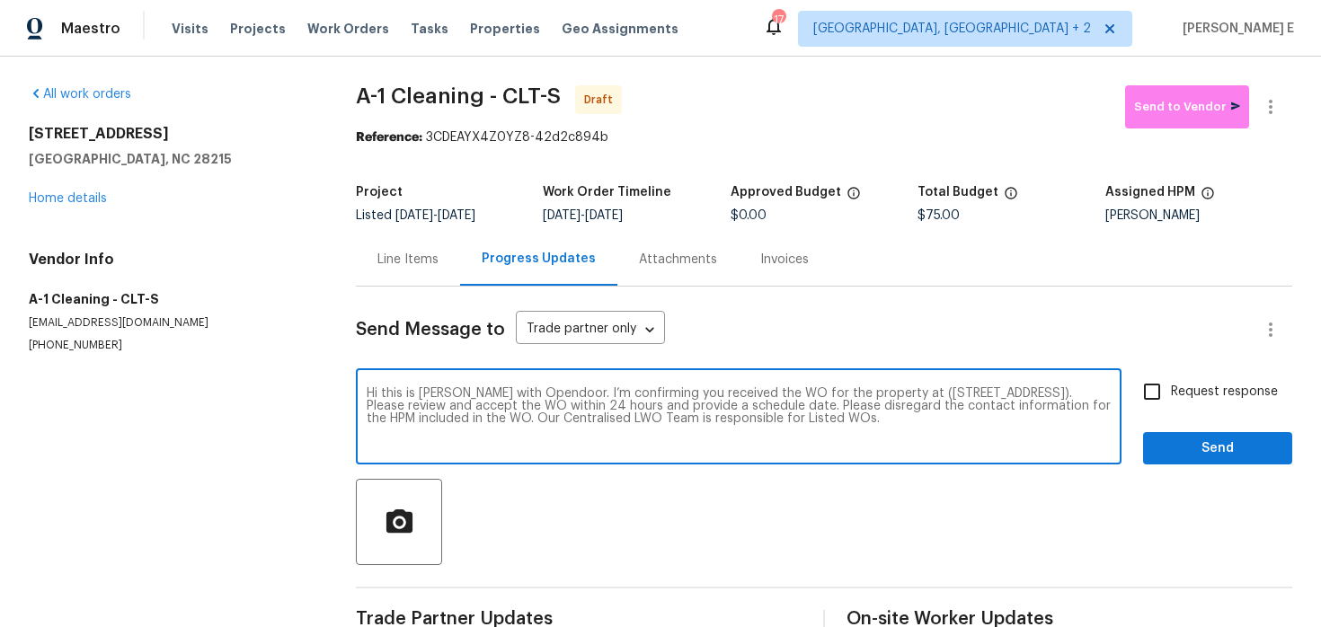
type textarea "Hi this is Keerthana with Opendoor. I’m confirming you received the WO for the …"
click at [1161, 394] on input "Request response" at bounding box center [1153, 392] width 38 height 38
checkbox input "true"
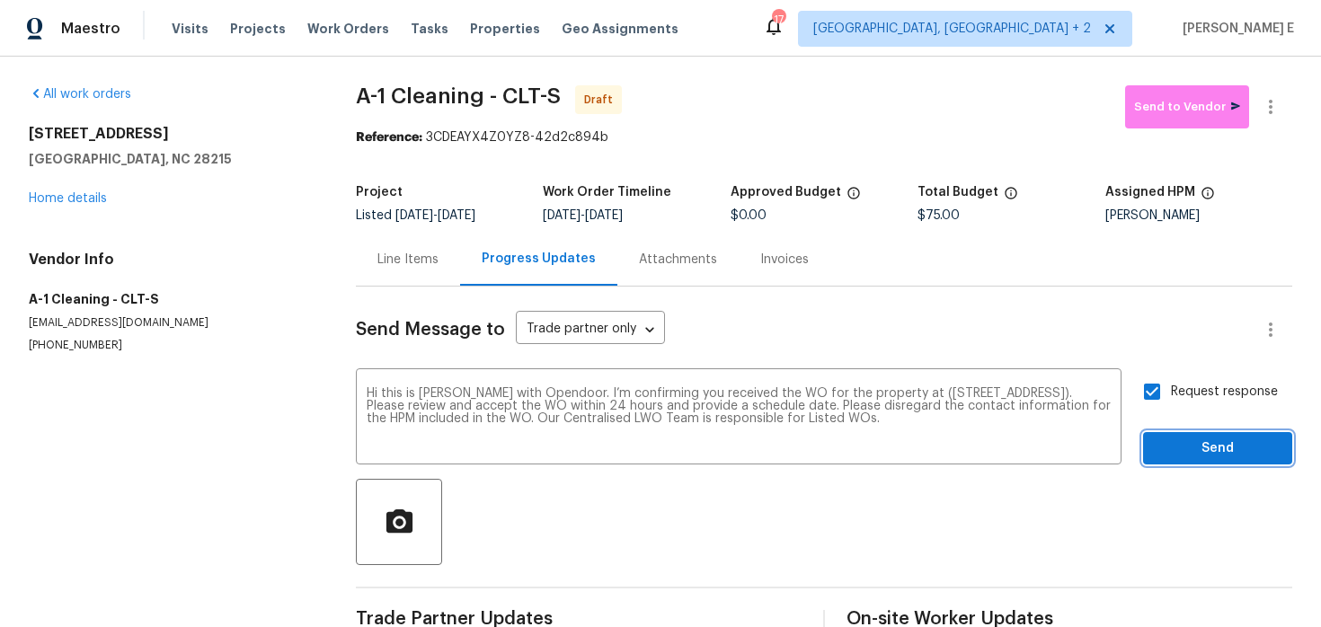
click at [1199, 438] on span "Send" at bounding box center [1218, 449] width 120 height 22
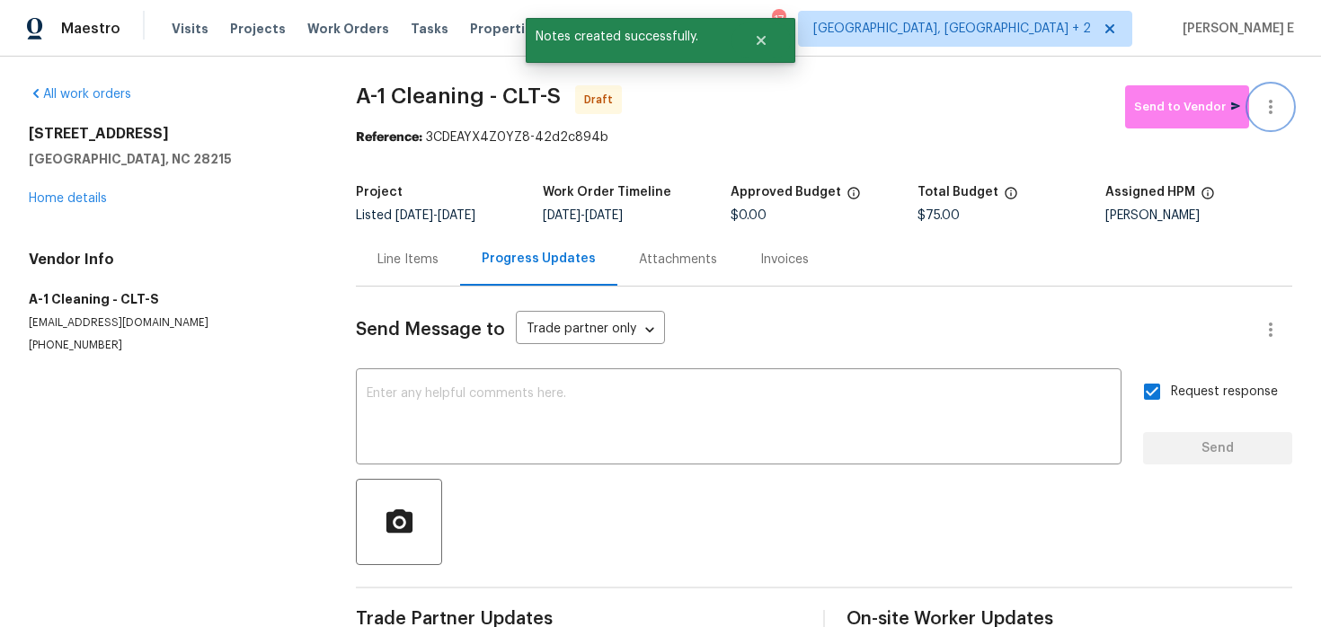
click at [1281, 107] on icon "button" at bounding box center [1271, 107] width 22 height 22
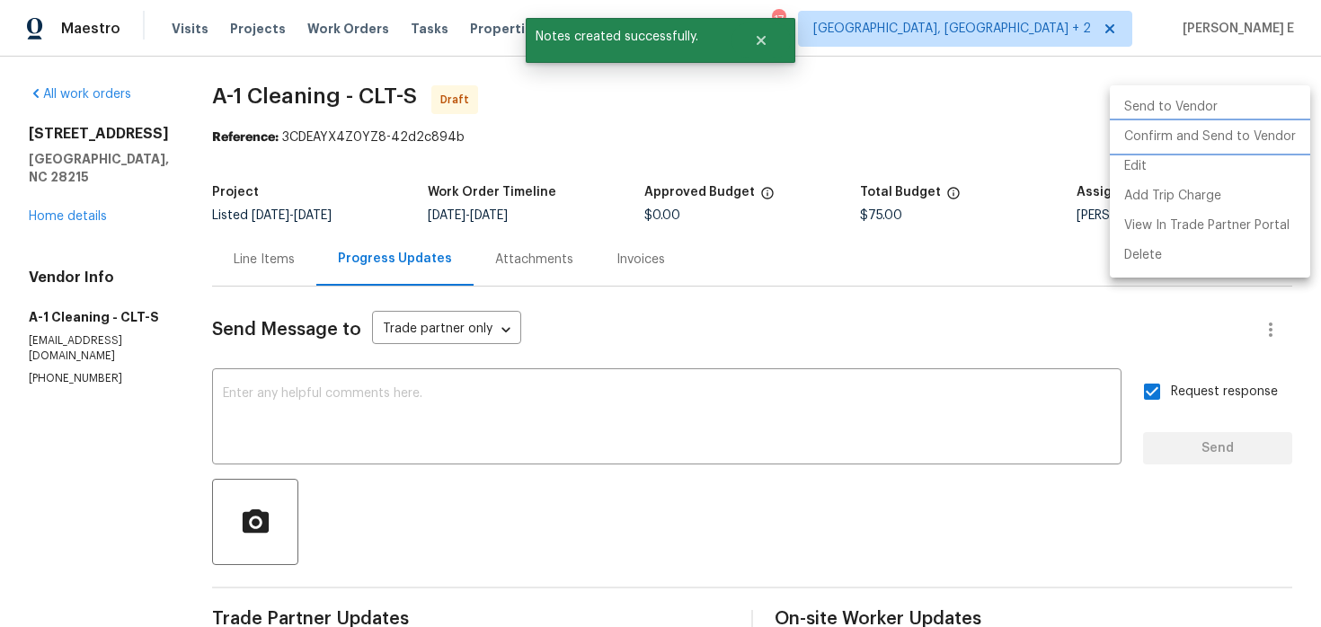
click at [1212, 130] on li "Confirm and Send to Vendor" at bounding box center [1210, 137] width 200 height 30
click at [948, 106] on div at bounding box center [660, 313] width 1321 height 627
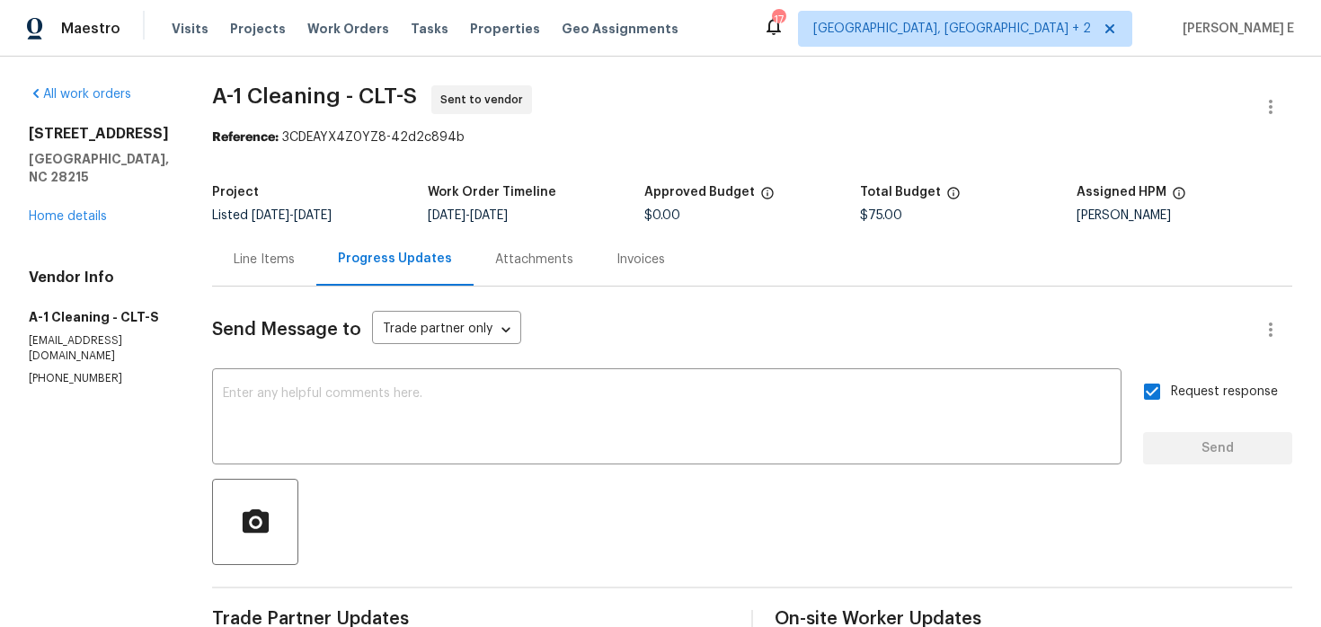
click at [187, 119] on div "All work orders 5163 Ficus Tree Ln Charlotte, NC 28215 Home details Vendor Info…" at bounding box center [660, 424] width 1321 height 735
drag, startPoint x: 207, startPoint y: 100, endPoint x: 337, endPoint y: 102, distance: 130.4
click at [337, 102] on div "All work orders 5163 Ficus Tree Ln Charlotte, NC 28215 Home details Vendor Info…" at bounding box center [660, 424] width 1321 height 735
copy span "A-1 Cleaning"
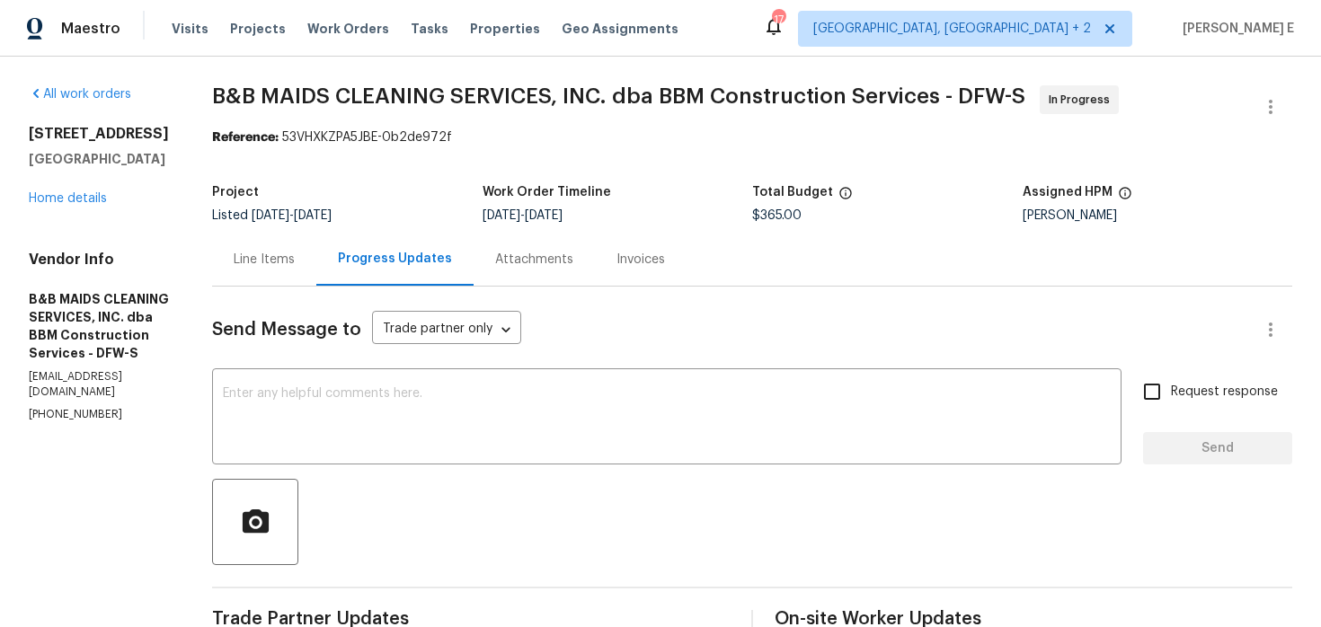
click at [295, 260] on div "Line Items" at bounding box center [264, 260] width 61 height 18
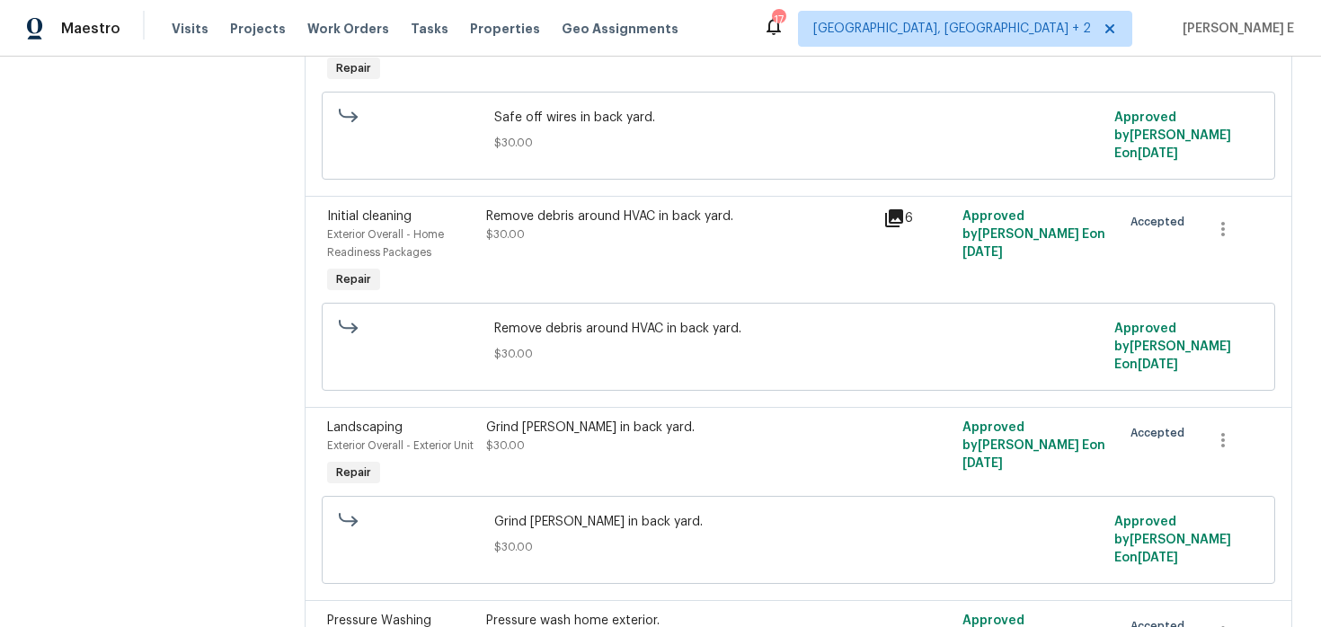
scroll to position [370, 0]
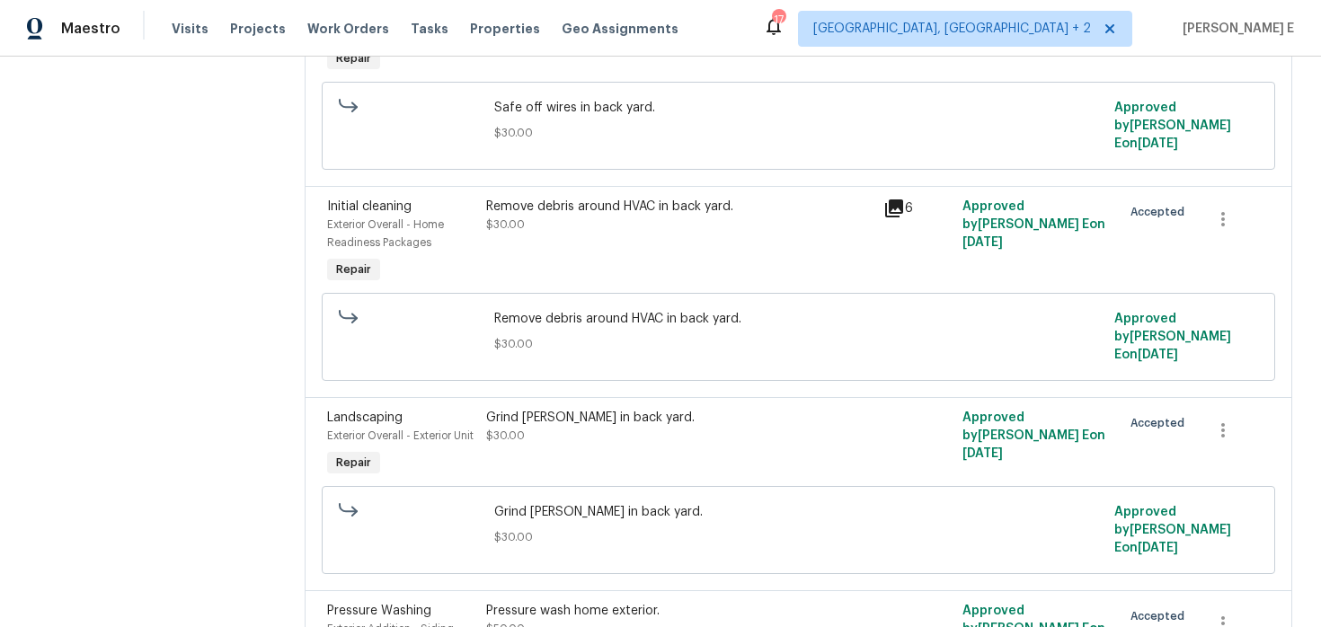
click at [586, 268] on div "Remove debris around HVAC in back yard. $30.00" at bounding box center [679, 242] width 397 height 101
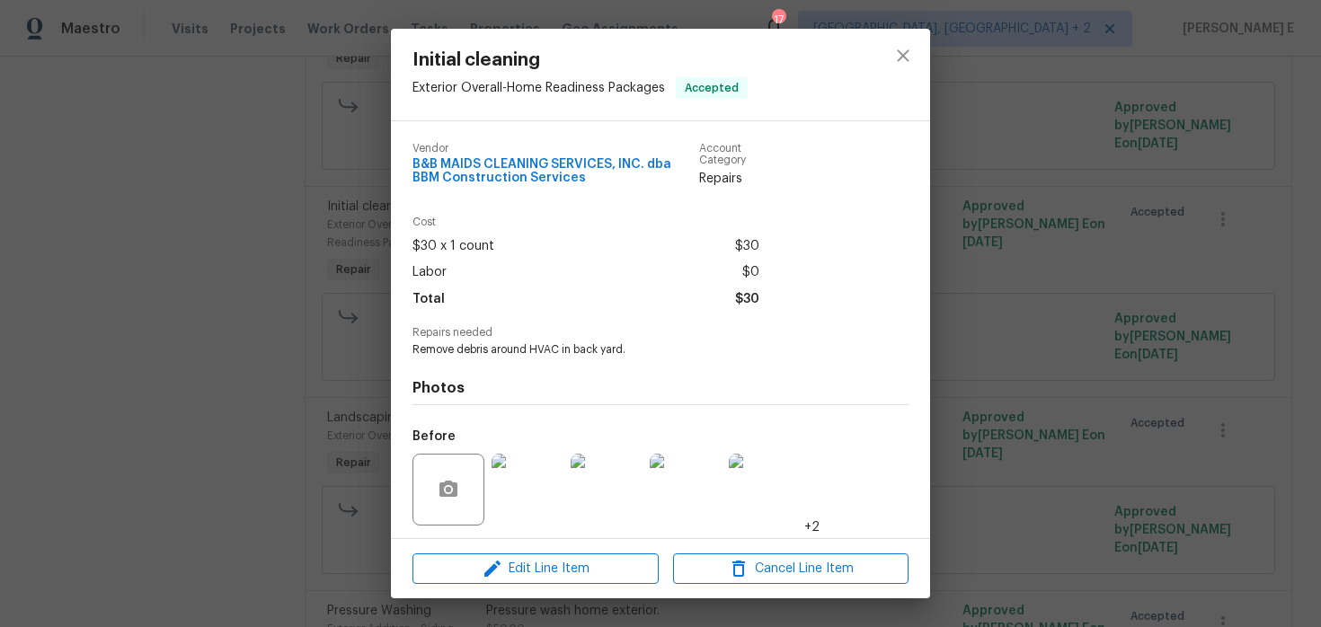
scroll to position [122, 0]
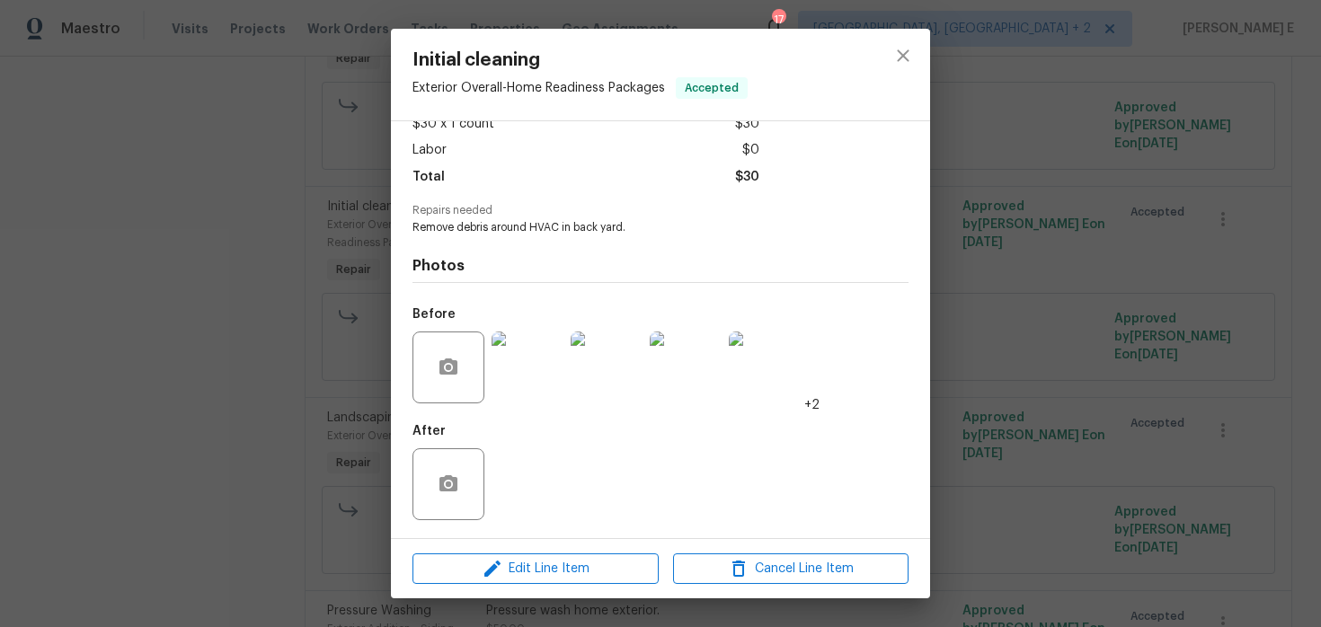
click at [993, 297] on div "Initial cleaning Exterior Overall - Home Readiness Packages Accepted Vendor B&B…" at bounding box center [660, 313] width 1321 height 627
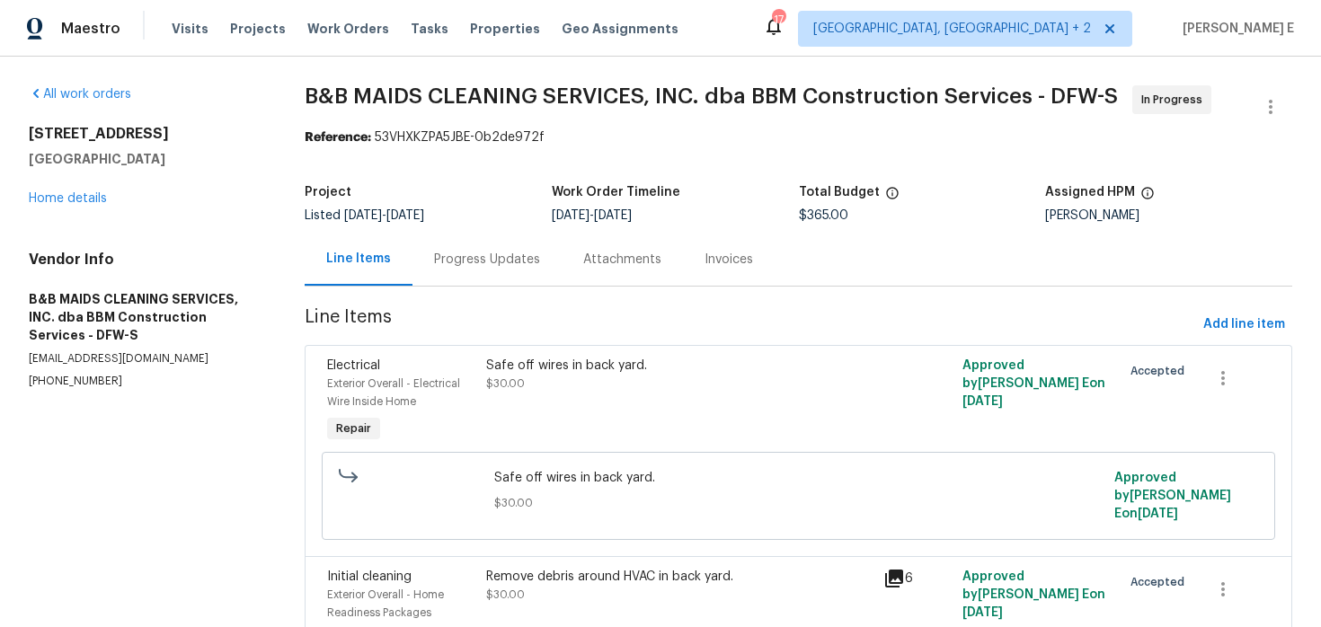
scroll to position [67, 0]
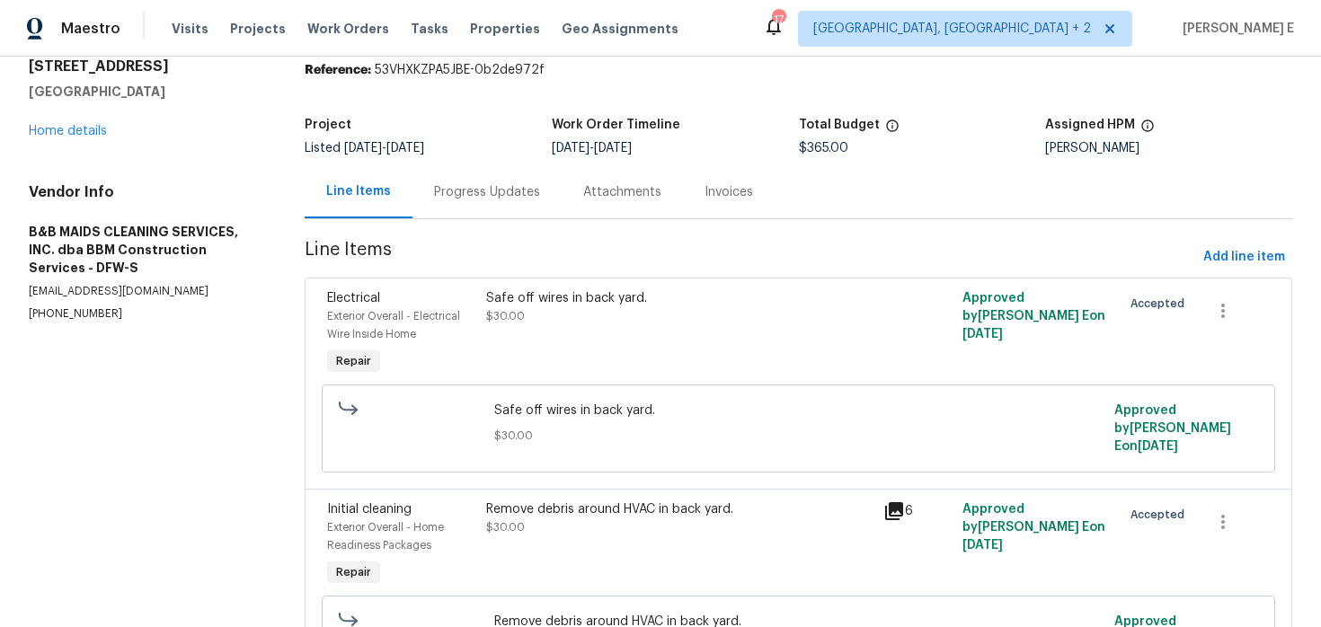
click at [498, 191] on div "Progress Updates" at bounding box center [487, 192] width 106 height 18
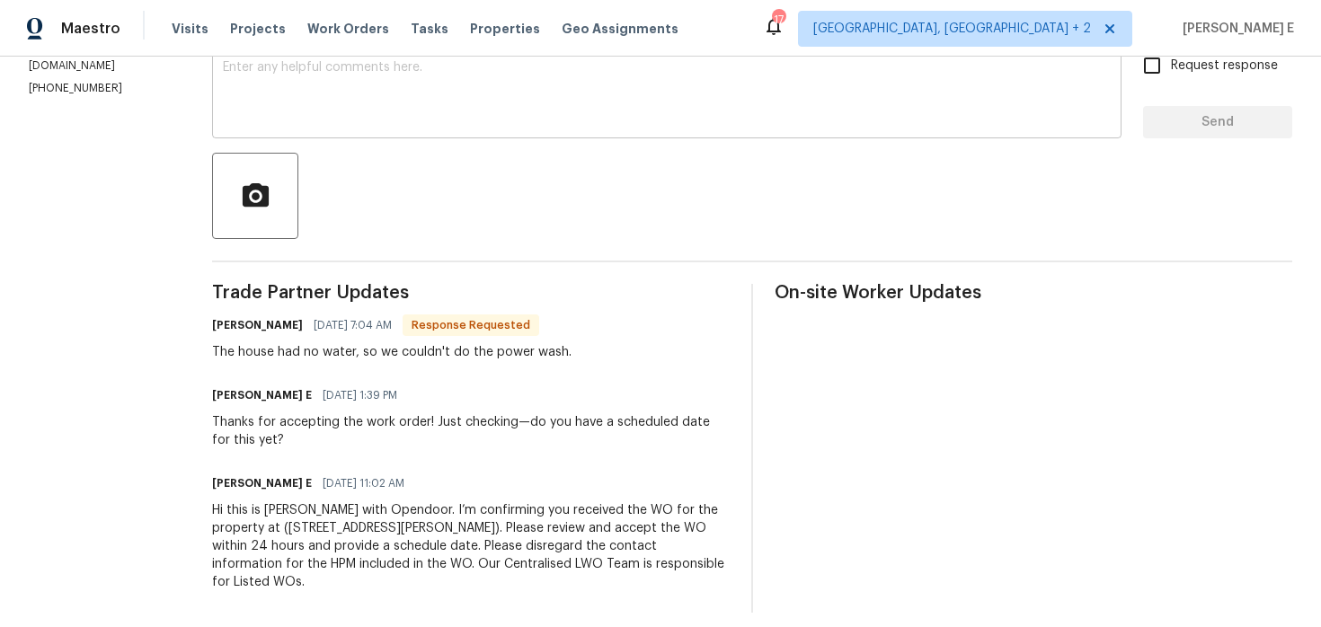
scroll to position [331, 0]
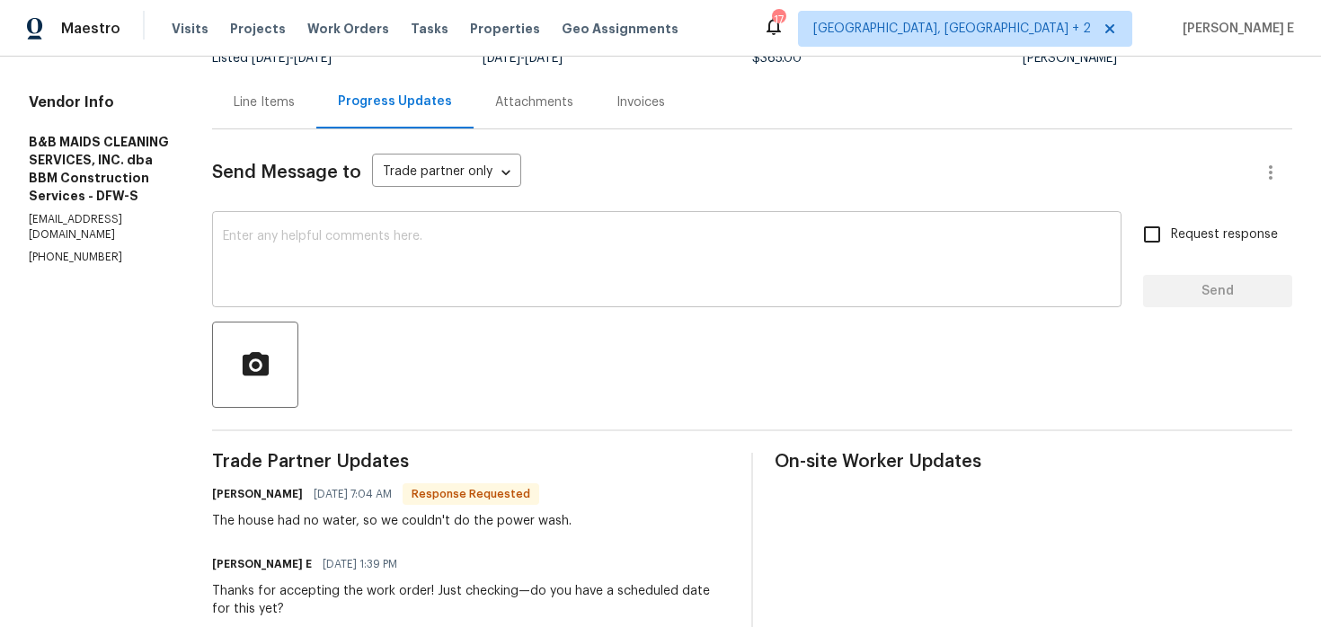
click at [500, 287] on textarea at bounding box center [667, 261] width 888 height 63
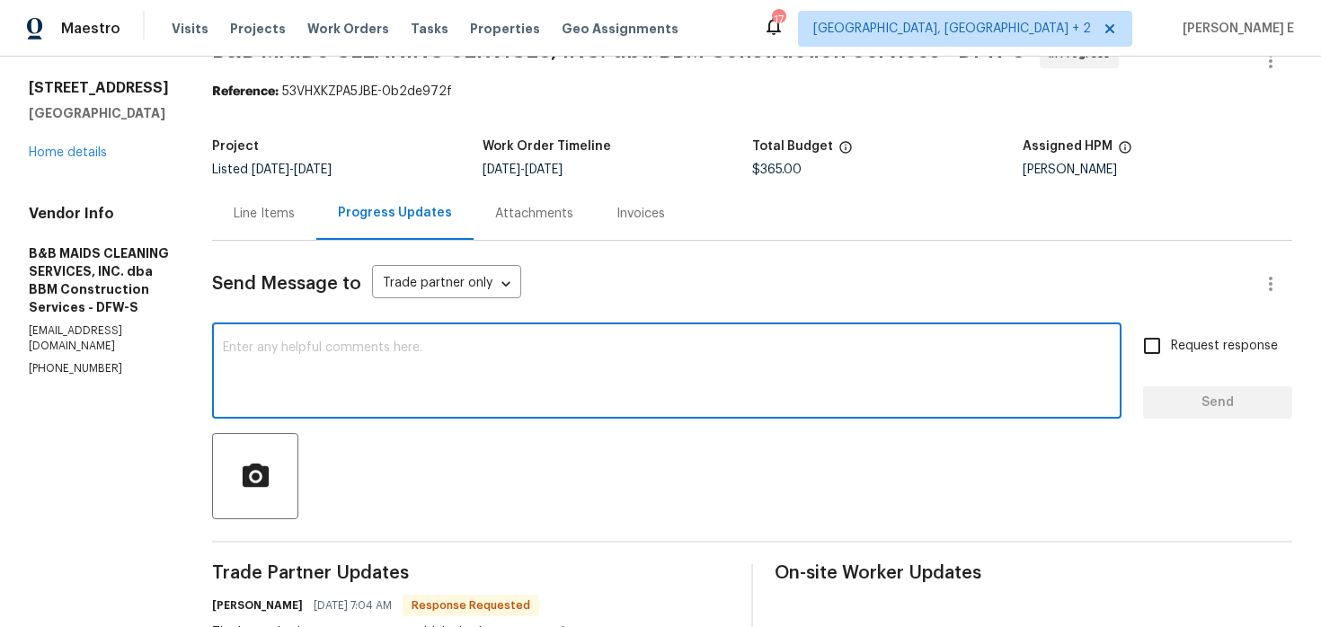
scroll to position [0, 0]
